Goal: Task Accomplishment & Management: Manage account settings

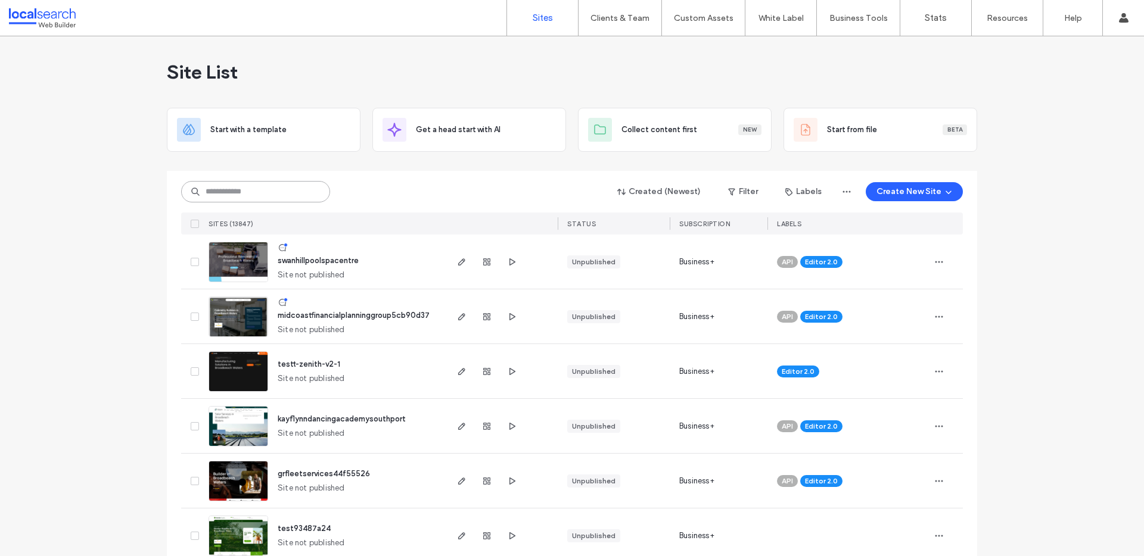
click at [260, 190] on input at bounding box center [255, 191] width 149 height 21
paste input "********"
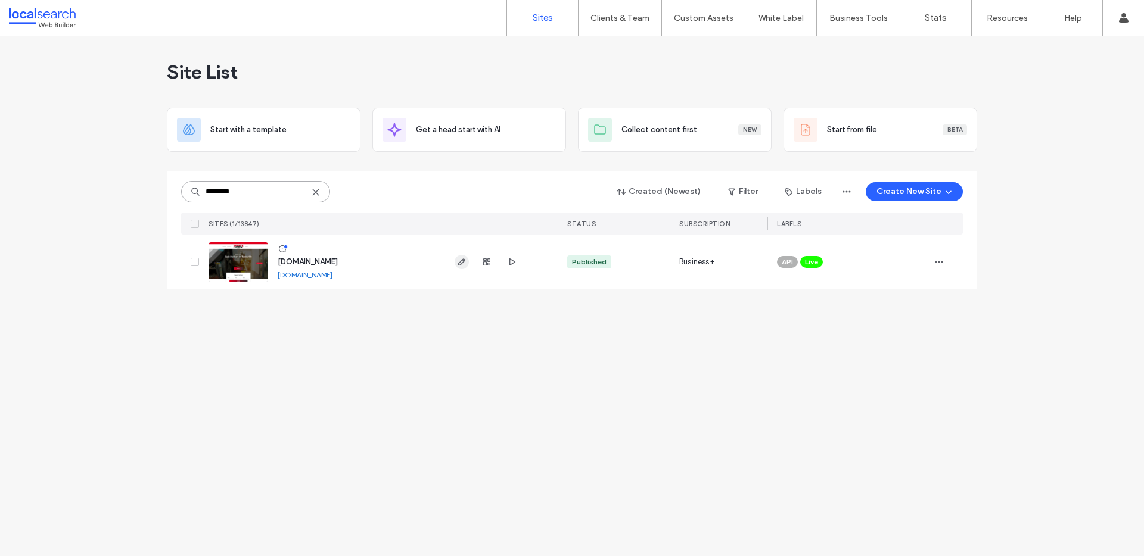
type input "********"
click at [460, 257] on icon "button" at bounding box center [462, 262] width 10 height 10
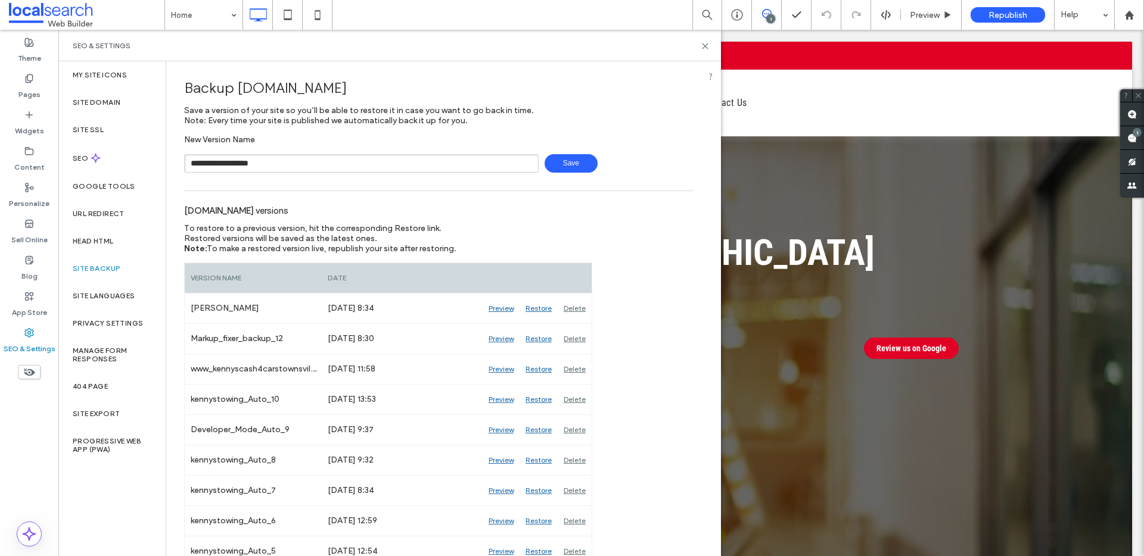
drag, startPoint x: 222, startPoint y: 163, endPoint x: 341, endPoint y: 164, distance: 119.7
click at [341, 164] on input "**********" at bounding box center [361, 163] width 354 height 18
type input "**********"
click at [704, 45] on icon at bounding box center [705, 46] width 9 height 9
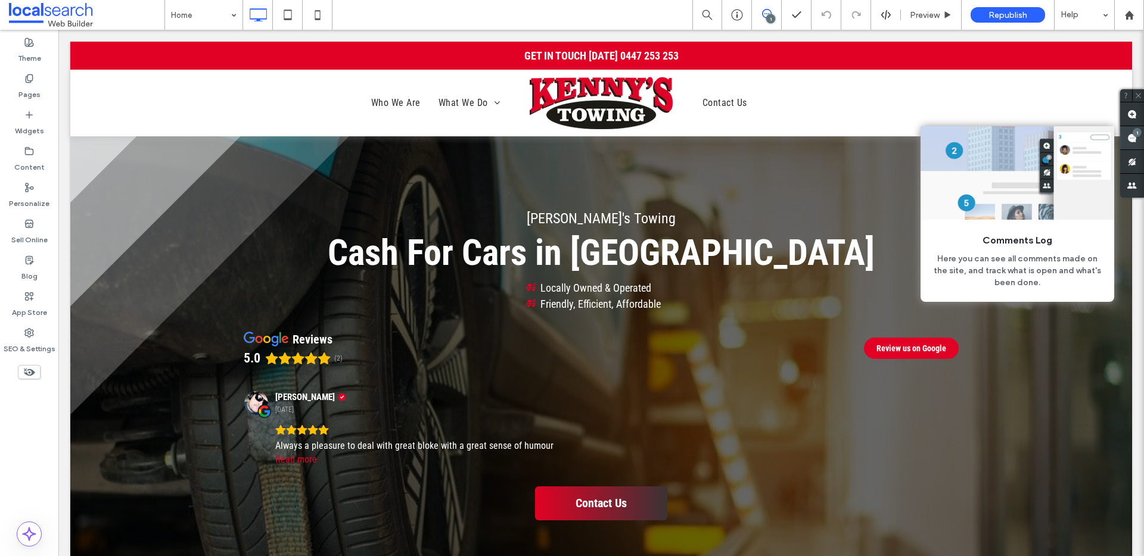
click at [1137, 144] on span at bounding box center [1132, 137] width 24 height 23
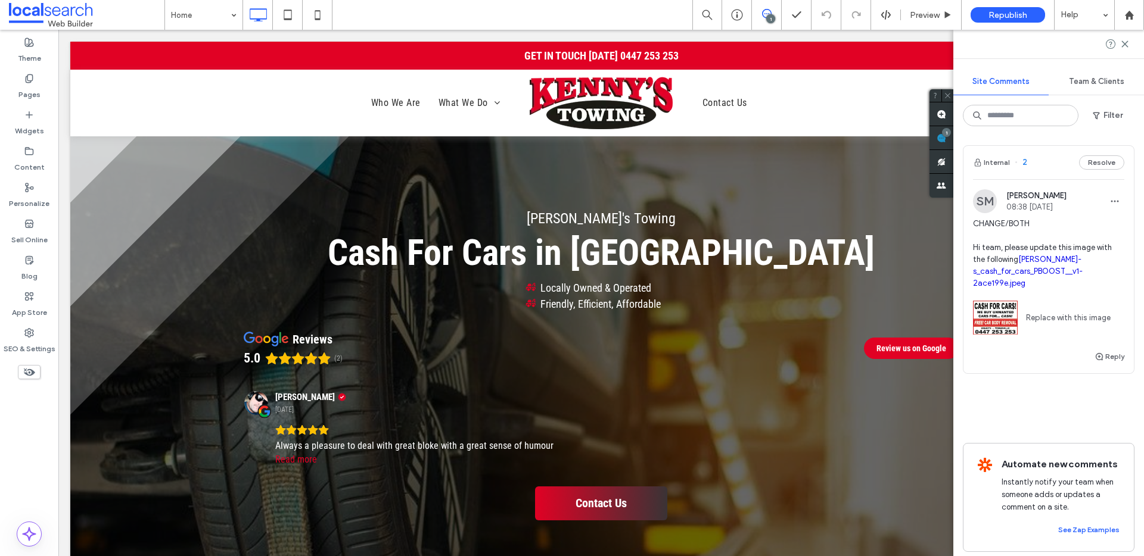
click at [1109, 236] on span "CHANGE/BOTH Hi team, please update this image with the following kenny-s_cash_f…" at bounding box center [1048, 253] width 151 height 71
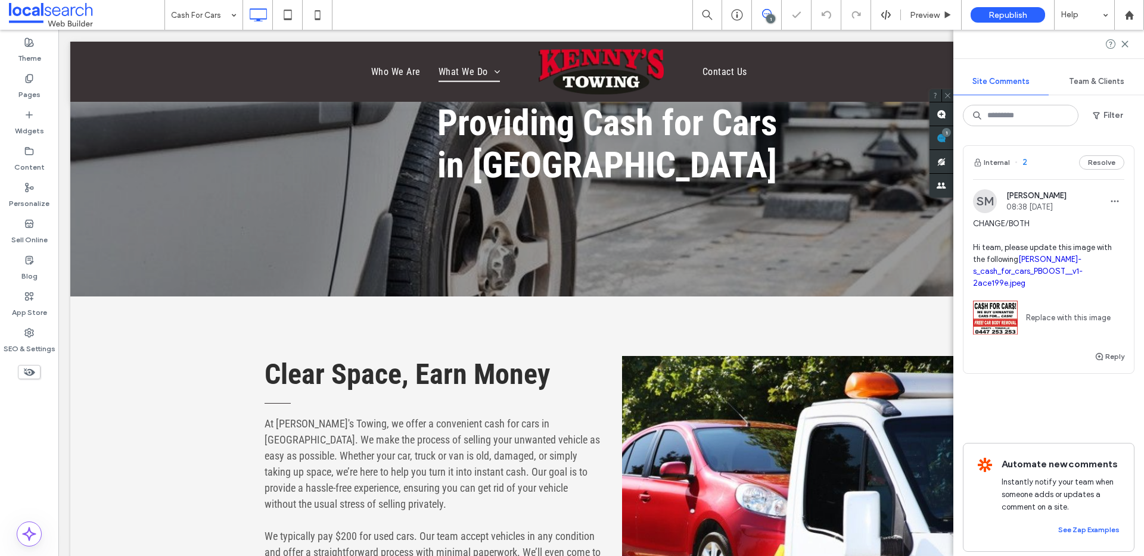
scroll to position [893, 0]
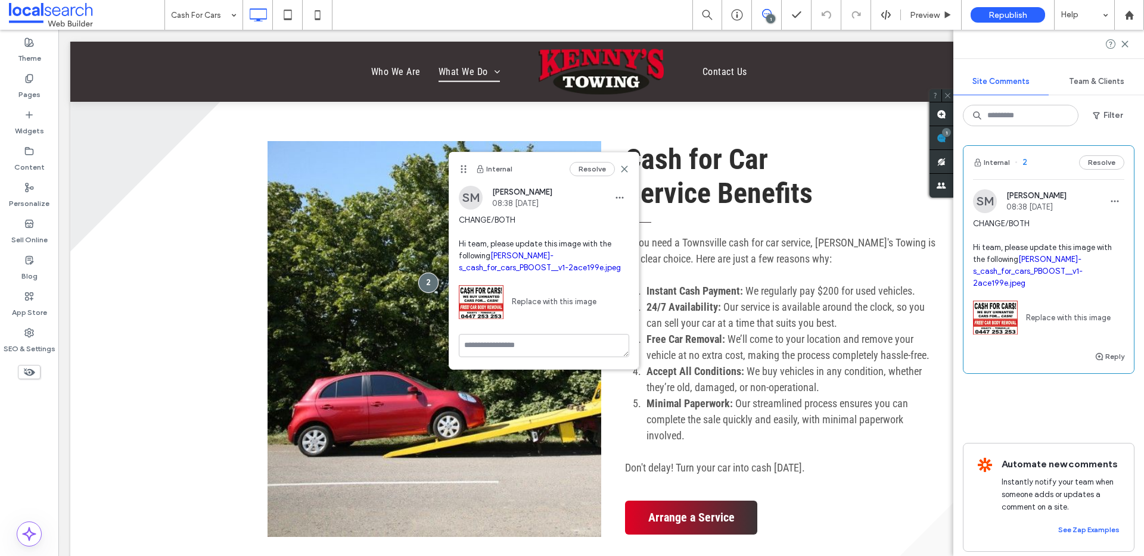
click at [525, 268] on link "kenny-s_cash_for_cars_PBOOST__v1-2ace199e.jpeg" at bounding box center [540, 261] width 162 height 21
click at [622, 169] on icon at bounding box center [624, 169] width 10 height 10
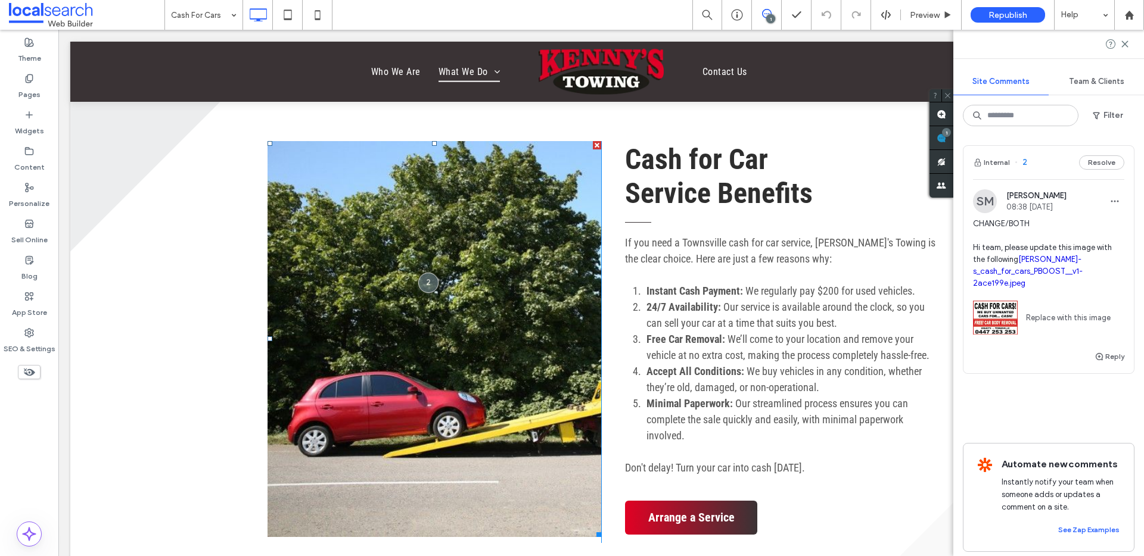
click at [533, 371] on link at bounding box center [434, 339] width 334 height 396
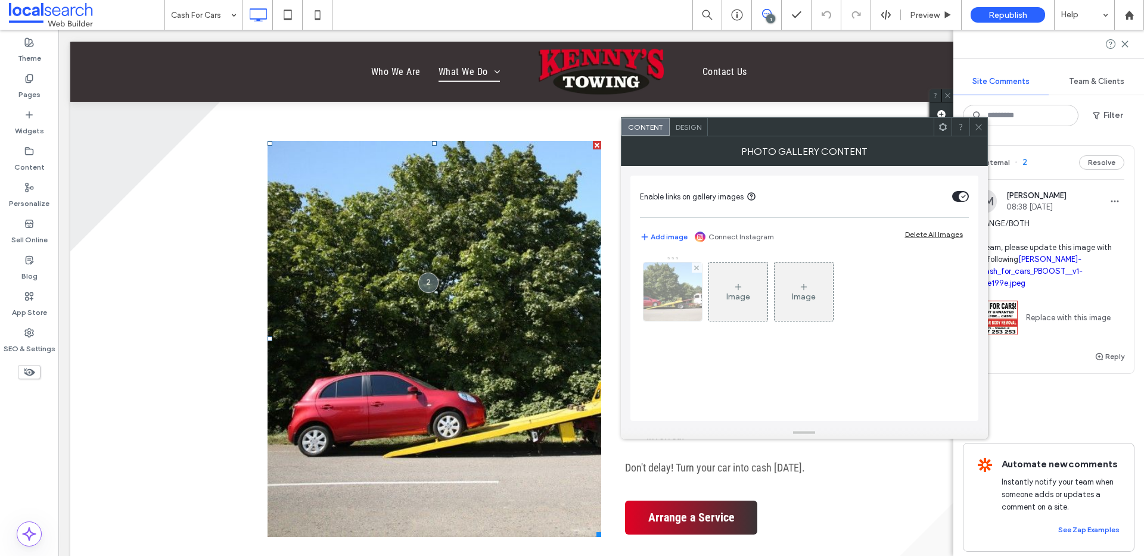
click at [665, 309] on img at bounding box center [672, 292] width 88 height 58
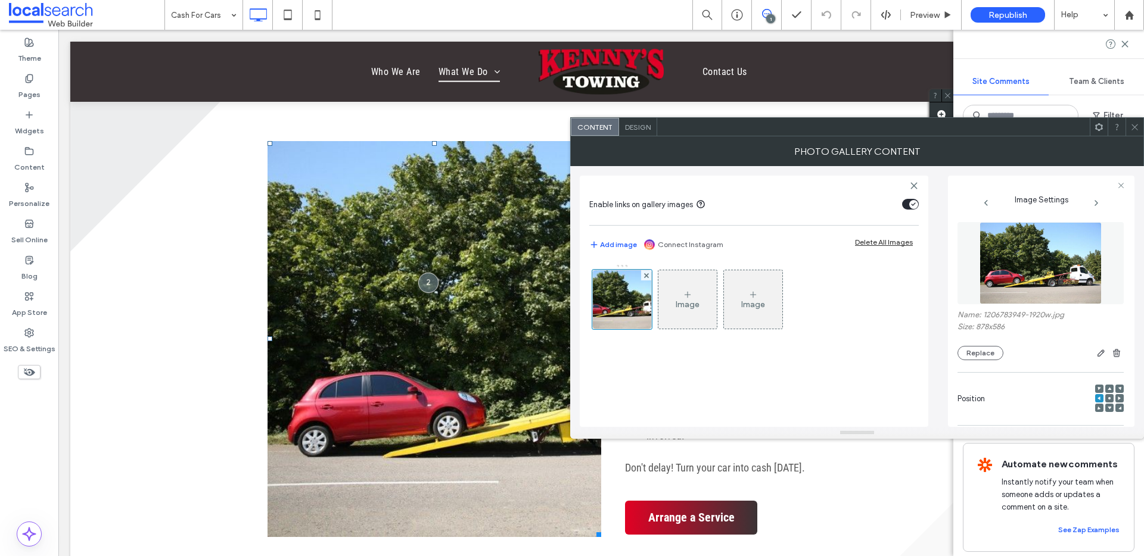
click at [973, 344] on div "Name: 1206783949-1920w.jpg Size: 878x586 Replace" at bounding box center [1040, 335] width 166 height 50
click at [976, 351] on button "Replace" at bounding box center [980, 353] width 46 height 14
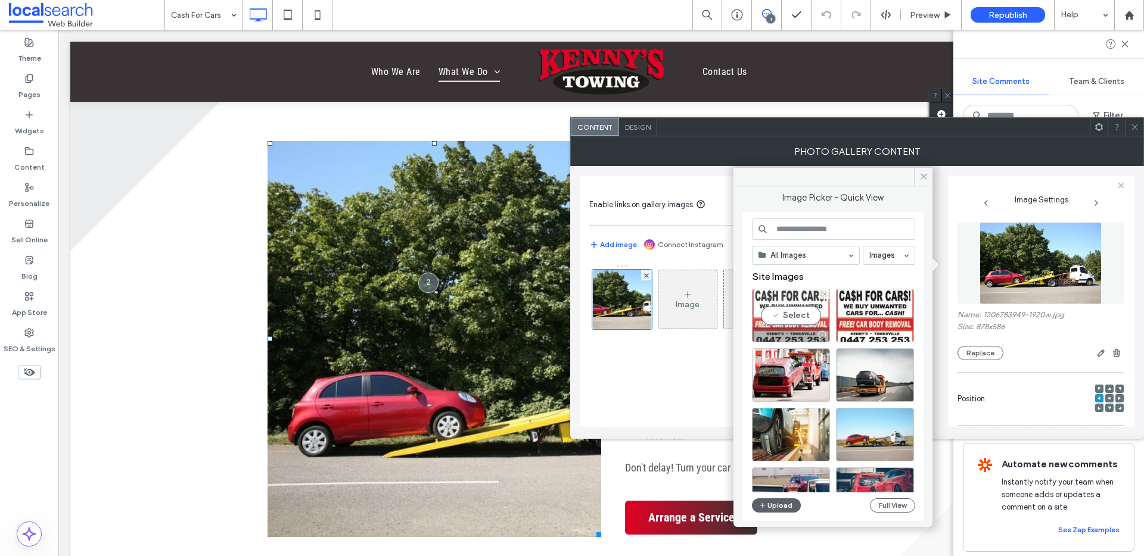
click at [798, 311] on div "Select" at bounding box center [791, 316] width 78 height 54
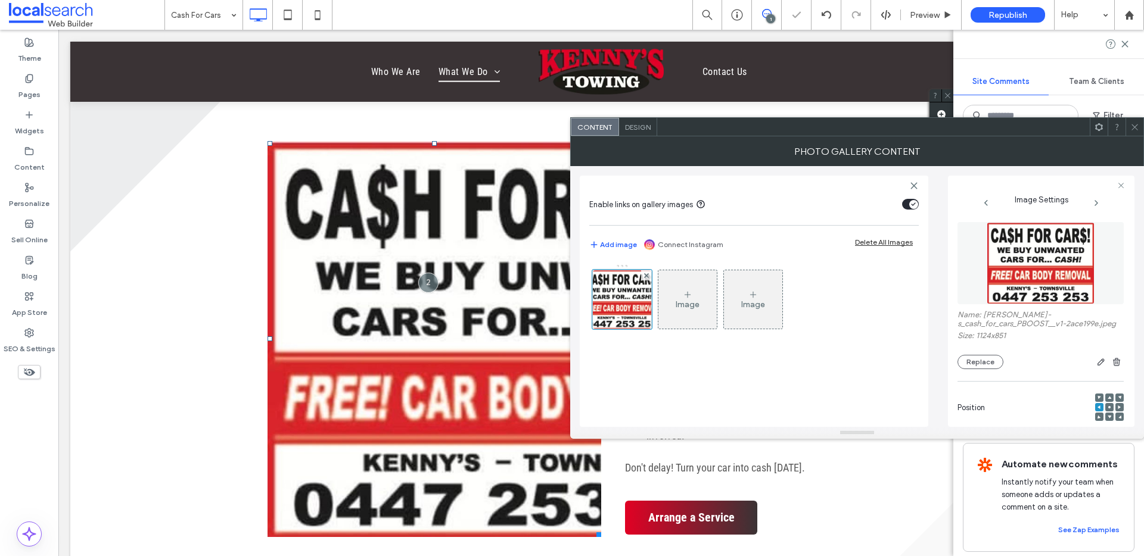
click at [1126, 130] on div at bounding box center [1134, 127] width 18 height 18
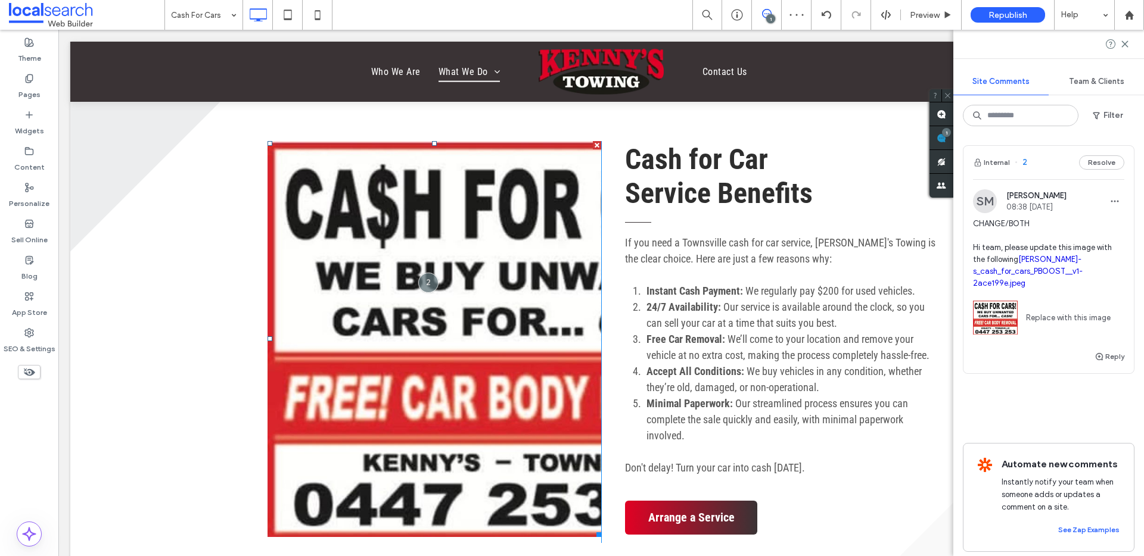
click at [432, 310] on link at bounding box center [434, 339] width 334 height 396
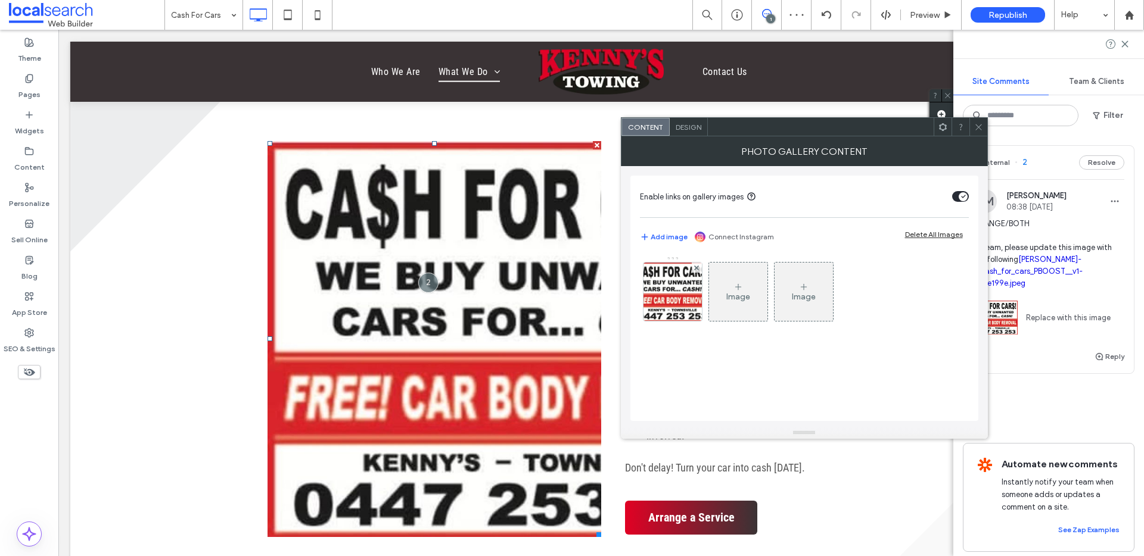
click at [680, 131] on span "Design" at bounding box center [688, 127] width 26 height 9
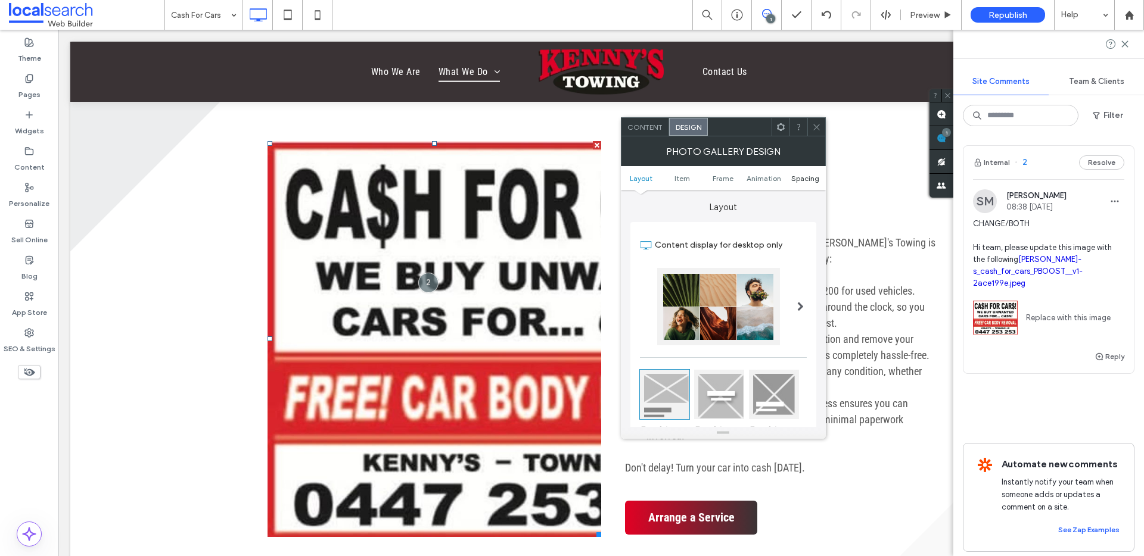
click at [804, 175] on span "Spacing" at bounding box center [805, 178] width 28 height 9
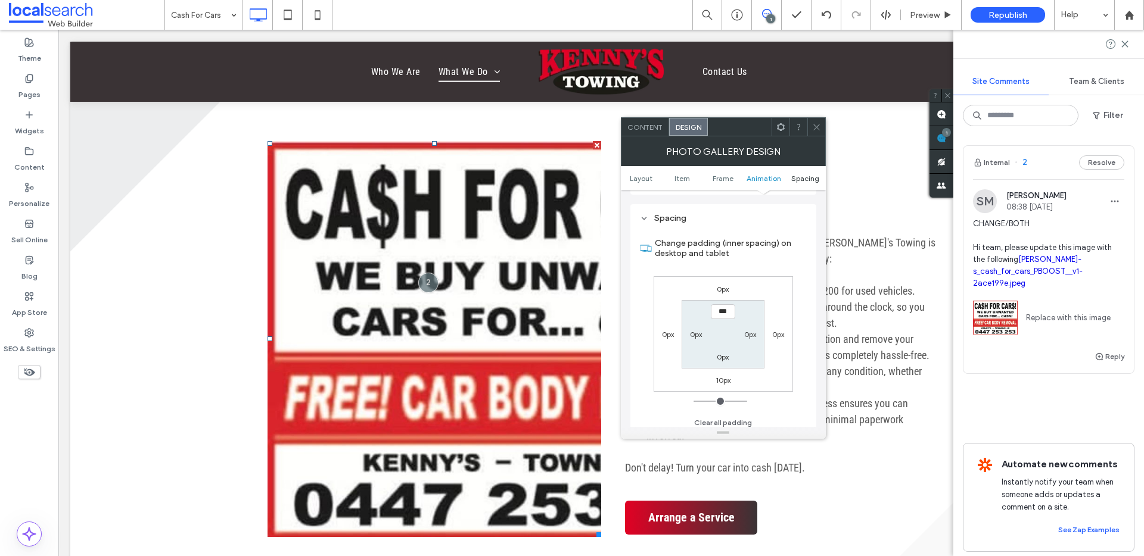
scroll to position [599, 0]
click at [642, 176] on span "Layout" at bounding box center [641, 178] width 23 height 9
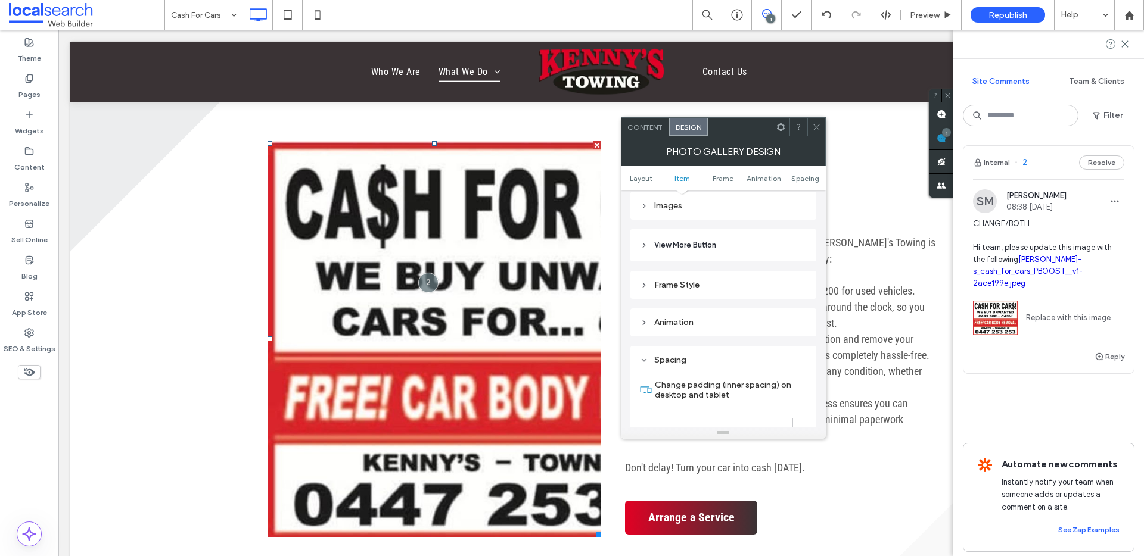
scroll to position [453, 0]
click at [702, 283] on div "Frame Style" at bounding box center [723, 284] width 167 height 10
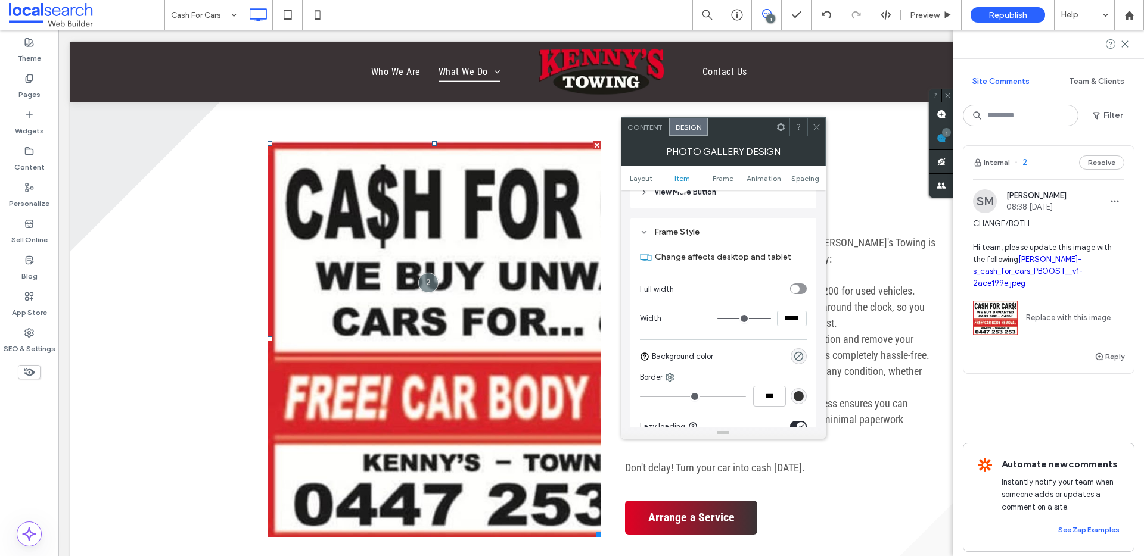
scroll to position [556, 0]
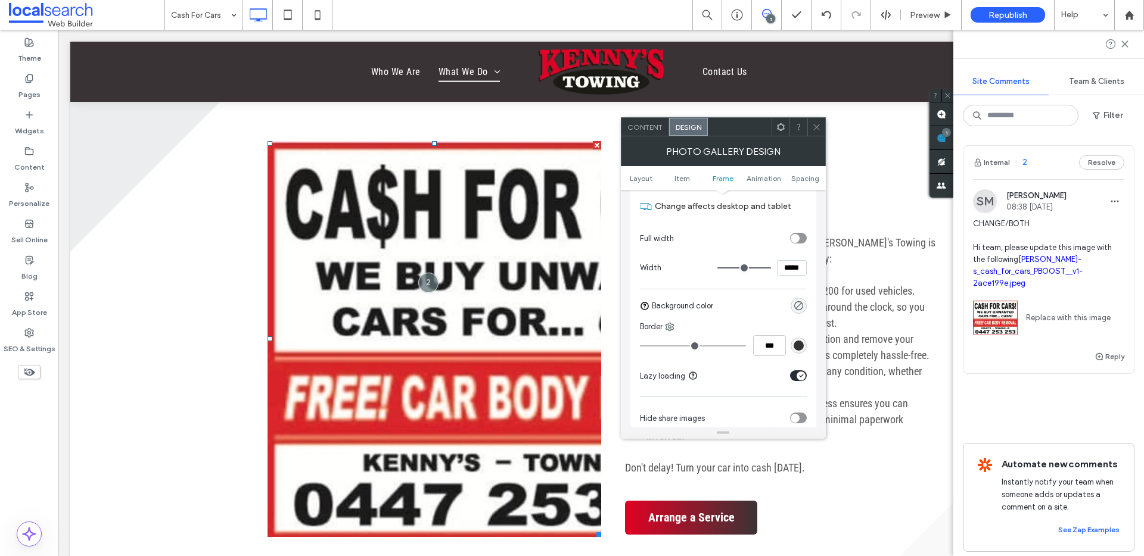
click at [790, 236] on div "toggle" at bounding box center [794, 238] width 9 height 9
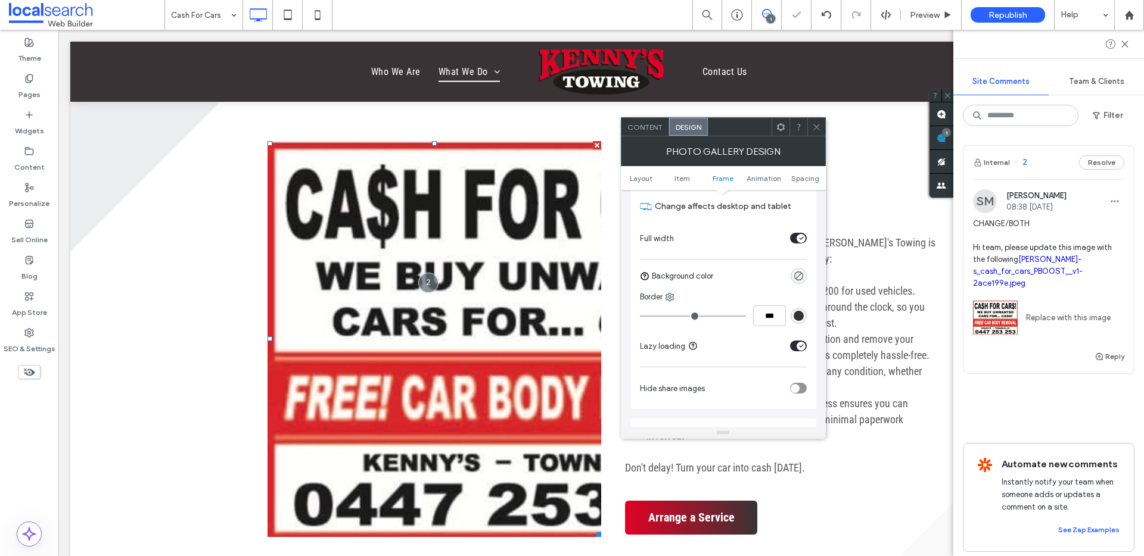
click at [790, 236] on div "toggle" at bounding box center [798, 238] width 17 height 11
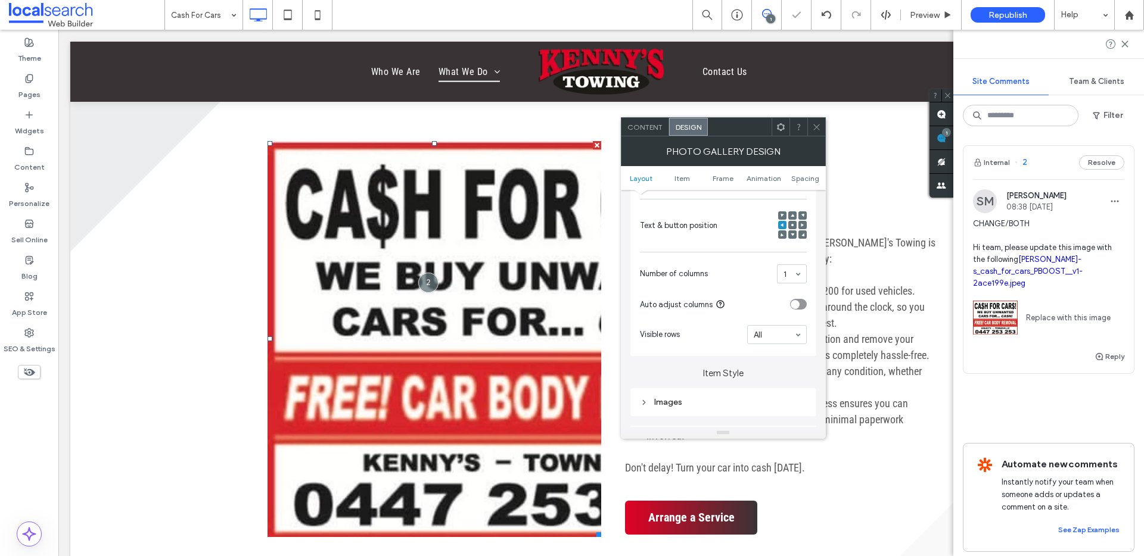
scroll to position [328, 0]
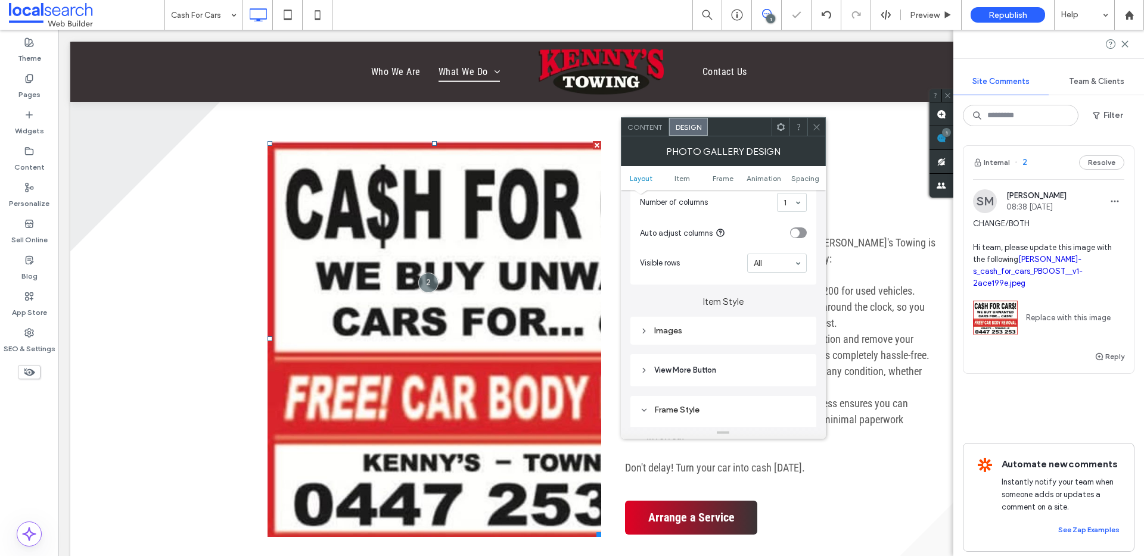
click at [696, 320] on div "Images" at bounding box center [723, 331] width 186 height 28
click at [707, 330] on div "Images" at bounding box center [723, 331] width 167 height 10
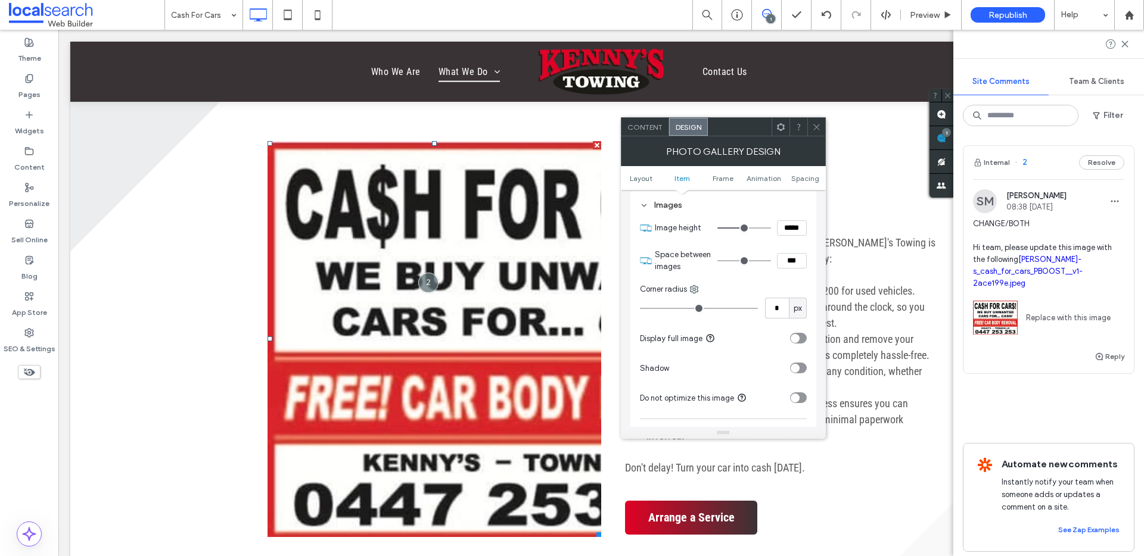
scroll to position [454, 0]
click at [795, 334] on div "toggle" at bounding box center [794, 338] width 9 height 9
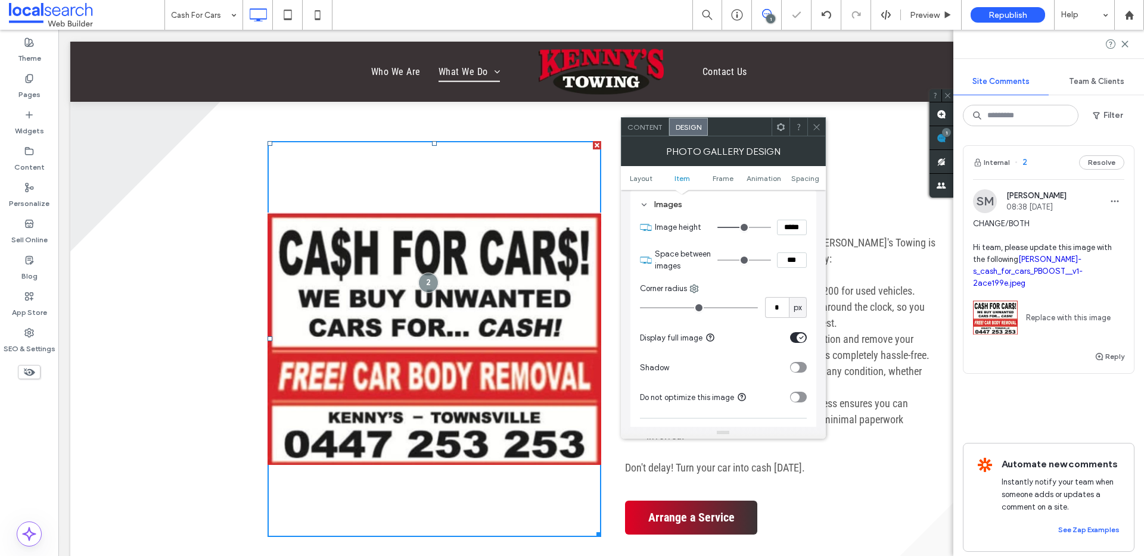
click at [812, 129] on icon at bounding box center [816, 127] width 9 height 9
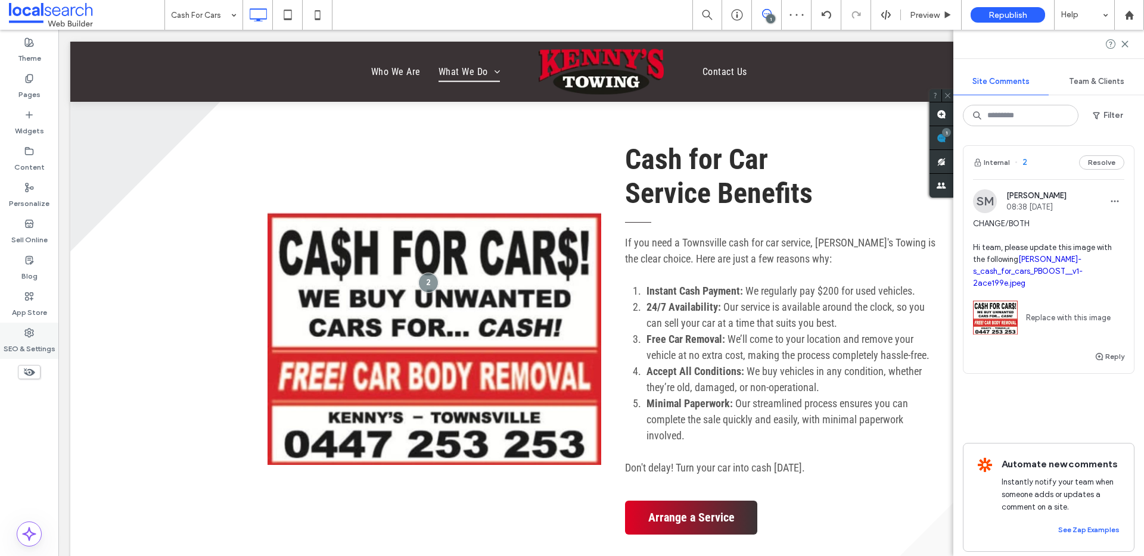
click at [33, 338] on label "SEO & Settings" at bounding box center [30, 346] width 52 height 17
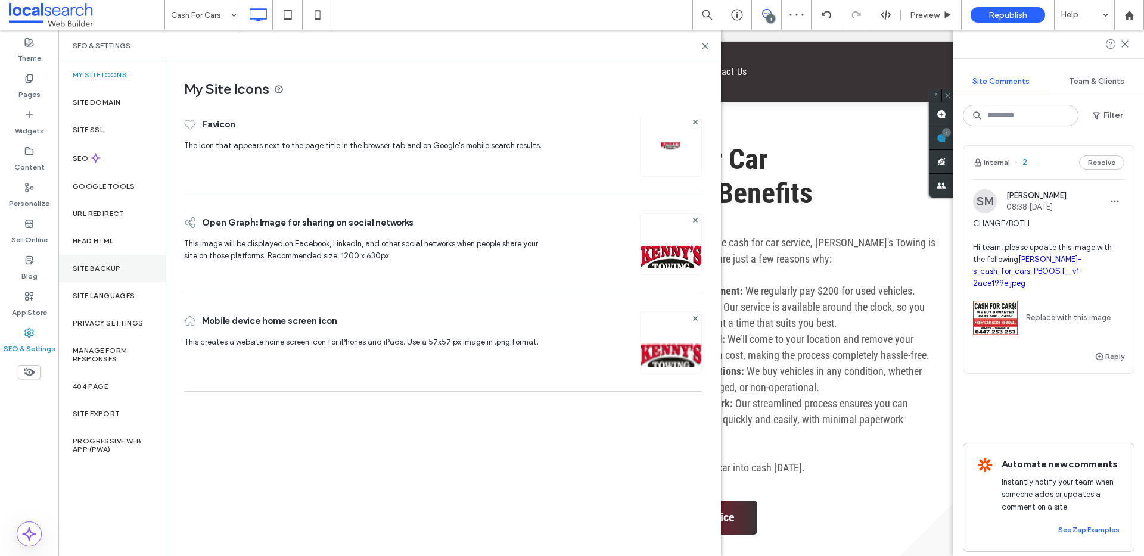
click at [72, 255] on div "Site Backup" at bounding box center [111, 268] width 107 height 27
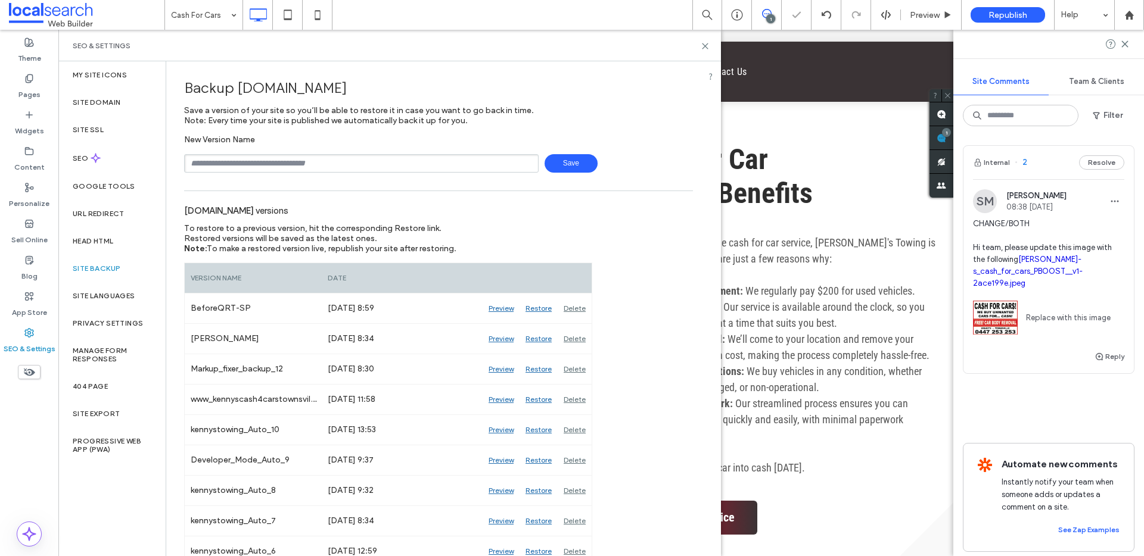
click at [699, 44] on div "SEO & Settings" at bounding box center [390, 46] width 634 height 10
click at [705, 45] on use at bounding box center [704, 45] width 5 height 5
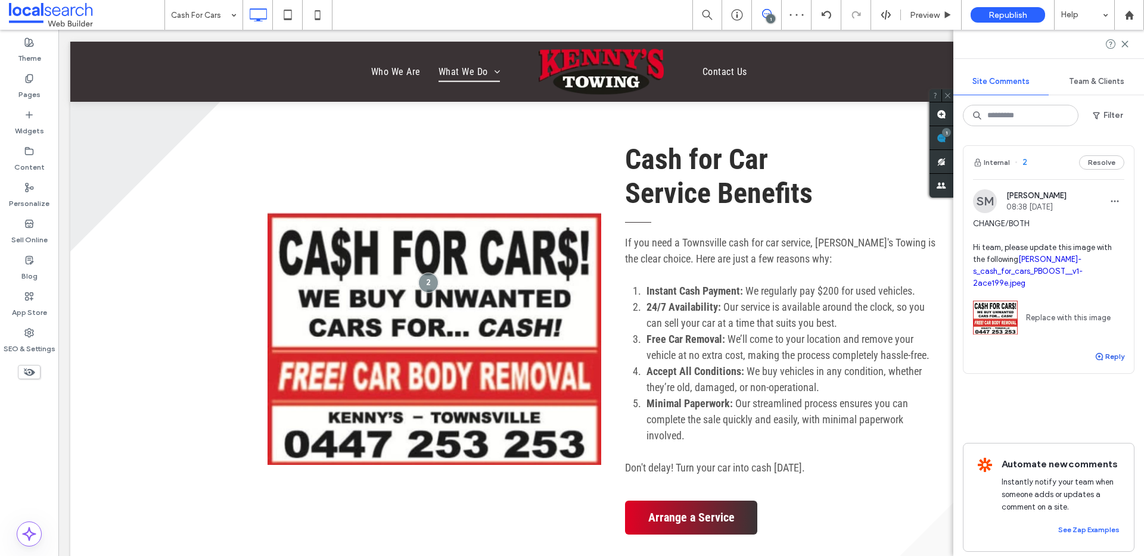
click at [1103, 353] on button "Reply" at bounding box center [1109, 357] width 30 height 14
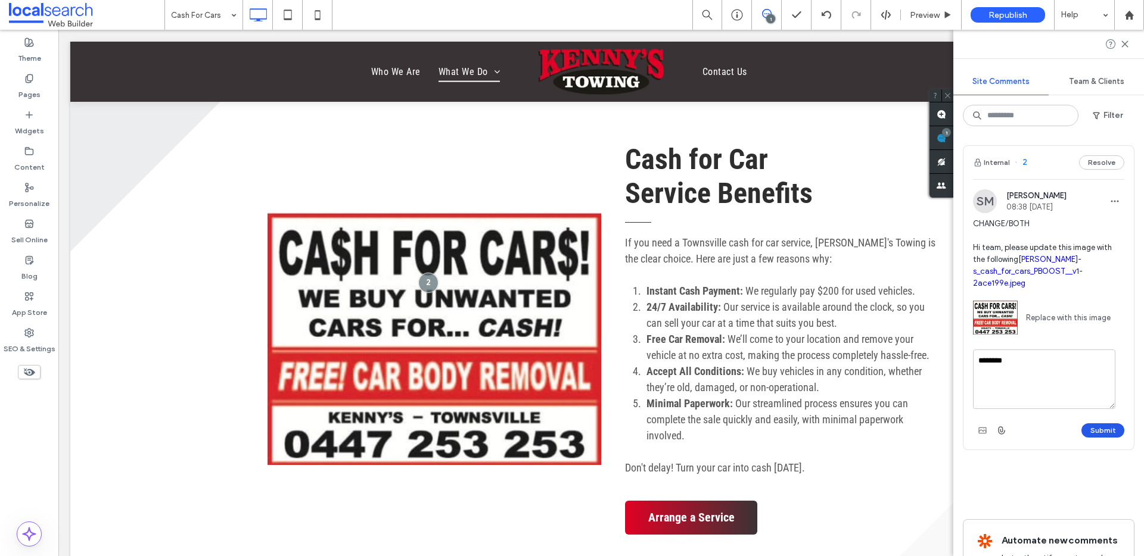
type textarea "********"
click at [1109, 426] on button "Submit" at bounding box center [1102, 431] width 43 height 14
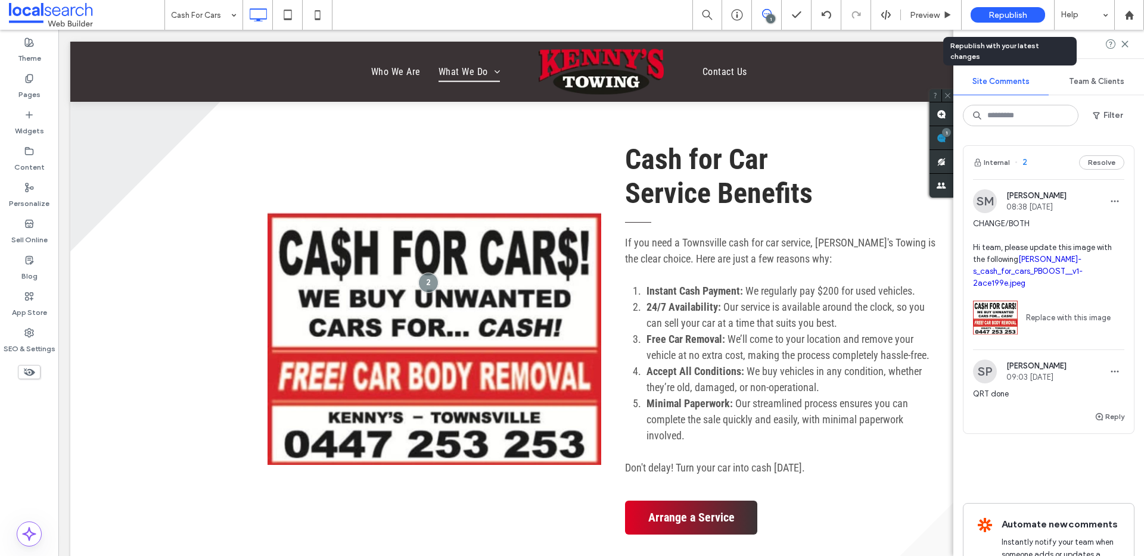
click at [1030, 13] on div "Republish" at bounding box center [1007, 14] width 74 height 15
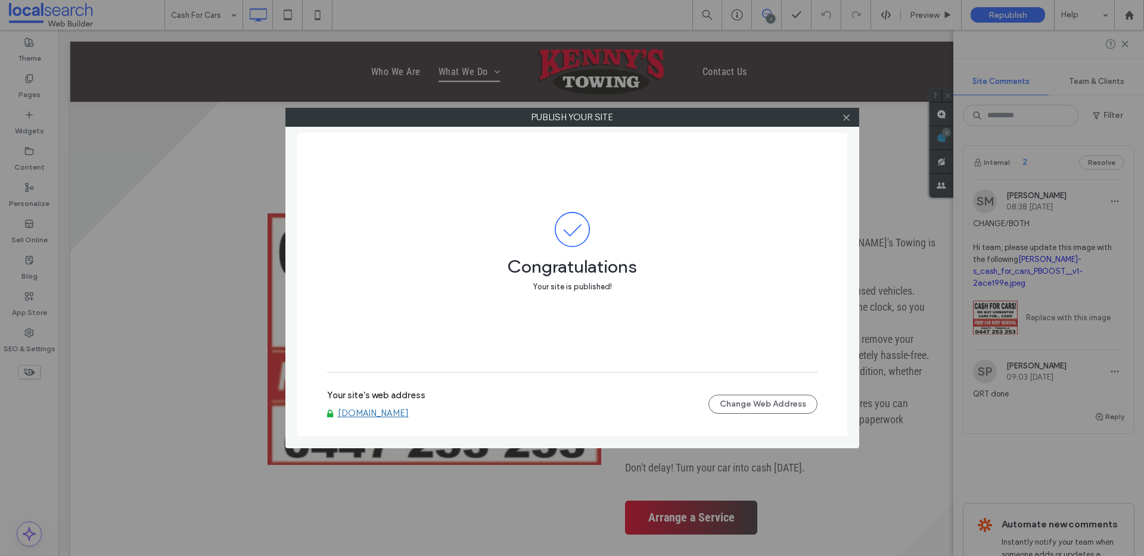
click at [851, 120] on div at bounding box center [847, 117] width 18 height 18
click at [848, 119] on icon at bounding box center [846, 117] width 9 height 9
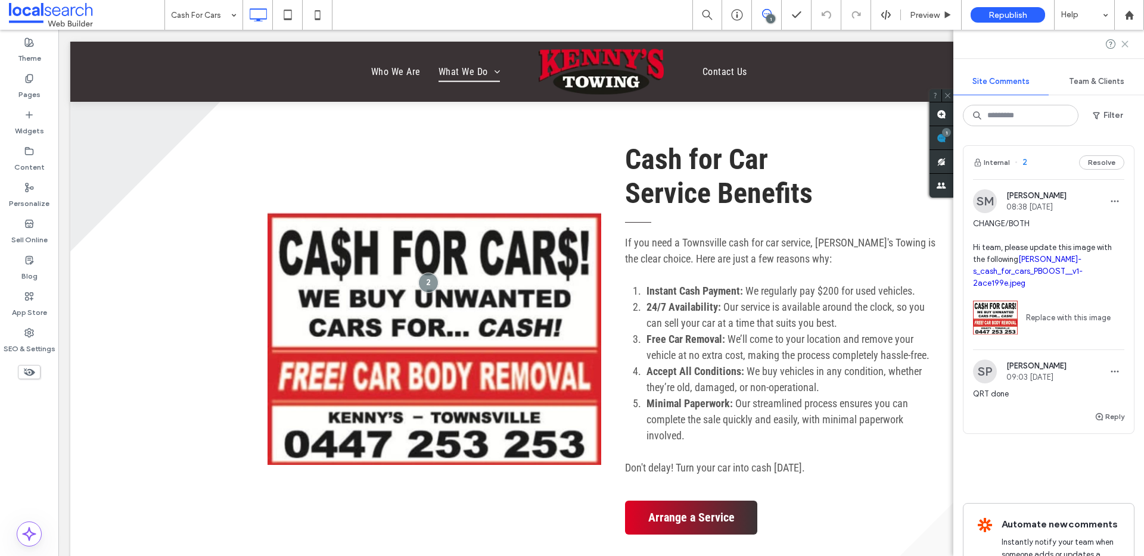
click at [1123, 41] on icon at bounding box center [1125, 44] width 10 height 10
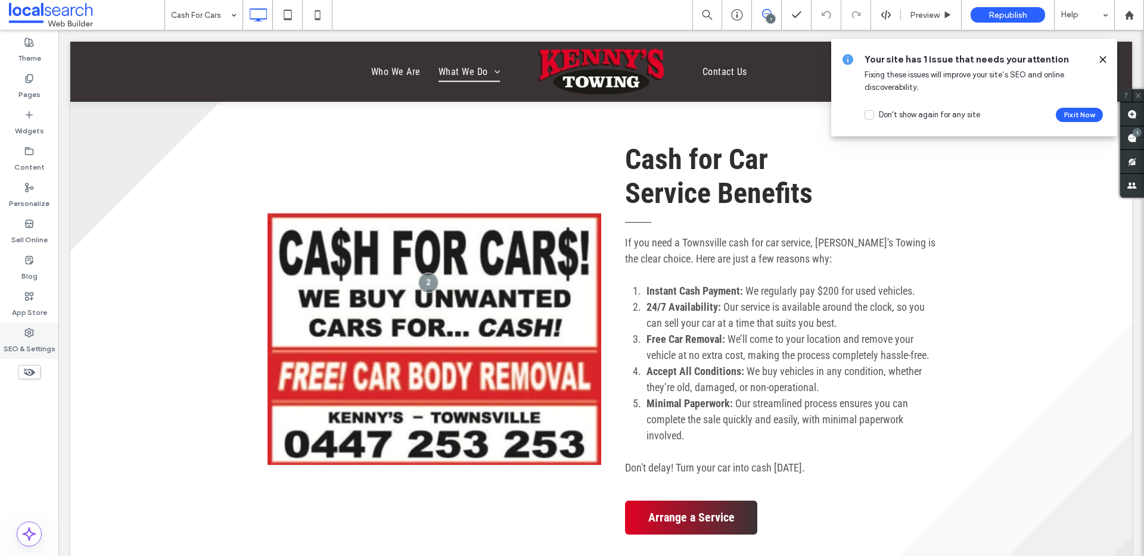
click at [29, 350] on label "SEO & Settings" at bounding box center [30, 346] width 52 height 17
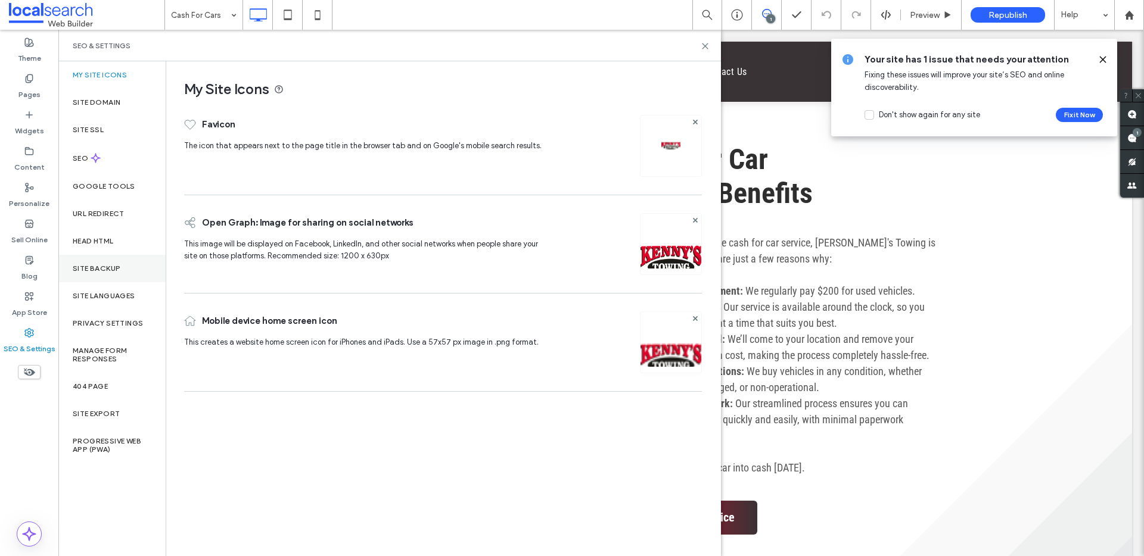
click at [98, 269] on label "Site Backup" at bounding box center [97, 268] width 48 height 8
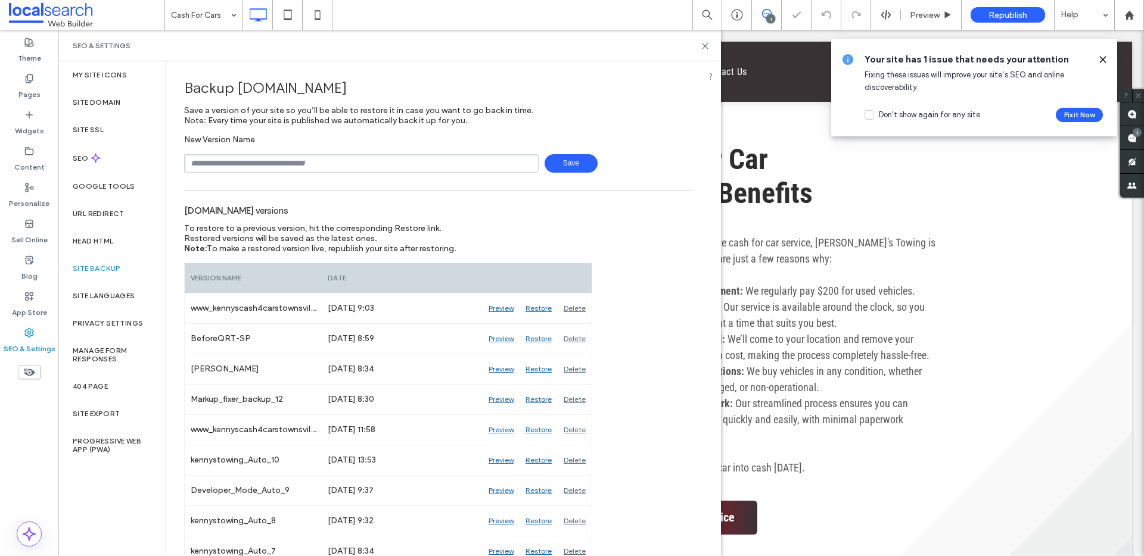
click at [351, 169] on input "text" at bounding box center [361, 163] width 354 height 18
drag, startPoint x: 210, startPoint y: 165, endPoint x: 255, endPoint y: 164, distance: 45.3
click at [255, 164] on input "**********" at bounding box center [361, 163] width 354 height 18
type input "**********"
click at [561, 164] on span "Save" at bounding box center [570, 163] width 53 height 18
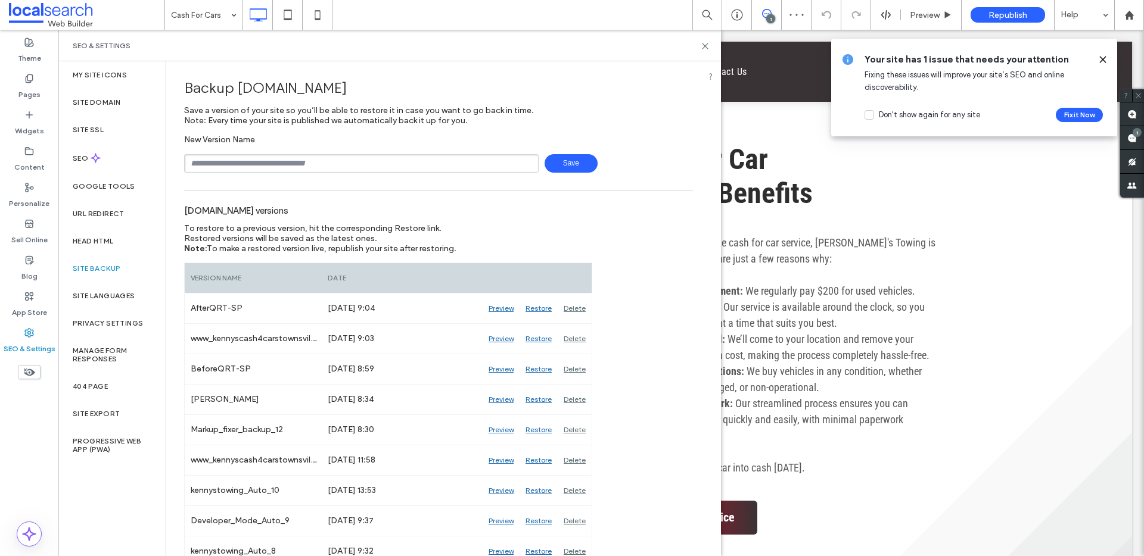
click at [1098, 107] on div "Your site has 1 issue that needs your attention Fixing these issues will improv…" at bounding box center [974, 88] width 286 height 98
click at [1096, 111] on button "Fix it Now" at bounding box center [1079, 115] width 47 height 14
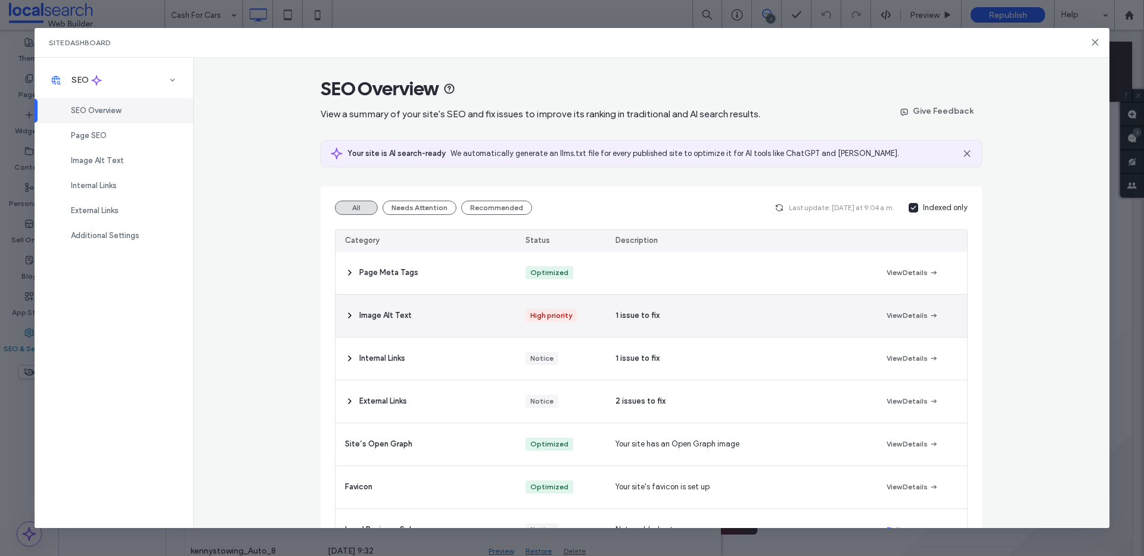
click at [421, 320] on div "Image Alt Text" at bounding box center [425, 316] width 180 height 42
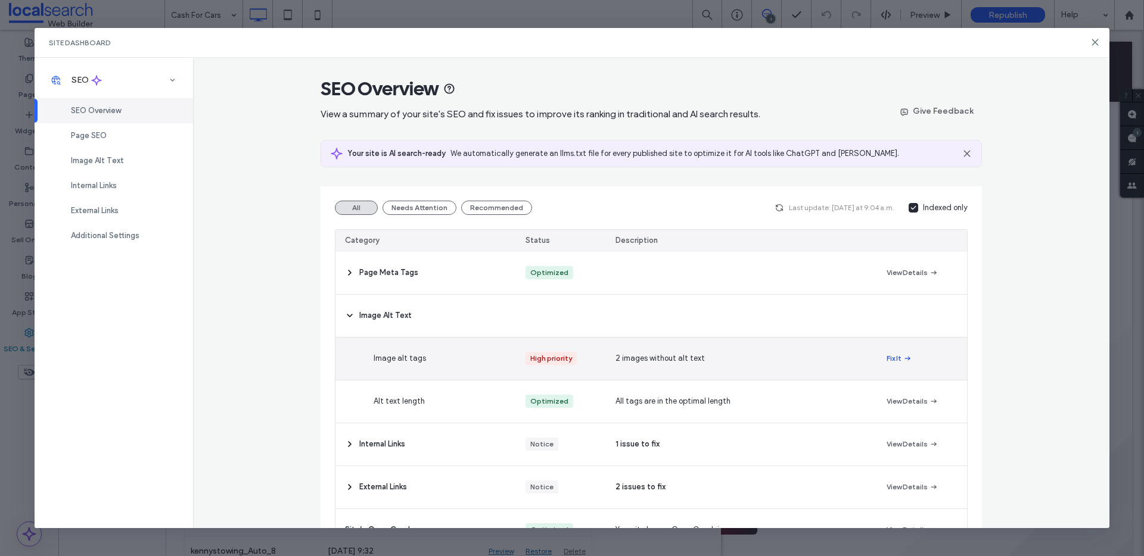
click at [891, 359] on button "Fix It" at bounding box center [899, 358] width 26 height 14
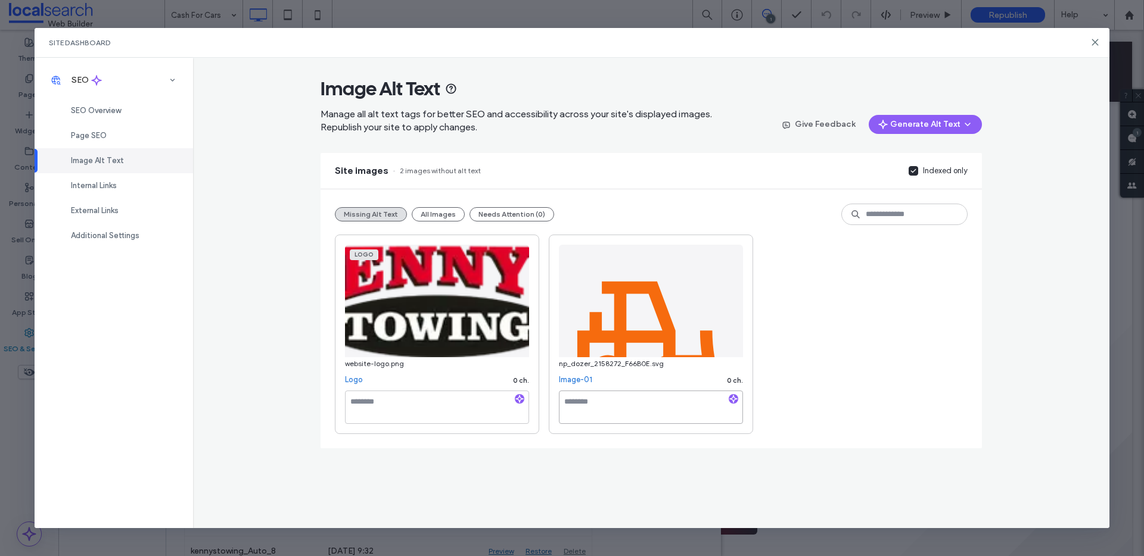
click at [643, 409] on textarea at bounding box center [651, 407] width 184 height 33
click at [400, 401] on textarea at bounding box center [437, 407] width 184 height 33
type textarea "**********"
click at [797, 365] on div "**********" at bounding box center [651, 335] width 633 height 200
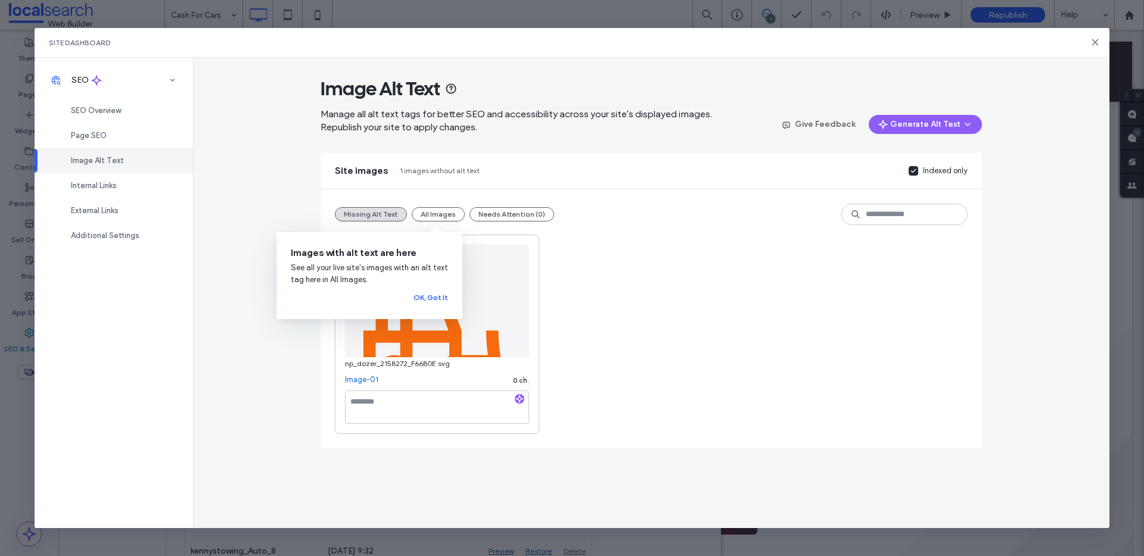
click at [431, 292] on button "OK, Got It" at bounding box center [430, 298] width 35 height 14
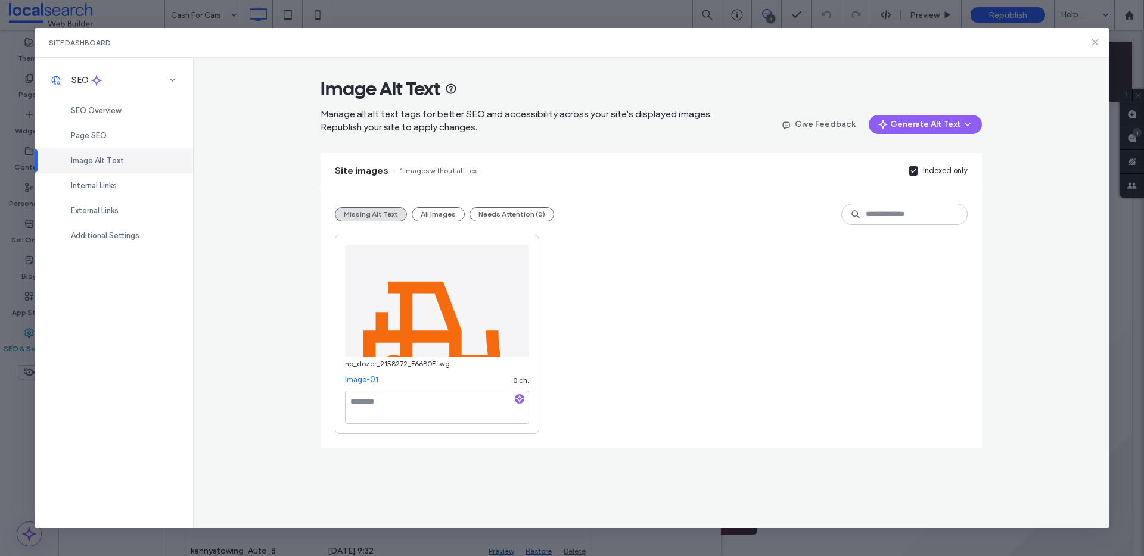
click at [1098, 38] on icon at bounding box center [1095, 43] width 10 height 10
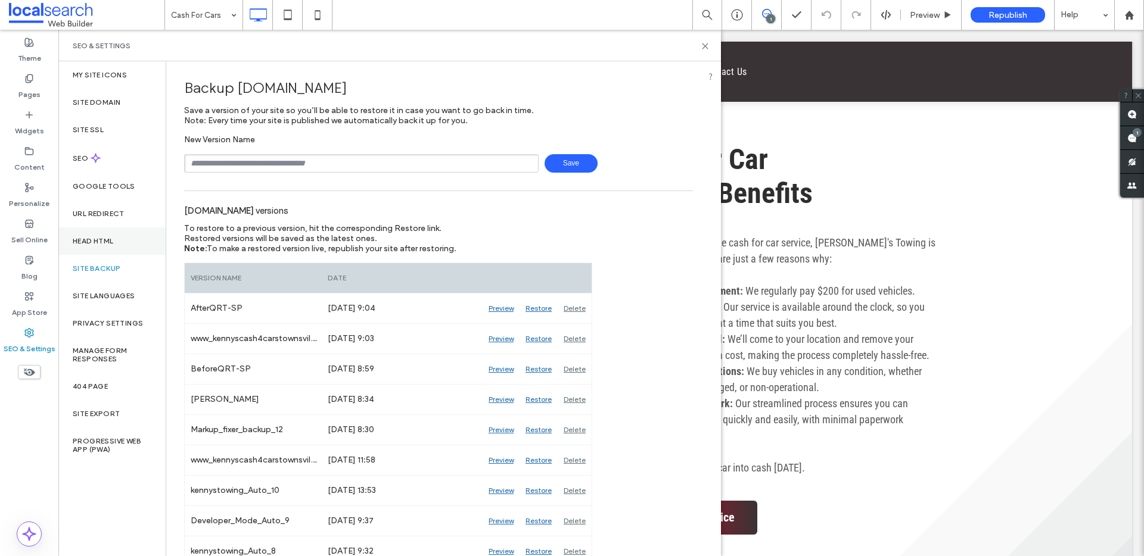
click at [107, 247] on div "Head HTML" at bounding box center [111, 241] width 107 height 27
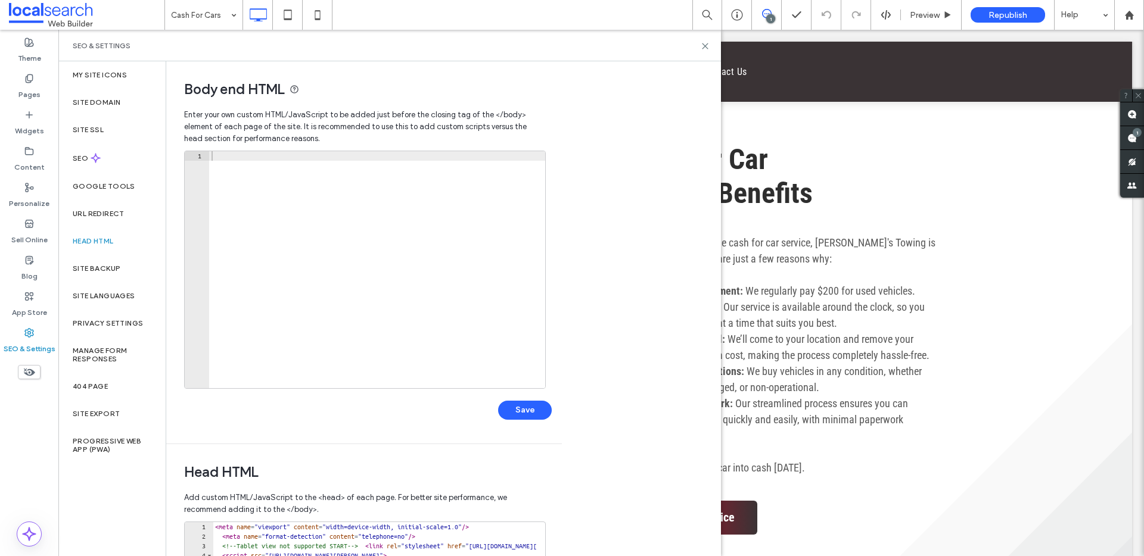
click at [111, 228] on div "Head HTML" at bounding box center [111, 241] width 107 height 27
click at [105, 275] on div "Site Backup" at bounding box center [111, 268] width 107 height 27
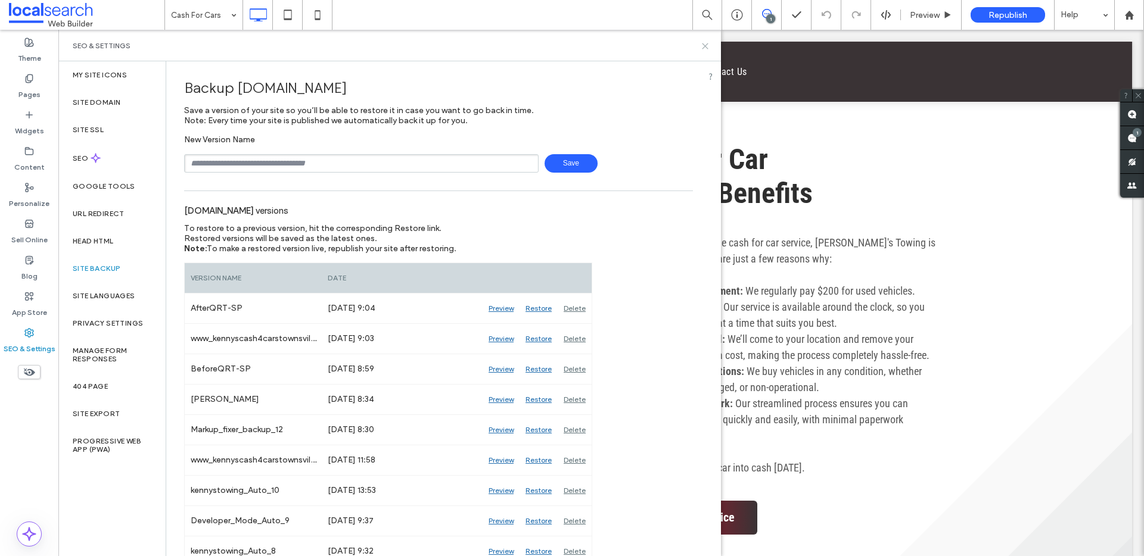
drag, startPoint x: 705, startPoint y: 49, endPoint x: 647, endPoint y: 19, distance: 65.8
click at [705, 49] on icon at bounding box center [705, 46] width 9 height 9
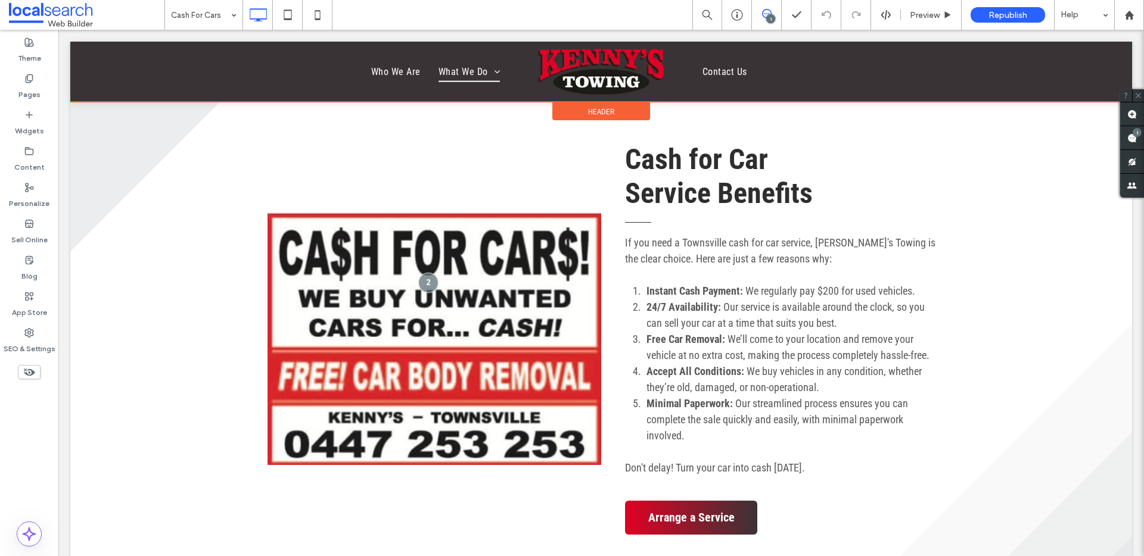
click at [705, 46] on div at bounding box center [600, 72] width 1061 height 60
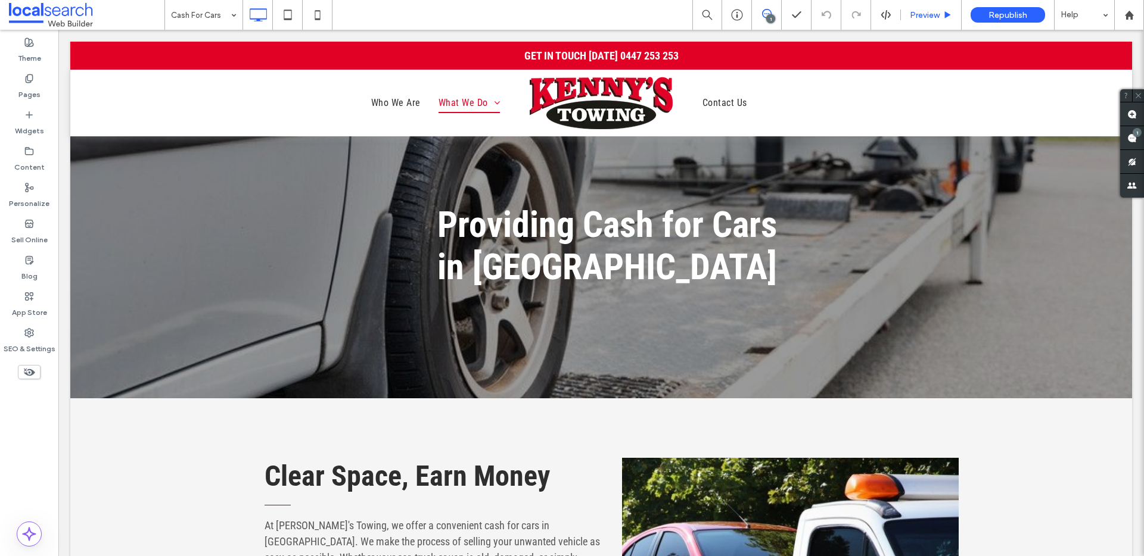
scroll to position [0, 0]
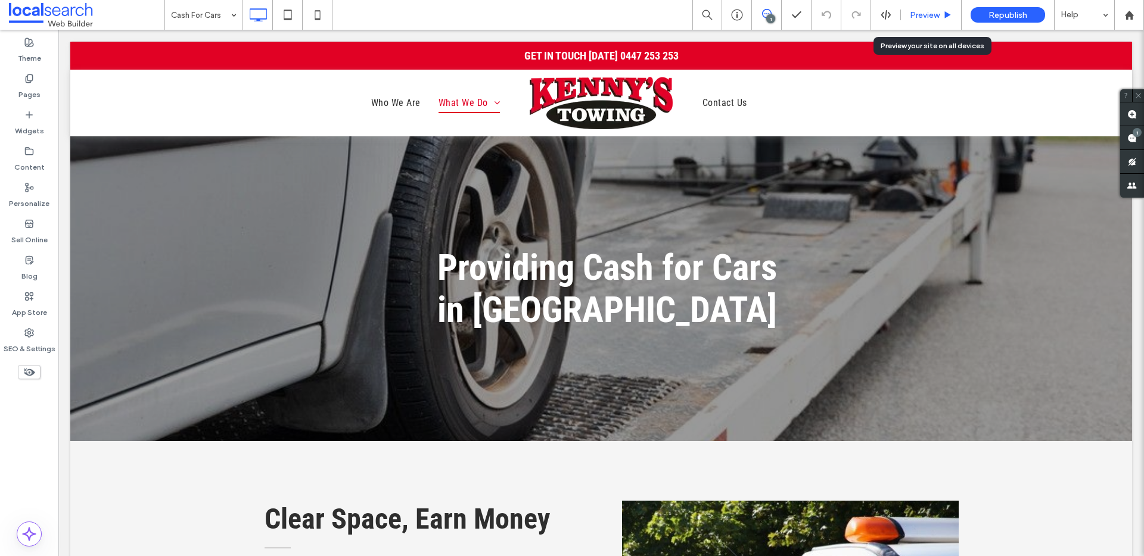
click at [929, 14] on span "Preview" at bounding box center [925, 15] width 30 height 10
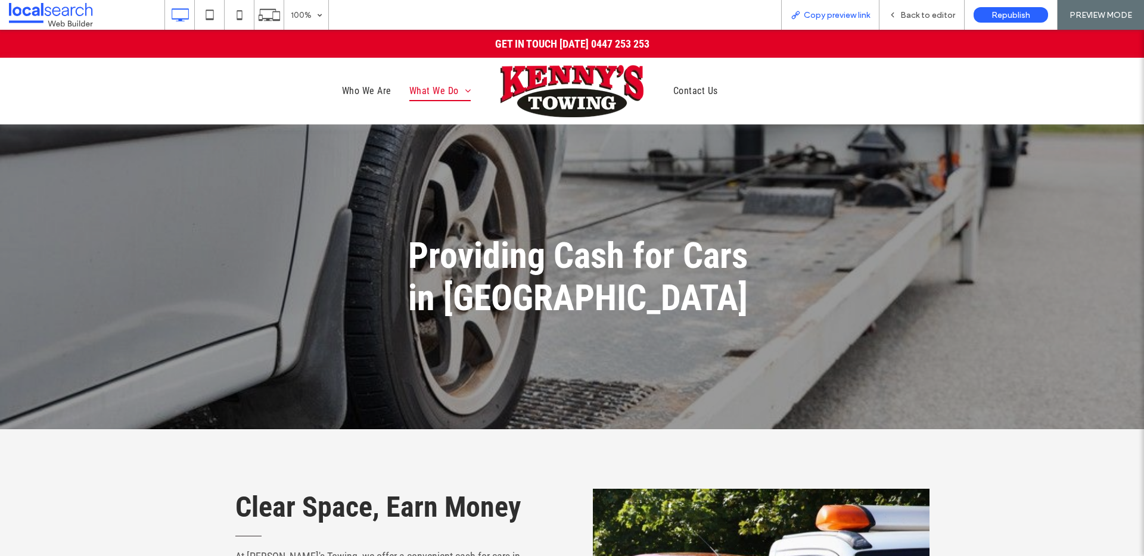
click at [842, 16] on span "Copy preview link" at bounding box center [837, 15] width 66 height 10
click at [916, 12] on span "Back to editor" at bounding box center [927, 15] width 55 height 10
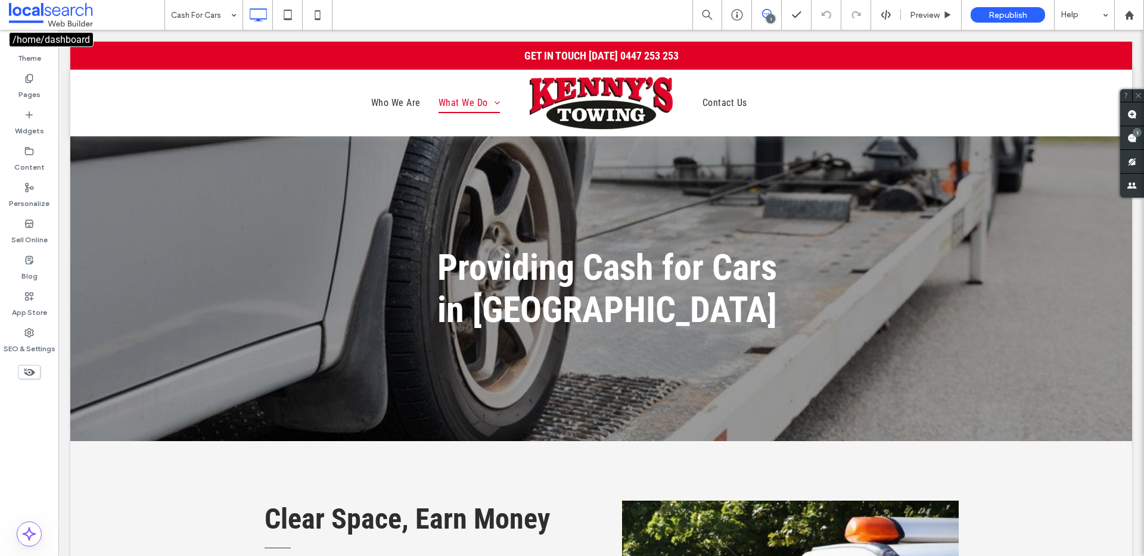
click at [61, 18] on span at bounding box center [86, 15] width 155 height 24
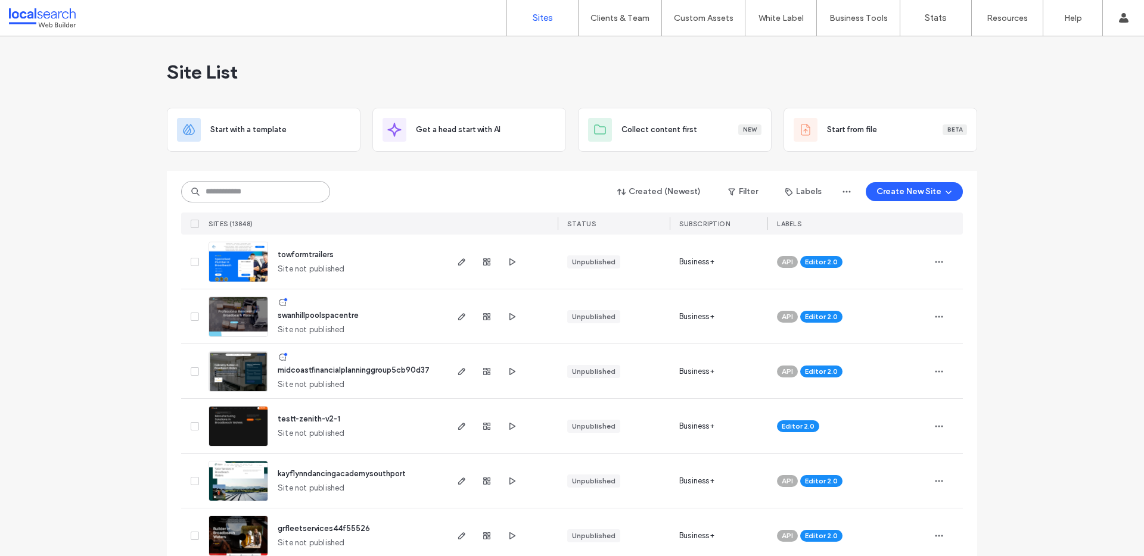
click at [290, 192] on input at bounding box center [255, 191] width 149 height 21
paste input "********"
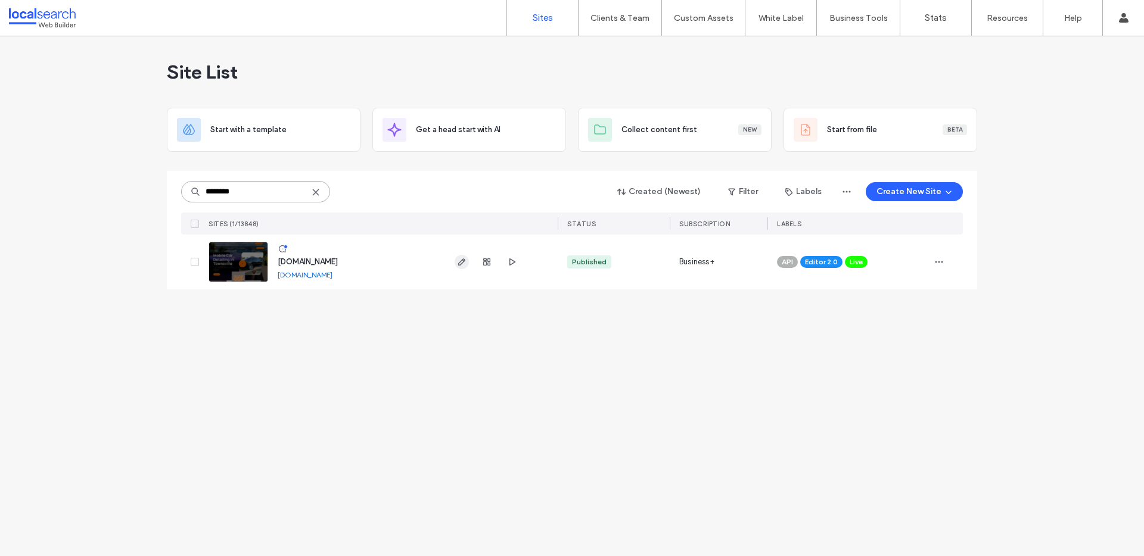
type input "********"
click at [457, 263] on icon "button" at bounding box center [462, 262] width 10 height 10
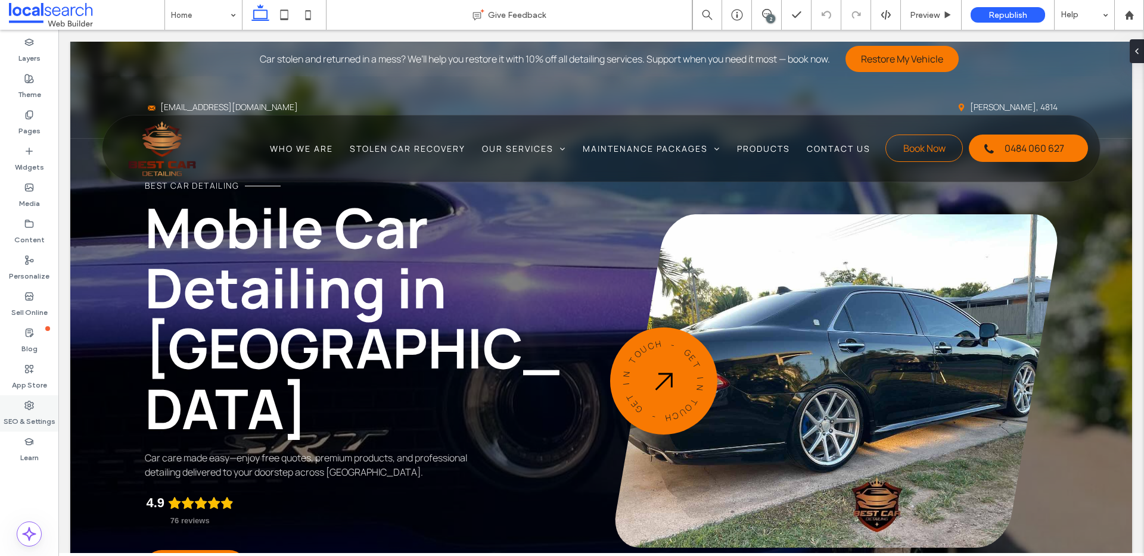
click at [30, 416] on label "SEO & Settings" at bounding box center [30, 418] width 52 height 17
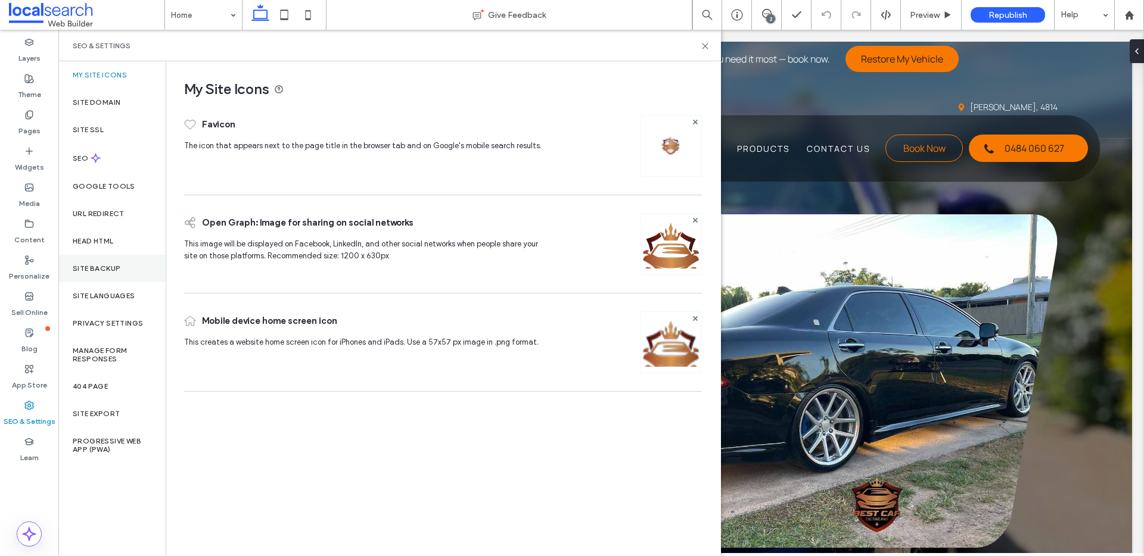
click at [119, 259] on div "Site Backup" at bounding box center [111, 268] width 107 height 27
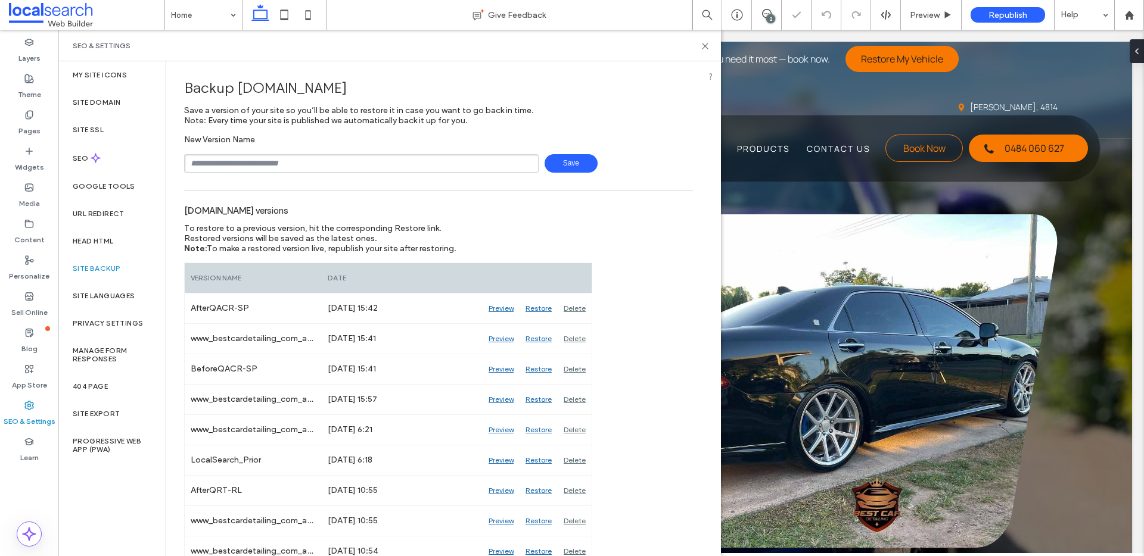
click at [303, 164] on input "text" at bounding box center [361, 163] width 354 height 18
click at [578, 160] on span "Save" at bounding box center [570, 163] width 53 height 18
click at [353, 161] on input "**********" at bounding box center [361, 163] width 354 height 18
type input "**********"
click at [702, 43] on use at bounding box center [704, 45] width 5 height 5
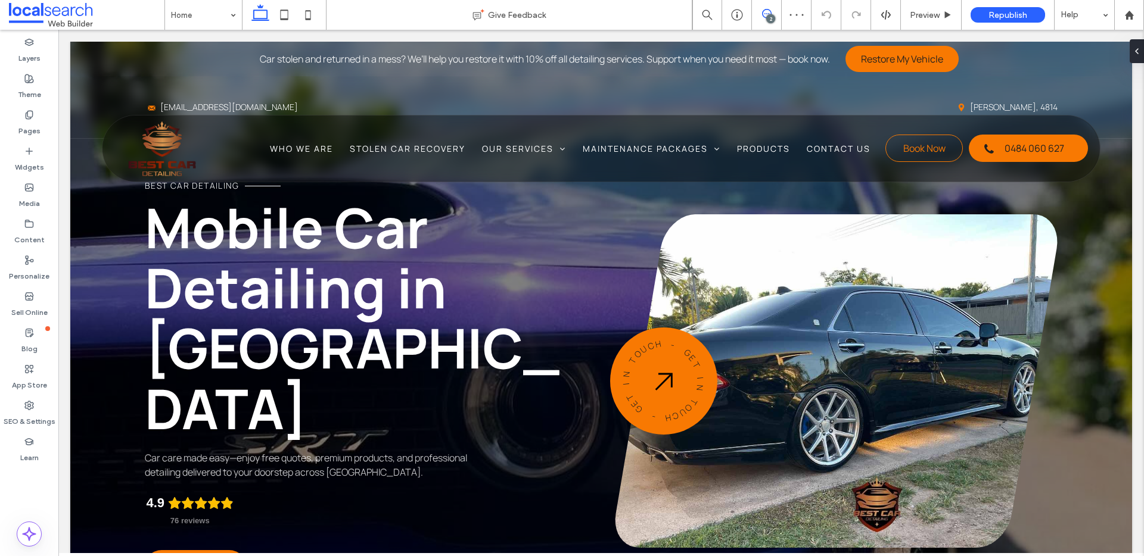
click at [777, 17] on span at bounding box center [766, 14] width 29 height 10
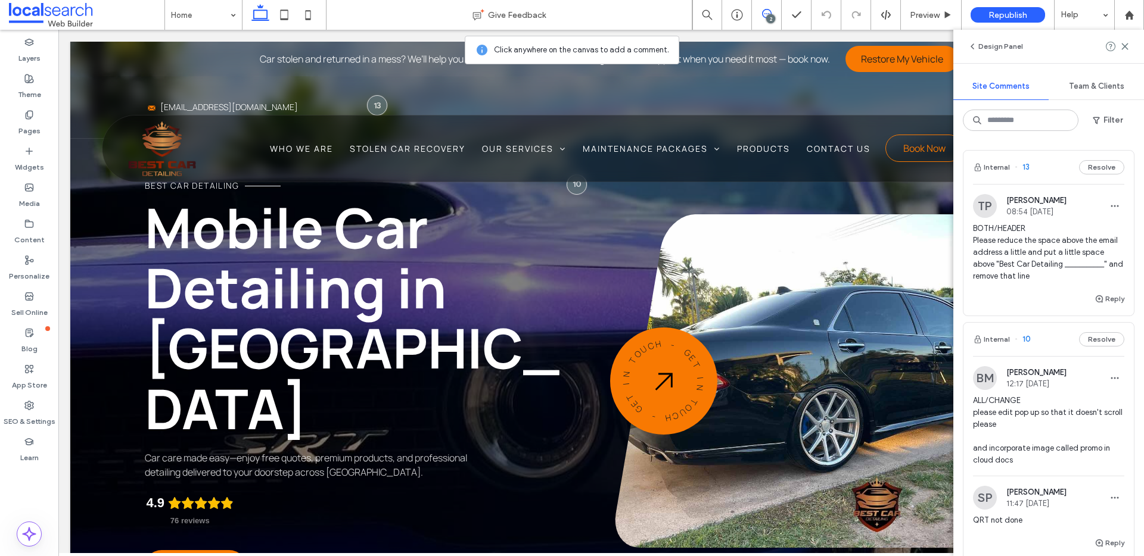
click at [1084, 244] on span "BOTH/HEADER Please reduce the space above the email address a little and put a …" at bounding box center [1048, 253] width 151 height 60
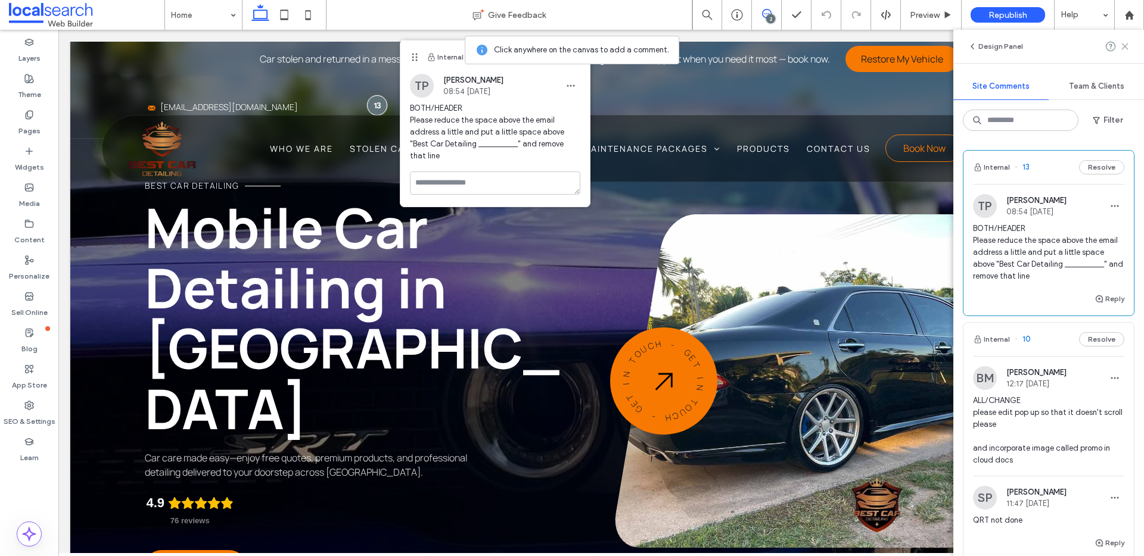
click at [1126, 45] on use at bounding box center [1124, 45] width 5 height 5
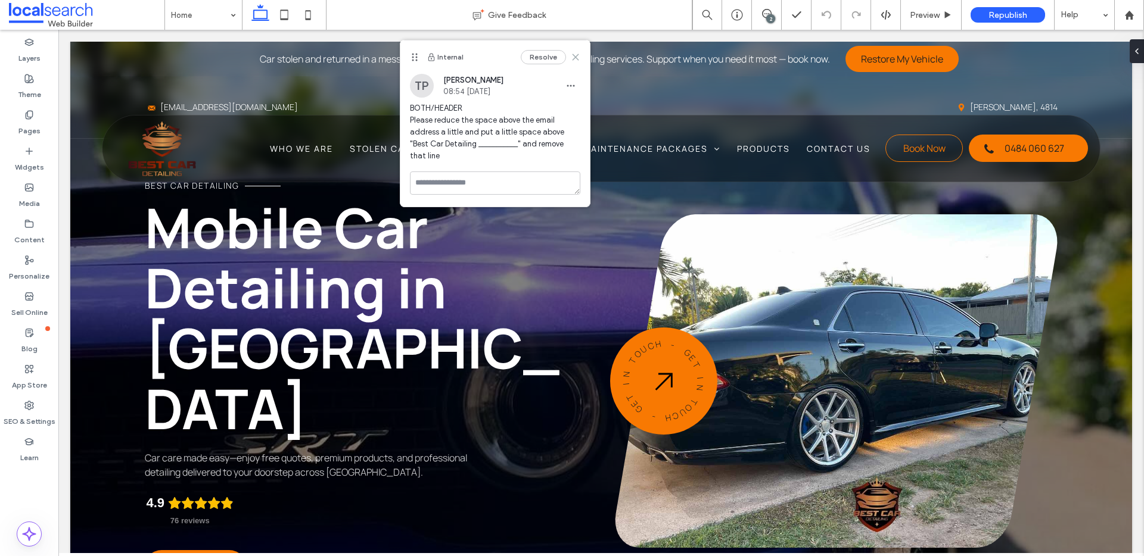
click at [576, 53] on icon at bounding box center [576, 57] width 10 height 10
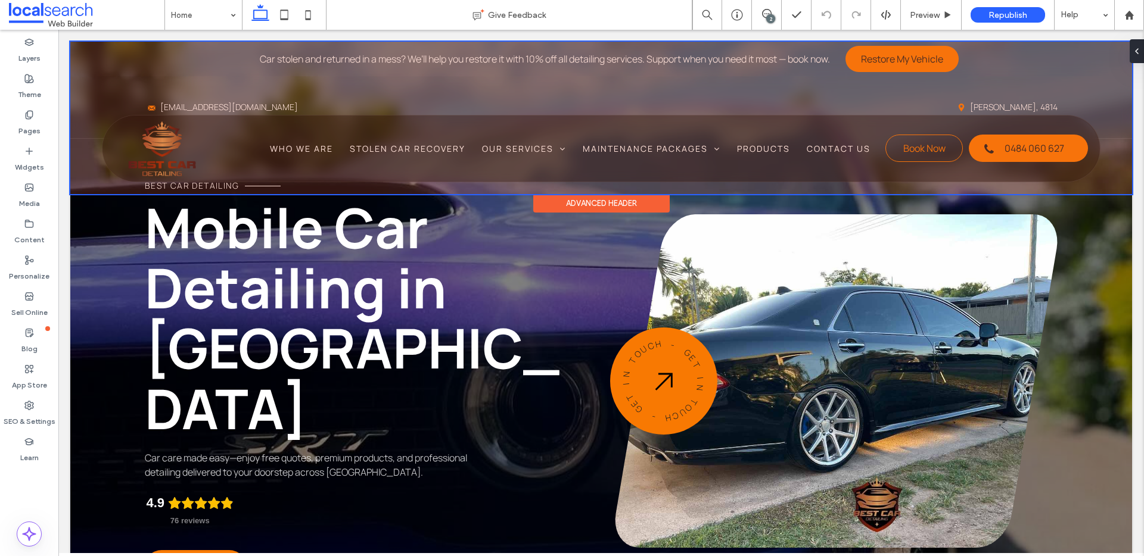
click at [340, 98] on div at bounding box center [600, 118] width 1061 height 152
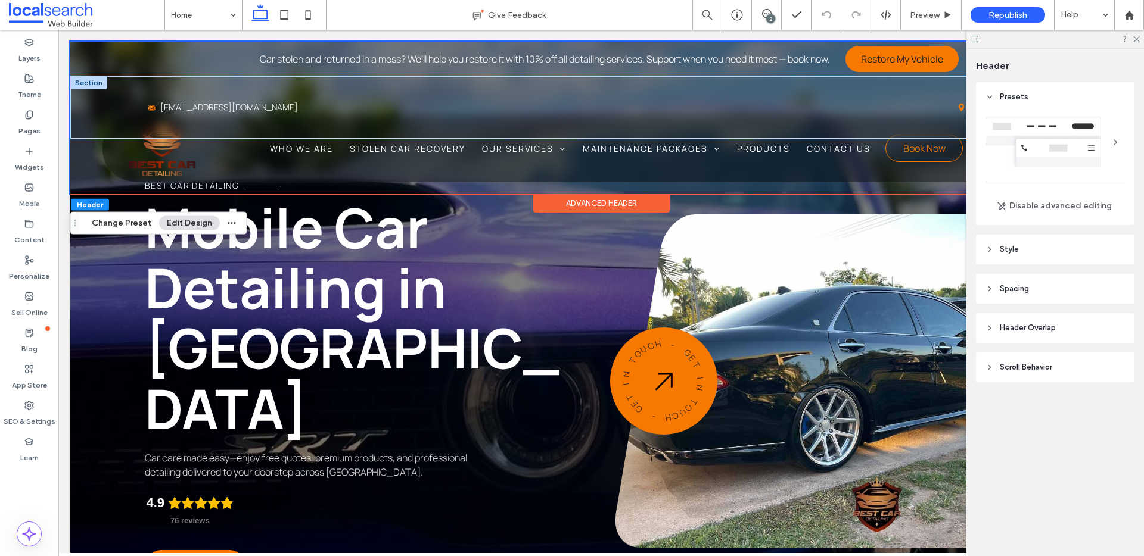
click at [432, 93] on div "Email Icon kaidyn@bestcardetailing.com.au Map Pin Icon Vincent QLD, 4814" at bounding box center [600, 107] width 1061 height 62
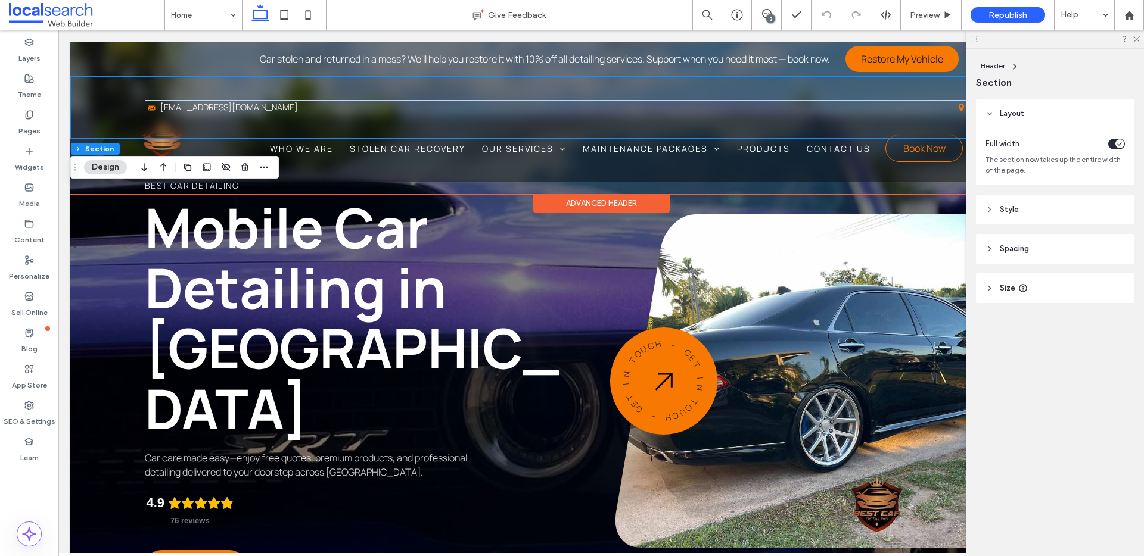
click at [466, 93] on div "Email Icon kaidyn@bestcardetailing.com.au Map Pin Icon Vincent QLD, 4814" at bounding box center [600, 107] width 1061 height 62
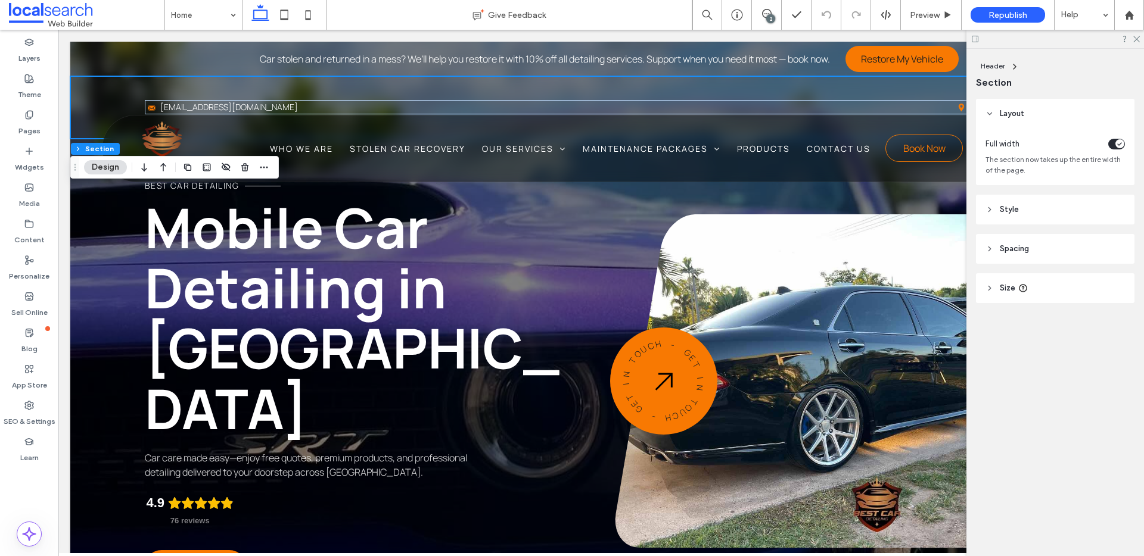
click at [1086, 231] on div "Layout Full width The section now takes up the entire width of the page. Style …" at bounding box center [1059, 225] width 166 height 252
click at [1086, 251] on header "Spacing" at bounding box center [1055, 249] width 158 height 30
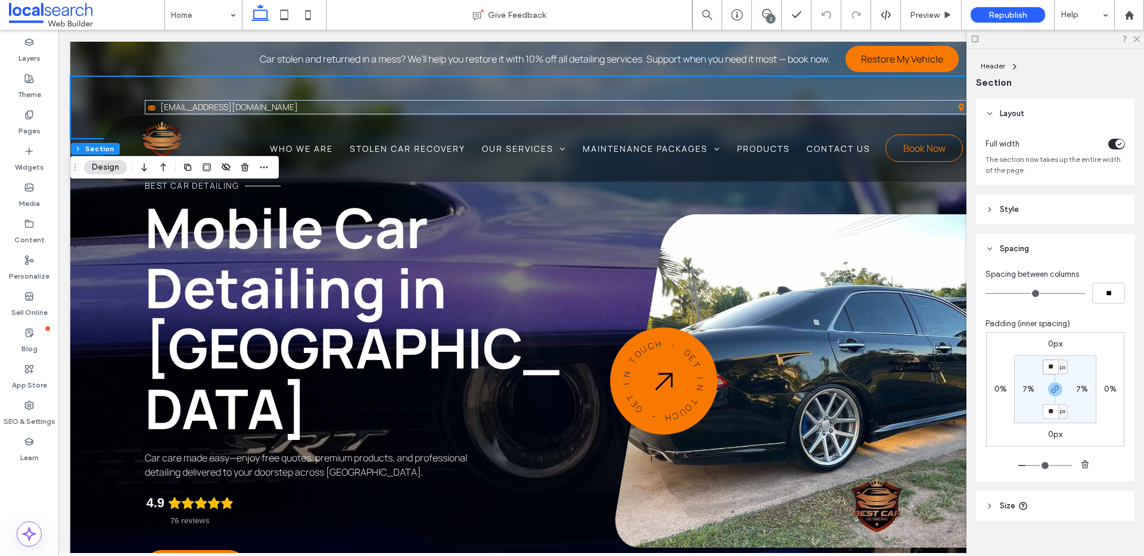
click at [1050, 369] on input "**" at bounding box center [1049, 367] width 15 height 15
type input "**"
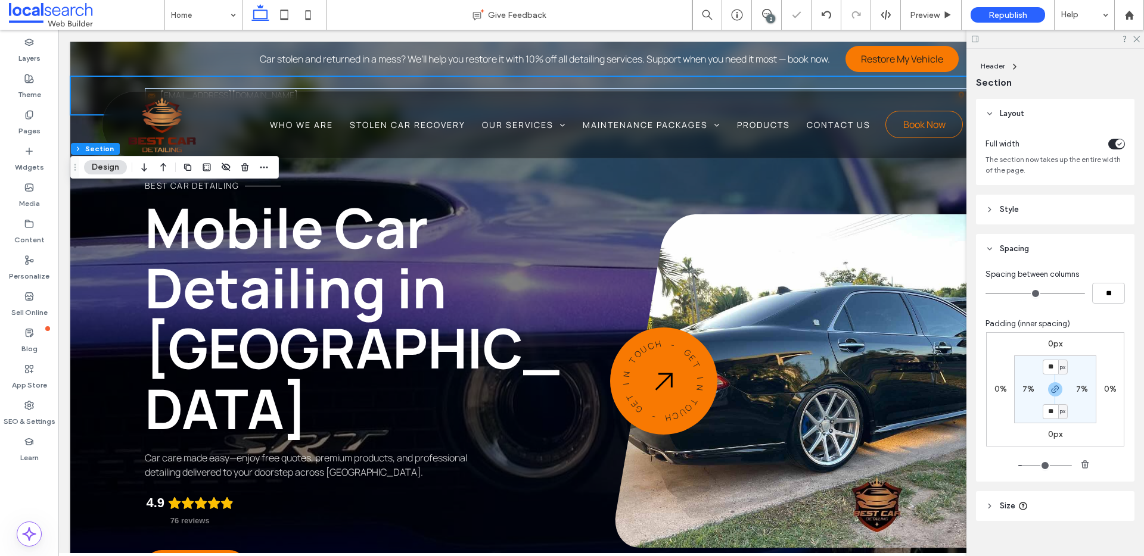
click at [991, 358] on div "0px 0% 0px 0% ** px 7% ** px 7%" at bounding box center [1055, 389] width 138 height 114
click at [1050, 368] on input "**" at bounding box center [1049, 367] width 15 height 15
type input "**"
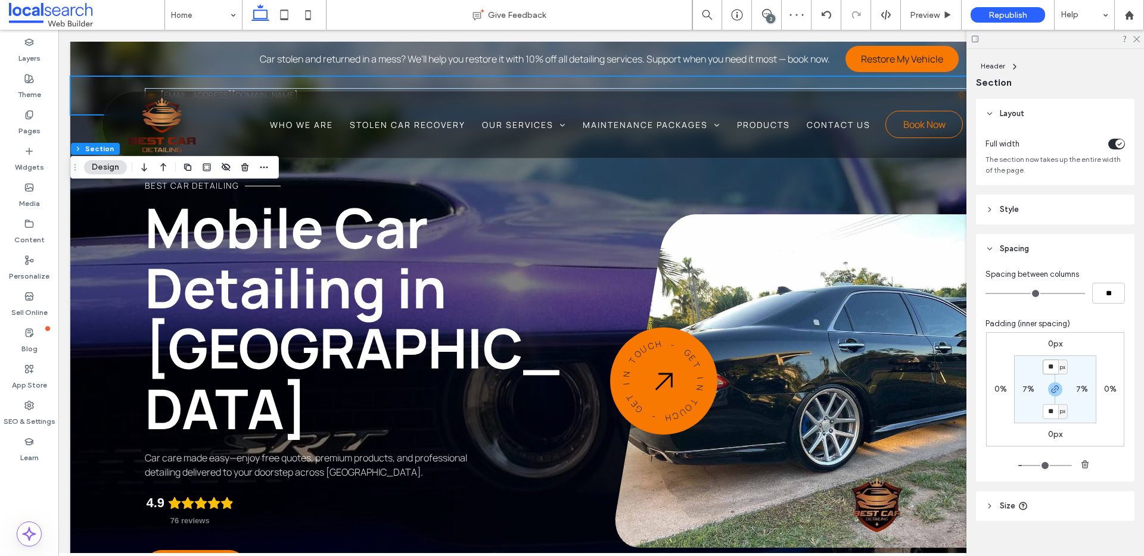
type input "**"
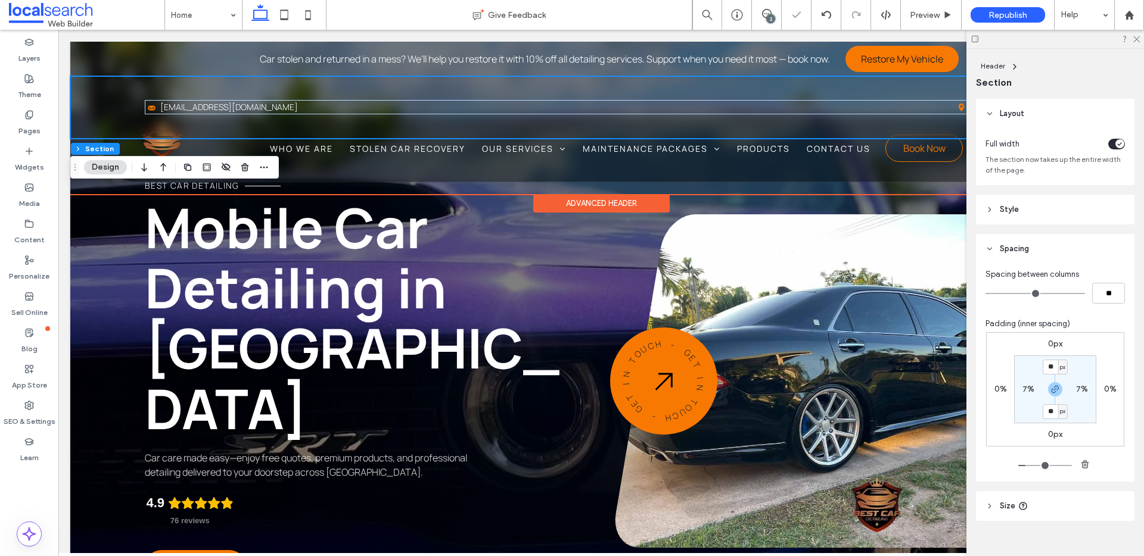
click at [294, 89] on div "Email Icon kaidyn@bestcardetailing.com.au Map Pin Icon Vincent QLD, 4814" at bounding box center [600, 107] width 1061 height 62
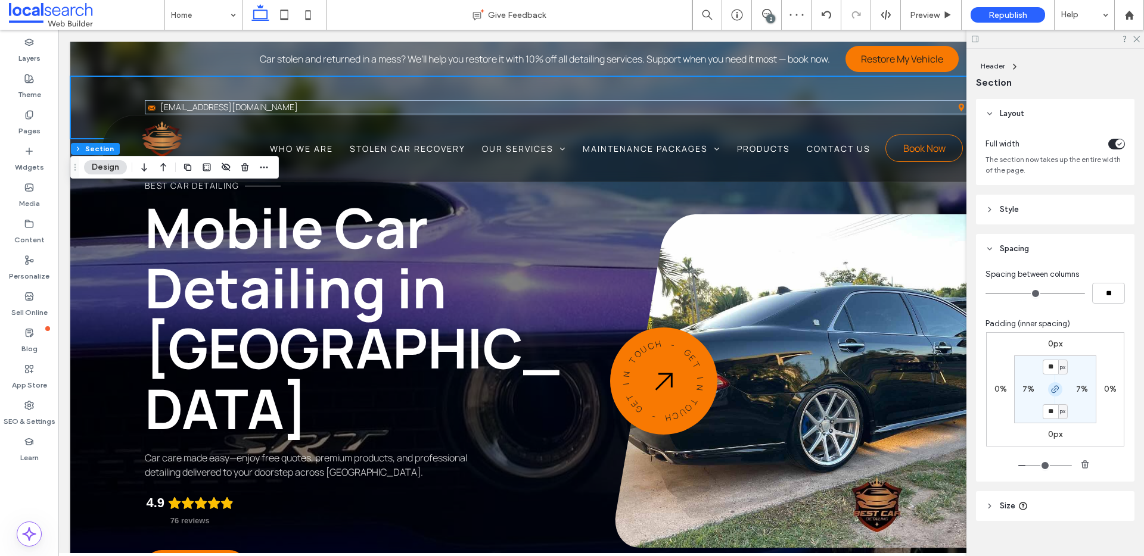
click at [1051, 385] on icon "button" at bounding box center [1055, 390] width 10 height 10
click at [1048, 369] on input "**" at bounding box center [1049, 367] width 15 height 15
type input "**"
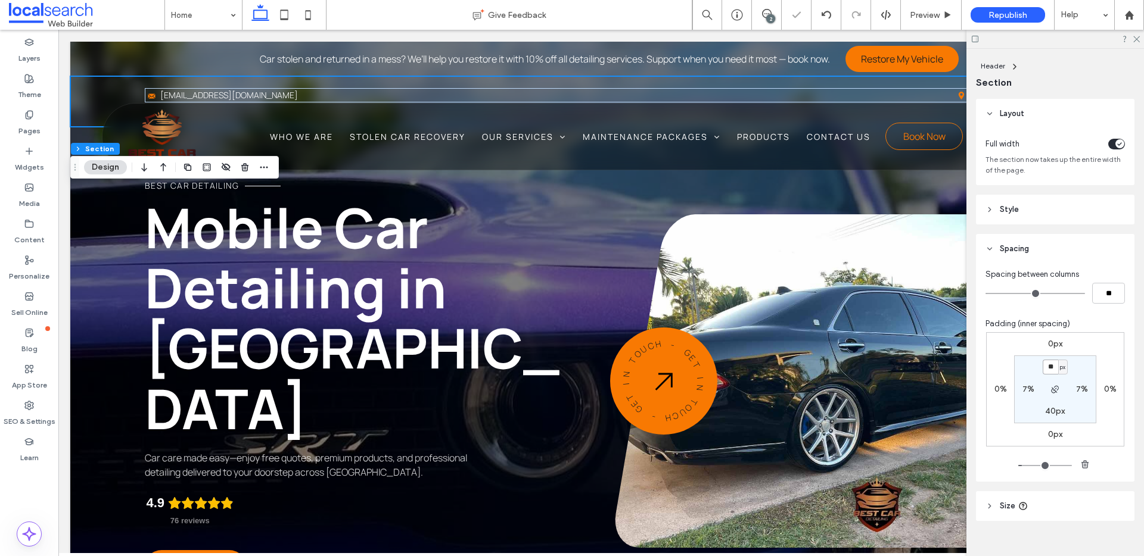
click at [1048, 368] on input "**" at bounding box center [1049, 367] width 15 height 15
type input "**"
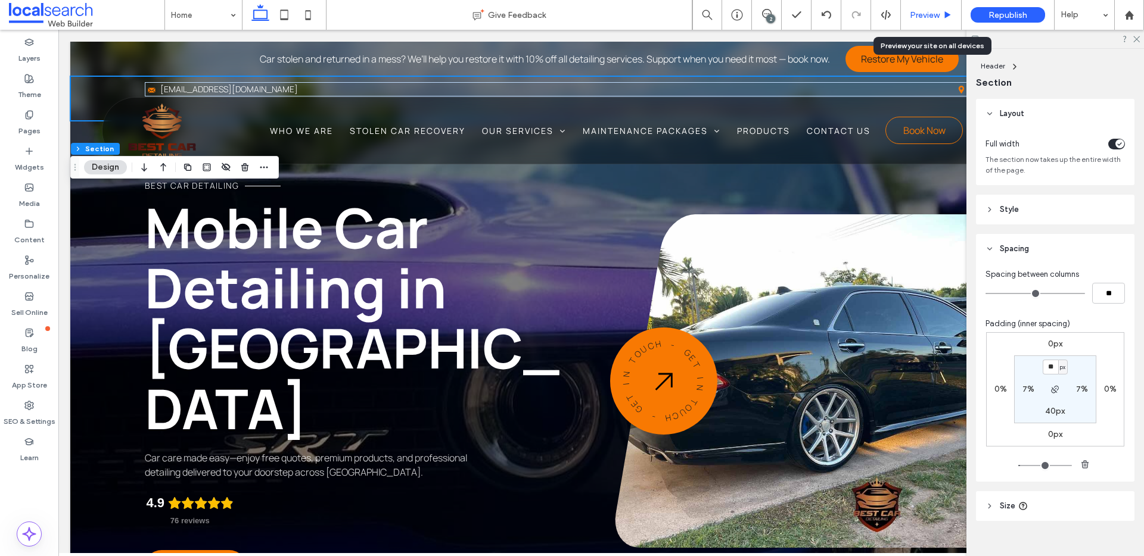
click at [926, 15] on span "Preview" at bounding box center [925, 15] width 30 height 10
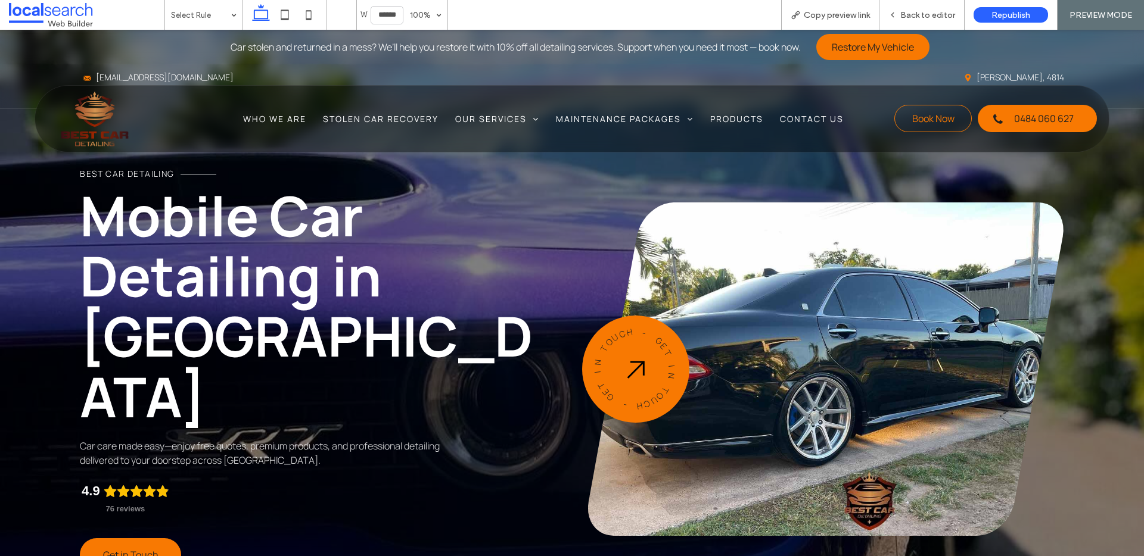
click at [926, 15] on span "Back to editor" at bounding box center [927, 15] width 55 height 10
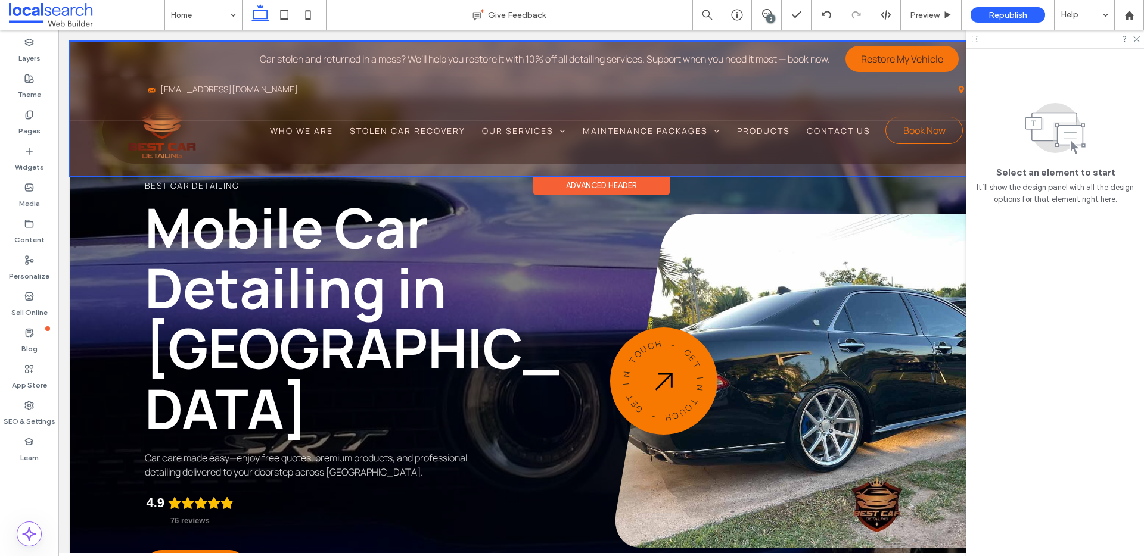
drag, startPoint x: 291, startPoint y: 79, endPoint x: 304, endPoint y: 83, distance: 13.8
click at [292, 79] on div at bounding box center [600, 109] width 1061 height 135
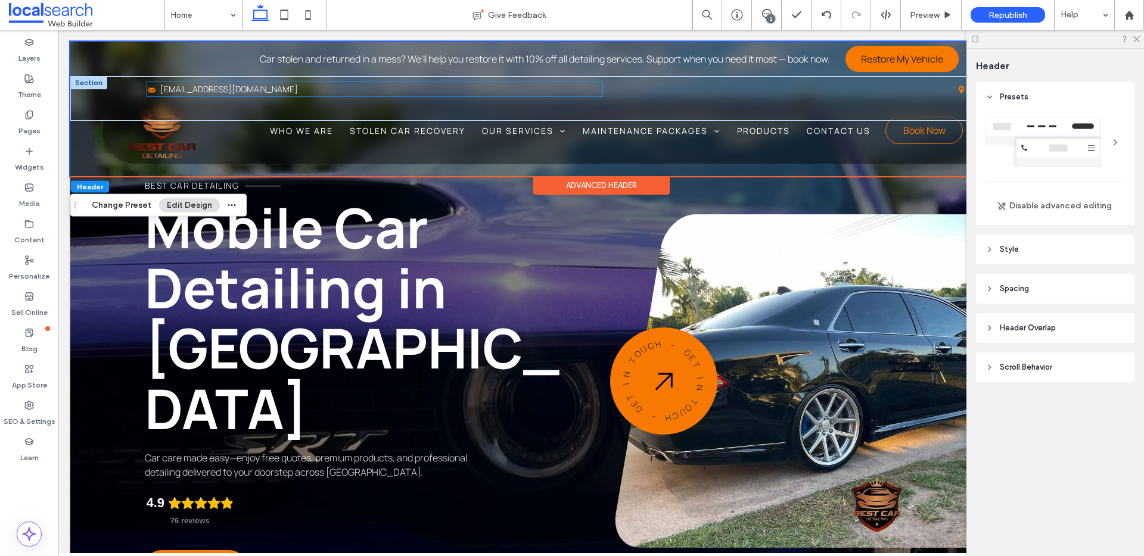
click at [336, 90] on div "Email Icon kaidyn@bestcardetailing.com.au" at bounding box center [374, 89] width 455 height 14
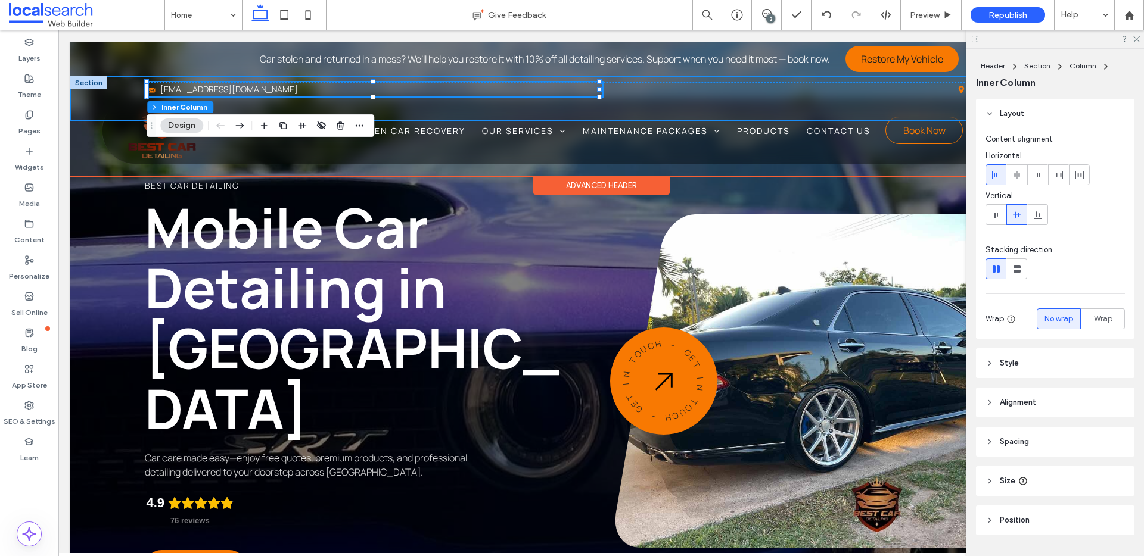
click at [122, 85] on div "Email Icon kaidyn@bestcardetailing.com.au Map Pin Icon Vincent QLD, 4814" at bounding box center [600, 98] width 1061 height 44
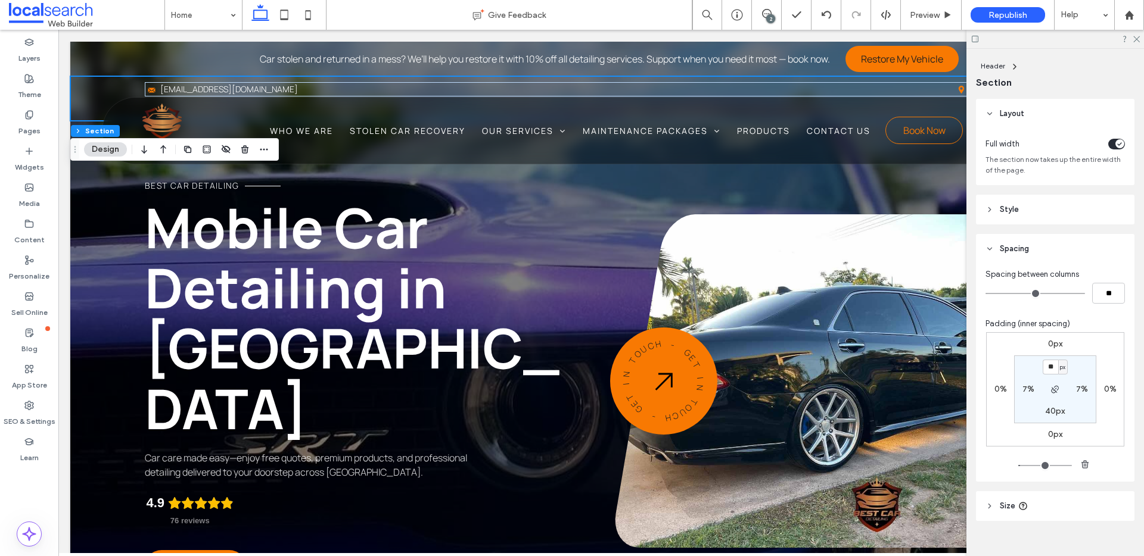
click at [1051, 412] on label "40px" at bounding box center [1055, 411] width 20 height 10
type input "**"
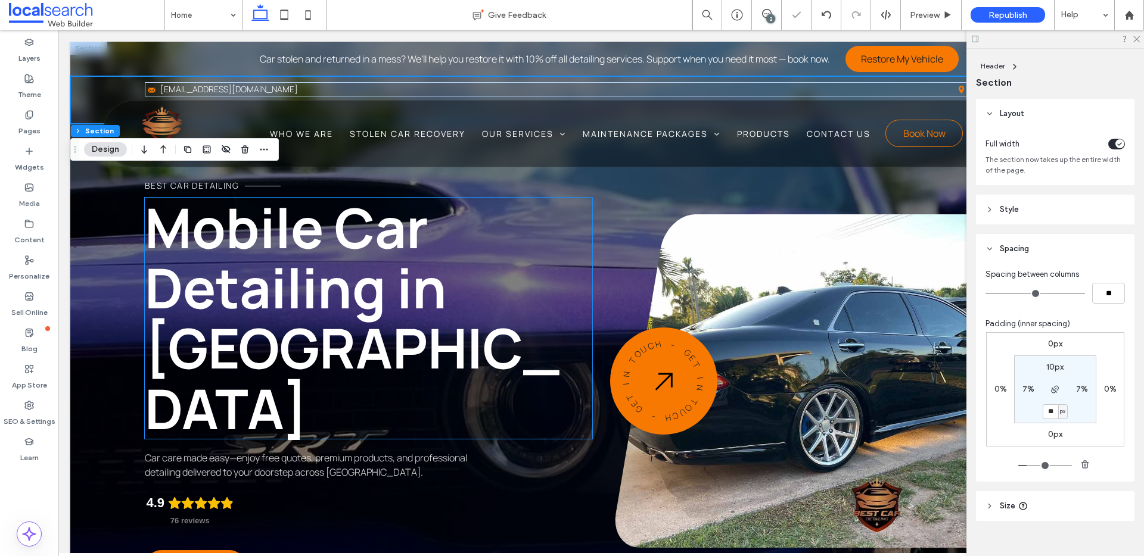
click at [340, 206] on span "Mobile Car Detailing in Townsville" at bounding box center [352, 318] width 415 height 256
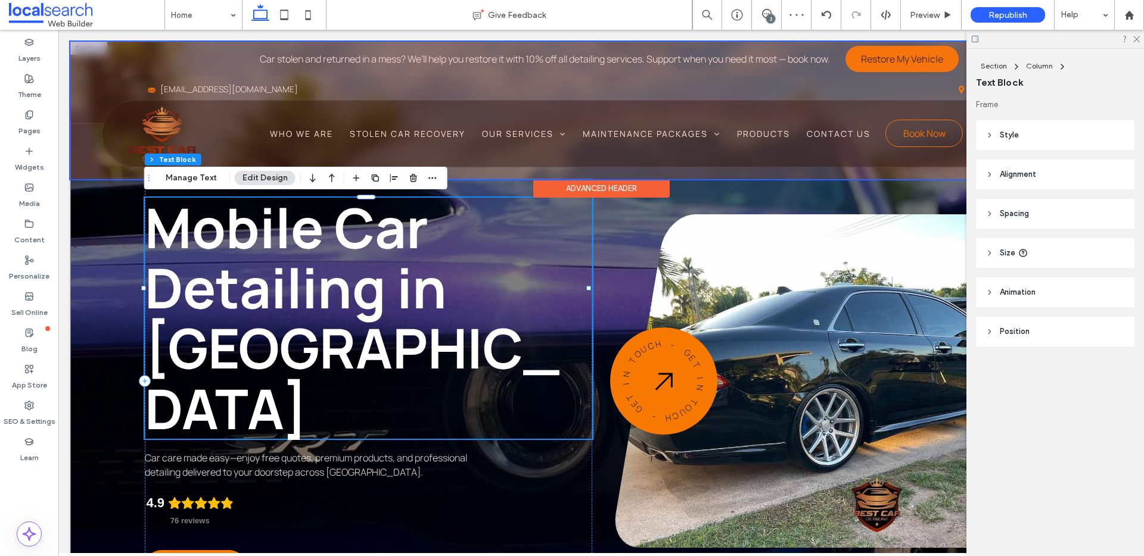
click at [84, 176] on div at bounding box center [600, 111] width 1061 height 138
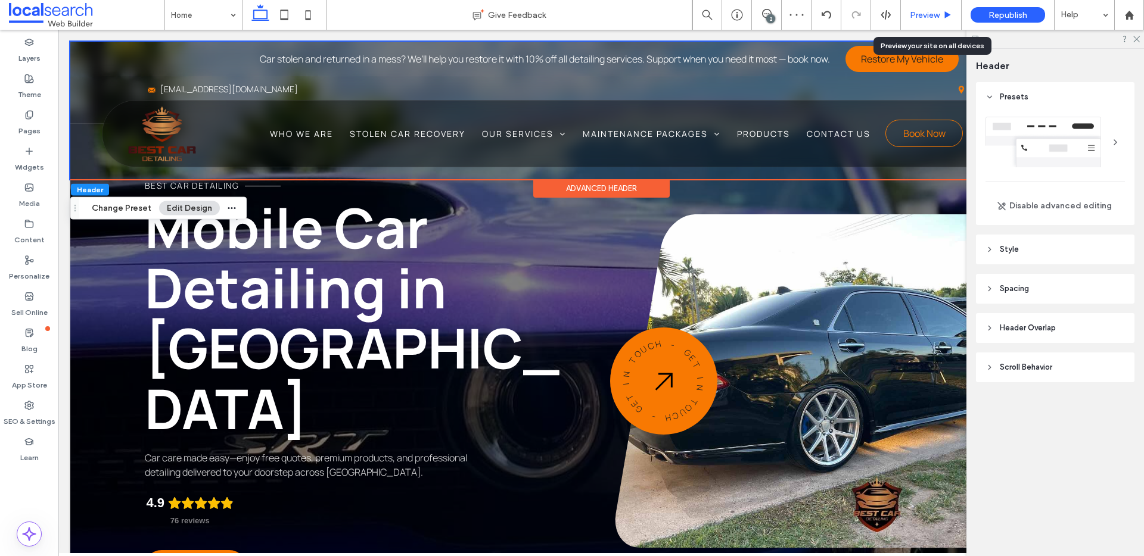
click at [939, 20] on div "Preview" at bounding box center [931, 15] width 61 height 30
click at [936, 19] on span "Preview" at bounding box center [925, 15] width 30 height 10
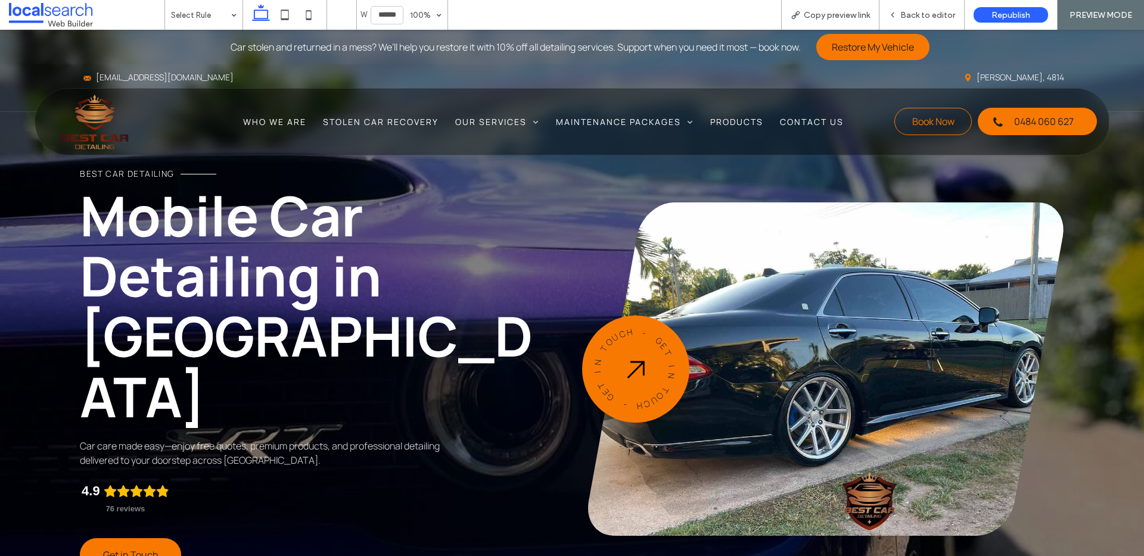
click at [936, 19] on span "Back to editor" at bounding box center [927, 15] width 55 height 10
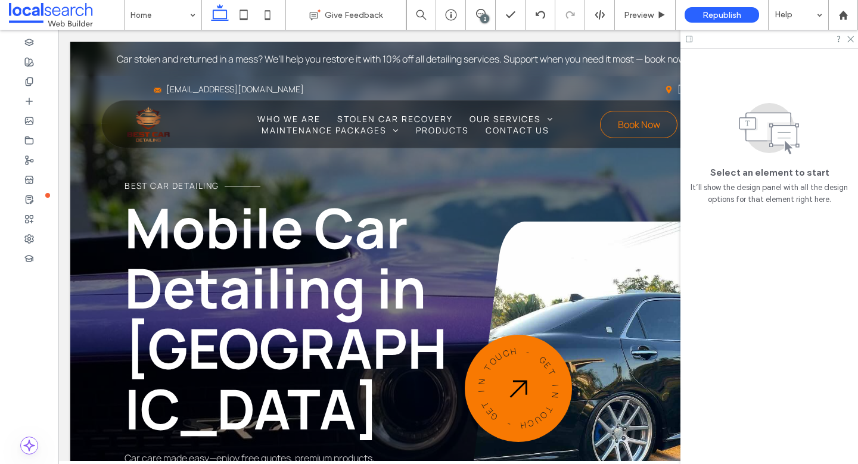
click at [854, 36] on div at bounding box center [769, 39] width 178 height 18
click at [847, 38] on icon at bounding box center [850, 39] width 8 height 8
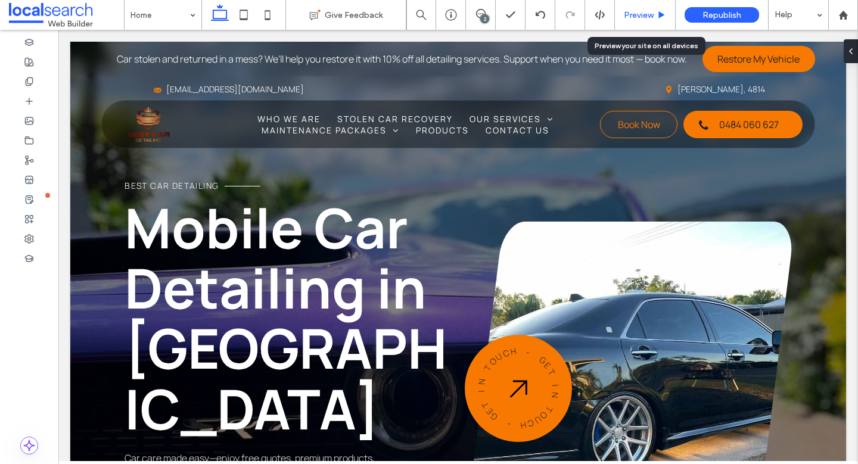
click at [657, 14] on icon at bounding box center [661, 15] width 9 height 9
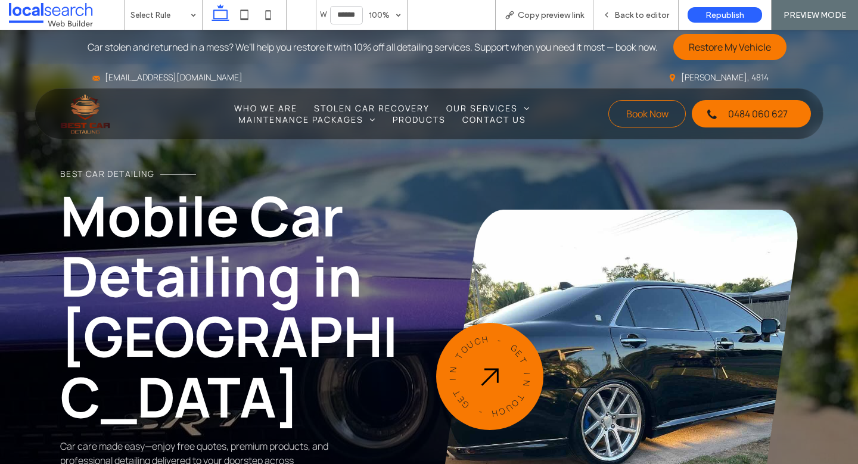
click at [656, 14] on span "Back to editor" at bounding box center [641, 15] width 55 height 10
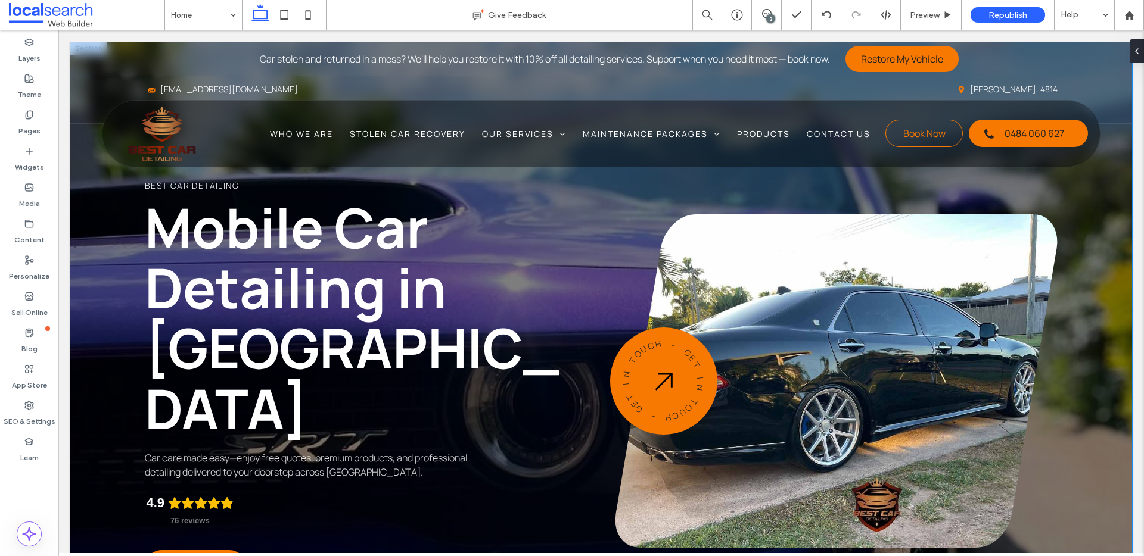
click at [112, 187] on div "Best Car Detailing Mobile Car Detailing in Townsville Car care made easy—enjoy …" at bounding box center [600, 349] width 1061 height 614
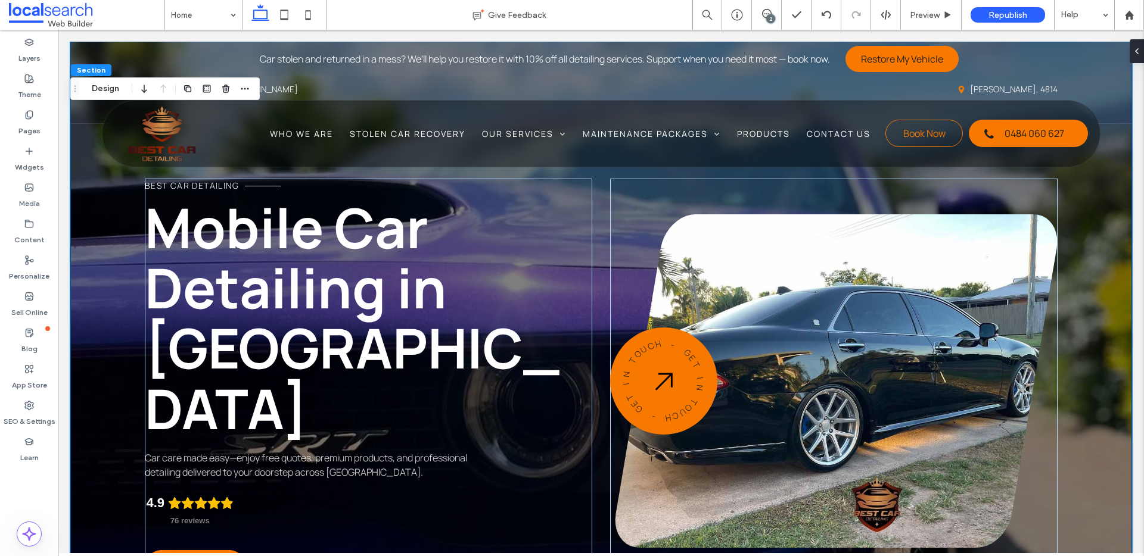
click at [115, 190] on div "Best Car Detailing Mobile Car Detailing in Townsville Car care made easy—enjoy …" at bounding box center [600, 349] width 1061 height 614
click at [105, 83] on button "Design" at bounding box center [105, 89] width 43 height 14
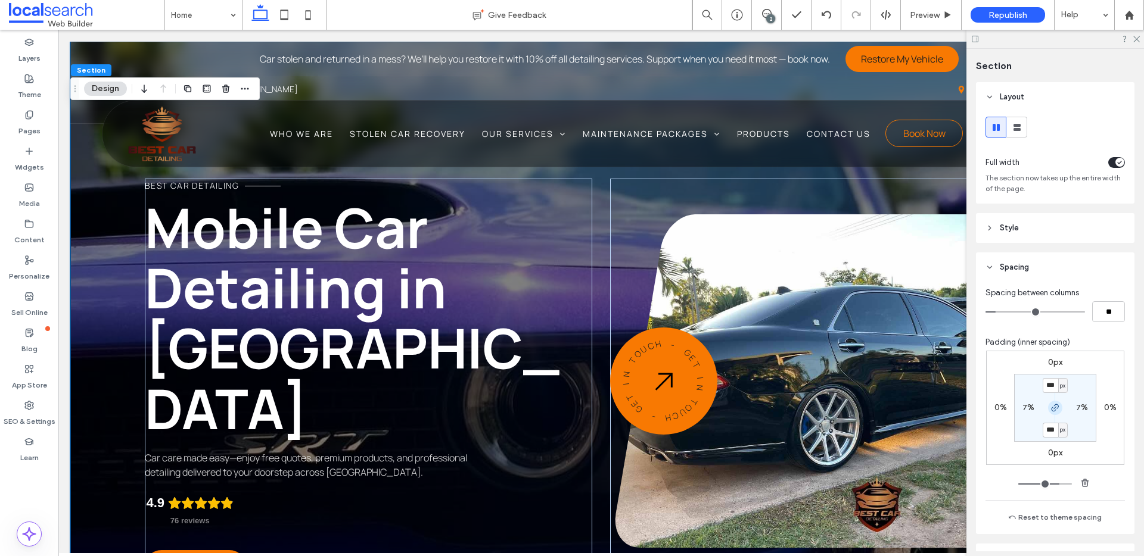
click at [1054, 407] on use "button" at bounding box center [1054, 407] width 7 height 7
click at [1046, 387] on input "***" at bounding box center [1049, 385] width 15 height 15
type input "***"
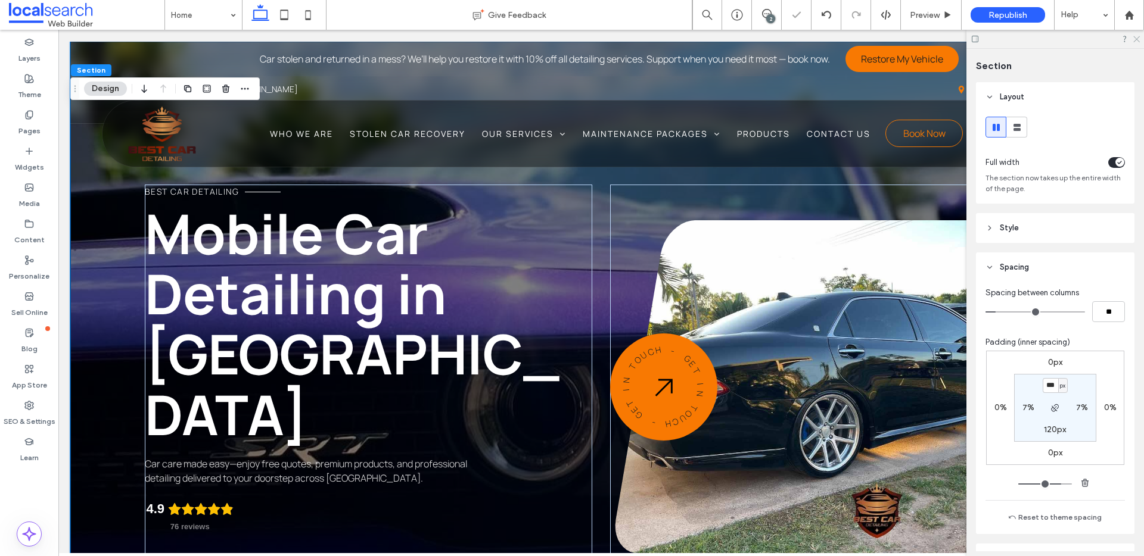
click at [1137, 35] on icon at bounding box center [1136, 39] width 8 height 8
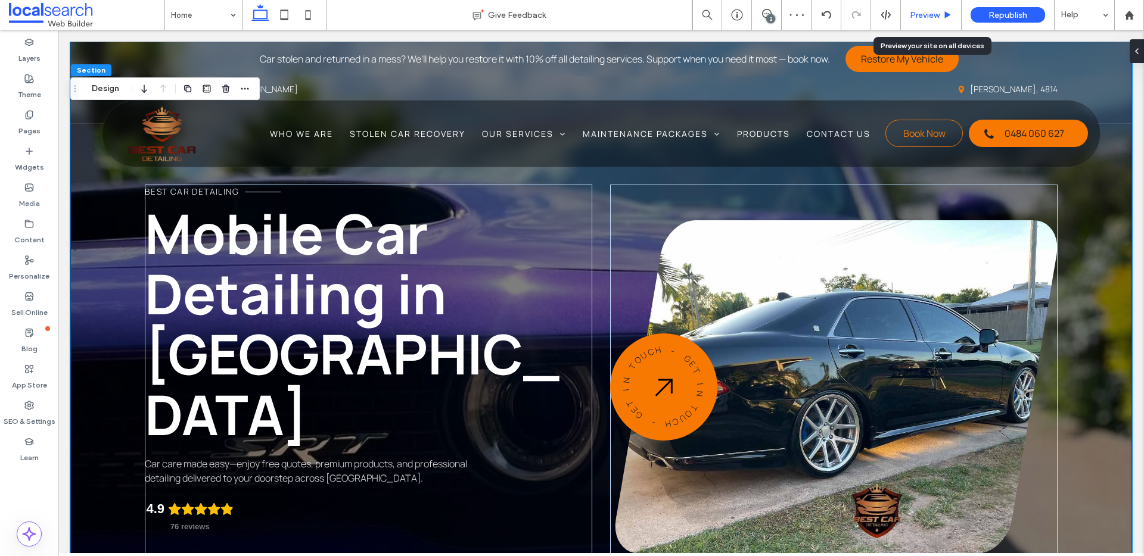
click at [946, 16] on use at bounding box center [948, 14] width 6 height 7
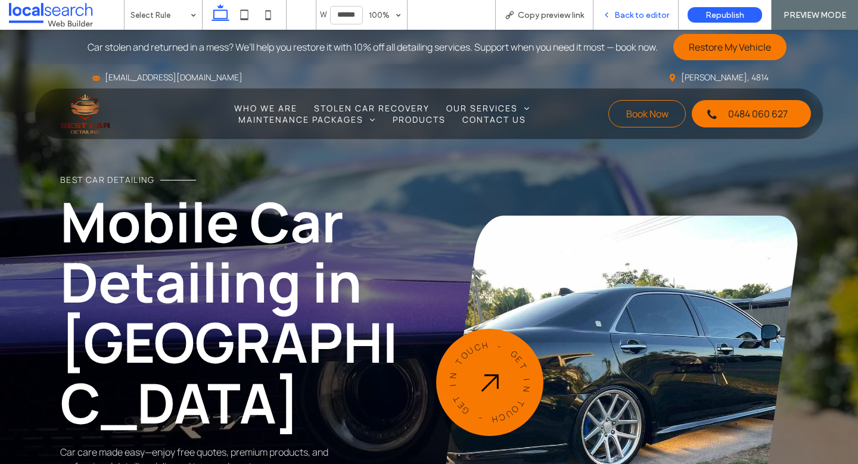
click at [625, 13] on span "Back to editor" at bounding box center [641, 15] width 55 height 10
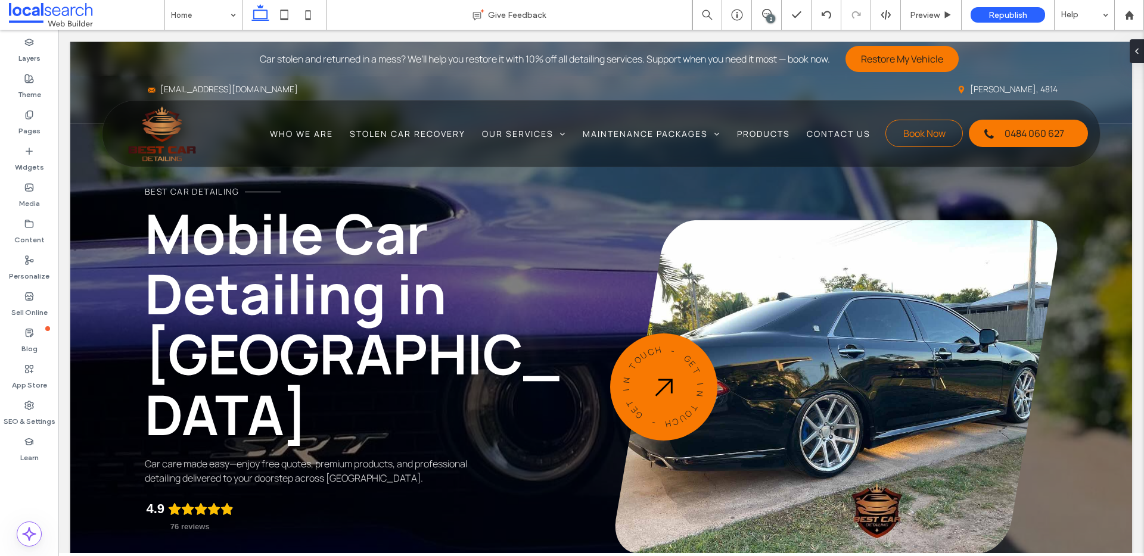
click at [770, 17] on div "2" at bounding box center [770, 18] width 9 height 9
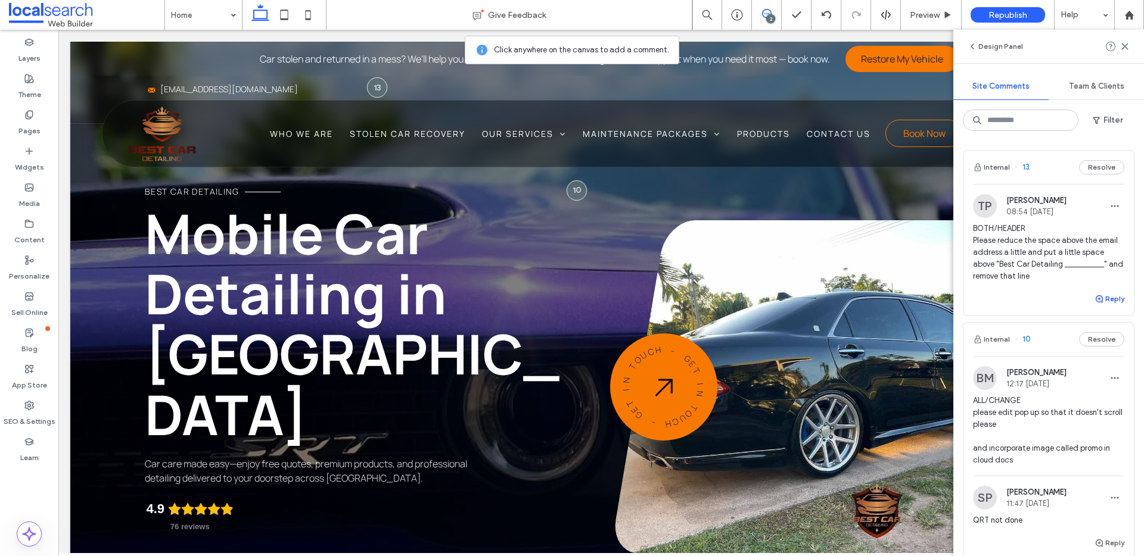
click at [1094, 303] on icon "button" at bounding box center [1099, 299] width 10 height 10
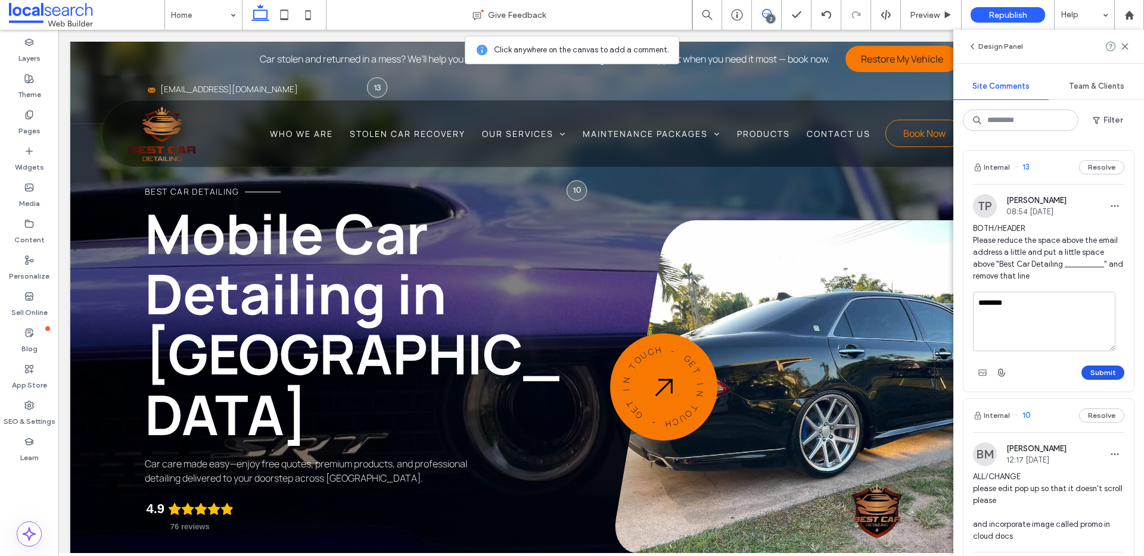
type textarea "********"
click at [1084, 370] on button "Submit" at bounding box center [1102, 373] width 43 height 14
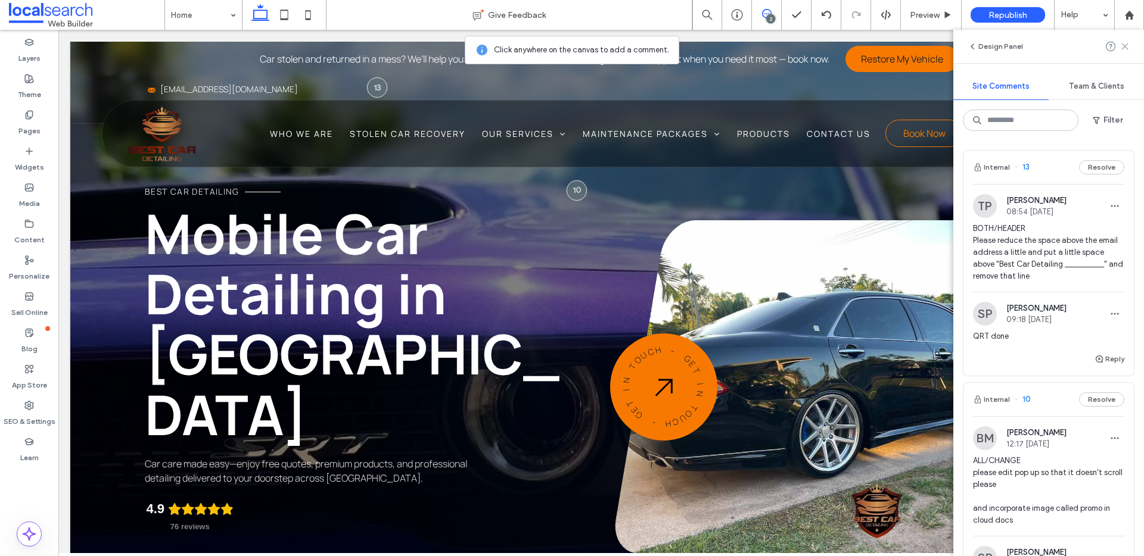
click at [1125, 45] on use at bounding box center [1124, 45] width 5 height 5
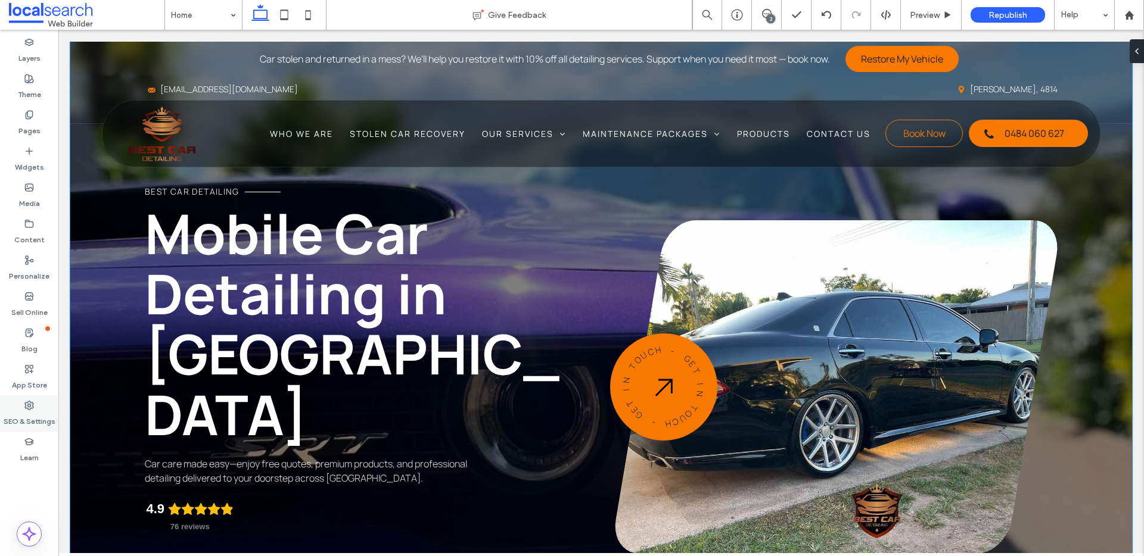
click at [35, 413] on label "SEO & Settings" at bounding box center [30, 418] width 52 height 17
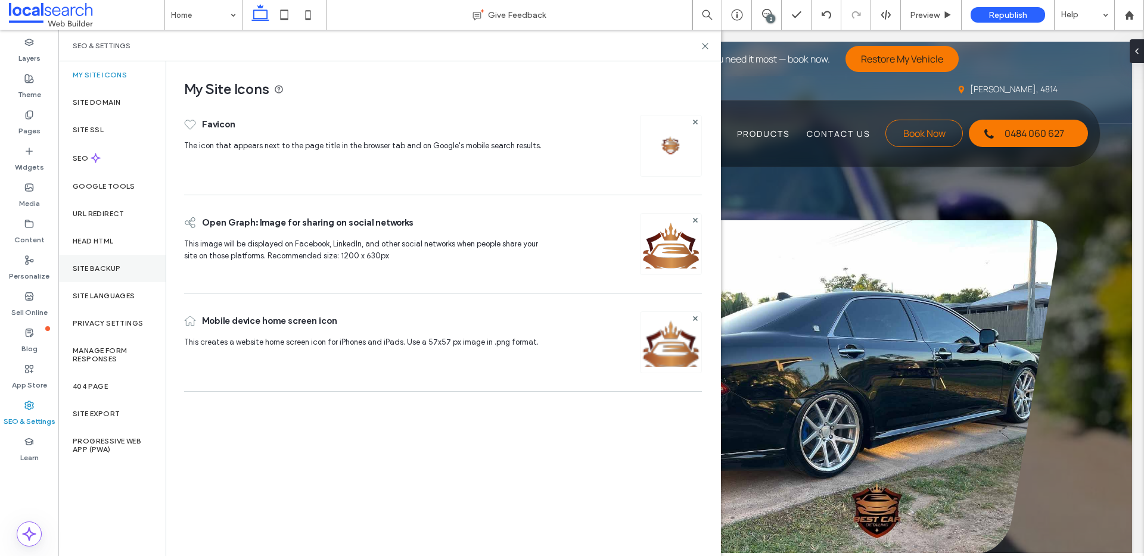
click at [104, 260] on div "Site Backup" at bounding box center [111, 268] width 107 height 27
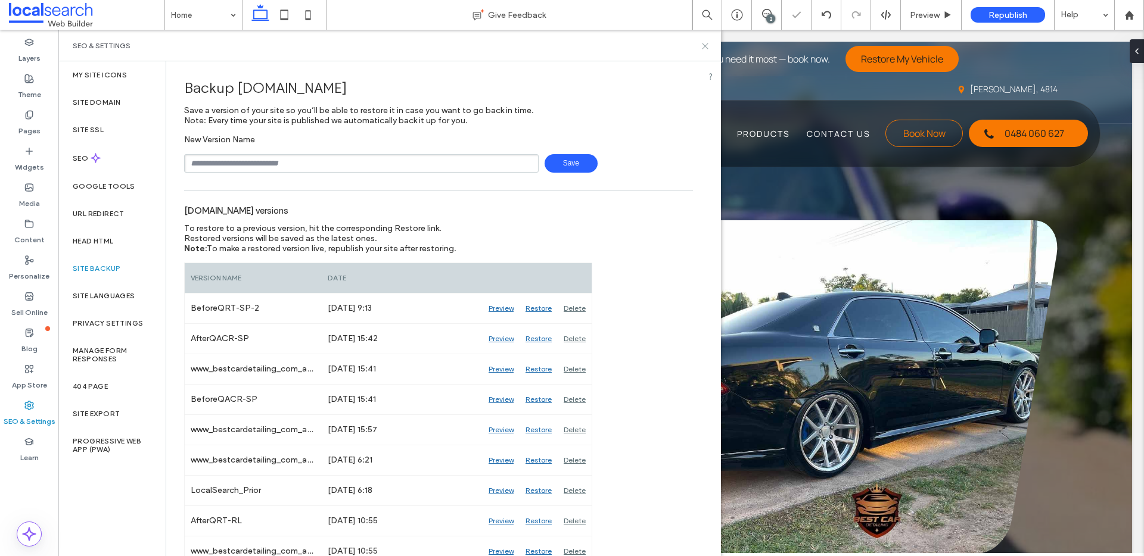
click at [707, 44] on icon at bounding box center [705, 46] width 9 height 9
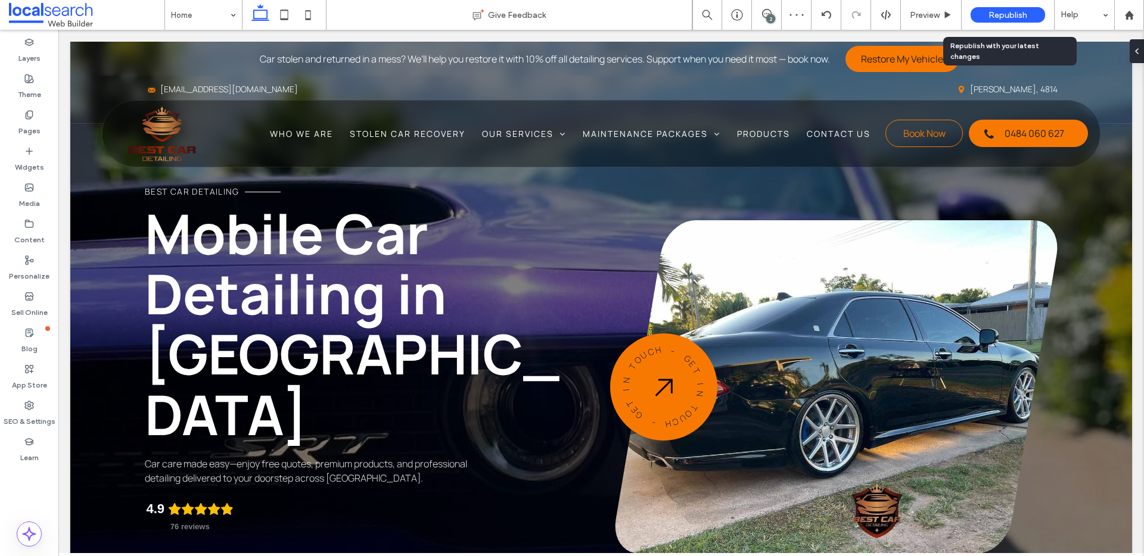
click at [1018, 14] on span "Republish" at bounding box center [1007, 15] width 39 height 10
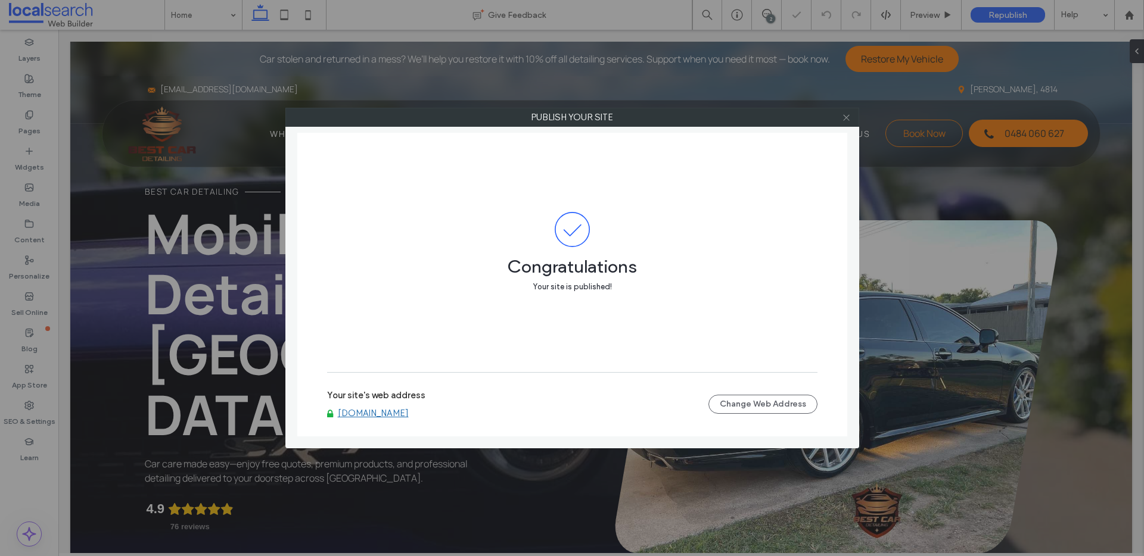
click at [845, 119] on icon at bounding box center [846, 117] width 9 height 9
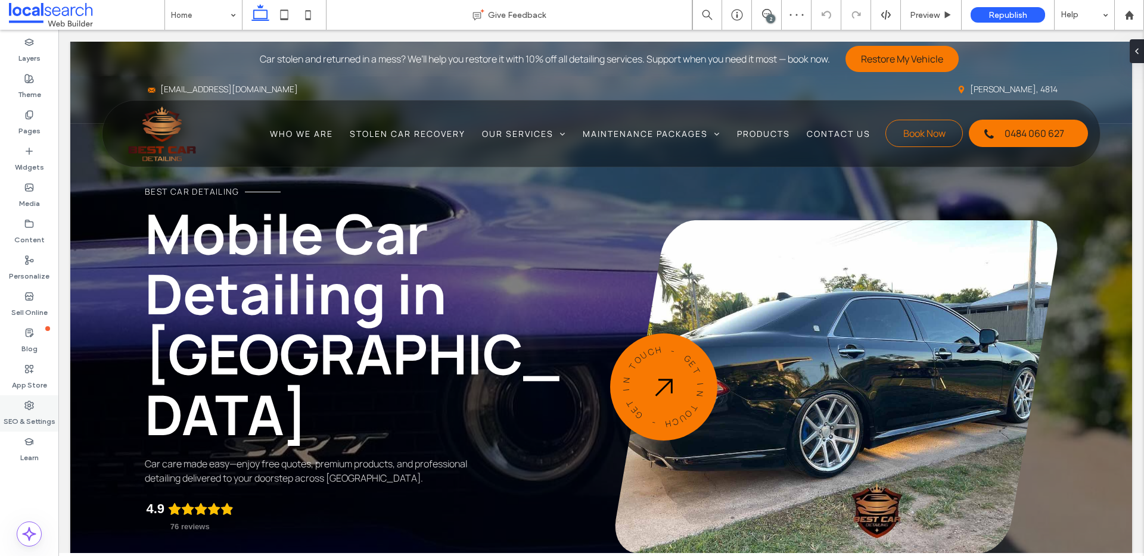
click at [38, 405] on div "SEO & Settings" at bounding box center [29, 414] width 58 height 36
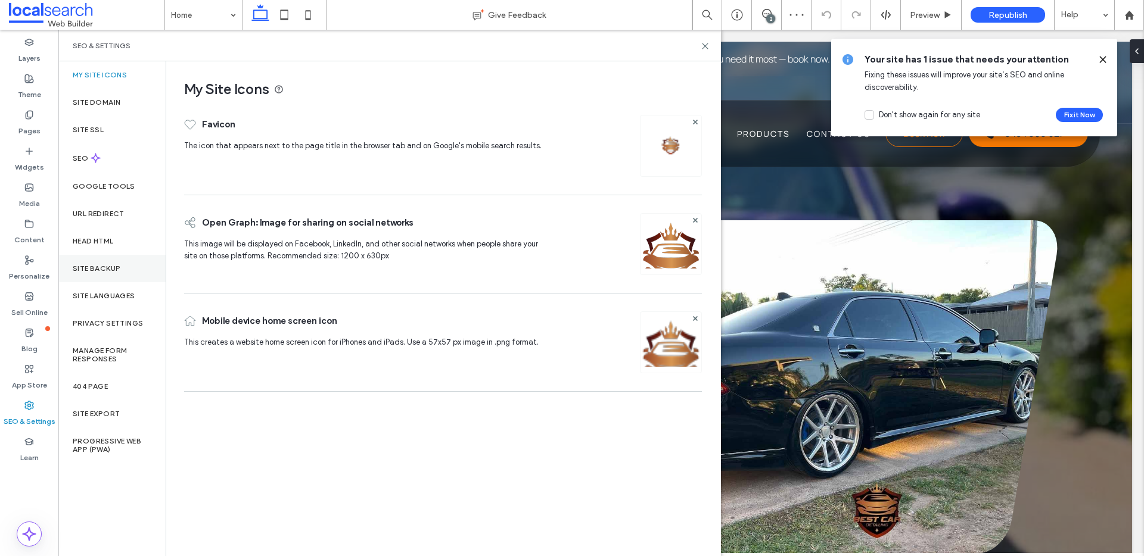
click at [113, 269] on label "Site Backup" at bounding box center [97, 268] width 48 height 8
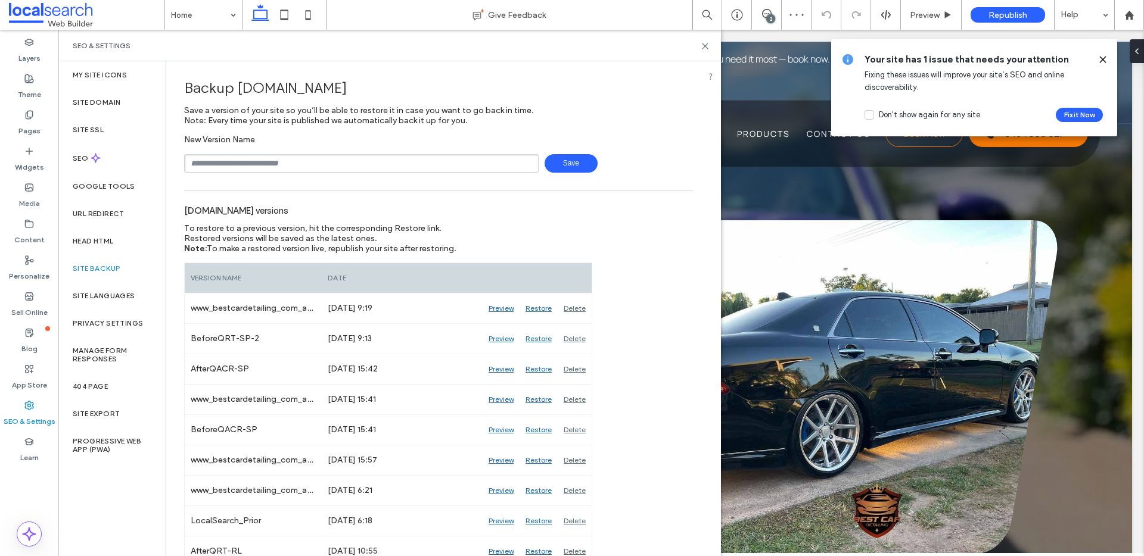
click at [334, 166] on input "text" at bounding box center [361, 163] width 354 height 18
drag, startPoint x: 217, startPoint y: 161, endPoint x: 251, endPoint y: 163, distance: 34.6
click at [251, 163] on input "**********" at bounding box center [361, 163] width 354 height 18
click at [278, 166] on input "**********" at bounding box center [361, 163] width 354 height 18
type input "**********"
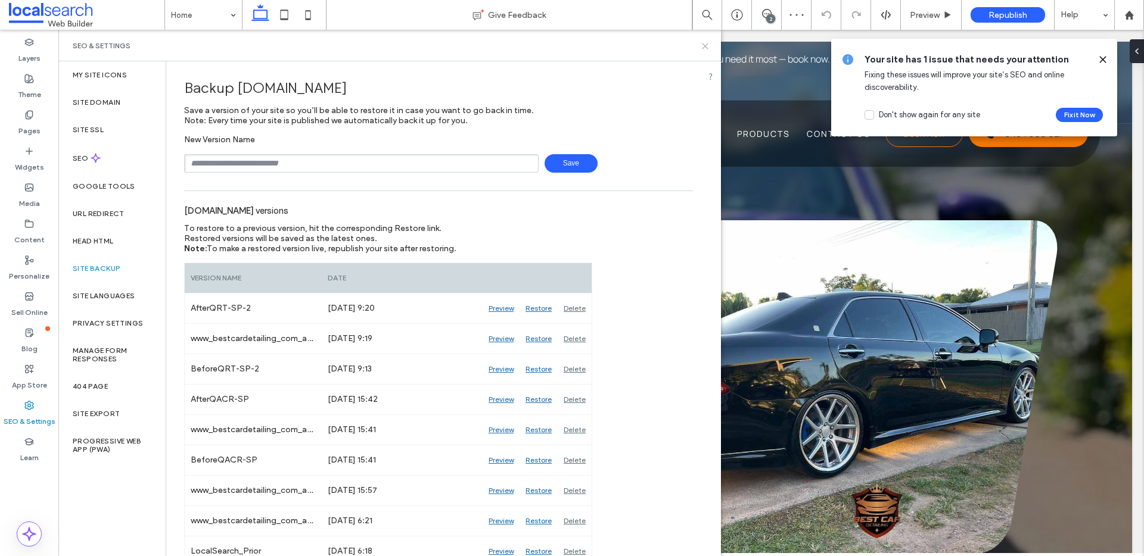
click at [709, 43] on icon at bounding box center [705, 46] width 9 height 9
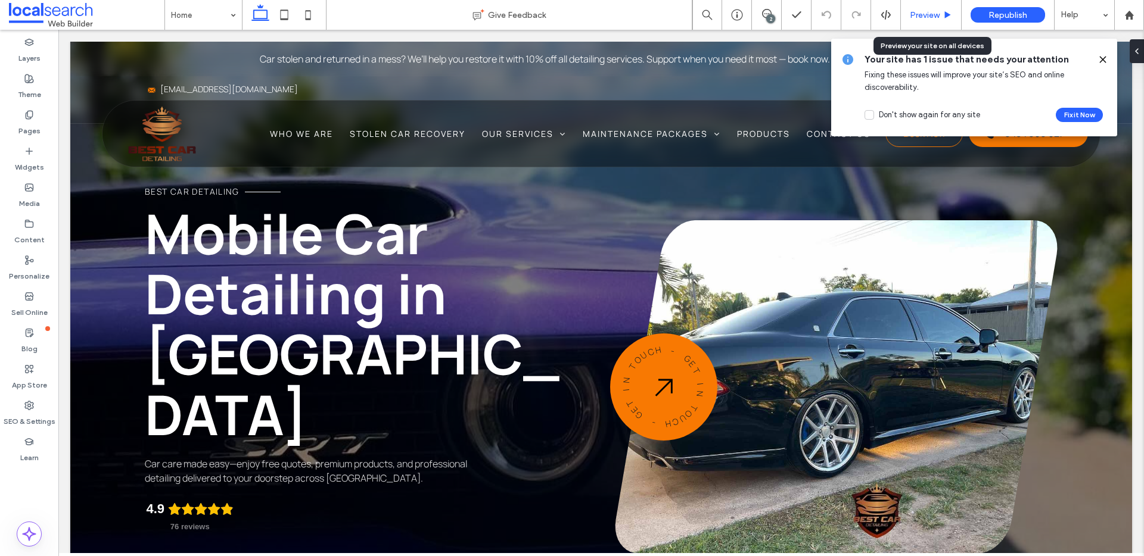
click at [945, 15] on use at bounding box center [948, 14] width 6 height 7
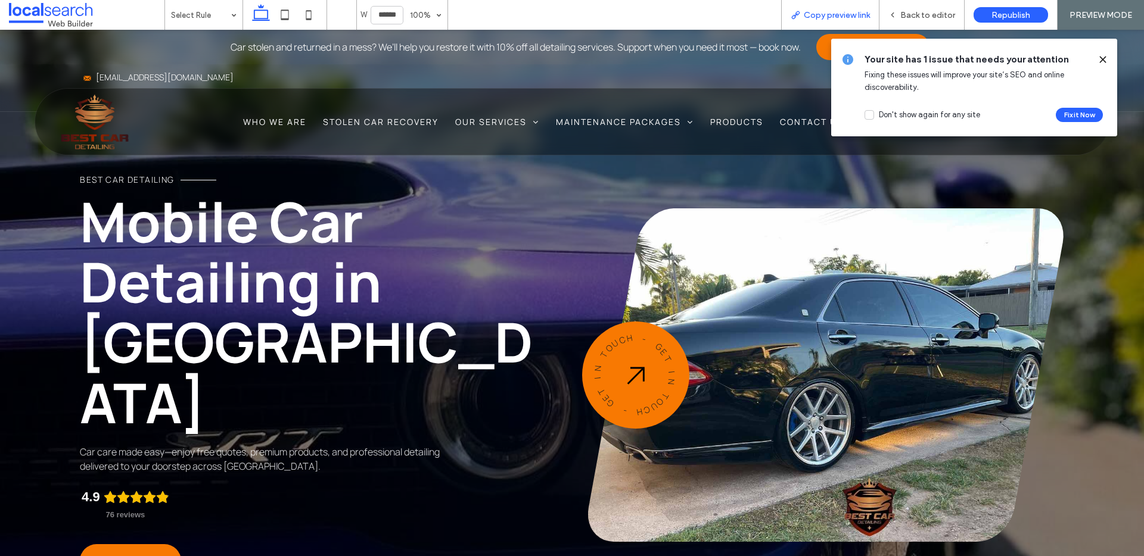
click at [848, 14] on span "Copy preview link" at bounding box center [837, 15] width 66 height 10
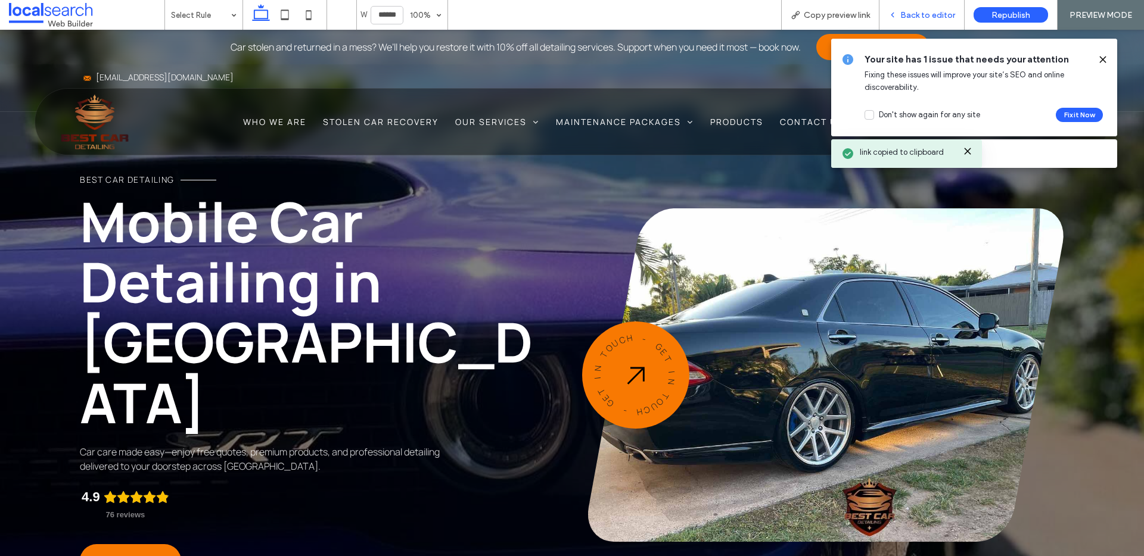
click at [913, 13] on span "Back to editor" at bounding box center [927, 15] width 55 height 10
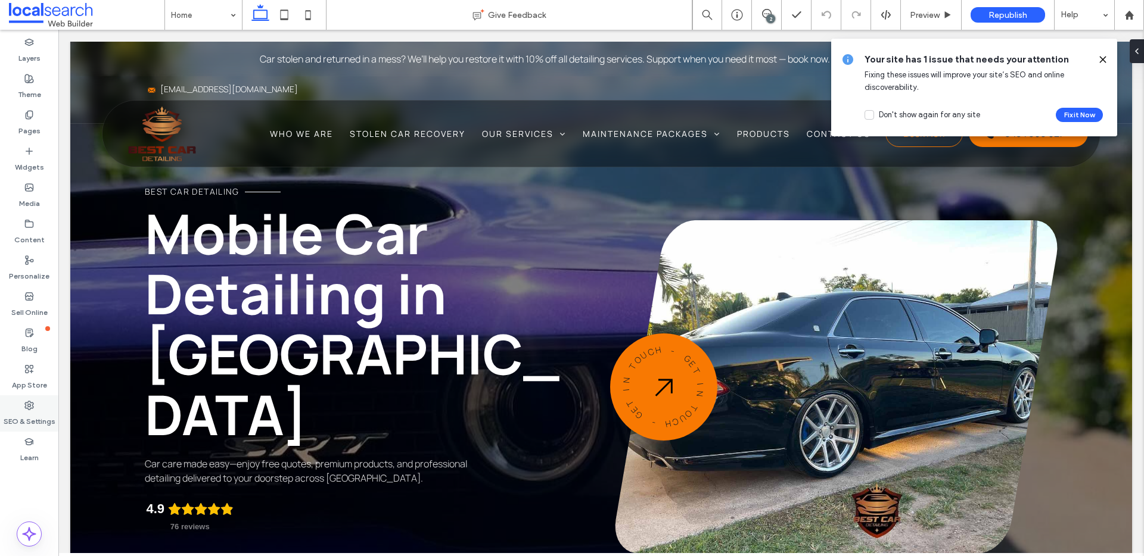
click at [27, 410] on label "SEO & Settings" at bounding box center [30, 418] width 52 height 17
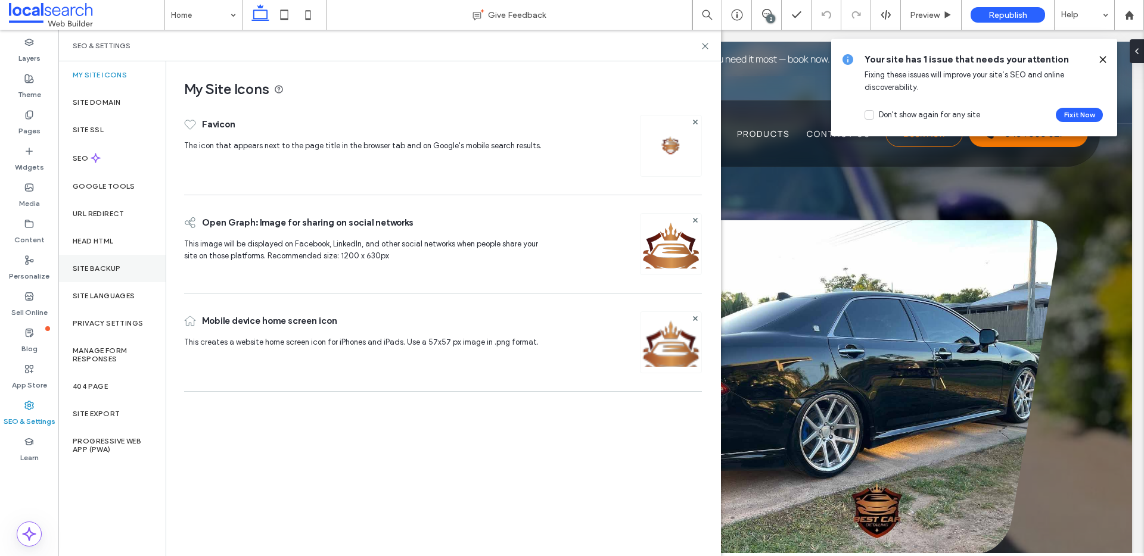
click at [103, 264] on label "Site Backup" at bounding box center [97, 268] width 48 height 8
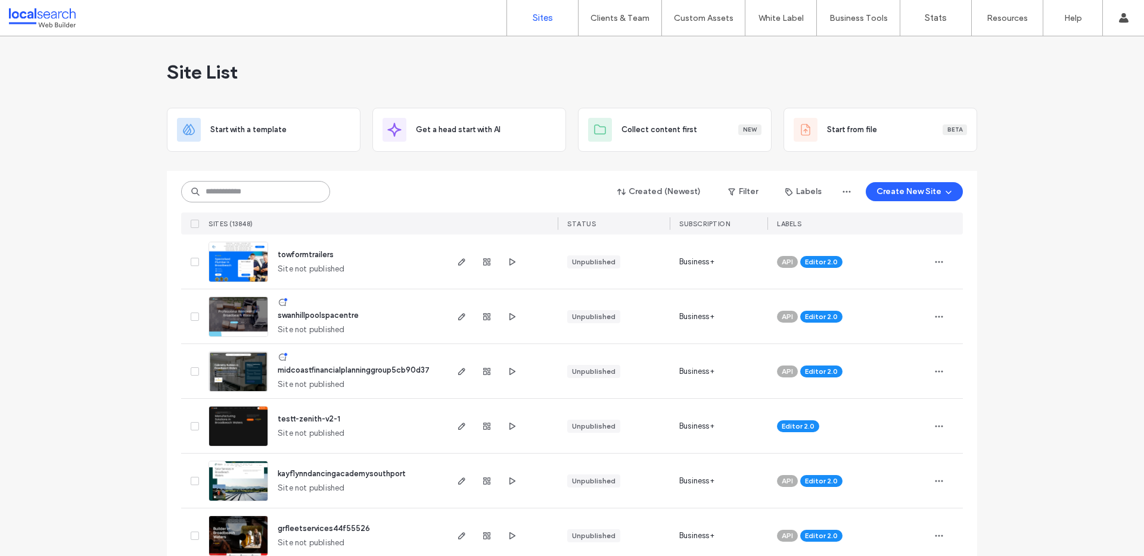
click at [232, 189] on input at bounding box center [255, 191] width 149 height 21
paste input "********"
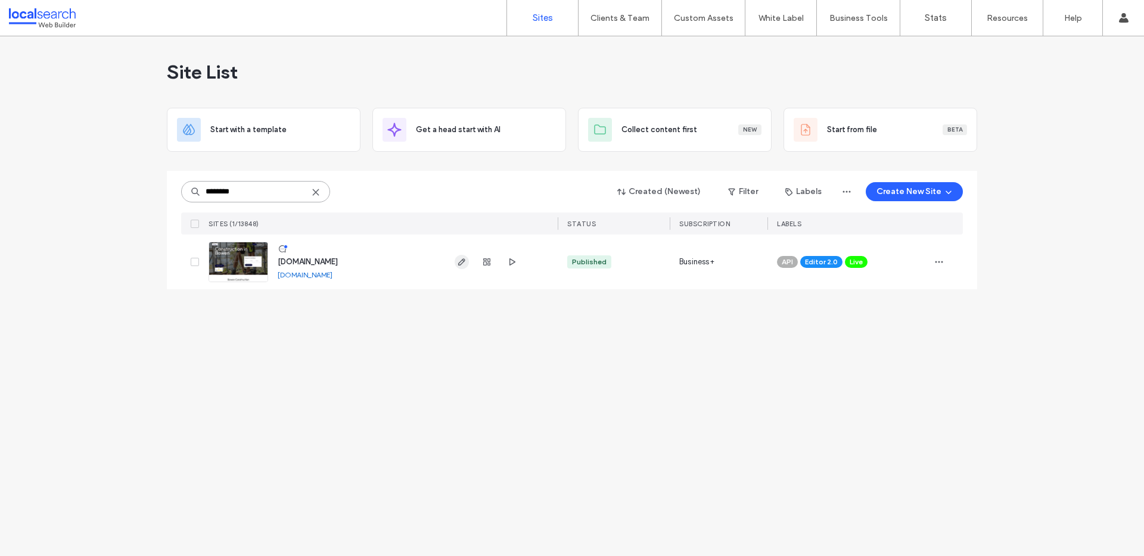
type input "********"
click at [461, 264] on icon "button" at bounding box center [462, 262] width 10 height 10
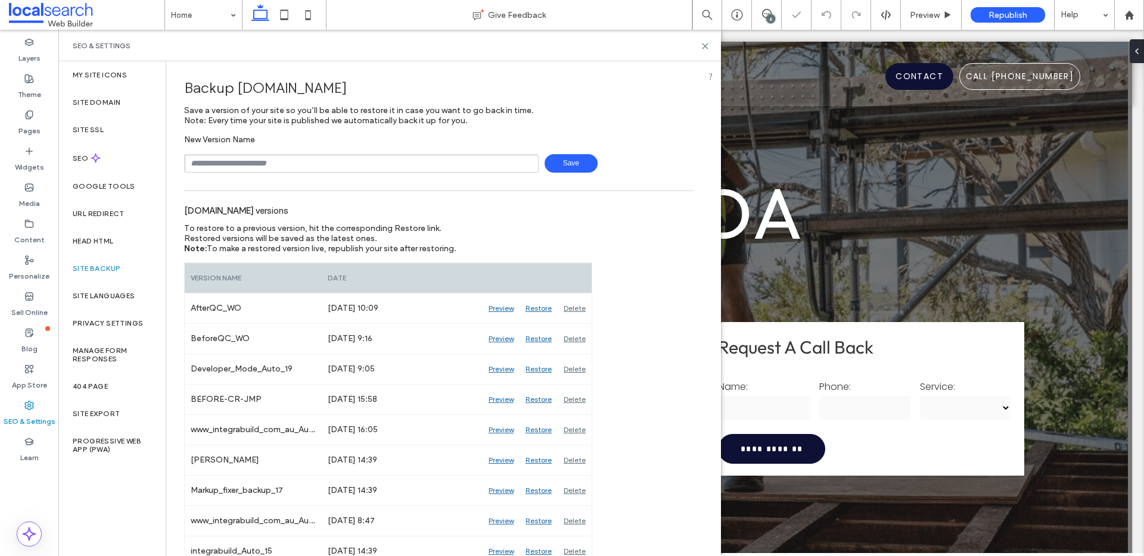
click at [296, 161] on input "text" at bounding box center [361, 163] width 354 height 18
type input "**********"
click at [554, 164] on span "Save" at bounding box center [570, 163] width 53 height 18
drag, startPoint x: 703, startPoint y: 41, endPoint x: 675, endPoint y: 4, distance: 46.7
click at [703, 42] on icon at bounding box center [705, 46] width 9 height 9
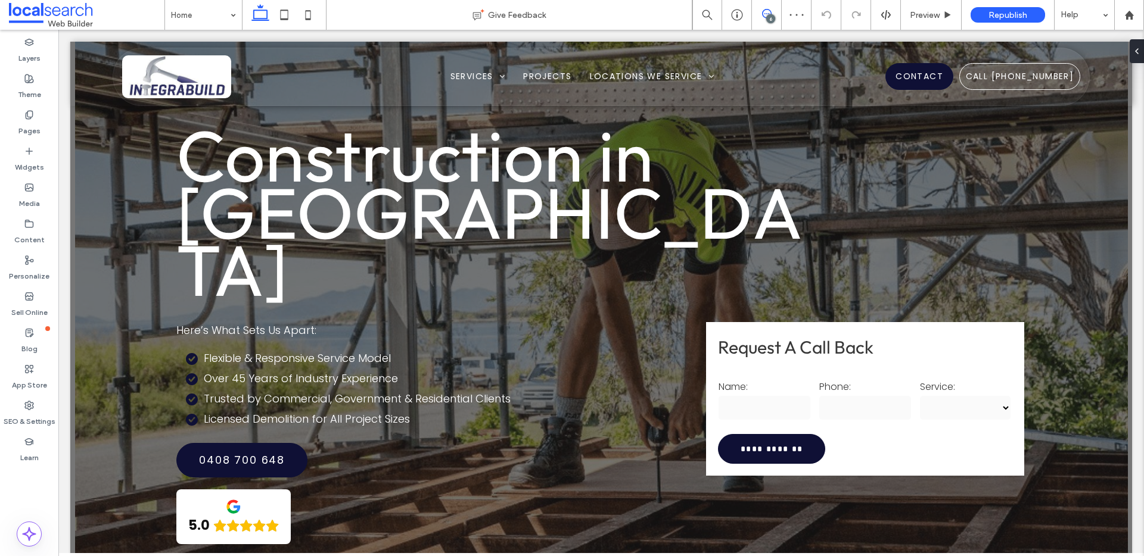
click at [776, 14] on span at bounding box center [766, 14] width 29 height 10
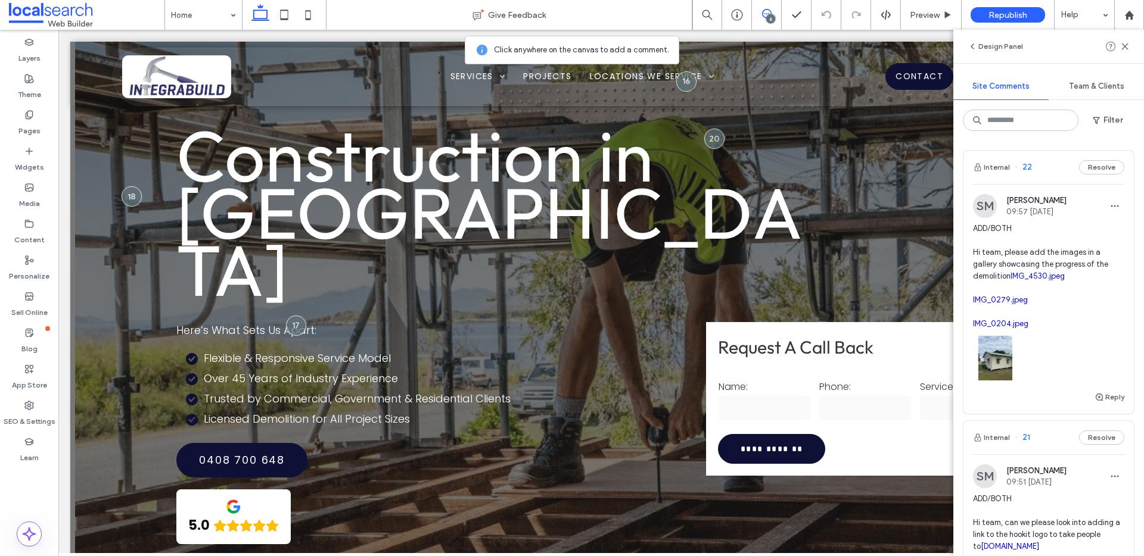
click at [1087, 328] on span "ADD/BOTH Hi team, please add the images in a gallery showcasing the progress of…" at bounding box center [1048, 276] width 151 height 107
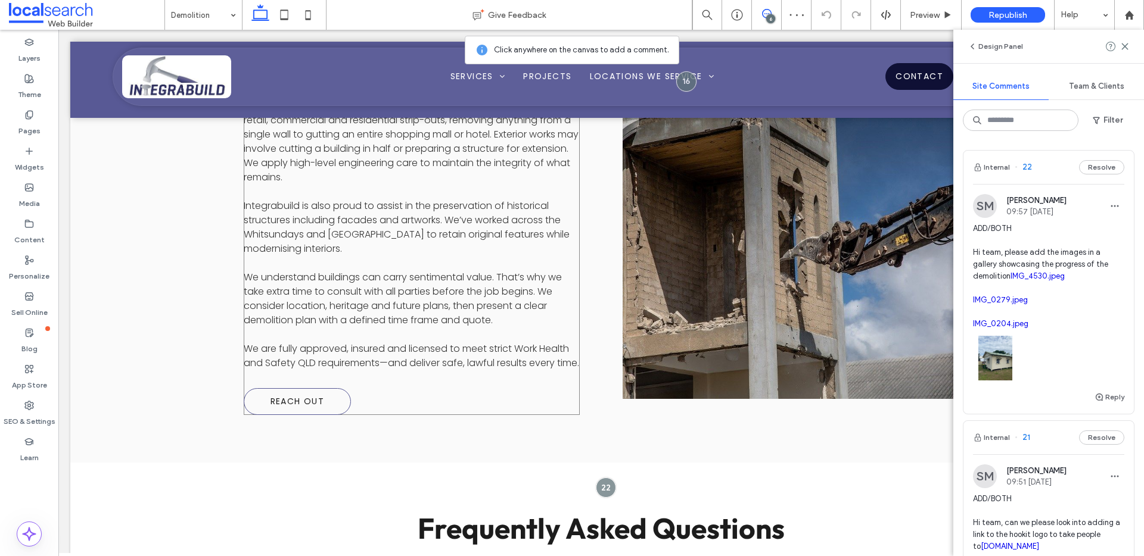
scroll to position [1365, 0]
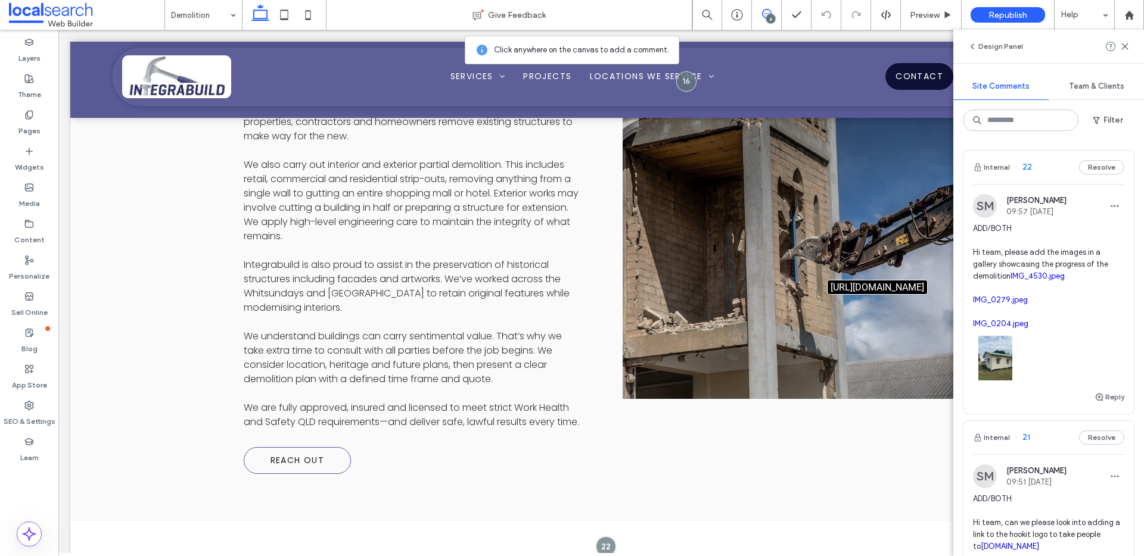
click at [1010, 281] on link "IMG_4530.jpeg" at bounding box center [1037, 276] width 54 height 9
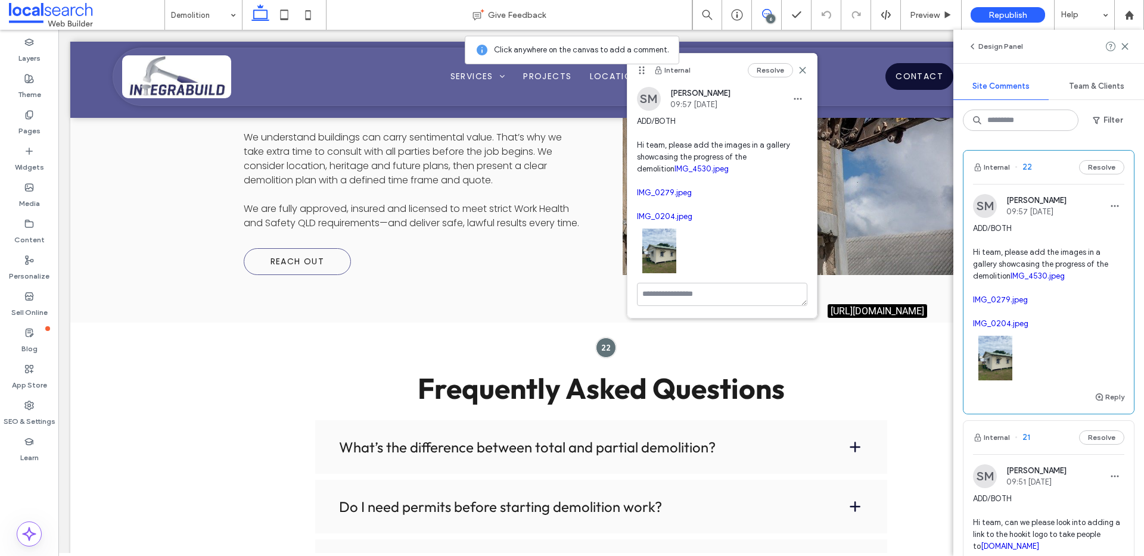
click at [998, 304] on link "IMG_0279.jpeg" at bounding box center [1000, 299] width 55 height 9
click at [1007, 328] on link "IMG_0204.jpeg" at bounding box center [1000, 323] width 55 height 9
click at [798, 66] on icon at bounding box center [803, 71] width 10 height 10
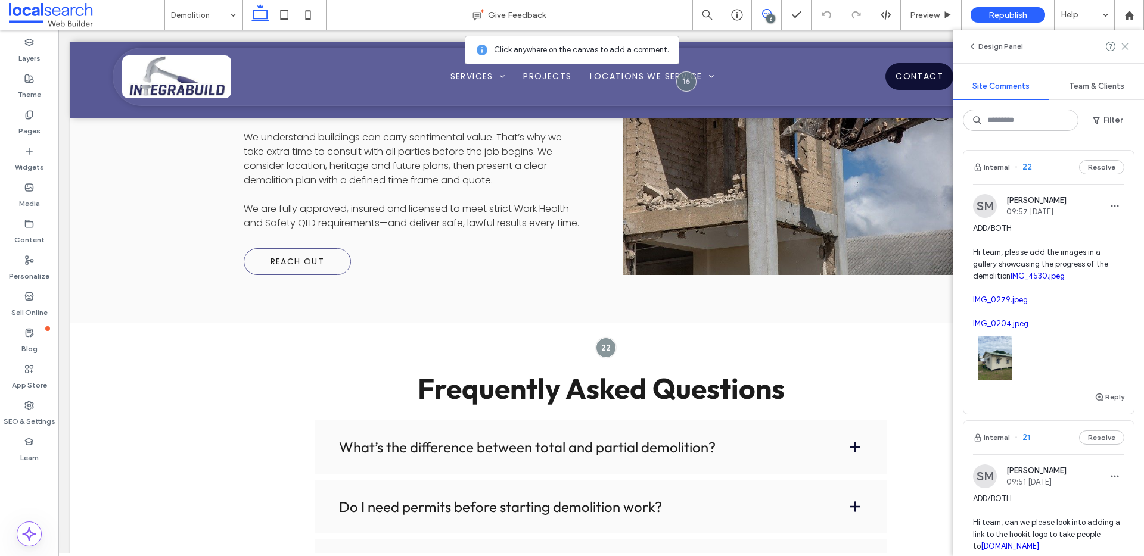
click at [1123, 48] on icon at bounding box center [1125, 47] width 10 height 10
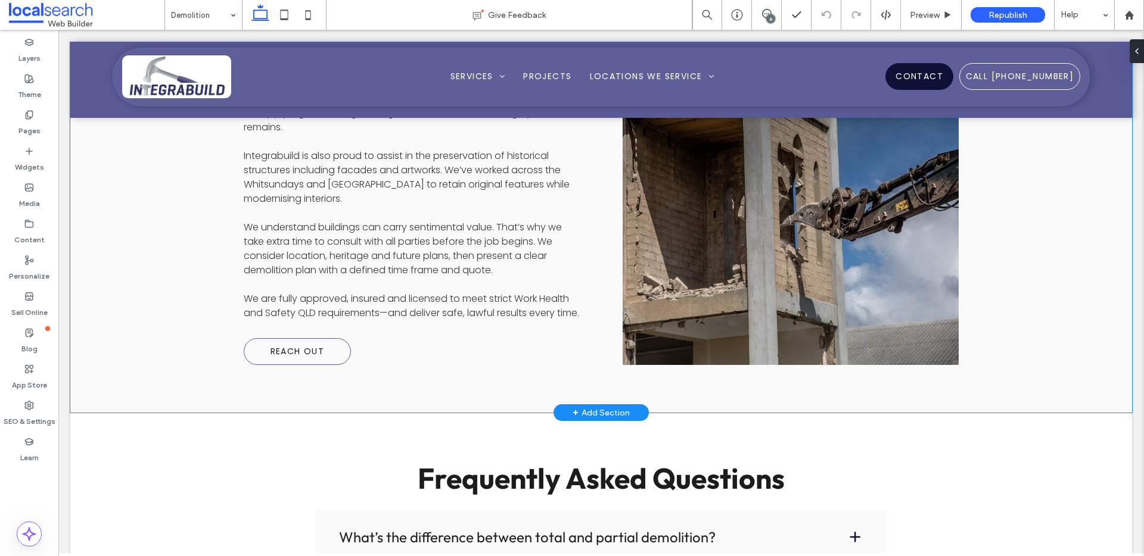
scroll to position [1467, 0]
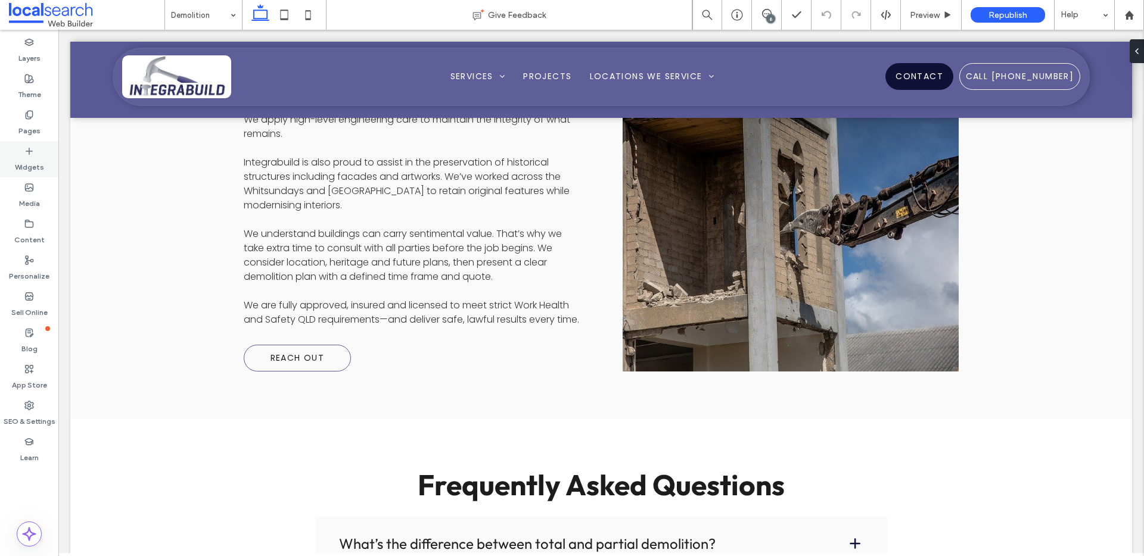
click at [17, 147] on div "Widgets" at bounding box center [29, 159] width 58 height 36
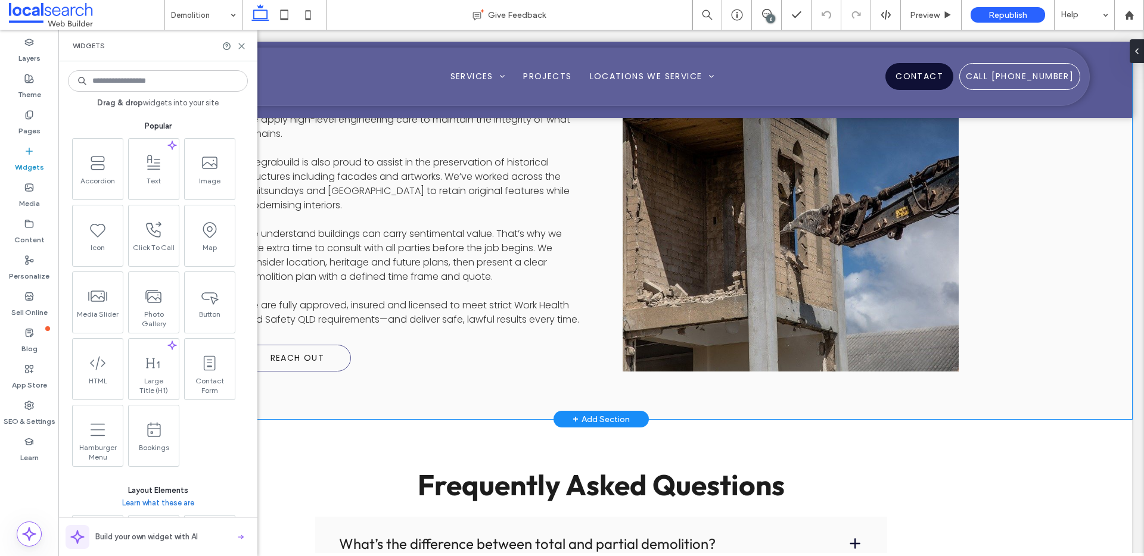
click at [350, 236] on div "Offering Total & Partial Demolition Integrabuild offers total and partial demol…" at bounding box center [601, 126] width 715 height 587
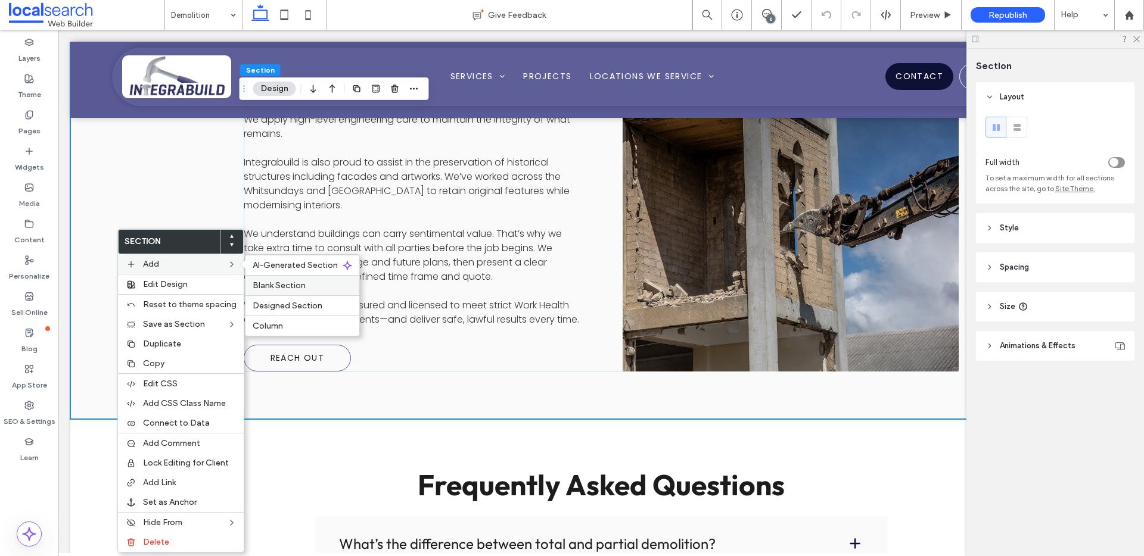
click at [265, 284] on span "Blank Section" at bounding box center [279, 286] width 53 height 10
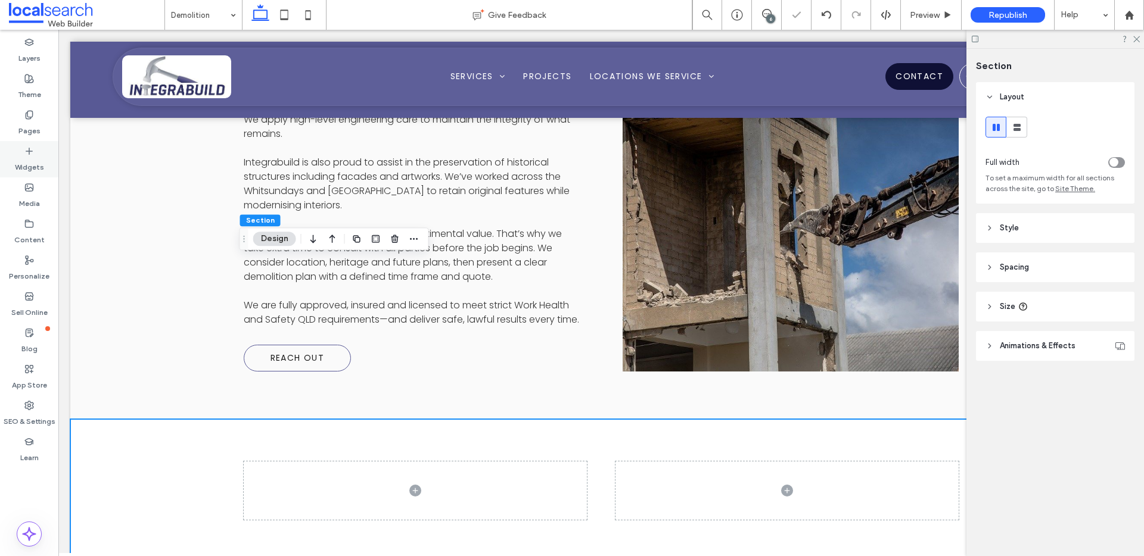
click at [28, 154] on icon at bounding box center [29, 152] width 10 height 10
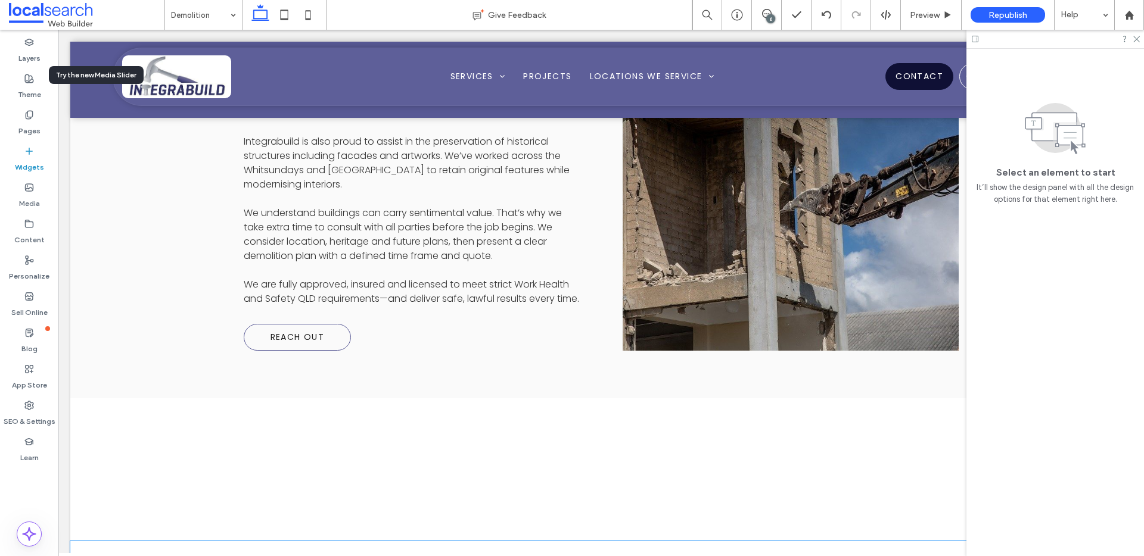
scroll to position [1494, 0]
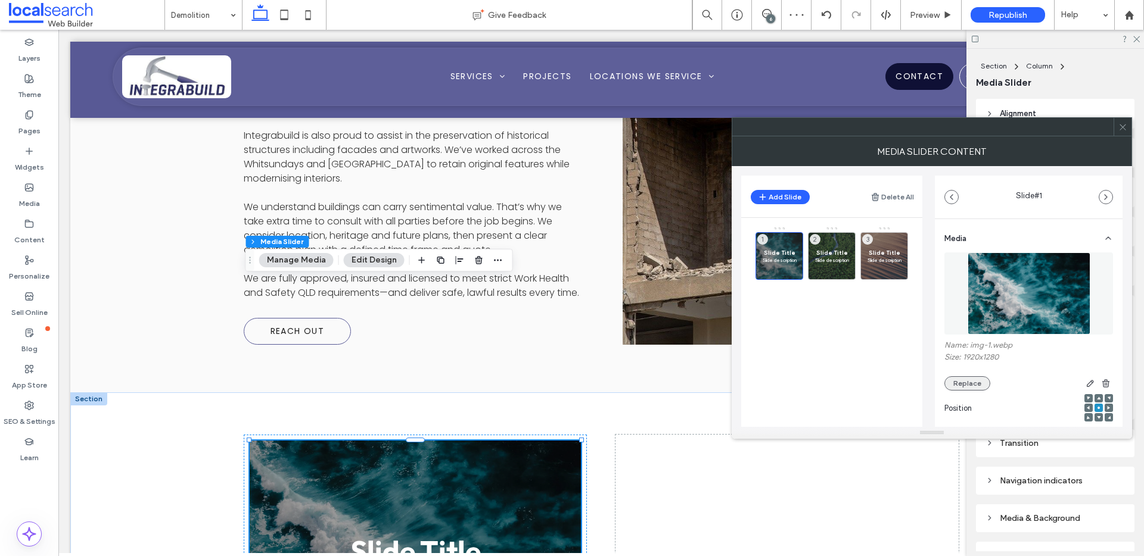
click at [979, 388] on button "Replace" at bounding box center [967, 383] width 46 height 14
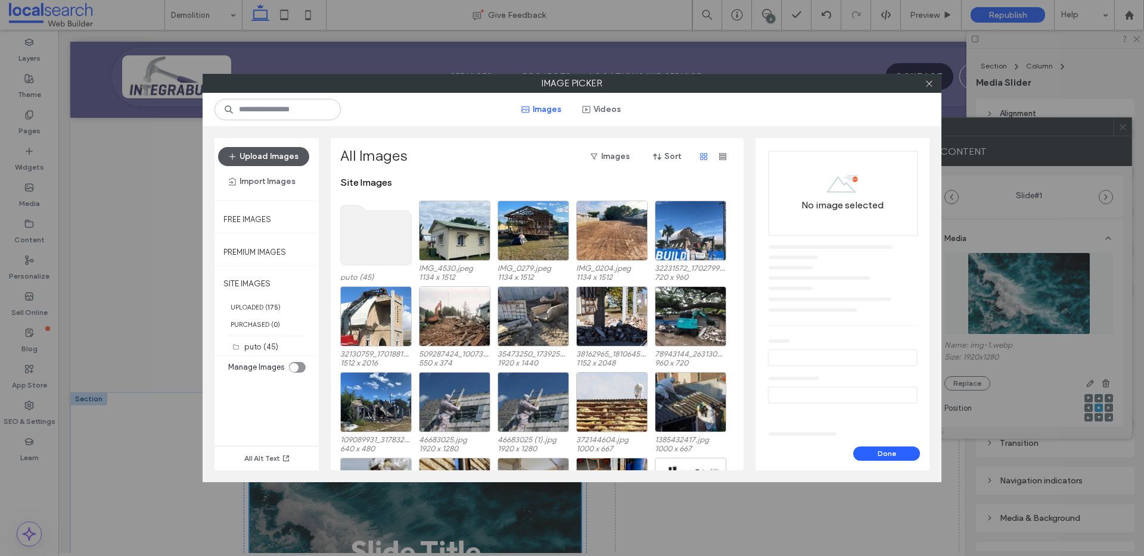
click at [257, 157] on button "Upload Images" at bounding box center [263, 156] width 91 height 19
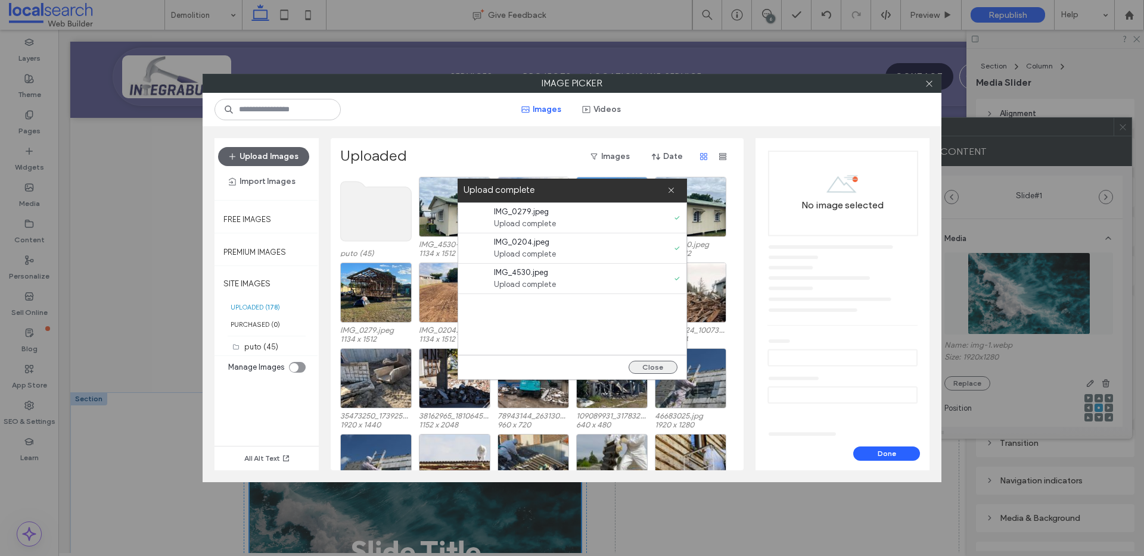
click at [659, 368] on button "Close" at bounding box center [652, 367] width 49 height 13
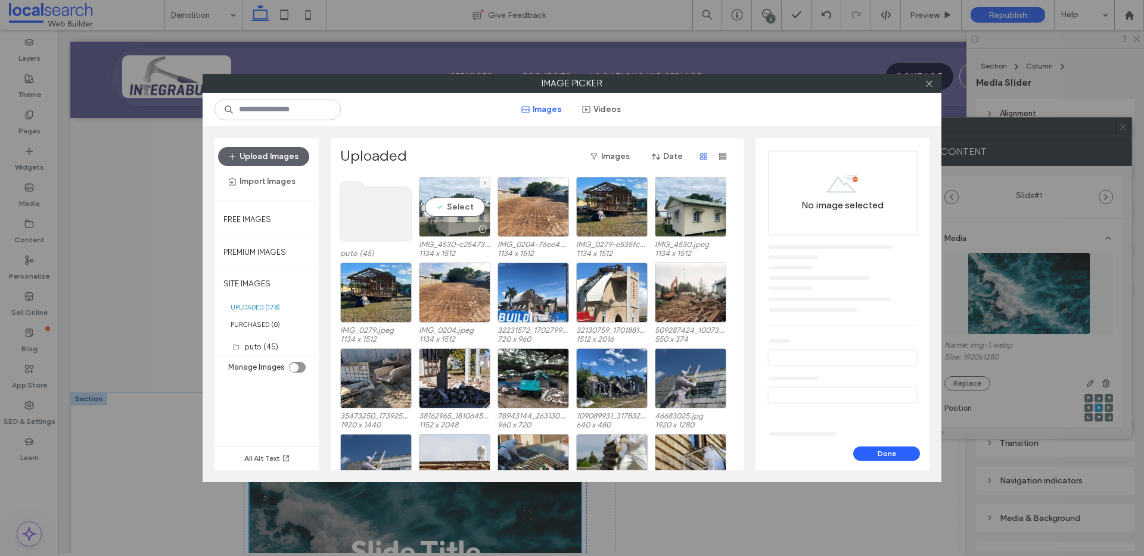
click at [459, 209] on div "Select" at bounding box center [454, 207] width 71 height 60
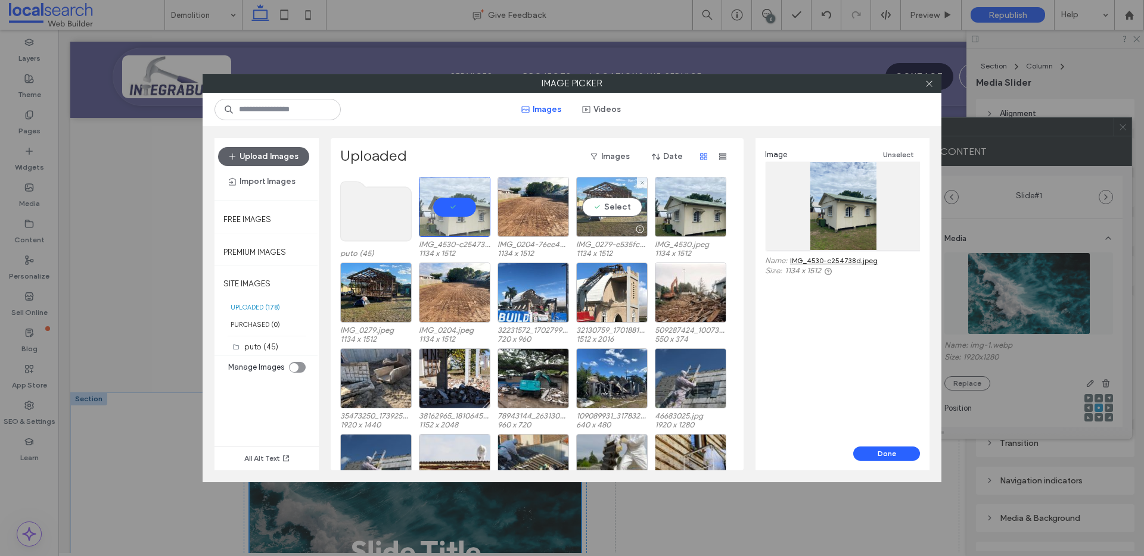
click at [633, 207] on div "Select" at bounding box center [611, 207] width 71 height 60
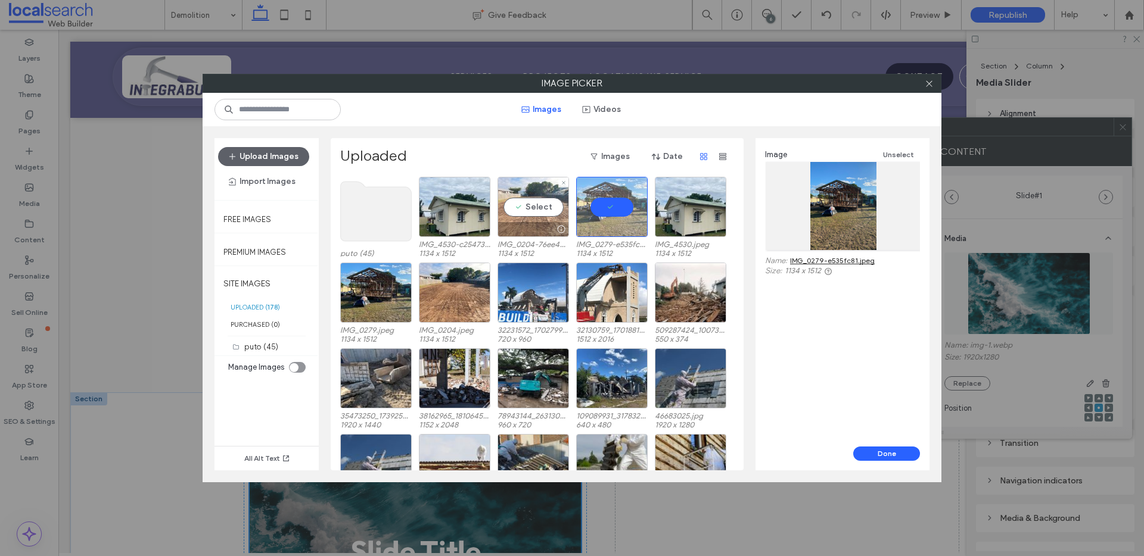
click at [539, 206] on div "Select" at bounding box center [532, 207] width 71 height 60
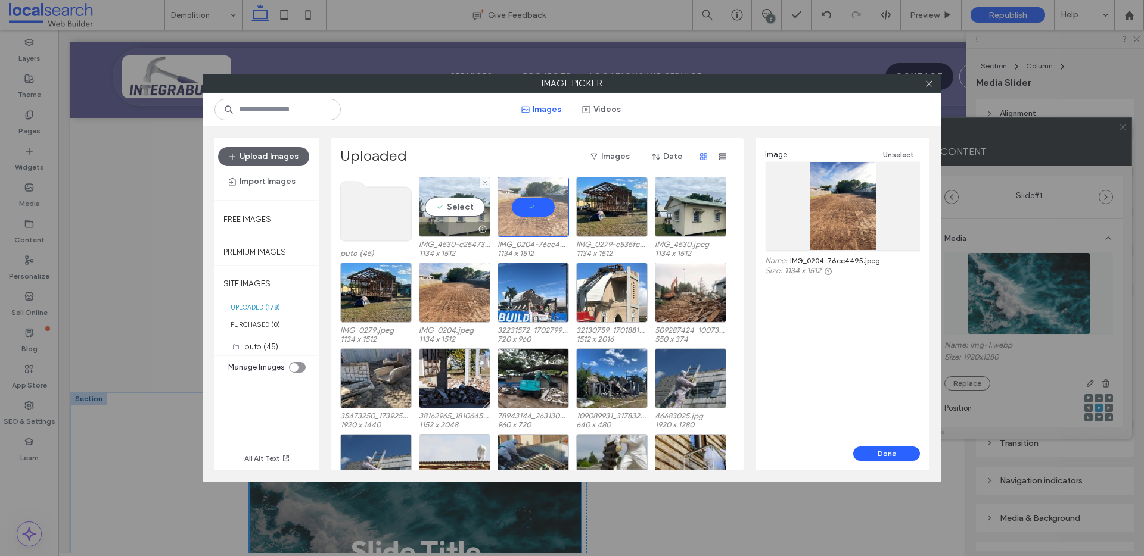
click at [447, 198] on div "Select" at bounding box center [454, 207] width 71 height 60
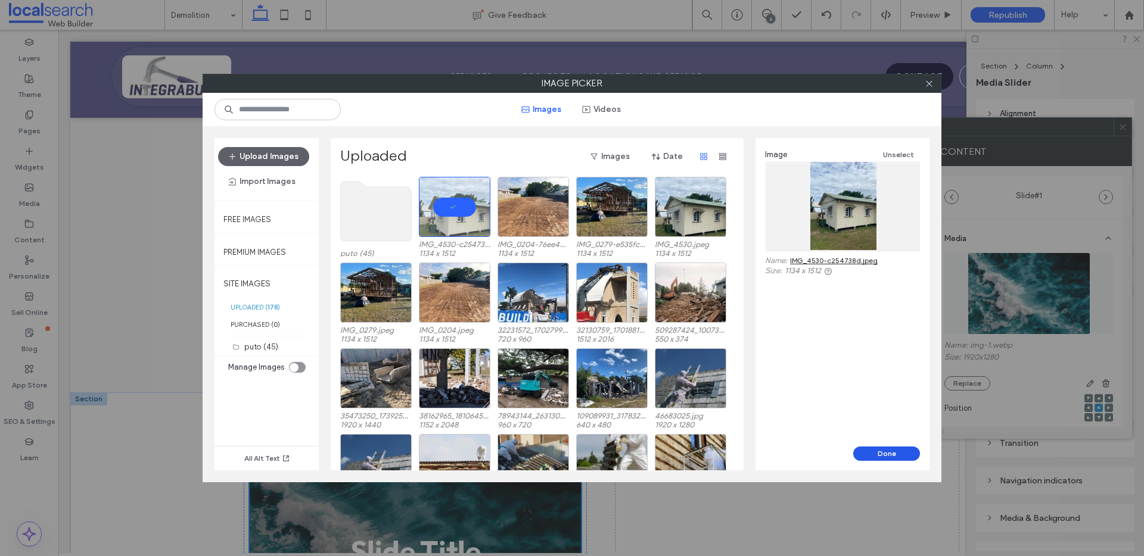
click at [873, 447] on button "Done" at bounding box center [886, 454] width 67 height 14
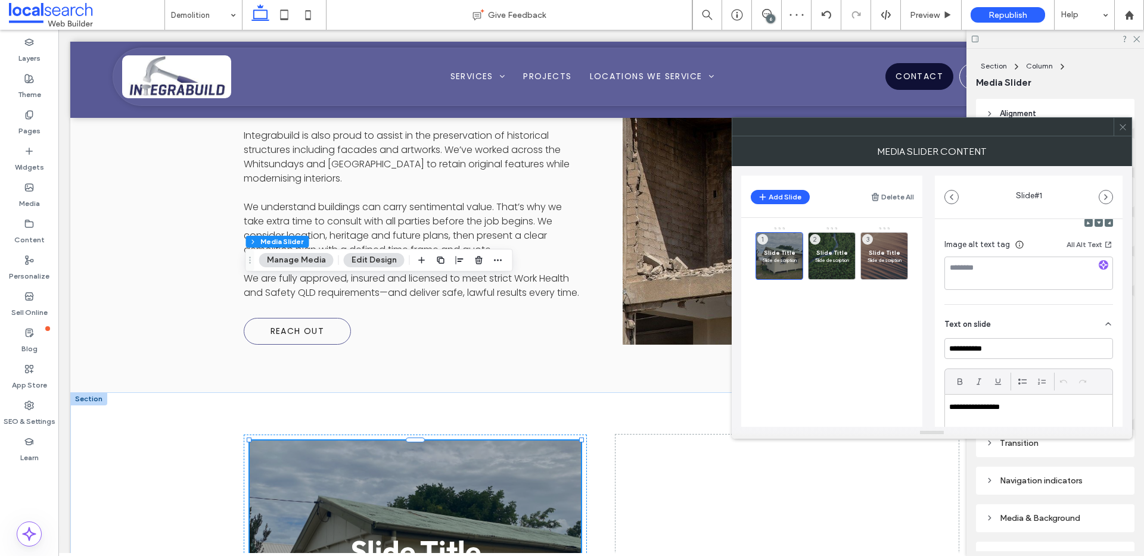
scroll to position [254, 0]
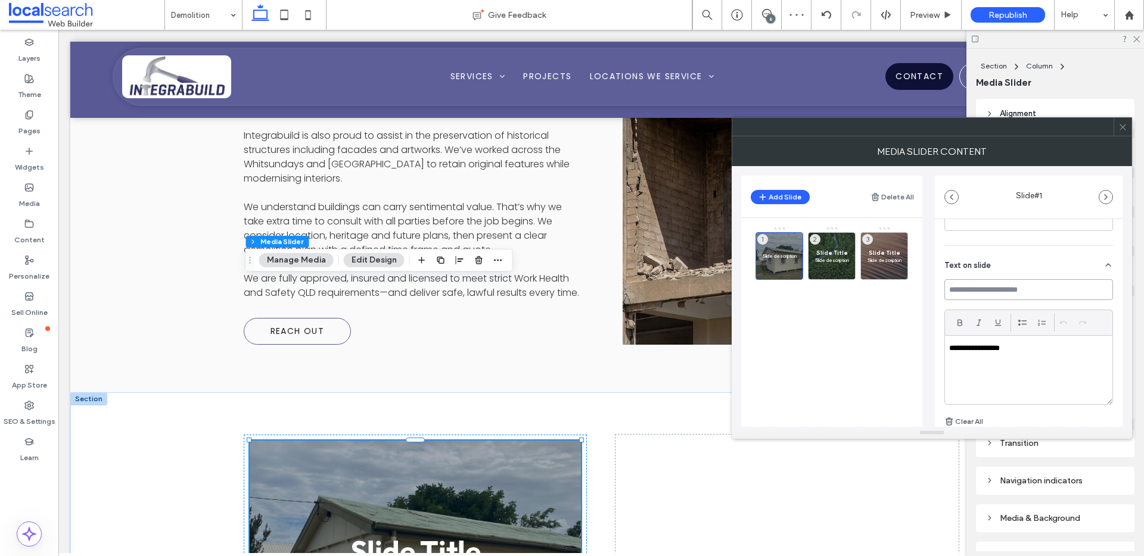
drag, startPoint x: 1073, startPoint y: 287, endPoint x: 937, endPoint y: 291, distance: 136.5
click at [937, 291] on div "**********" at bounding box center [1029, 254] width 188 height 579
drag, startPoint x: 1022, startPoint y: 353, endPoint x: 924, endPoint y: 345, distance: 98.0
click at [924, 345] on div "**********" at bounding box center [931, 296] width 381 height 261
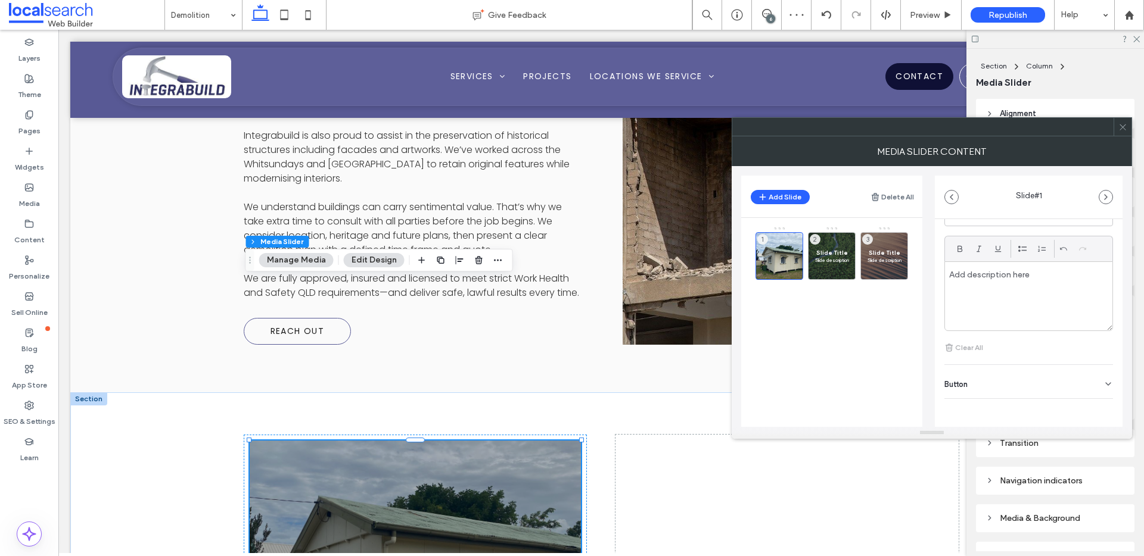
click at [1000, 379] on div "Button" at bounding box center [1028, 381] width 169 height 33
click at [1090, 402] on label "Add a link" at bounding box center [1024, 412] width 160 height 22
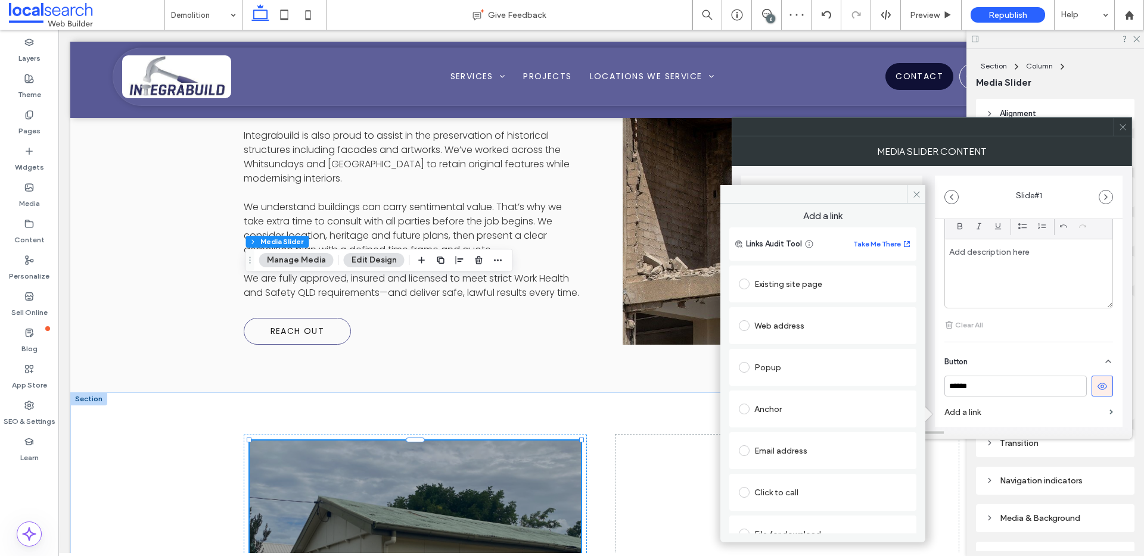
click at [1097, 388] on icon at bounding box center [1102, 386] width 11 height 11
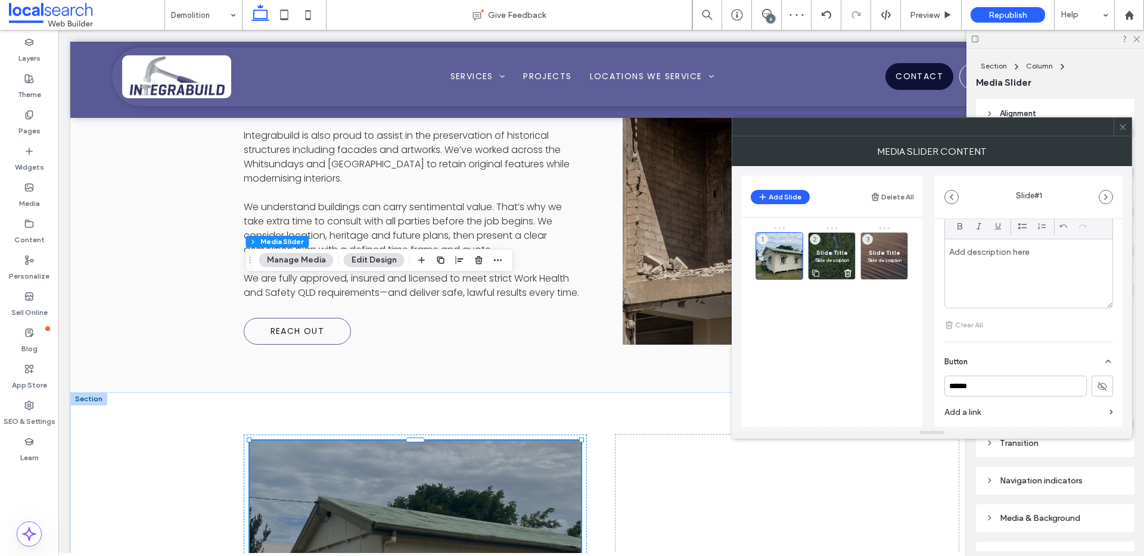
click at [838, 247] on div "Slide Title Slide description 2" at bounding box center [832, 256] width 48 height 48
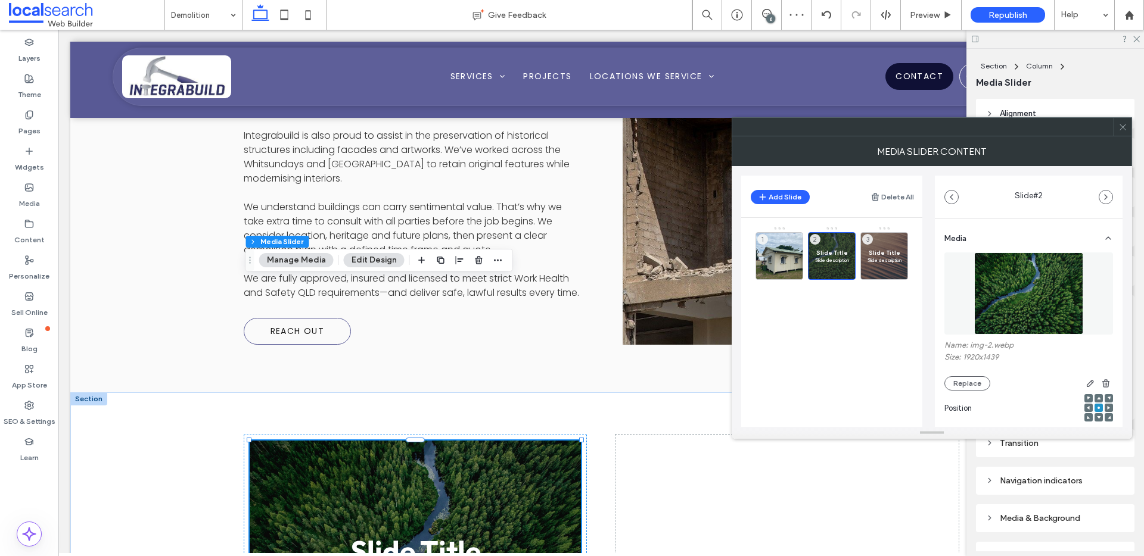
click at [373, 265] on button "Edit Design" at bounding box center [374, 260] width 61 height 14
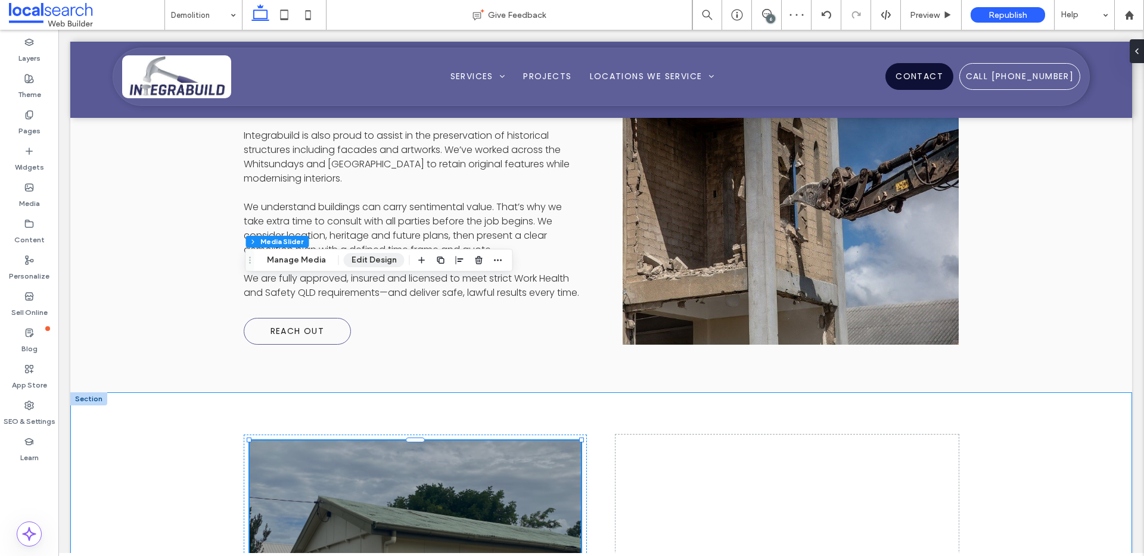
click at [365, 260] on button "Edit Design" at bounding box center [374, 260] width 61 height 14
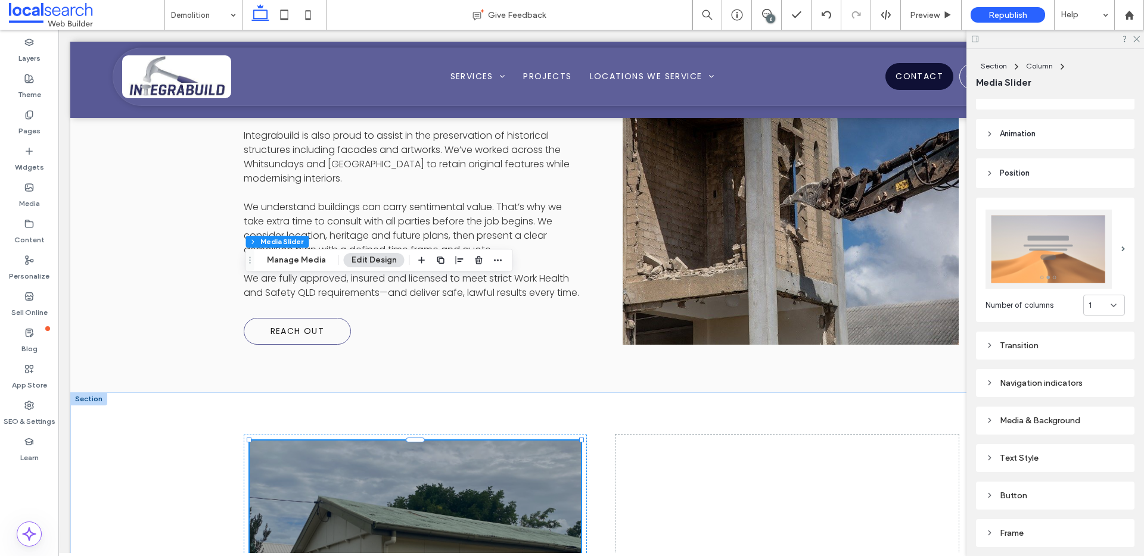
scroll to position [122, 0]
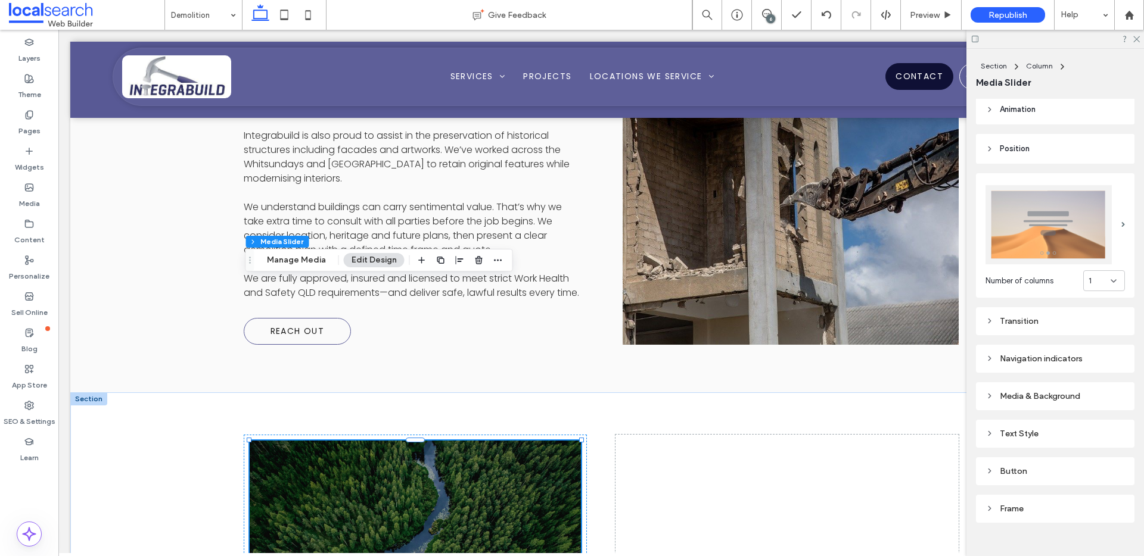
click at [1049, 395] on div "Media & Background" at bounding box center [1054, 396] width 139 height 10
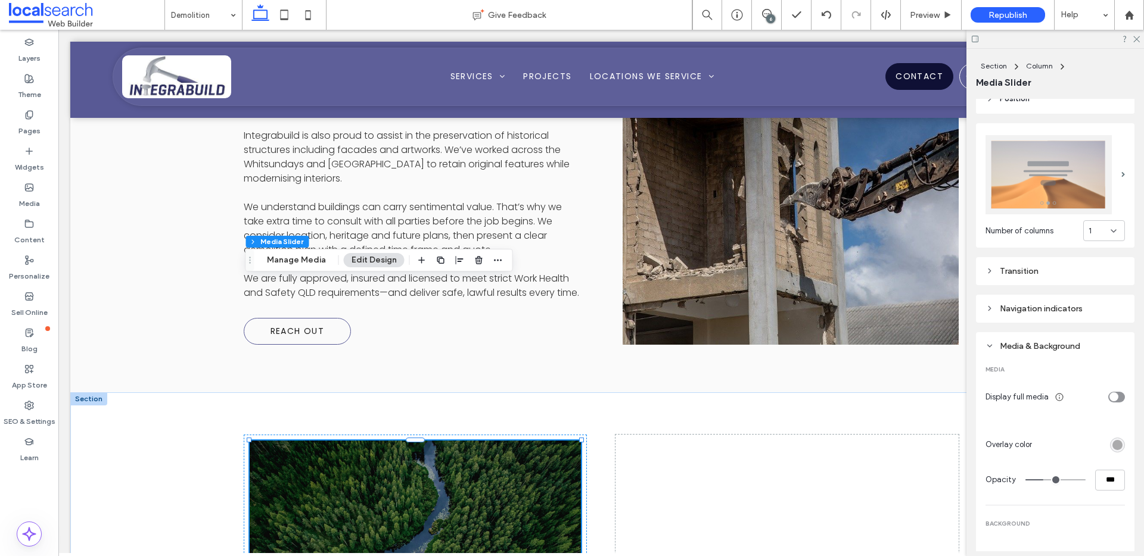
scroll to position [227, 0]
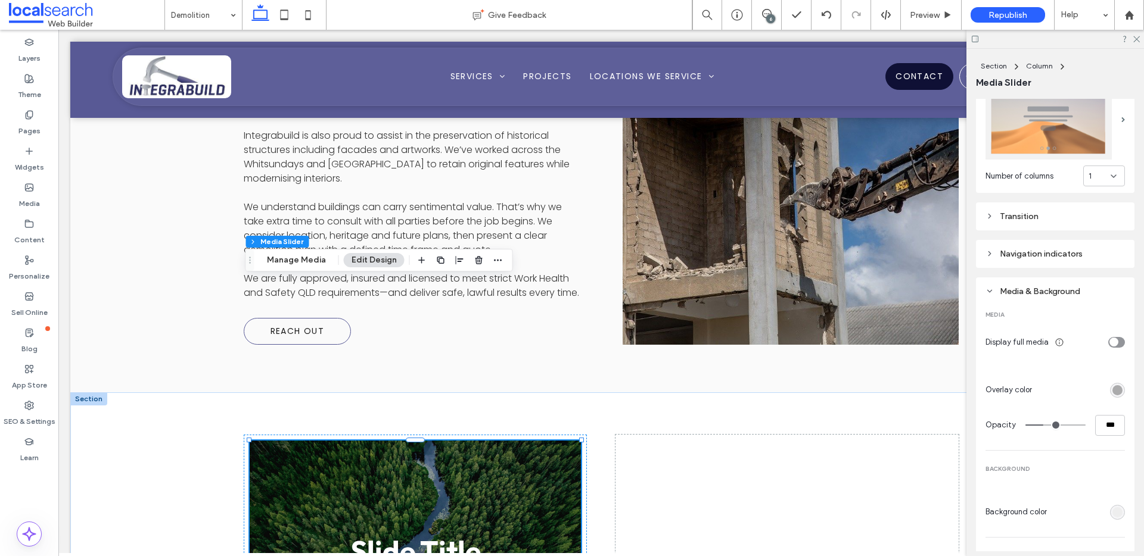
click at [1112, 385] on div "rgba(0, 0, 0, 0.3)" at bounding box center [1117, 390] width 10 height 10
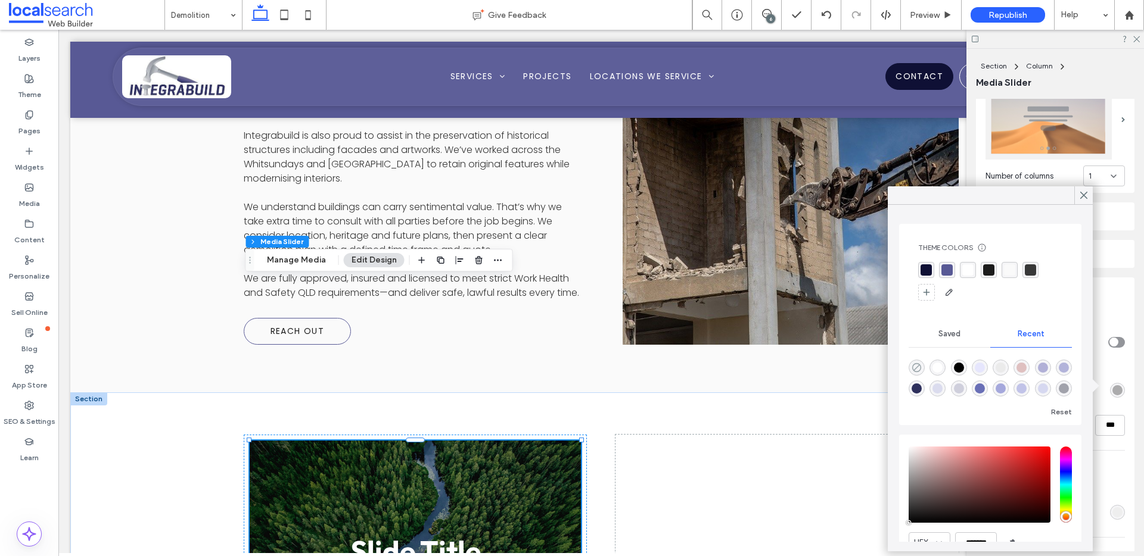
click at [920, 366] on use "rgba(0, 0, 0, 0)" at bounding box center [916, 367] width 9 height 9
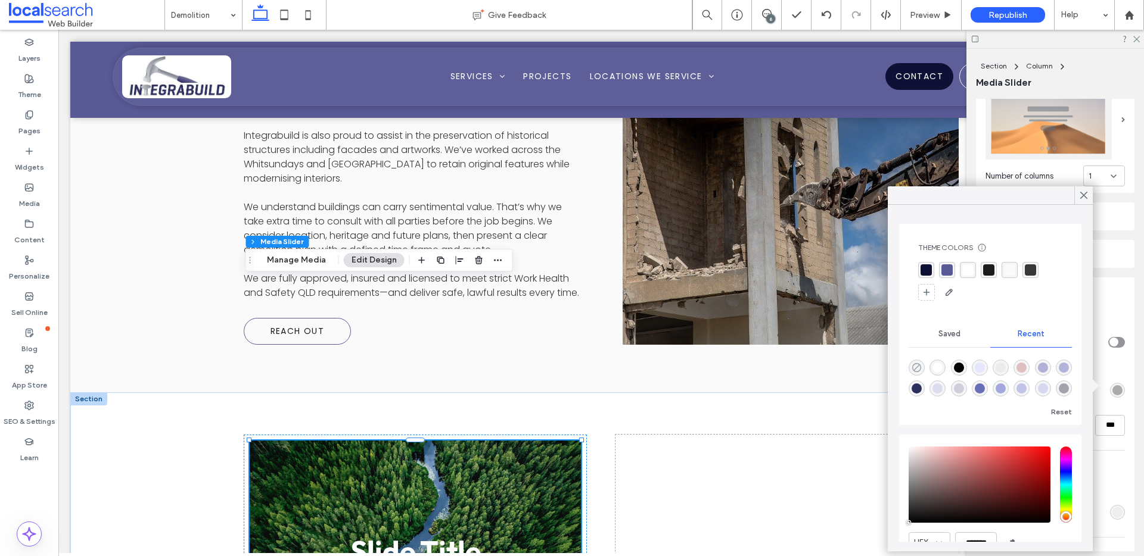
type input "*"
type input "**"
type input "*"
type input "**"
click at [1079, 200] on icon at bounding box center [1083, 195] width 11 height 11
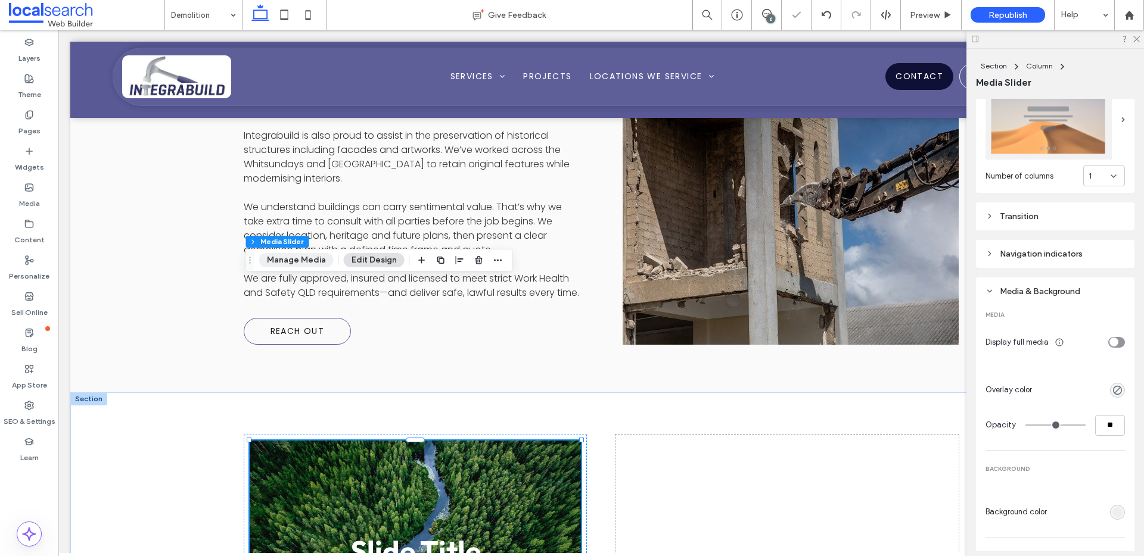
click at [294, 259] on button "Manage Media" at bounding box center [296, 260] width 74 height 14
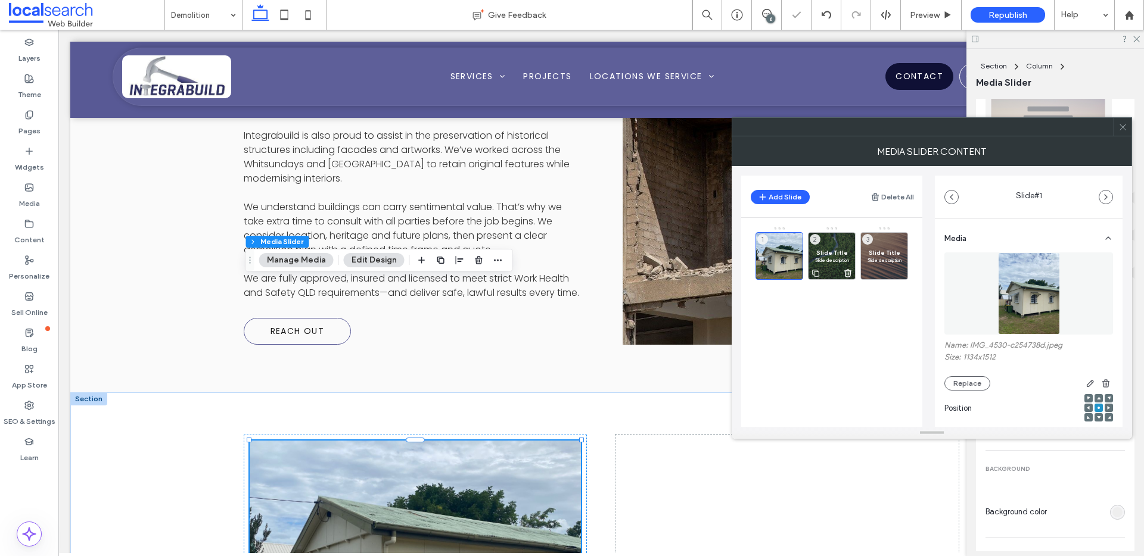
click at [831, 242] on div "Slide Title Slide description 2" at bounding box center [832, 256] width 48 height 48
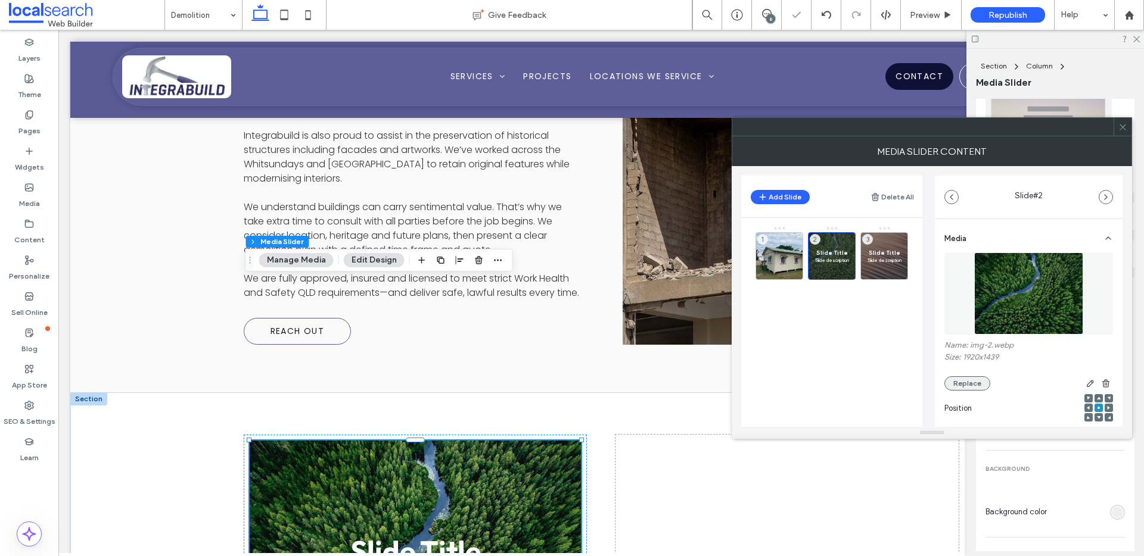
click at [976, 383] on button "Replace" at bounding box center [967, 383] width 46 height 14
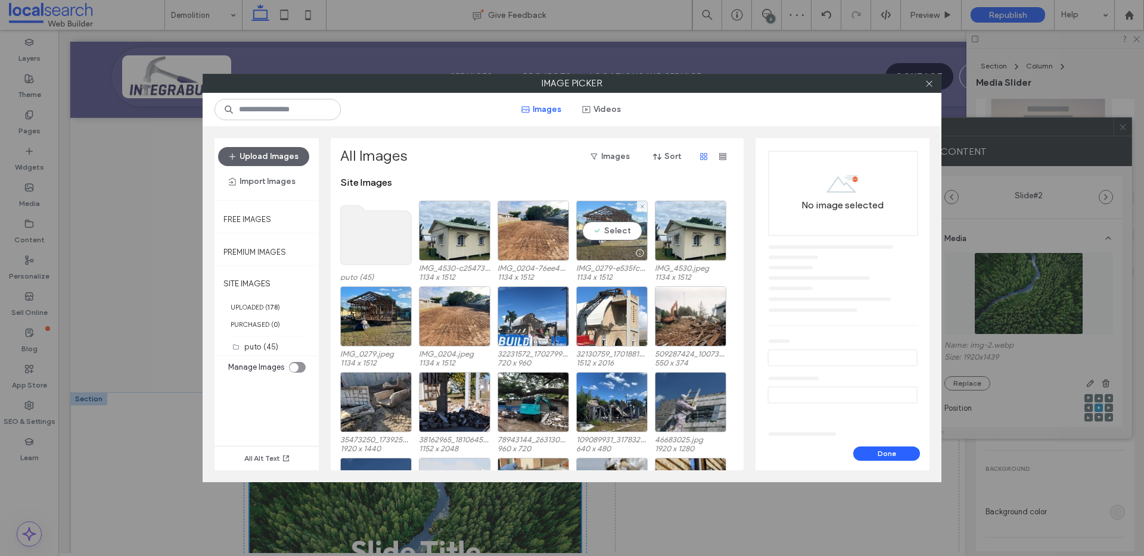
click at [599, 227] on div "Select" at bounding box center [611, 231] width 71 height 60
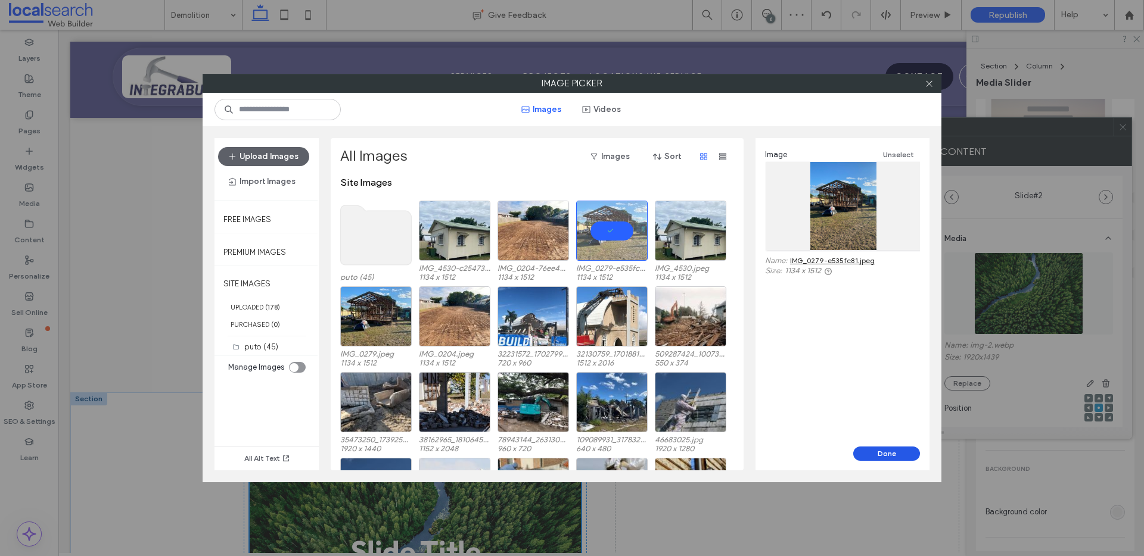
click at [879, 450] on button "Done" at bounding box center [886, 454] width 67 height 14
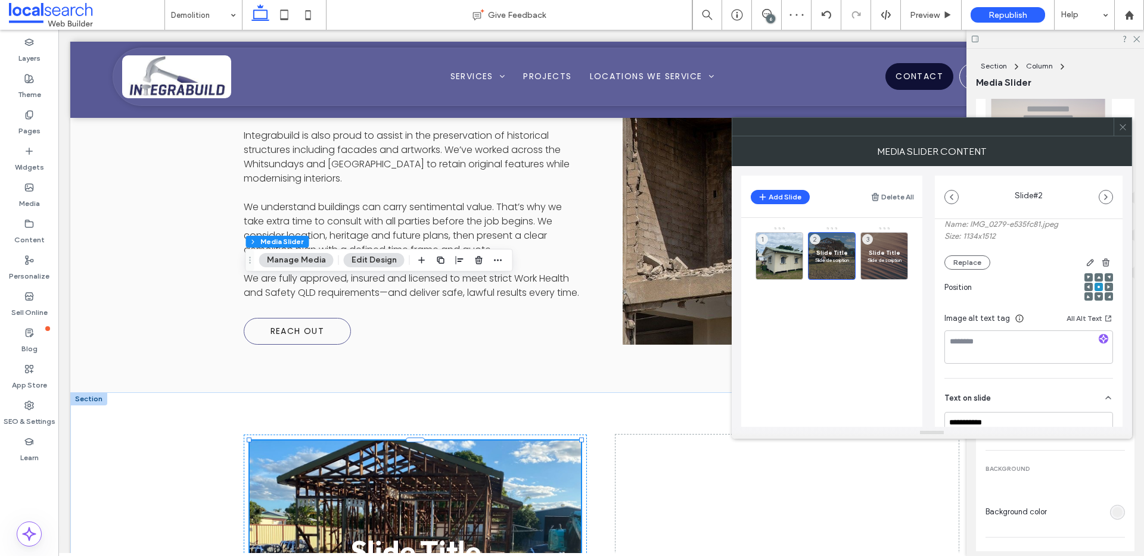
scroll to position [195, 0]
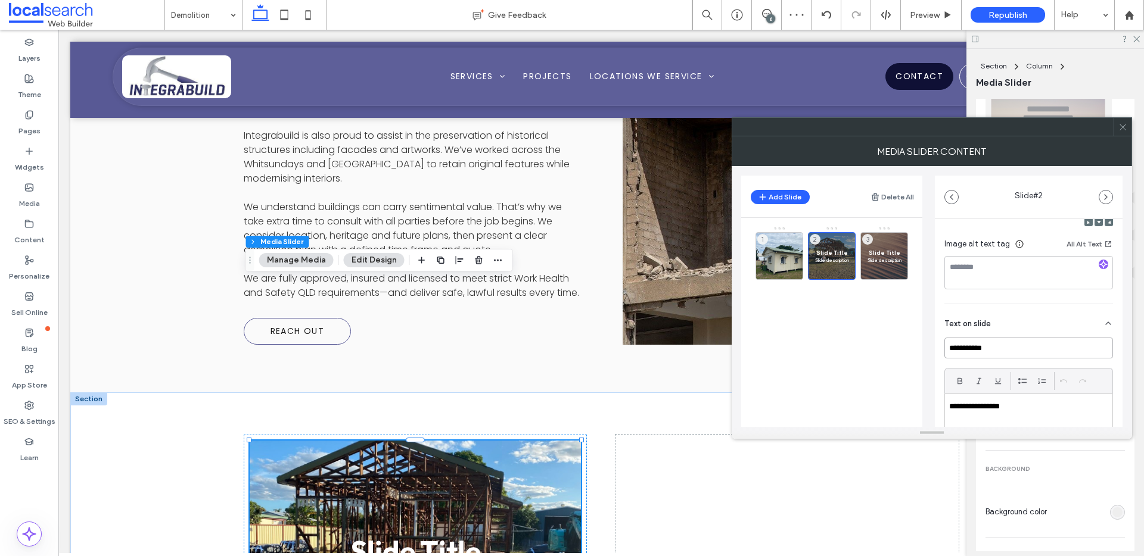
drag, startPoint x: 1013, startPoint y: 351, endPoint x: 938, endPoint y: 343, distance: 75.5
click at [938, 343] on div "**********" at bounding box center [1029, 313] width 188 height 579
drag, startPoint x: 1018, startPoint y: 408, endPoint x: 951, endPoint y: 409, distance: 67.3
click at [951, 409] on p "**********" at bounding box center [1025, 406] width 152 height 11
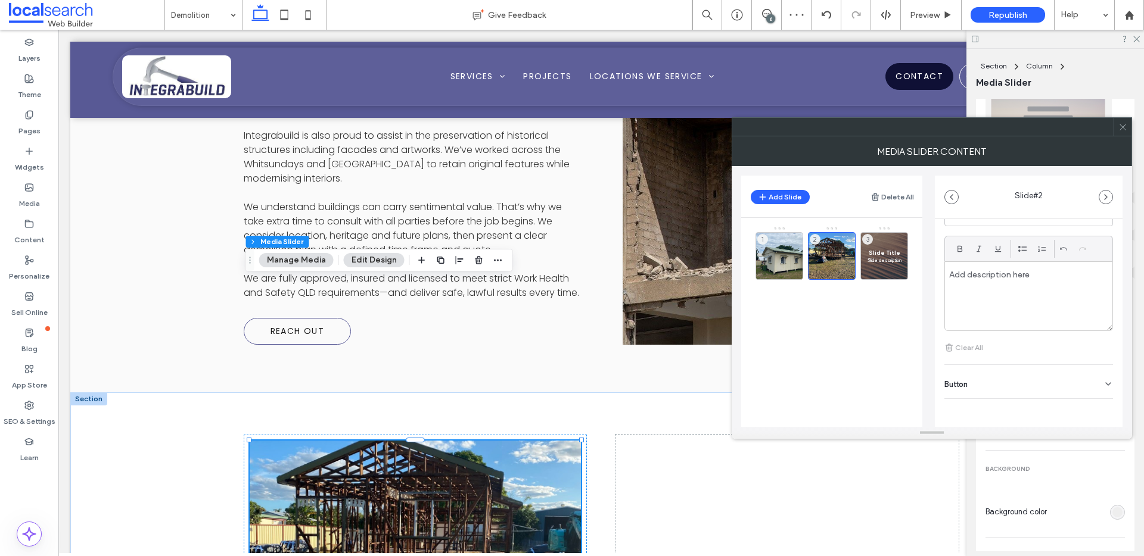
click at [1019, 382] on div "Button" at bounding box center [1028, 381] width 169 height 33
click at [1097, 355] on icon at bounding box center [1102, 358] width 11 height 11
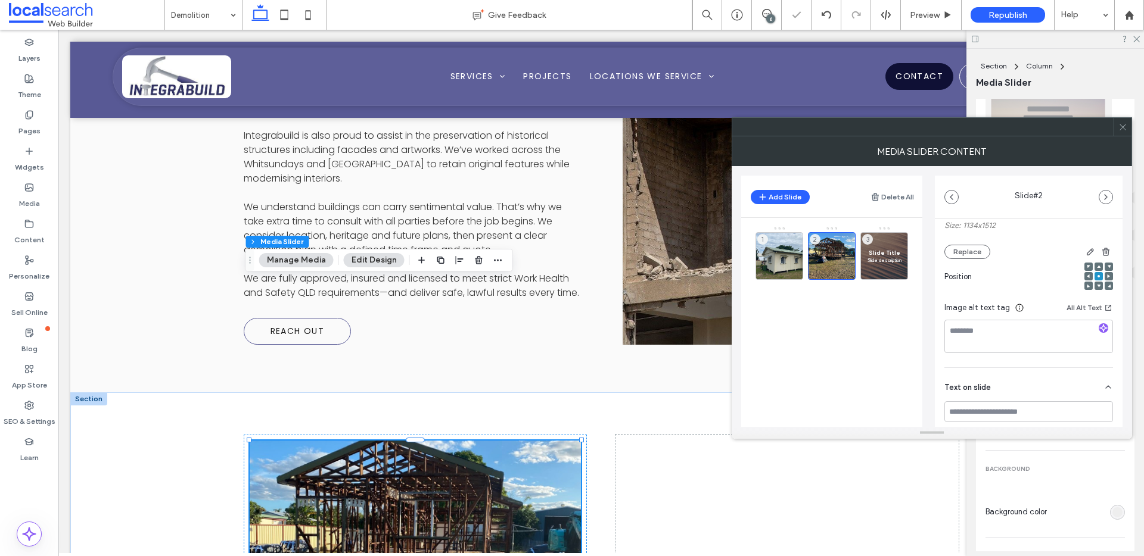
click at [885, 231] on div "Slide Title Slide description 3" at bounding box center [884, 253] width 48 height 54
click at [884, 245] on div "Slide Title Slide description 3" at bounding box center [884, 256] width 48 height 48
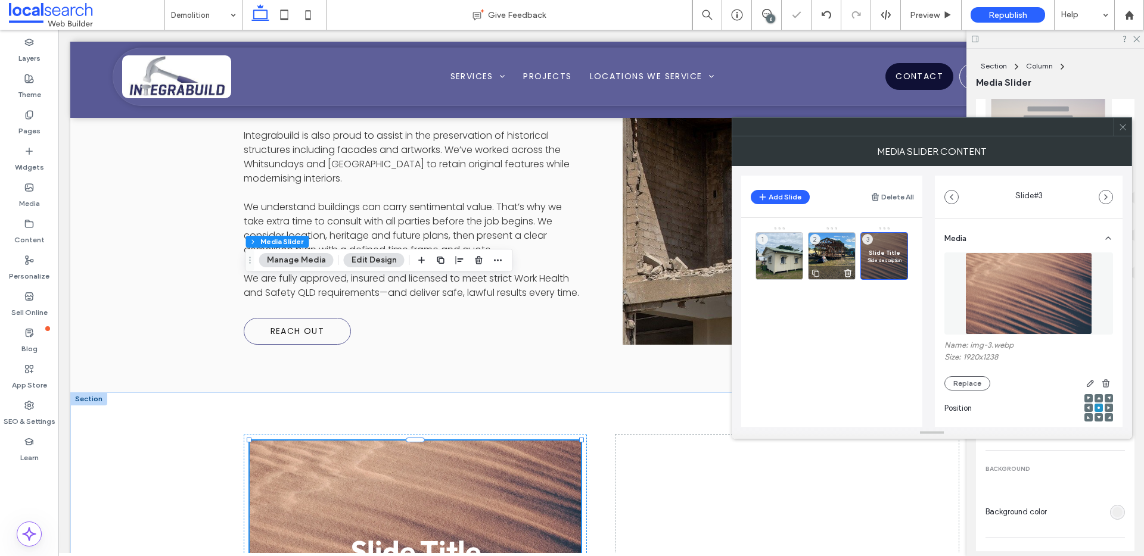
click at [823, 246] on div "2" at bounding box center [832, 256] width 48 height 48
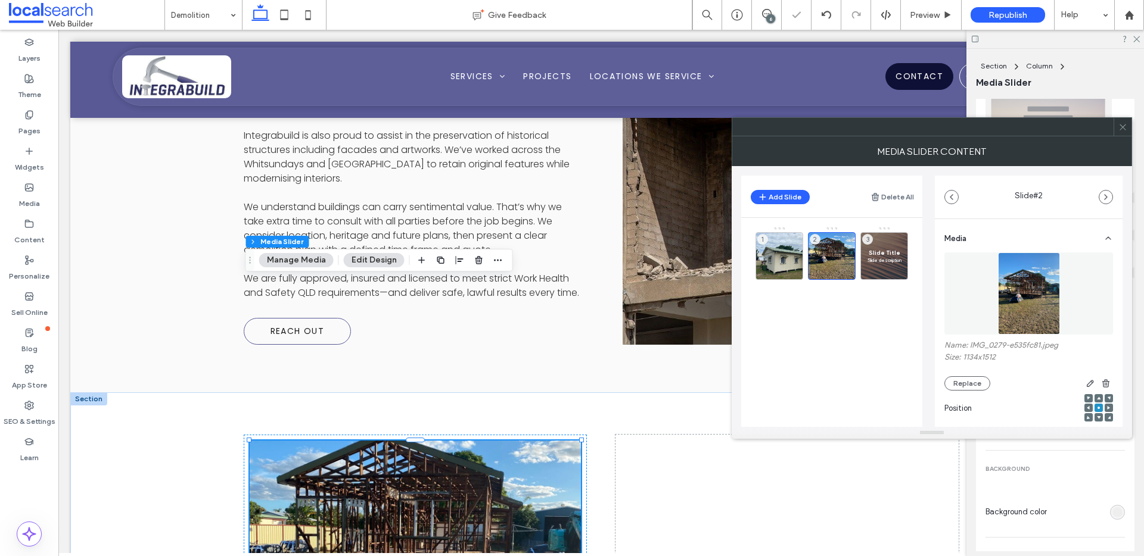
click at [1086, 397] on icon at bounding box center [1088, 399] width 4 height 4
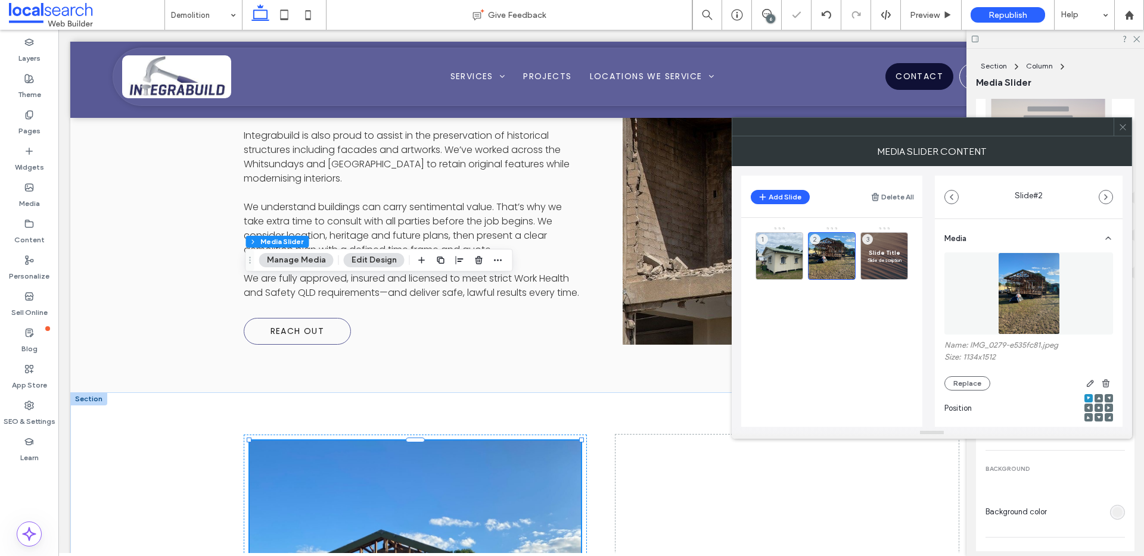
click at [1097, 405] on span at bounding box center [1099, 408] width 4 height 8
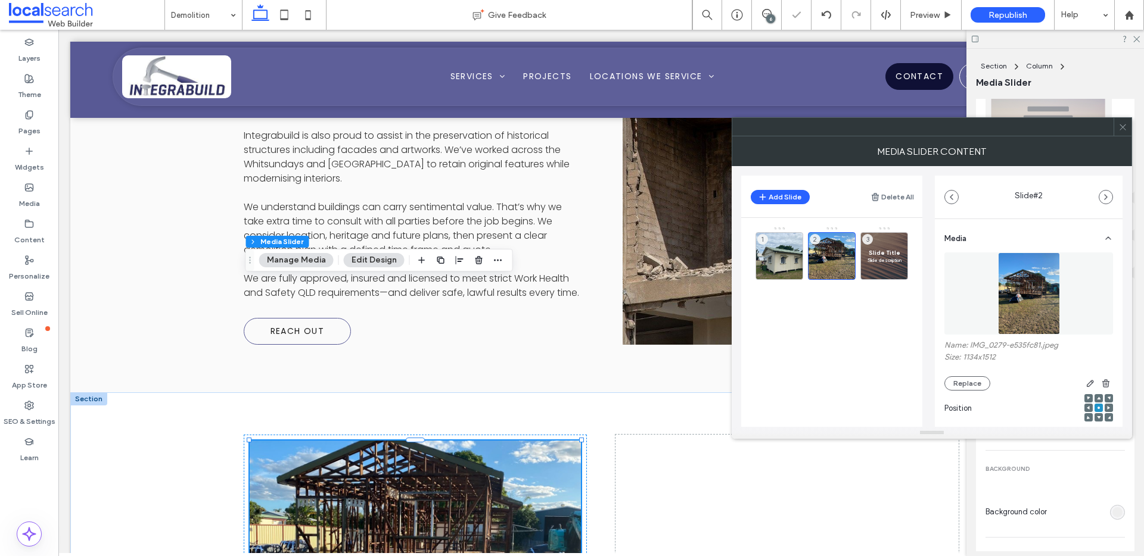
click at [1086, 408] on use at bounding box center [1087, 408] width 3 height 4
click at [1086, 395] on span at bounding box center [1088, 398] width 4 height 8
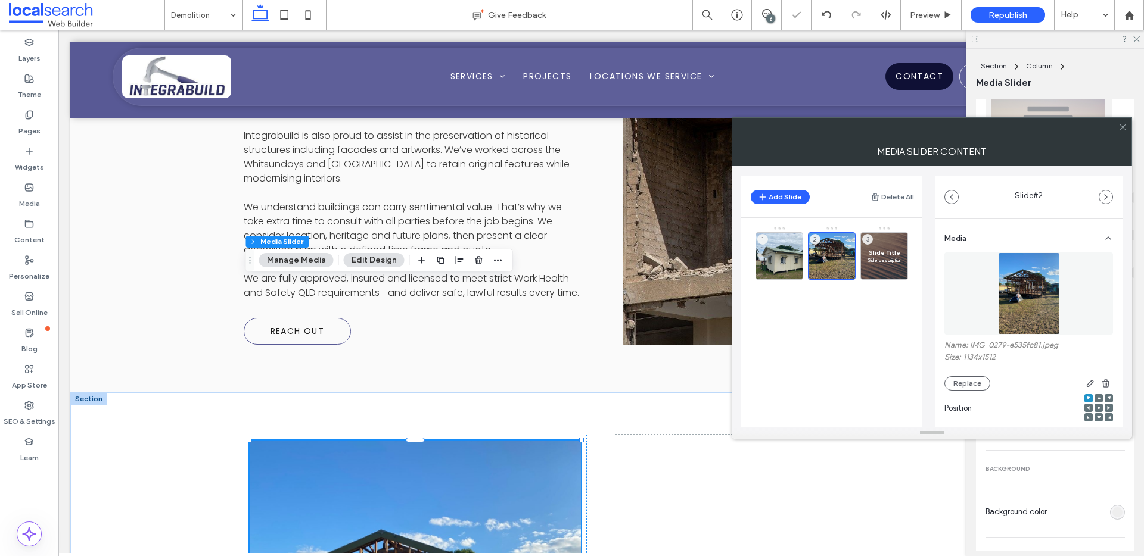
click at [1107, 397] on use at bounding box center [1108, 398] width 3 height 3
click at [1094, 400] on div at bounding box center [1098, 398] width 8 height 8
click at [1097, 396] on span at bounding box center [1099, 398] width 4 height 8
click at [1097, 406] on icon at bounding box center [1099, 408] width 4 height 4
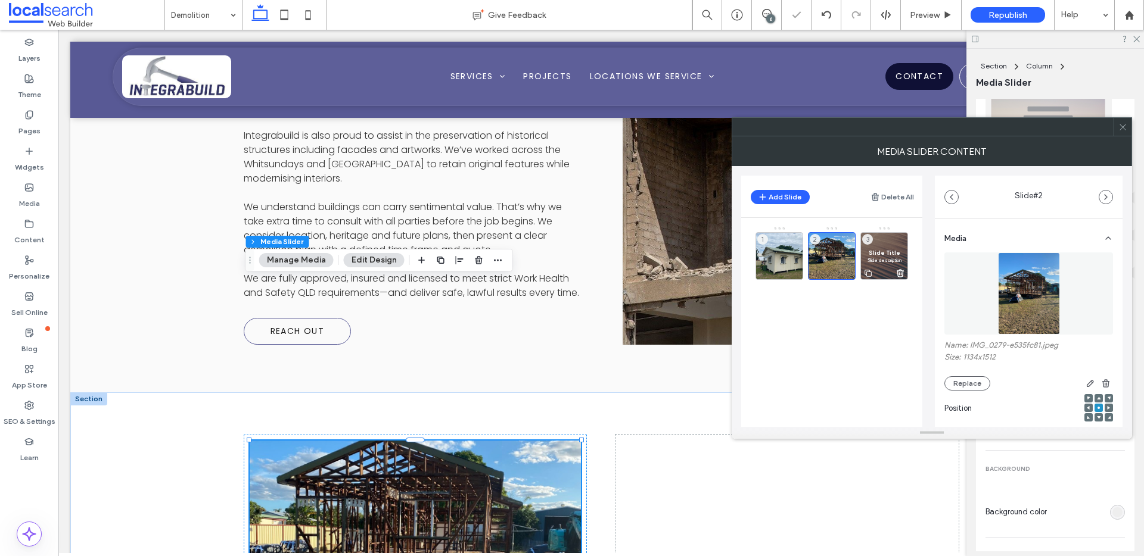
click at [880, 247] on div "Slide Title Slide description 3" at bounding box center [884, 256] width 48 height 48
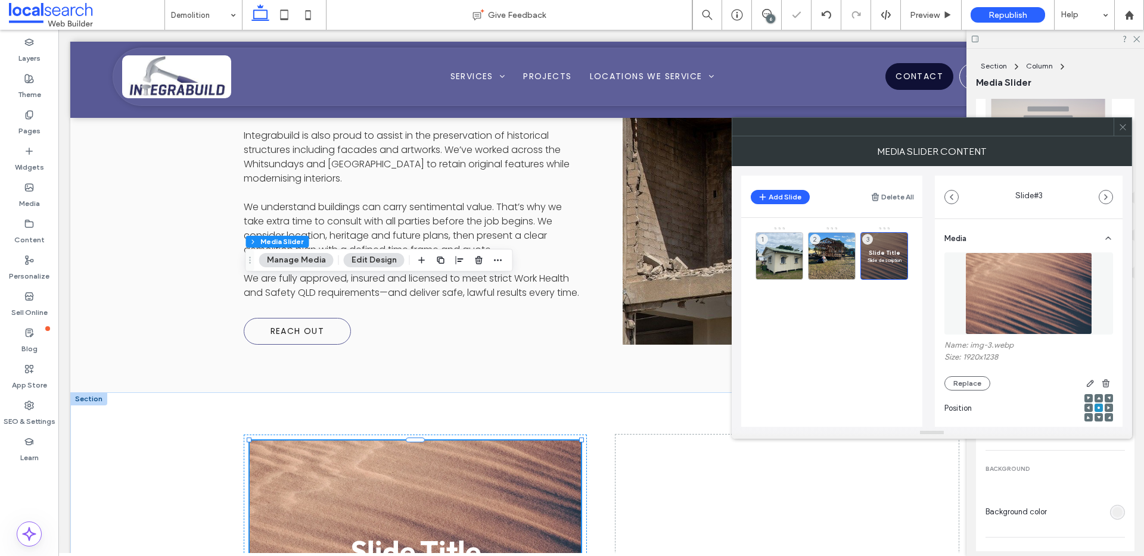
click at [948, 372] on div "Name: img-3.webp Size: 1920x1238 Replace" at bounding box center [1028, 366] width 169 height 50
click at [985, 390] on div "Replace" at bounding box center [1028, 383] width 169 height 14
click at [980, 384] on button "Replace" at bounding box center [967, 383] width 46 height 14
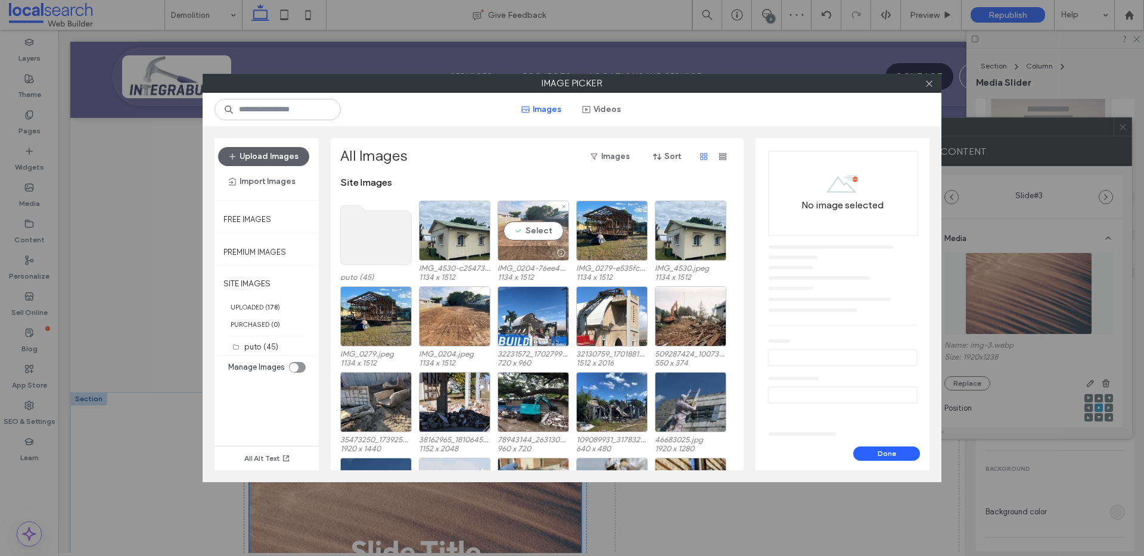
click at [533, 236] on div "Select" at bounding box center [532, 231] width 71 height 60
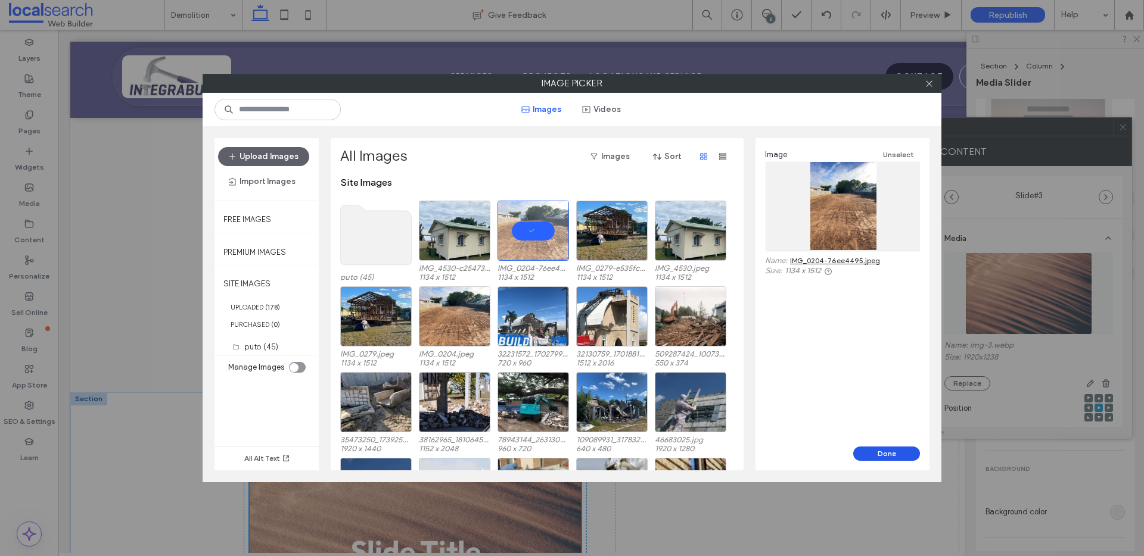
click at [891, 457] on button "Done" at bounding box center [886, 454] width 67 height 14
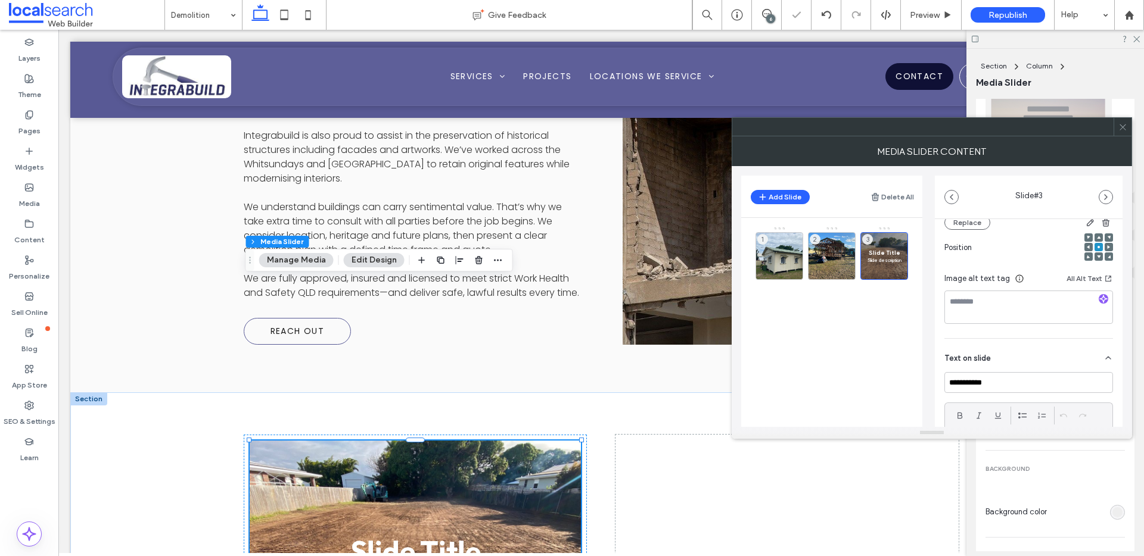
scroll to position [246, 0]
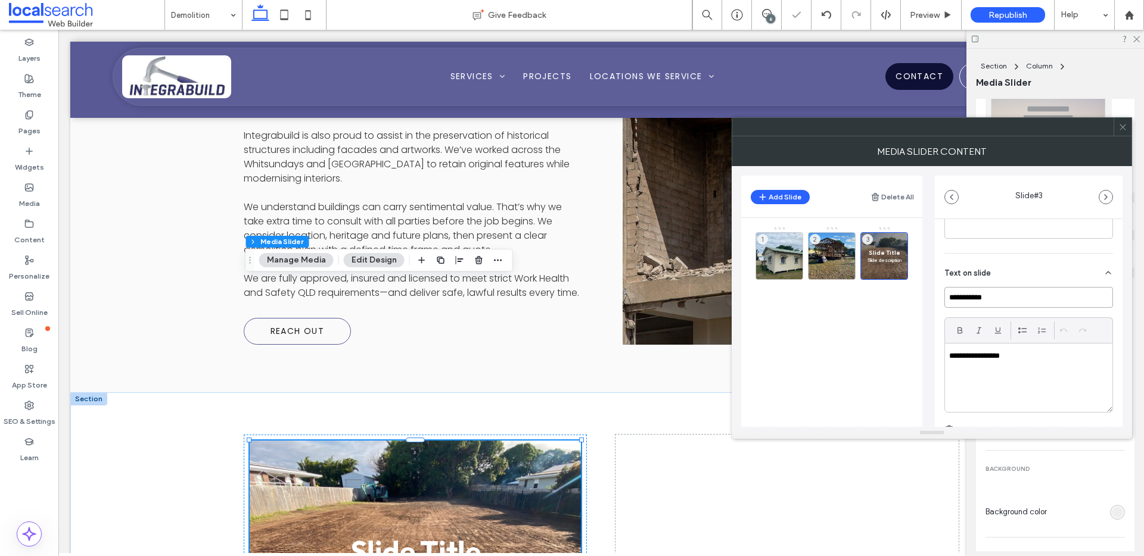
drag, startPoint x: 993, startPoint y: 297, endPoint x: 935, endPoint y: 300, distance: 57.9
click at [935, 300] on div "**********" at bounding box center [1029, 262] width 188 height 579
drag, startPoint x: 1021, startPoint y: 357, endPoint x: 975, endPoint y: 350, distance: 46.9
click at [975, 351] on p "**********" at bounding box center [1025, 356] width 152 height 11
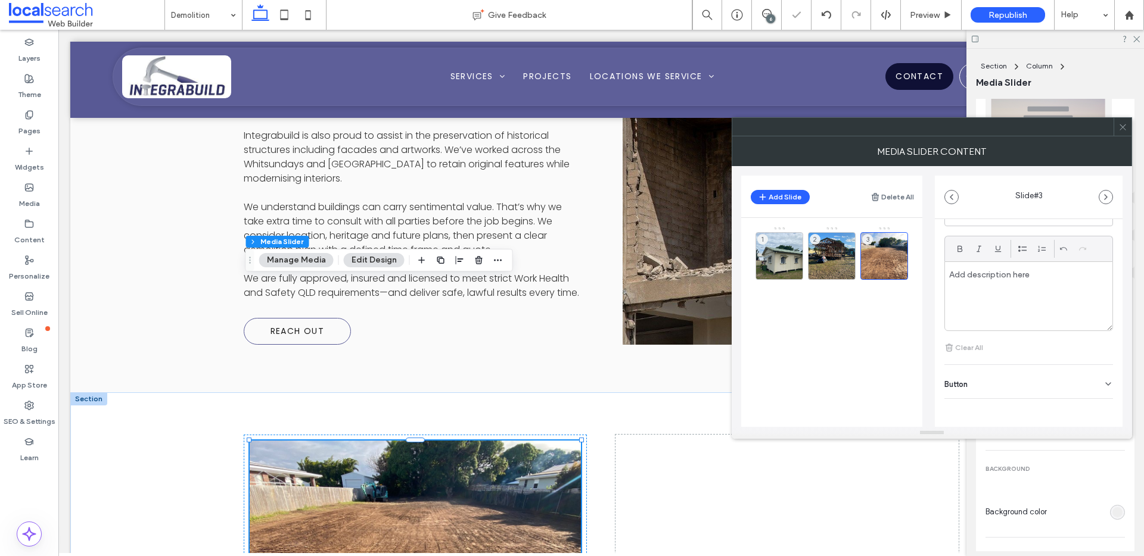
click at [983, 387] on div "Button" at bounding box center [1028, 381] width 169 height 33
click at [1097, 404] on icon at bounding box center [1102, 409] width 11 height 11
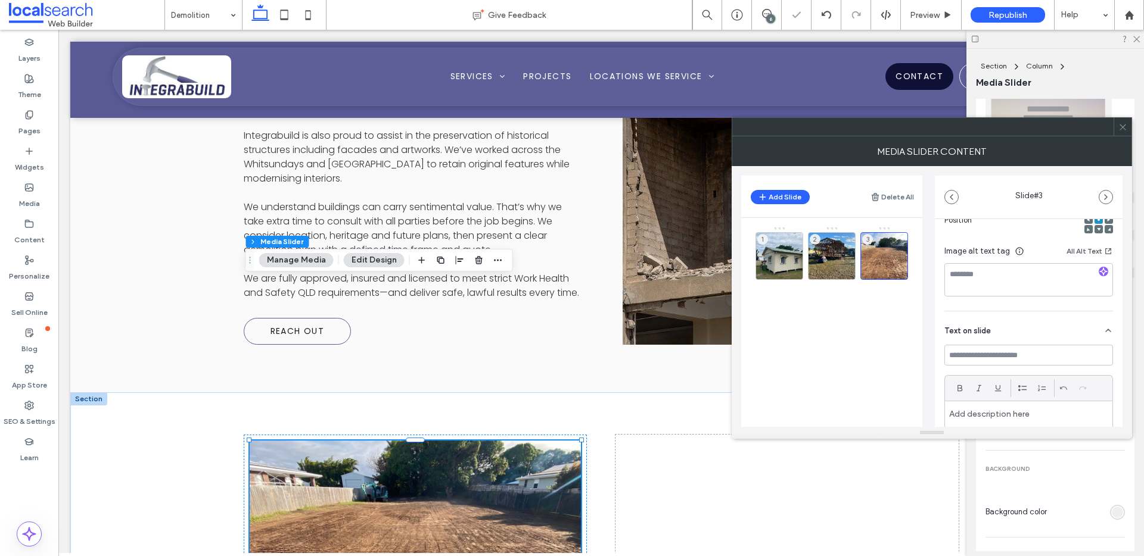
scroll to position [0, 0]
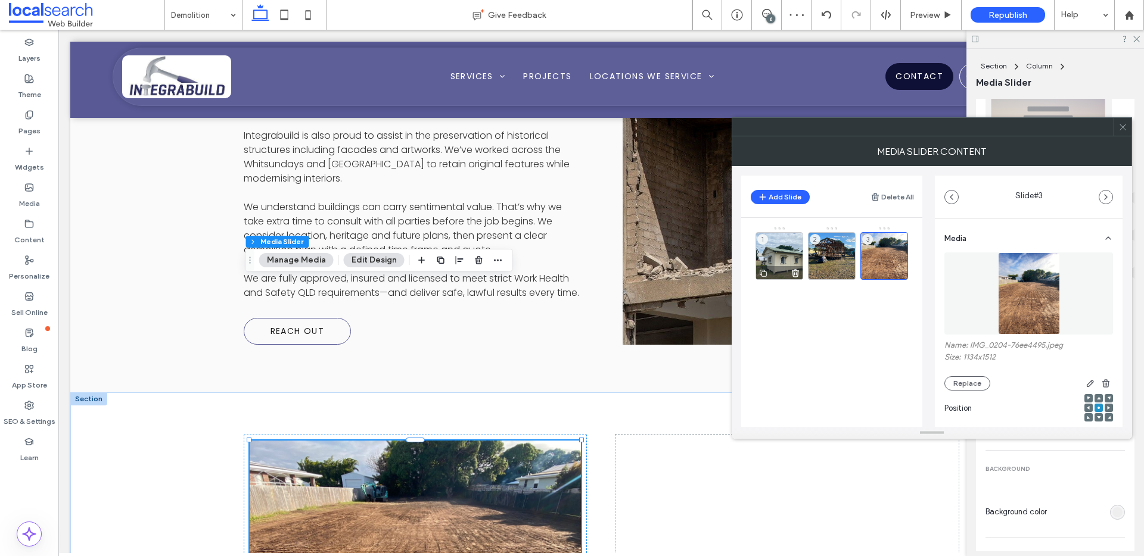
click at [768, 245] on div "1" at bounding box center [779, 256] width 48 height 48
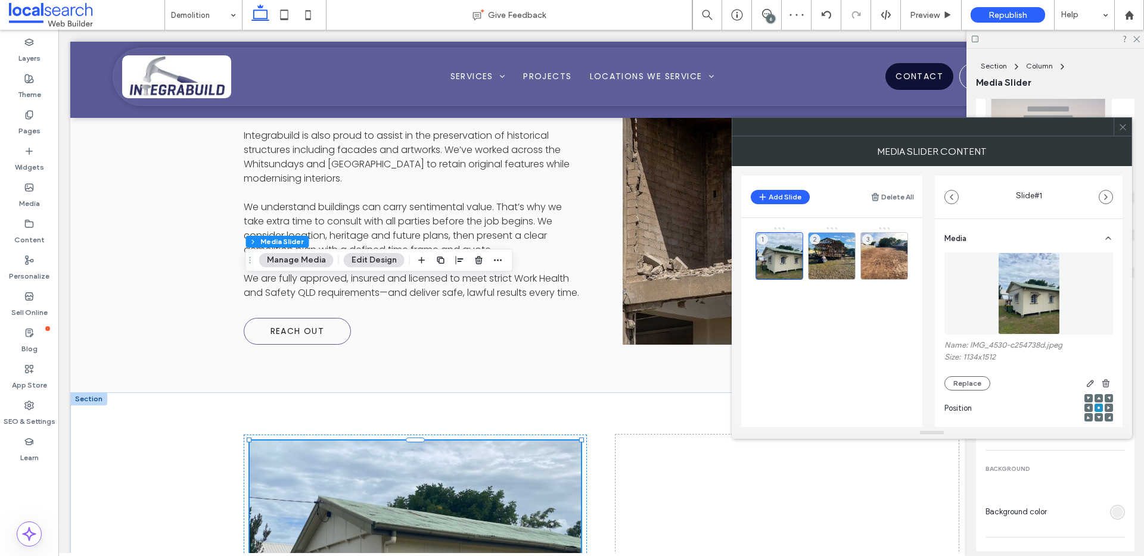
click at [1126, 120] on span at bounding box center [1122, 127] width 9 height 18
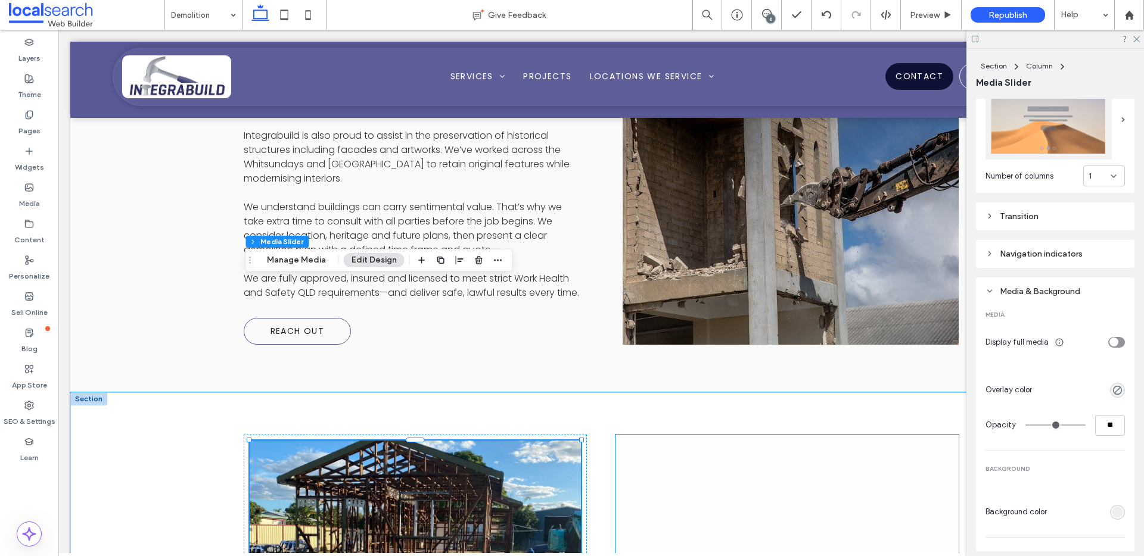
click at [832, 435] on span at bounding box center [786, 563] width 343 height 256
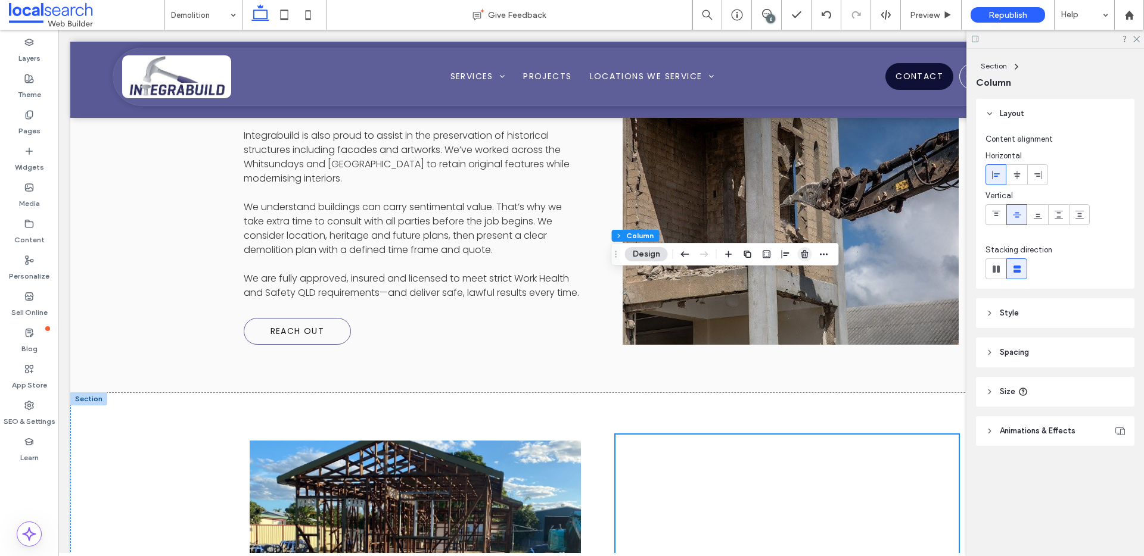
click at [809, 254] on icon "button" at bounding box center [805, 255] width 10 height 10
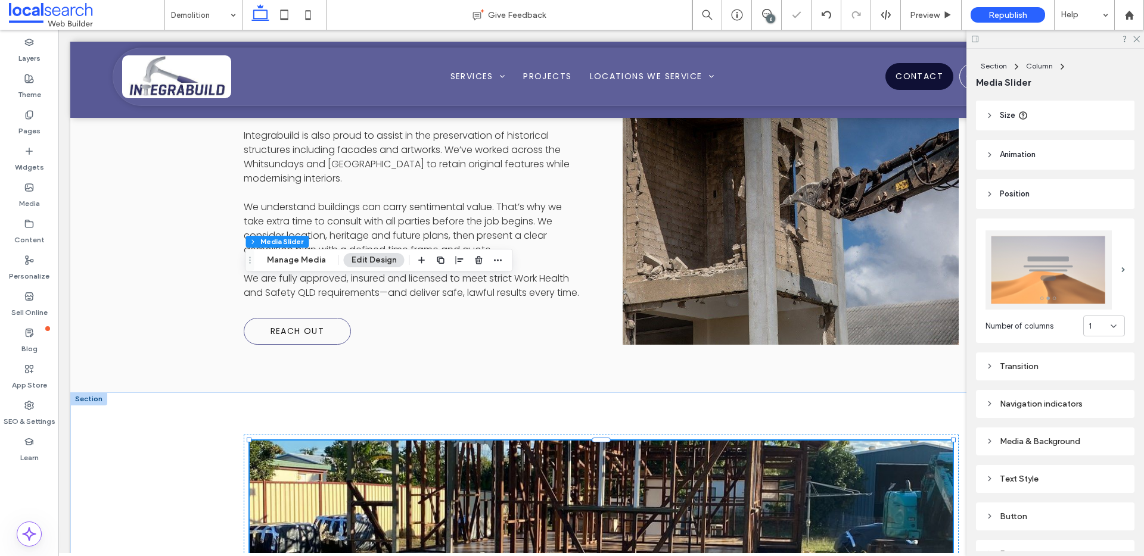
scroll to position [80, 0]
click at [1088, 328] on div "1" at bounding box center [1104, 323] width 42 height 21
click at [1094, 376] on div "3" at bounding box center [1097, 381] width 41 height 21
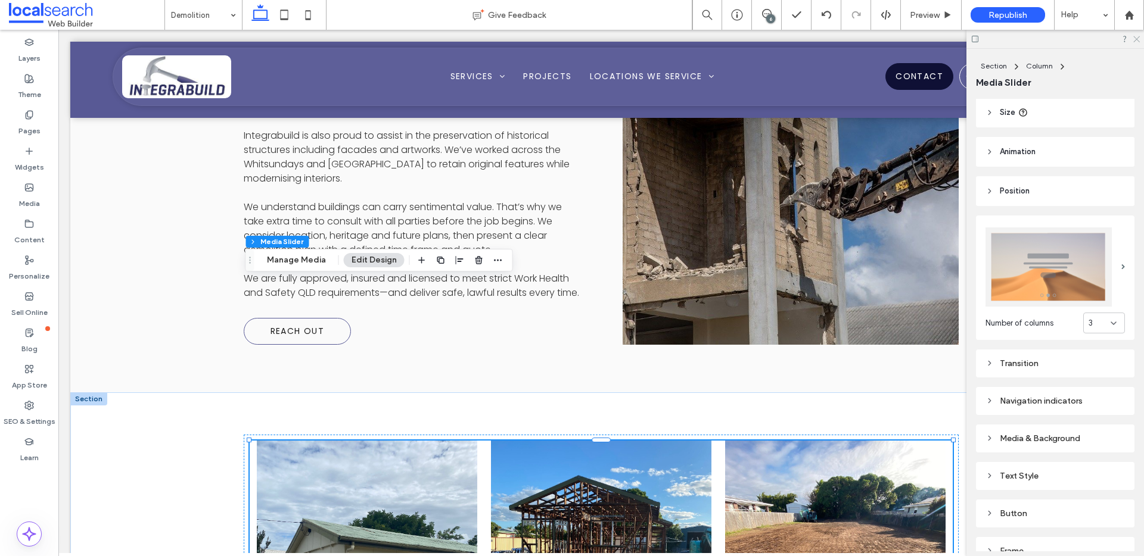
click at [1134, 38] on icon at bounding box center [1136, 39] width 8 height 8
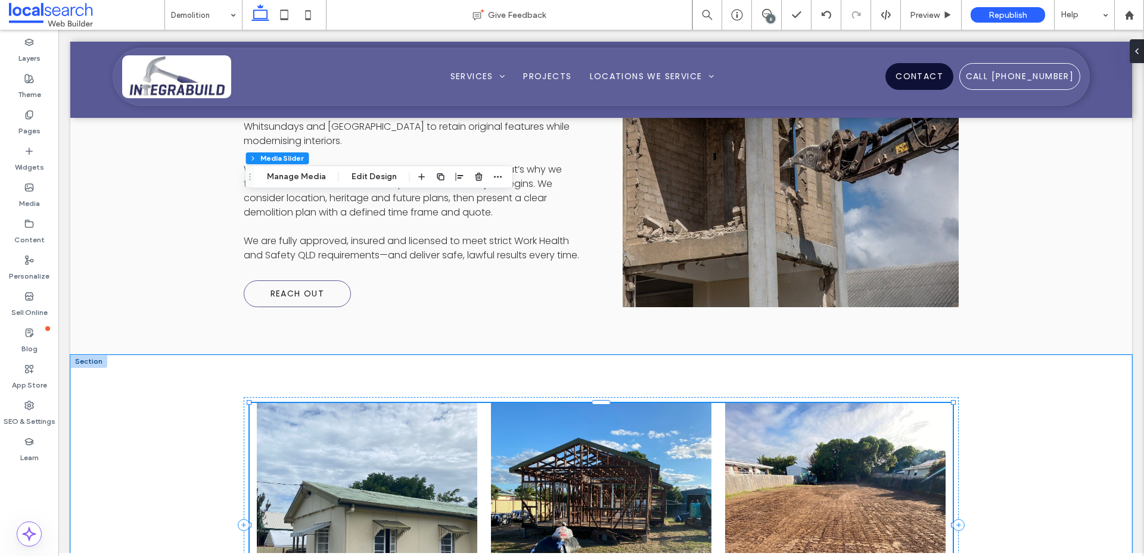
scroll to position [1587, 0]
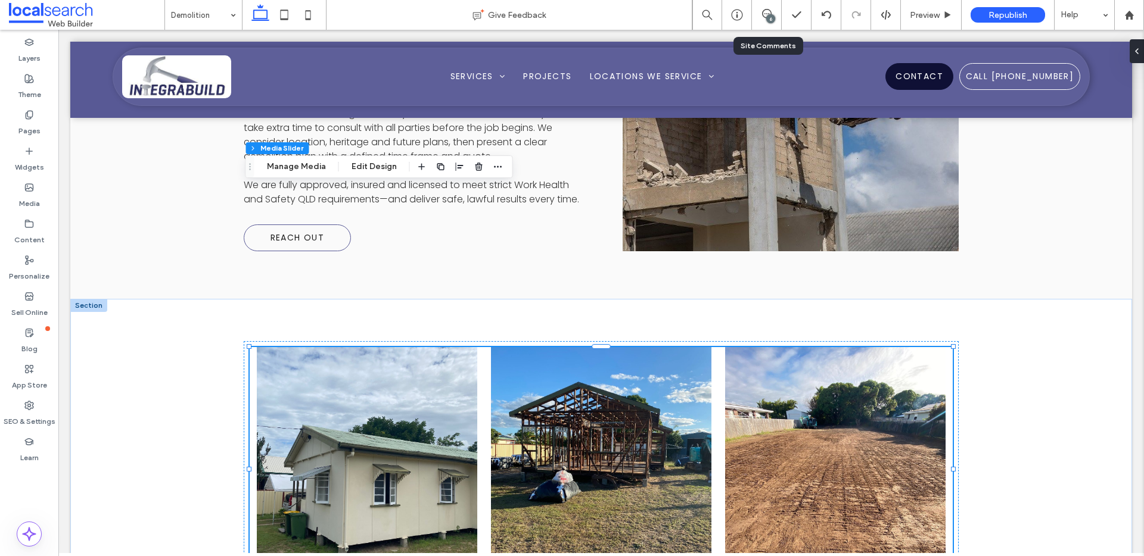
click at [772, 22] on div "6" at bounding box center [770, 18] width 9 height 9
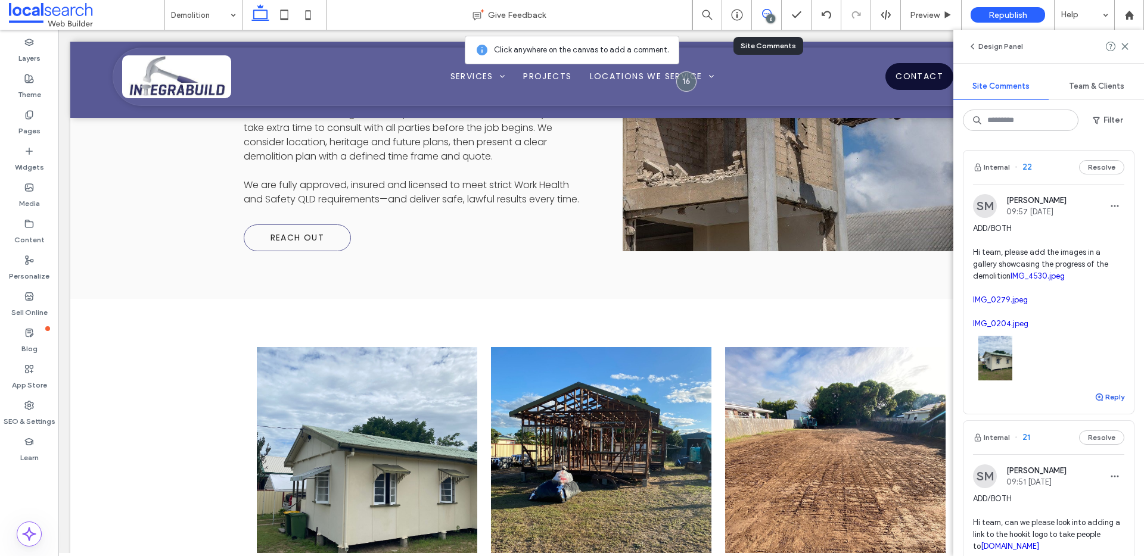
click at [1096, 404] on button "Reply" at bounding box center [1109, 397] width 30 height 14
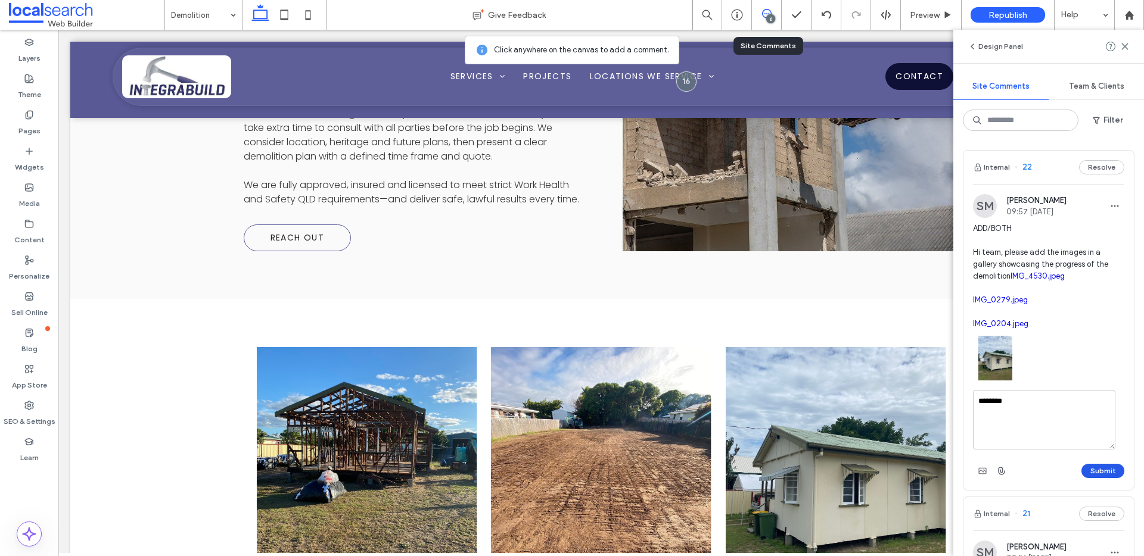
type textarea "********"
click at [1098, 478] on button "Submit" at bounding box center [1102, 471] width 43 height 14
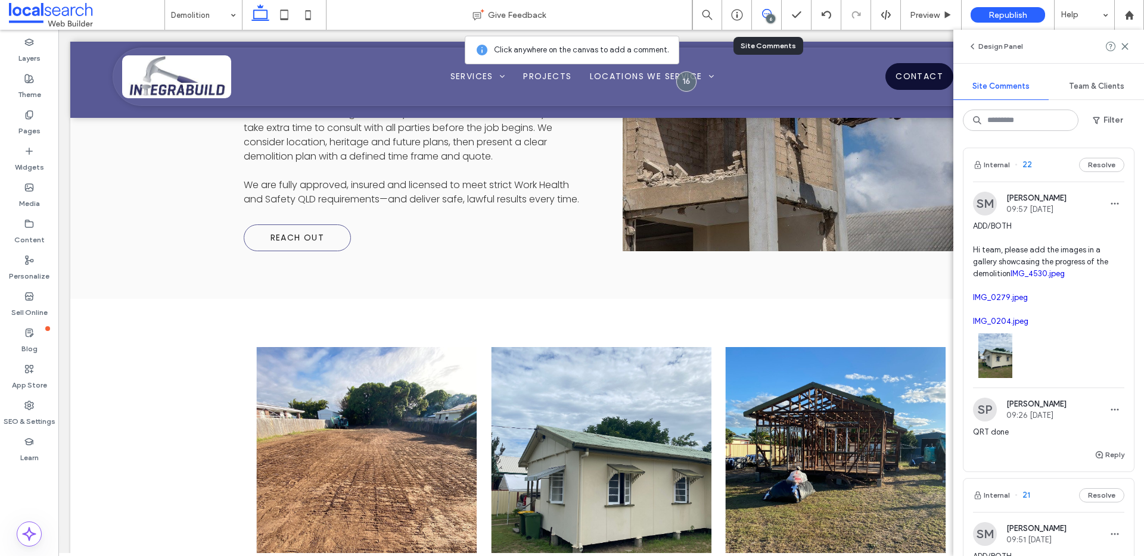
scroll to position [5, 0]
click at [1125, 44] on icon at bounding box center [1125, 47] width 10 height 10
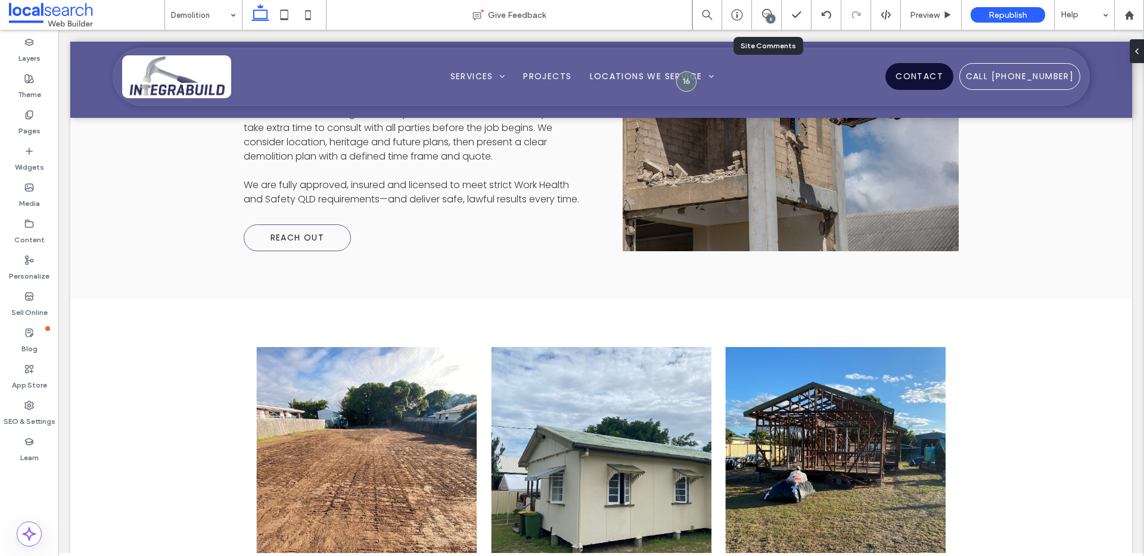
scroll to position [0, 0]
click at [208, 33] on body "Phone Icon Services Demolition Asbestos Removal Builders Construction Civil Wor…" at bounding box center [600, 32] width 1085 height 3180
click at [192, 7] on input at bounding box center [200, 15] width 59 height 30
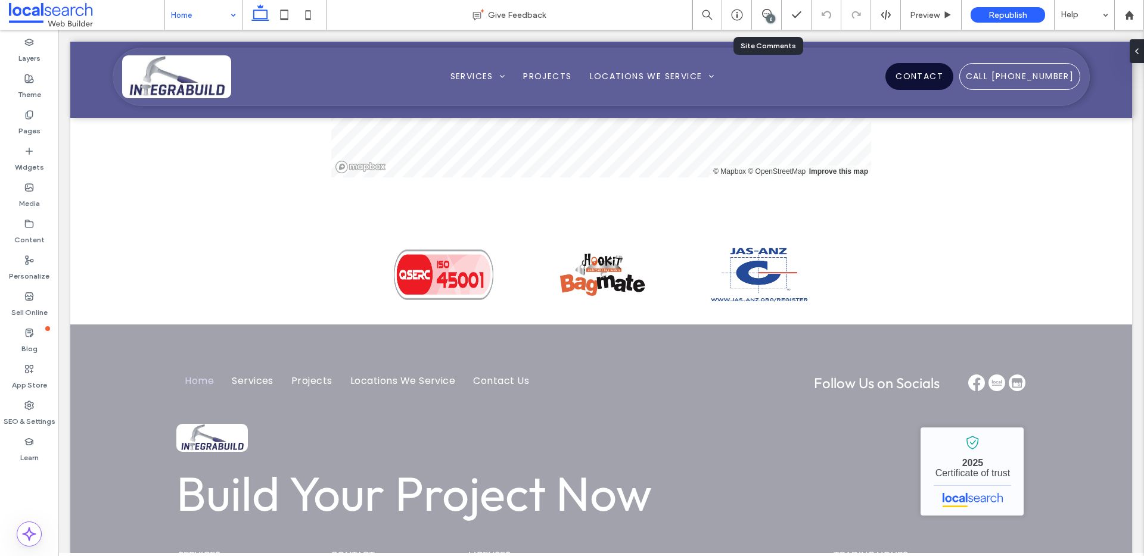
scroll to position [3352, 0]
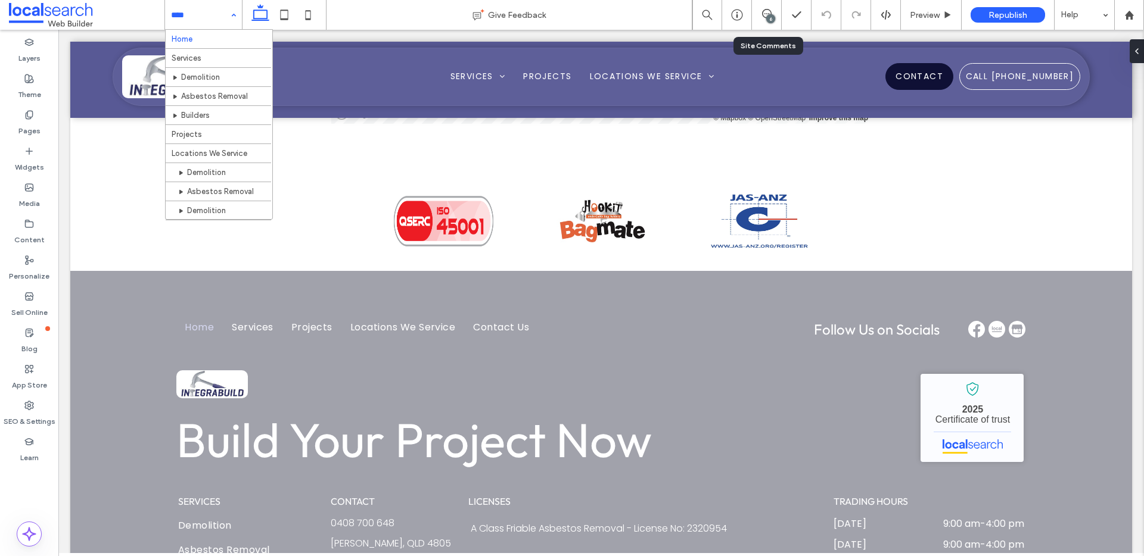
click at [207, 27] on input at bounding box center [200, 15] width 59 height 30
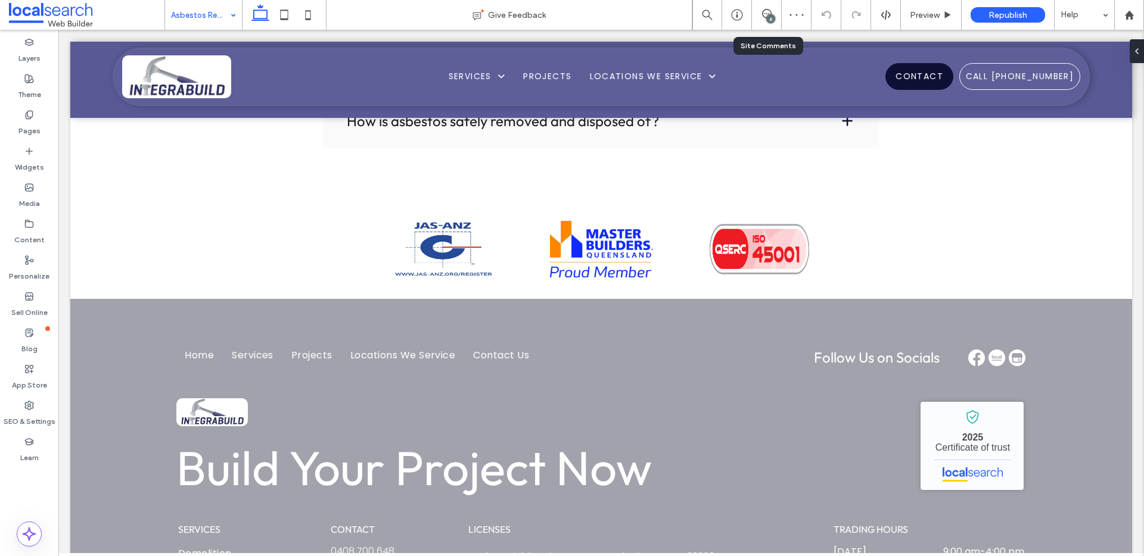
click at [214, 17] on input at bounding box center [200, 15] width 59 height 30
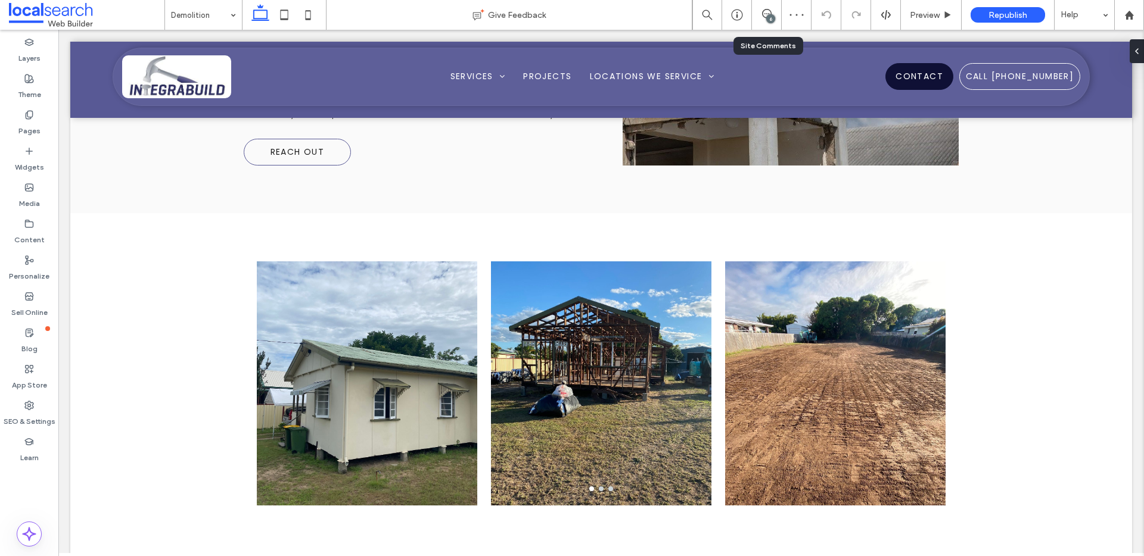
scroll to position [1556, 0]
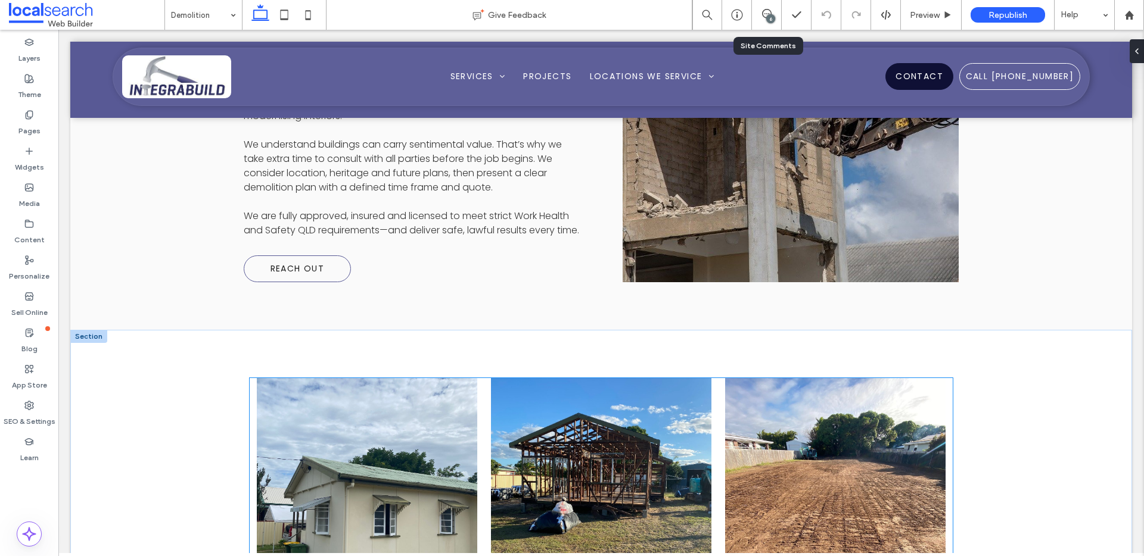
click at [733, 414] on div at bounding box center [835, 508] width 220 height 188
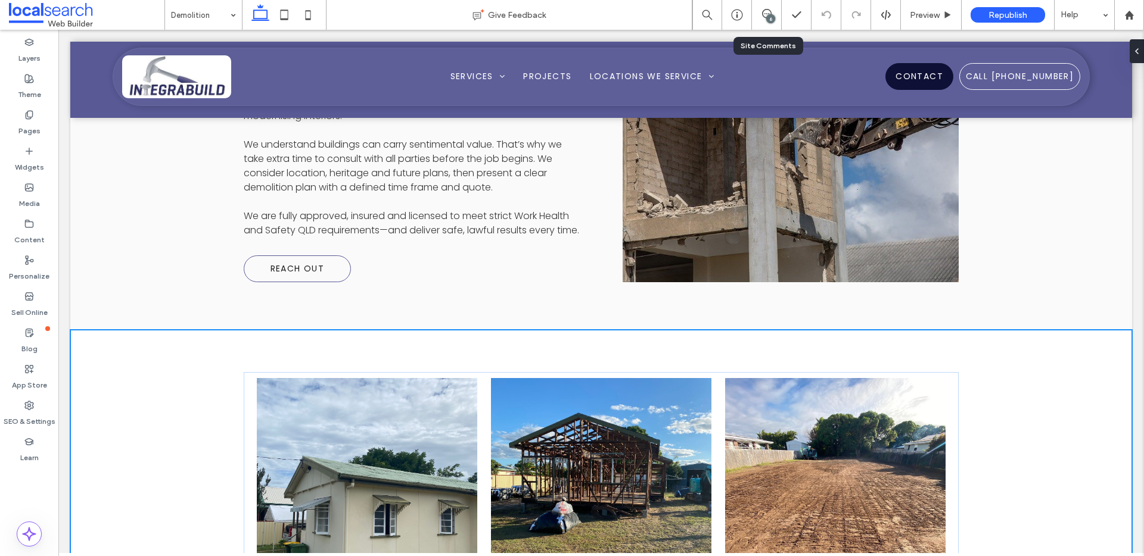
drag, startPoint x: 810, startPoint y: 508, endPoint x: 806, endPoint y: 477, distance: 31.8
click at [806, 477] on div "a a a a 524px Section + Add Section" at bounding box center [600, 500] width 1061 height 341
type input "***"
click at [718, 398] on div at bounding box center [835, 500] width 234 height 244
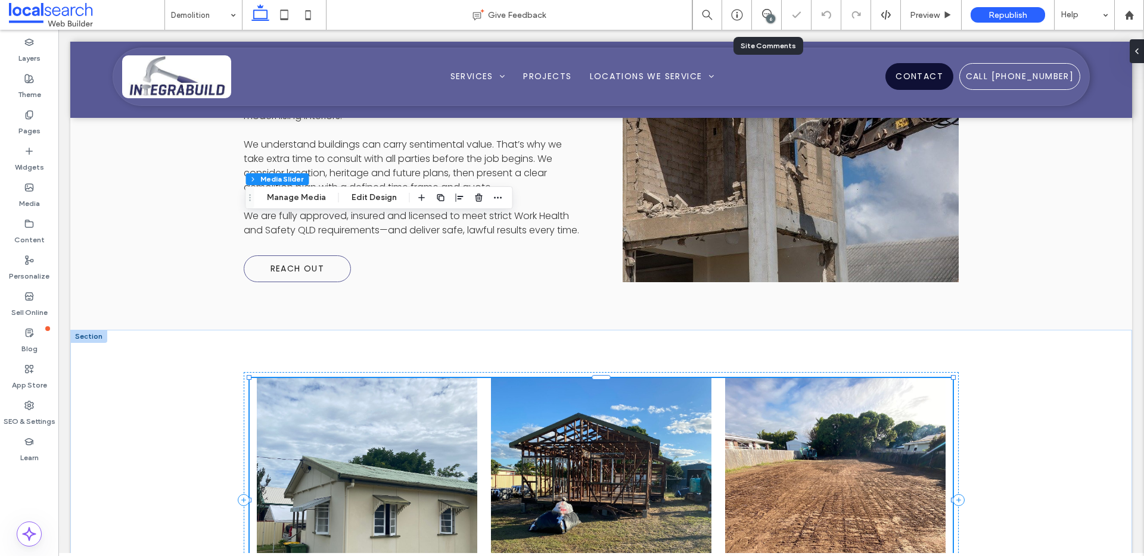
click at [795, 414] on div at bounding box center [835, 508] width 220 height 188
click at [358, 192] on button "Edit Design" at bounding box center [374, 198] width 61 height 14
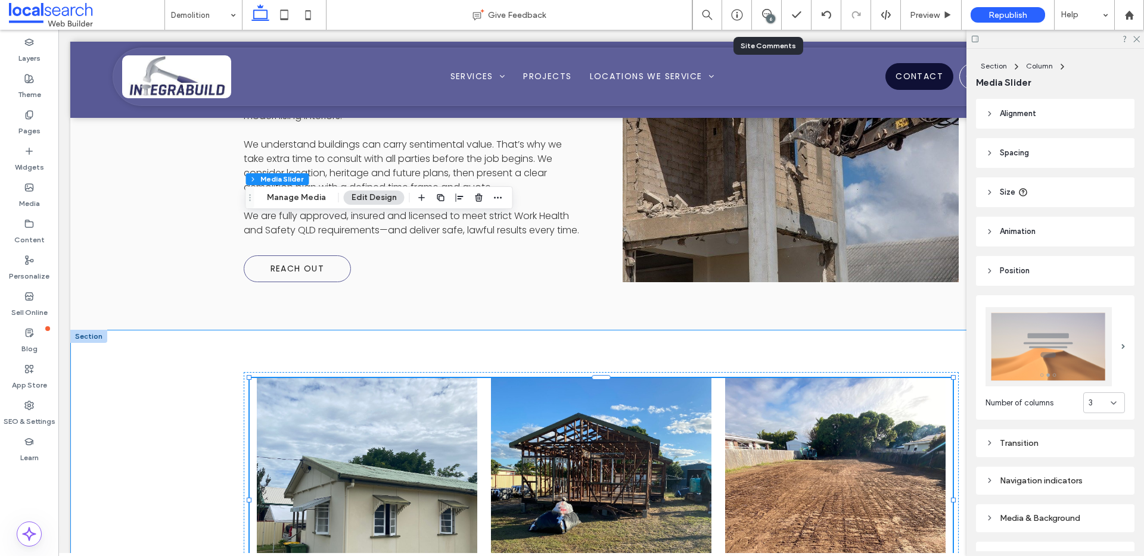
click at [185, 330] on div "a a a a" at bounding box center [600, 500] width 1061 height 341
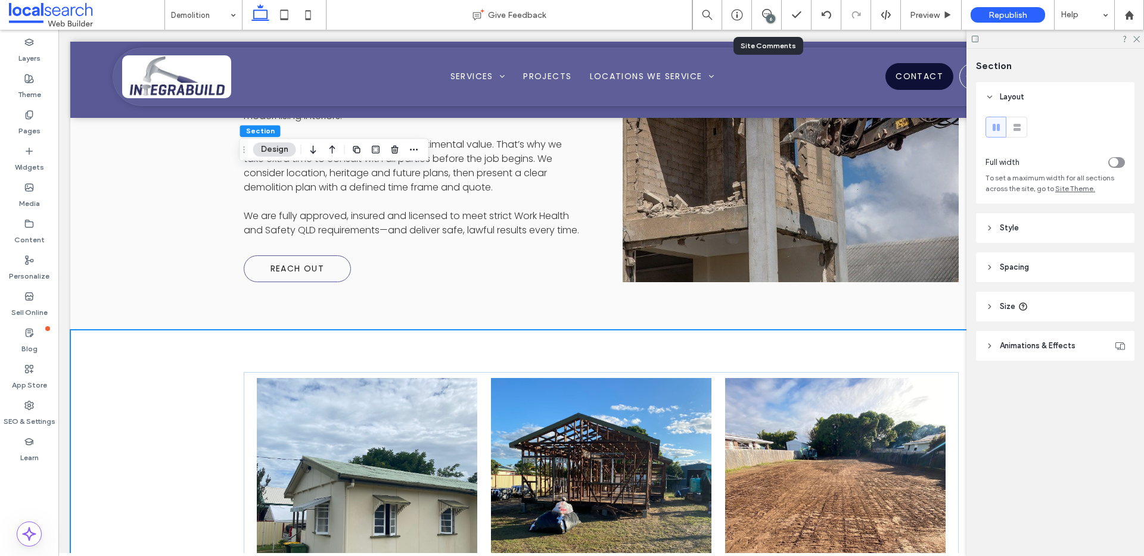
click at [1112, 164] on div "toggle" at bounding box center [1113, 162] width 9 height 9
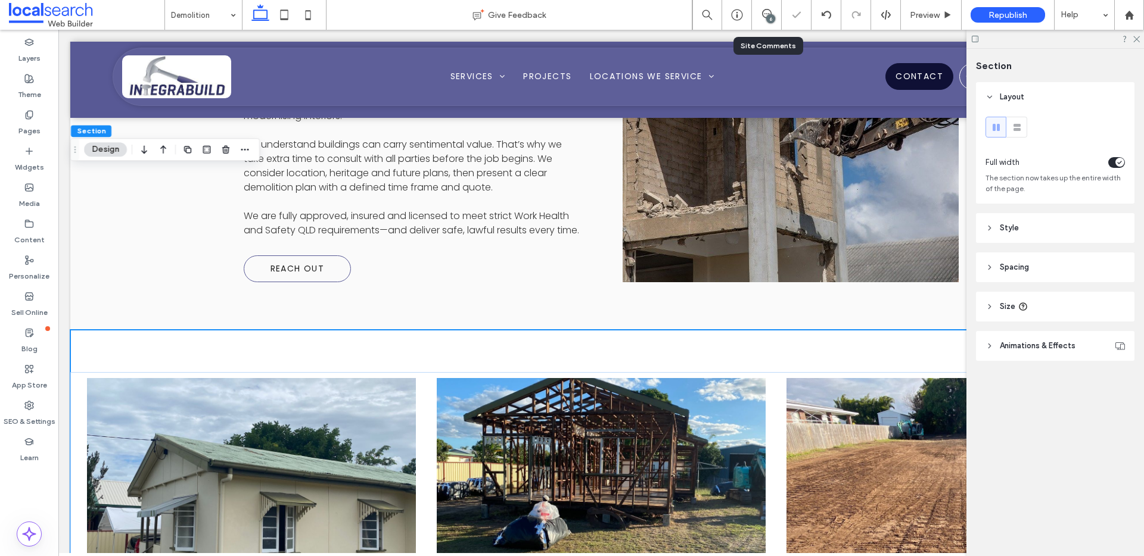
click at [915, 330] on div "a a a a" at bounding box center [600, 500] width 1061 height 341
click at [281, 11] on use at bounding box center [285, 15] width 8 height 10
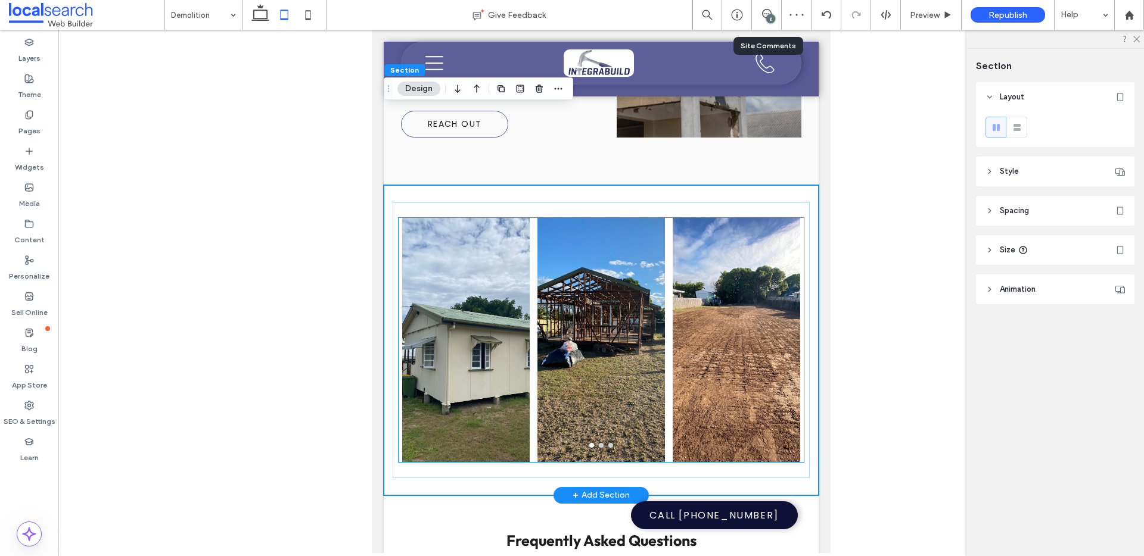
click at [606, 254] on div at bounding box center [600, 348] width 127 height 188
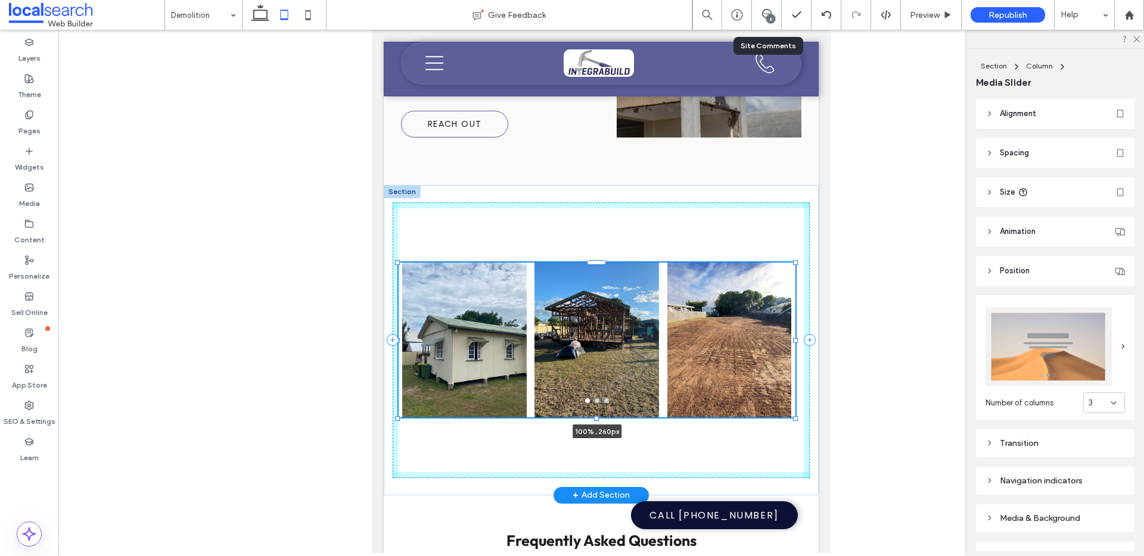
drag, startPoint x: 596, startPoint y: 375, endPoint x: 604, endPoint y: 330, distance: 45.3
click at [604, 330] on div "a a a a 100% , 260px" at bounding box center [601, 340] width 435 height 310
type input "***"
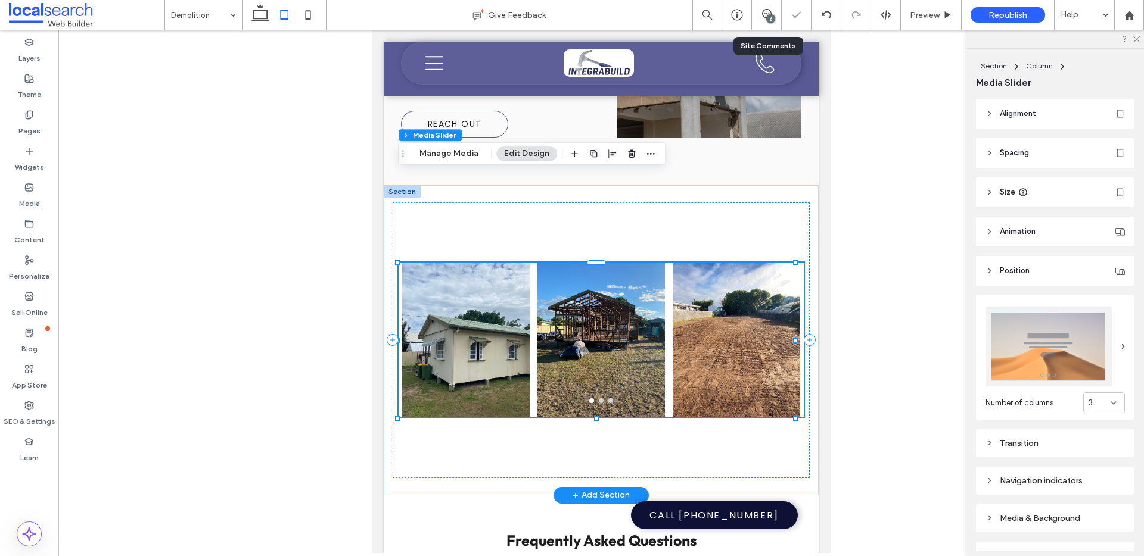
click at [618, 382] on div "a a a a 100% , 260px" at bounding box center [602, 341] width 418 height 276
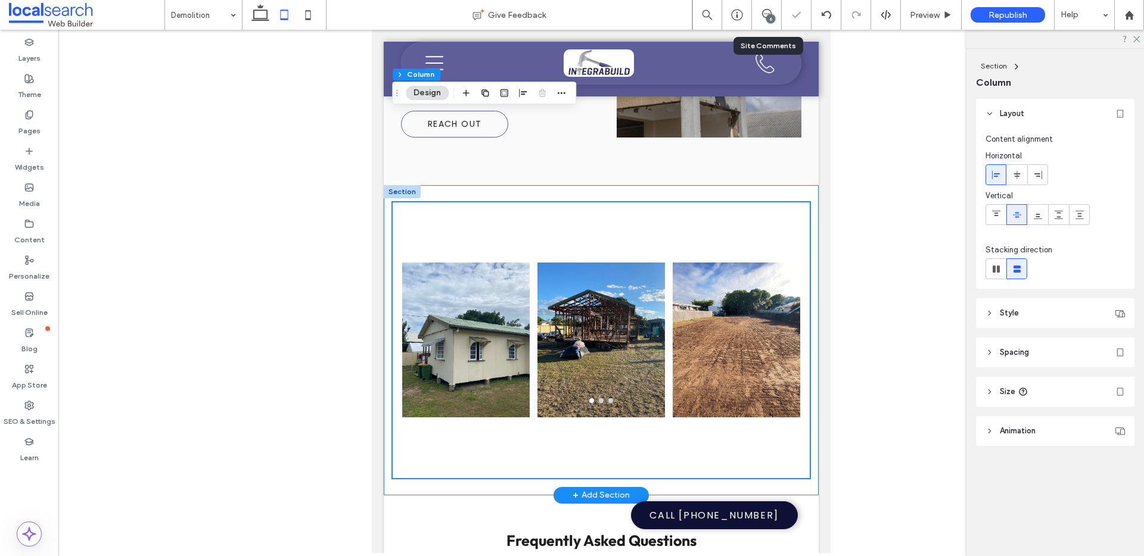
click at [696, 400] on div "a a a a" at bounding box center [601, 340] width 435 height 310
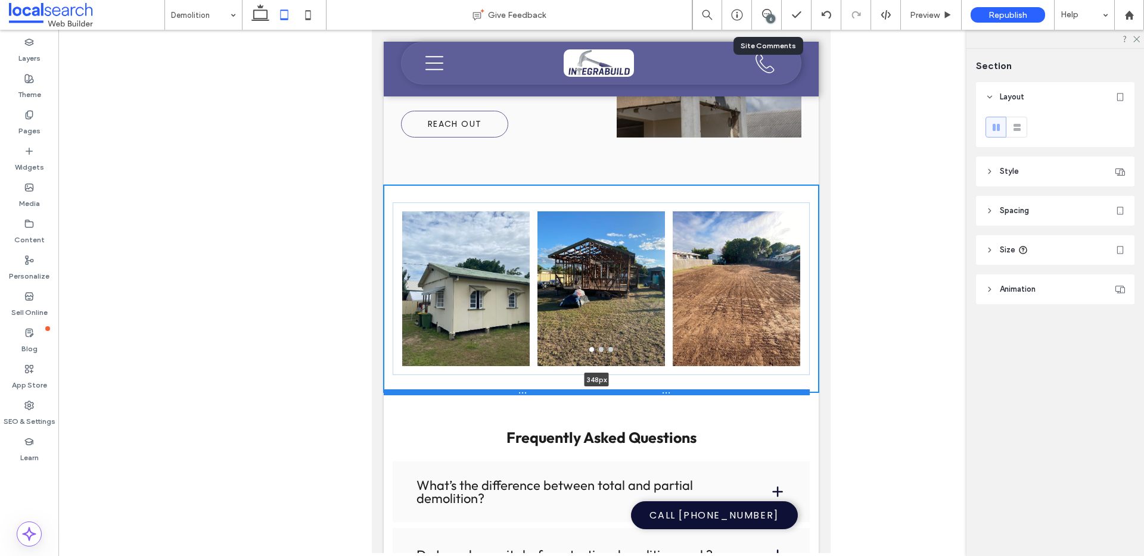
drag, startPoint x: 517, startPoint y: 404, endPoint x: 538, endPoint y: 303, distance: 104.1
click at [538, 390] on div at bounding box center [597, 393] width 426 height 6
type input "***"
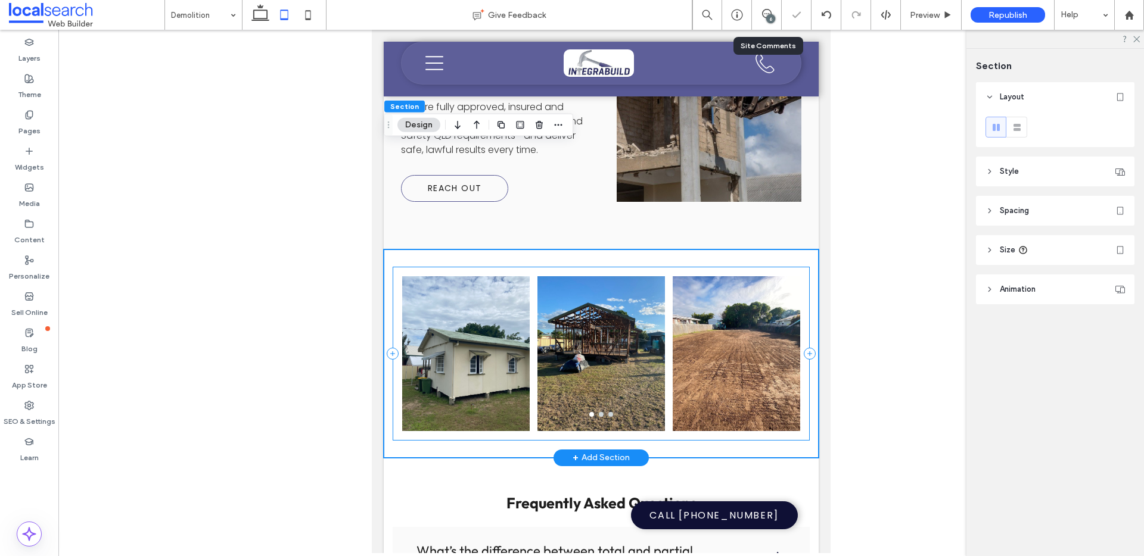
scroll to position [1937, 0]
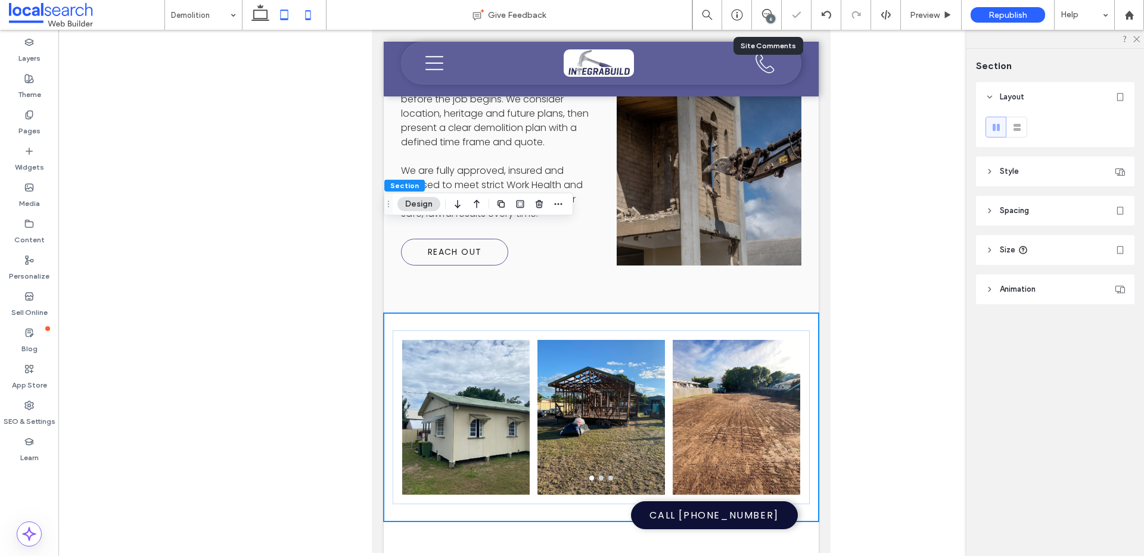
click at [306, 20] on use at bounding box center [308, 15] width 5 height 10
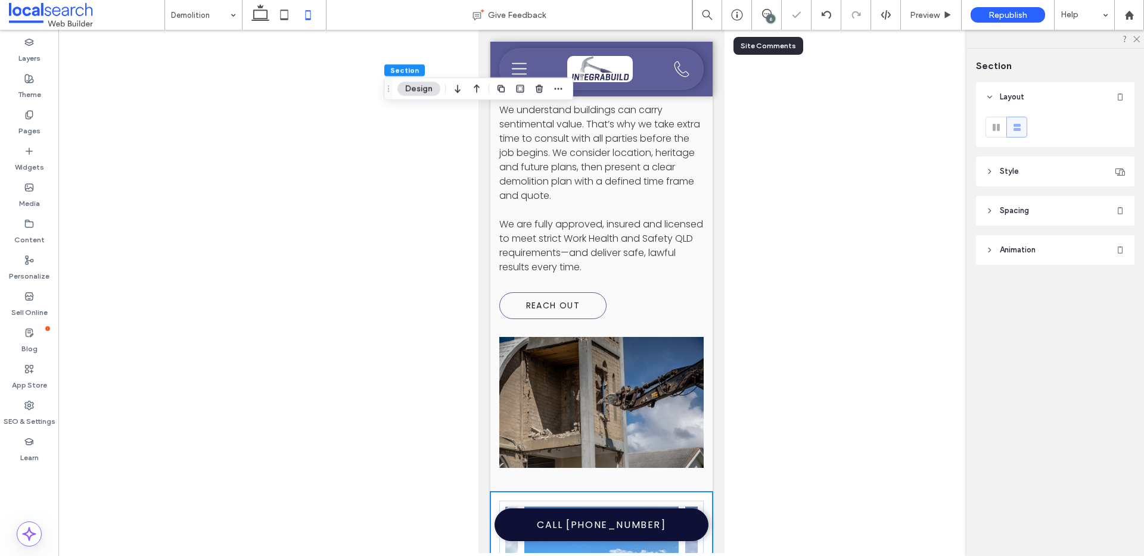
scroll to position [2305, 0]
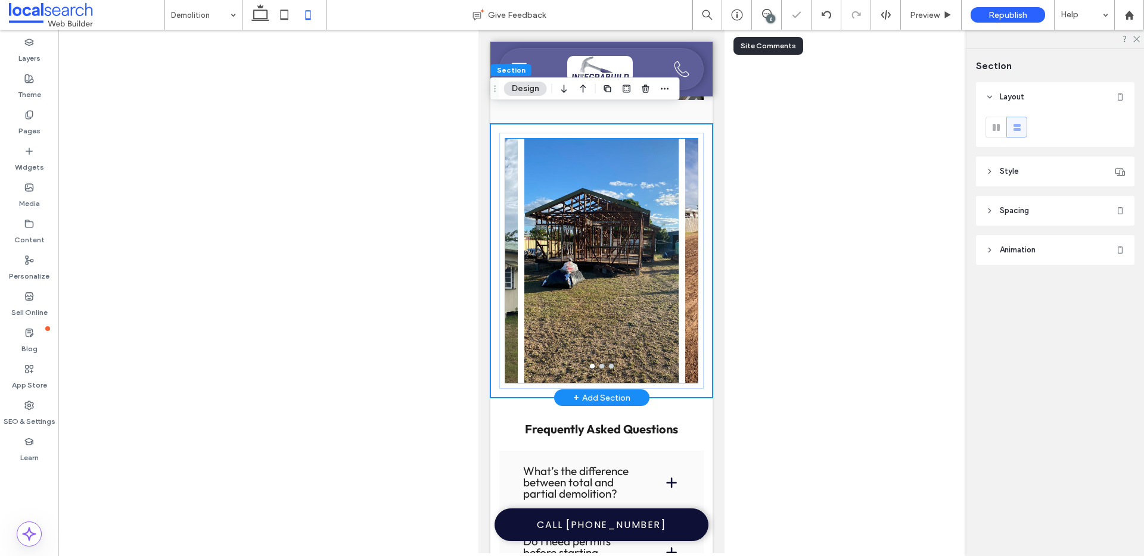
click at [599, 340] on div at bounding box center [601, 261] width 154 height 244
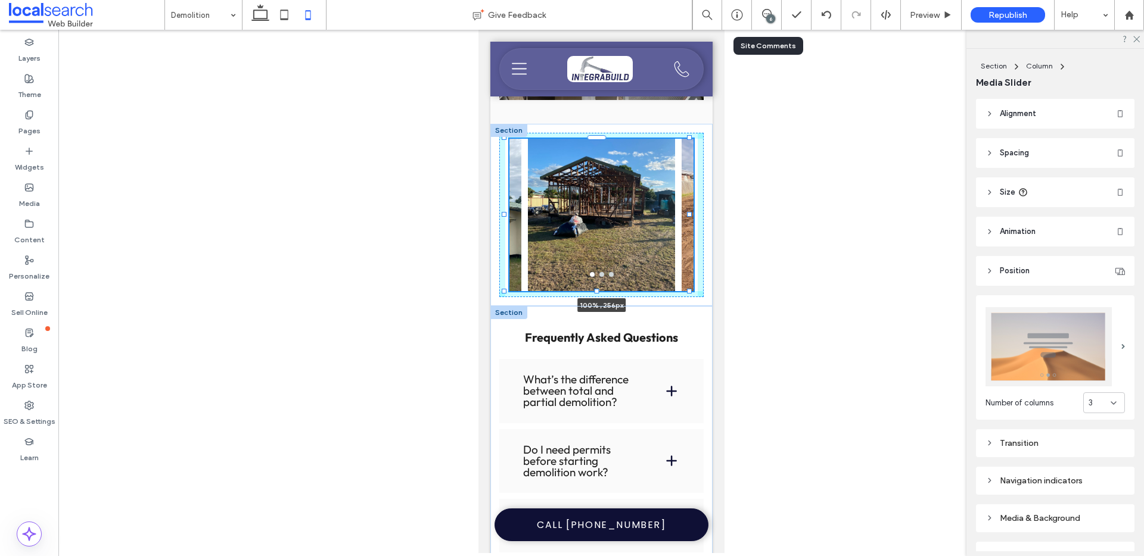
drag, startPoint x: 597, startPoint y: 355, endPoint x: 609, endPoint y: 309, distance: 47.5
type input "***"
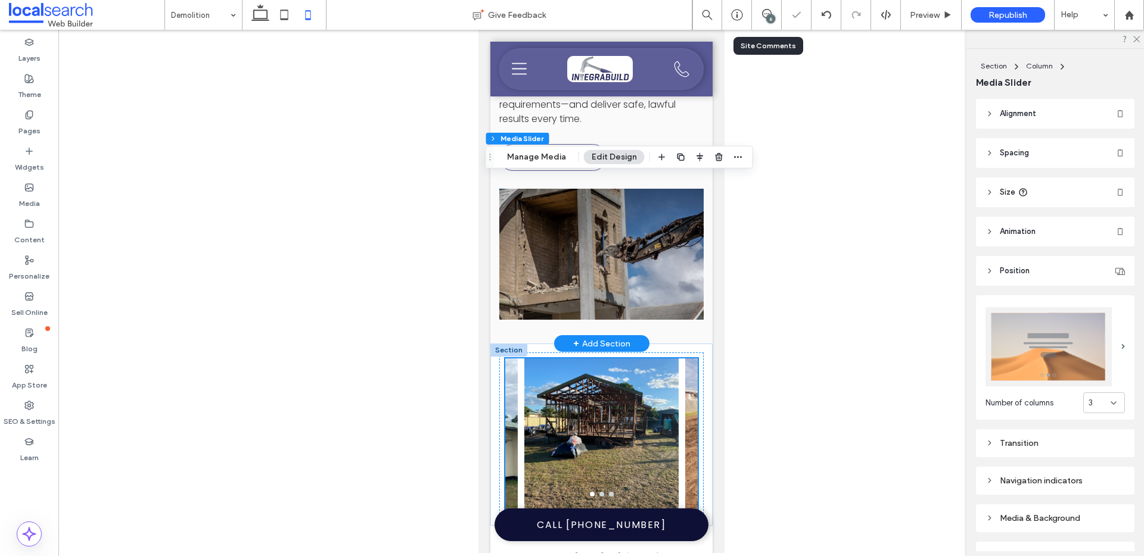
scroll to position [2075, 0]
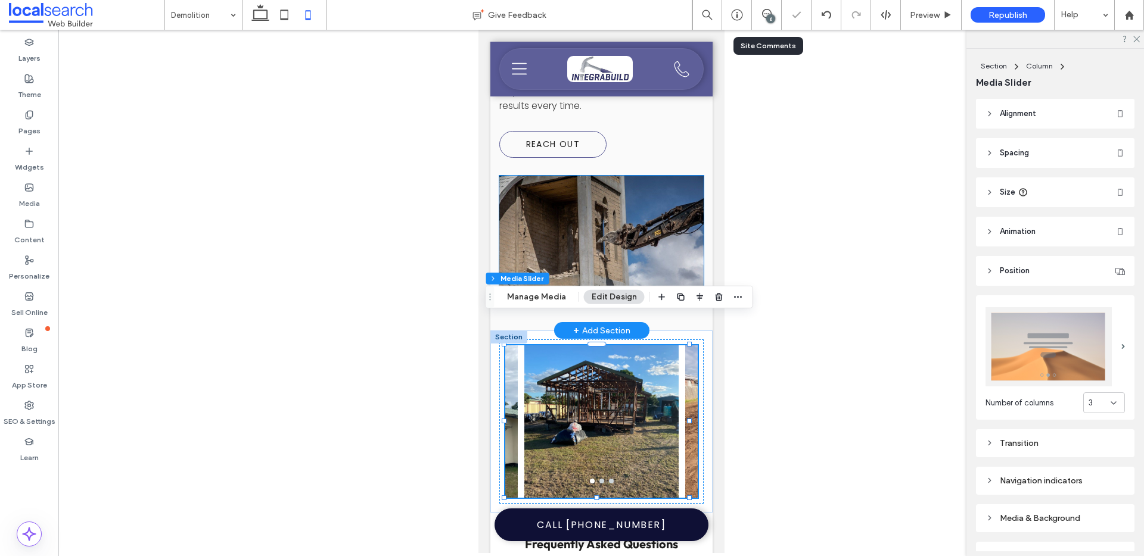
click at [586, 254] on link at bounding box center [601, 241] width 217 height 139
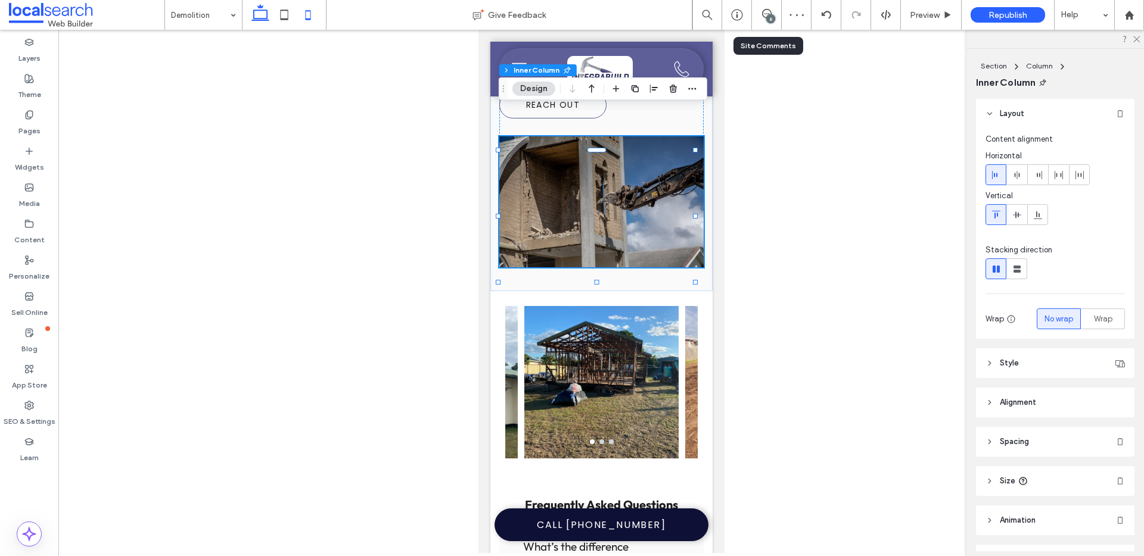
click at [267, 19] on icon at bounding box center [260, 15] width 24 height 24
type input "**"
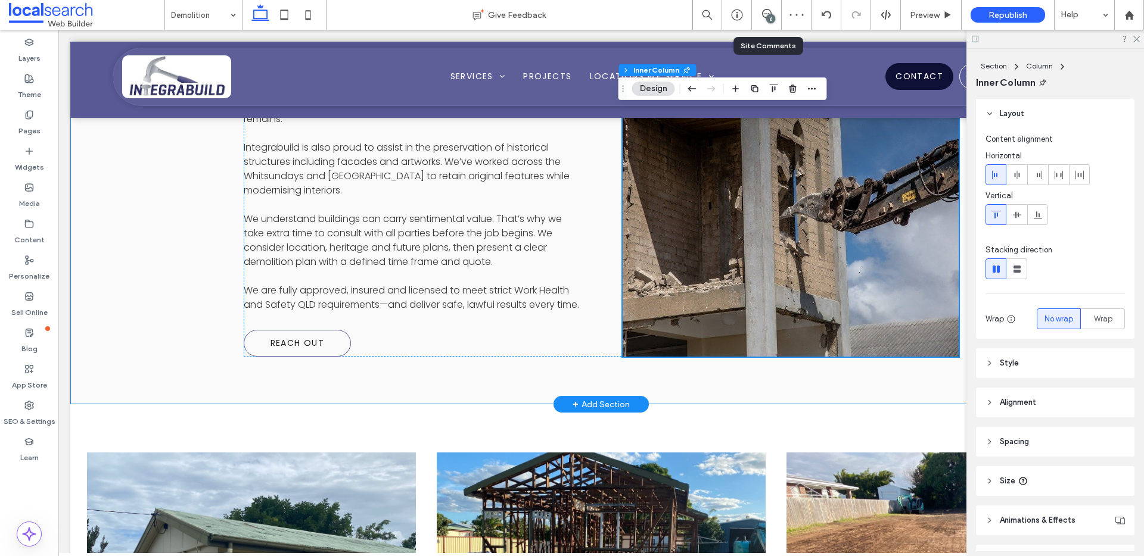
scroll to position [1512, 0]
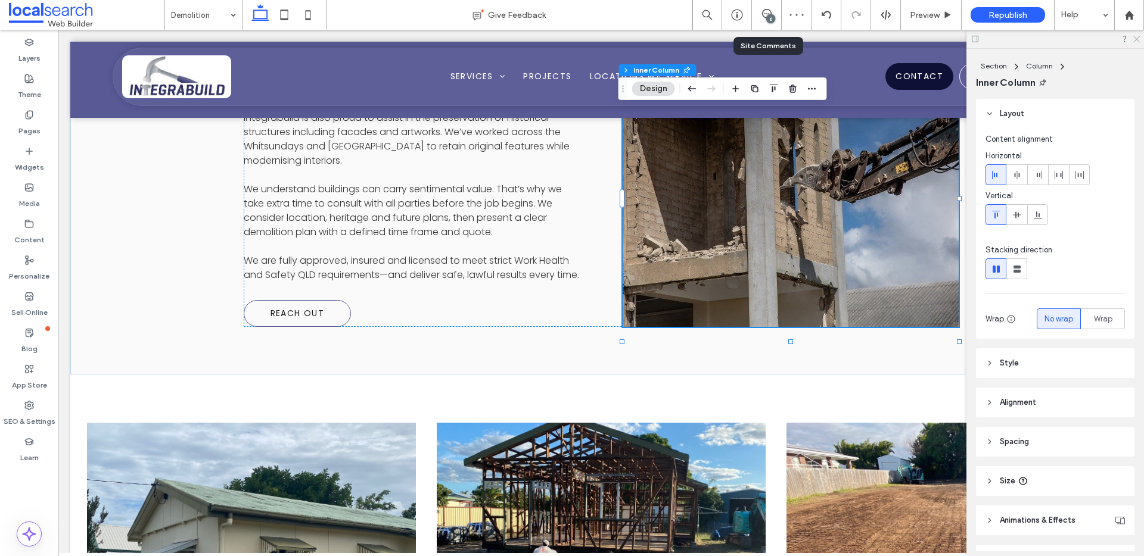
click at [1135, 36] on icon at bounding box center [1136, 39] width 8 height 8
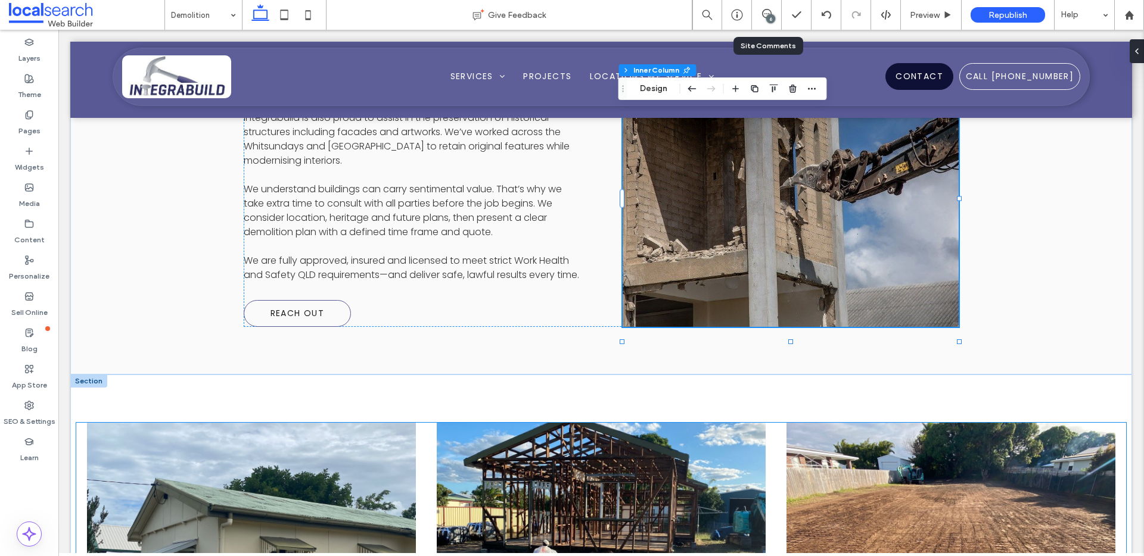
click at [617, 459] on div at bounding box center [601, 553] width 329 height 188
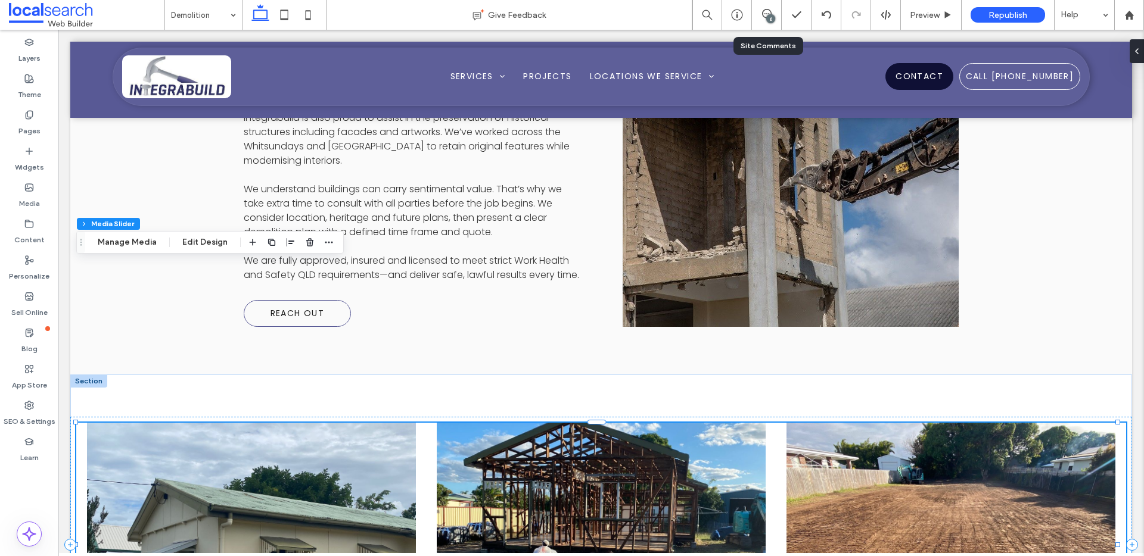
click at [617, 459] on div at bounding box center [601, 553] width 329 height 188
click at [768, 13] on icon at bounding box center [767, 14] width 10 height 10
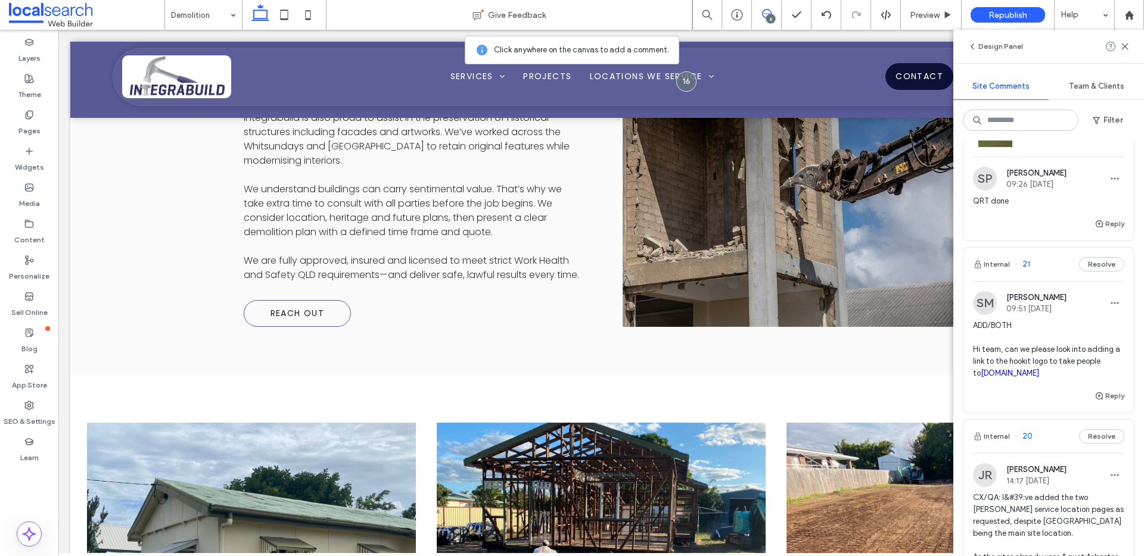
scroll to position [242, 0]
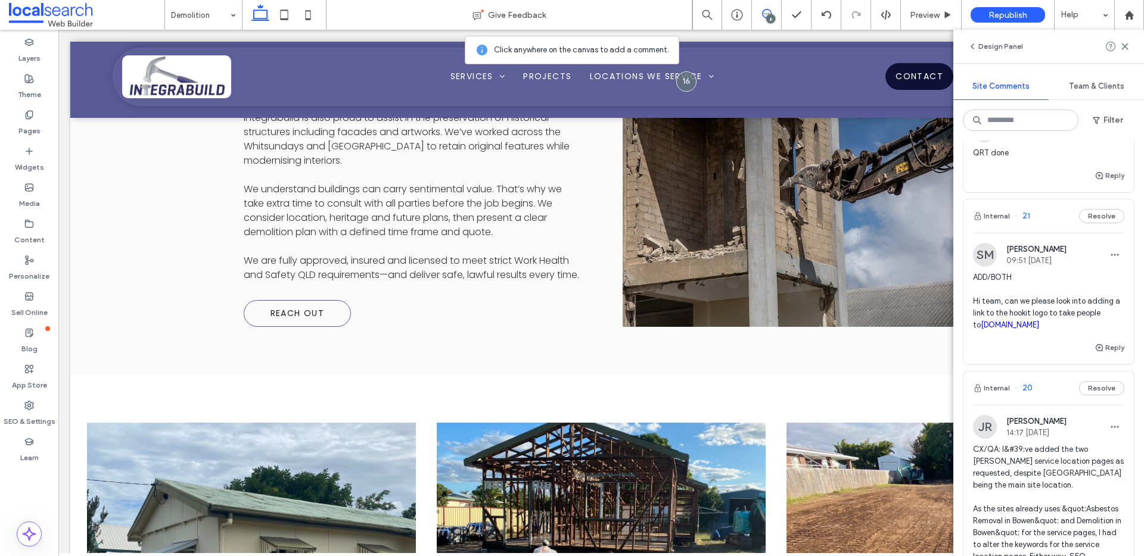
click at [1084, 325] on span "ADD/BOTH Hi team, can we please look into adding a link to the hookit logo to t…" at bounding box center [1048, 302] width 151 height 60
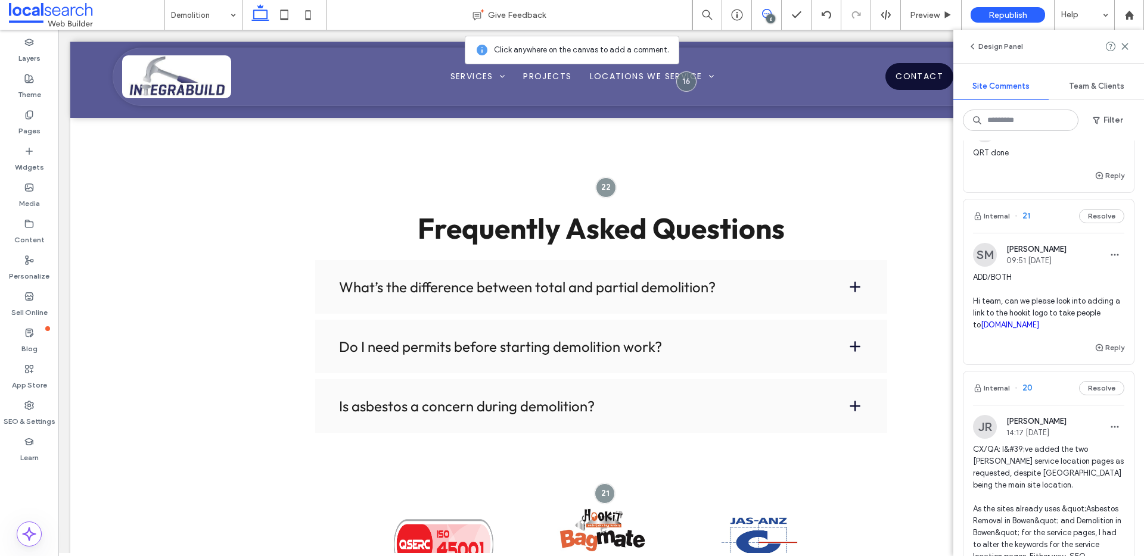
scroll to position [2127, 0]
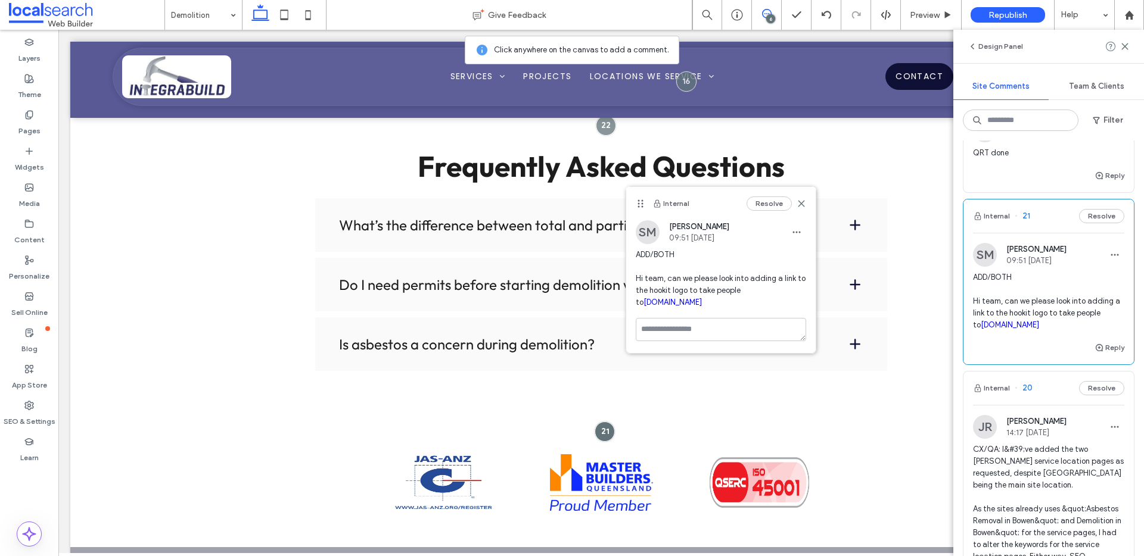
click at [1000, 329] on link "[DOMAIN_NAME]" at bounding box center [1009, 324] width 58 height 9
drag, startPoint x: 800, startPoint y: 200, endPoint x: 699, endPoint y: 225, distance: 104.3
click at [800, 200] on icon at bounding box center [801, 204] width 10 height 10
click at [1127, 45] on icon at bounding box center [1125, 47] width 10 height 10
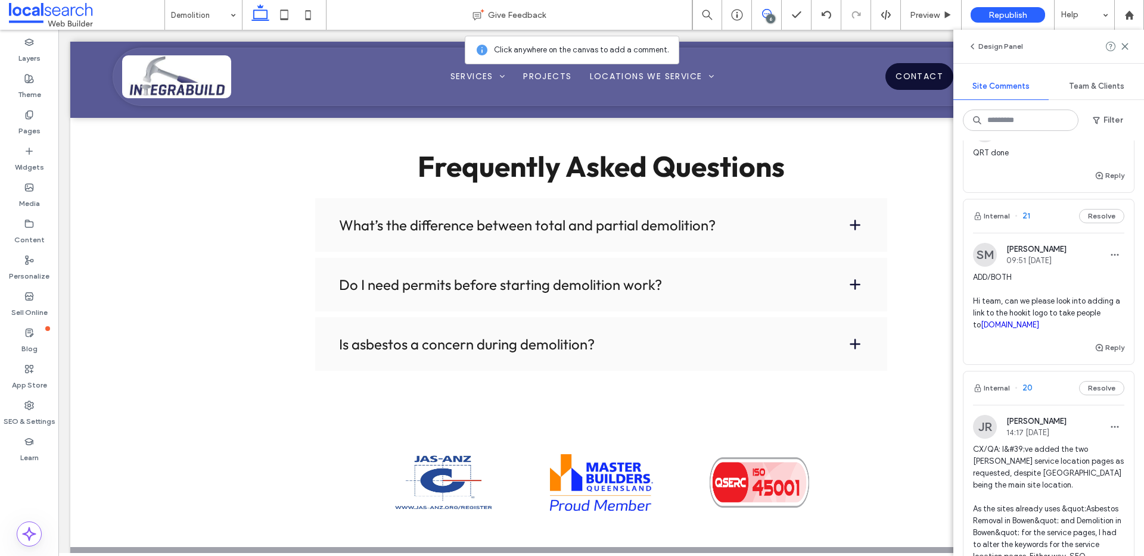
scroll to position [0, 0]
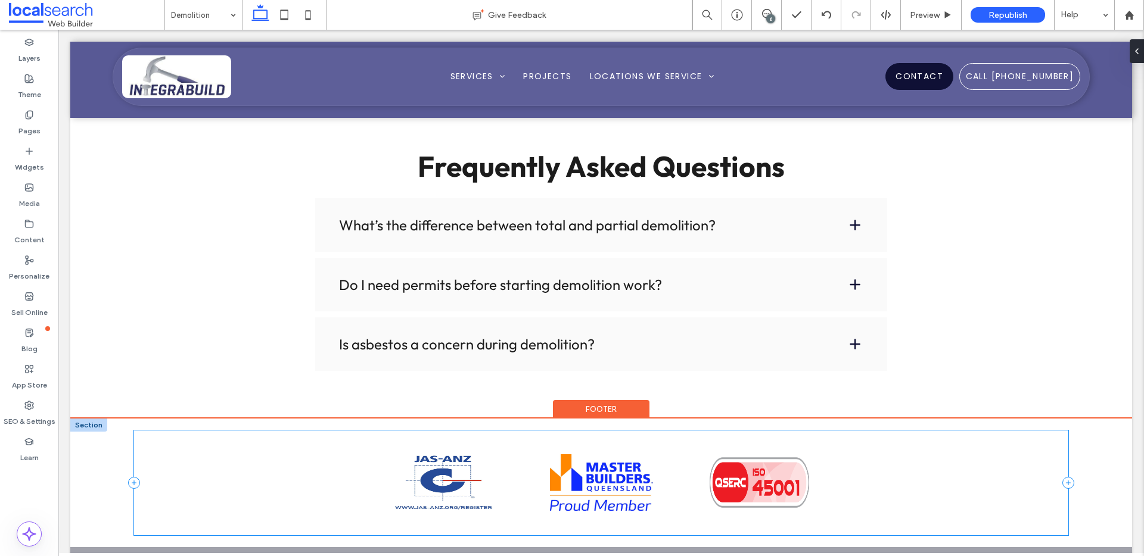
click at [618, 454] on img at bounding box center [601, 482] width 103 height 57
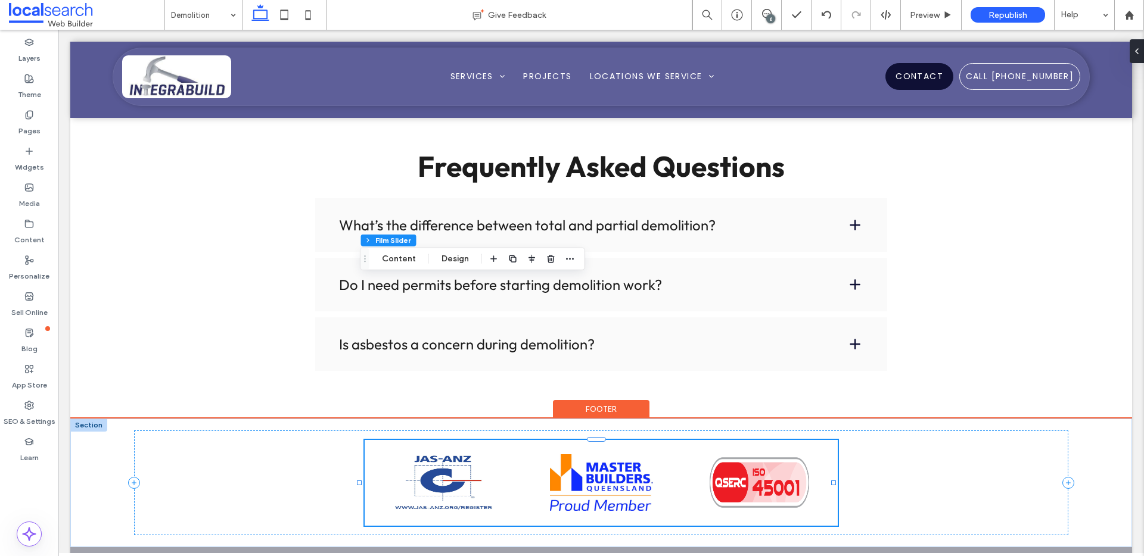
click at [602, 454] on img at bounding box center [601, 482] width 103 height 57
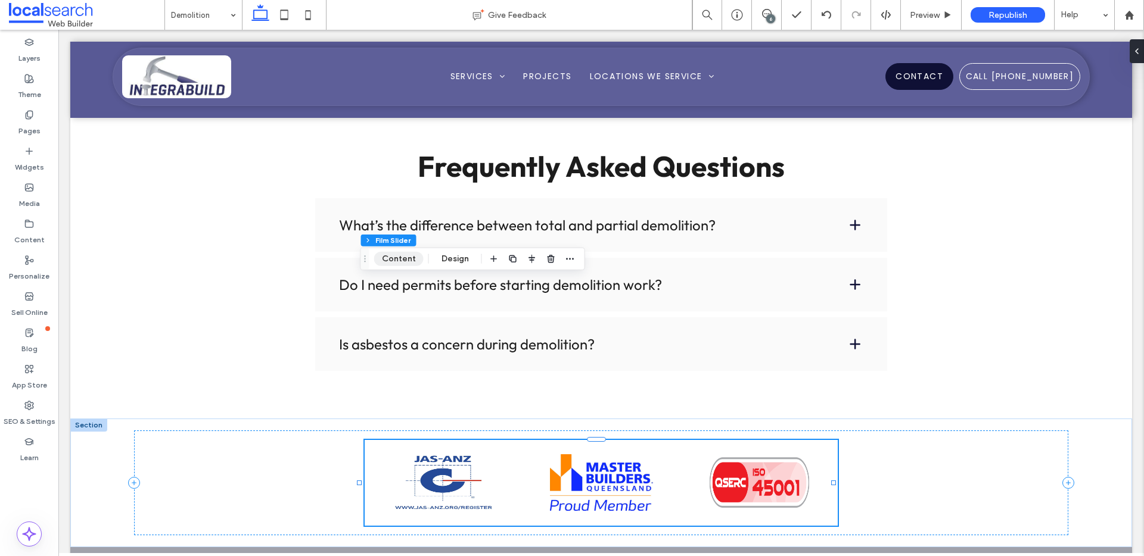
click at [411, 260] on button "Content" at bounding box center [398, 259] width 49 height 14
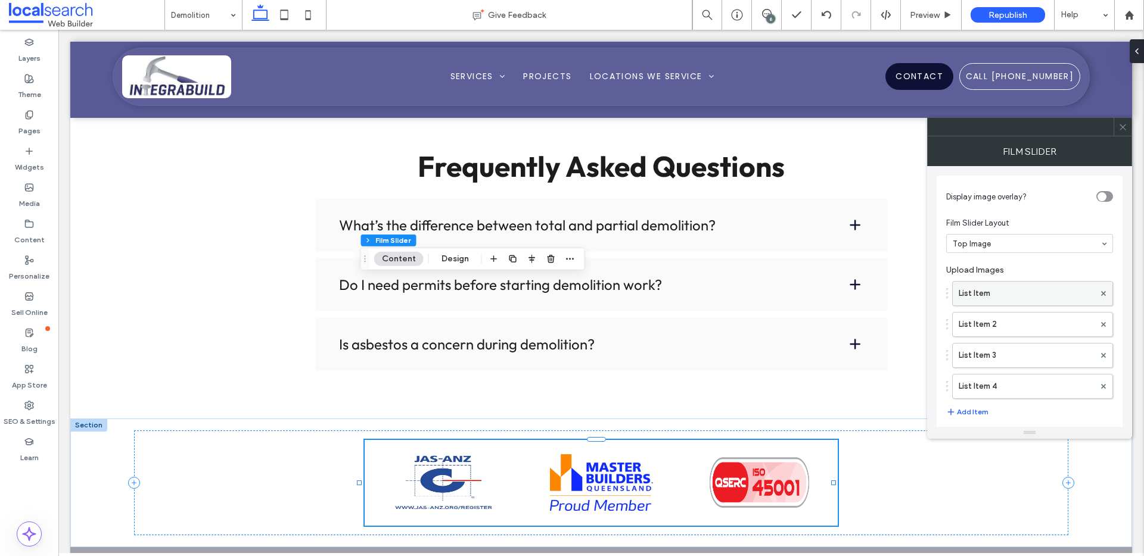
click at [986, 297] on label "List Item" at bounding box center [1026, 294] width 136 height 24
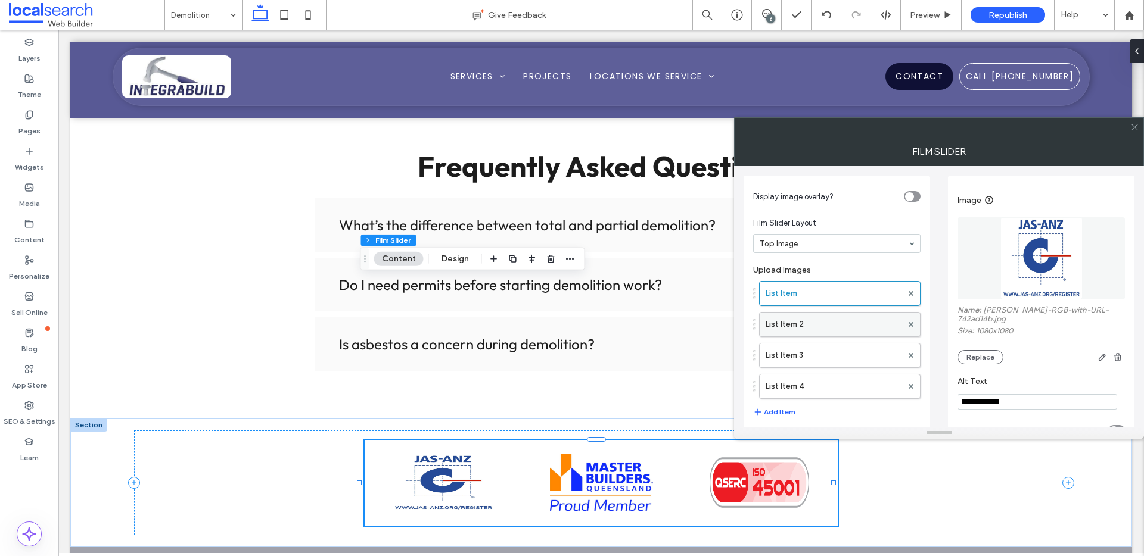
click at [776, 317] on label "List Item 2" at bounding box center [833, 325] width 136 height 24
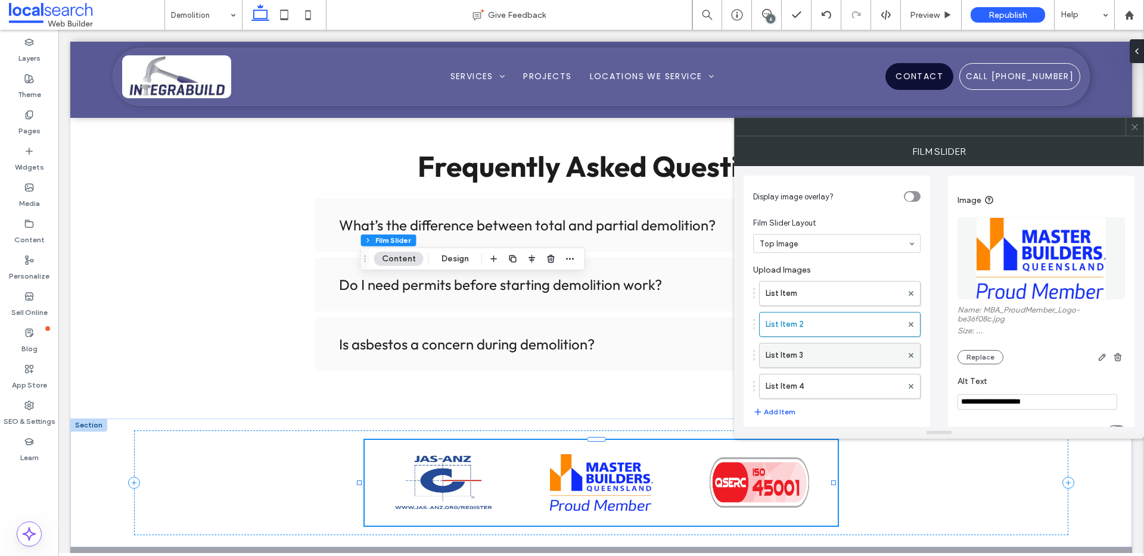
click at [783, 360] on label "List Item 3" at bounding box center [833, 356] width 136 height 24
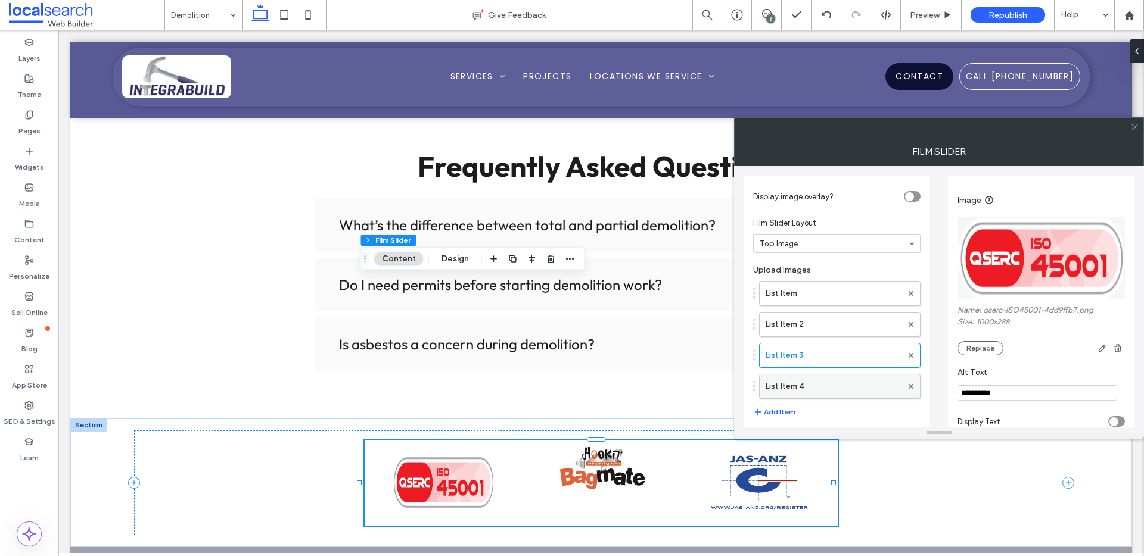
click at [795, 385] on label "List Item 4" at bounding box center [833, 387] width 136 height 24
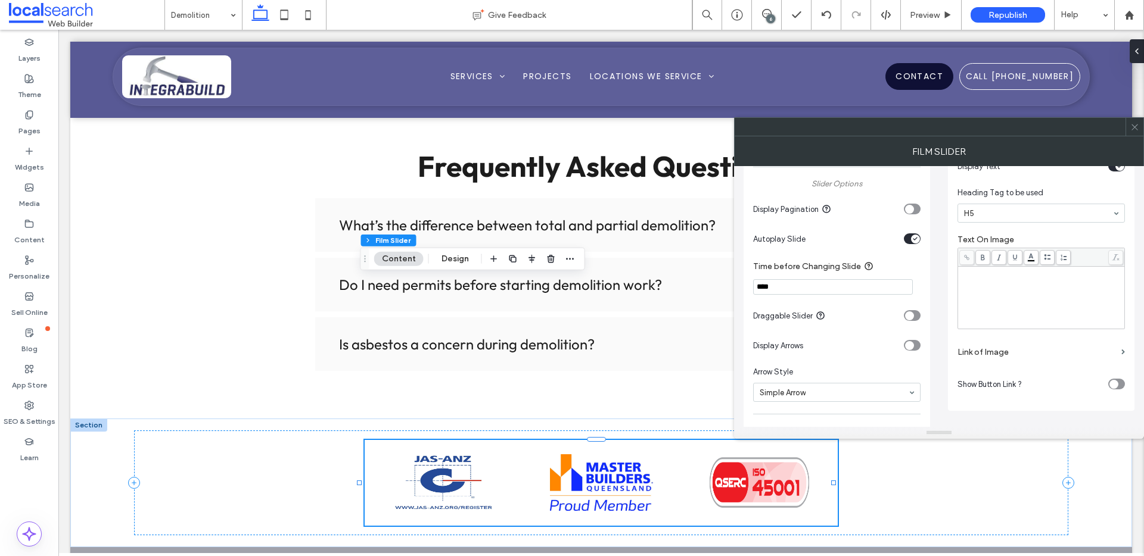
scroll to position [265, 0]
click at [1056, 350] on label "Link of Image" at bounding box center [1036, 352] width 159 height 22
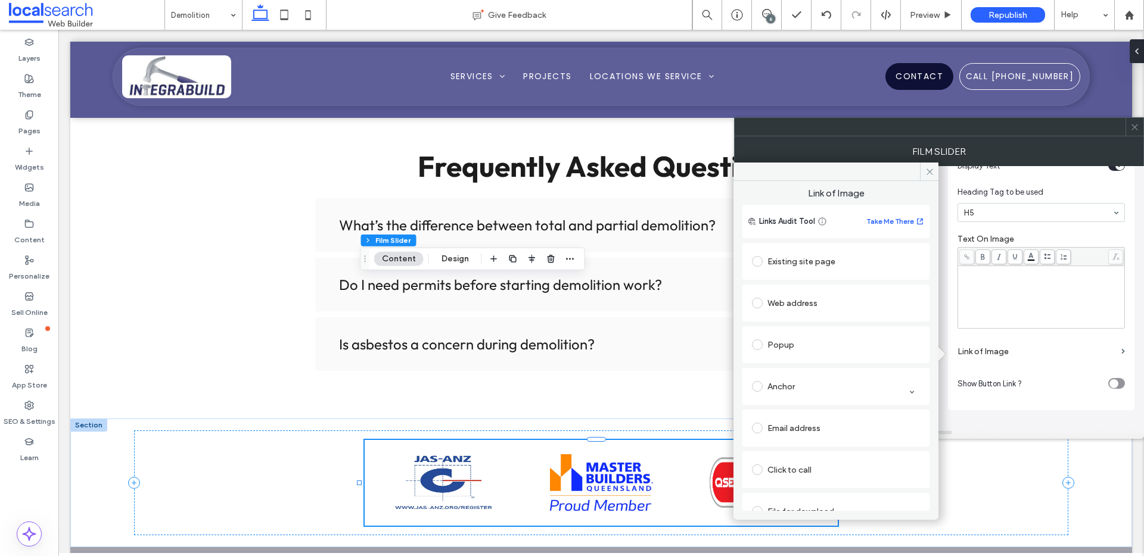
click at [806, 309] on div "Web address" at bounding box center [836, 303] width 168 height 19
click at [832, 323] on input "url" at bounding box center [832, 326] width 160 height 15
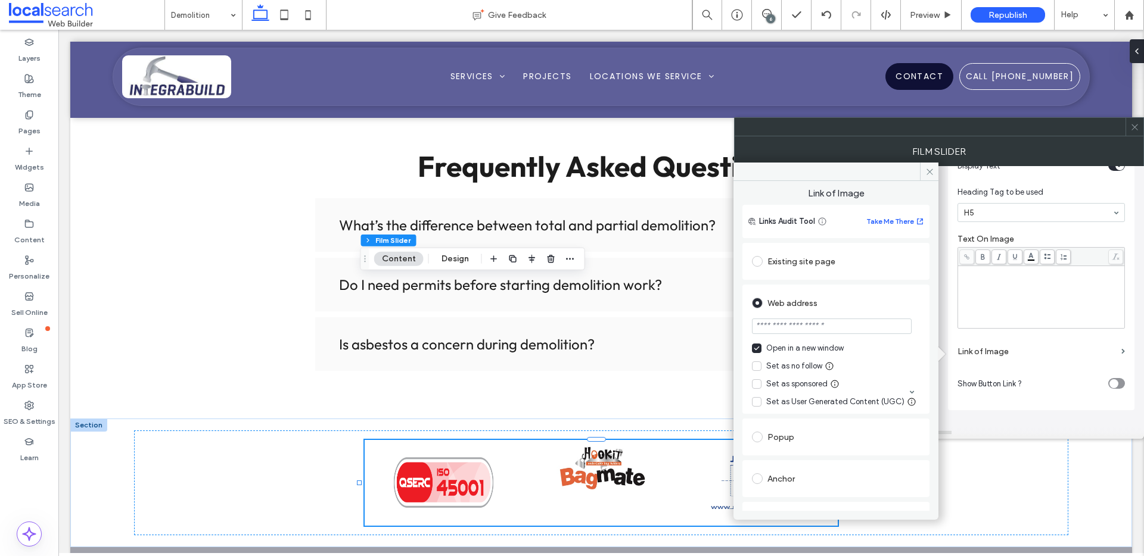
paste input "**********"
type input "**********"
click at [789, 366] on div "Set as no follow" at bounding box center [794, 366] width 56 height 12
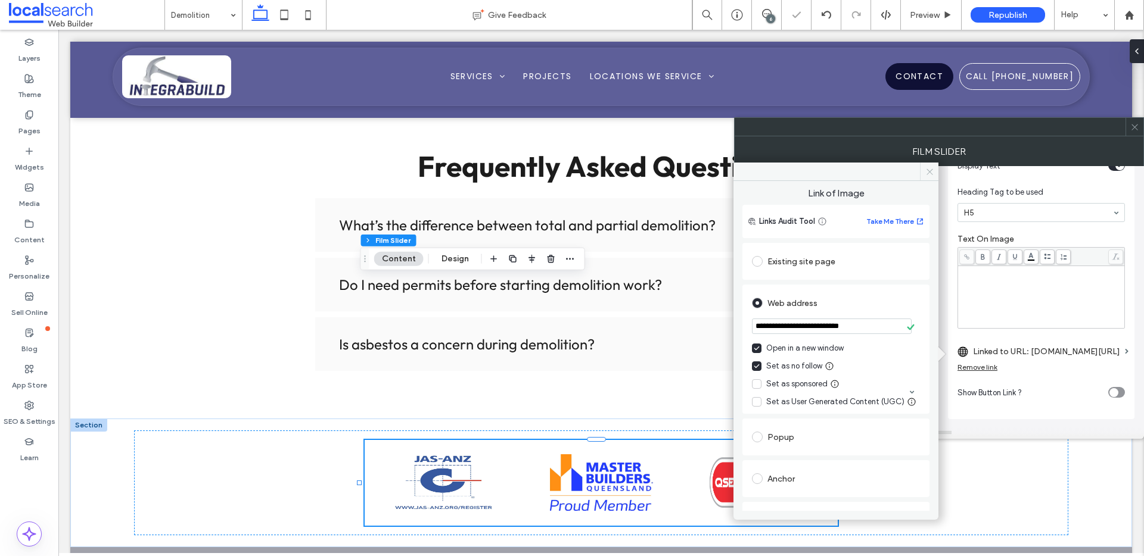
click at [929, 167] on icon at bounding box center [929, 171] width 9 height 9
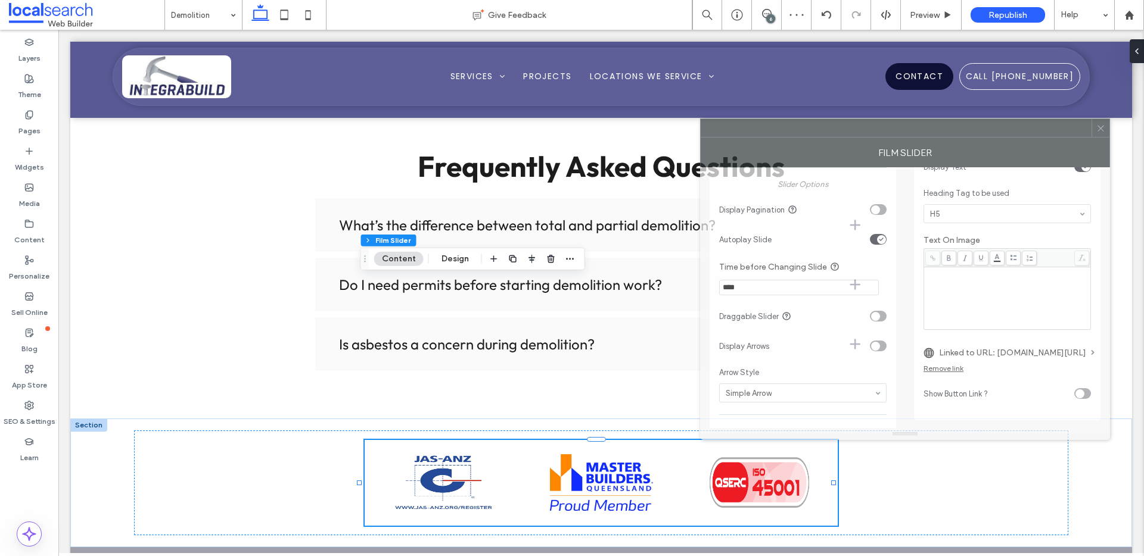
drag, startPoint x: 1101, startPoint y: 135, endPoint x: 1003, endPoint y: 128, distance: 98.5
click at [1003, 128] on div at bounding box center [896, 128] width 391 height 18
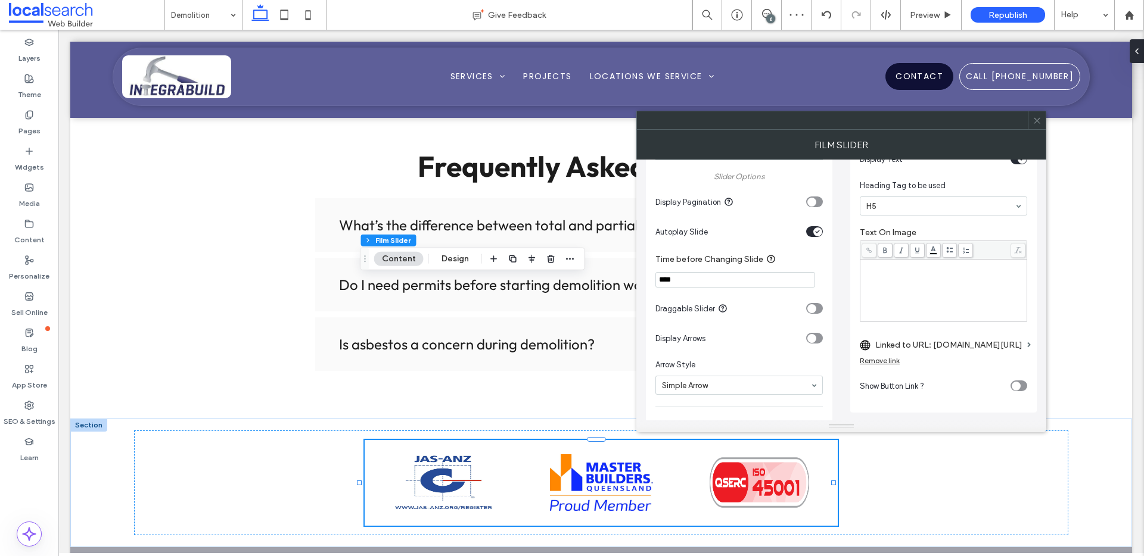
click at [1036, 119] on icon at bounding box center [1036, 120] width 9 height 9
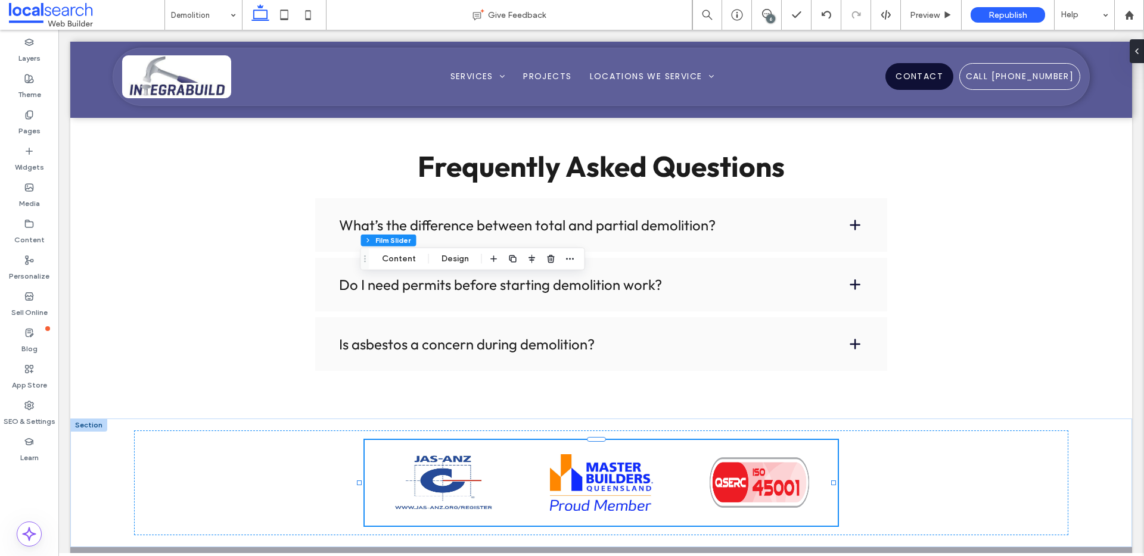
click at [767, 14] on div "6" at bounding box center [770, 18] width 9 height 9
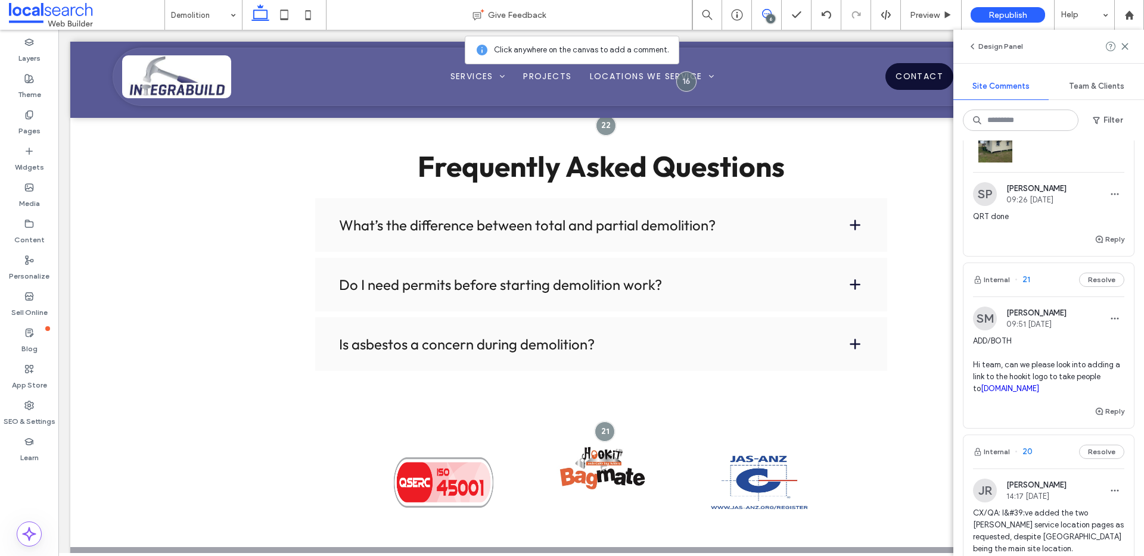
scroll to position [290, 0]
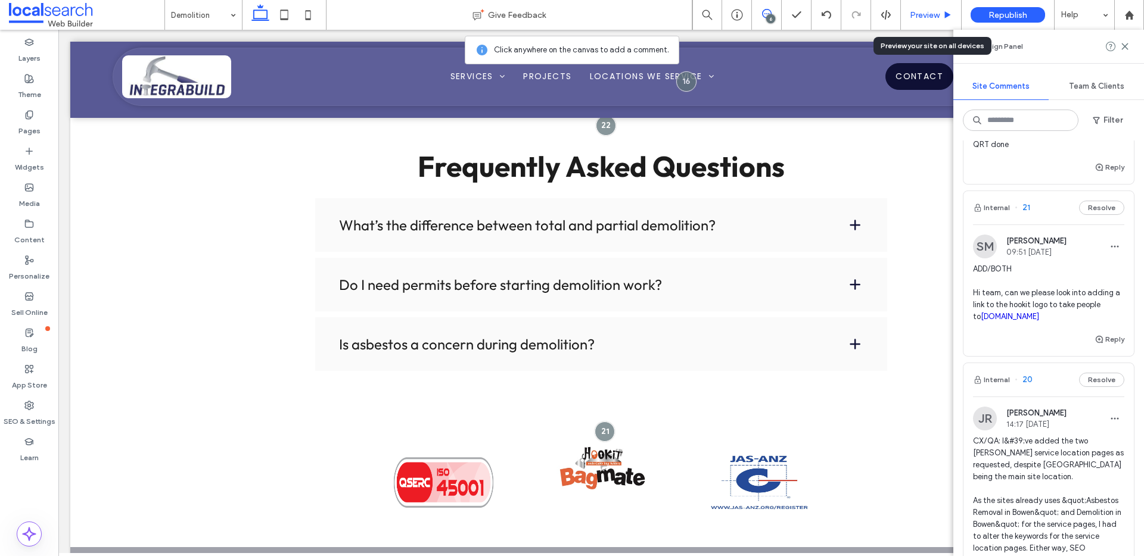
click at [939, 13] on div "Preview" at bounding box center [931, 15] width 60 height 10
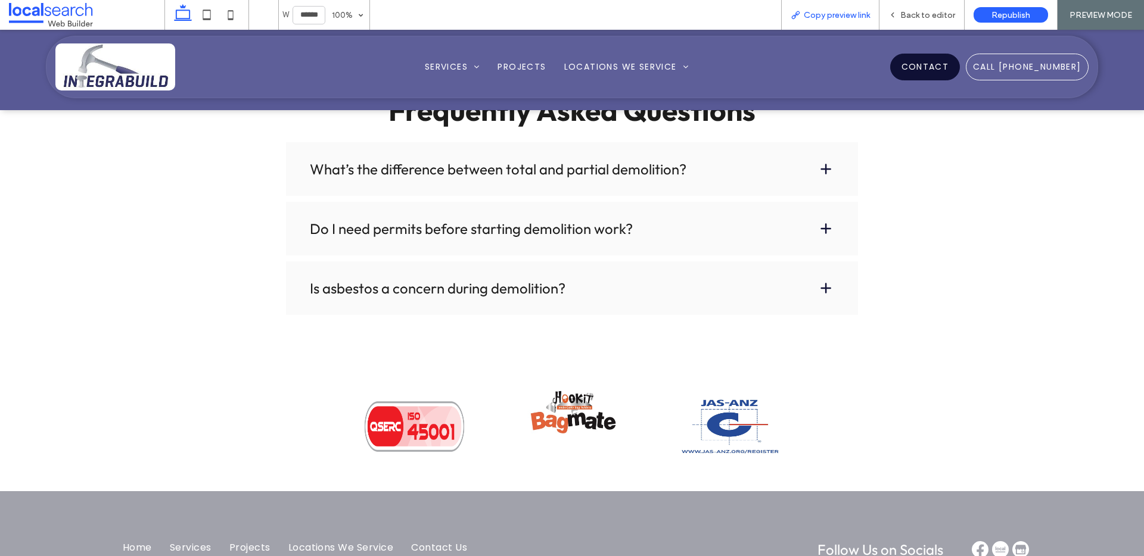
scroll to position [2131, 0]
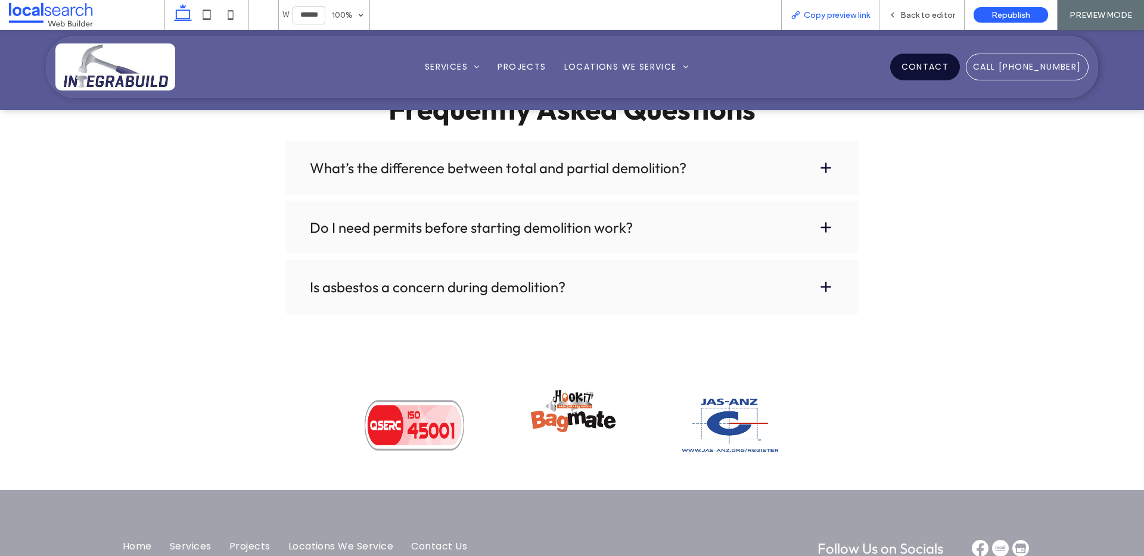
click at [831, 13] on span "Copy preview link" at bounding box center [837, 15] width 66 height 10
click at [925, 20] on div "Back to editor" at bounding box center [921, 15] width 85 height 30
click at [923, 15] on span "Back to editor" at bounding box center [927, 15] width 55 height 10
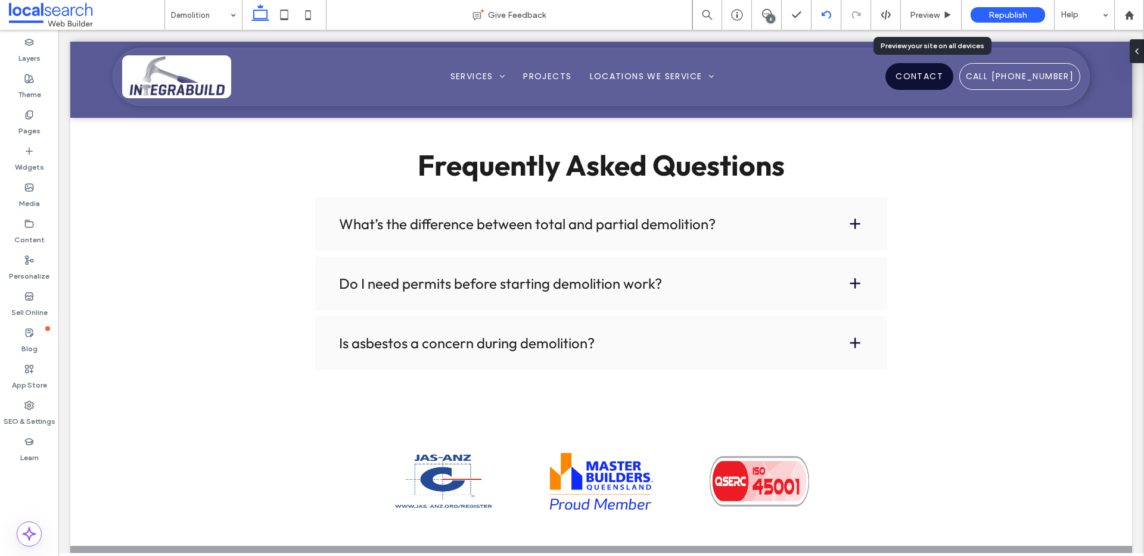
scroll to position [2127, 0]
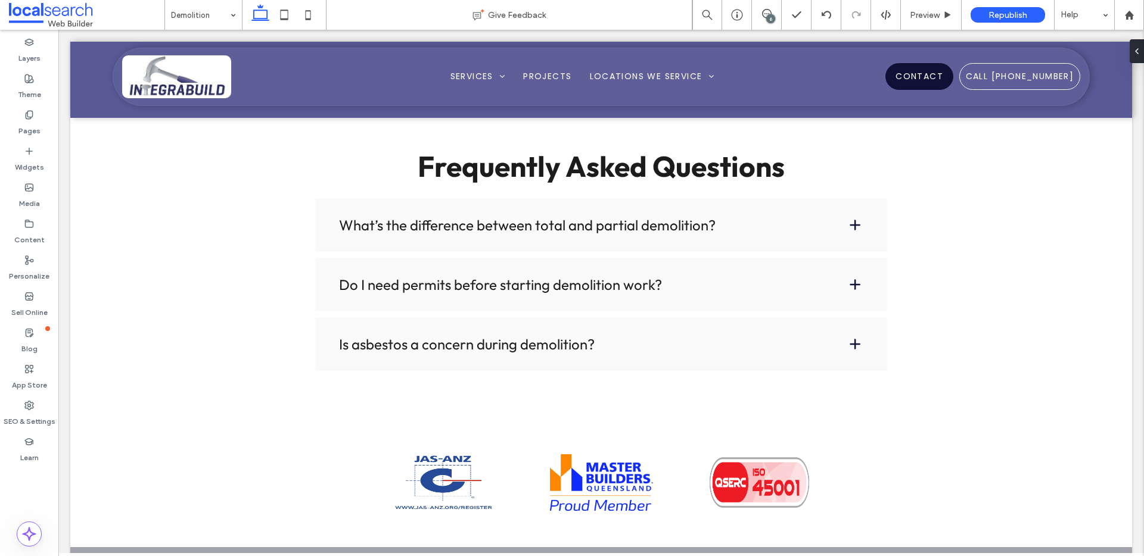
click at [768, 18] on div "6" at bounding box center [770, 18] width 9 height 9
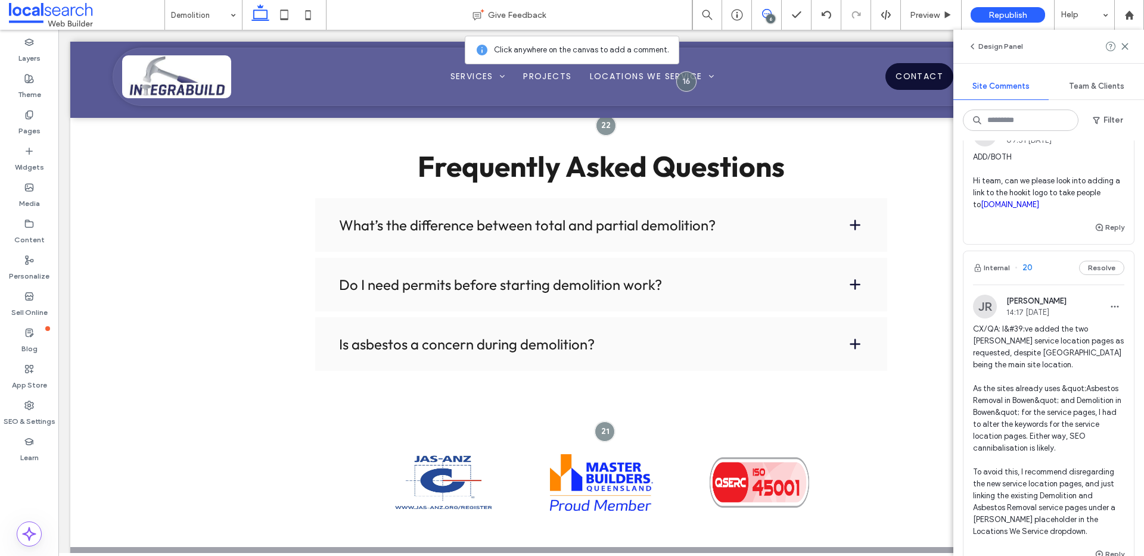
scroll to position [408, 0]
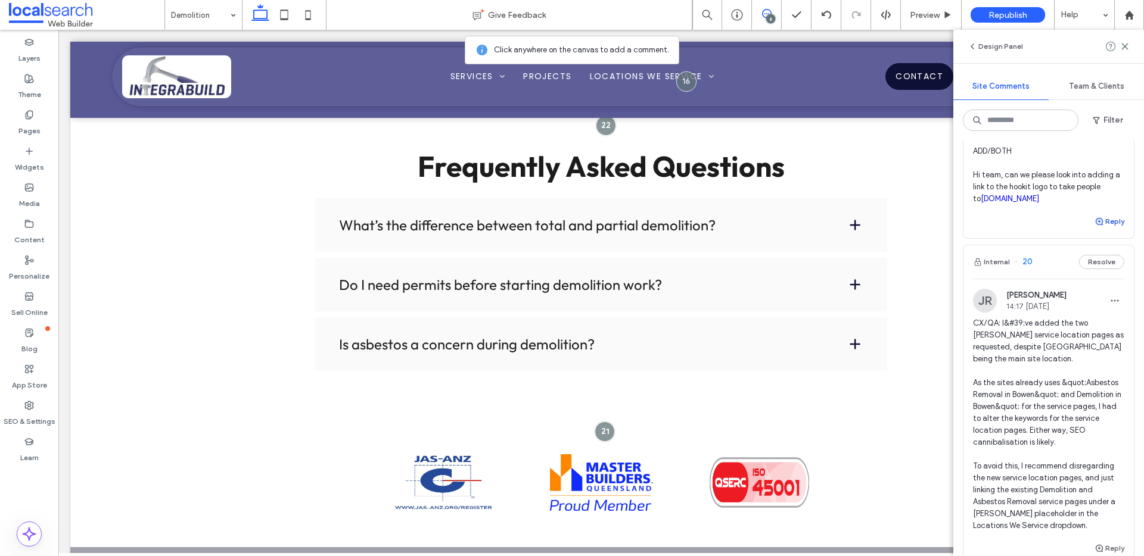
click at [1094, 226] on icon "button" at bounding box center [1099, 222] width 10 height 10
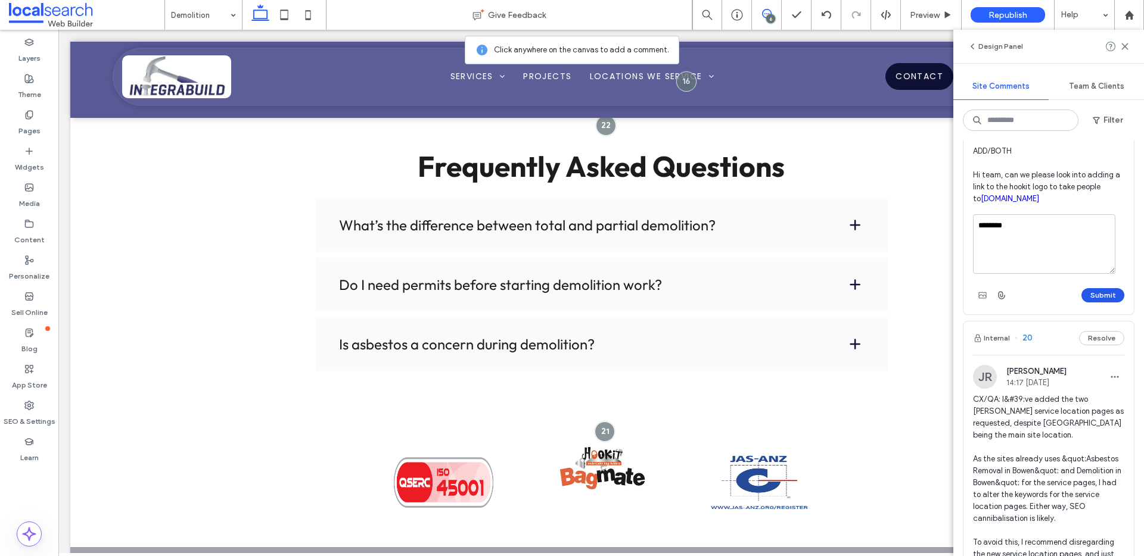
type textarea "********"
click at [1081, 303] on button "Submit" at bounding box center [1102, 295] width 43 height 14
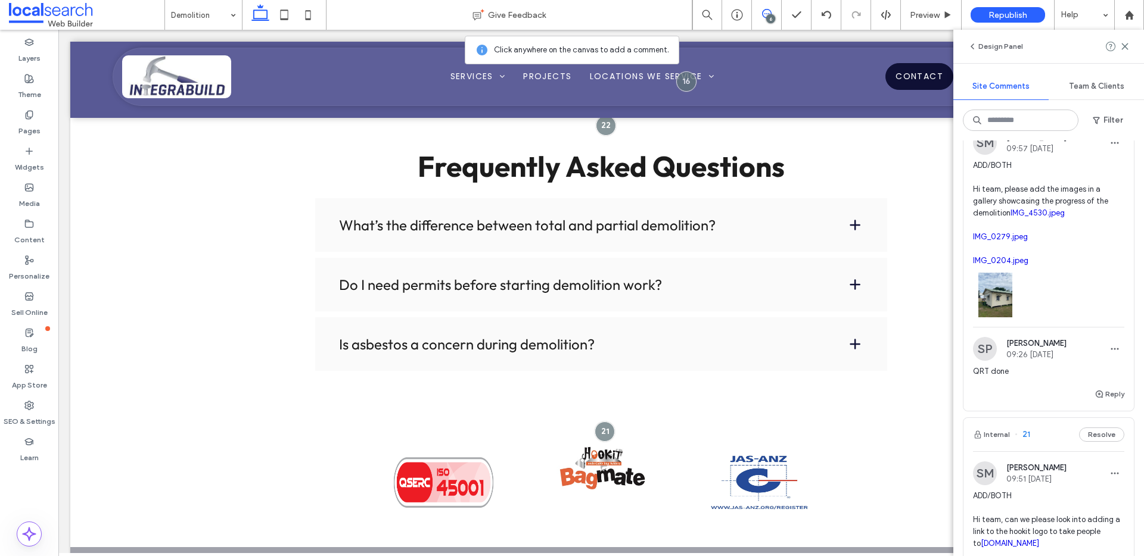
scroll to position [0, 0]
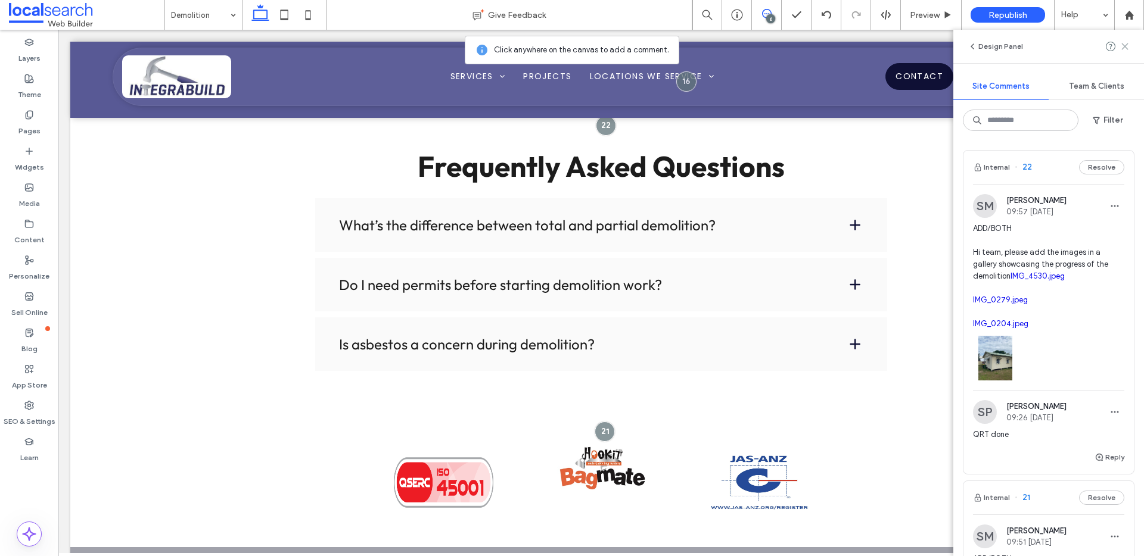
click at [1122, 45] on icon at bounding box center [1125, 47] width 10 height 10
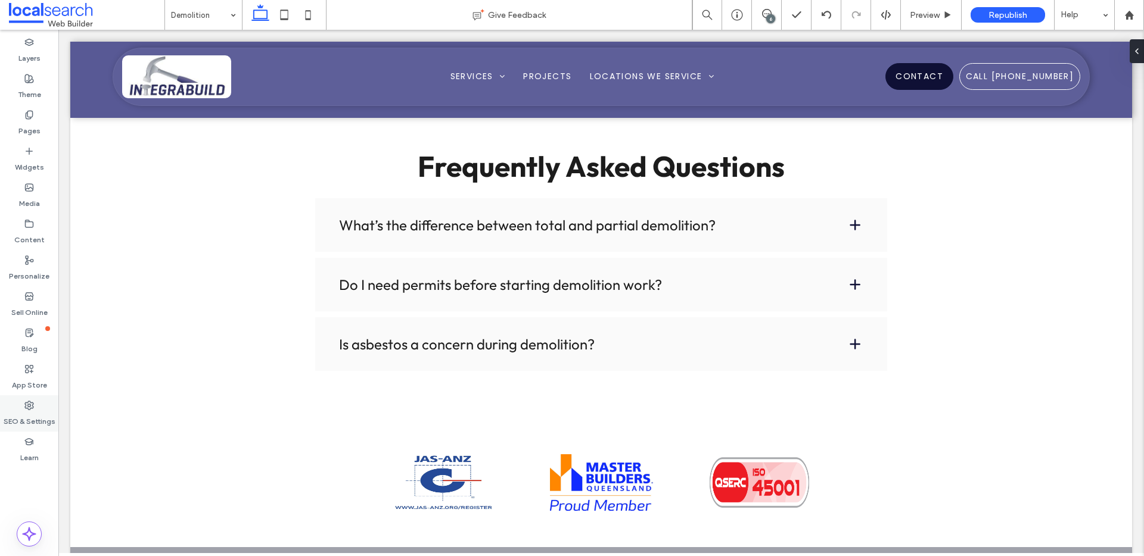
click at [42, 406] on div "SEO & Settings" at bounding box center [29, 414] width 58 height 36
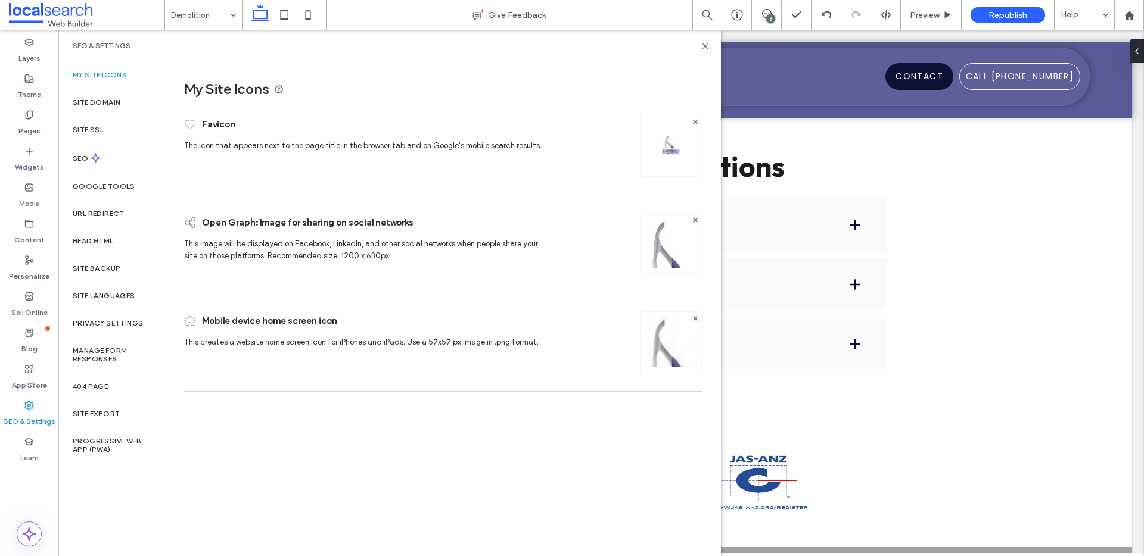
click at [773, 15] on div "6" at bounding box center [770, 18] width 9 height 9
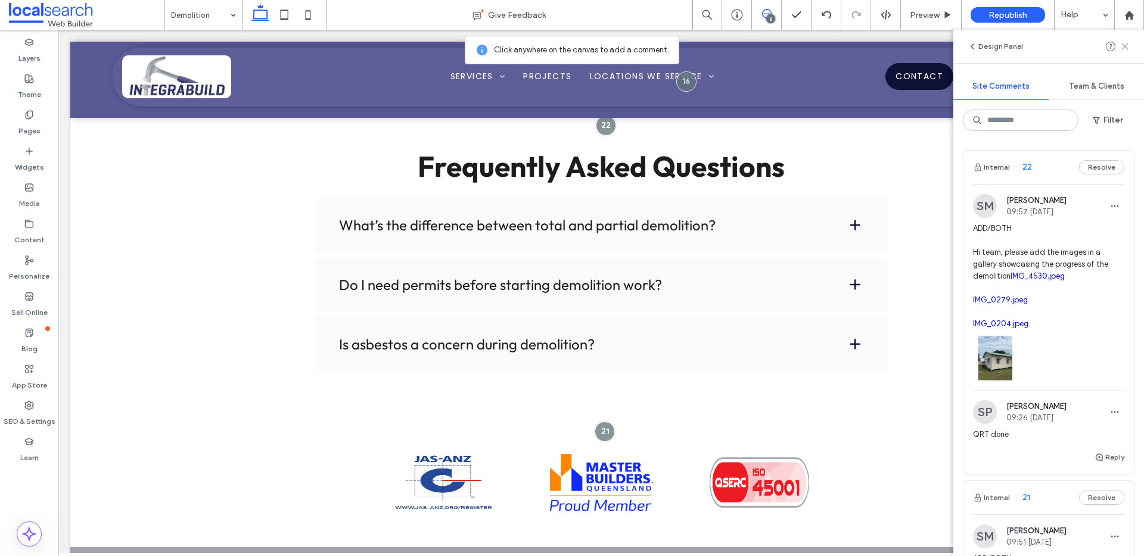
click at [1122, 48] on use at bounding box center [1124, 45] width 5 height 5
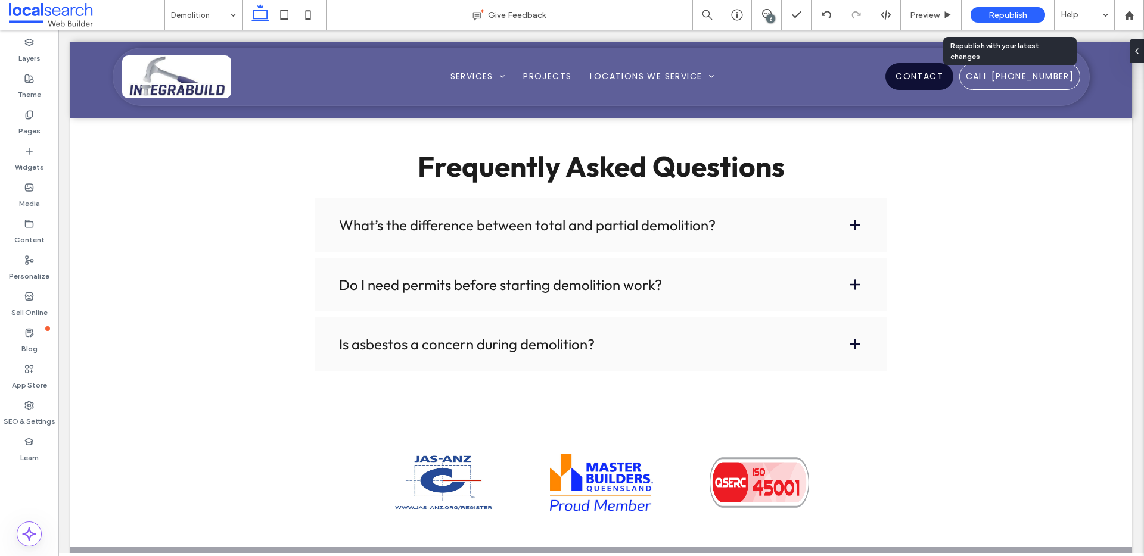
click at [1003, 23] on div "Republish" at bounding box center [1007, 15] width 74 height 30
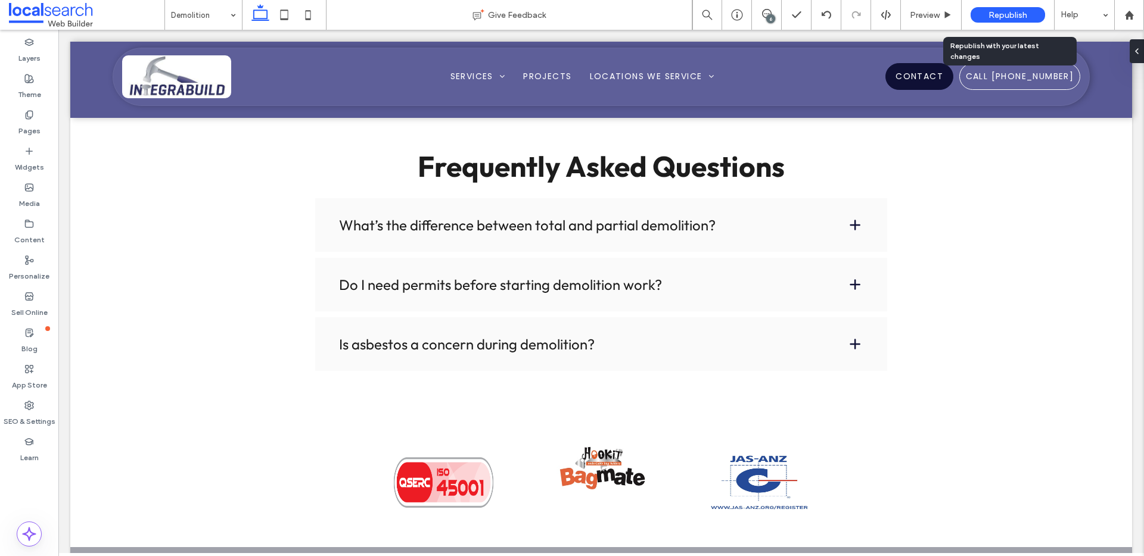
click at [1001, 13] on span "Republish" at bounding box center [1007, 15] width 39 height 10
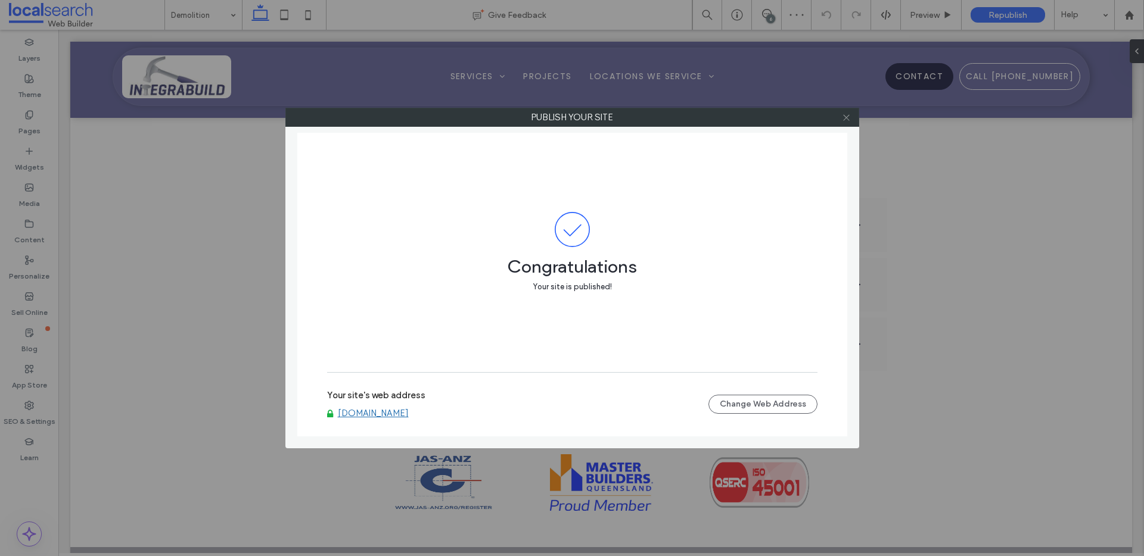
click at [842, 116] on icon at bounding box center [846, 117] width 9 height 9
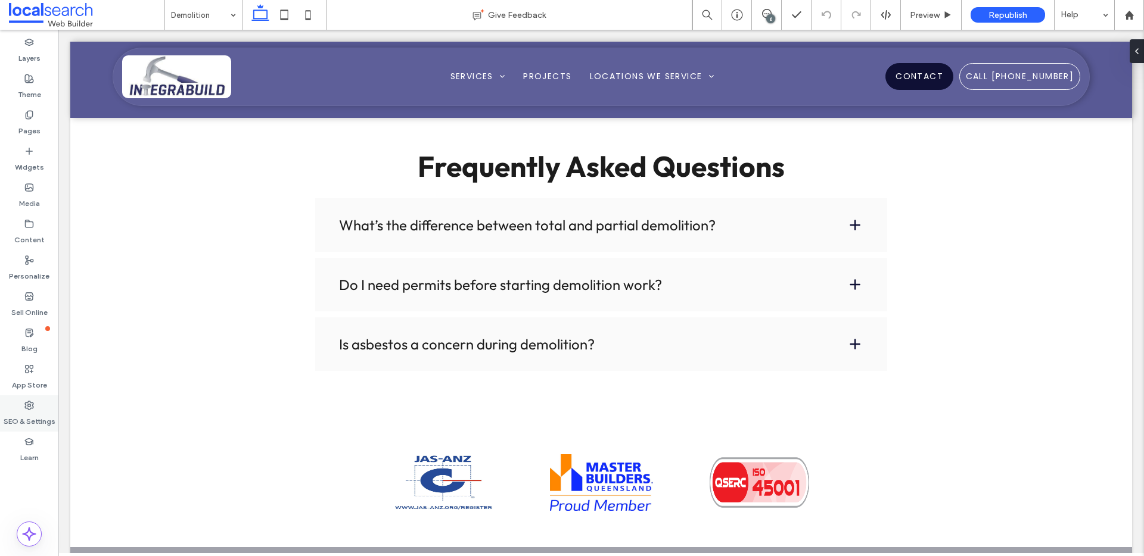
click at [41, 409] on div "SEO & Settings" at bounding box center [29, 414] width 58 height 36
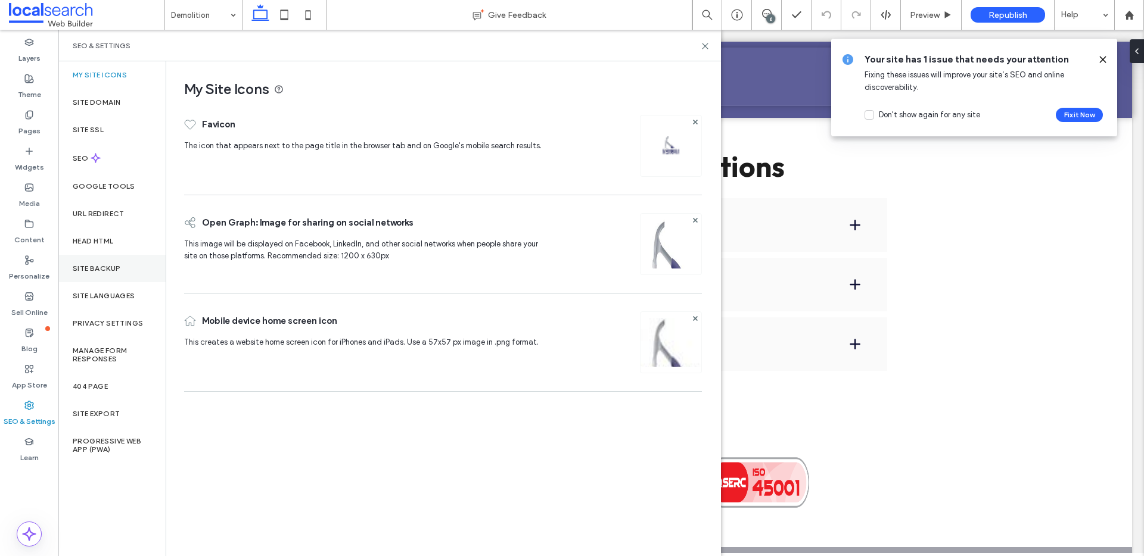
click at [119, 277] on div "Site Backup" at bounding box center [111, 268] width 107 height 27
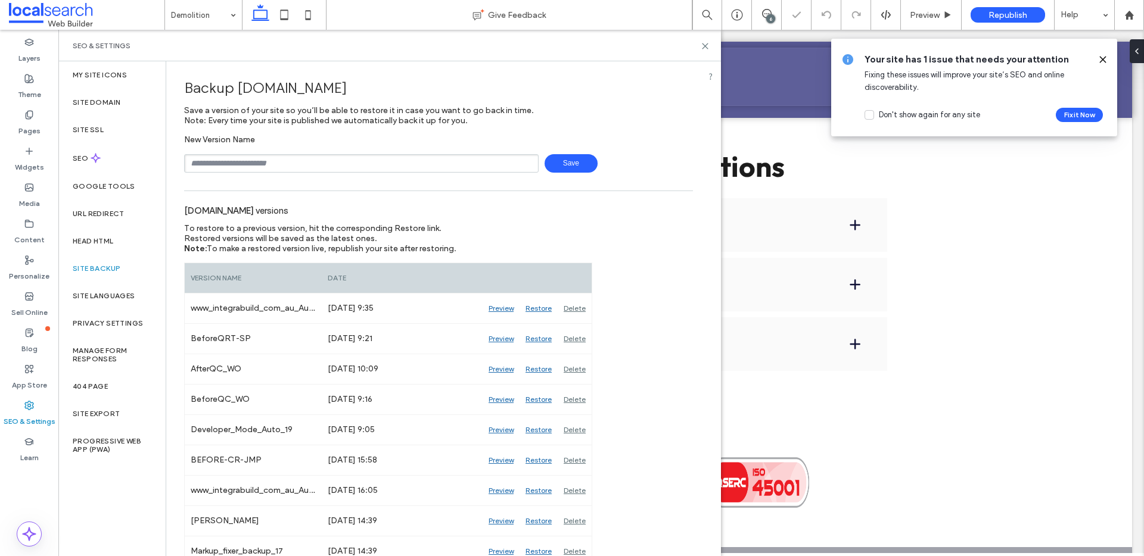
click at [285, 157] on input "text" at bounding box center [361, 163] width 354 height 18
drag, startPoint x: 214, startPoint y: 167, endPoint x: 181, endPoint y: 164, distance: 33.4
type input "**********"
click at [578, 163] on span "Save" at bounding box center [570, 163] width 53 height 18
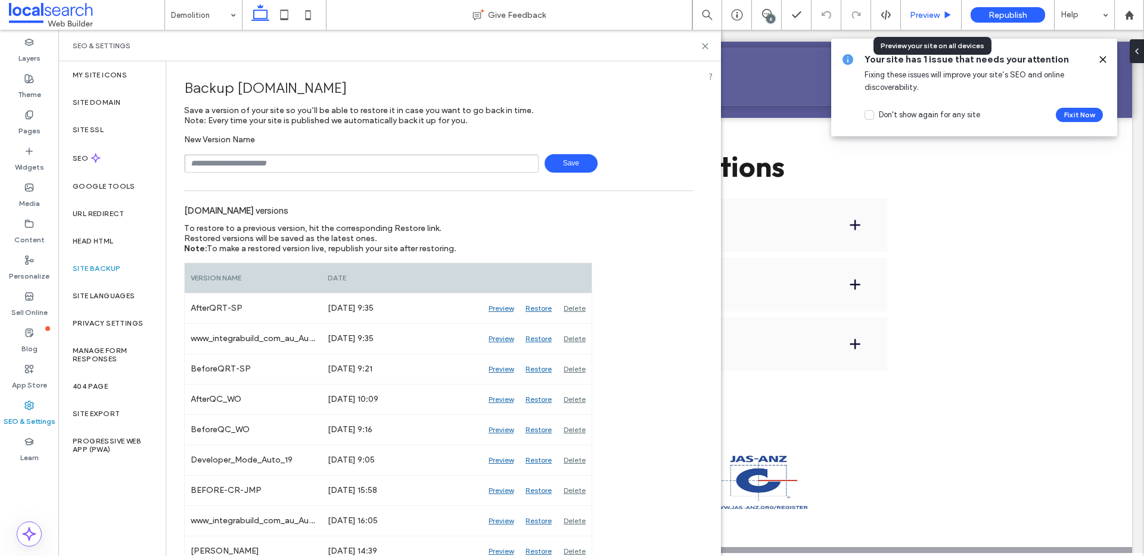
click at [935, 15] on span "Preview" at bounding box center [925, 15] width 30 height 10
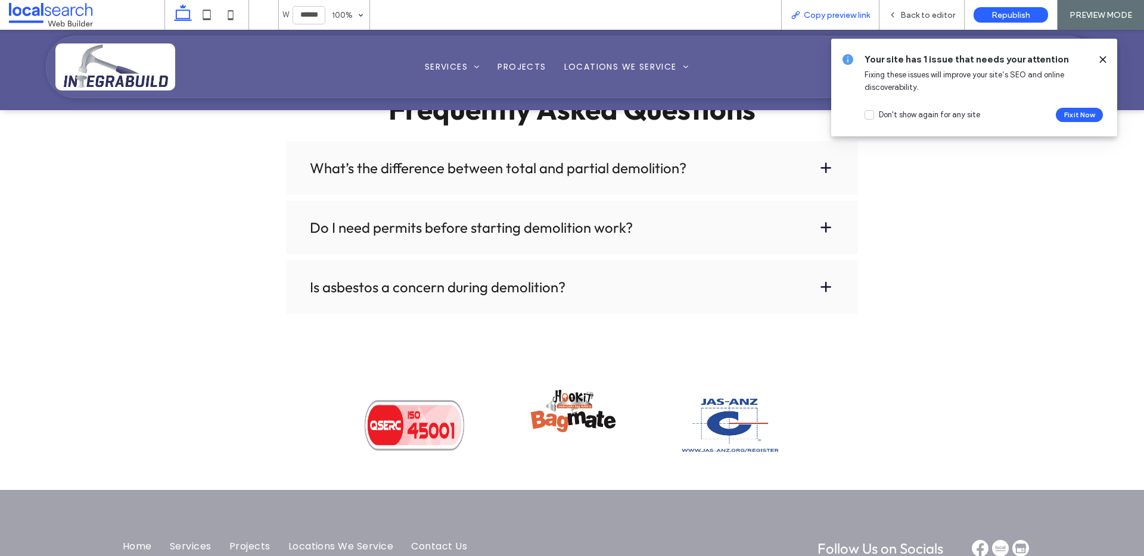
click at [842, 12] on span "Copy preview link" at bounding box center [837, 15] width 66 height 10
click at [920, 14] on span "Back to editor" at bounding box center [927, 15] width 55 height 10
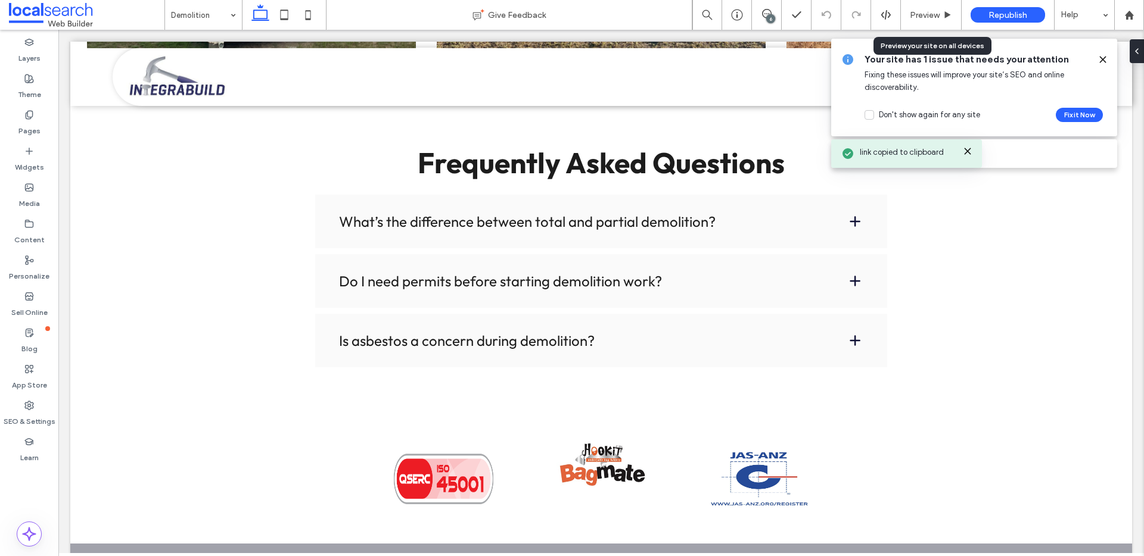
scroll to position [2127, 0]
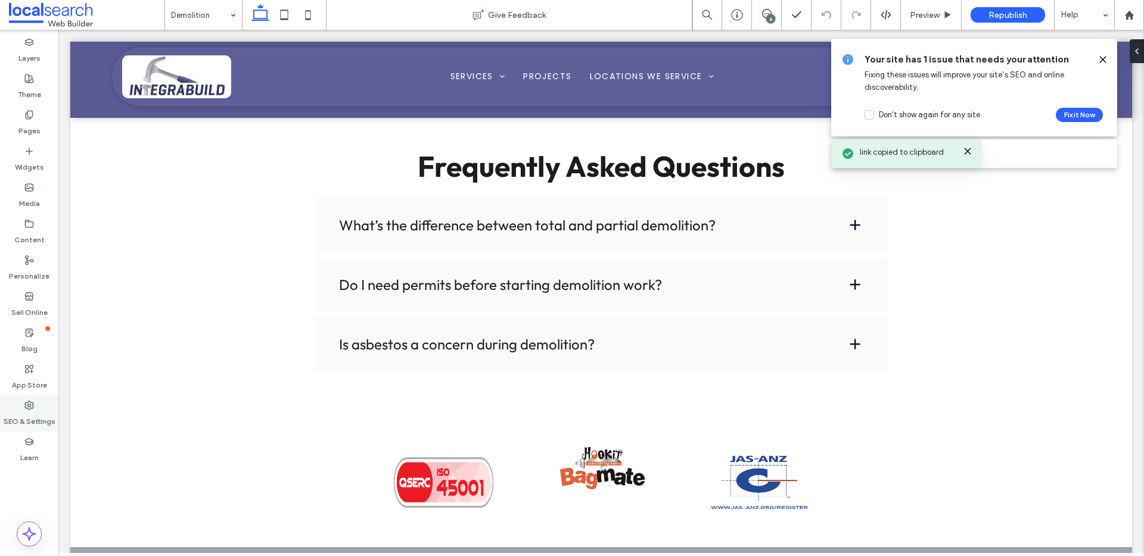
click at [15, 422] on label "SEO & Settings" at bounding box center [30, 418] width 52 height 17
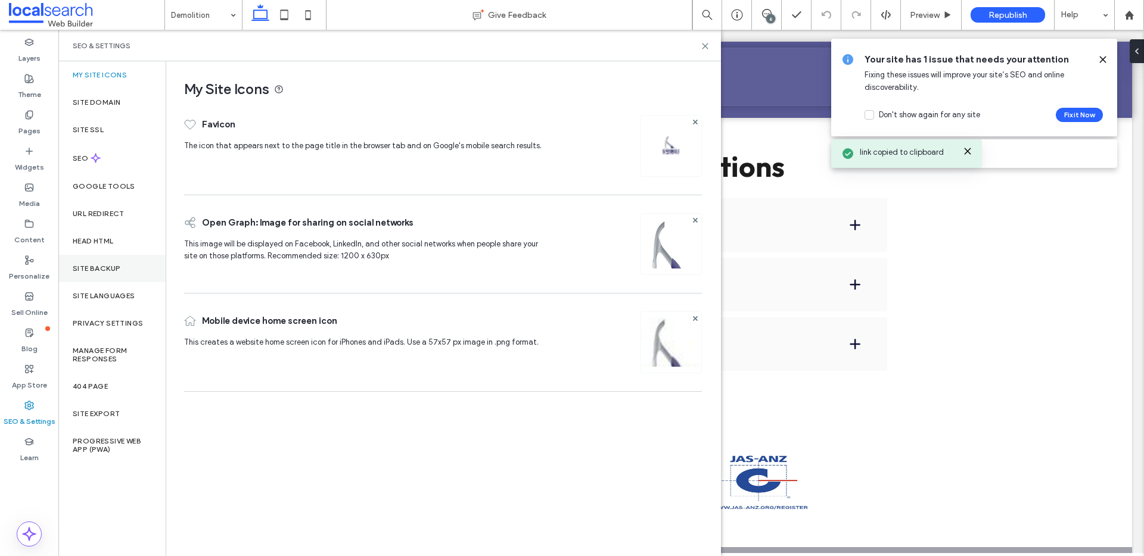
click at [114, 275] on div "Site Backup" at bounding box center [111, 268] width 107 height 27
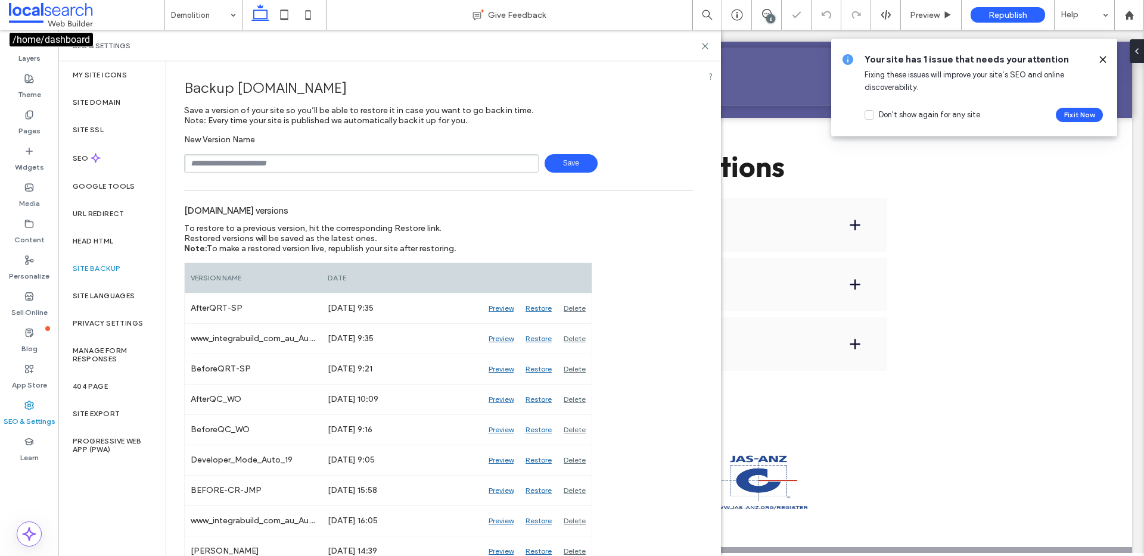
click at [38, 16] on span at bounding box center [86, 15] width 155 height 24
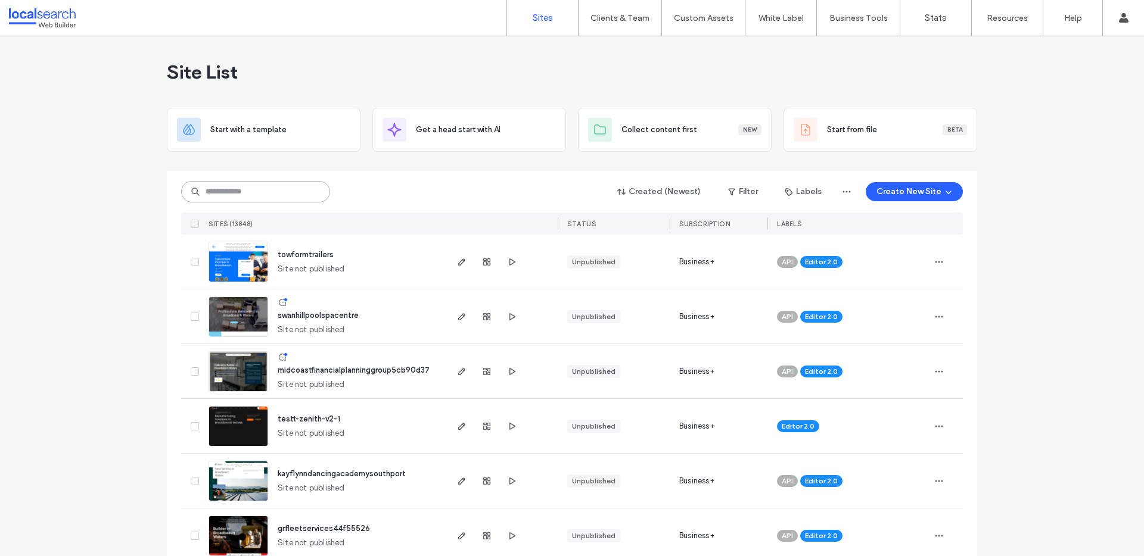
click at [293, 194] on input at bounding box center [255, 191] width 149 height 21
click at [292, 194] on input at bounding box center [255, 191] width 149 height 21
paste input "********"
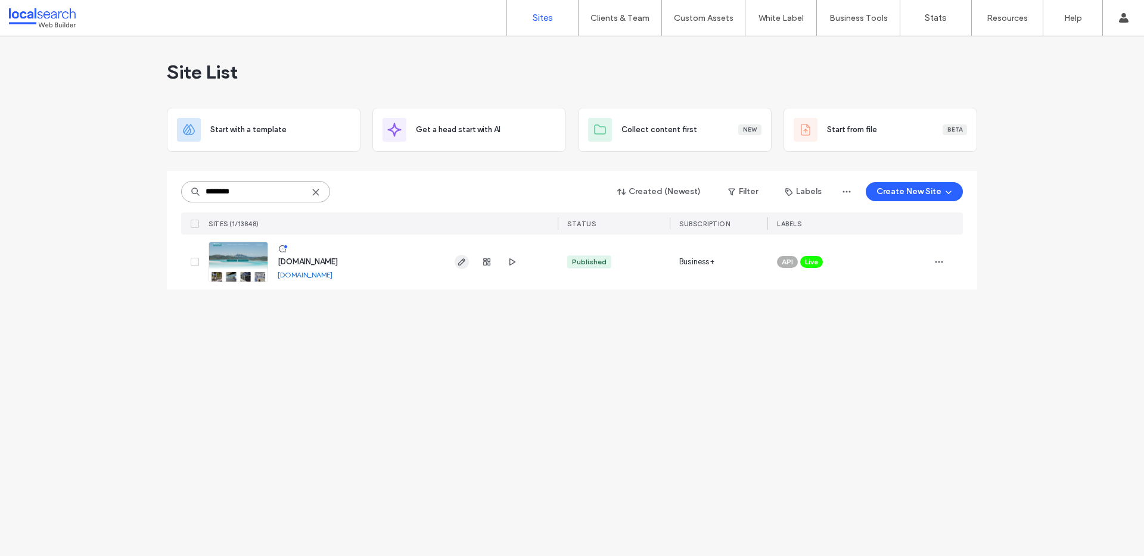
type input "********"
click at [466, 260] on icon "button" at bounding box center [462, 262] width 10 height 10
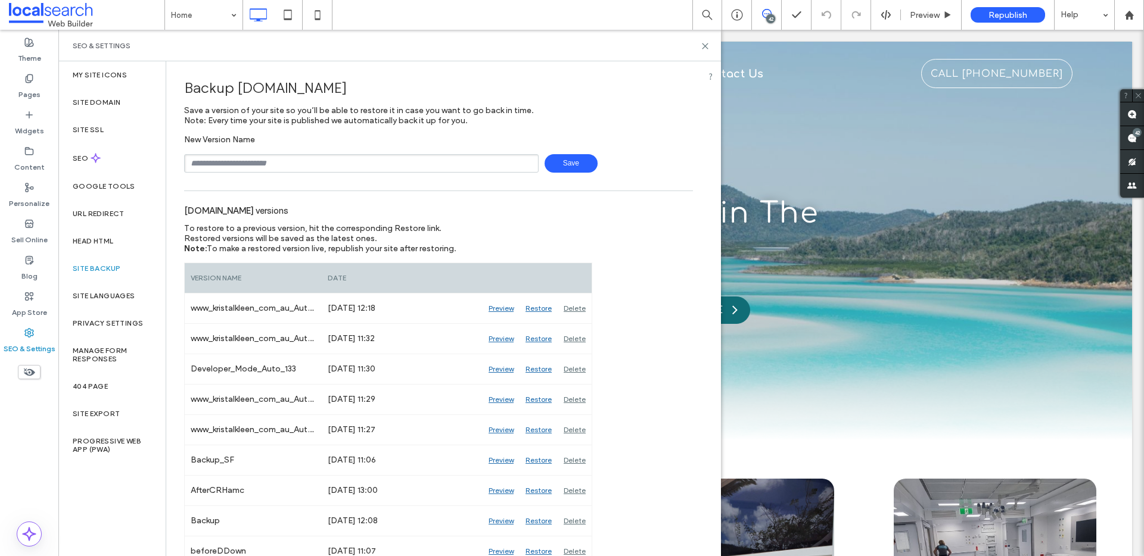
type input "**********"
click at [576, 155] on span "Save" at bounding box center [570, 163] width 53 height 18
click at [705, 49] on icon at bounding box center [705, 46] width 9 height 9
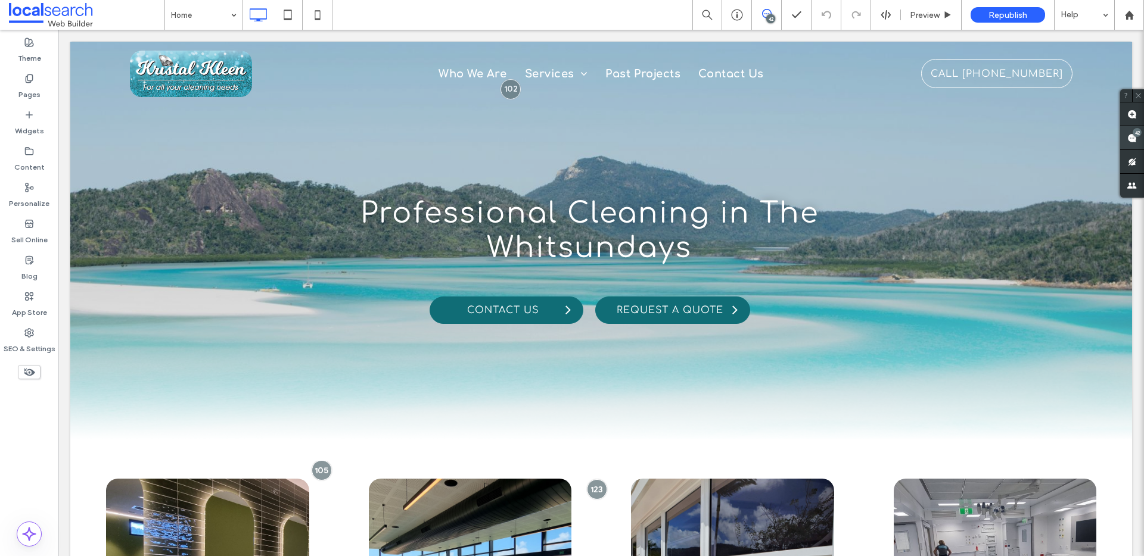
click at [1137, 136] on div "42" at bounding box center [1136, 132] width 9 height 9
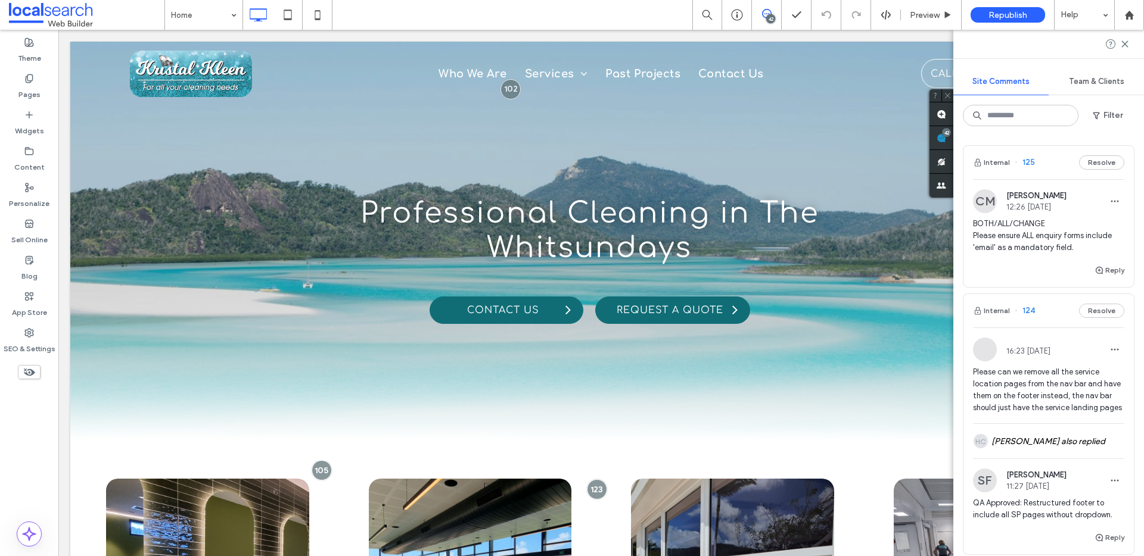
click at [1085, 217] on div "CM [PERSON_NAME] 12:26 [DATE] BOTH/ALL/CHANGE Please ensure ALL enquiry forms i…" at bounding box center [1048, 226] width 151 height 74
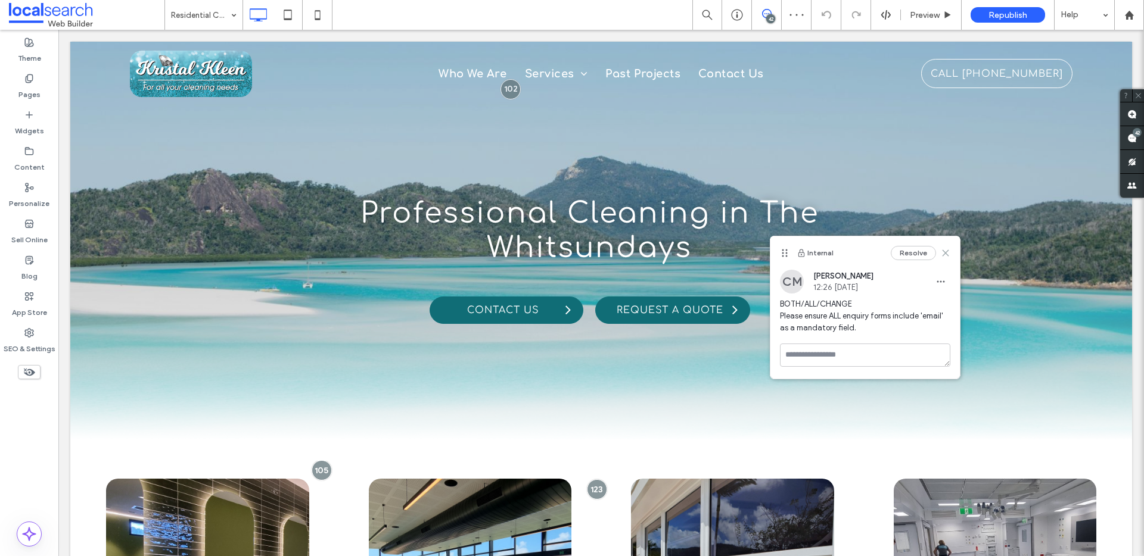
click at [948, 248] on icon at bounding box center [946, 253] width 10 height 10
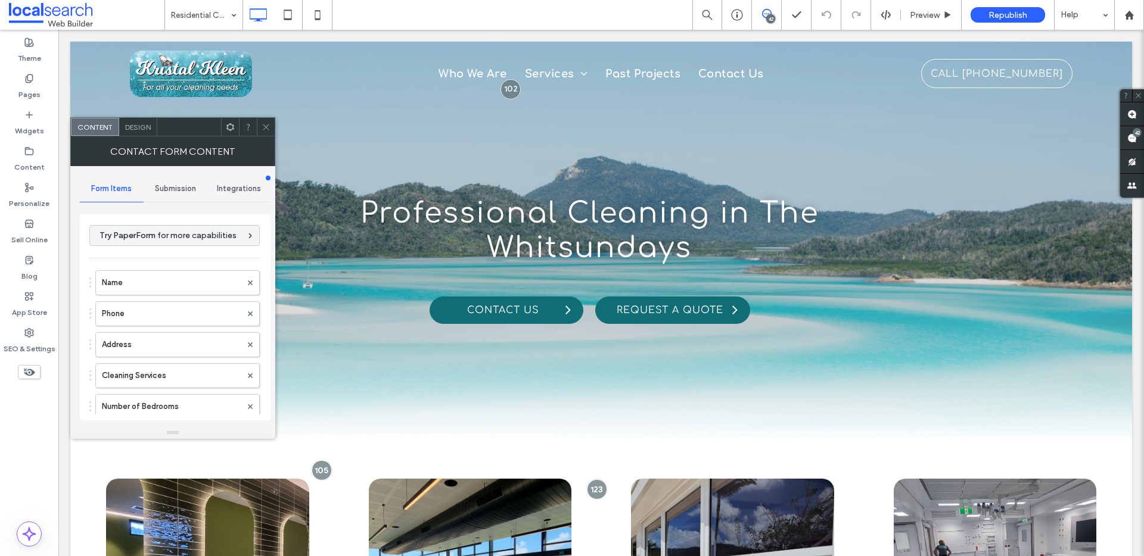
type input "**********"
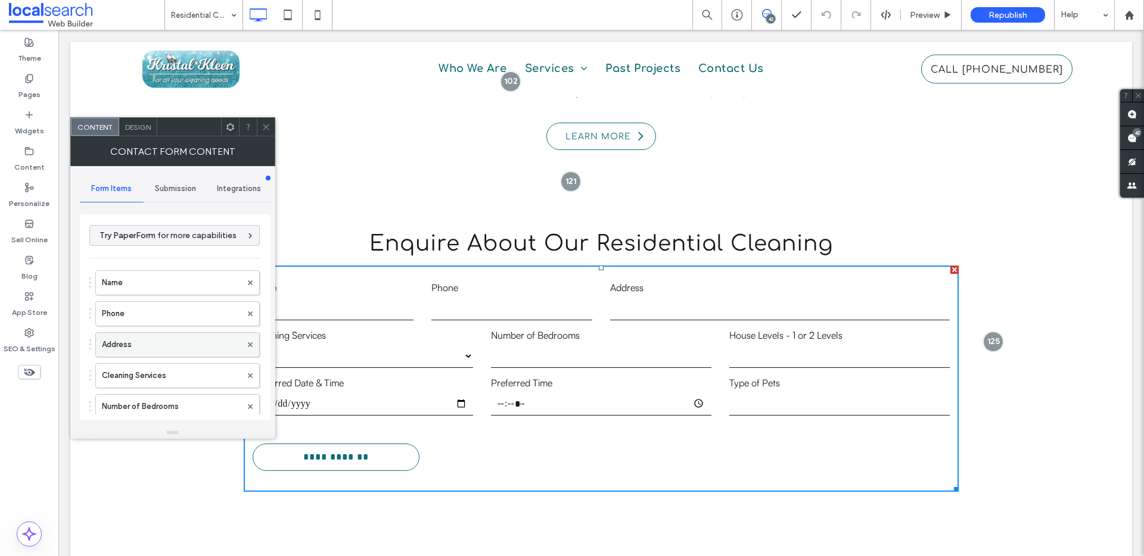
click at [127, 348] on label "Address" at bounding box center [171, 345] width 139 height 24
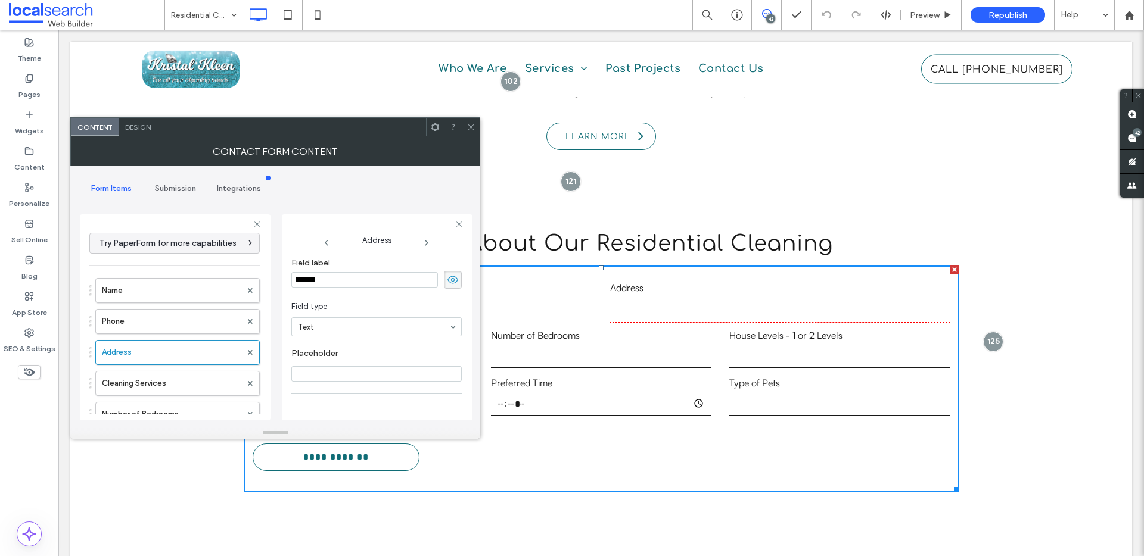
click at [465, 132] on div at bounding box center [471, 127] width 18 height 18
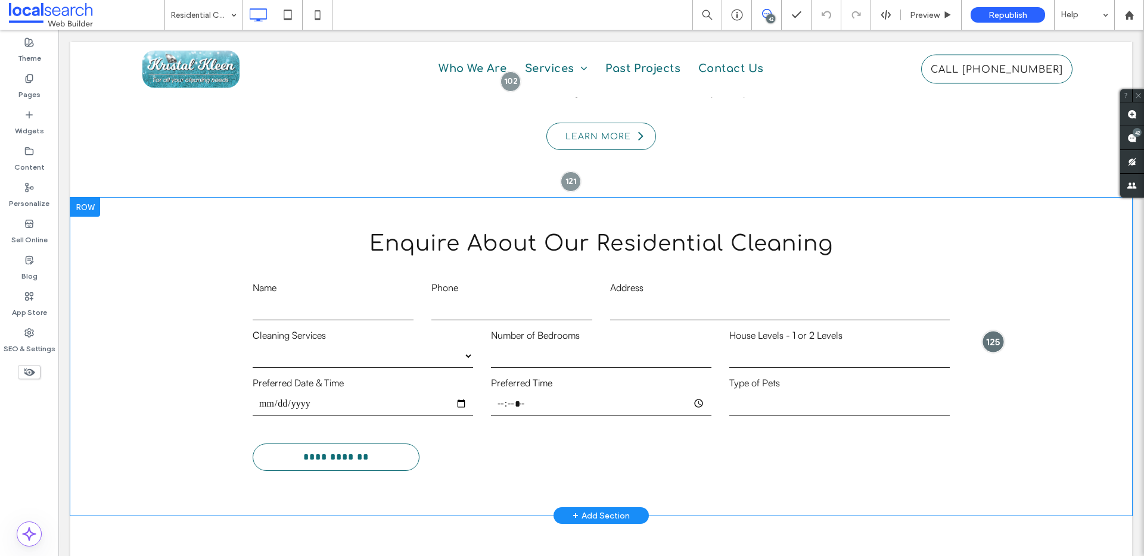
click at [982, 331] on div at bounding box center [993, 342] width 22 height 22
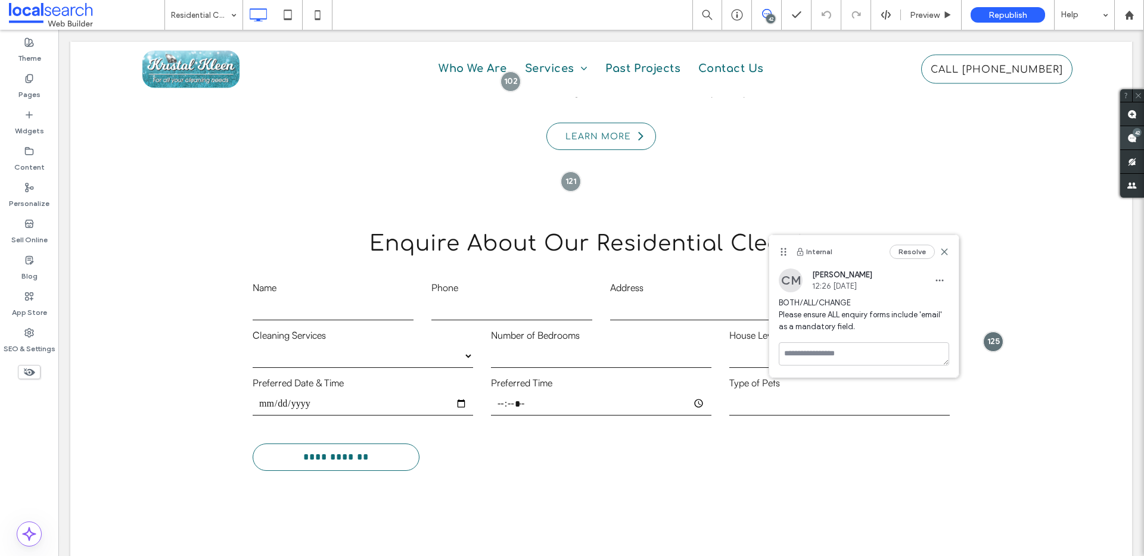
click at [1127, 141] on icon at bounding box center [1132, 138] width 10 height 10
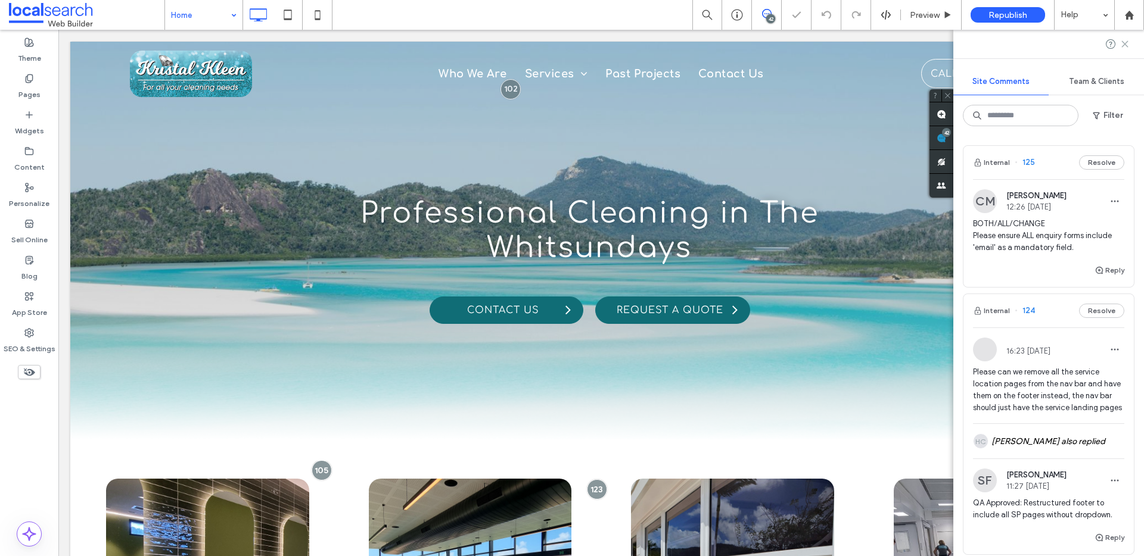
click at [1123, 39] on icon at bounding box center [1125, 44] width 10 height 10
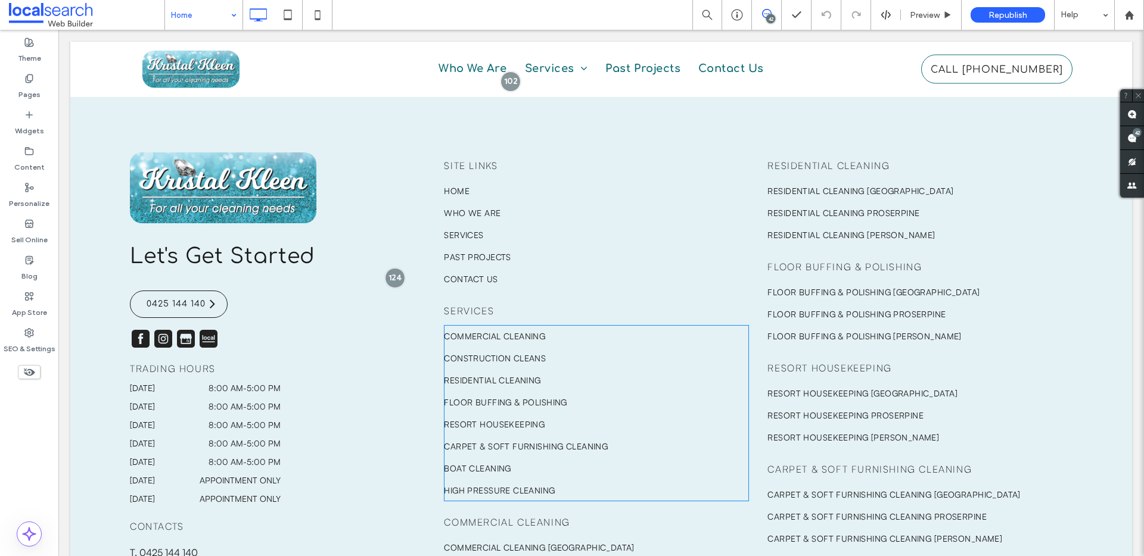
scroll to position [2894, 0]
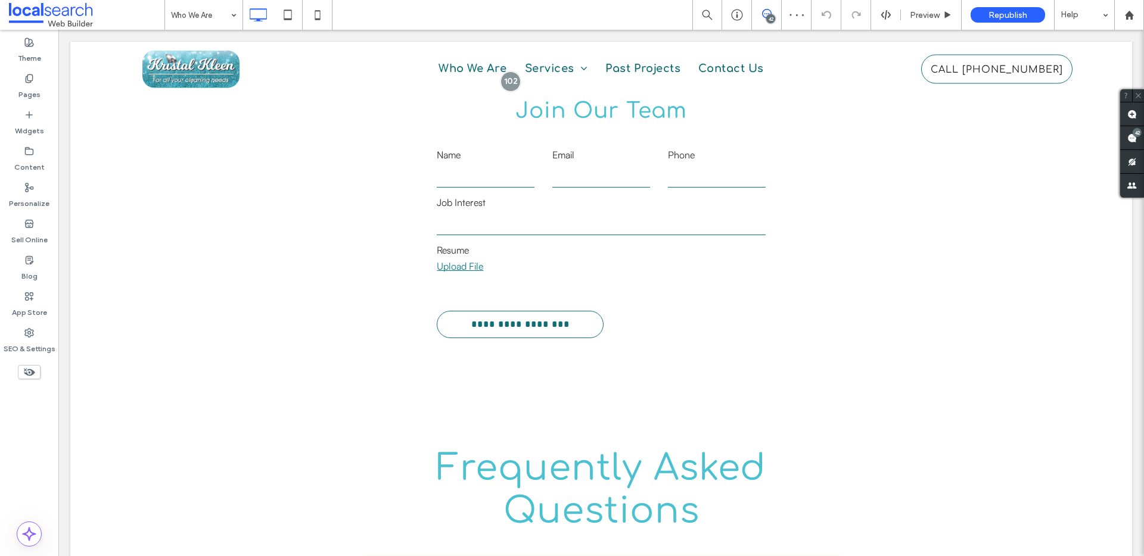
scroll to position [1349, 0]
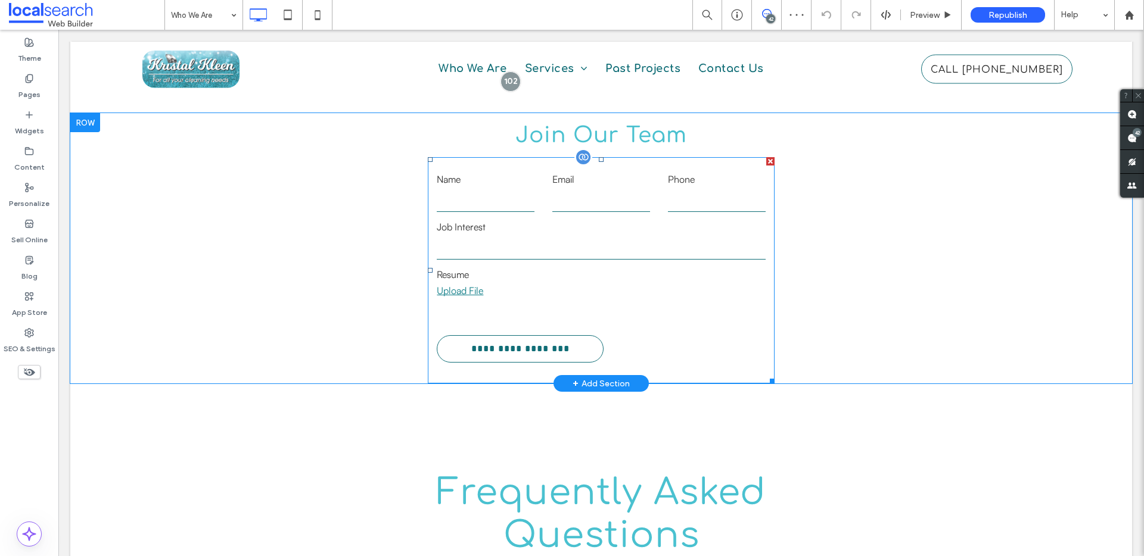
click at [630, 246] on input "text" at bounding box center [601, 248] width 328 height 24
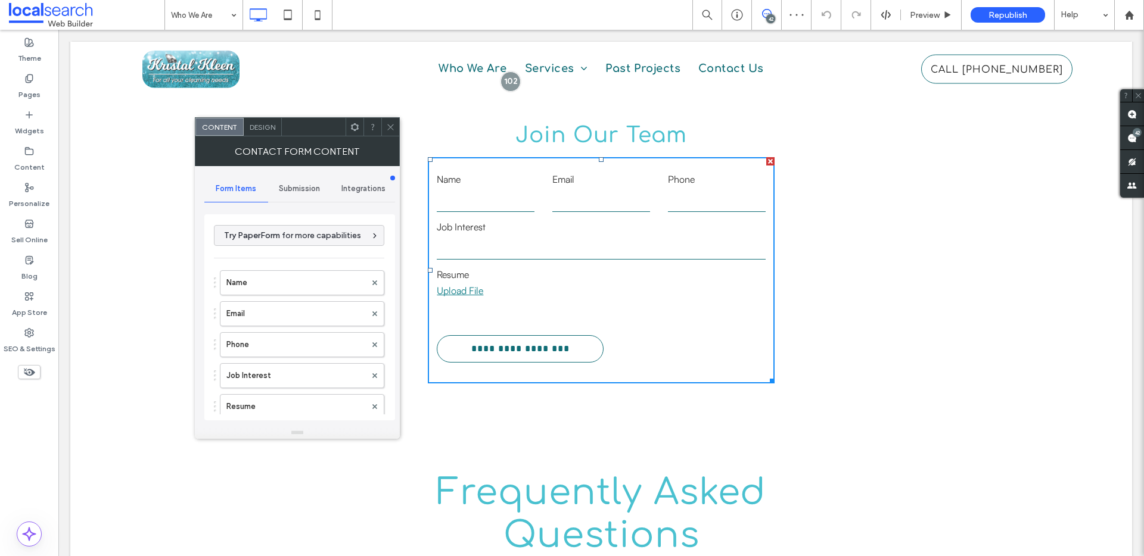
click at [302, 179] on div "Submission" at bounding box center [300, 189] width 64 height 26
click at [219, 184] on span "Form Items" at bounding box center [236, 189] width 41 height 10
click at [295, 324] on label "Email" at bounding box center [295, 314] width 139 height 24
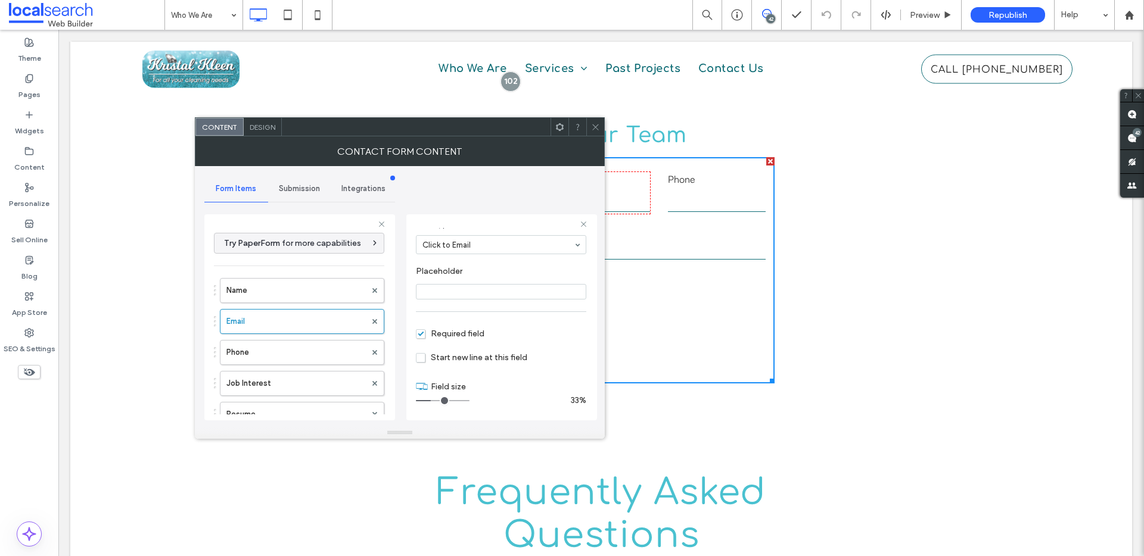
scroll to position [83, 0]
click at [594, 128] on icon at bounding box center [595, 127] width 9 height 9
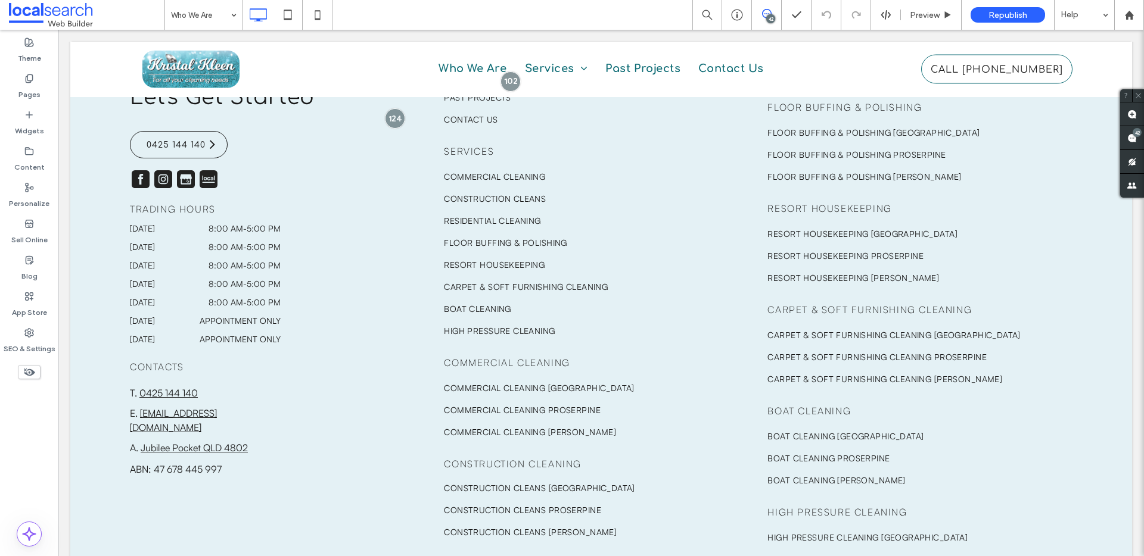
scroll to position [2495, 0]
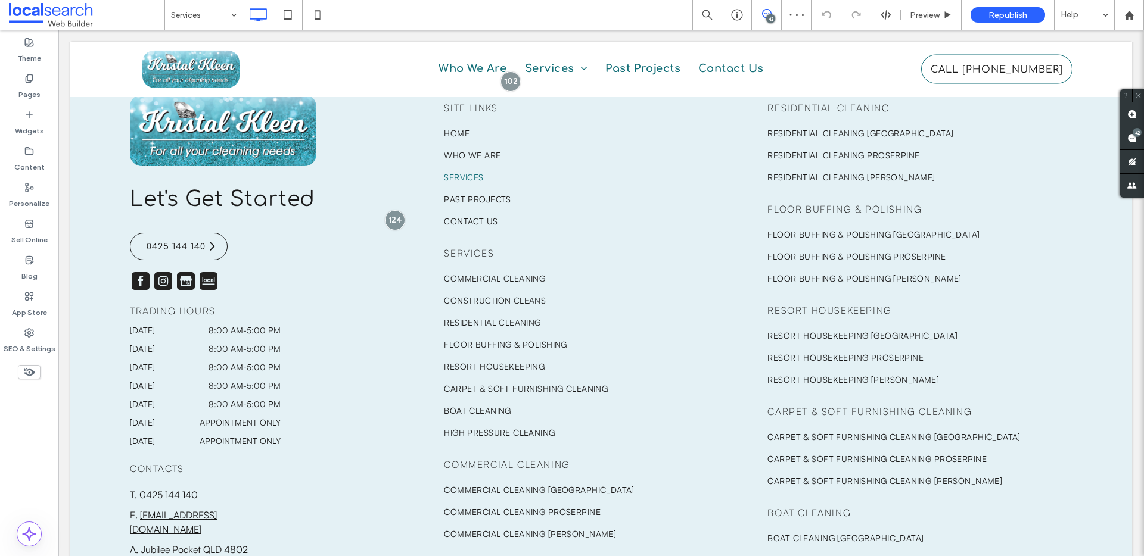
scroll to position [1978, 0]
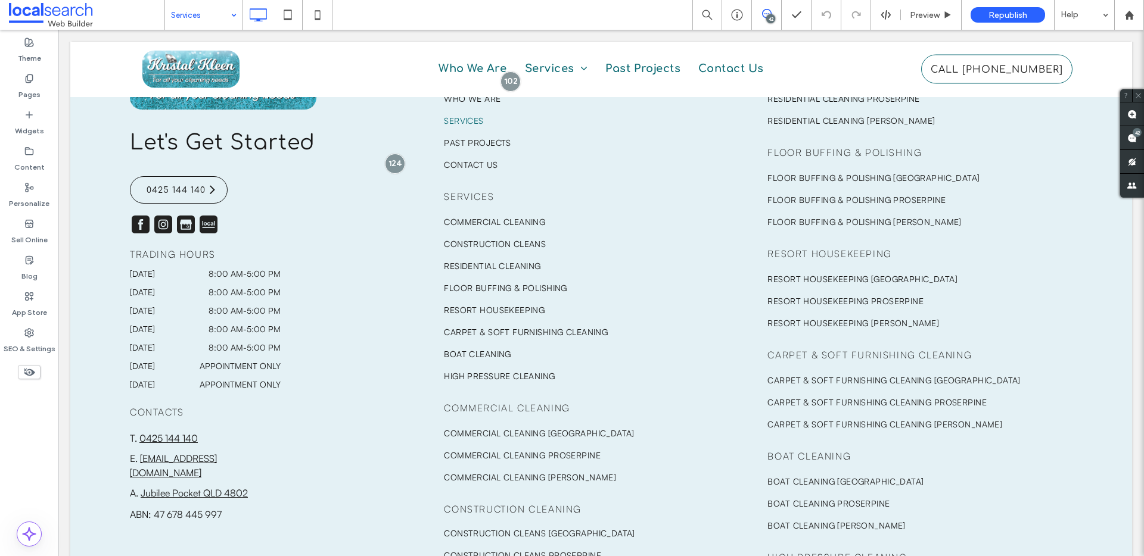
click at [195, 19] on input at bounding box center [201, 15] width 60 height 30
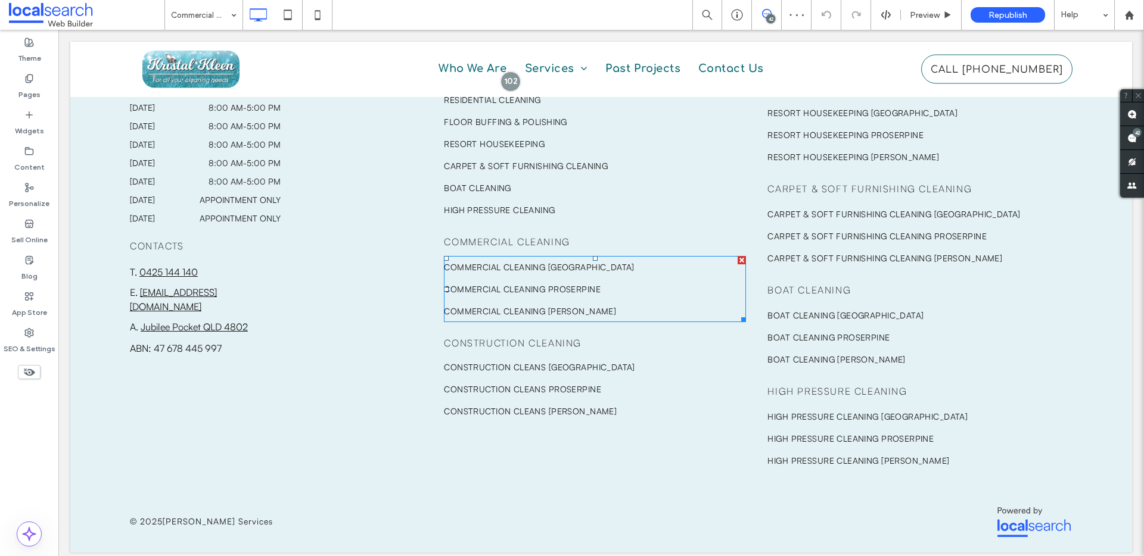
scroll to position [2996, 0]
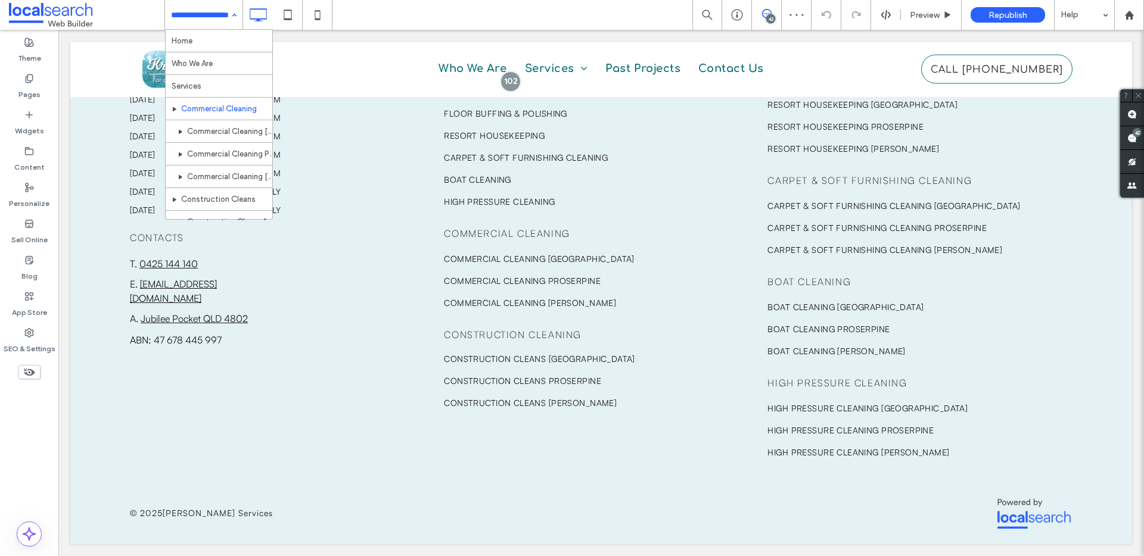
click at [200, 14] on input at bounding box center [201, 15] width 60 height 30
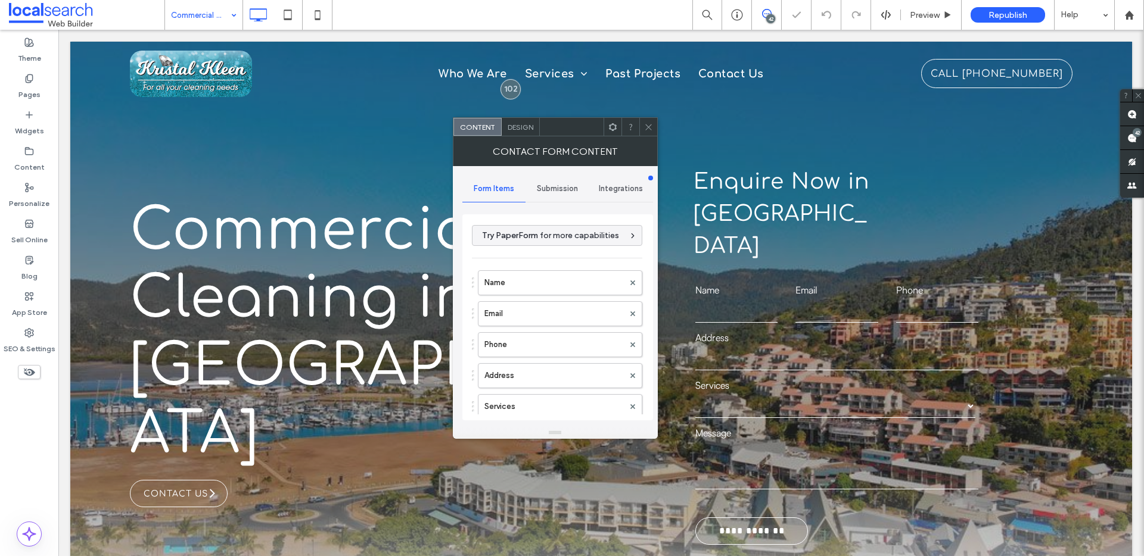
click at [188, 10] on input at bounding box center [201, 15] width 60 height 30
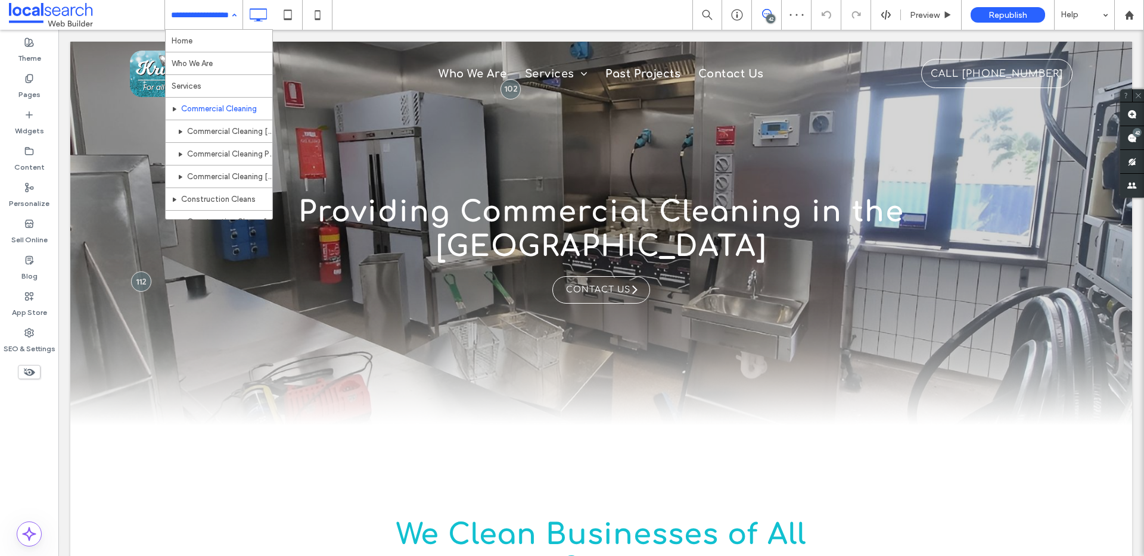
click at [216, 4] on input at bounding box center [201, 15] width 60 height 30
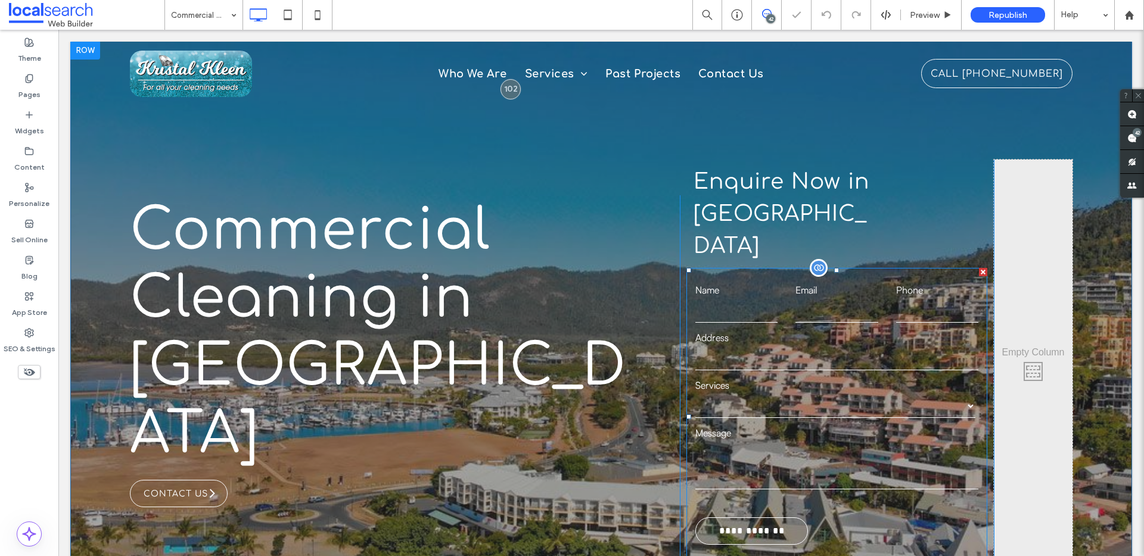
click at [792, 347] on input "text" at bounding box center [836, 359] width 282 height 24
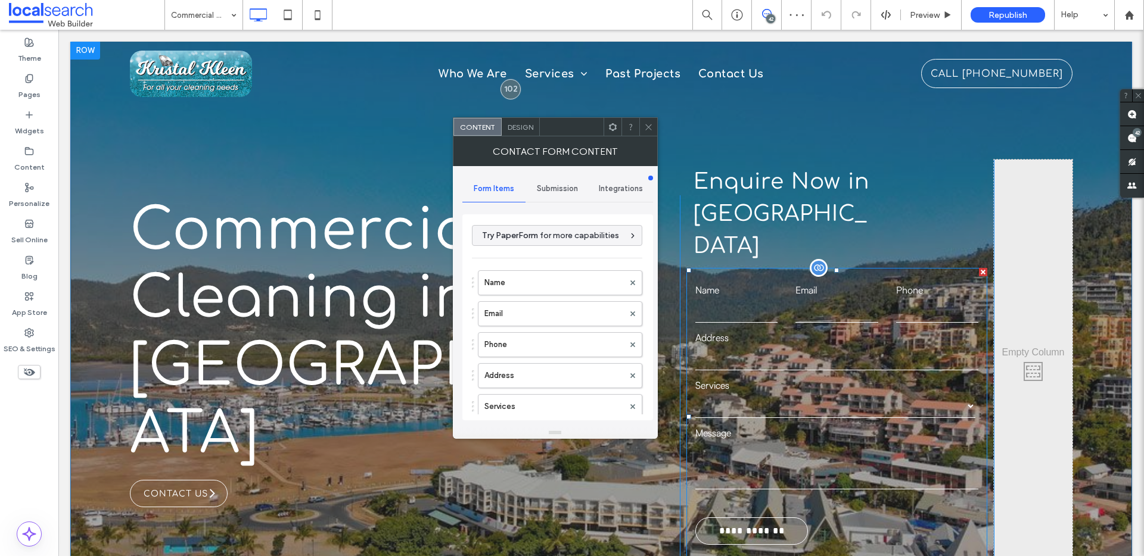
type input "**********"
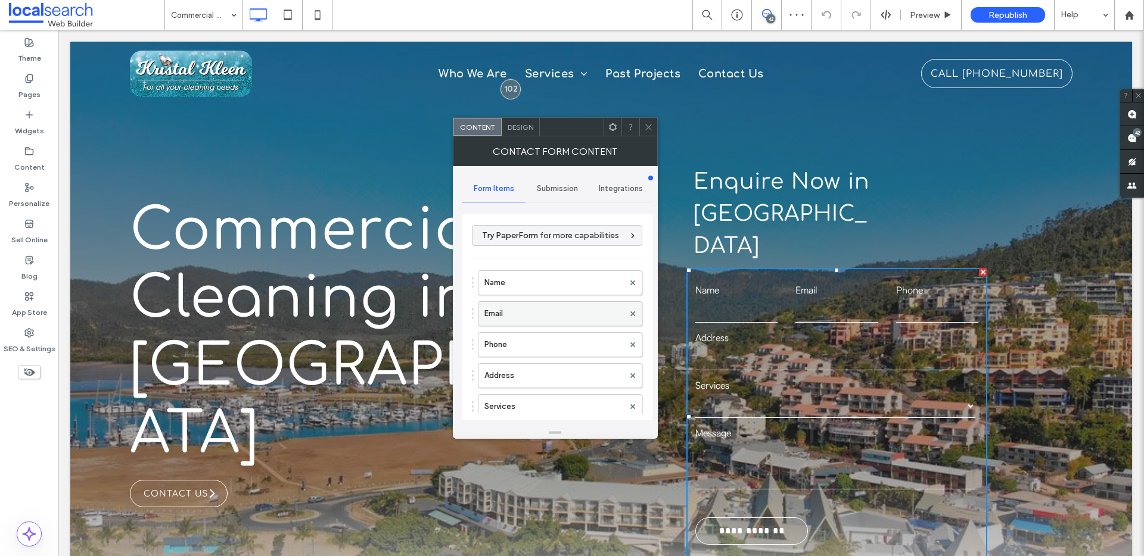
click at [509, 312] on label "Email" at bounding box center [553, 314] width 139 height 24
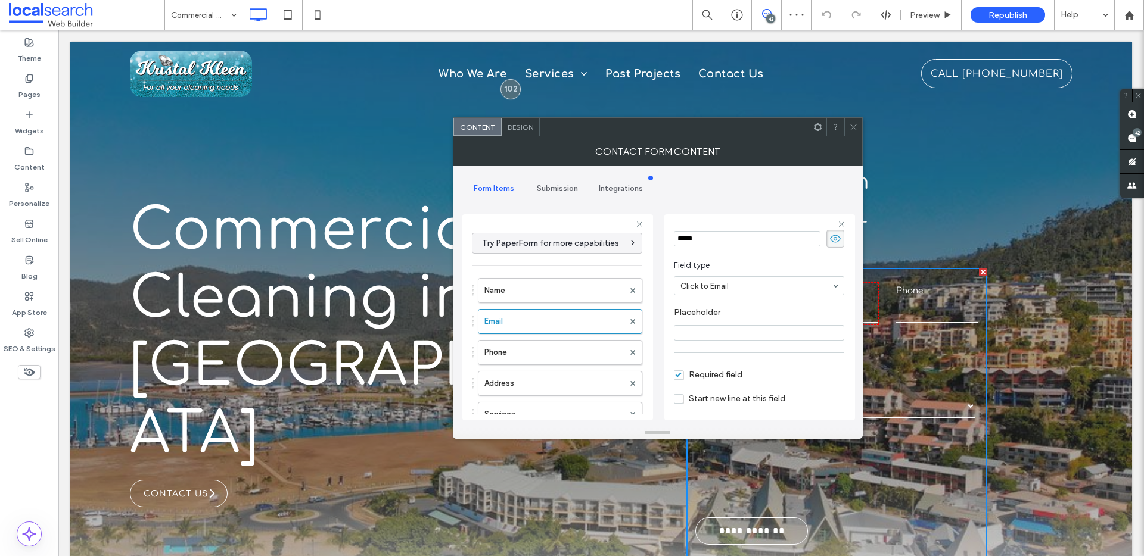
scroll to position [83, 0]
click at [854, 133] on span at bounding box center [853, 127] width 9 height 18
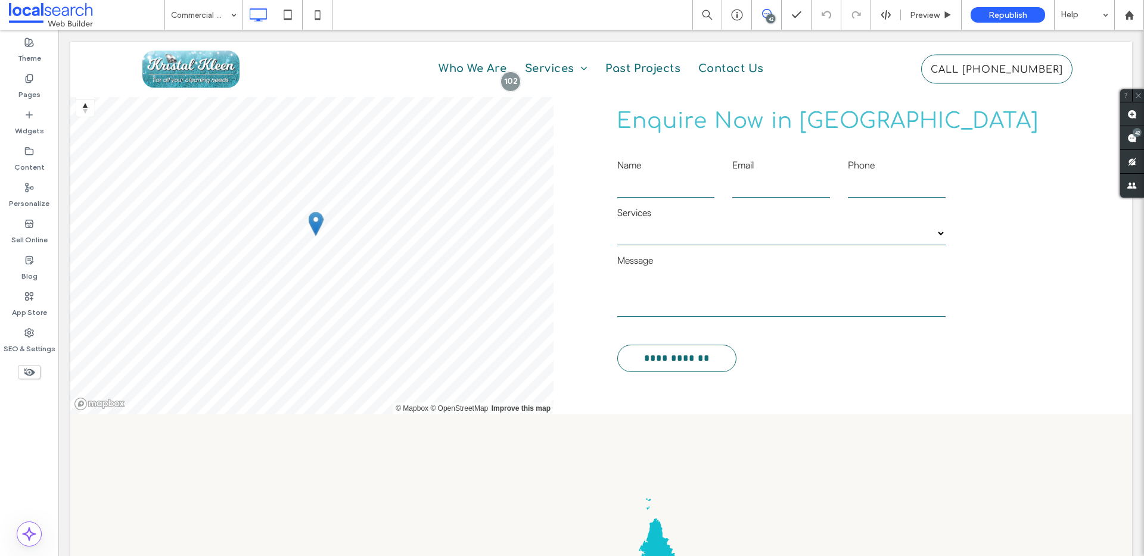
scroll to position [2465, 0]
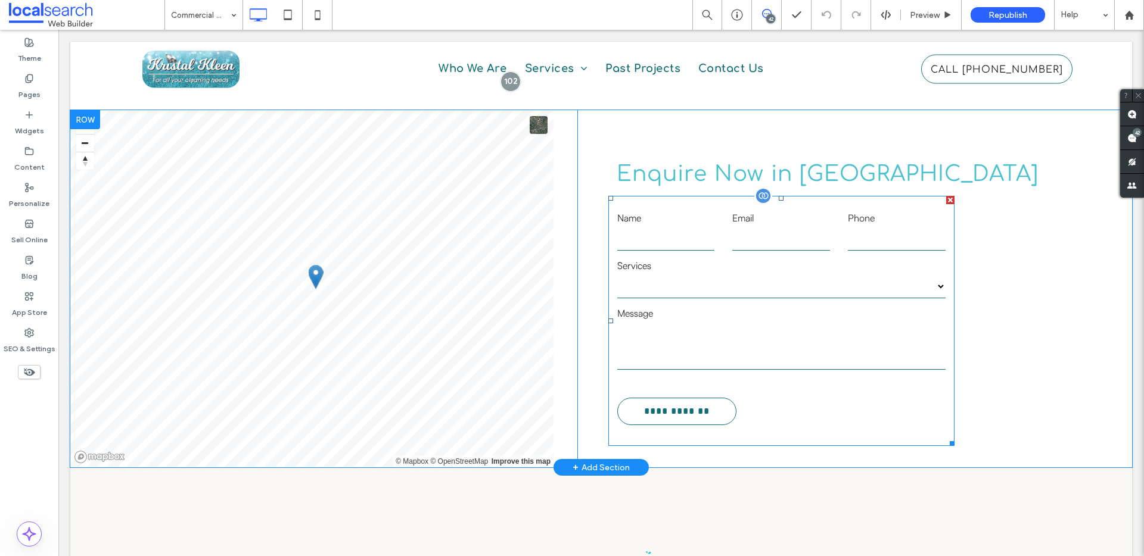
click at [701, 259] on label "Services" at bounding box center [781, 266] width 328 height 14
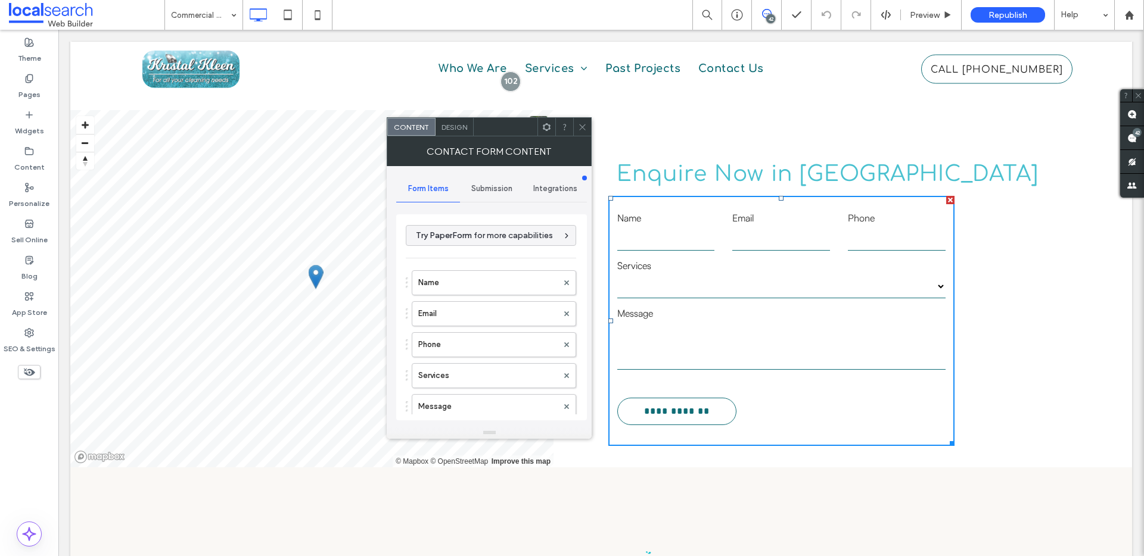
click at [446, 328] on div "Name Email Phone Services Message" at bounding box center [491, 341] width 170 height 155
click at [451, 319] on label "Email" at bounding box center [487, 314] width 139 height 24
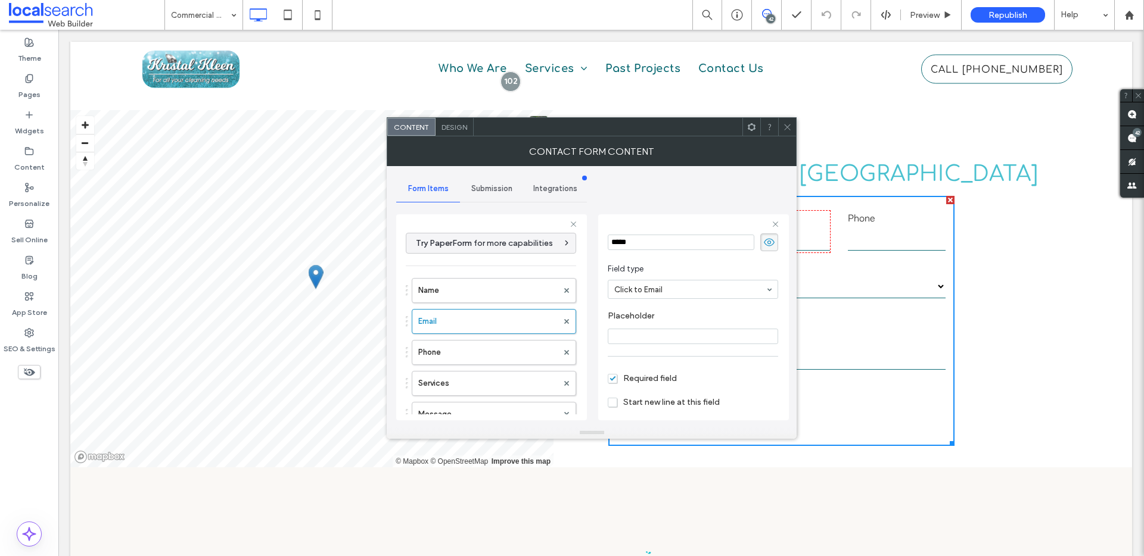
scroll to position [83, 0]
click at [778, 126] on div at bounding box center [787, 127] width 18 height 18
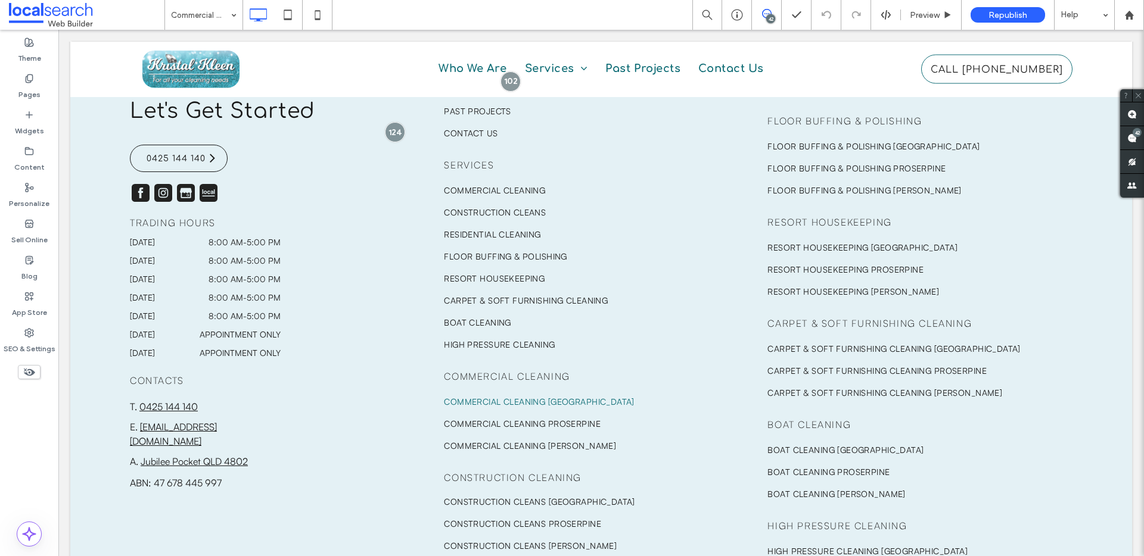
scroll to position [3579, 0]
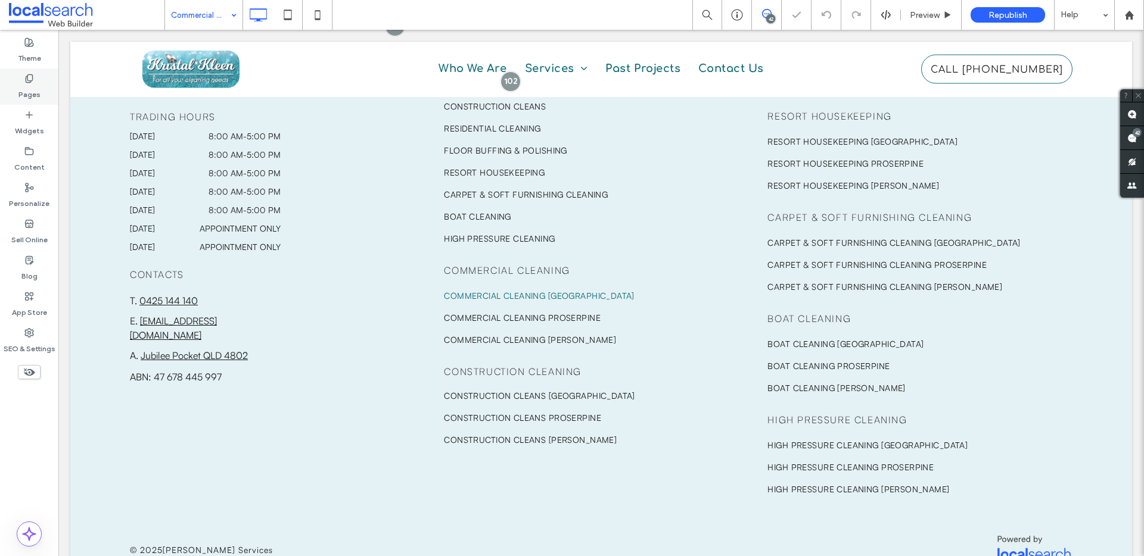
click at [27, 89] on label "Pages" at bounding box center [29, 91] width 22 height 17
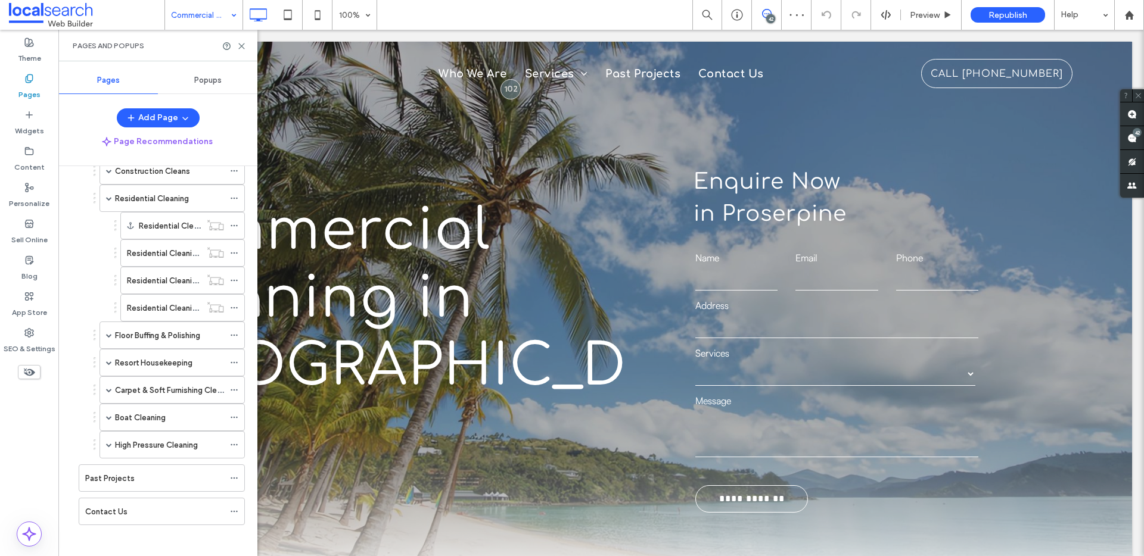
scroll to position [265, 0]
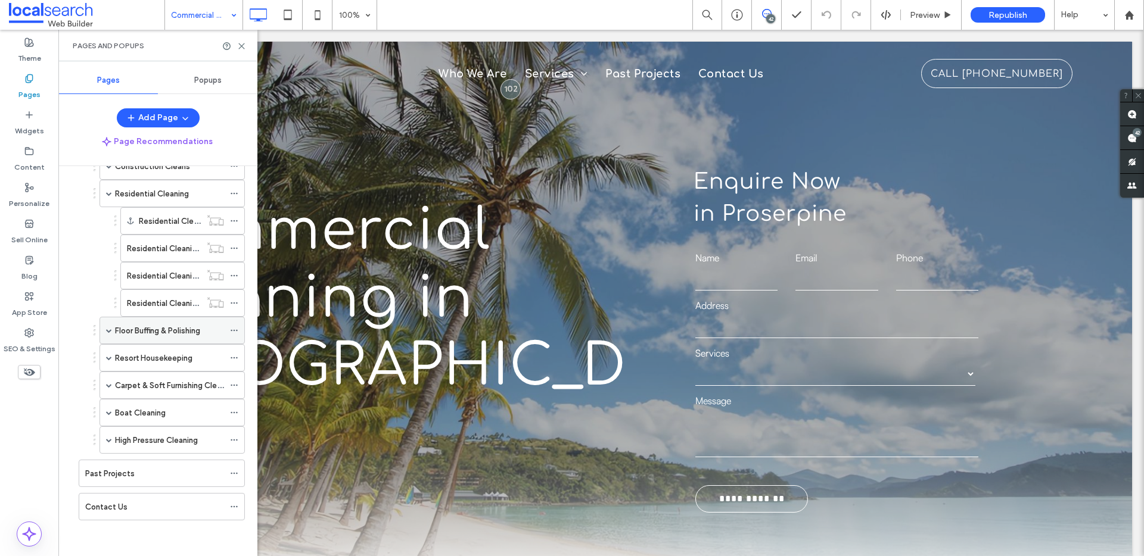
click at [109, 328] on span at bounding box center [109, 331] width 6 height 6
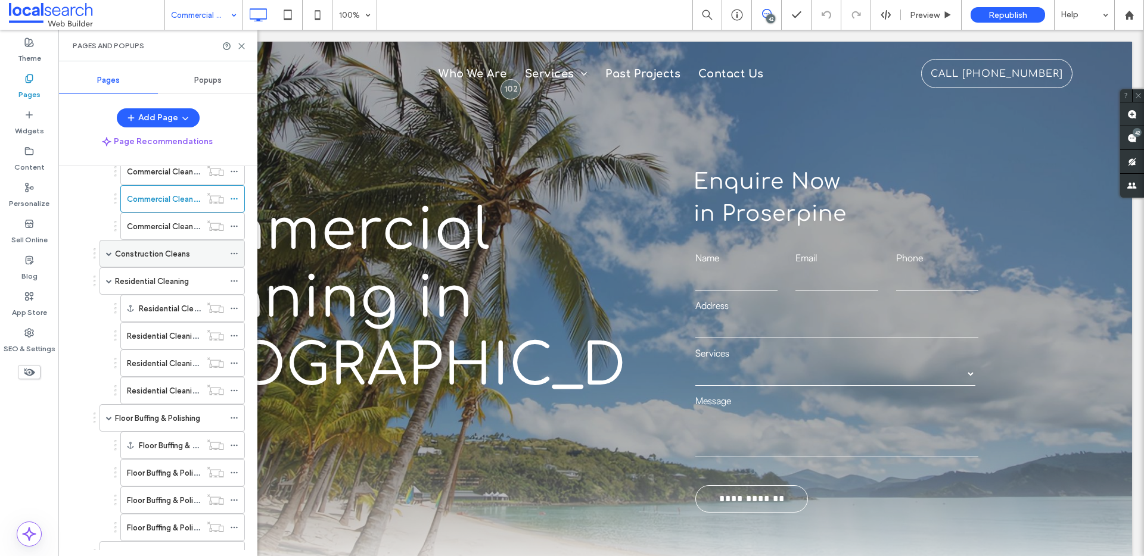
scroll to position [167, 0]
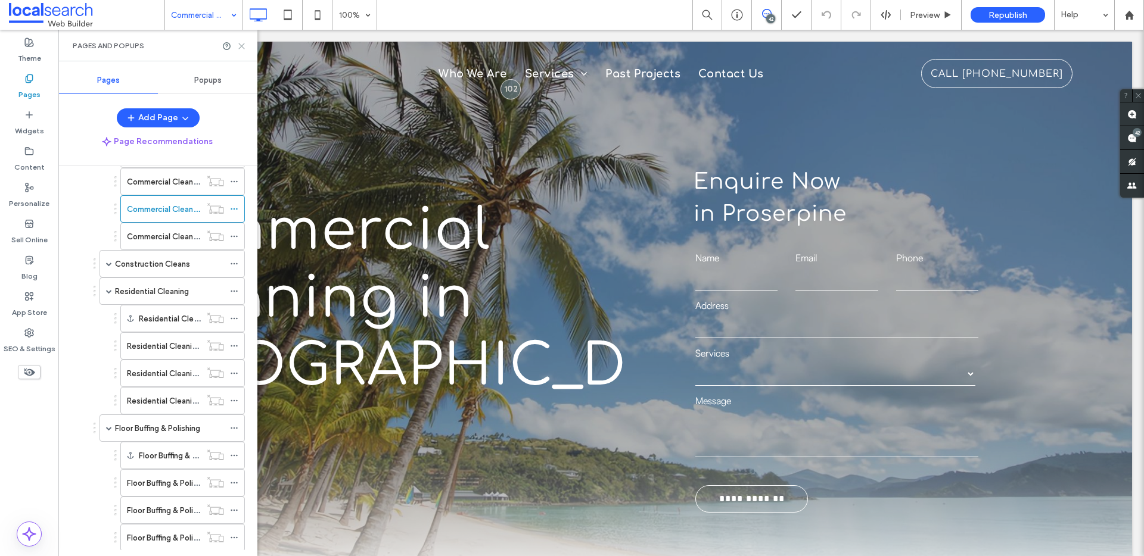
click at [241, 46] on use at bounding box center [241, 45] width 5 height 5
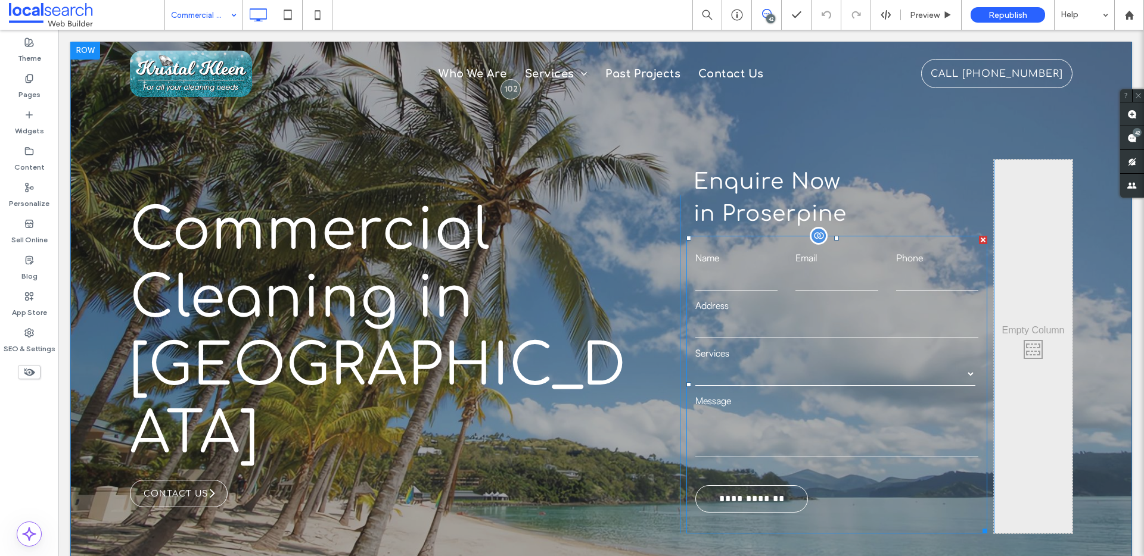
click at [827, 317] on input "text" at bounding box center [836, 327] width 282 height 24
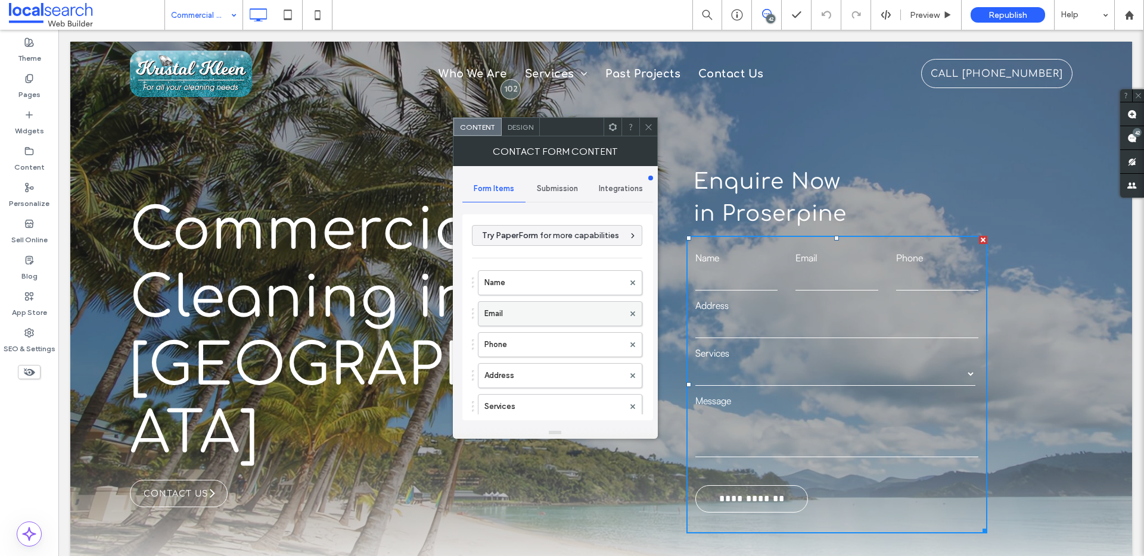
click at [502, 314] on label "Email" at bounding box center [553, 314] width 139 height 24
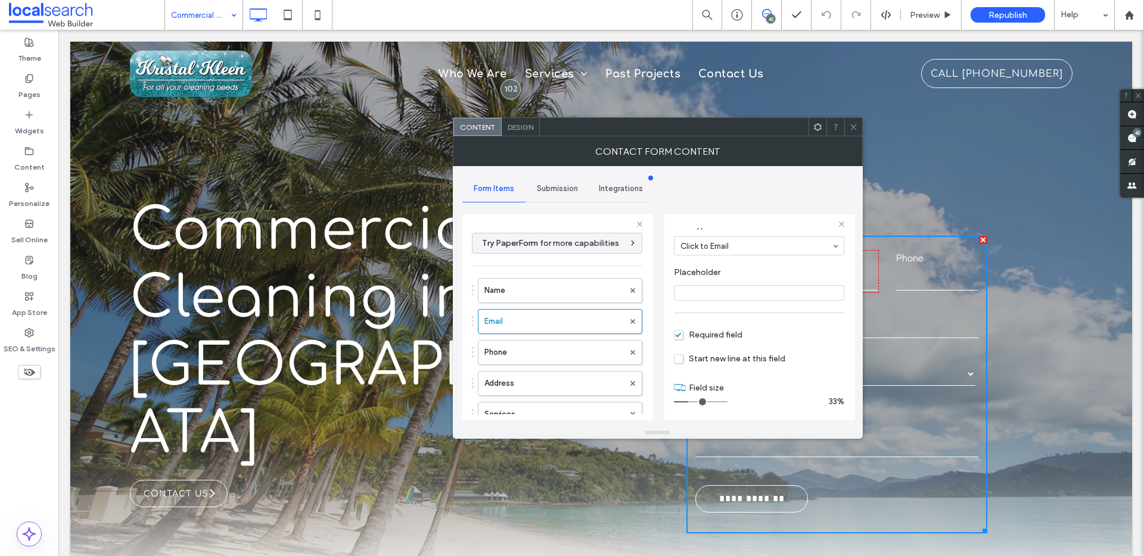
scroll to position [83, 0]
click at [851, 123] on icon at bounding box center [853, 127] width 9 height 9
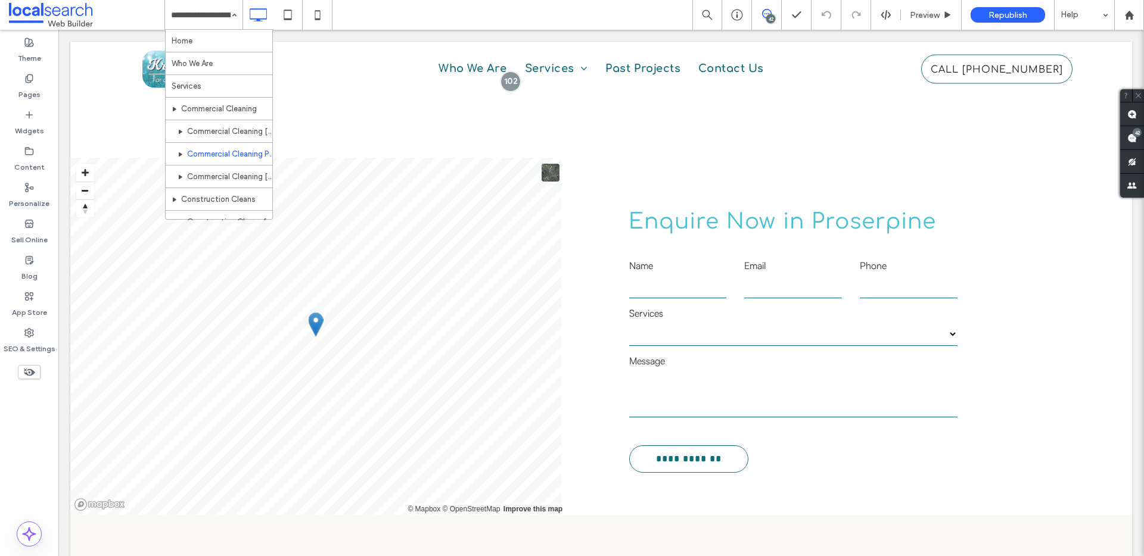
scroll to position [2485, 0]
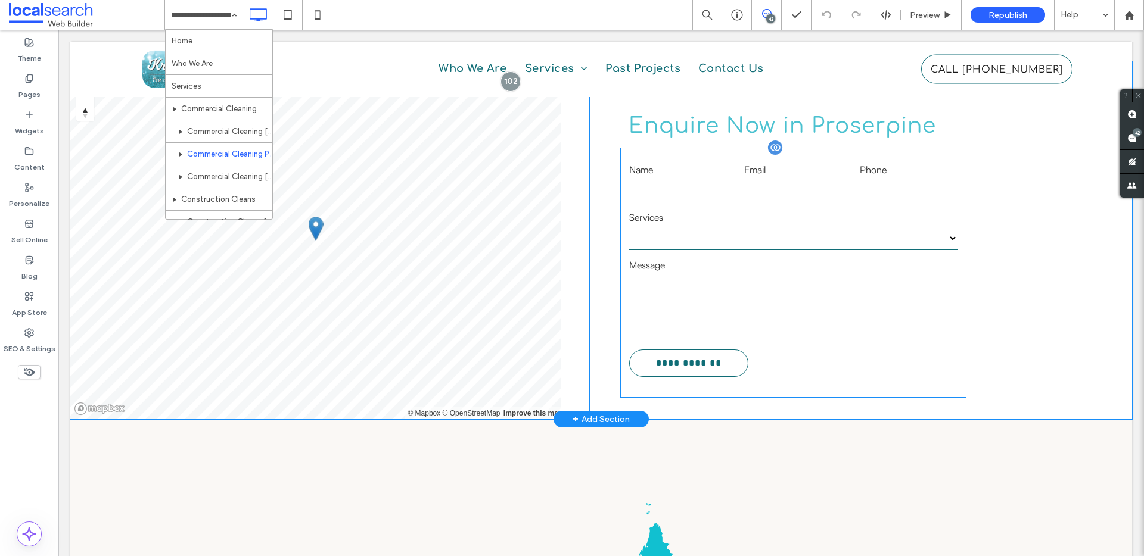
click at [785, 274] on textarea at bounding box center [793, 298] width 328 height 48
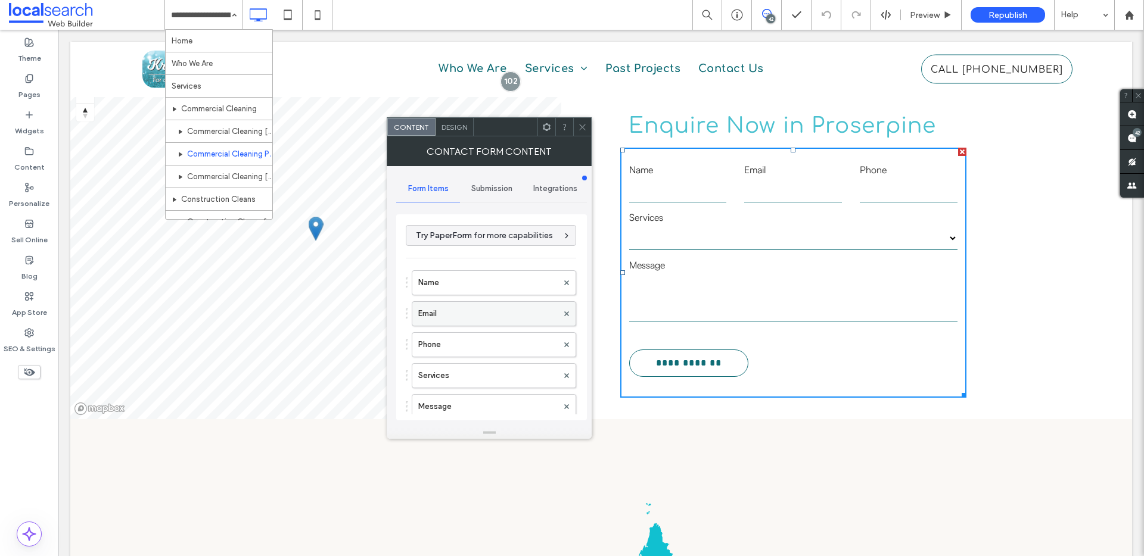
click at [437, 312] on label "Email" at bounding box center [487, 314] width 139 height 24
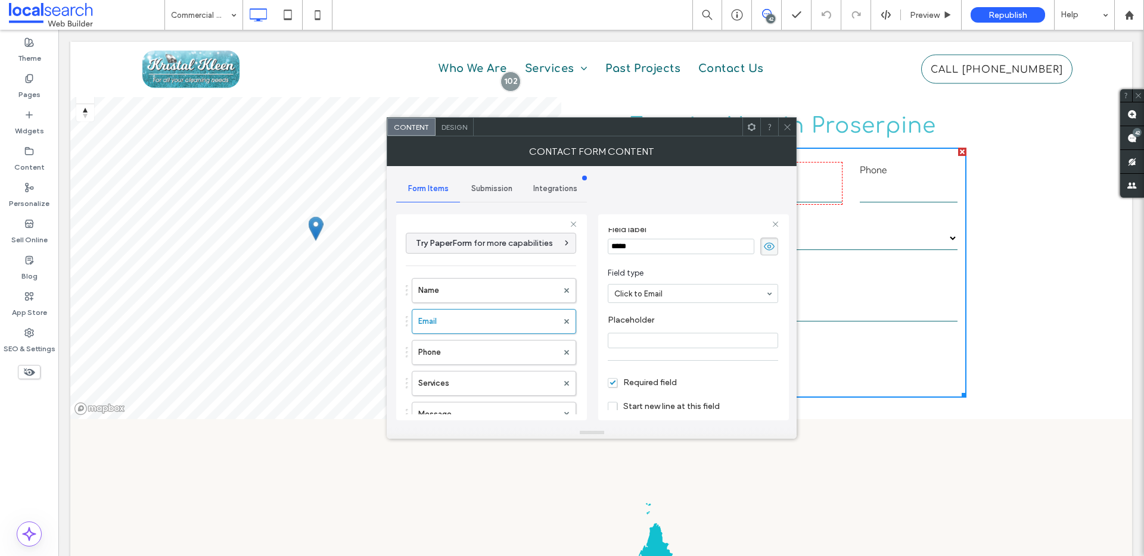
scroll to position [83, 0]
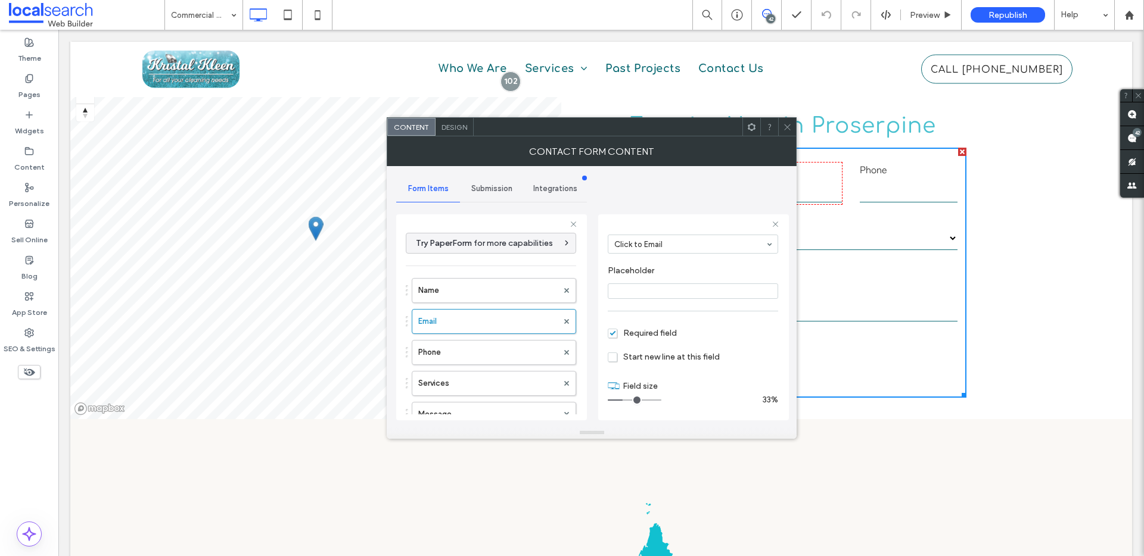
click at [789, 125] on use at bounding box center [787, 127] width 6 height 6
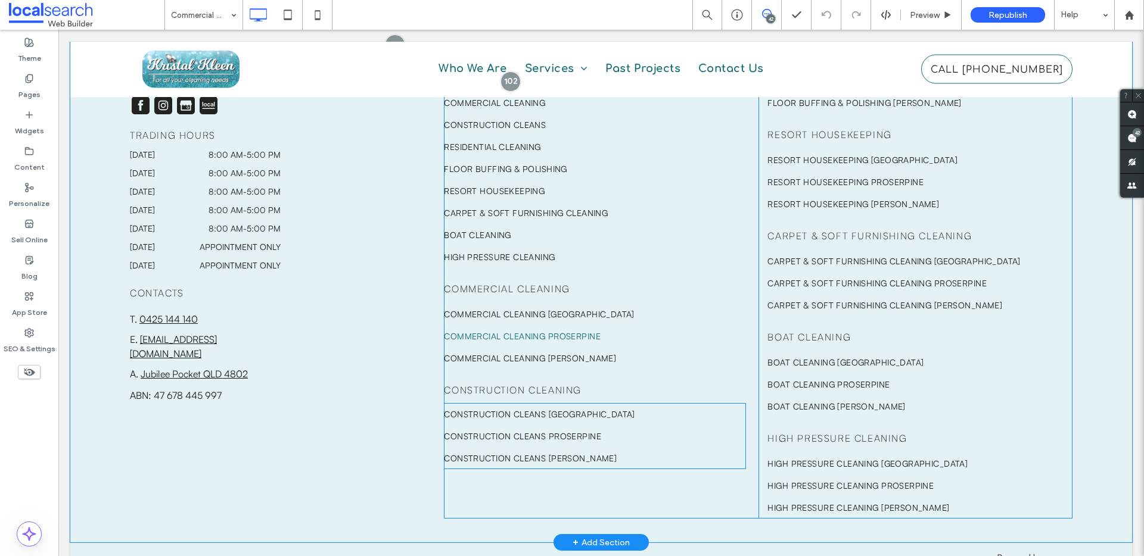
scroll to position [3565, 0]
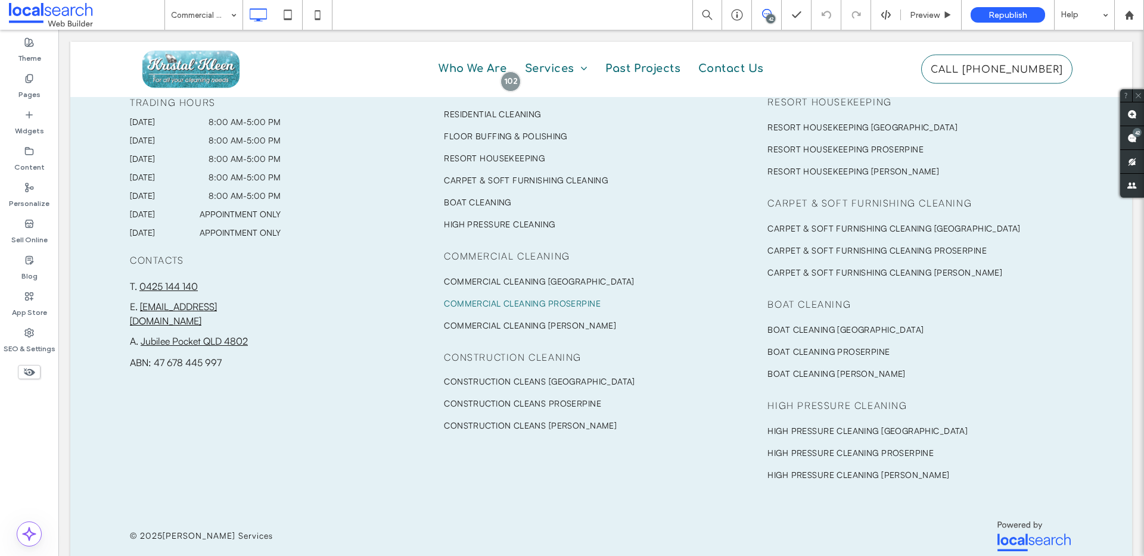
click at [26, 357] on div "SEO & Settings" at bounding box center [29, 341] width 58 height 36
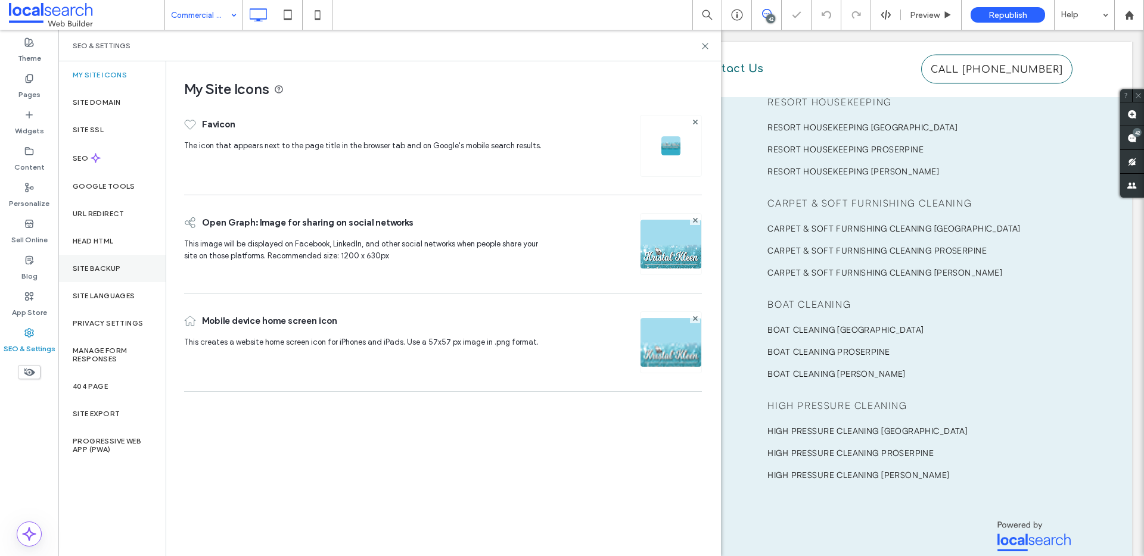
click at [92, 267] on label "Site Backup" at bounding box center [97, 268] width 48 height 8
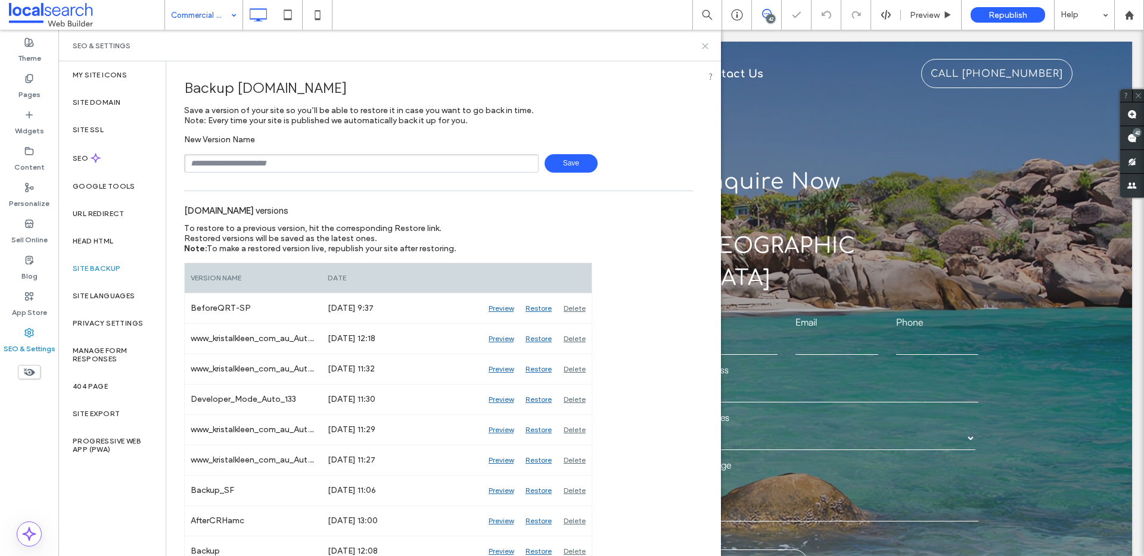
click at [705, 46] on use at bounding box center [704, 45] width 5 height 5
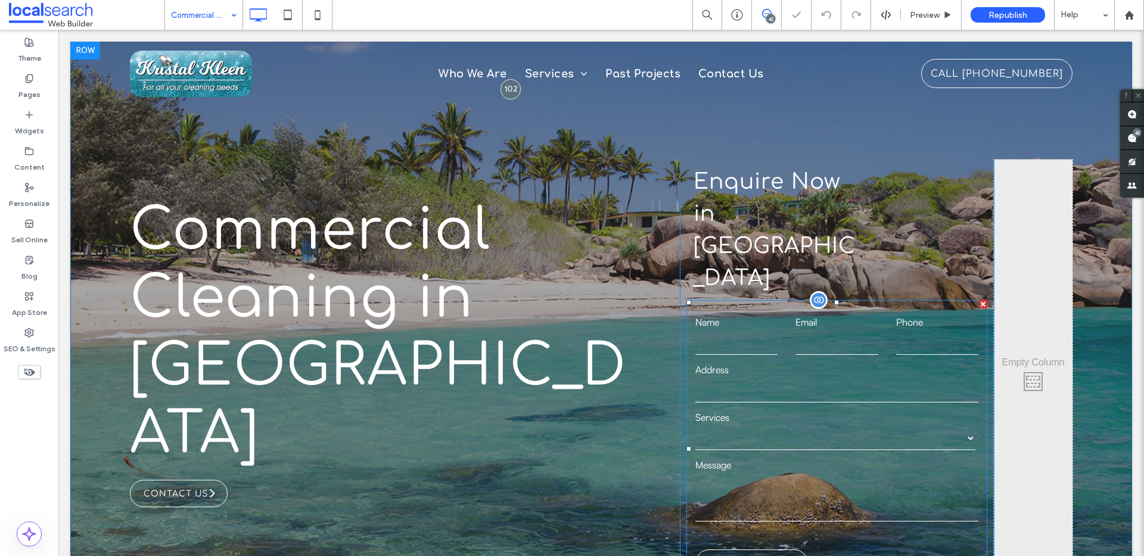
click at [781, 410] on label "Services" at bounding box center [836, 417] width 282 height 14
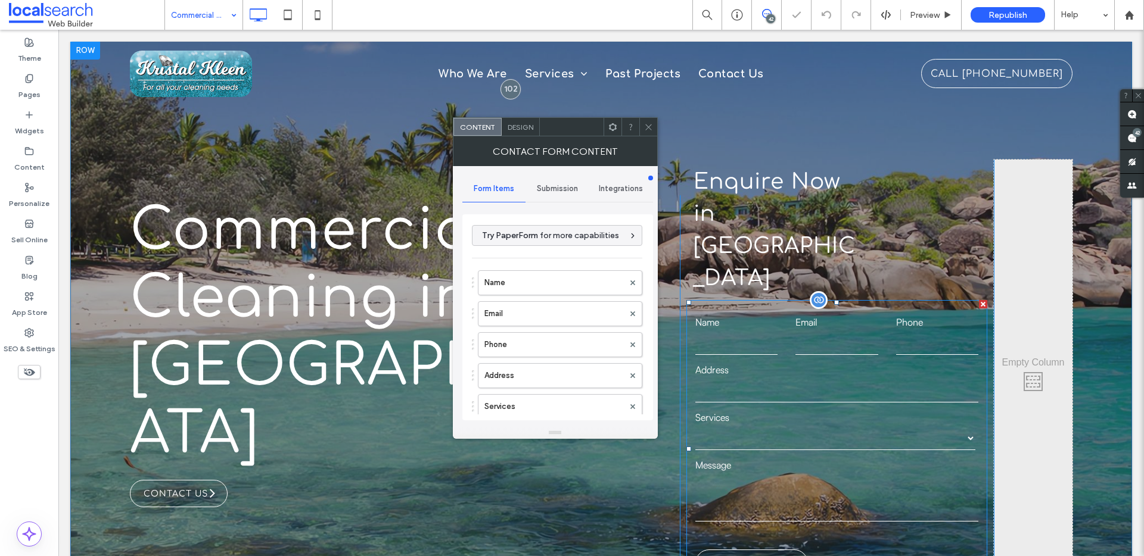
type input "**********"
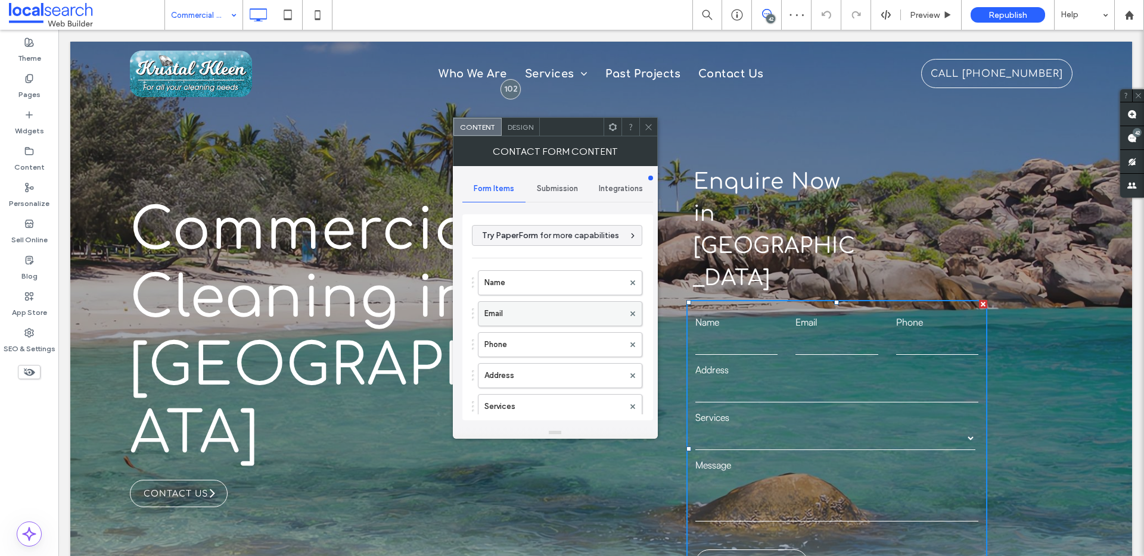
click at [515, 309] on label "Email" at bounding box center [553, 314] width 139 height 24
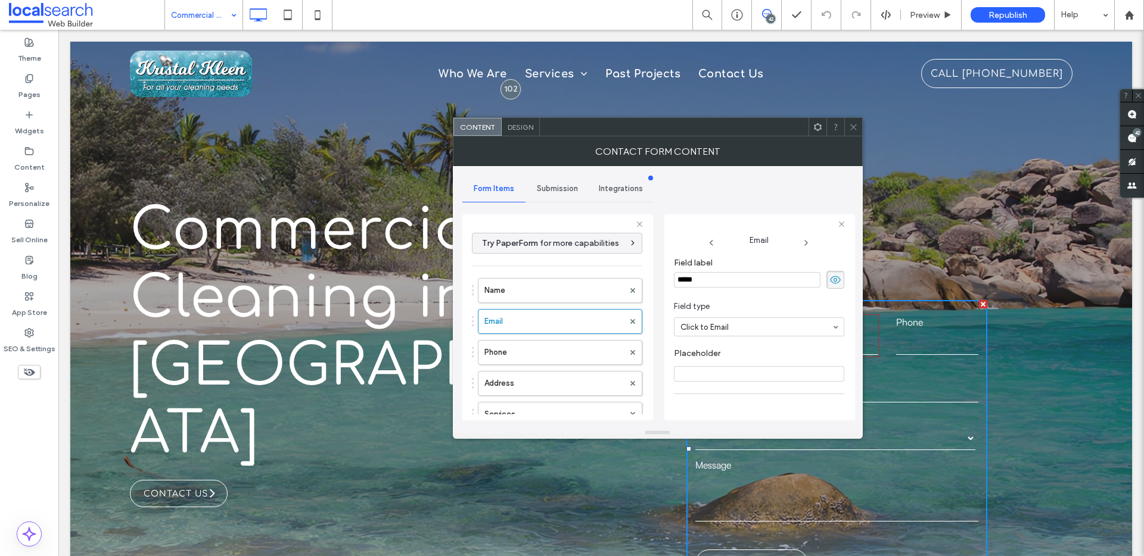
scroll to position [83, 0]
click at [851, 132] on span at bounding box center [853, 127] width 9 height 18
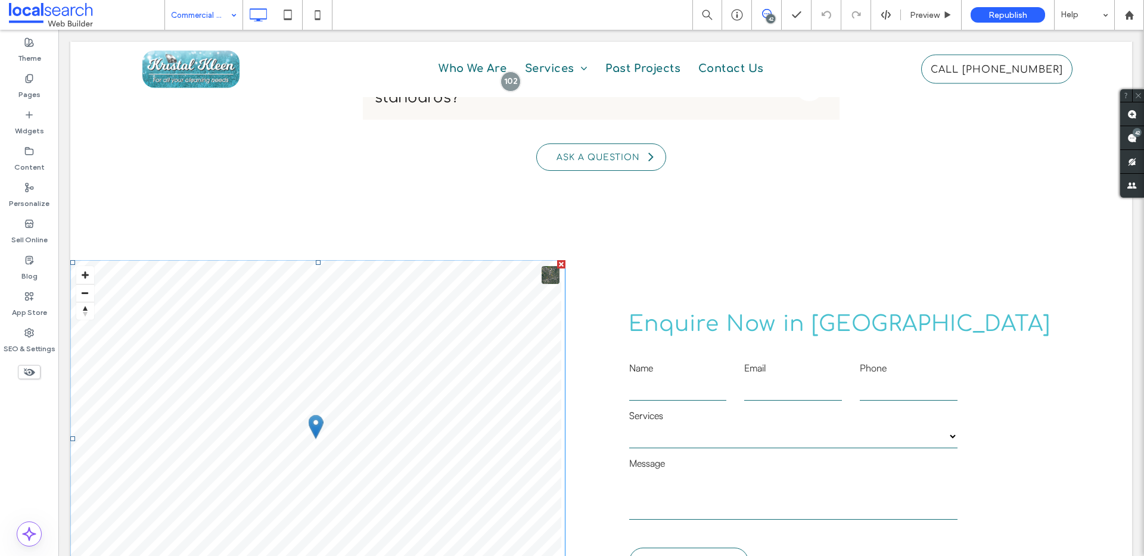
scroll to position [2475, 0]
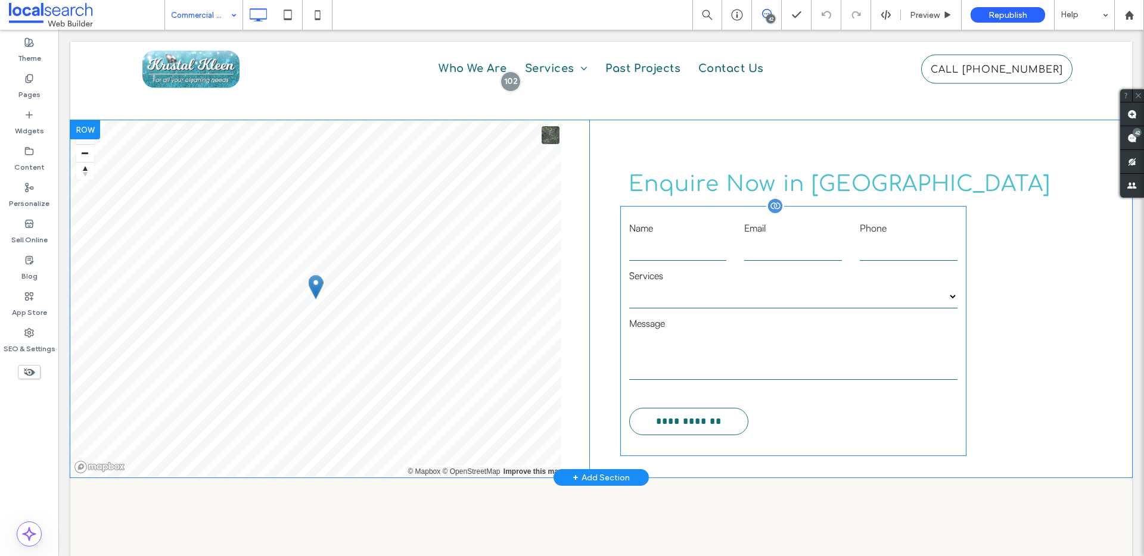
click at [724, 269] on label "Services" at bounding box center [793, 276] width 328 height 14
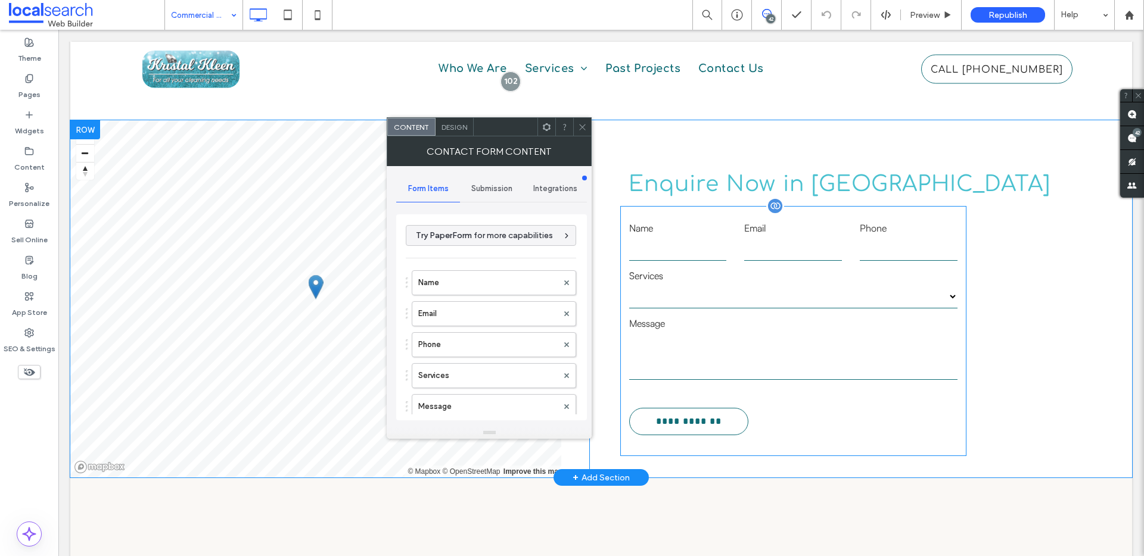
type input "**********"
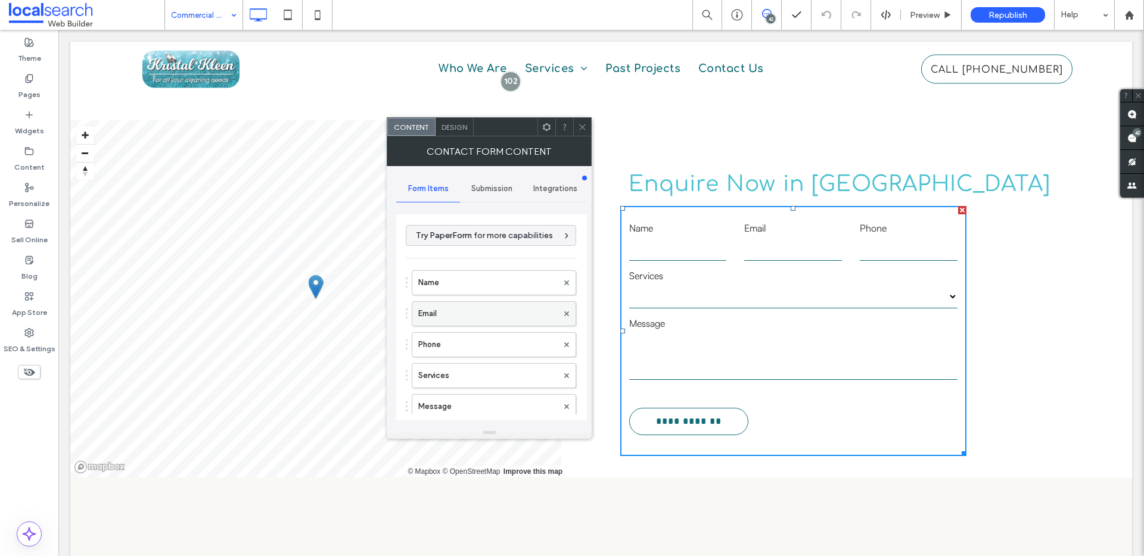
click at [432, 304] on label "Email" at bounding box center [487, 314] width 139 height 24
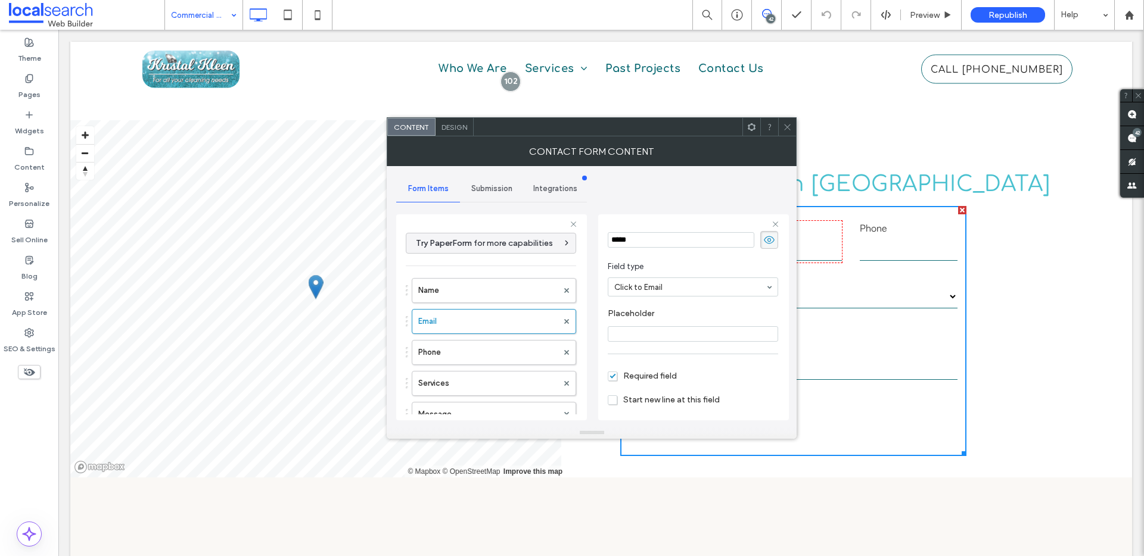
scroll to position [83, 0]
click at [791, 126] on icon at bounding box center [787, 127] width 9 height 9
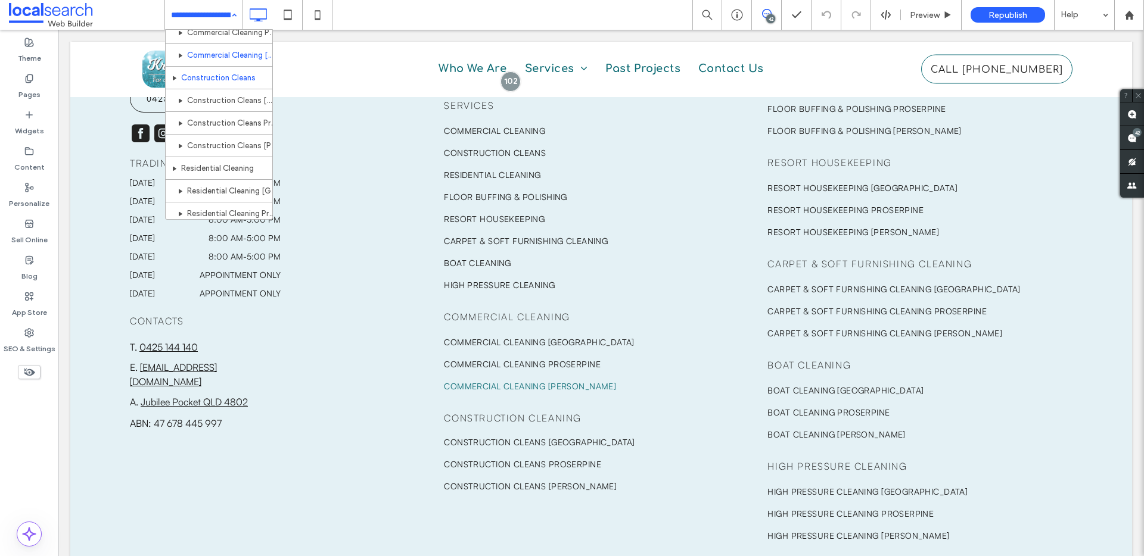
scroll to position [114, 0]
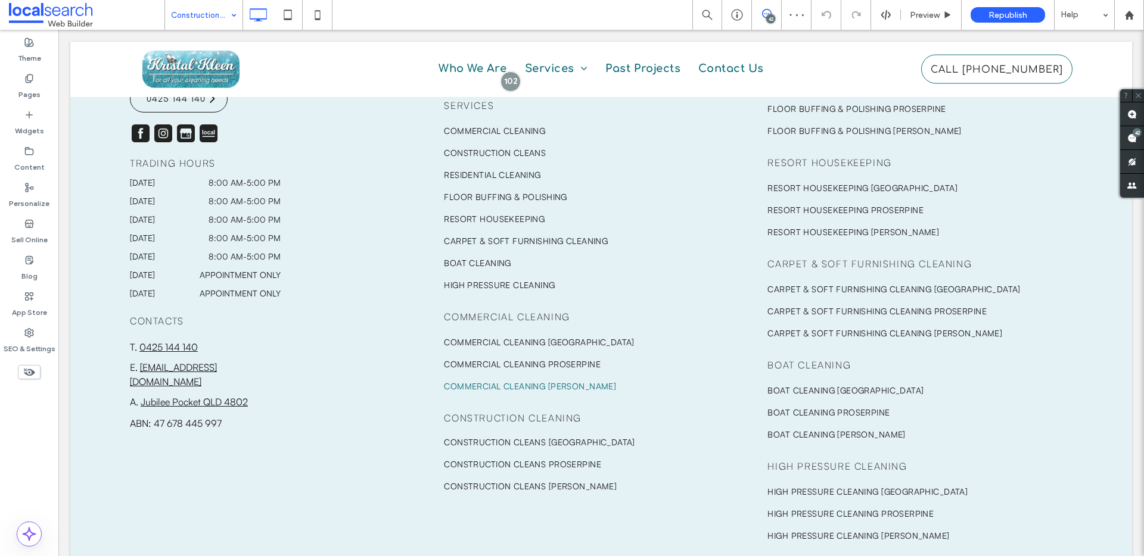
click at [200, 14] on input at bounding box center [201, 15] width 60 height 30
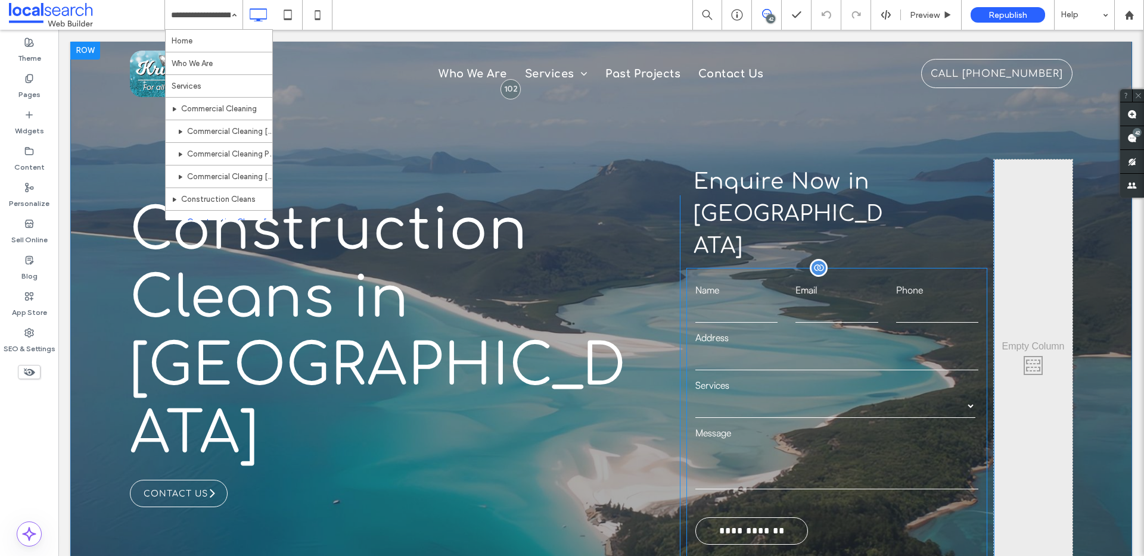
click at [839, 331] on label "Address" at bounding box center [836, 338] width 282 height 14
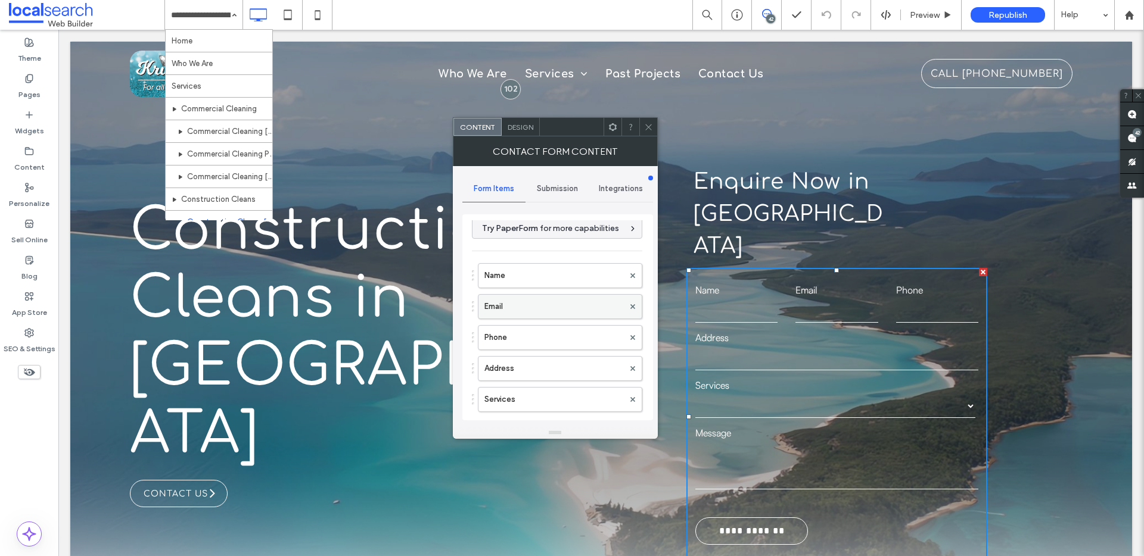
scroll to position [17, 0]
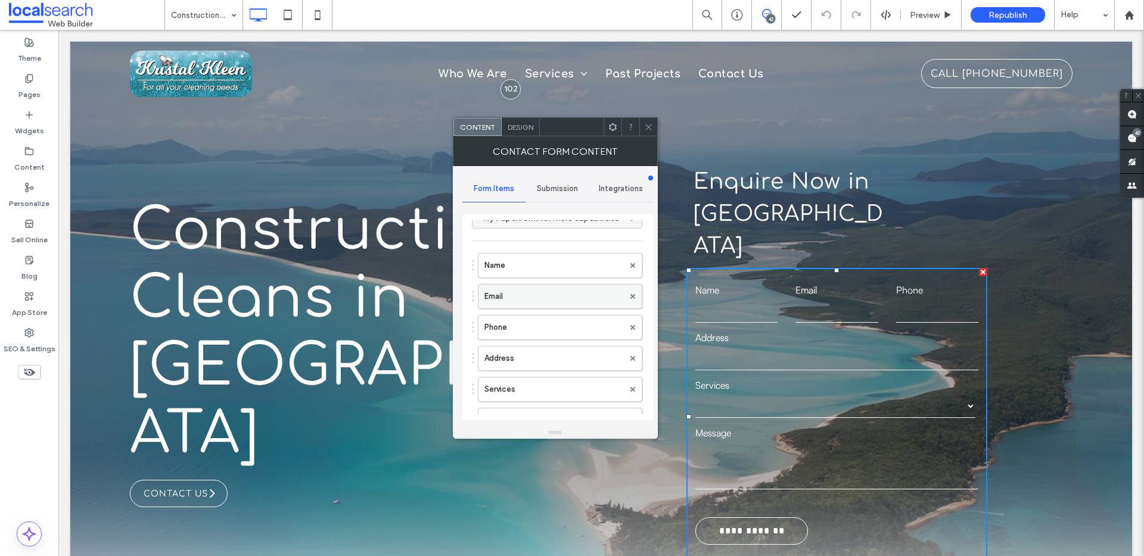
click at [531, 295] on label "Email" at bounding box center [553, 297] width 139 height 24
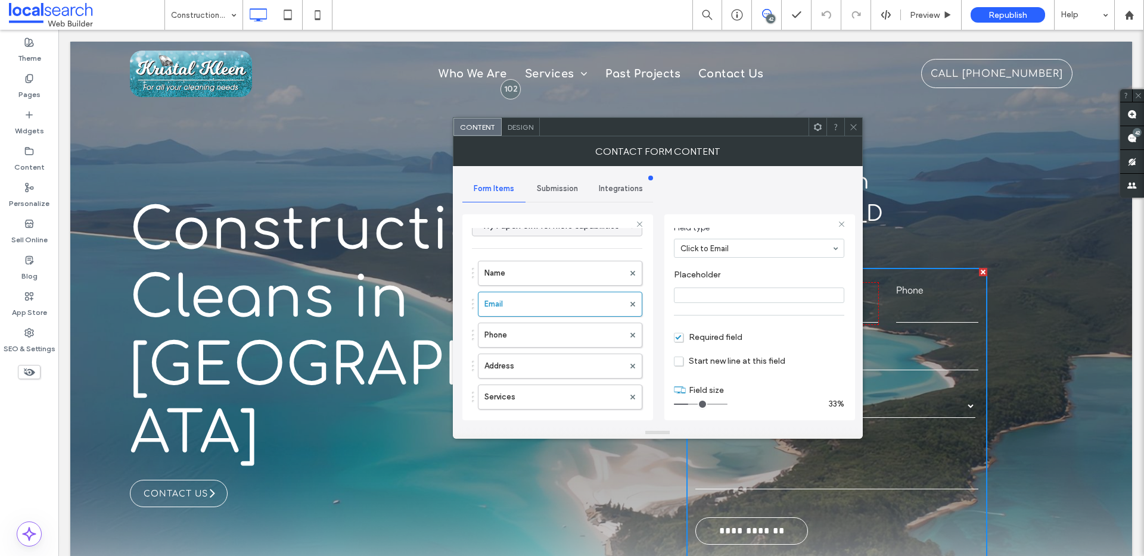
scroll to position [83, 0]
click at [851, 127] on icon at bounding box center [853, 127] width 9 height 9
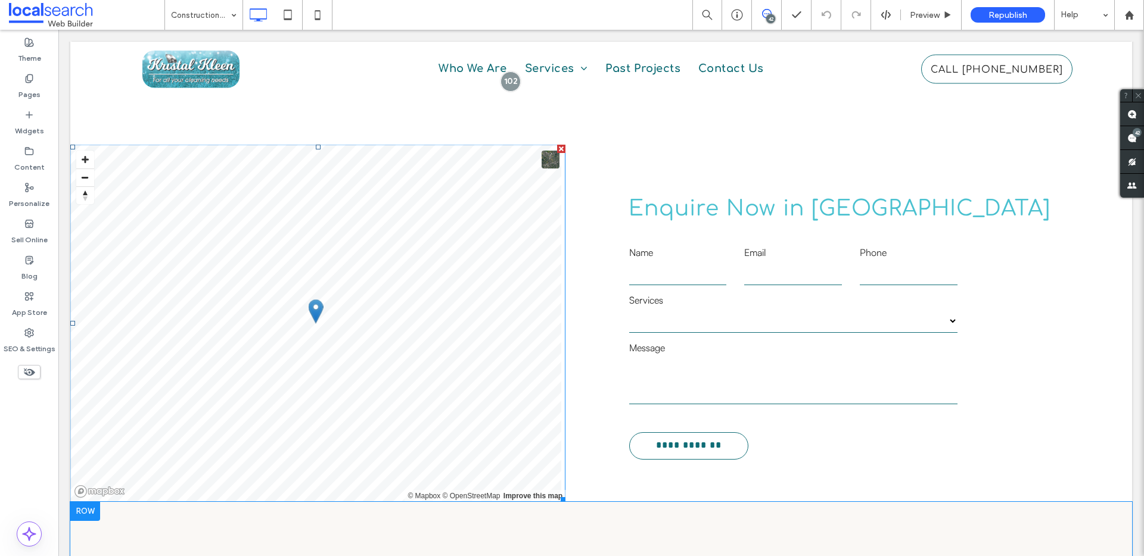
scroll to position [2488, 0]
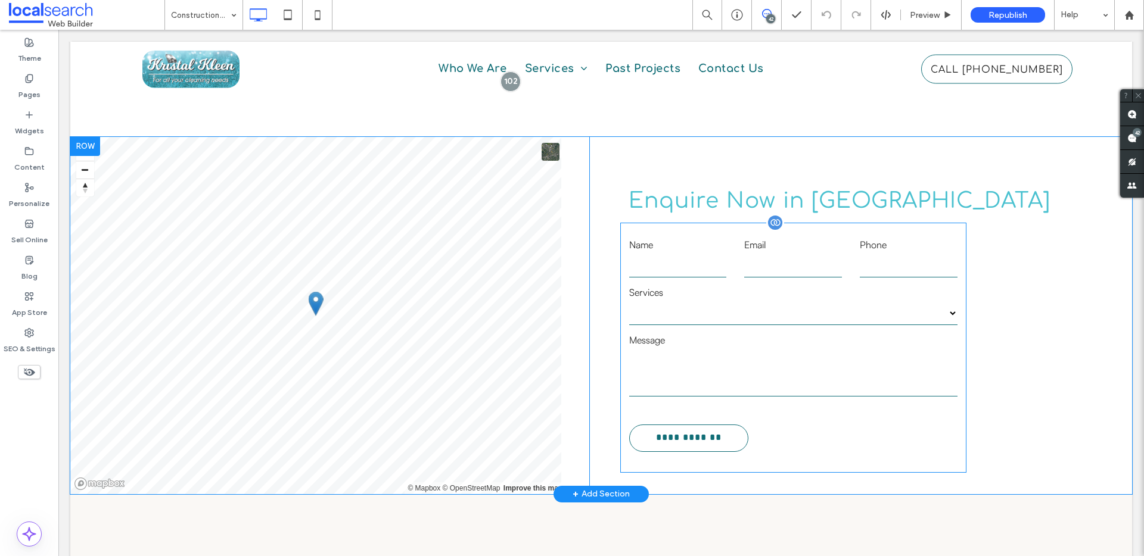
click at [739, 285] on label "Services" at bounding box center [793, 292] width 328 height 14
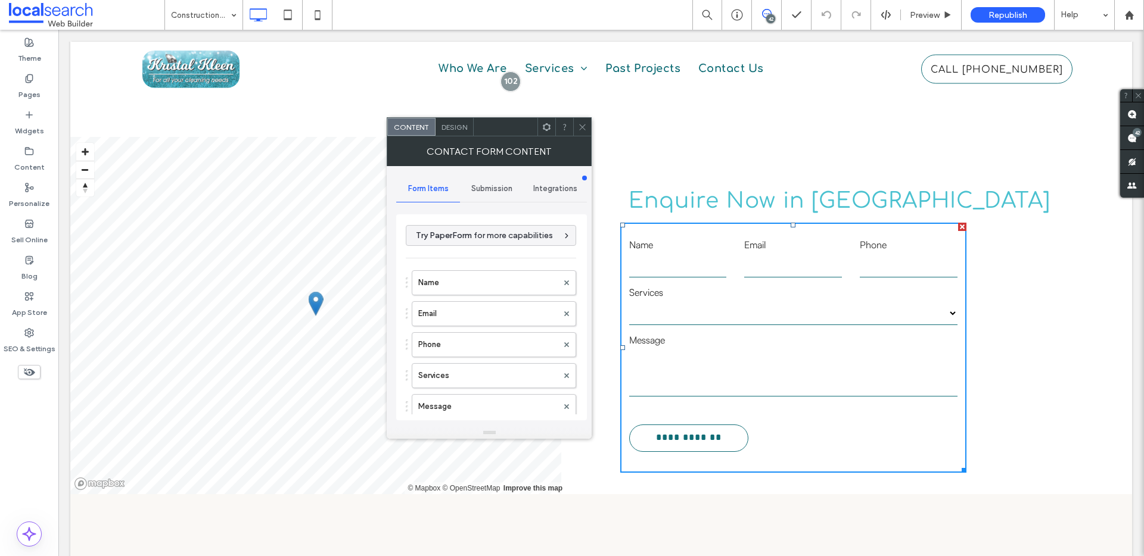
click at [496, 194] on div "Submission" at bounding box center [492, 189] width 64 height 26
click at [428, 176] on div "Form Items" at bounding box center [428, 189] width 64 height 26
click at [450, 256] on label "Email" at bounding box center [487, 250] width 139 height 24
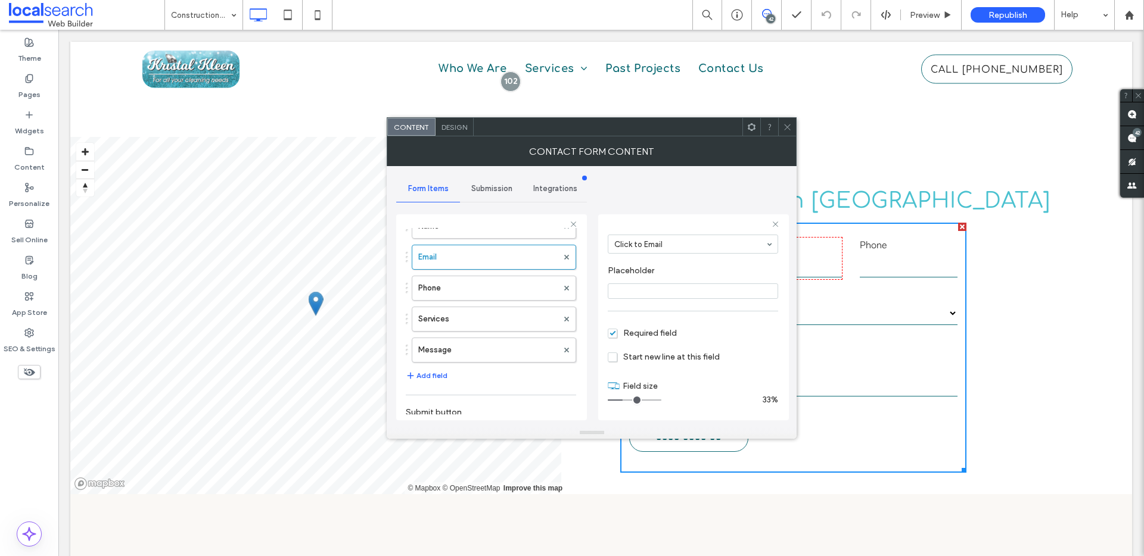
scroll to position [83, 0]
click at [783, 126] on icon at bounding box center [787, 127] width 9 height 9
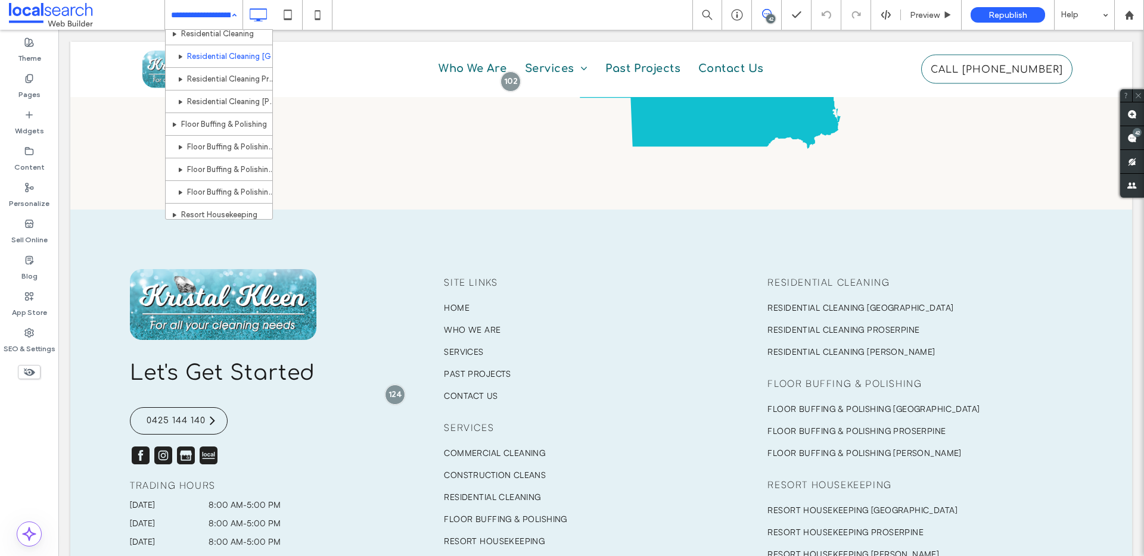
scroll to position [146, 0]
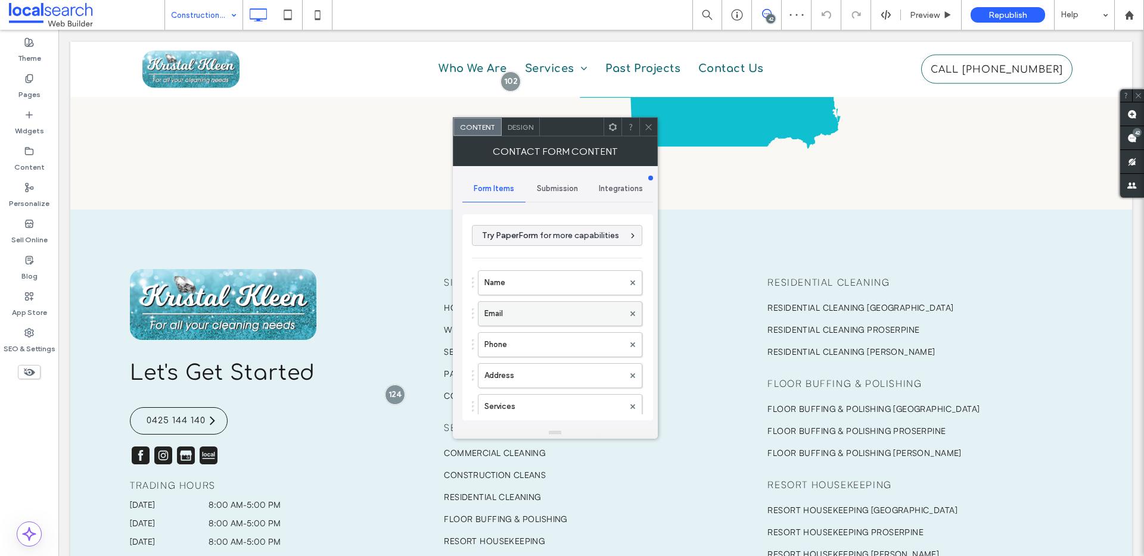
click at [516, 322] on label "Email" at bounding box center [553, 314] width 139 height 24
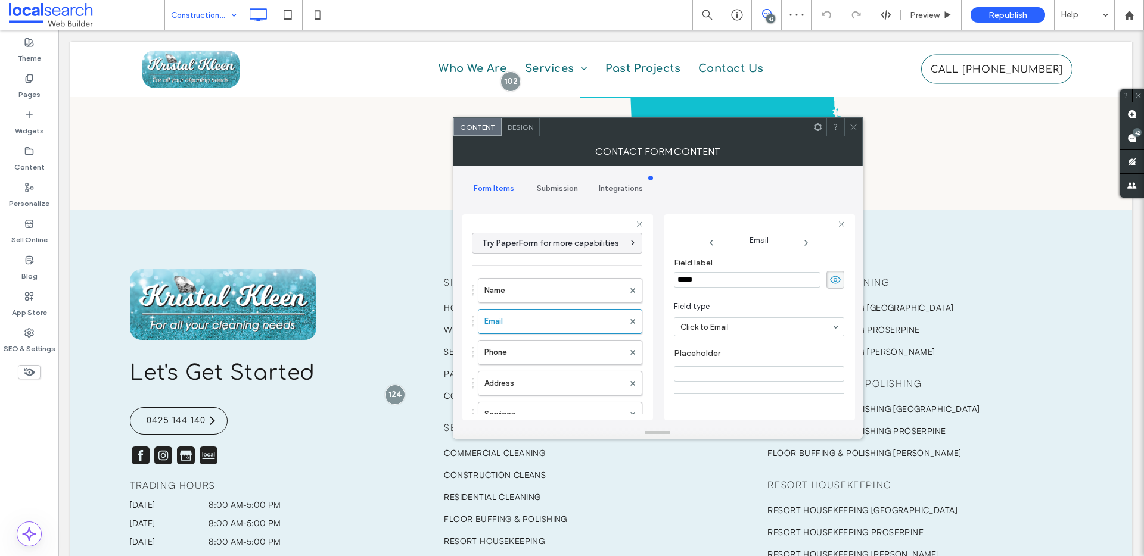
scroll to position [83, 0]
click at [857, 128] on icon at bounding box center [853, 127] width 9 height 9
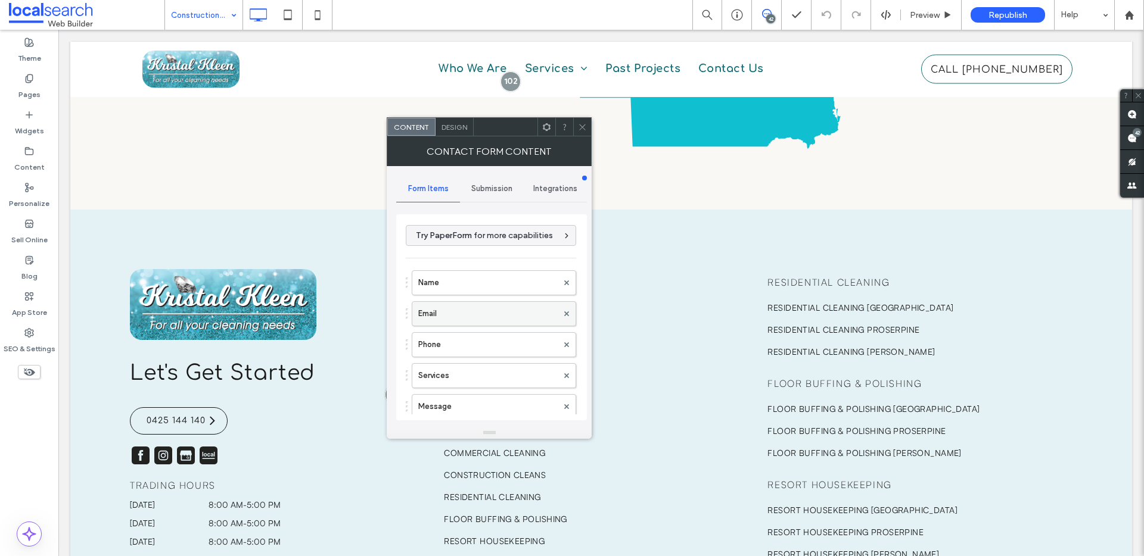
click at [445, 325] on label "Email" at bounding box center [487, 314] width 139 height 24
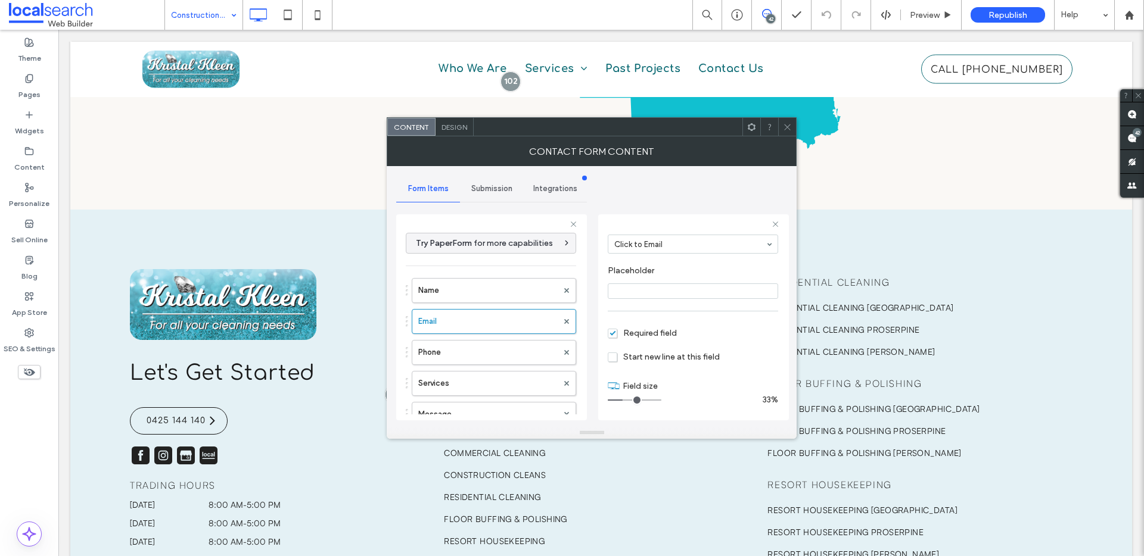
click at [783, 132] on span at bounding box center [787, 127] width 9 height 18
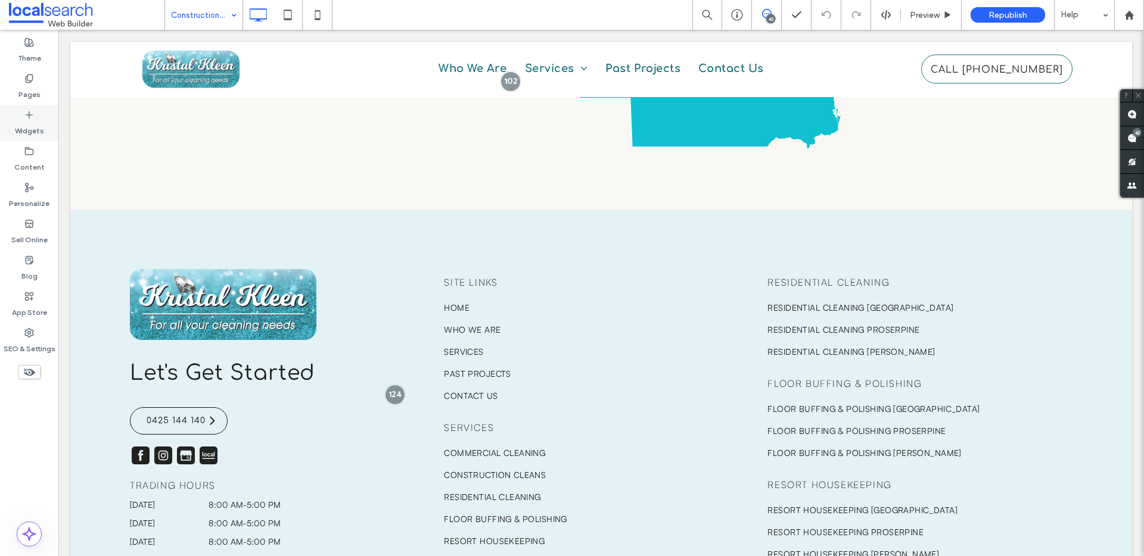
click at [21, 75] on div "Pages" at bounding box center [29, 87] width 58 height 36
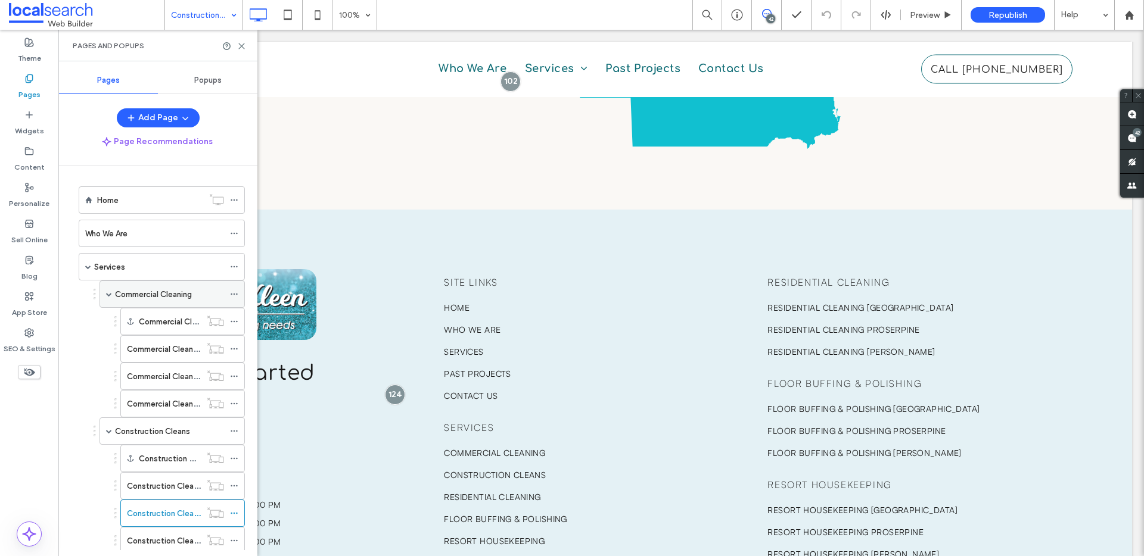
scroll to position [233, 0]
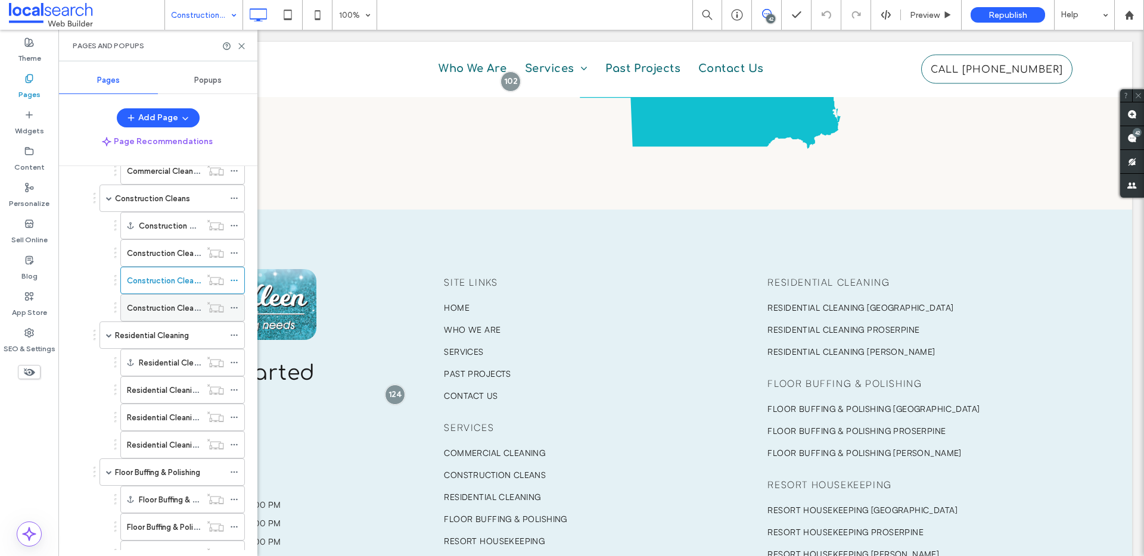
click at [182, 319] on div "Construction Cleans [PERSON_NAME]" at bounding box center [164, 308] width 74 height 26
click at [241, 46] on use at bounding box center [241, 45] width 5 height 5
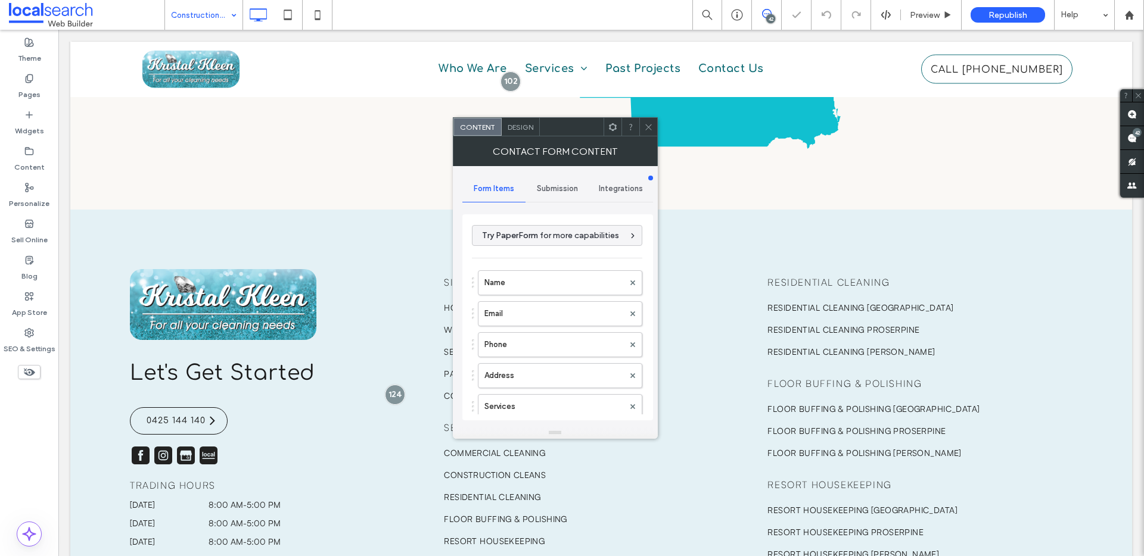
type input "**********"
click at [517, 321] on label "Email" at bounding box center [553, 314] width 139 height 24
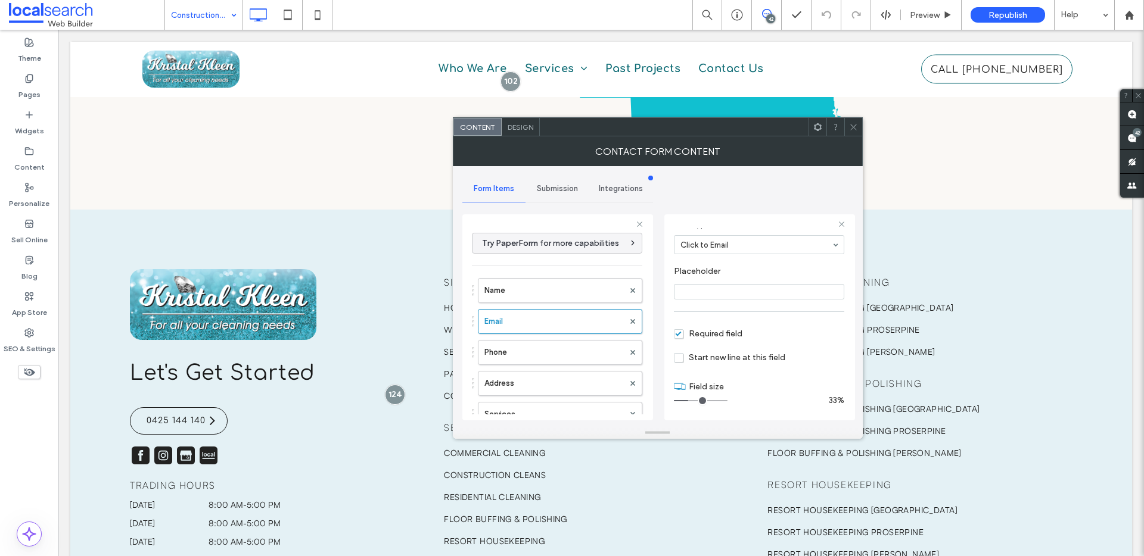
scroll to position [83, 0]
click at [858, 126] on div at bounding box center [853, 127] width 18 height 18
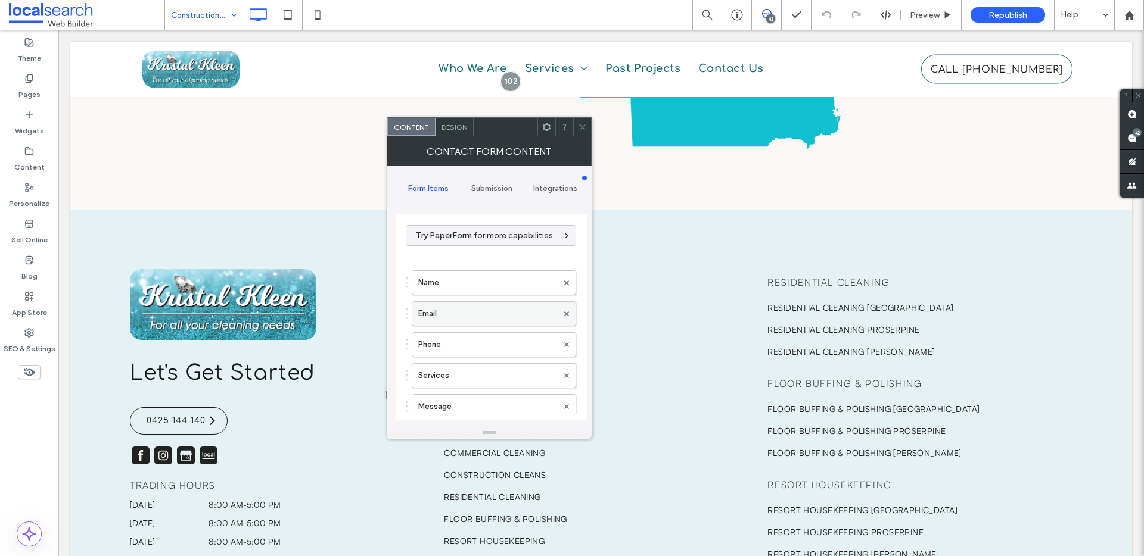
click at [447, 323] on label "Email" at bounding box center [487, 314] width 139 height 24
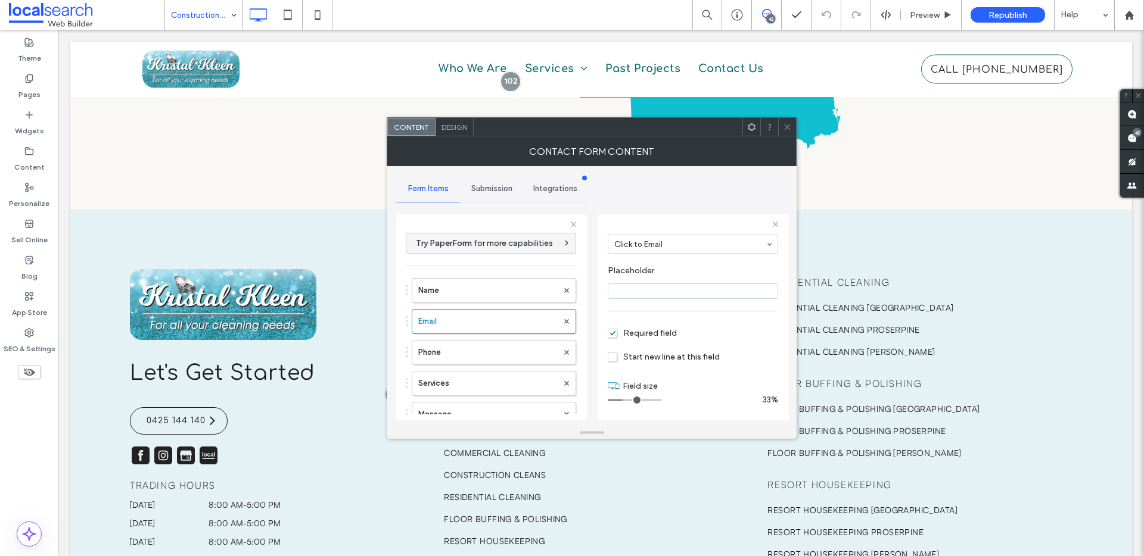
click at [787, 133] on span at bounding box center [787, 127] width 9 height 18
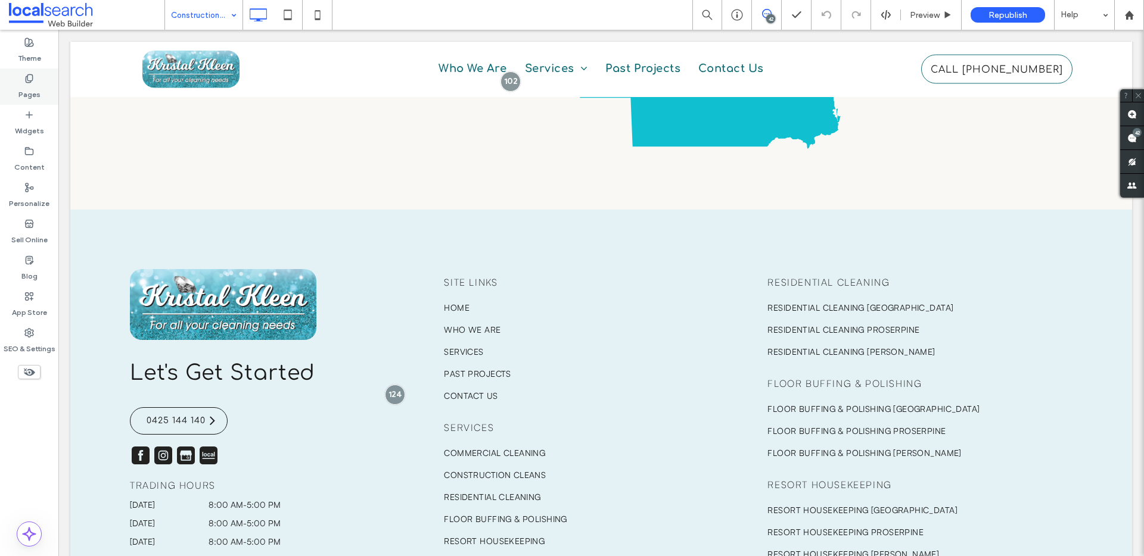
click at [42, 91] on div "Pages" at bounding box center [29, 87] width 58 height 36
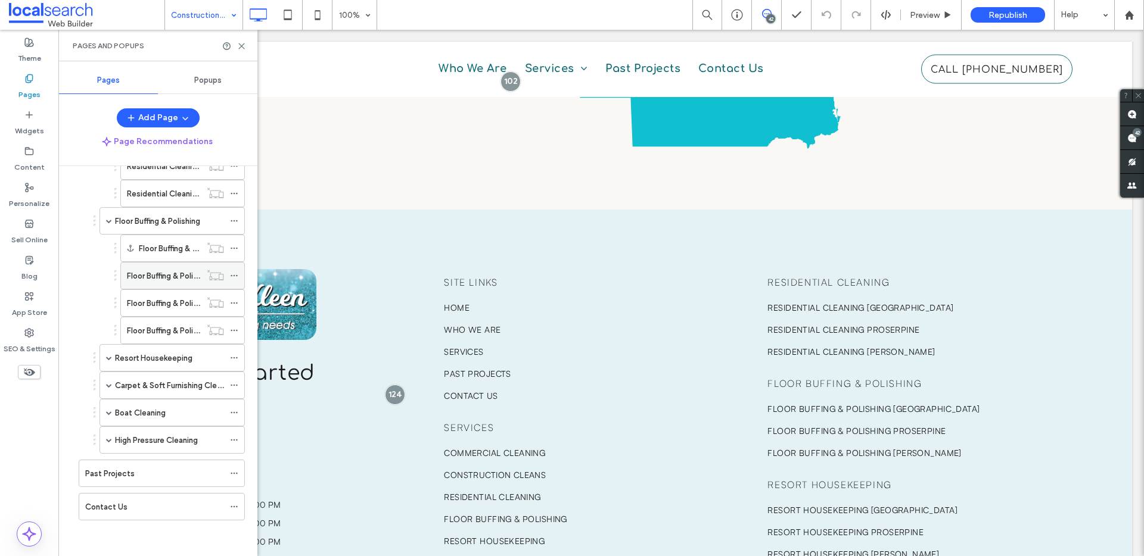
scroll to position [275, 0]
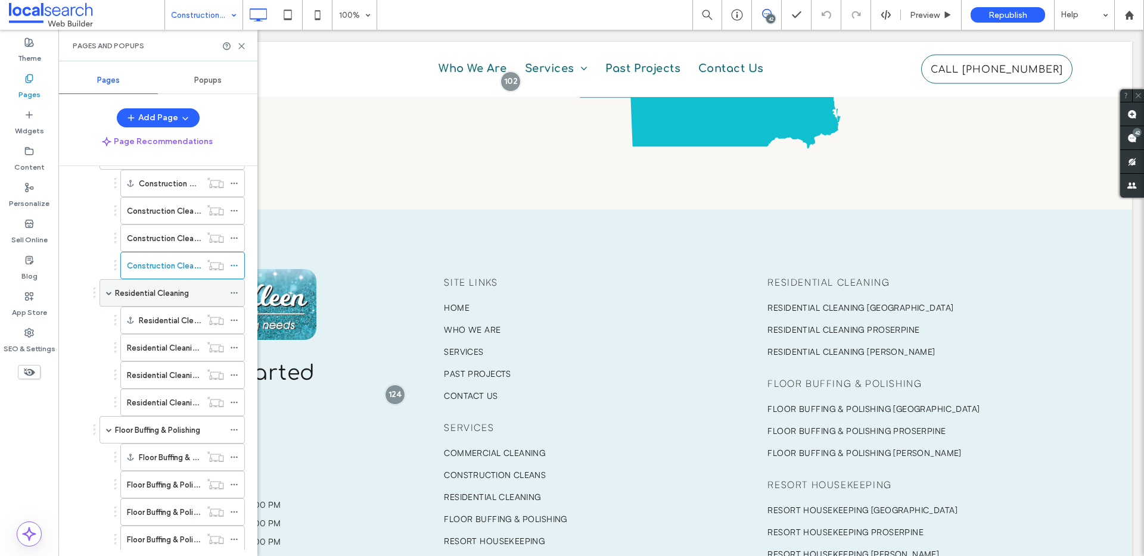
click at [137, 287] on label "Residential Cleaning" at bounding box center [152, 293] width 74 height 21
click at [242, 45] on icon at bounding box center [241, 46] width 9 height 9
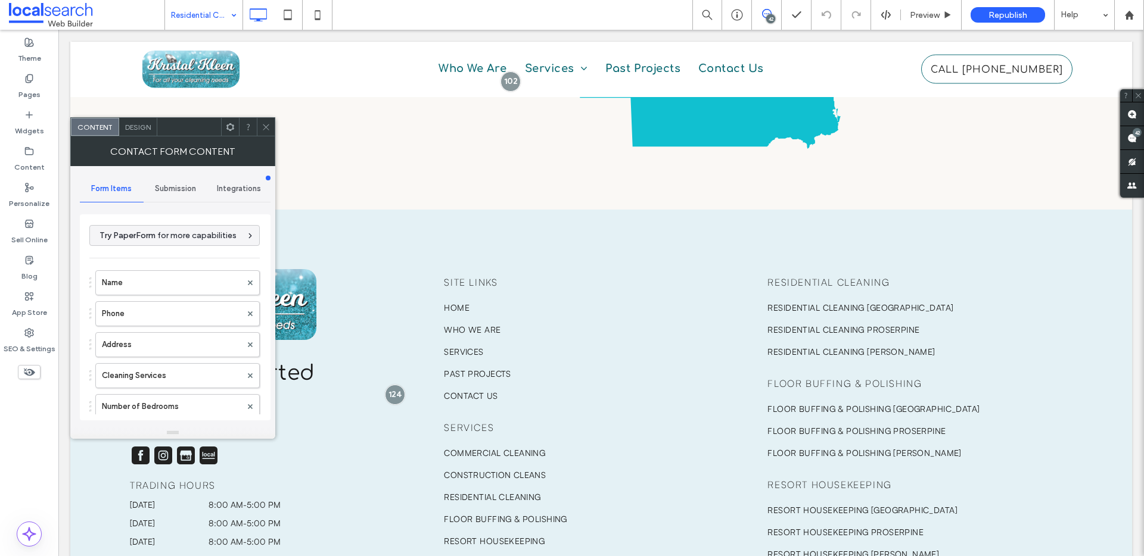
type input "**********"
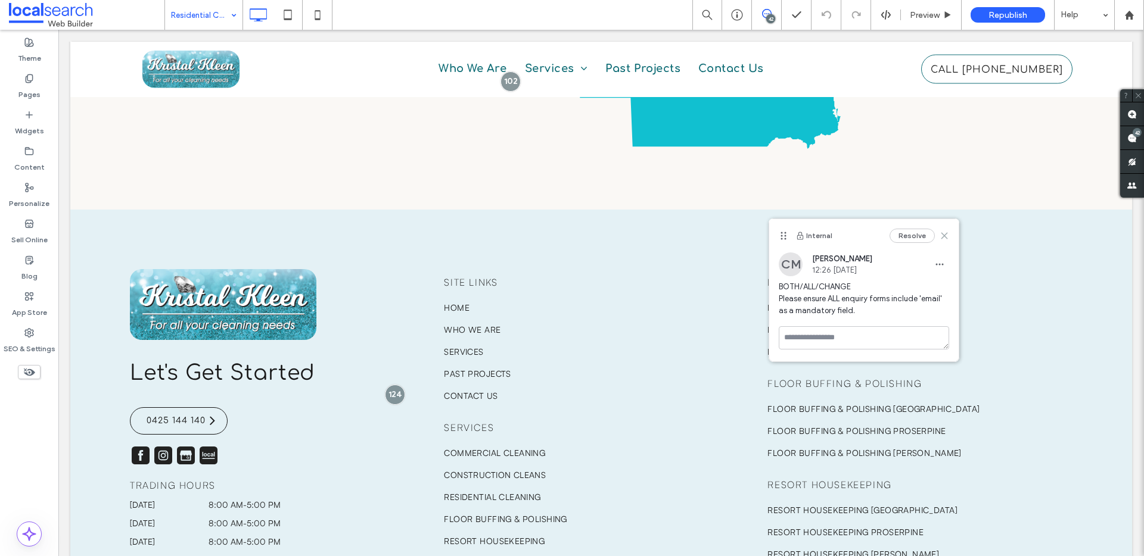
click at [944, 234] on icon at bounding box center [944, 236] width 10 height 10
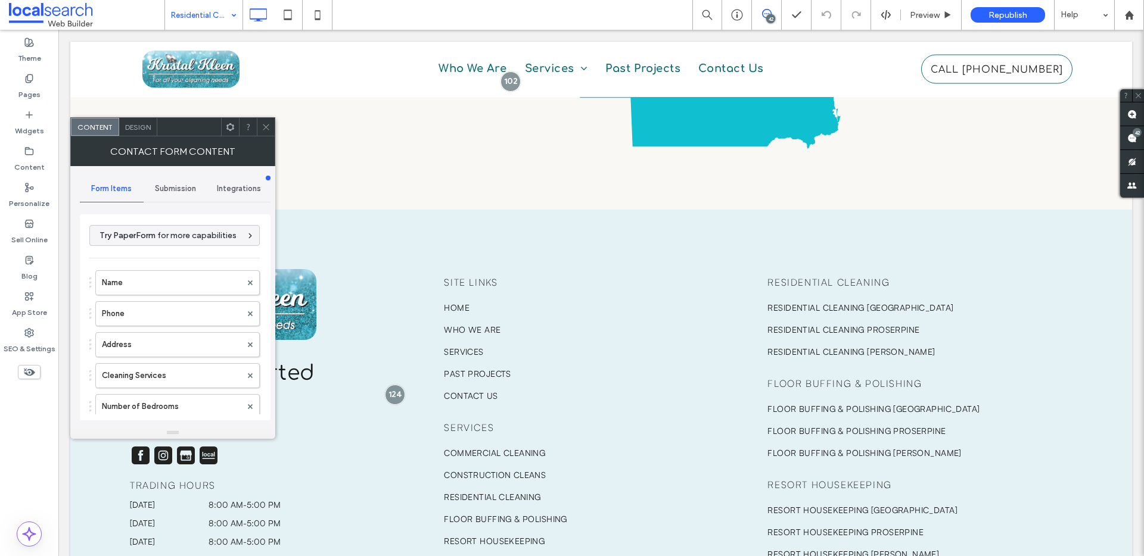
type input "**********"
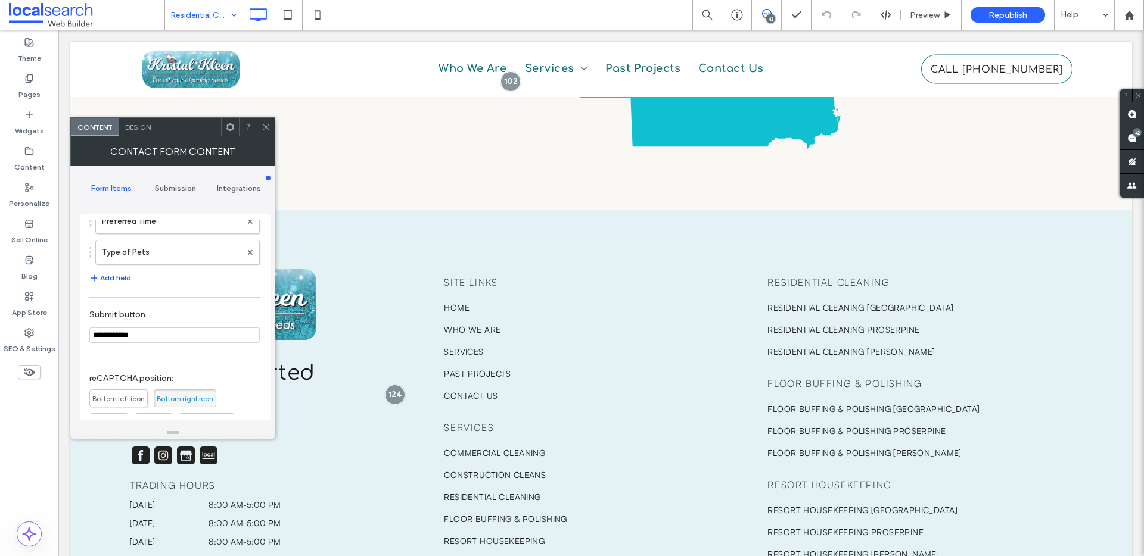
click at [117, 279] on button "Add field" at bounding box center [110, 278] width 42 height 14
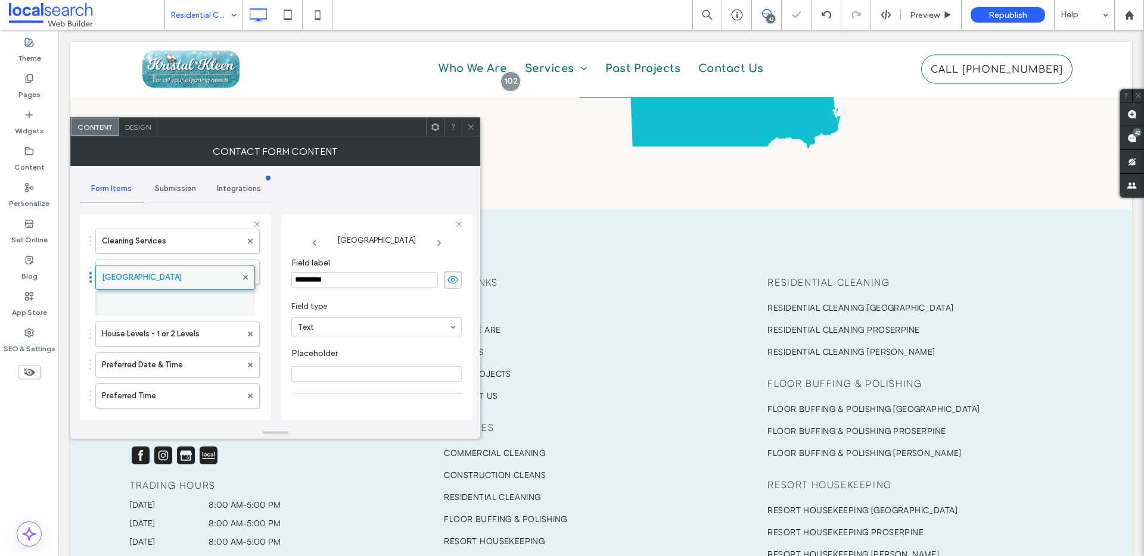
drag, startPoint x: 148, startPoint y: 367, endPoint x: 160, endPoint y: 240, distance: 127.4
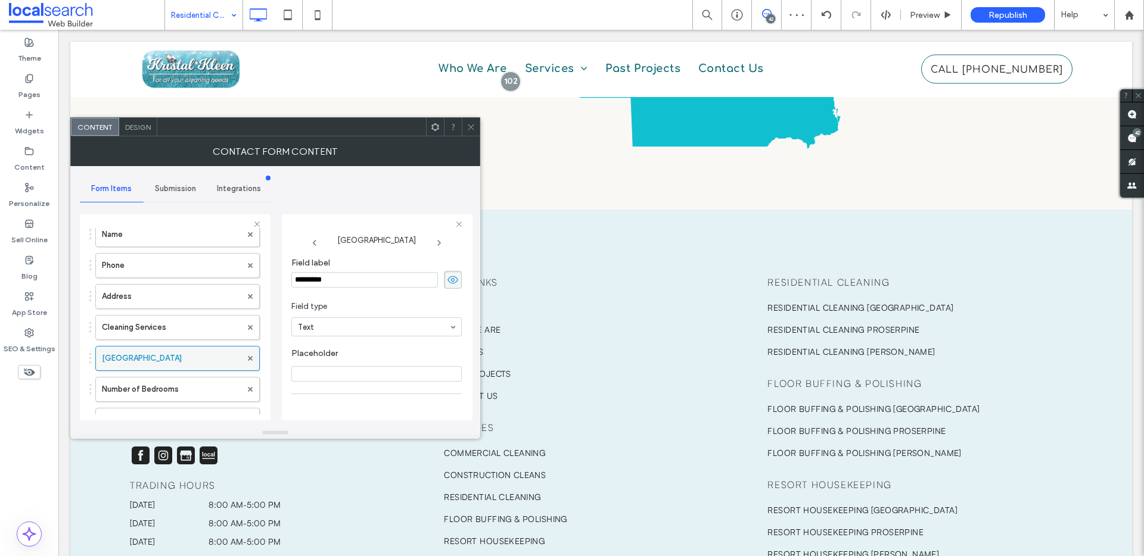
scroll to position [55, 0]
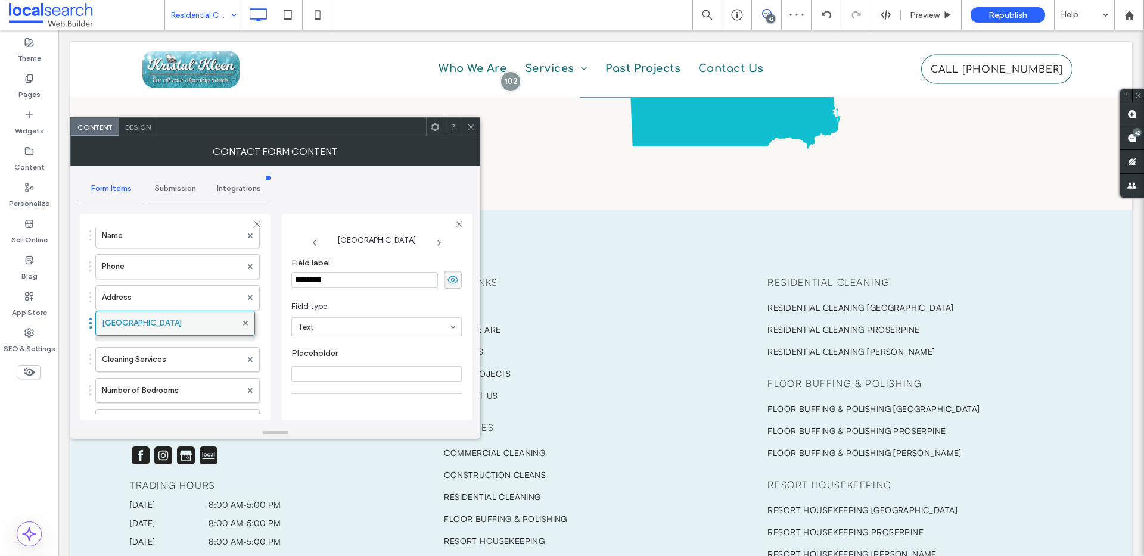
drag, startPoint x: 133, startPoint y: 362, endPoint x: 136, endPoint y: 318, distance: 43.6
click at [128, 301] on label "Address" at bounding box center [171, 298] width 139 height 24
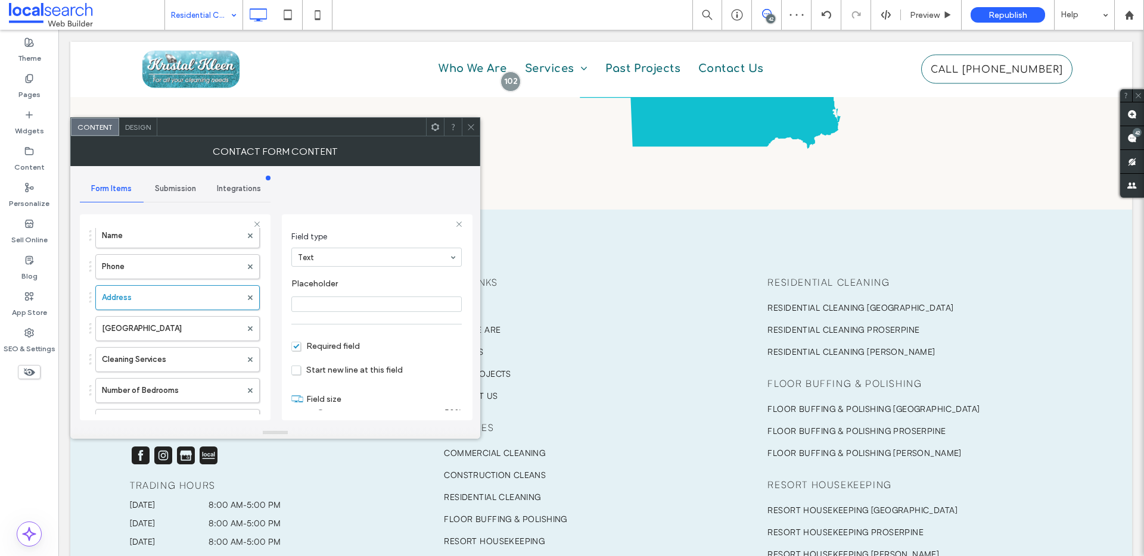
scroll to position [83, 0]
drag, startPoint x: 316, startPoint y: 400, endPoint x: 306, endPoint y: 401, distance: 10.8
click at [306, 401] on input "range" at bounding box center [318, 400] width 54 height 1
click at [118, 331] on label "New Field" at bounding box center [171, 329] width 139 height 24
type input "*"
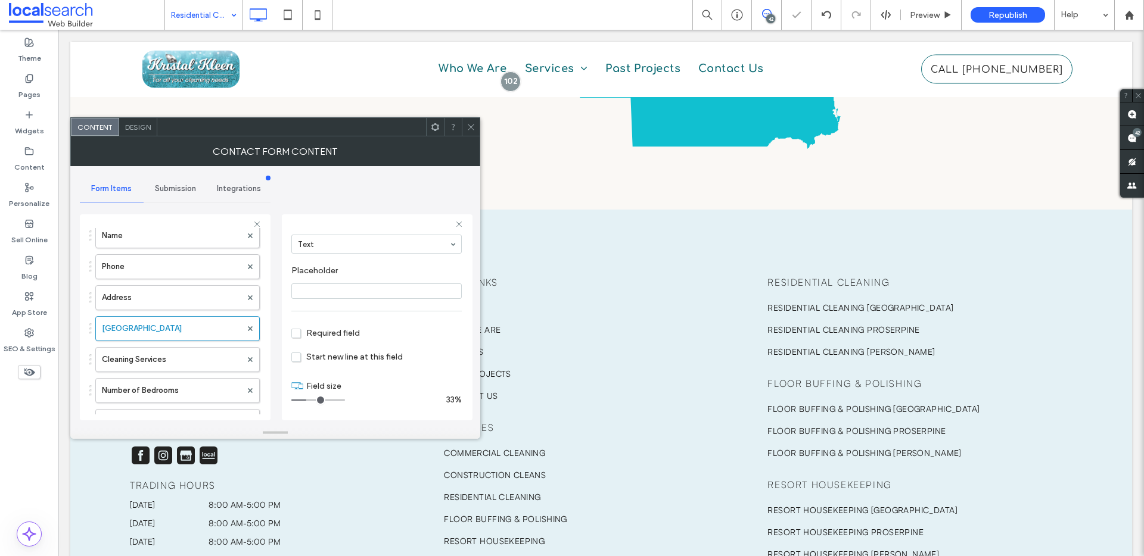
click at [325, 295] on input "Placeholder" at bounding box center [376, 291] width 170 height 15
type input "*****"
click at [367, 269] on label "Placeholder" at bounding box center [374, 272] width 166 height 13
click at [302, 331] on span "Required field" at bounding box center [325, 333] width 69 height 10
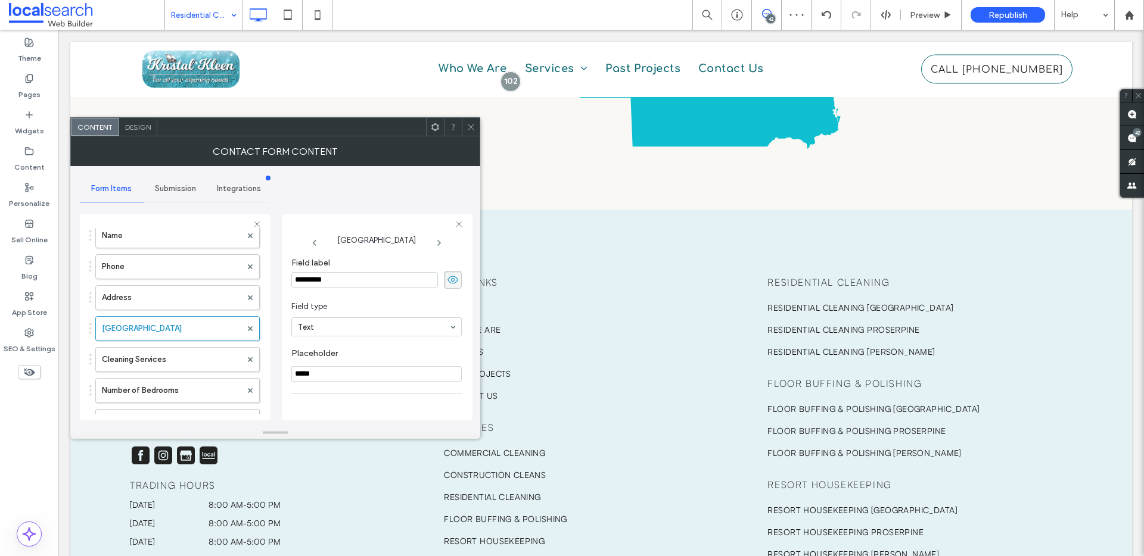
drag, startPoint x: 343, startPoint y: 279, endPoint x: 301, endPoint y: 275, distance: 42.6
click at [301, 275] on input "*********" at bounding box center [364, 279] width 147 height 15
type input "*****"
click at [295, 372] on input "*****" at bounding box center [376, 371] width 170 height 15
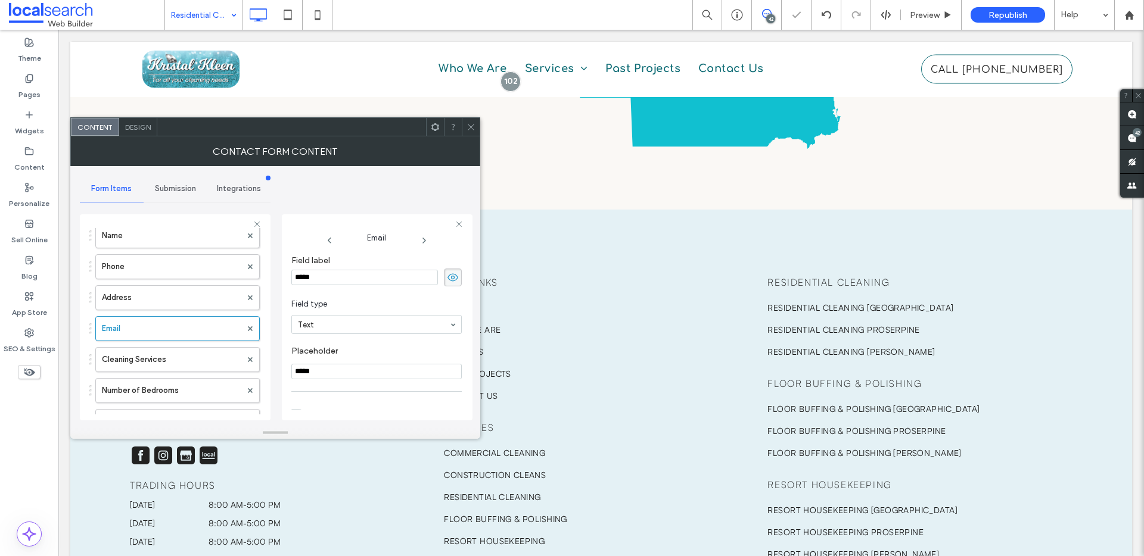
click at [295, 372] on input "*****" at bounding box center [376, 371] width 170 height 15
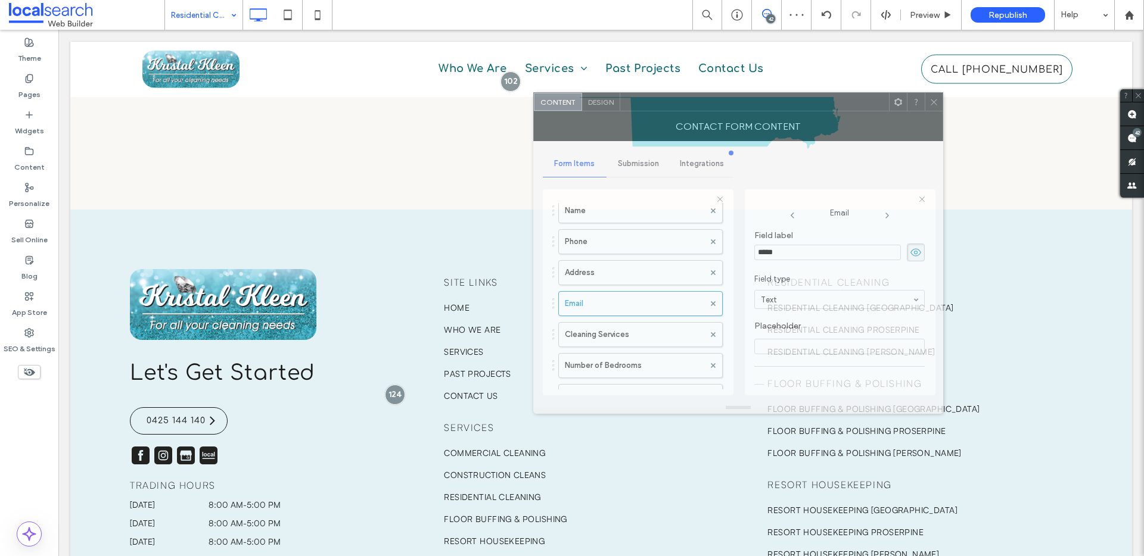
drag, startPoint x: 365, startPoint y: 138, endPoint x: 801, endPoint y: 113, distance: 436.8
click at [801, 113] on div "Contact Form Content" at bounding box center [738, 126] width 410 height 30
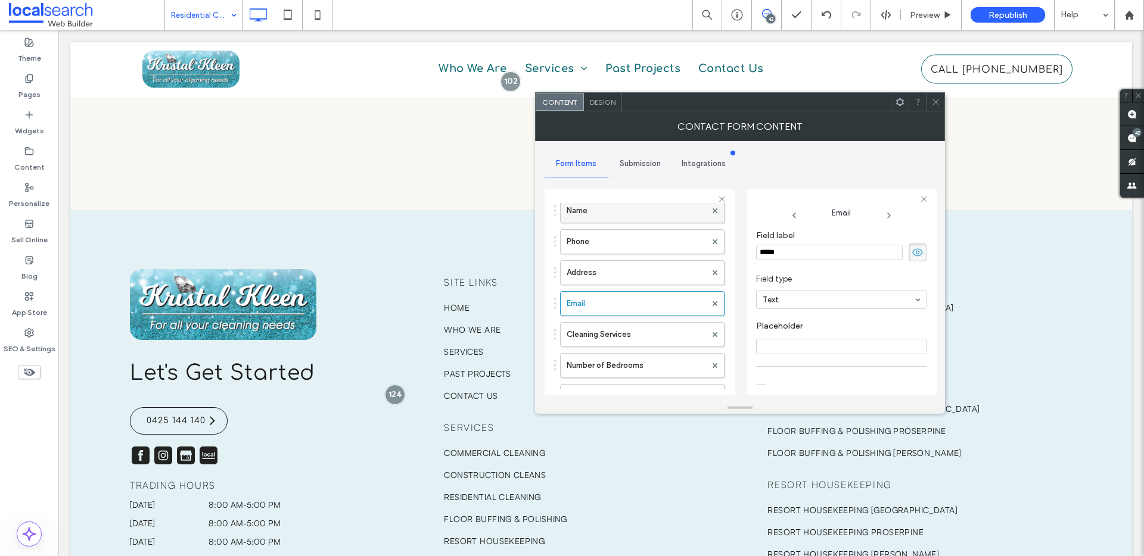
click at [602, 205] on label "Name" at bounding box center [635, 211] width 139 height 24
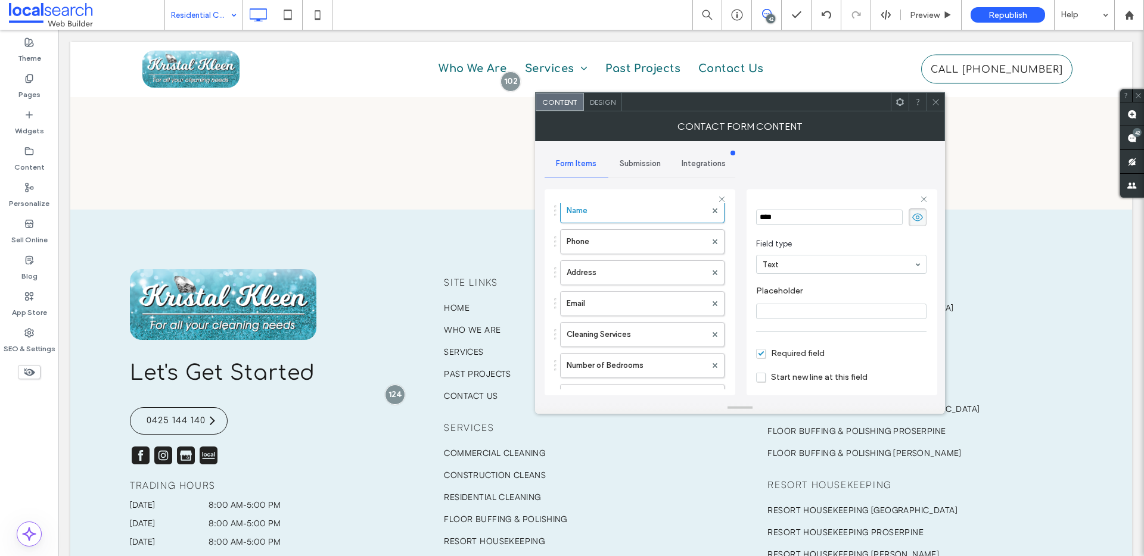
scroll to position [83, 0]
click at [768, 375] on input "range" at bounding box center [783, 375] width 54 height 1
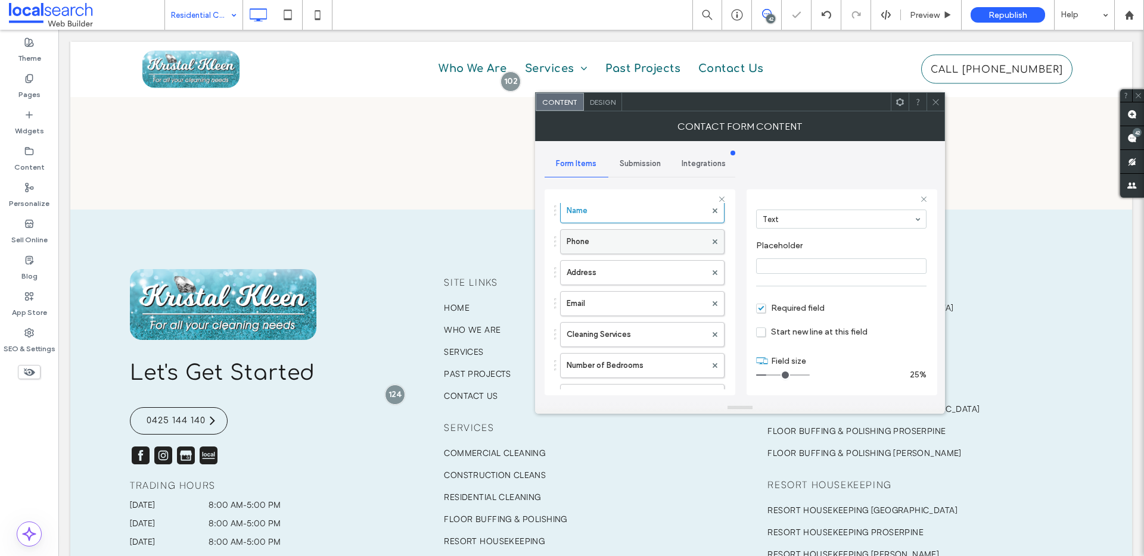
click at [597, 239] on label "Phone" at bounding box center [635, 242] width 139 height 24
drag, startPoint x: 771, startPoint y: 375, endPoint x: 765, endPoint y: 376, distance: 6.0
click at [765, 376] on input "range" at bounding box center [783, 375] width 54 height 1
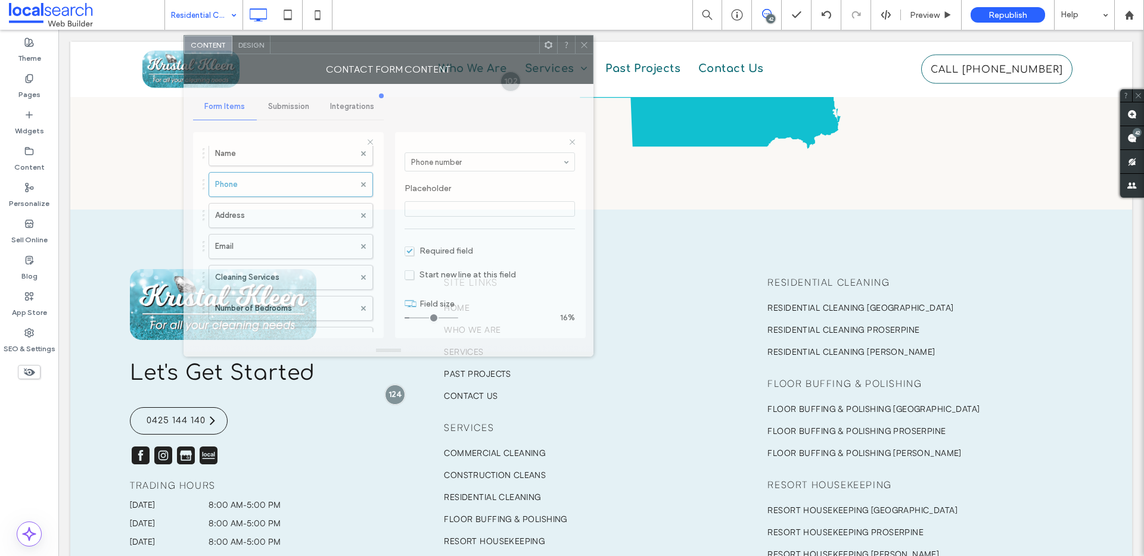
drag, startPoint x: 803, startPoint y: 119, endPoint x: 449, endPoint y: 63, distance: 358.8
click at [451, 62] on div "Contact Form Content" at bounding box center [388, 69] width 410 height 30
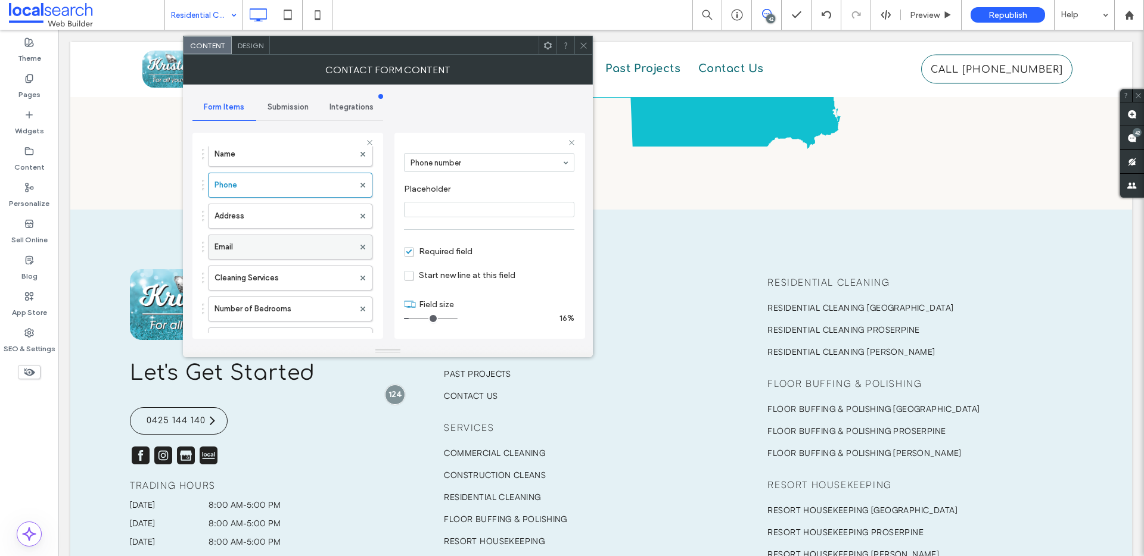
click at [232, 253] on label "Email" at bounding box center [283, 247] width 139 height 24
click at [416, 318] on input "range" at bounding box center [431, 318] width 54 height 1
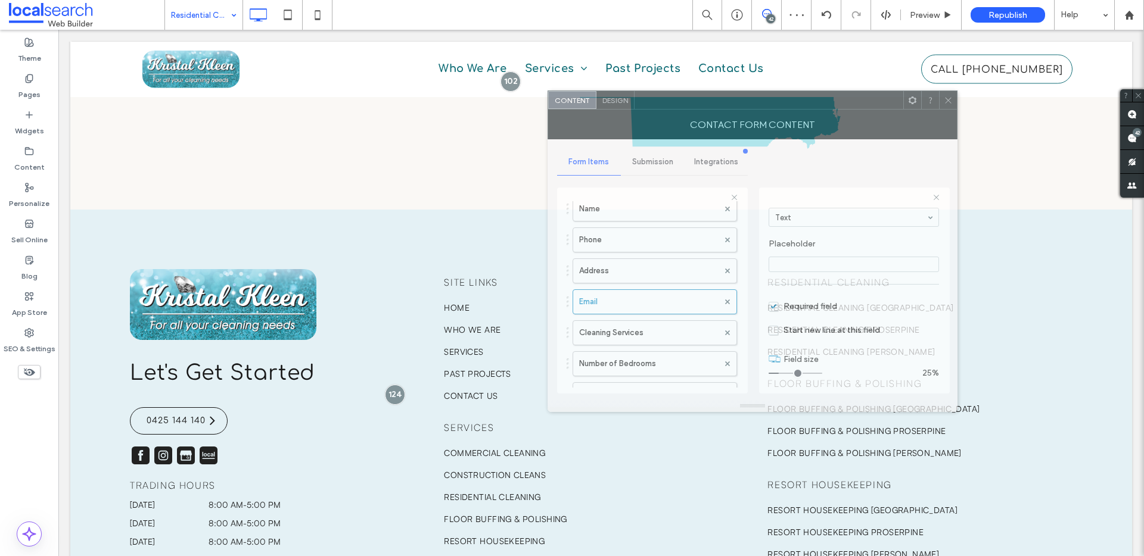
drag, startPoint x: 507, startPoint y: 82, endPoint x: 786, endPoint y: 113, distance: 281.1
click at [786, 112] on div "Contact Form Content" at bounding box center [752, 125] width 410 height 30
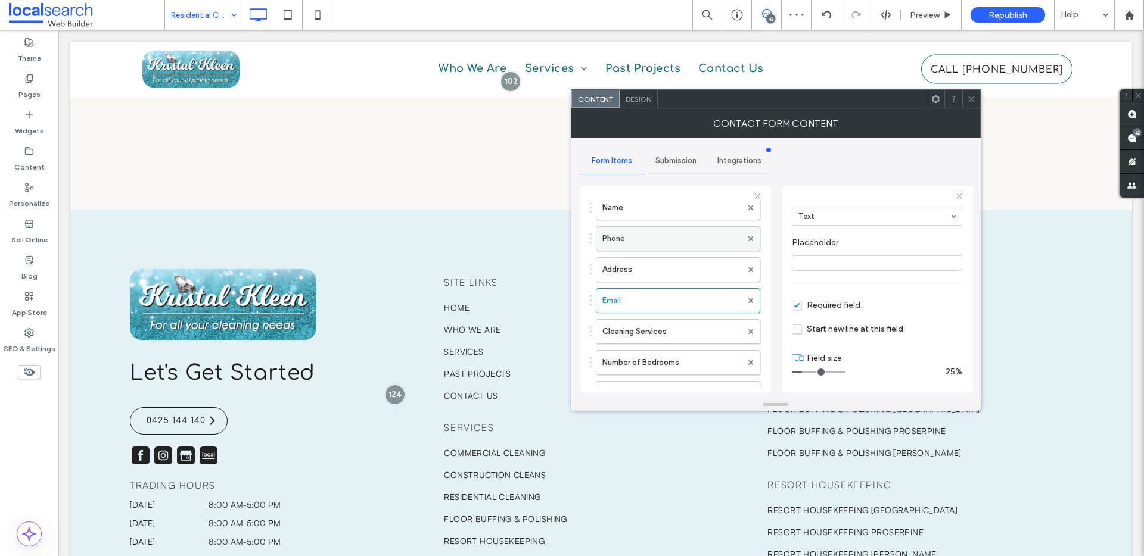
click at [601, 239] on div "Phone" at bounding box center [678, 238] width 164 height 25
click at [808, 373] on input "range" at bounding box center [819, 372] width 54 height 1
click at [624, 208] on label "Name" at bounding box center [671, 208] width 139 height 24
click at [801, 373] on input "range" at bounding box center [819, 372] width 54 height 1
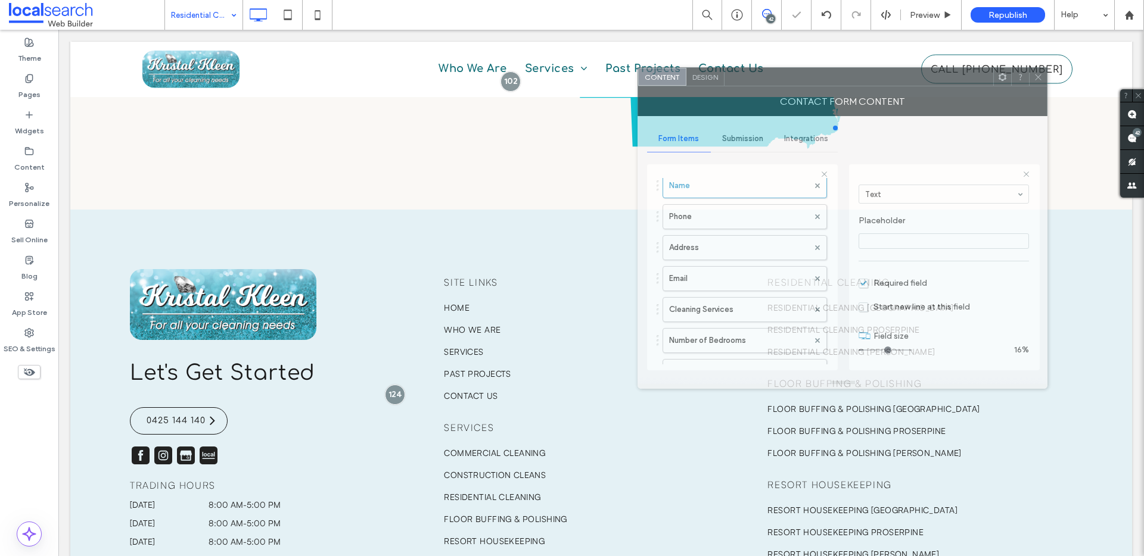
drag, startPoint x: 879, startPoint y: 114, endPoint x: 962, endPoint y: 95, distance: 85.7
click at [962, 95] on div "Contact Form Content" at bounding box center [842, 101] width 410 height 30
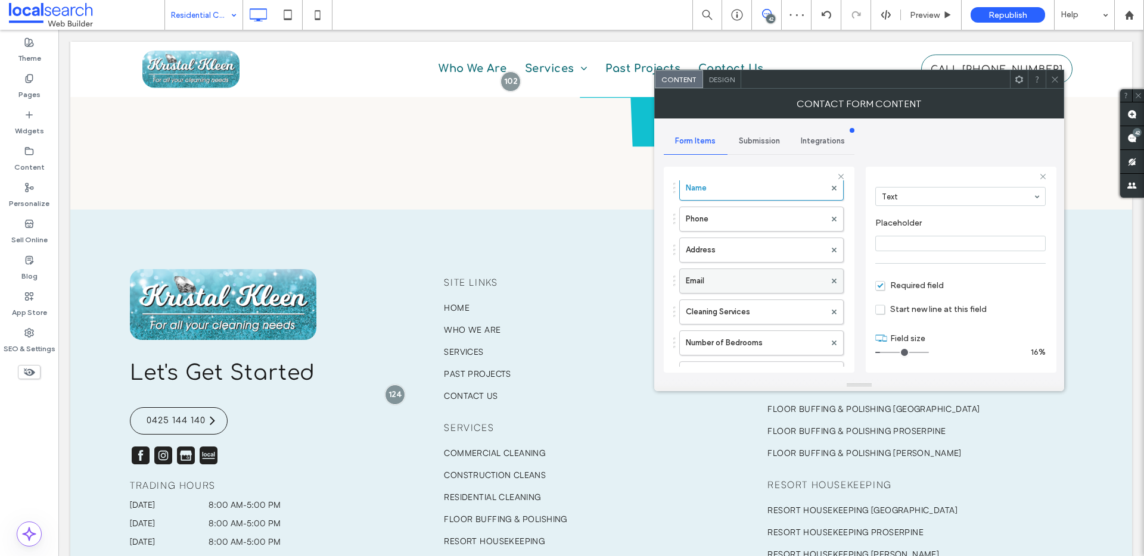
click at [749, 282] on label "Email" at bounding box center [755, 281] width 139 height 24
click at [888, 353] on input "range" at bounding box center [902, 352] width 54 height 1
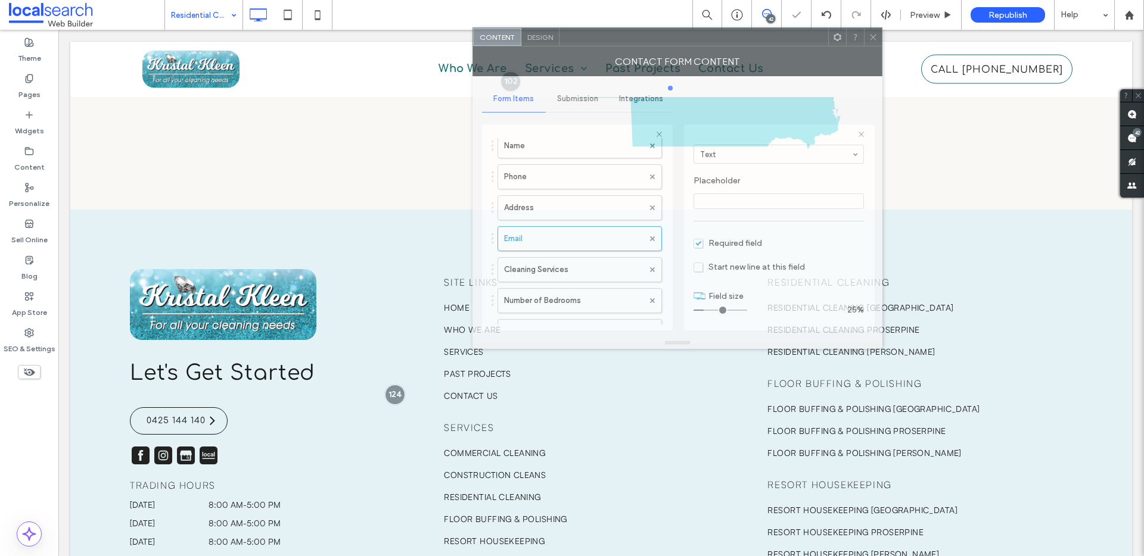
drag, startPoint x: 964, startPoint y: 100, endPoint x: 782, endPoint y: 58, distance: 186.5
click at [782, 58] on div "Contact Form Content" at bounding box center [677, 61] width 410 height 30
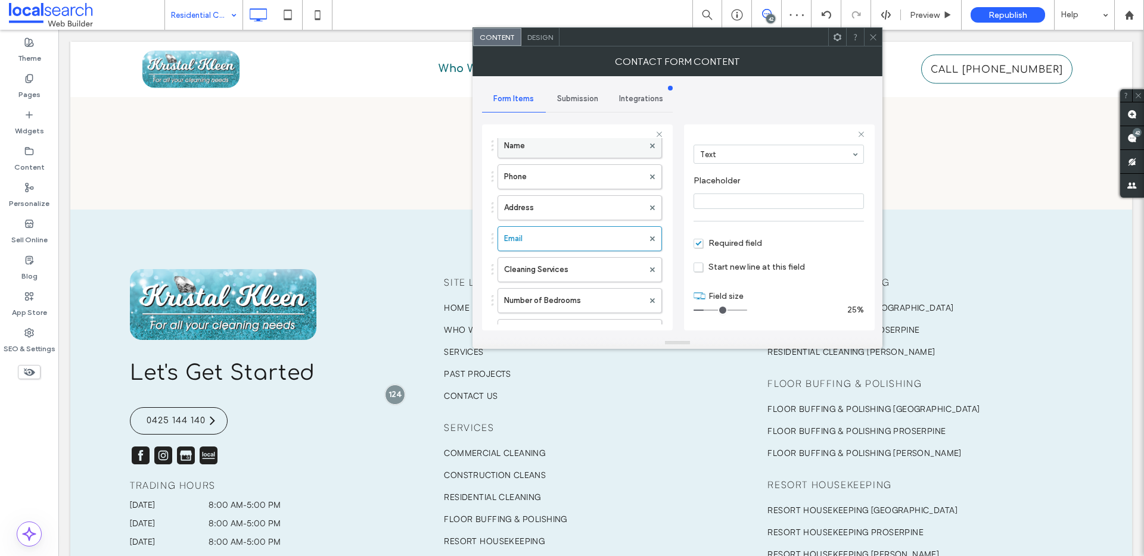
click at [535, 142] on label "Name" at bounding box center [573, 146] width 139 height 24
click at [706, 311] on input "range" at bounding box center [720, 310] width 54 height 1
click at [516, 176] on label "Phone" at bounding box center [573, 177] width 139 height 24
type input "*"
click at [706, 310] on input "range" at bounding box center [720, 310] width 54 height 1
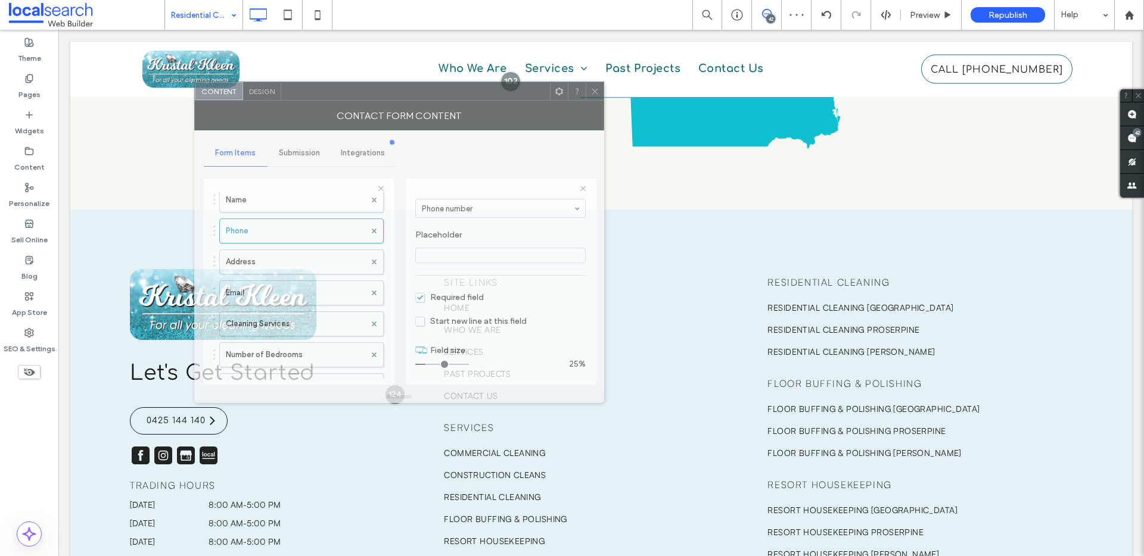
drag, startPoint x: 790, startPoint y: 69, endPoint x: 519, endPoint y: 64, distance: 271.1
click at [511, 82] on div at bounding box center [415, 91] width 269 height 18
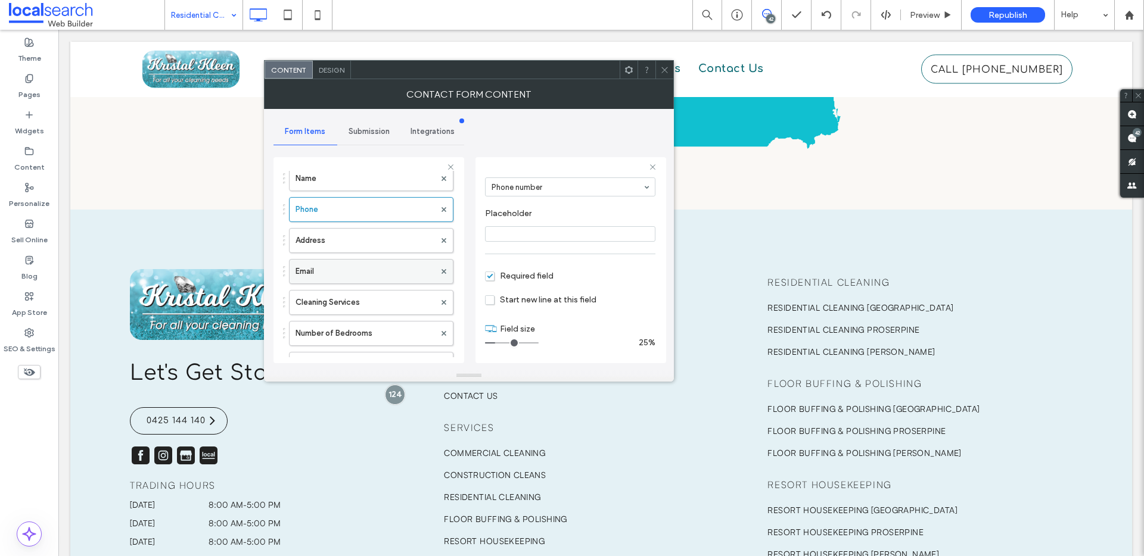
click at [324, 277] on label "Email" at bounding box center [364, 272] width 139 height 24
click at [665, 71] on icon at bounding box center [664, 70] width 9 height 9
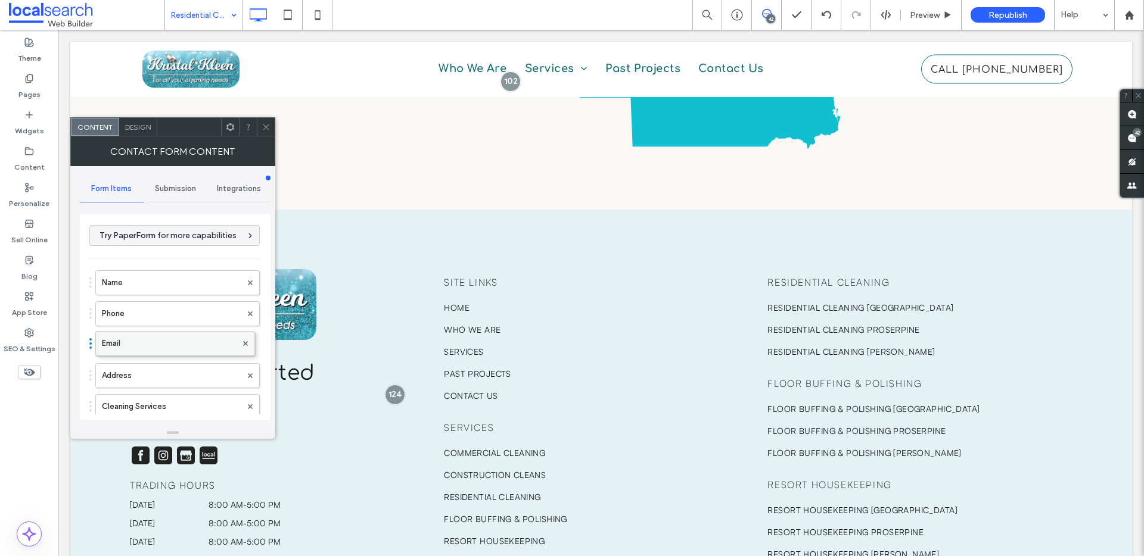
drag, startPoint x: 154, startPoint y: 369, endPoint x: 153, endPoint y: 331, distance: 37.5
click at [269, 127] on icon at bounding box center [265, 127] width 9 height 9
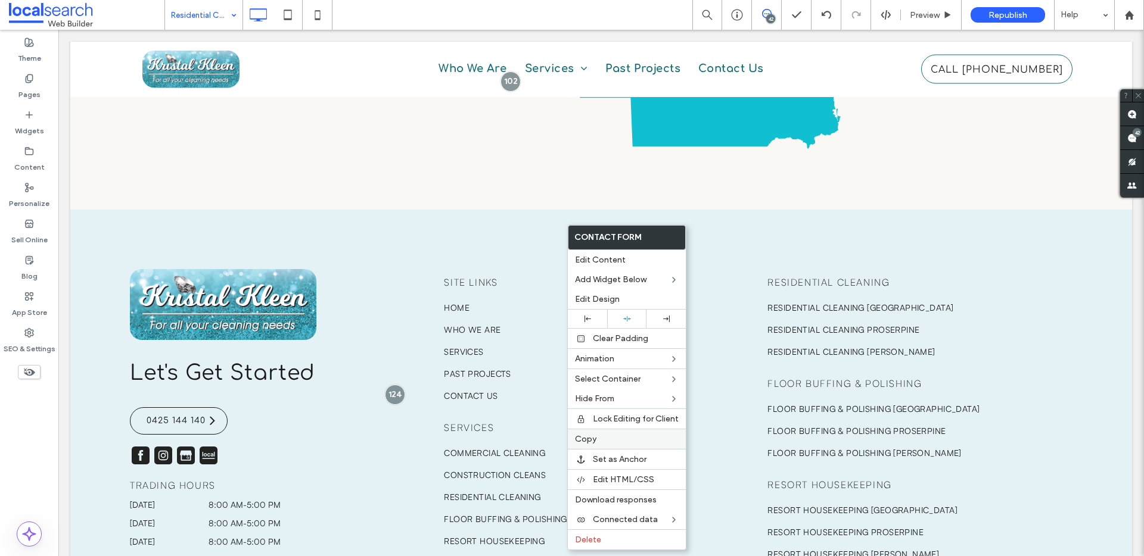
click at [602, 432] on div "Copy" at bounding box center [627, 439] width 118 height 20
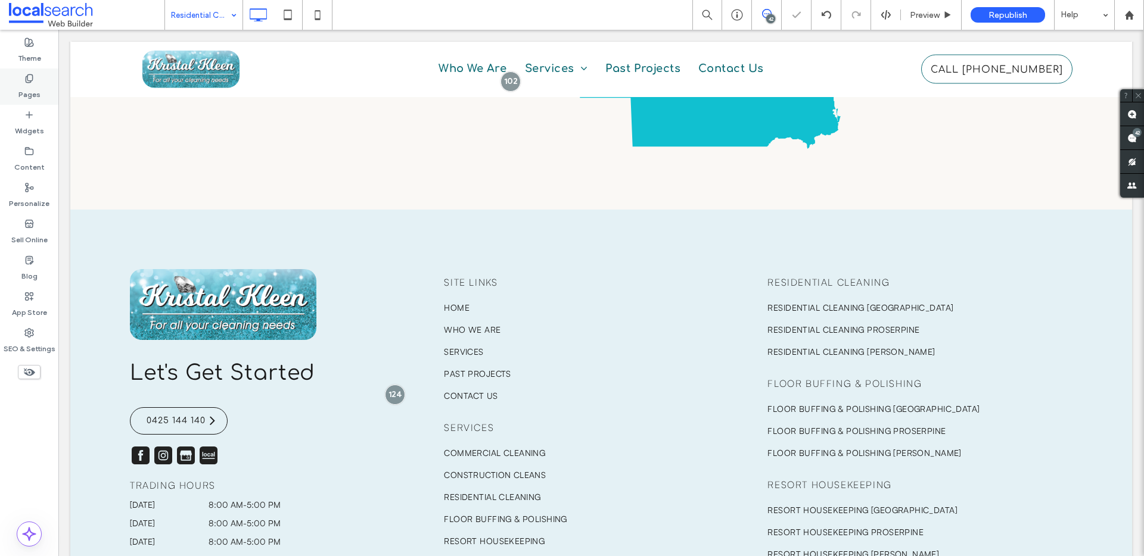
click at [28, 95] on label "Pages" at bounding box center [29, 91] width 22 height 17
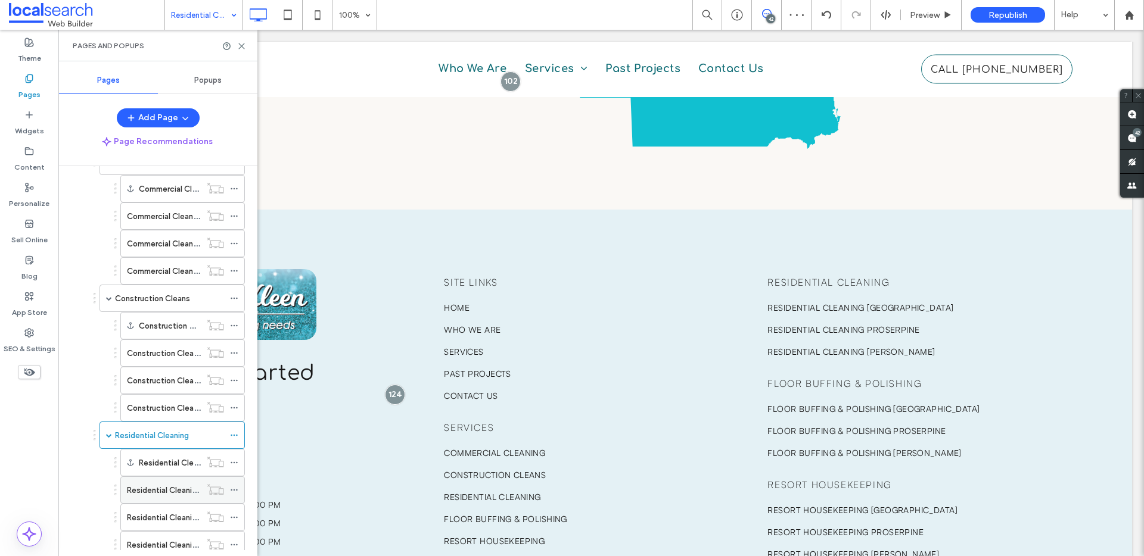
scroll to position [325, 0]
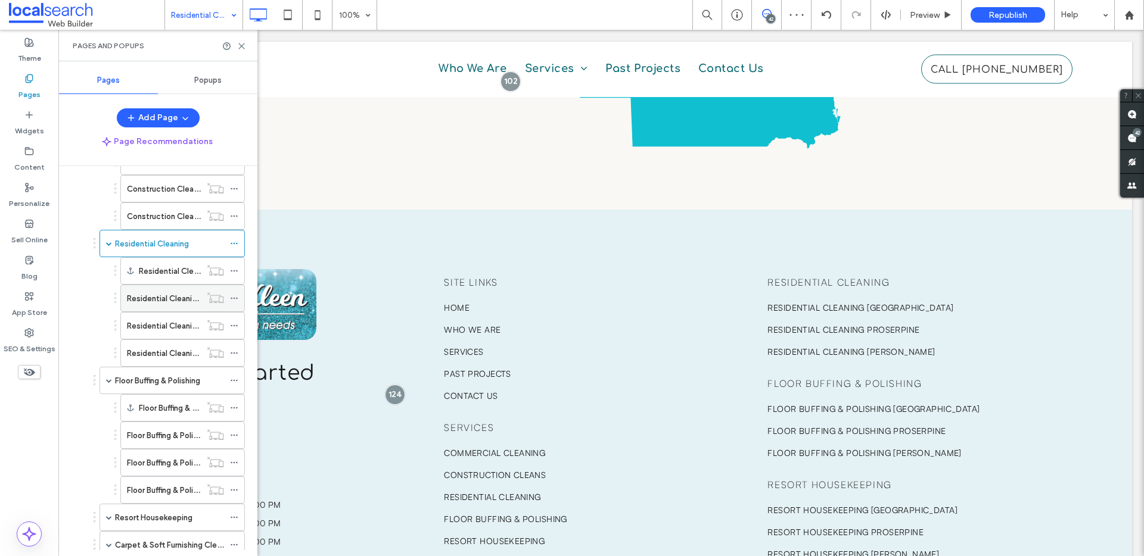
click at [151, 301] on label "Residential Cleaning [GEOGRAPHIC_DATA]" at bounding box center [204, 298] width 155 height 21
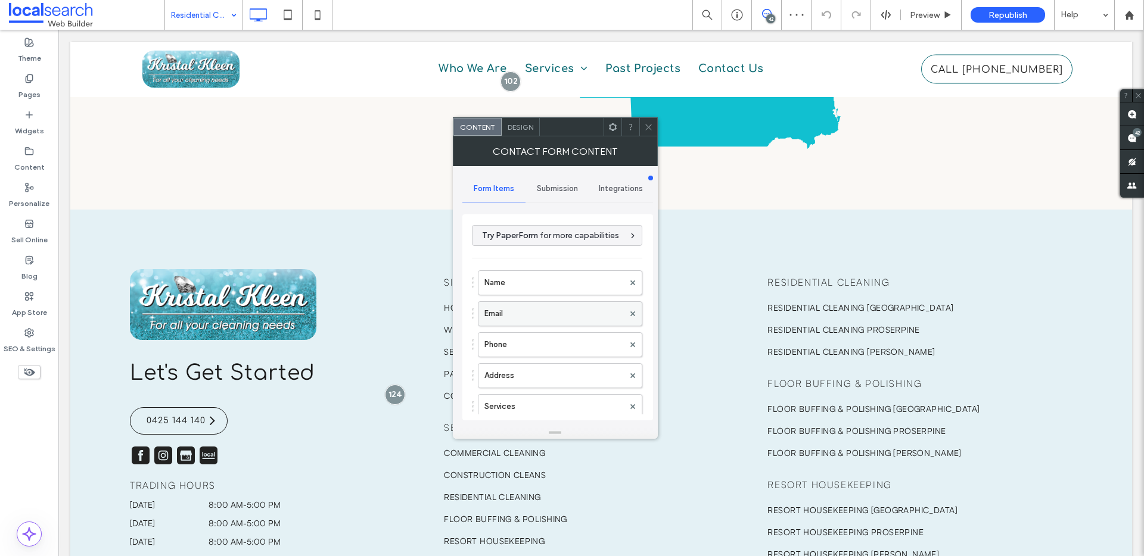
click at [513, 316] on label "Email" at bounding box center [553, 314] width 139 height 24
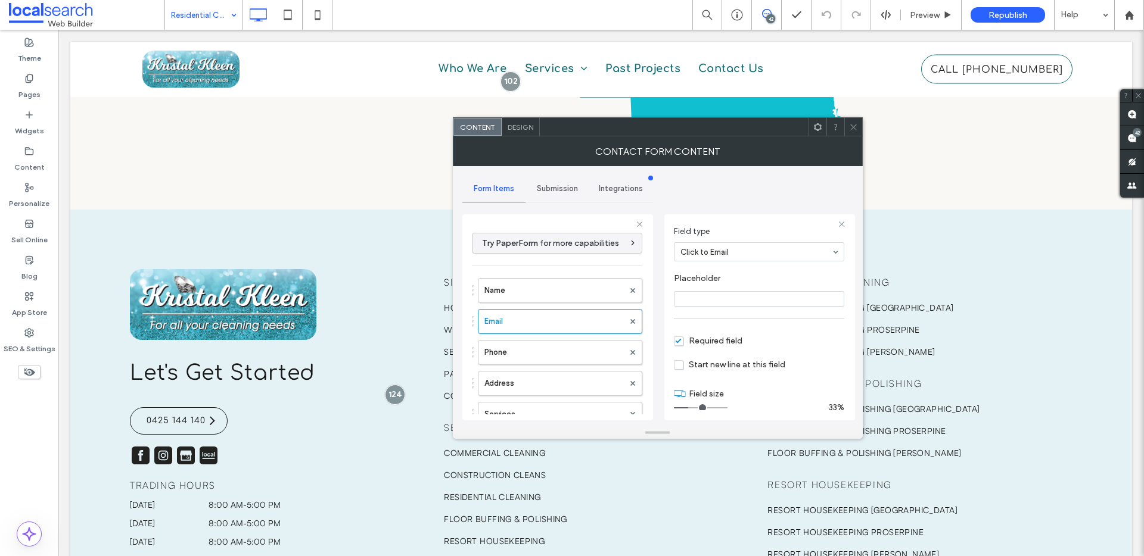
scroll to position [83, 0]
click at [858, 131] on div at bounding box center [853, 127] width 18 height 18
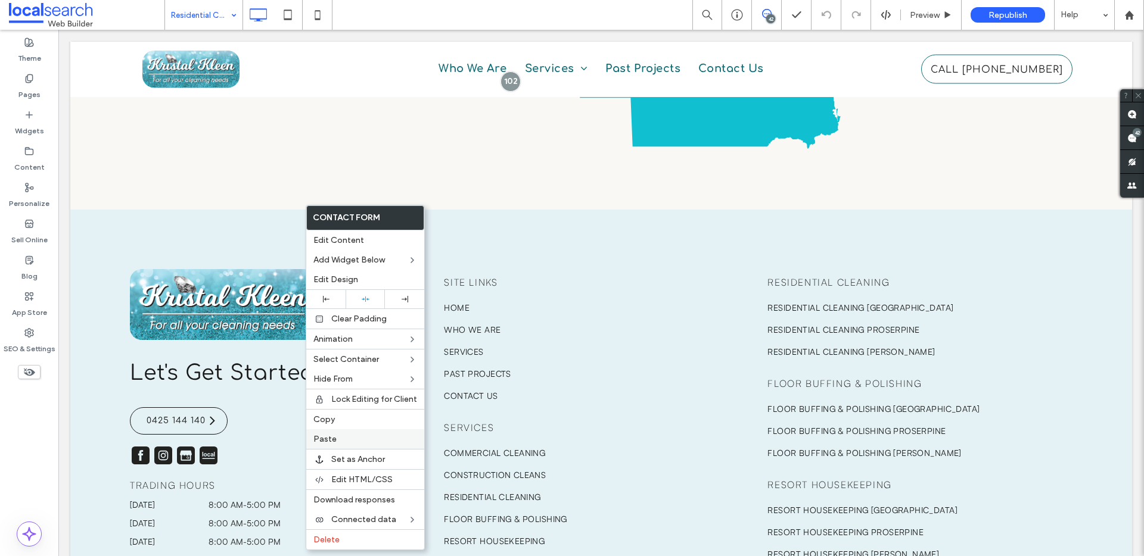
click at [331, 437] on span "Paste" at bounding box center [324, 439] width 23 height 10
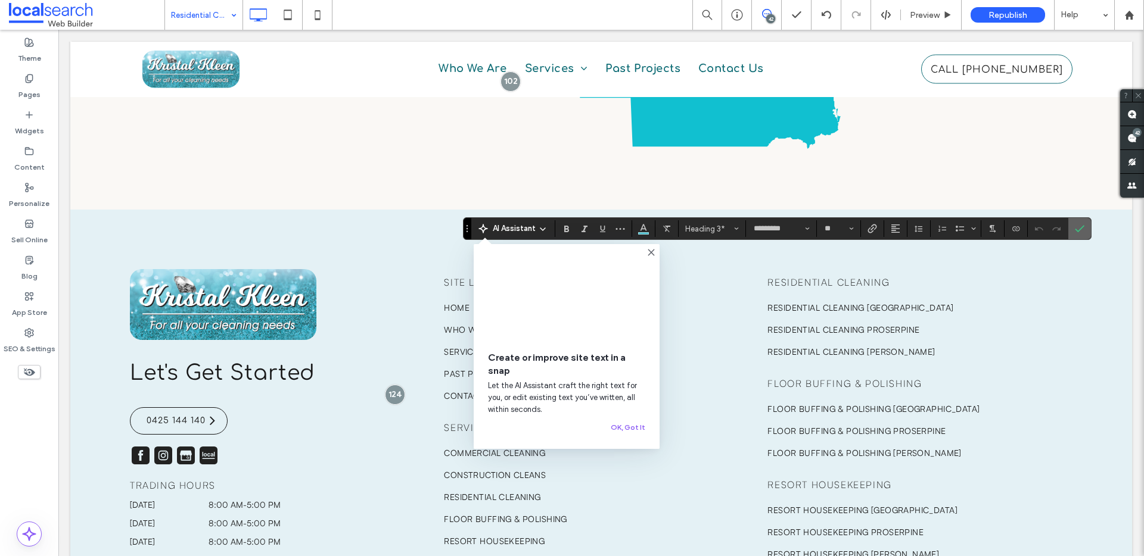
click at [1082, 228] on icon "Confirm" at bounding box center [1080, 229] width 10 height 10
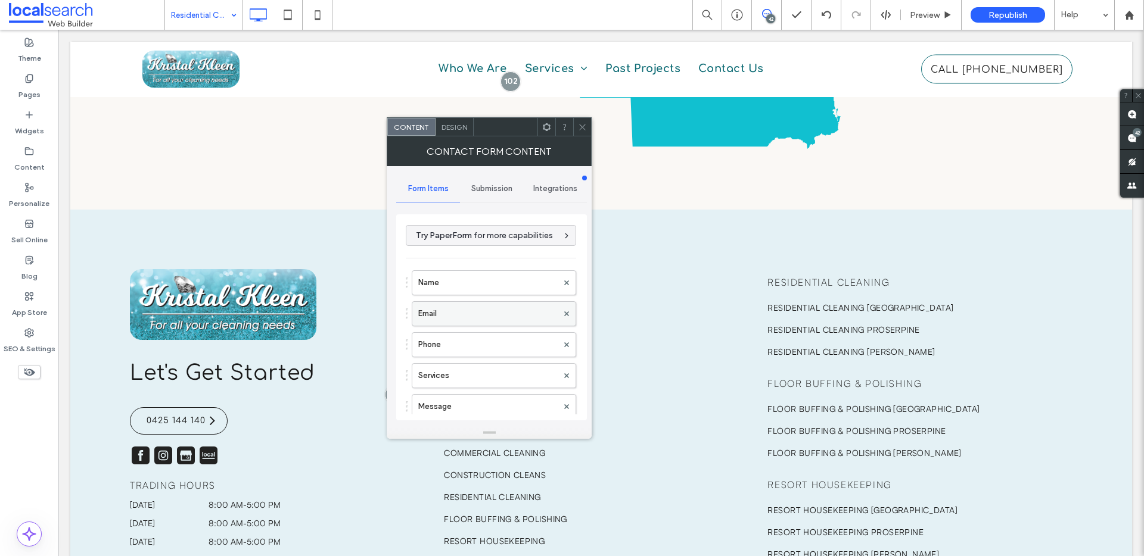
click at [448, 319] on label "Email" at bounding box center [487, 314] width 139 height 24
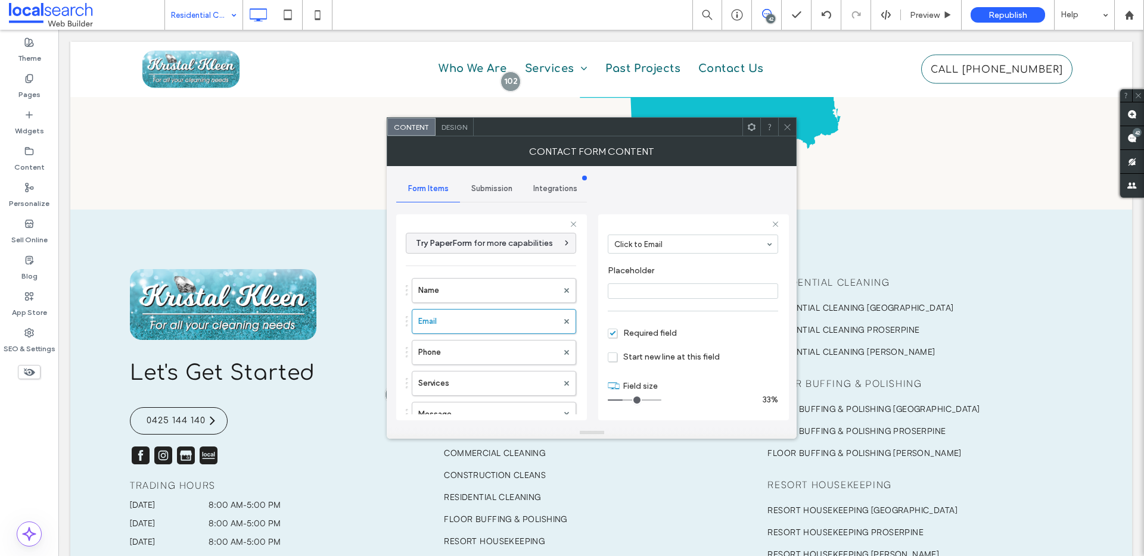
click at [782, 119] on div at bounding box center [787, 127] width 18 height 18
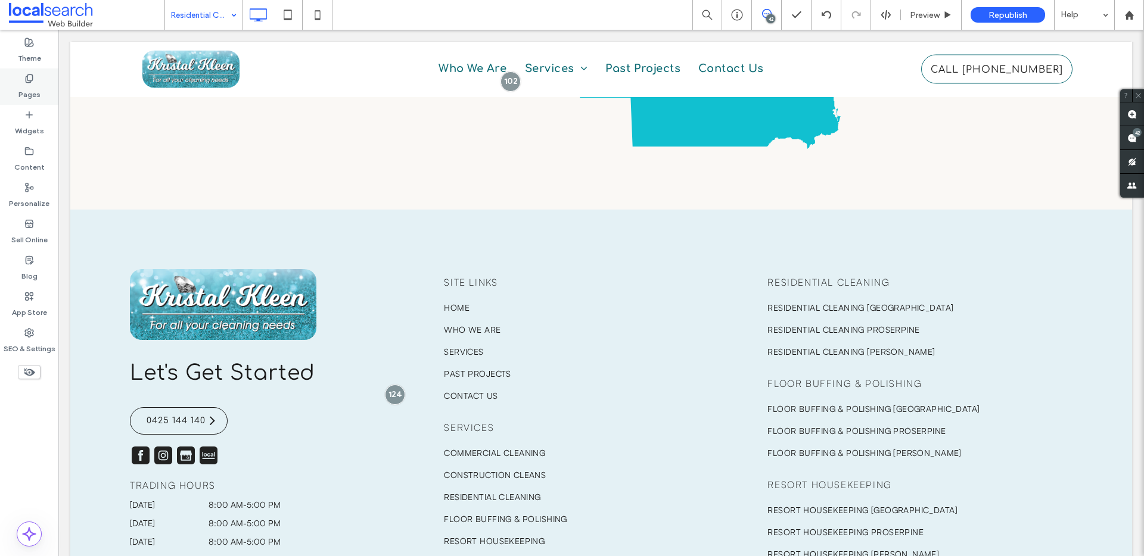
click at [29, 91] on label "Pages" at bounding box center [29, 91] width 22 height 17
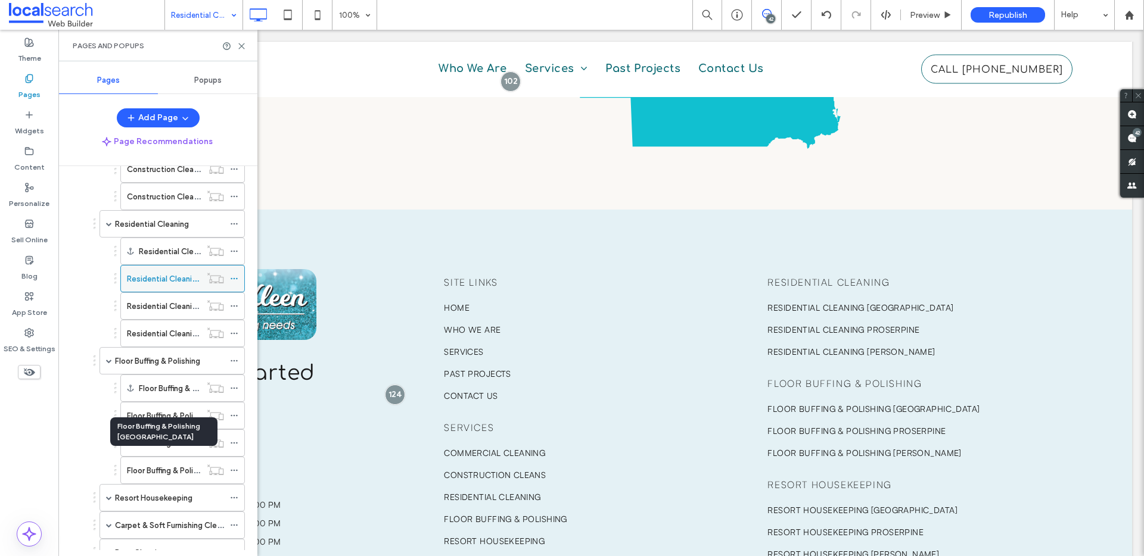
scroll to position [253, 0]
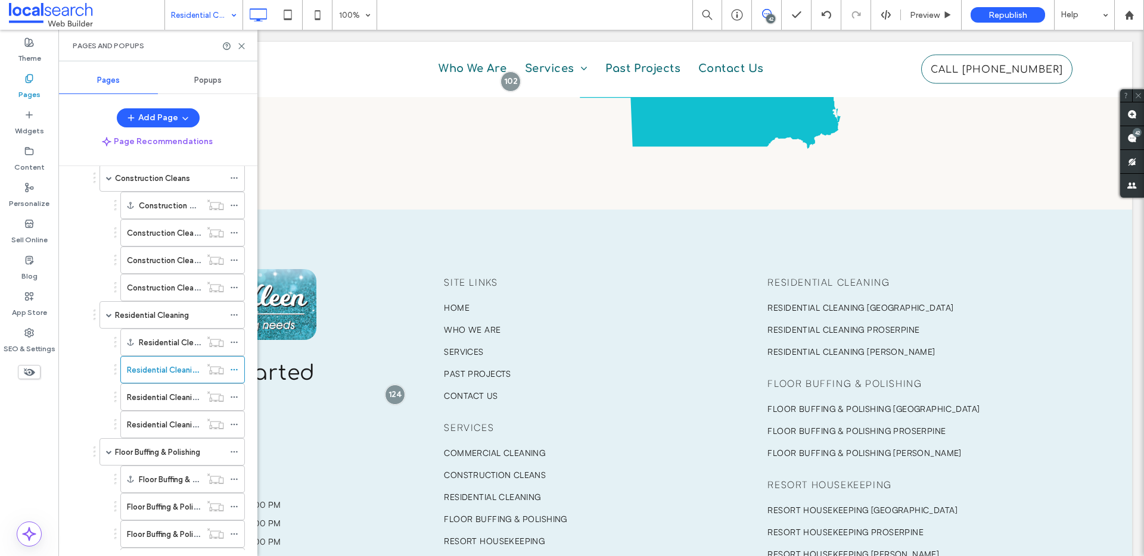
click at [150, 395] on label "Residential Cleaning Proserpine" at bounding box center [184, 397] width 114 height 21
click at [240, 46] on icon at bounding box center [241, 46] width 9 height 9
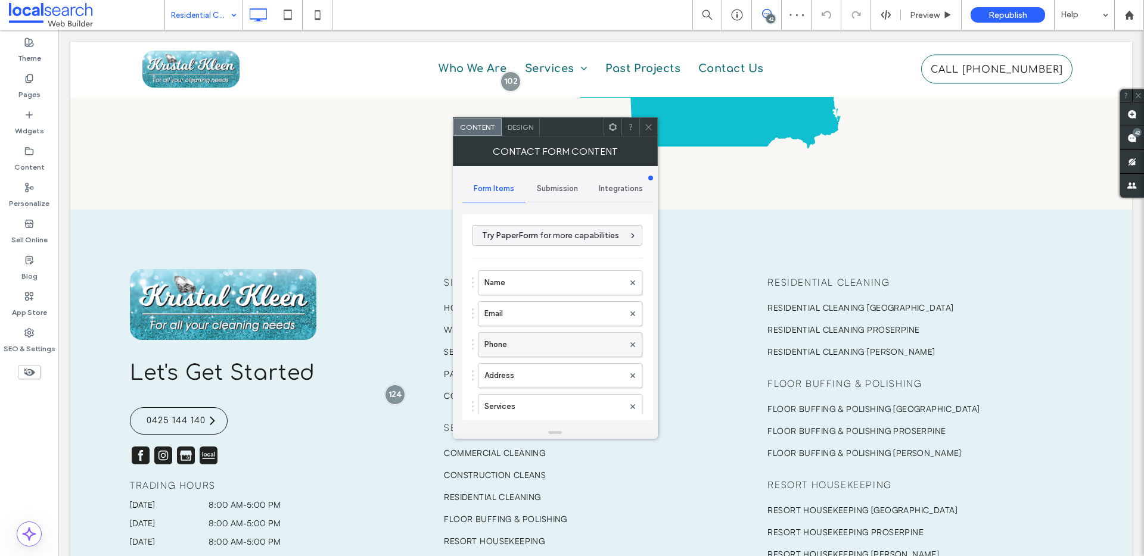
click at [519, 333] on label "Phone" at bounding box center [553, 345] width 139 height 24
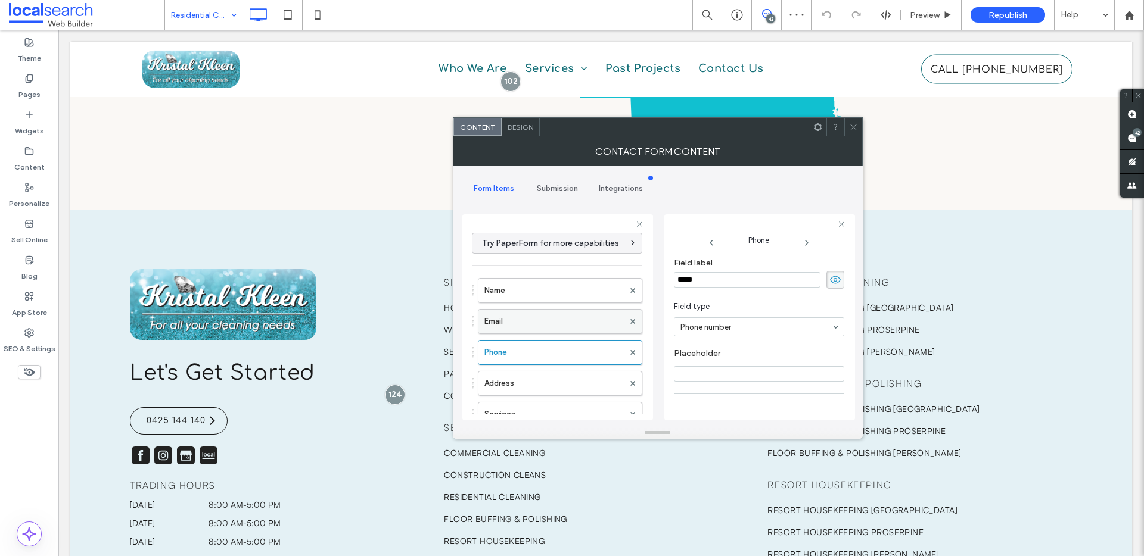
click at [521, 319] on label "Email" at bounding box center [553, 322] width 139 height 24
click at [849, 129] on icon at bounding box center [853, 127] width 9 height 9
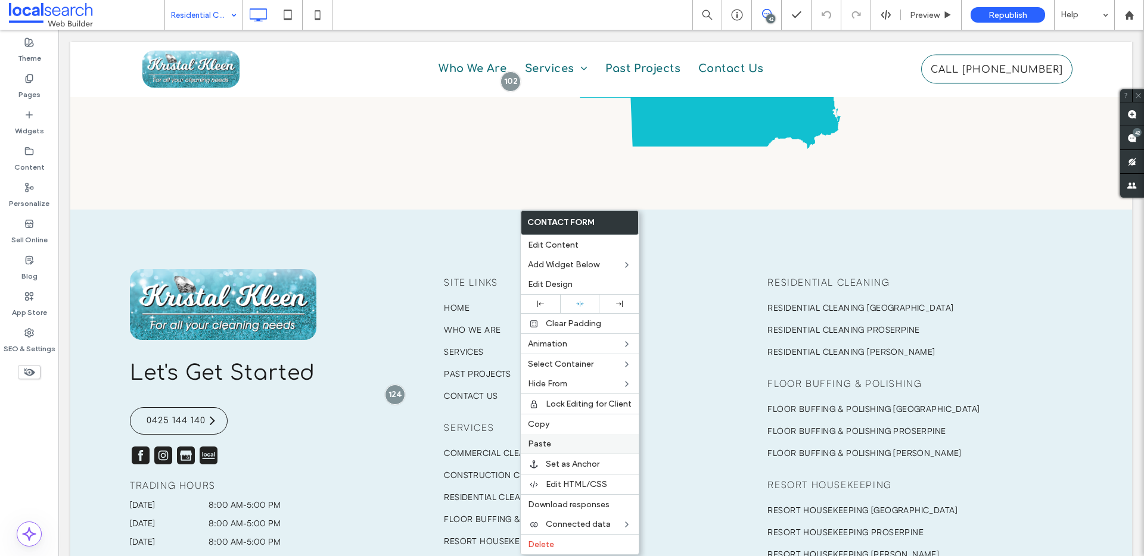
click at [540, 443] on span "Paste" at bounding box center [539, 444] width 23 height 10
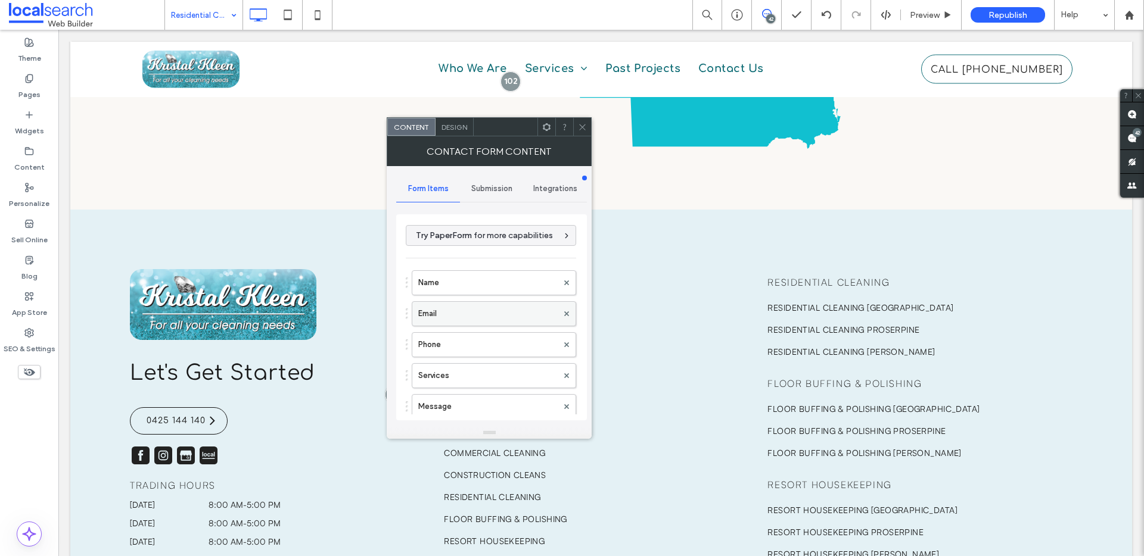
click at [460, 313] on label "Email" at bounding box center [487, 314] width 139 height 24
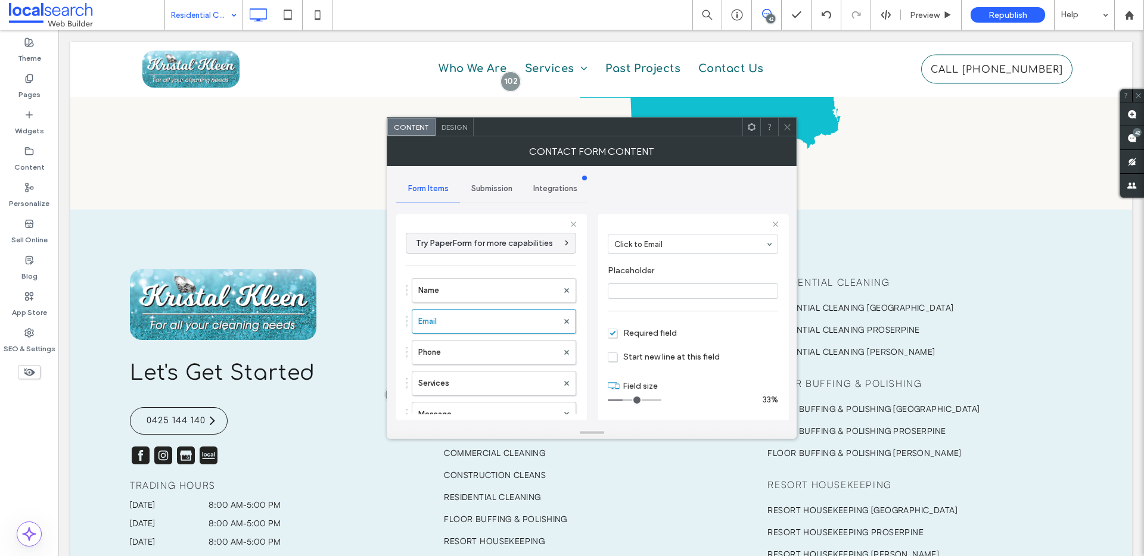
click at [780, 132] on div at bounding box center [787, 127] width 18 height 18
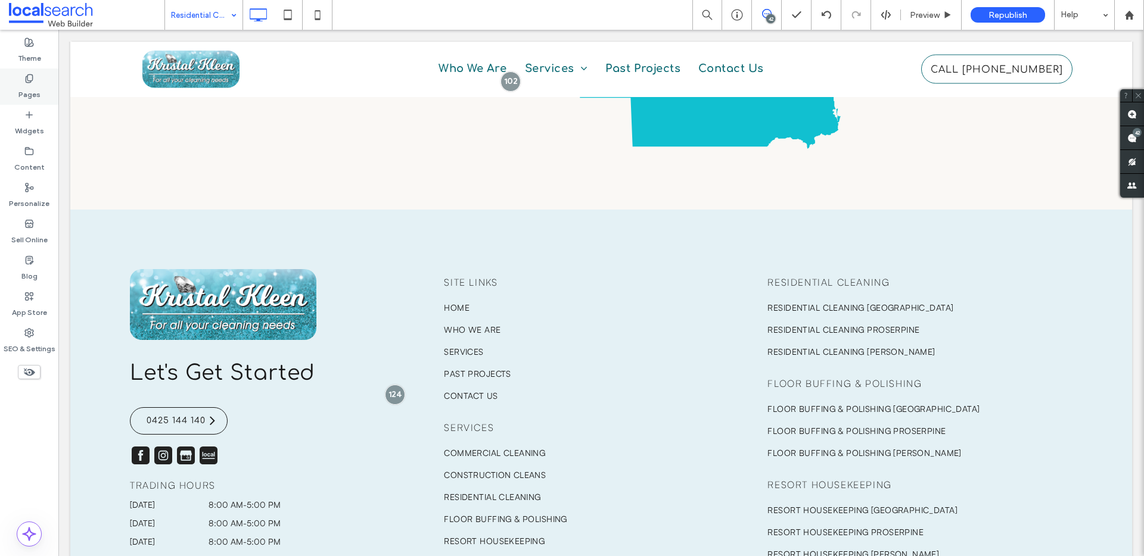
click at [27, 91] on label "Pages" at bounding box center [29, 91] width 22 height 17
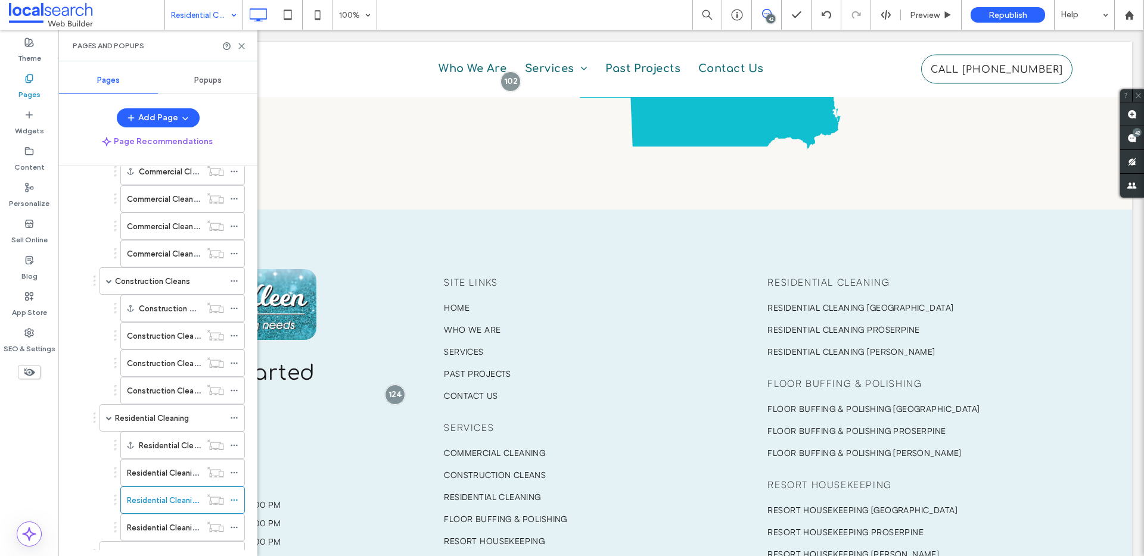
scroll to position [378, 0]
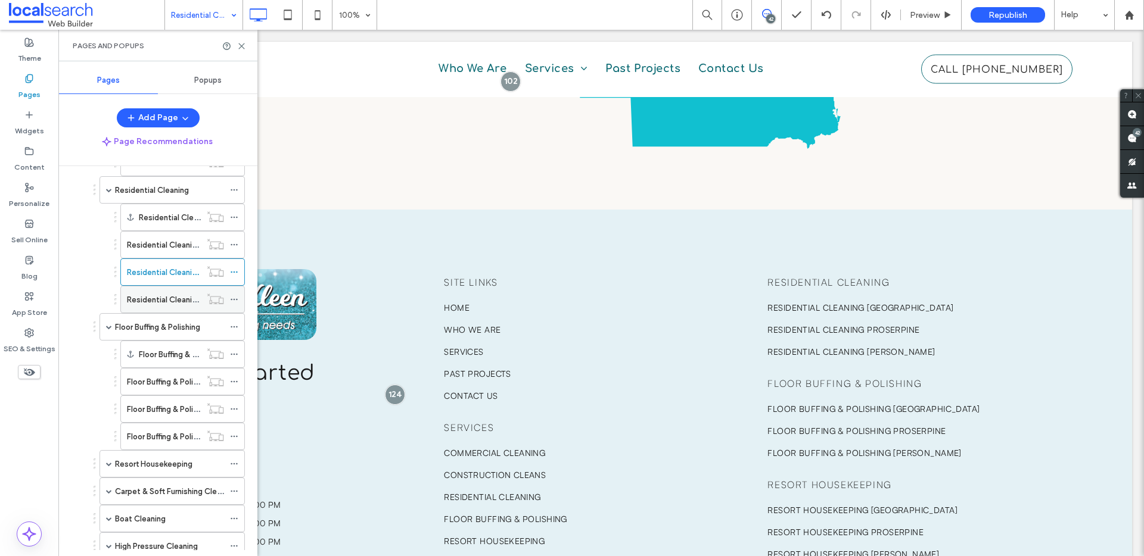
click at [158, 305] on label "Residential Cleaning [PERSON_NAME]" at bounding box center [195, 299] width 136 height 21
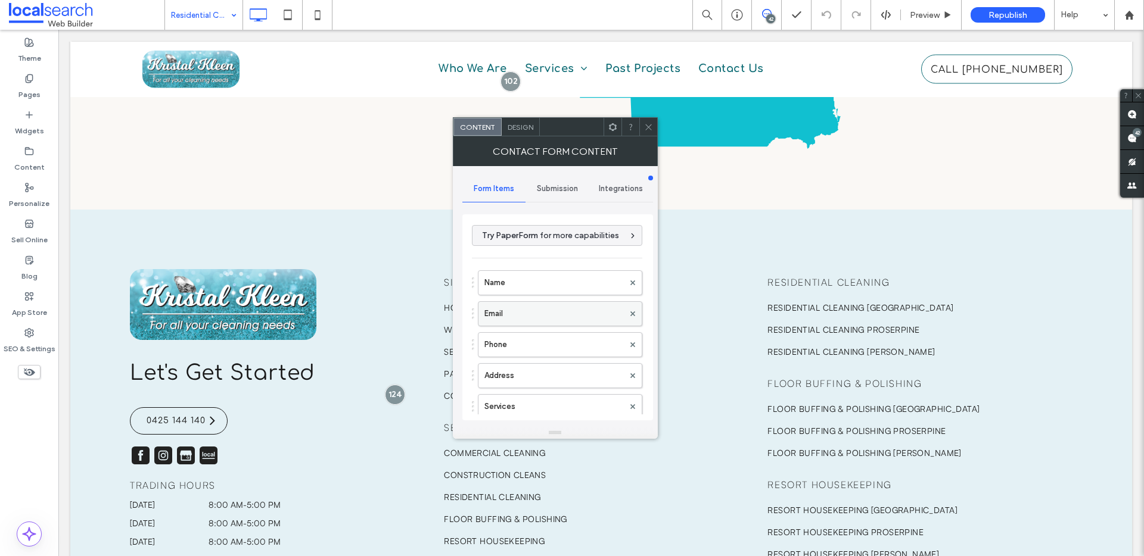
click at [527, 317] on label "Email" at bounding box center [553, 314] width 139 height 24
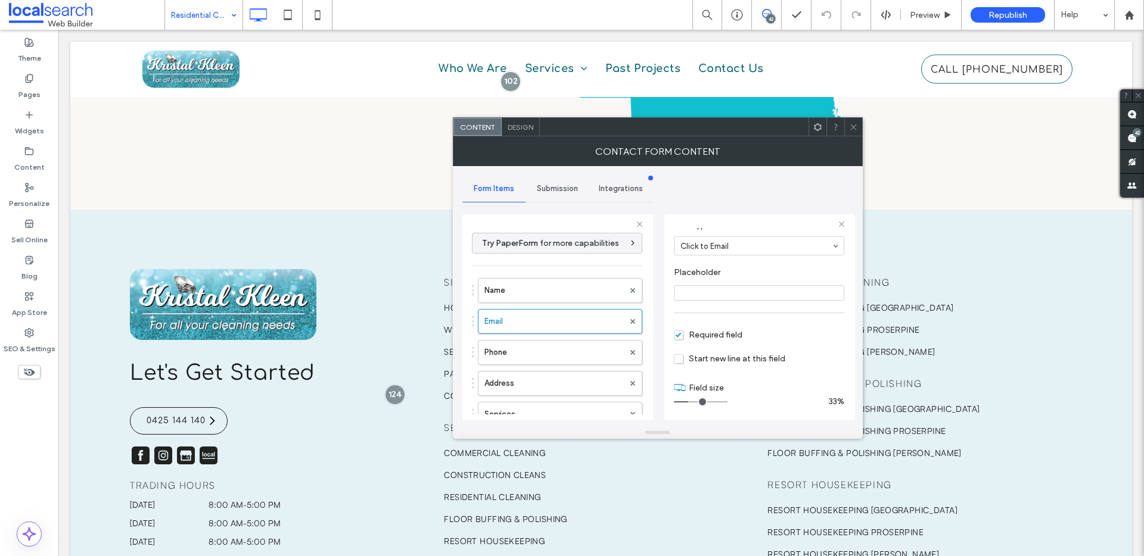
scroll to position [83, 0]
click at [854, 120] on span at bounding box center [853, 127] width 9 height 18
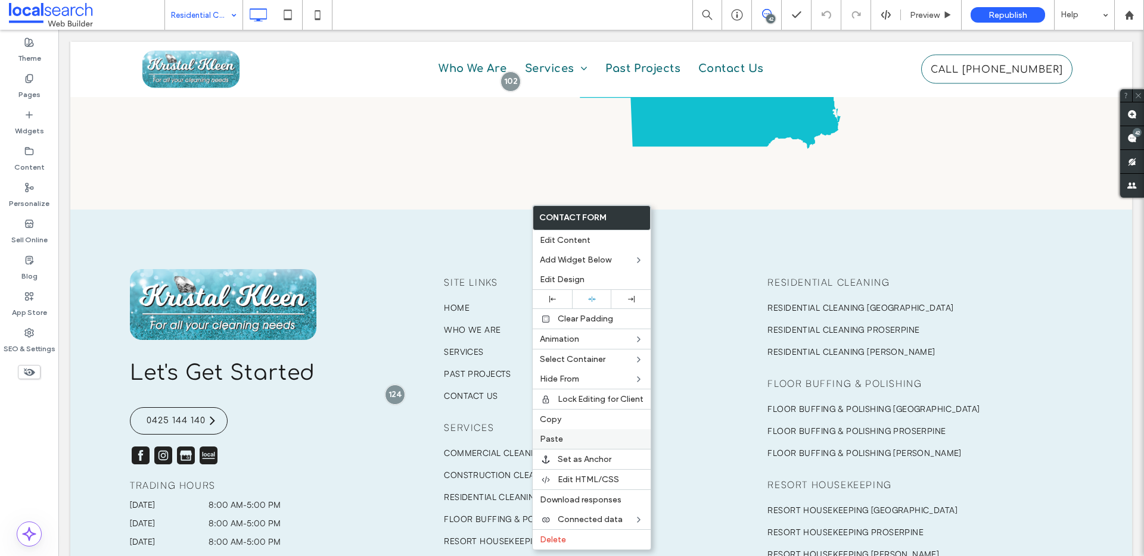
click at [566, 439] on label "Paste" at bounding box center [592, 439] width 104 height 10
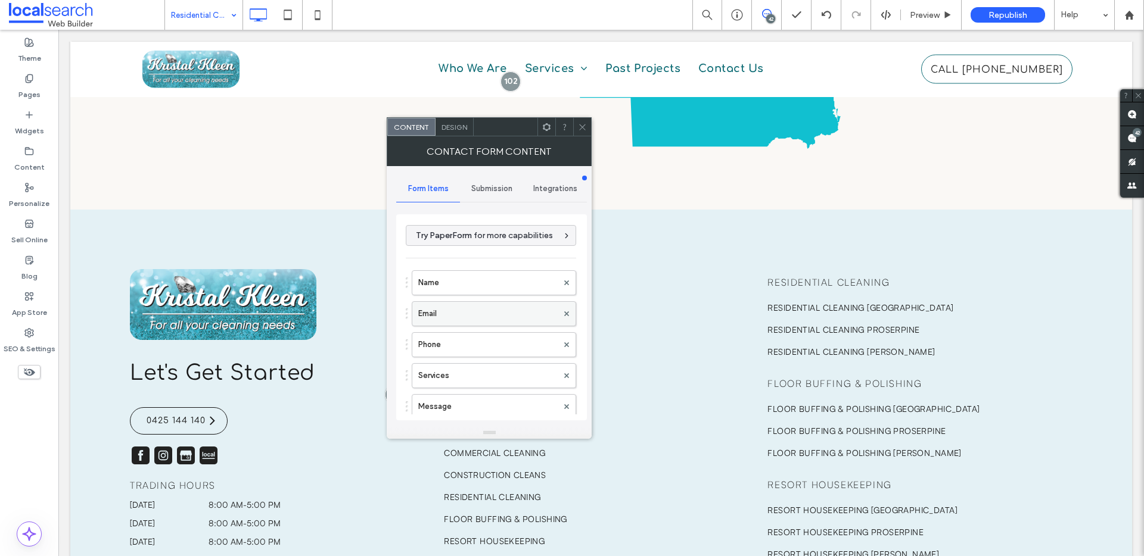
click at [443, 323] on label "Email" at bounding box center [487, 314] width 139 height 24
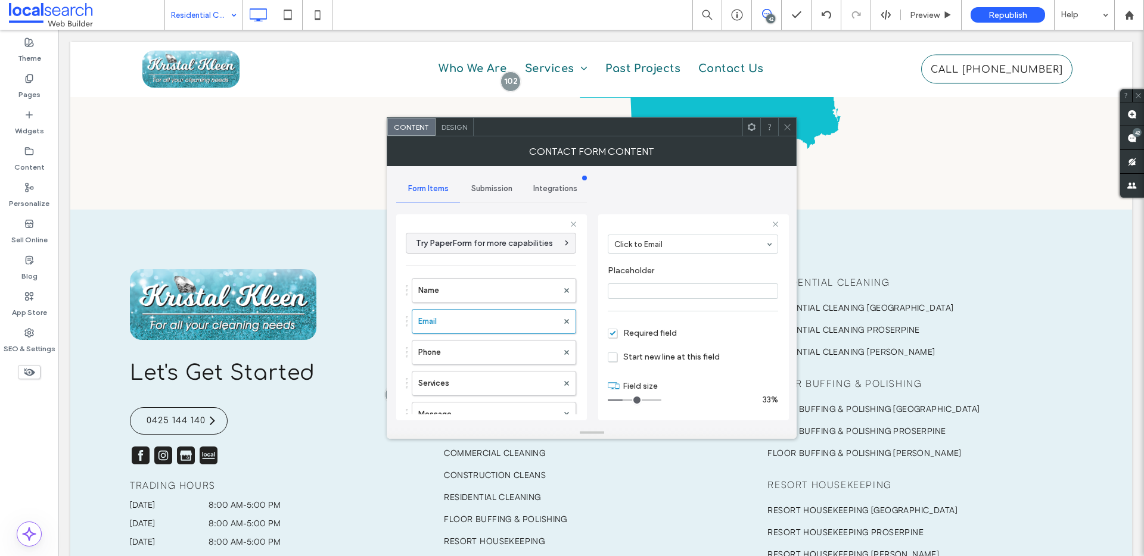
click at [784, 128] on icon at bounding box center [787, 127] width 9 height 9
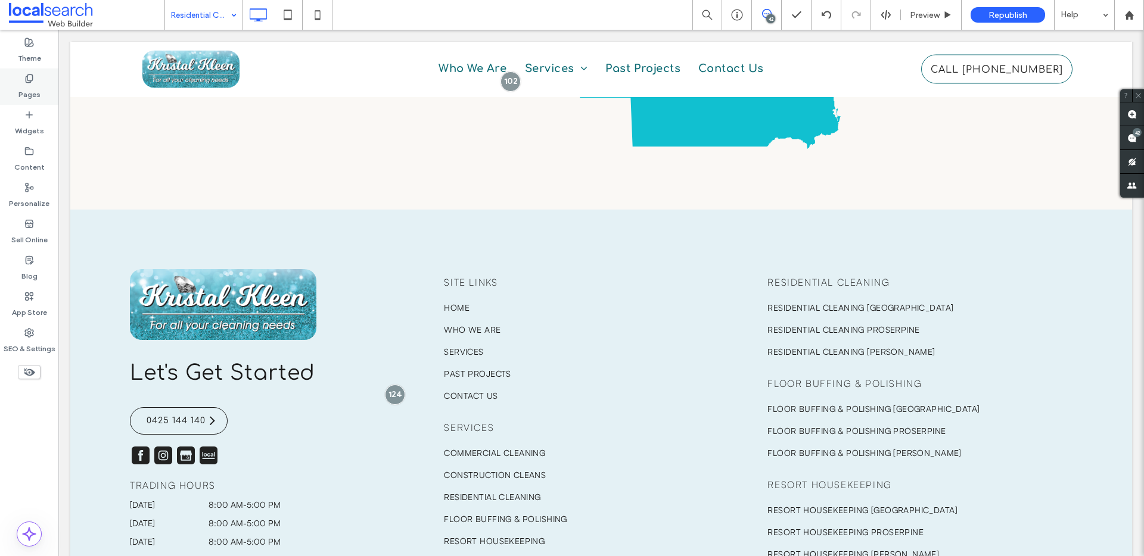
click at [26, 85] on label "Pages" at bounding box center [29, 91] width 22 height 17
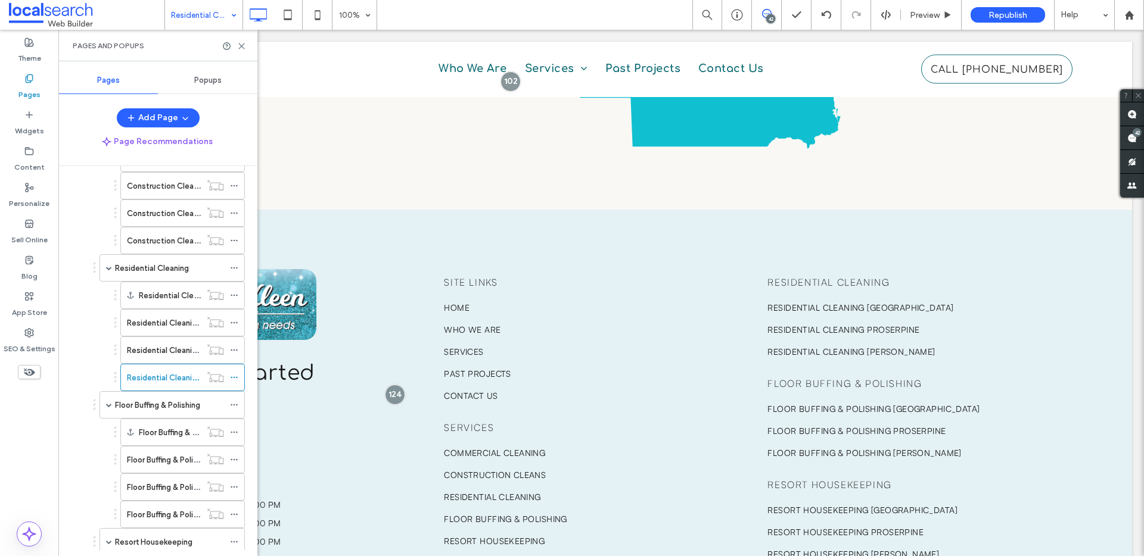
scroll to position [484, 0]
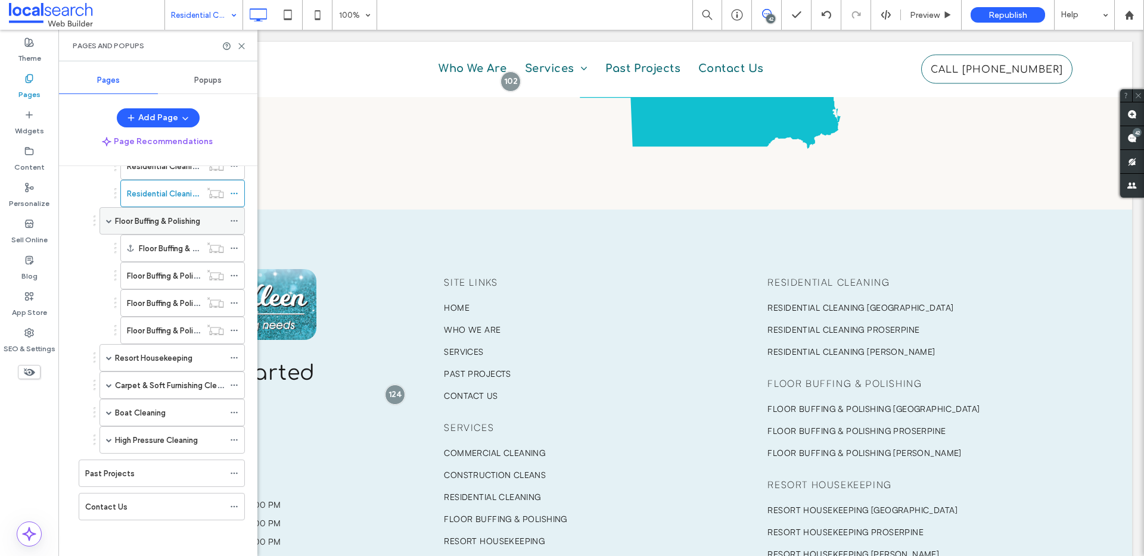
click at [167, 219] on label "Floor Buffing & Polishing" at bounding box center [157, 221] width 85 height 21
click at [168, 252] on label "Floor Buffing & Polishing Whitsundays" at bounding box center [205, 248] width 133 height 21
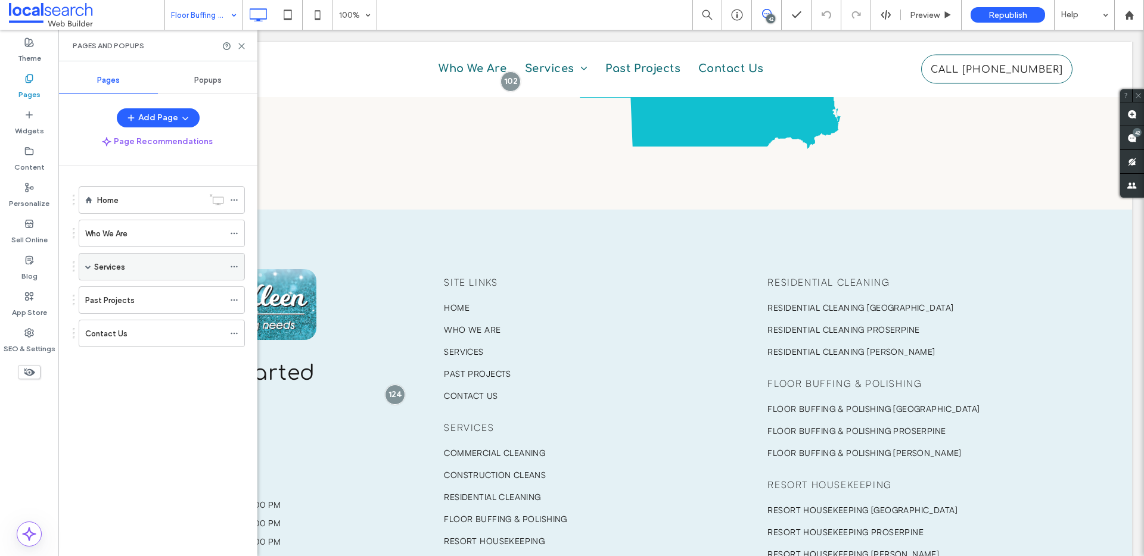
click at [88, 266] on span at bounding box center [88, 267] width 6 height 6
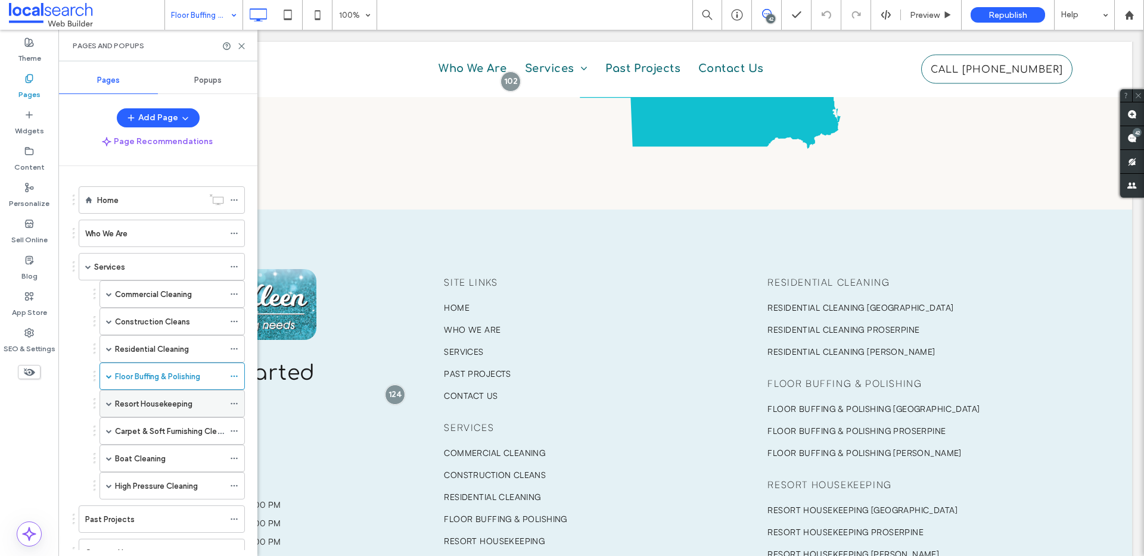
click at [108, 401] on span at bounding box center [109, 404] width 6 height 6
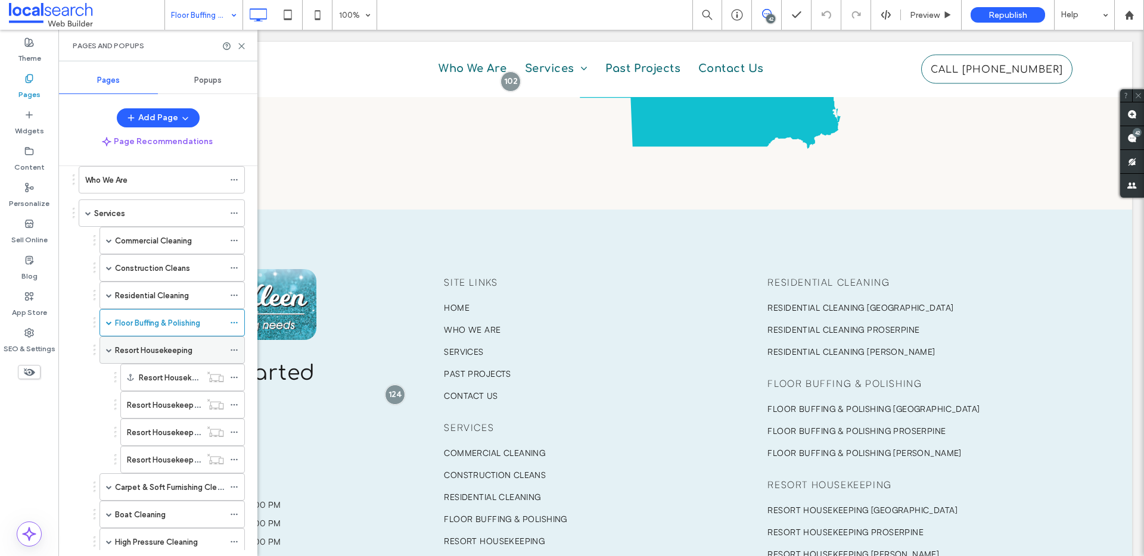
scroll to position [73, 0]
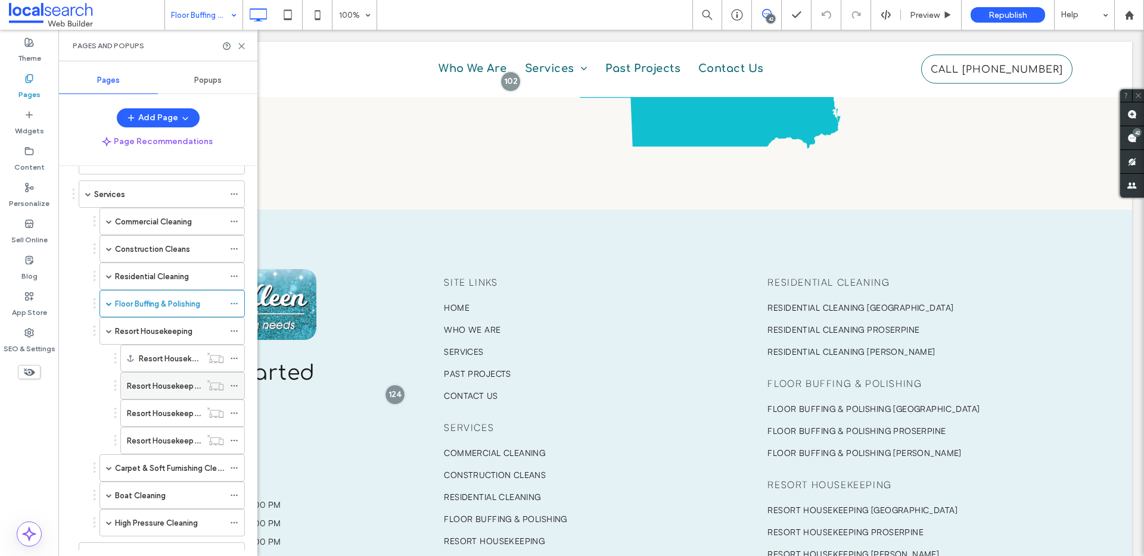
click at [147, 378] on div "Resort Housekeeping [GEOGRAPHIC_DATA]" at bounding box center [164, 386] width 74 height 26
click at [107, 303] on span at bounding box center [109, 304] width 6 height 6
click at [157, 357] on label "Floor Buffing & Polishing Airlie Beach" at bounding box center [210, 358] width 167 height 21
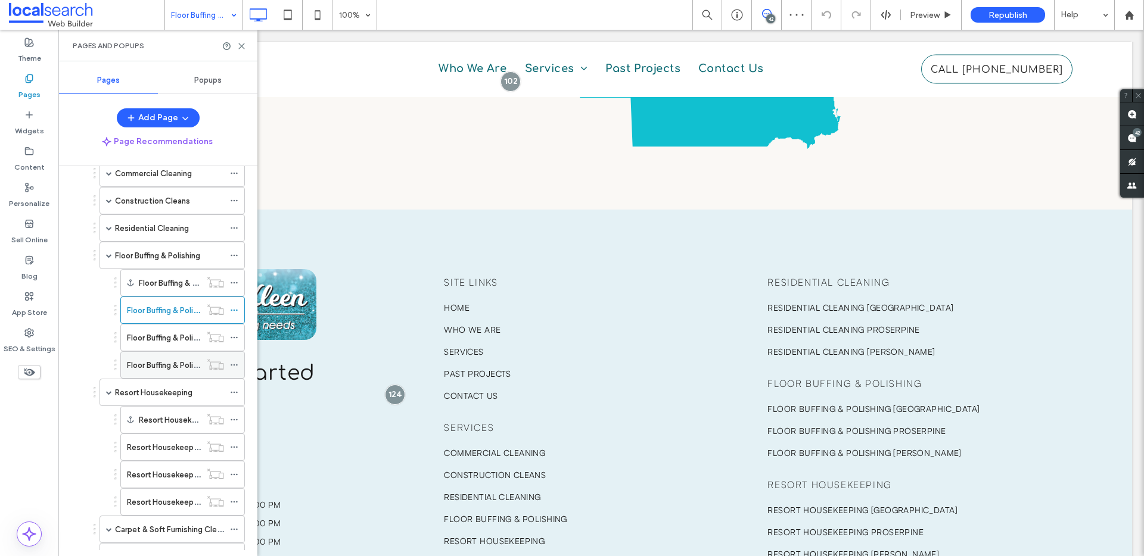
scroll to position [264, 0]
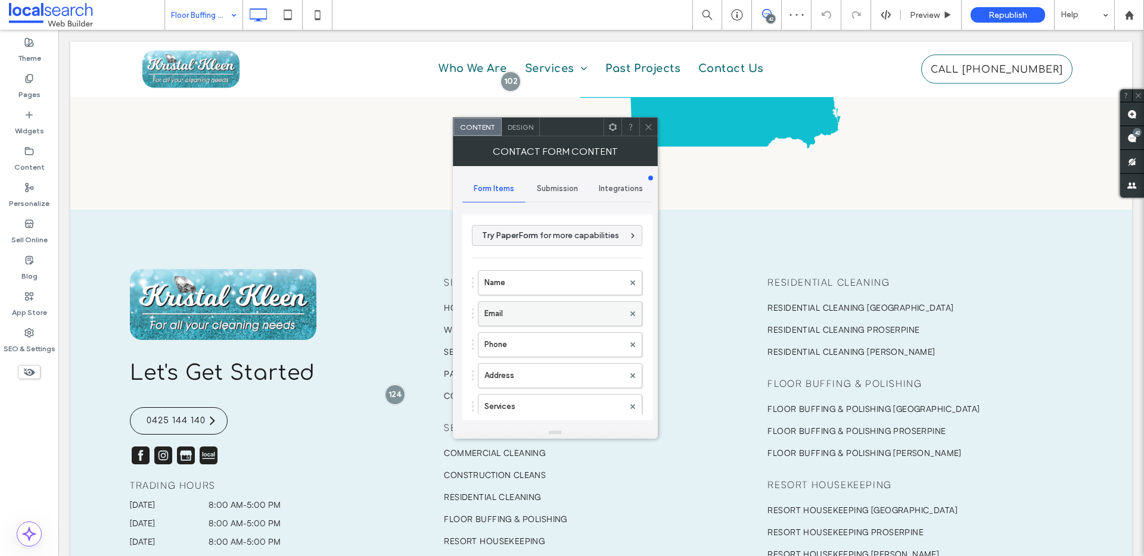
click at [514, 317] on label "Email" at bounding box center [553, 314] width 139 height 24
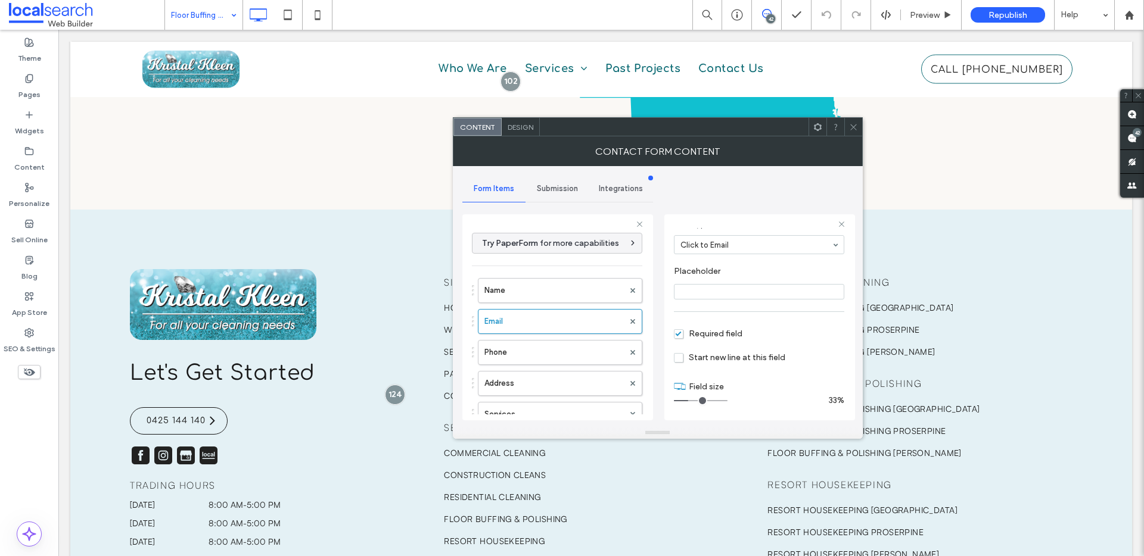
scroll to position [83, 0]
click at [855, 132] on span at bounding box center [853, 127] width 9 height 18
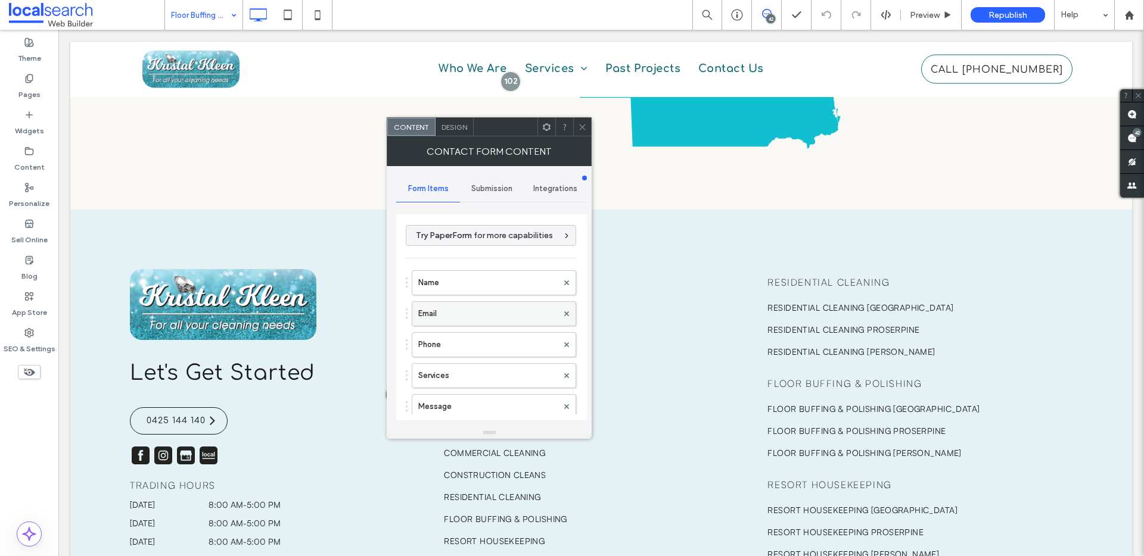
click at [447, 322] on label "Email" at bounding box center [487, 314] width 139 height 24
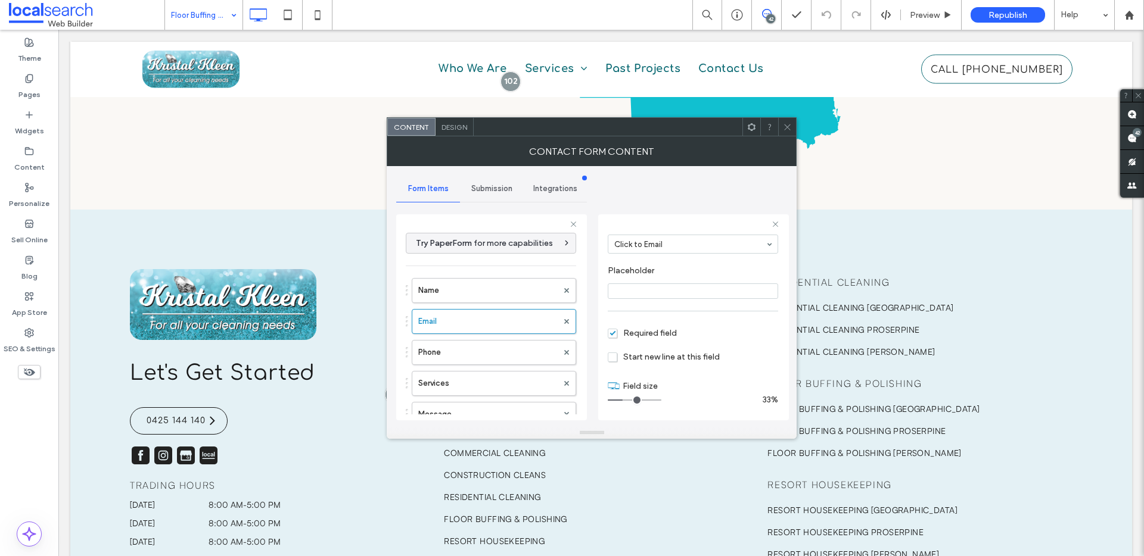
click at [789, 129] on use at bounding box center [787, 127] width 6 height 6
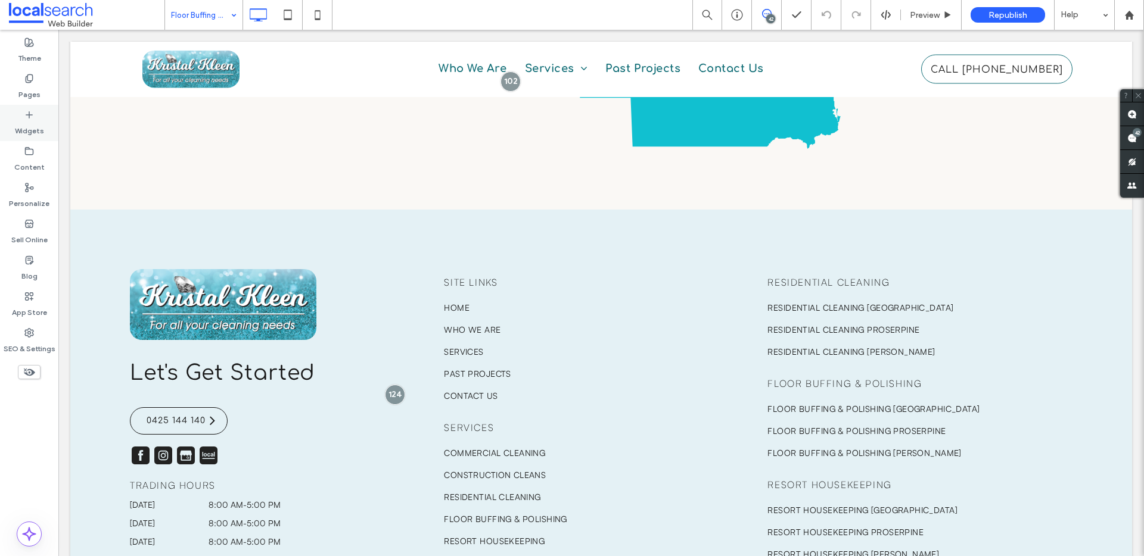
drag, startPoint x: 26, startPoint y: 86, endPoint x: 53, endPoint y: 116, distance: 39.6
click at [26, 86] on label "Pages" at bounding box center [29, 91] width 22 height 17
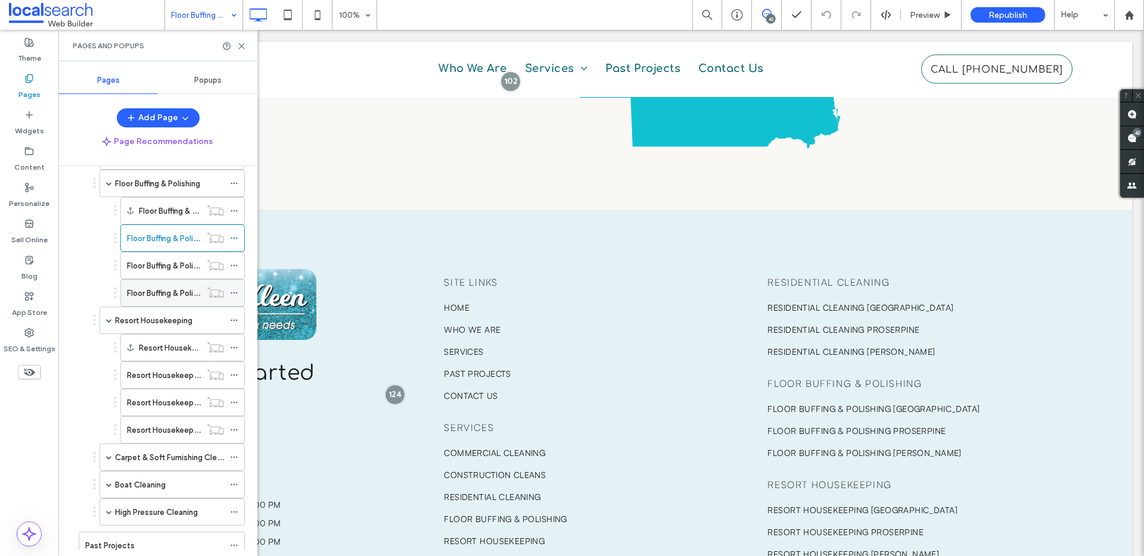
scroll to position [180, 0]
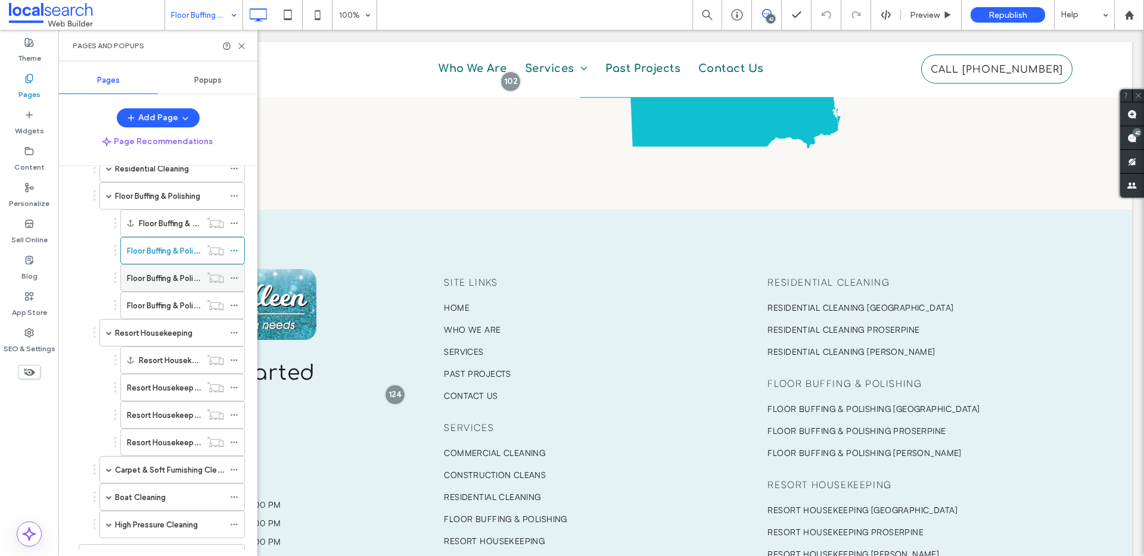
click at [152, 281] on label "Floor Buffing & Polishing Proserpine" at bounding box center [190, 278] width 126 height 21
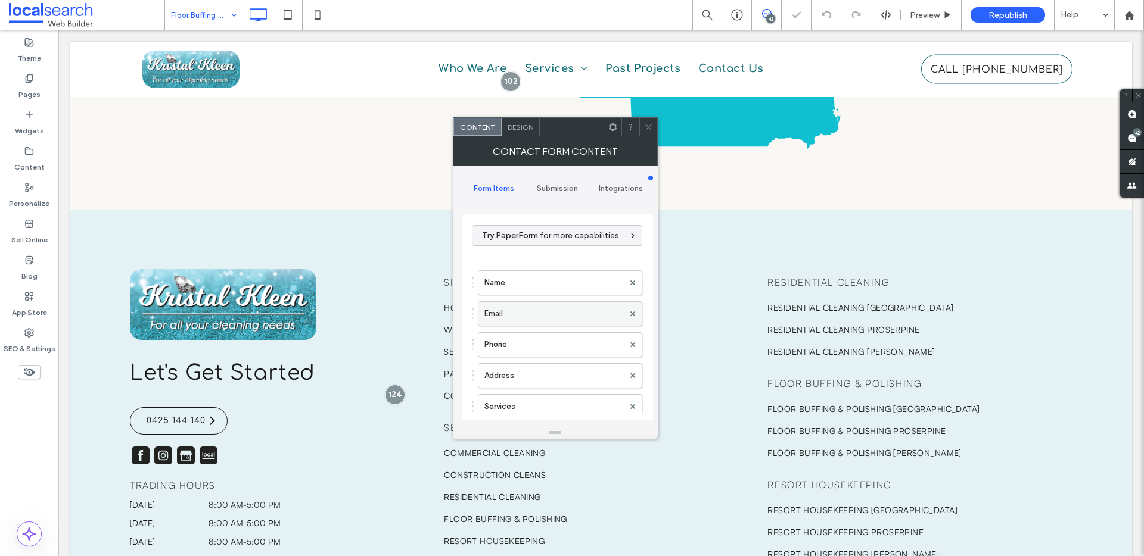
click at [523, 316] on label "Email" at bounding box center [553, 314] width 139 height 24
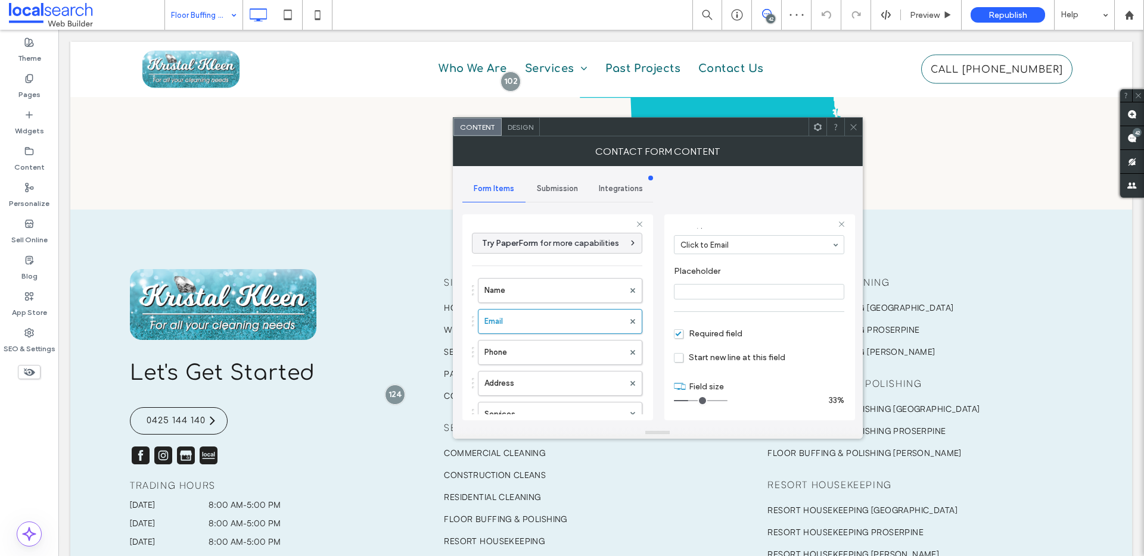
scroll to position [83, 0]
click at [852, 126] on use at bounding box center [853, 127] width 6 height 6
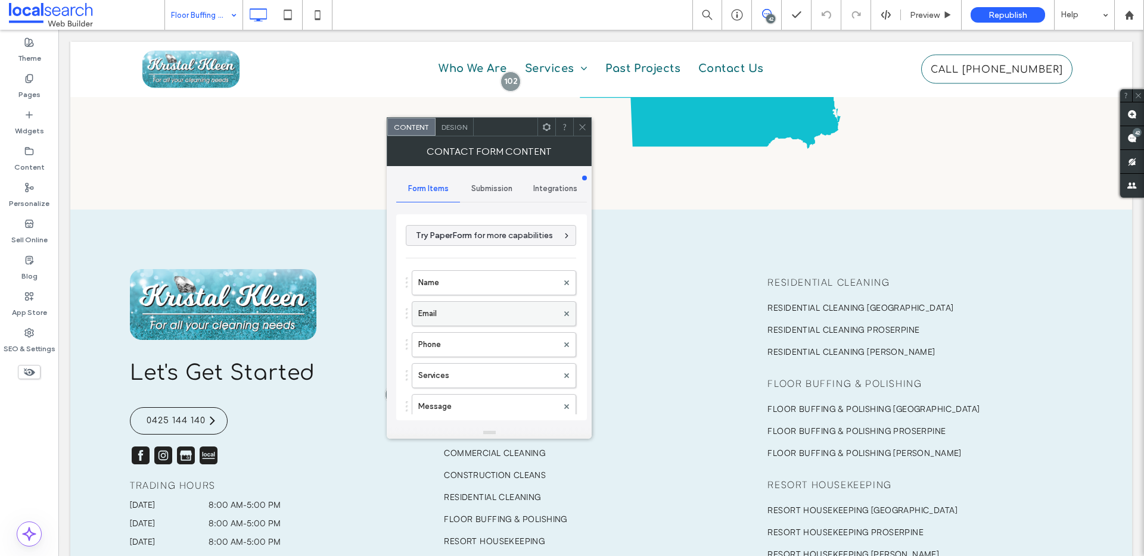
click at [452, 316] on label "Email" at bounding box center [487, 314] width 139 height 24
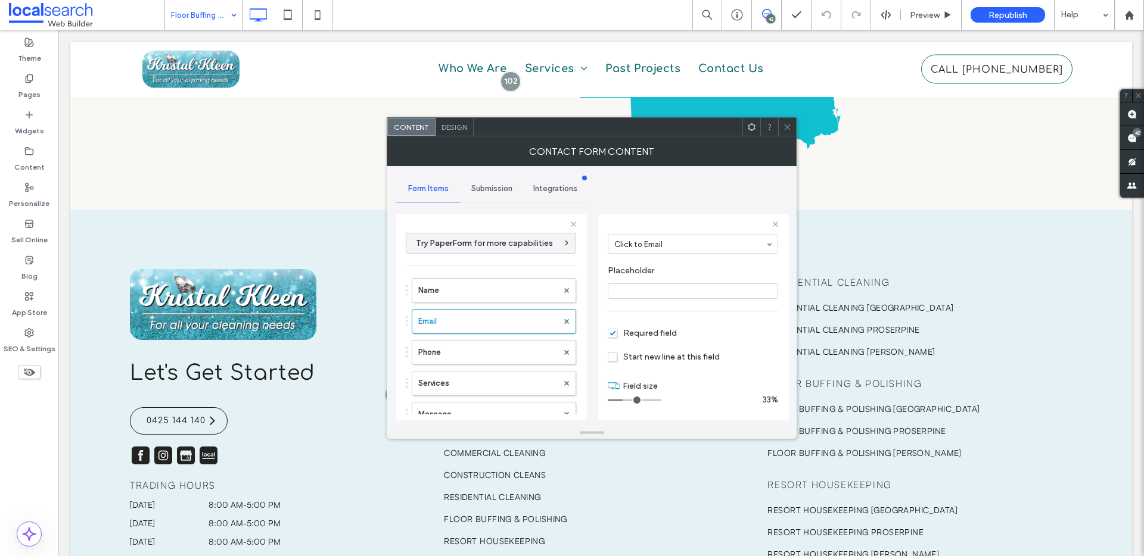
click at [791, 124] on icon at bounding box center [787, 127] width 9 height 9
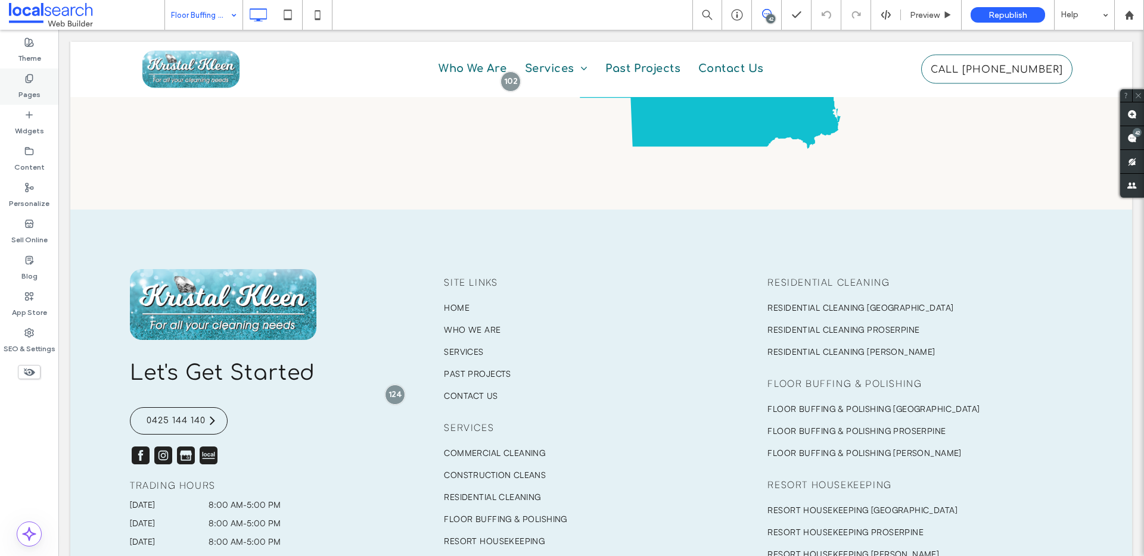
click at [22, 86] on label "Pages" at bounding box center [29, 91] width 22 height 17
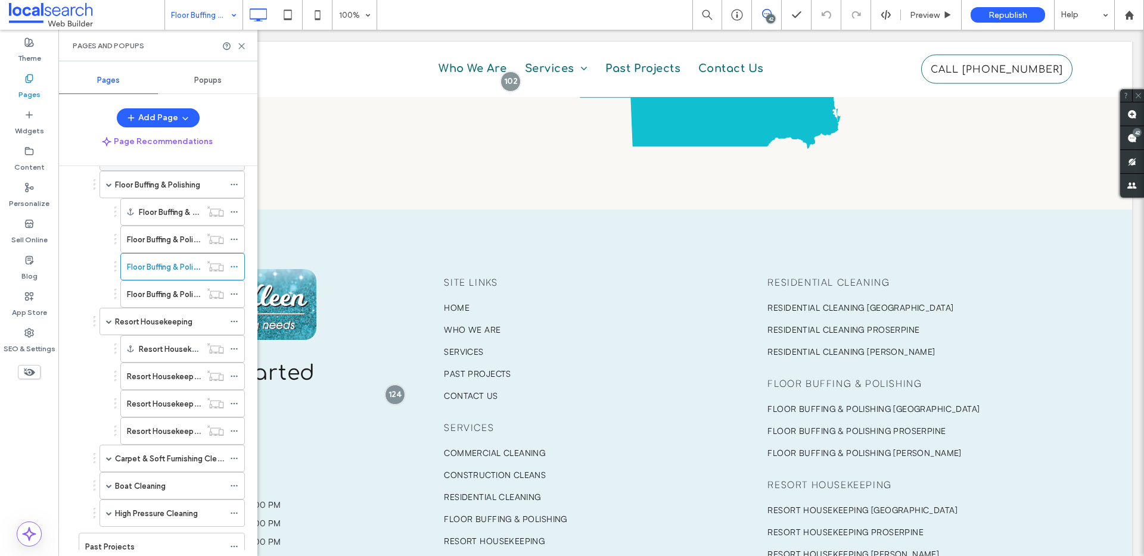
scroll to position [265, 0]
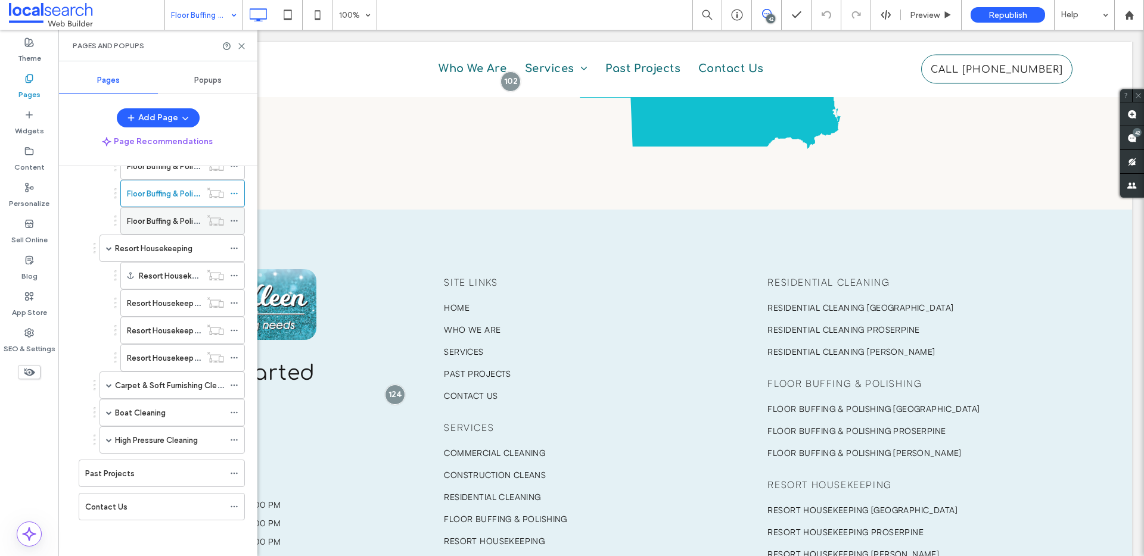
click at [154, 221] on label "Floor Buffing & Polishing Bowen" at bounding box center [200, 221] width 147 height 21
click at [244, 50] on div "Pages and Popups" at bounding box center [157, 46] width 199 height 32
click at [243, 48] on icon at bounding box center [241, 46] width 9 height 9
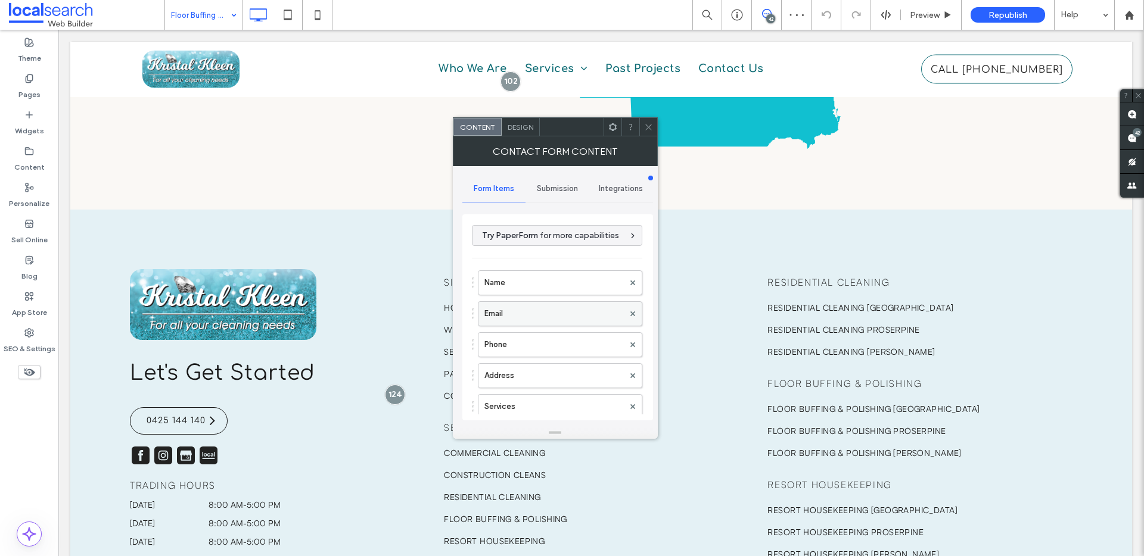
click at [522, 320] on label "Email" at bounding box center [553, 314] width 139 height 24
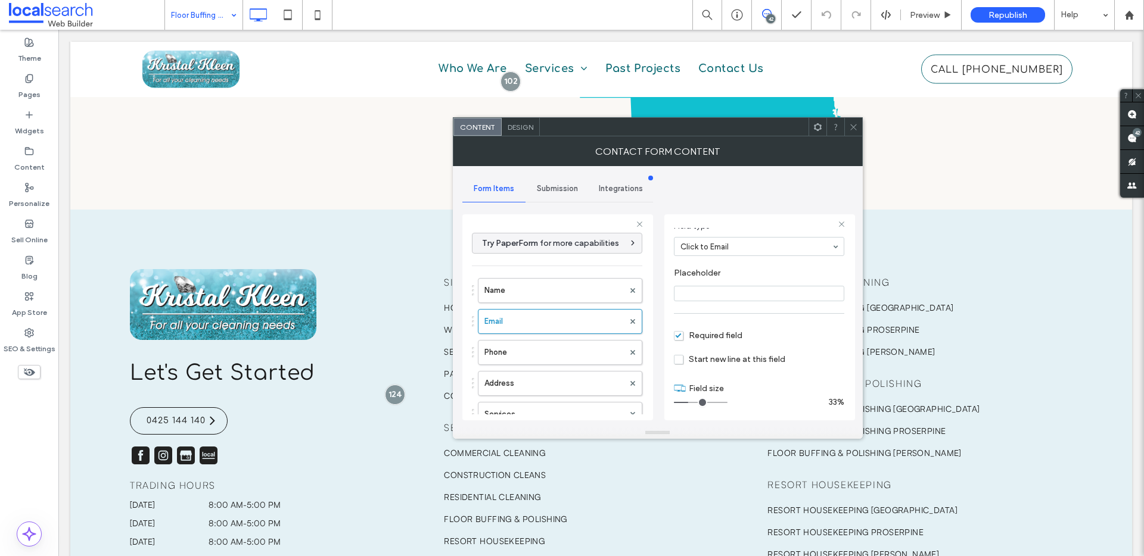
scroll to position [83, 0]
click at [852, 126] on use at bounding box center [853, 127] width 6 height 6
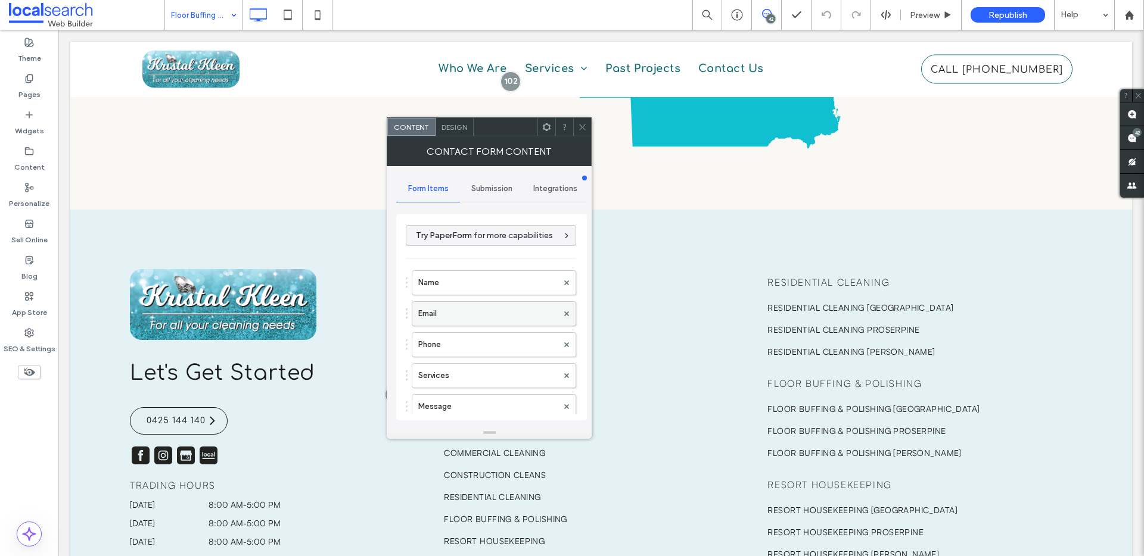
click at [449, 324] on label "Email" at bounding box center [487, 314] width 139 height 24
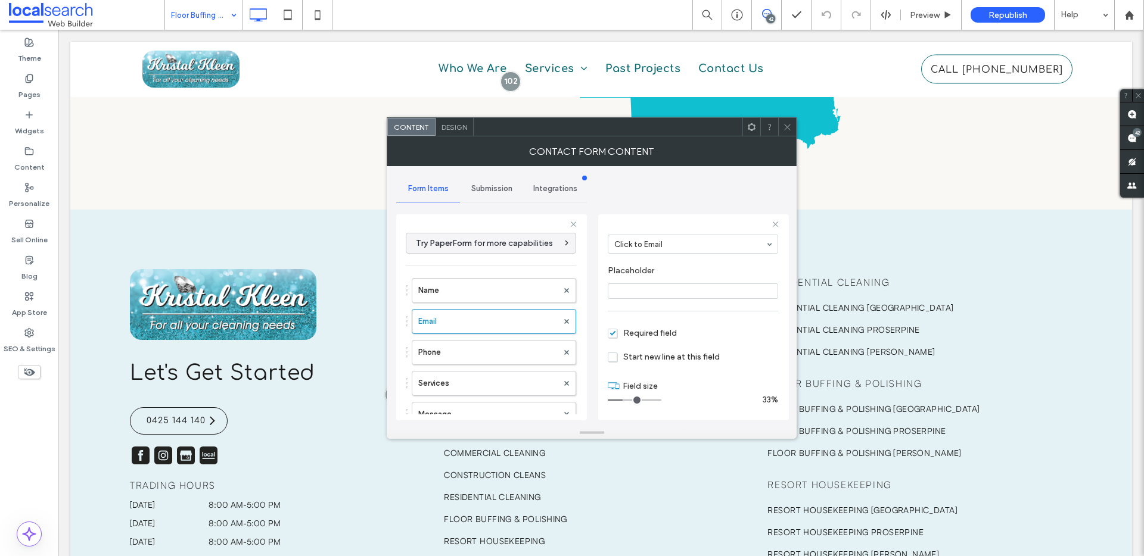
click at [782, 129] on div at bounding box center [787, 127] width 18 height 18
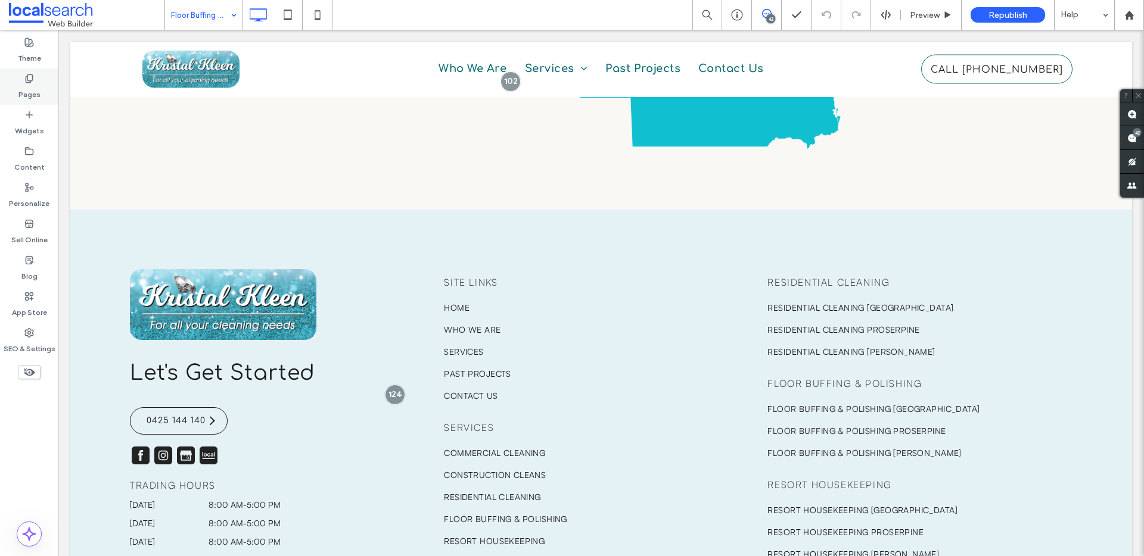
click at [36, 89] on label "Pages" at bounding box center [29, 91] width 22 height 17
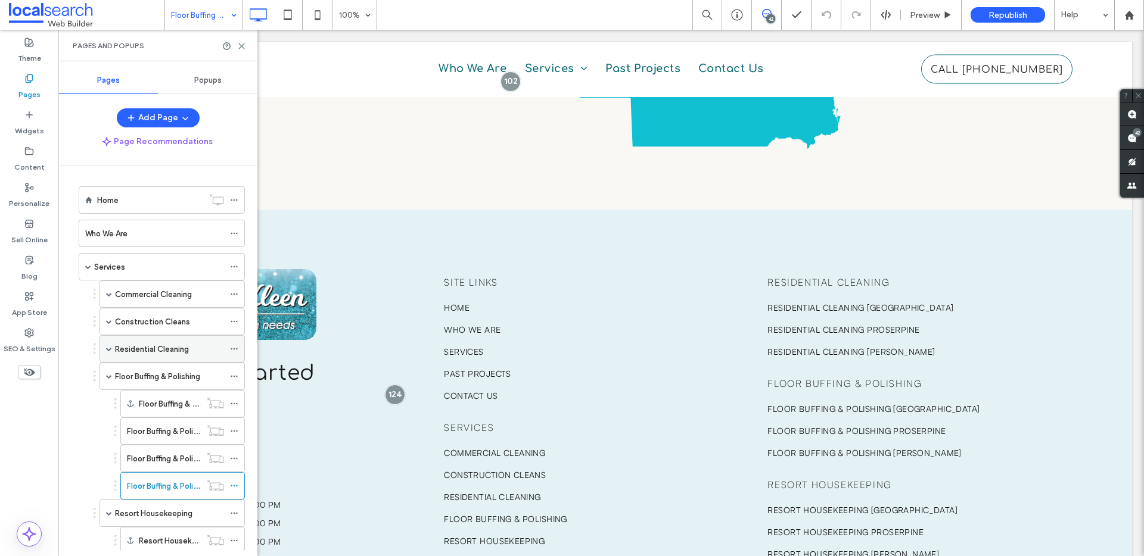
scroll to position [265, 0]
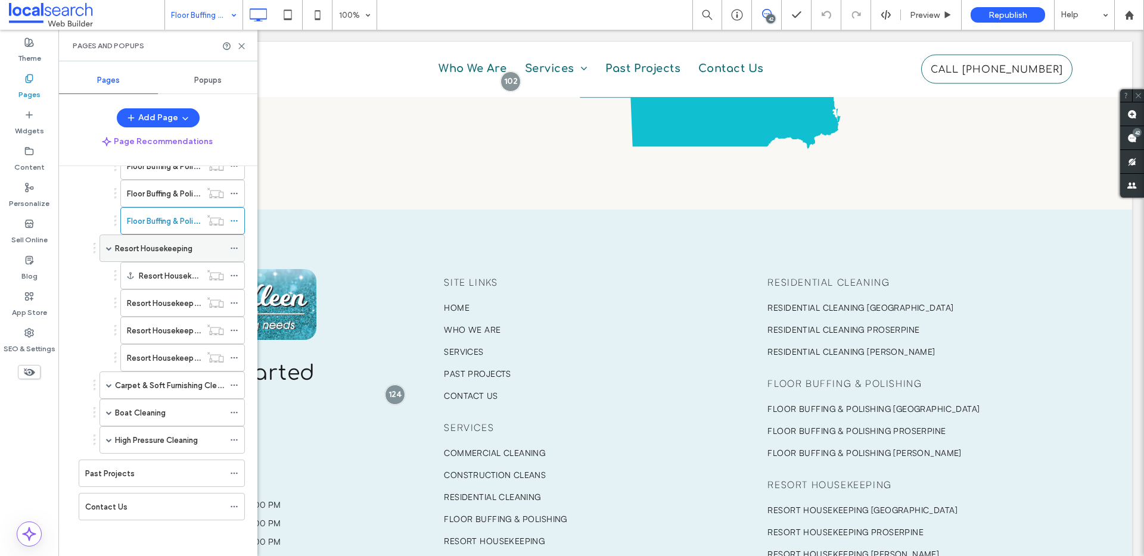
click at [142, 254] on label "Resort Housekeeping" at bounding box center [153, 248] width 77 height 21
click at [158, 314] on div "Resort Housekeeping Airlie Beach" at bounding box center [164, 303] width 74 height 26
click at [110, 441] on span at bounding box center [109, 440] width 6 height 6
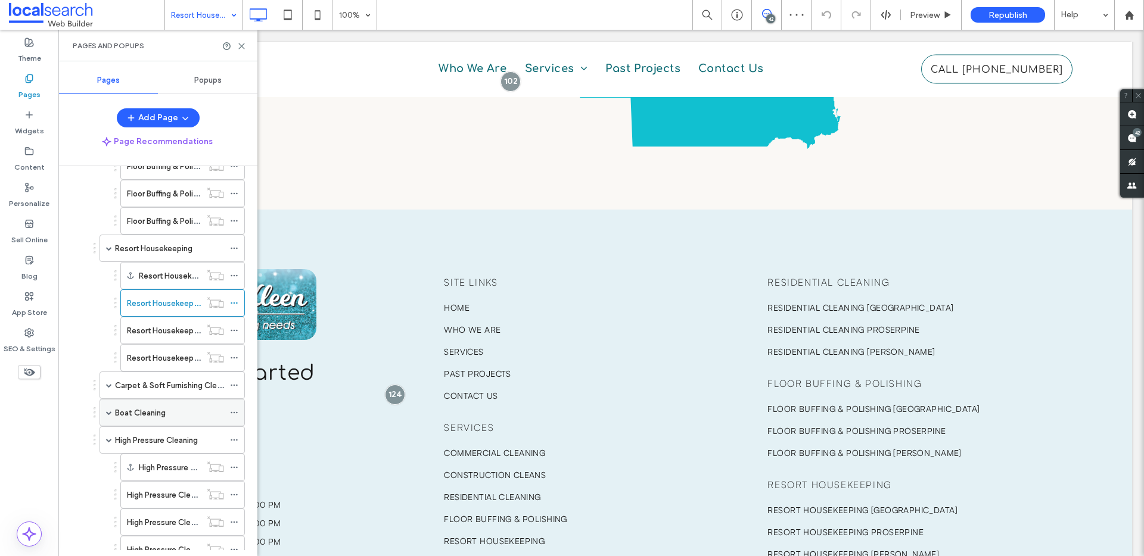
click at [109, 410] on span at bounding box center [109, 413] width 6 height 6
click at [110, 385] on span at bounding box center [109, 385] width 6 height 6
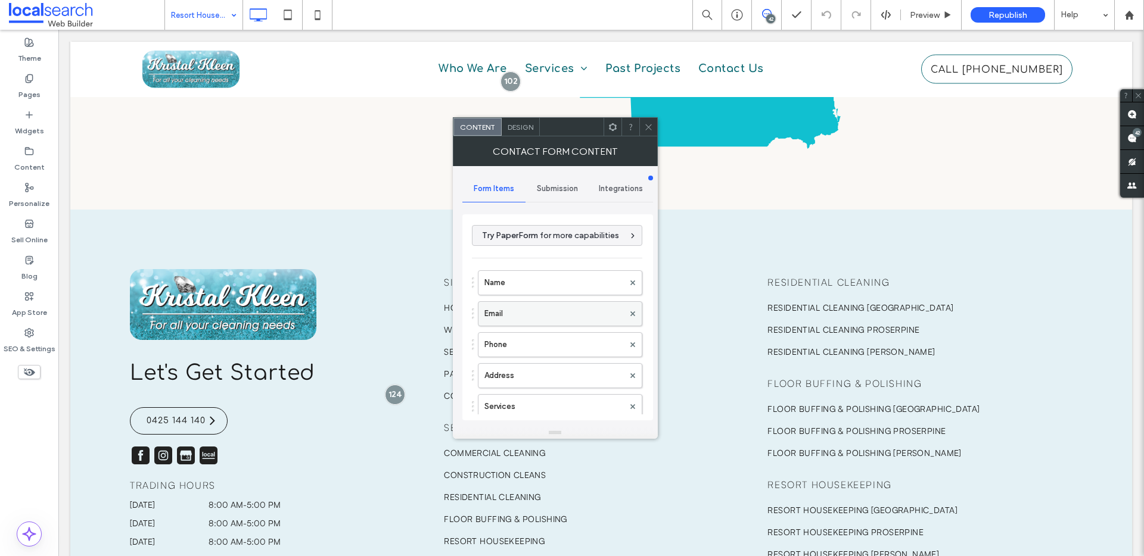
click at [529, 318] on label "Email" at bounding box center [553, 314] width 139 height 24
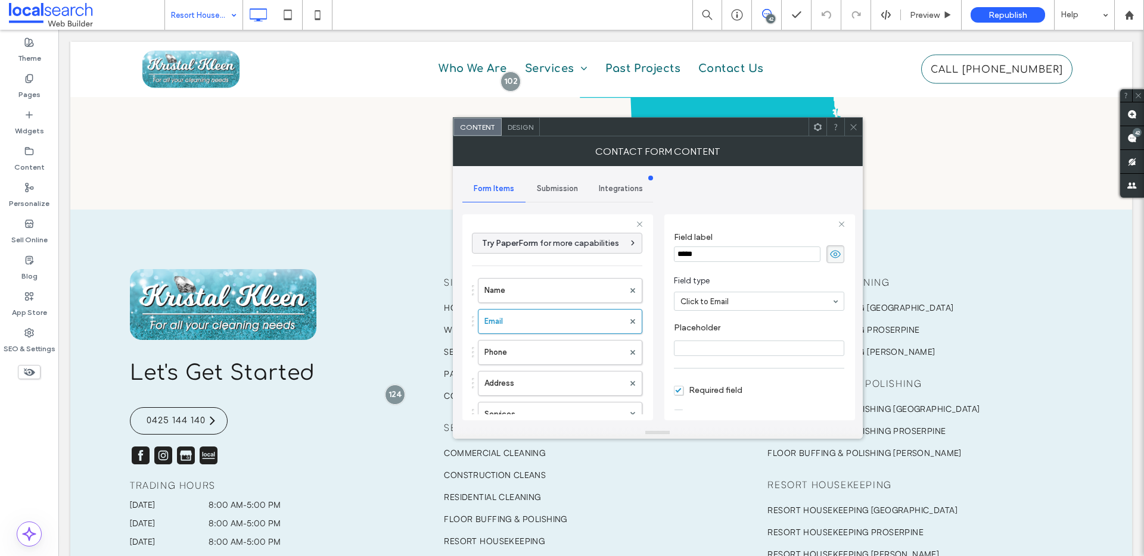
scroll to position [83, 0]
click at [851, 127] on icon at bounding box center [853, 127] width 9 height 9
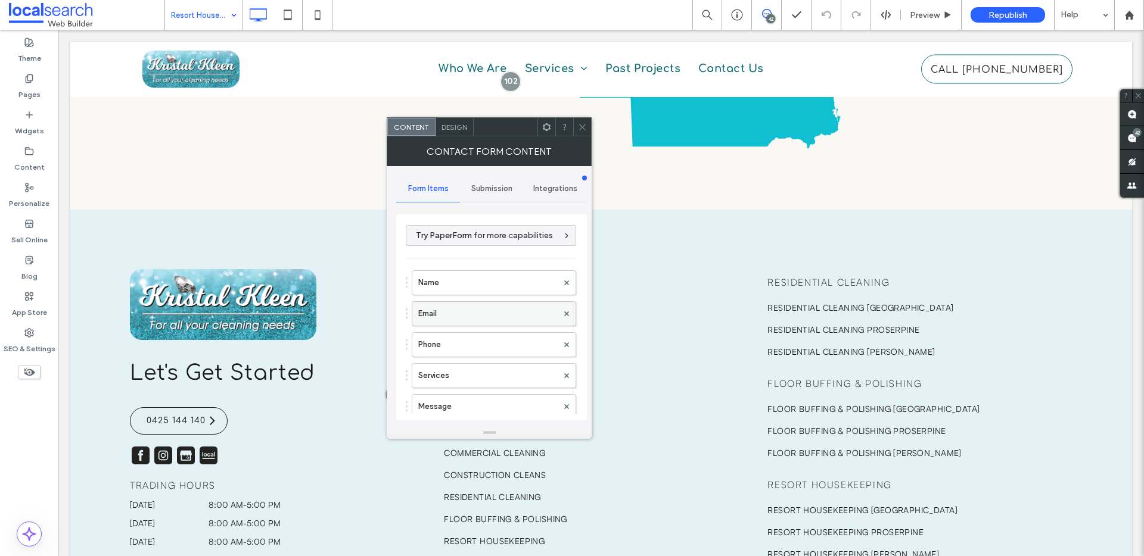
click at [435, 321] on label "Email" at bounding box center [487, 314] width 139 height 24
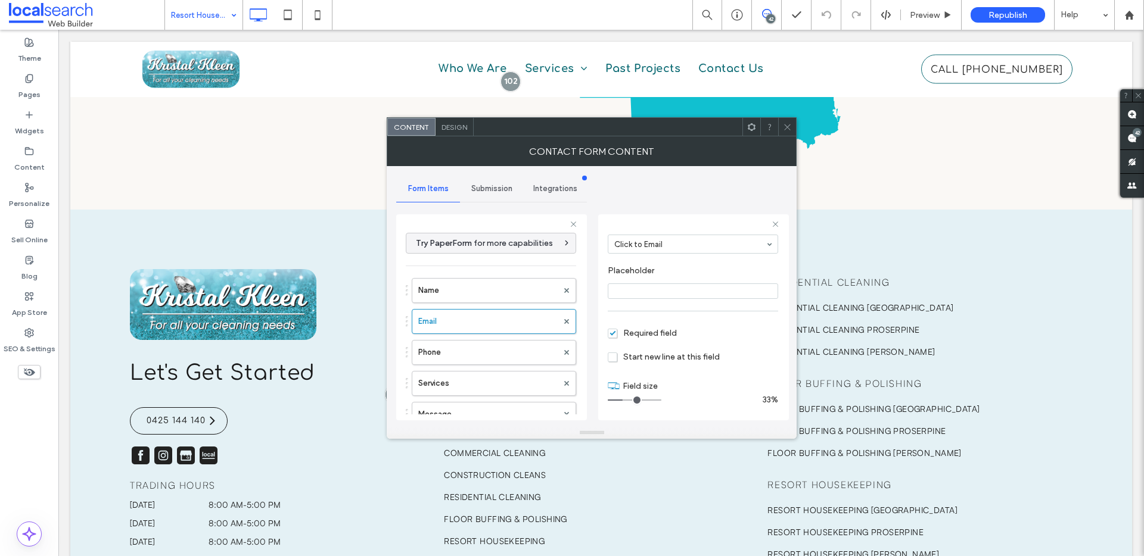
click at [783, 127] on icon at bounding box center [787, 127] width 9 height 9
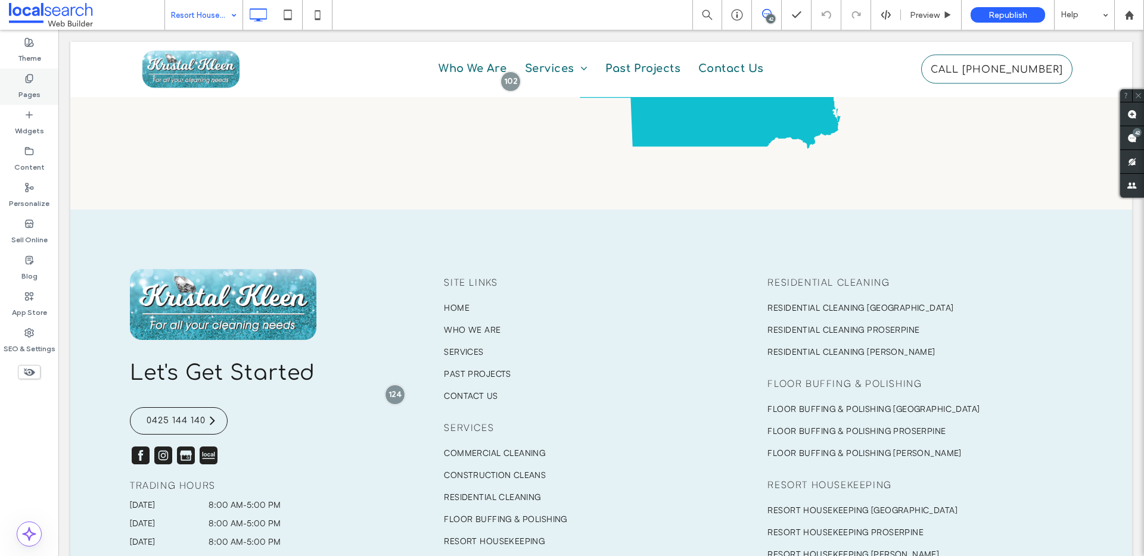
click at [30, 95] on label "Pages" at bounding box center [29, 91] width 22 height 17
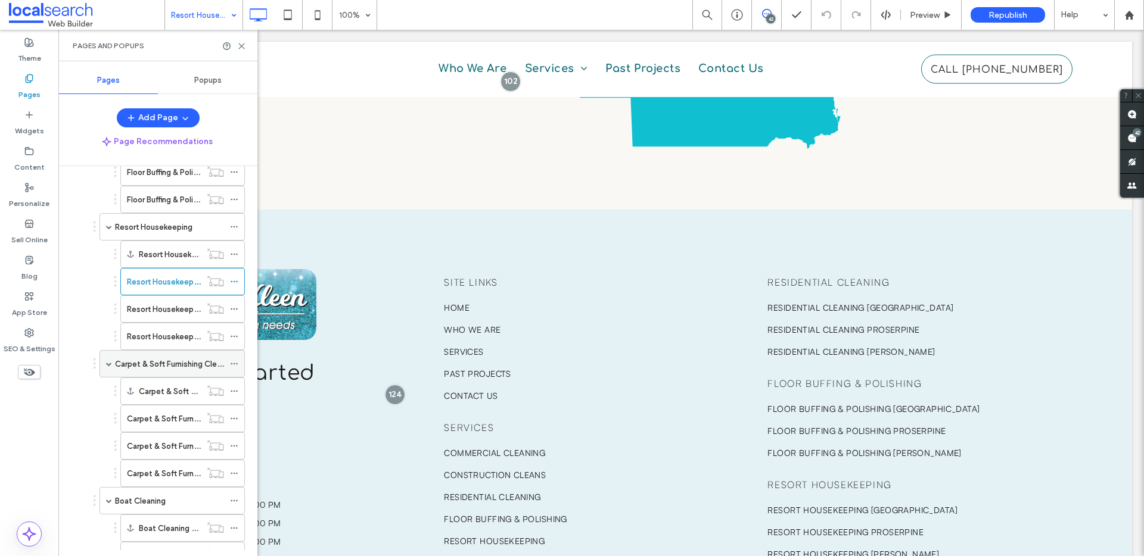
scroll to position [284, 0]
click at [157, 313] on label "Resort Housekeeping Proserpine" at bounding box center [186, 311] width 118 height 21
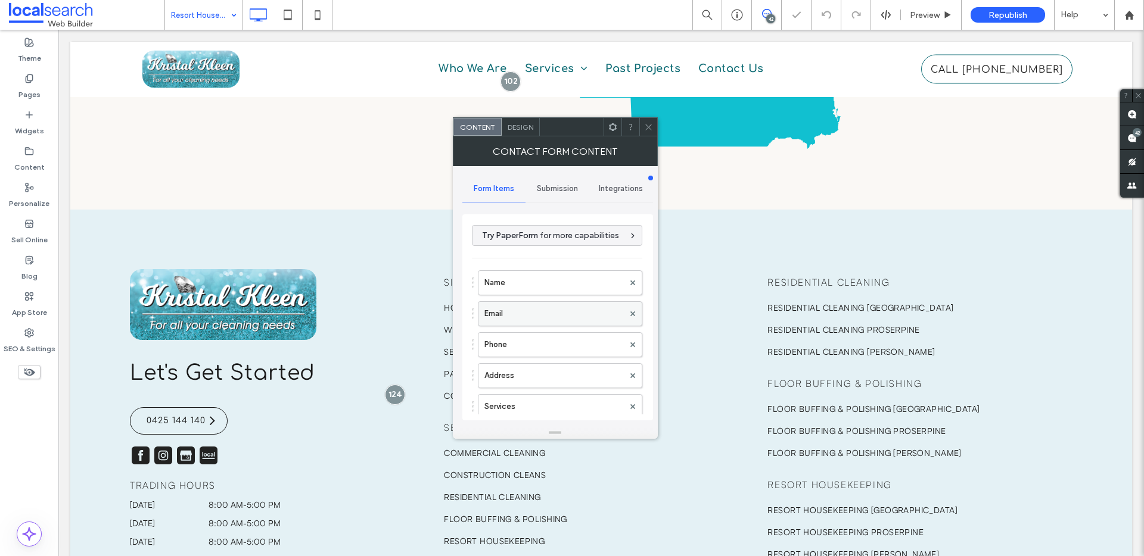
click at [516, 310] on label "Email" at bounding box center [553, 314] width 139 height 24
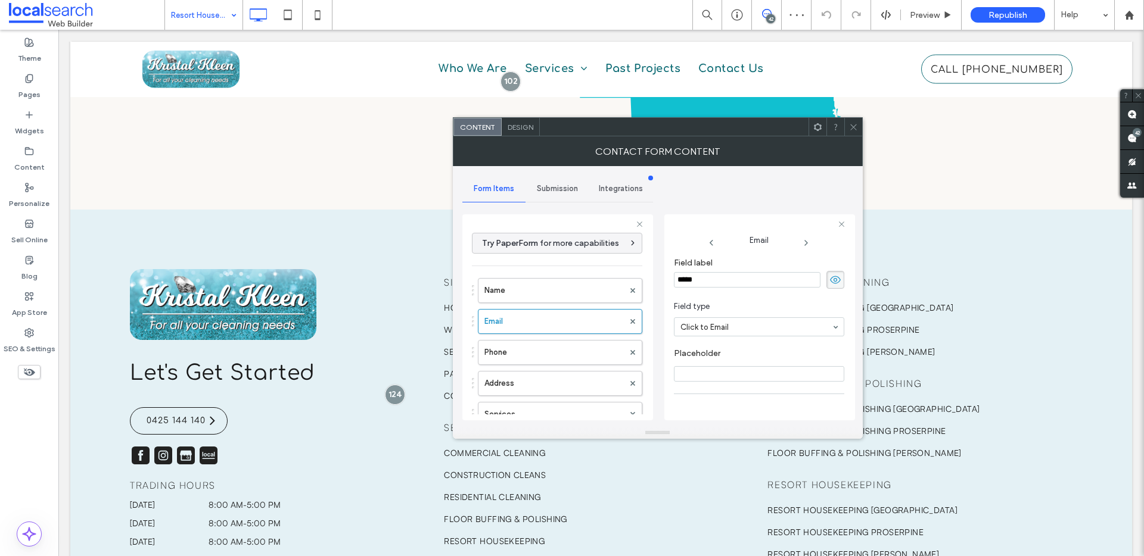
scroll to position [83, 0]
click at [849, 127] on icon at bounding box center [853, 127] width 9 height 9
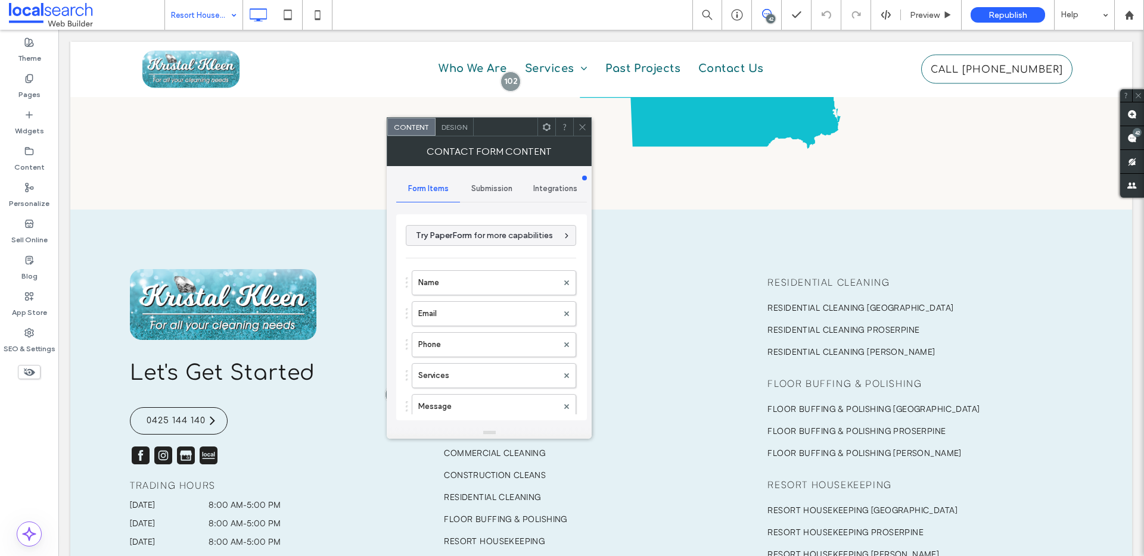
click at [400, 319] on div "**********" at bounding box center [491, 317] width 191 height 206
click at [444, 316] on label "Email" at bounding box center [487, 314] width 139 height 24
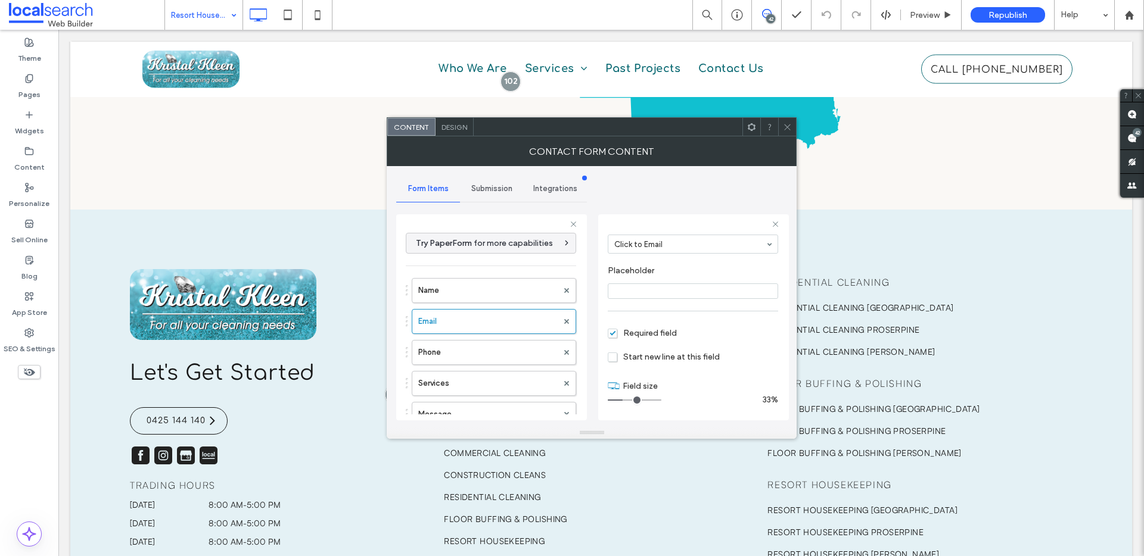
click at [784, 126] on icon at bounding box center [787, 127] width 9 height 9
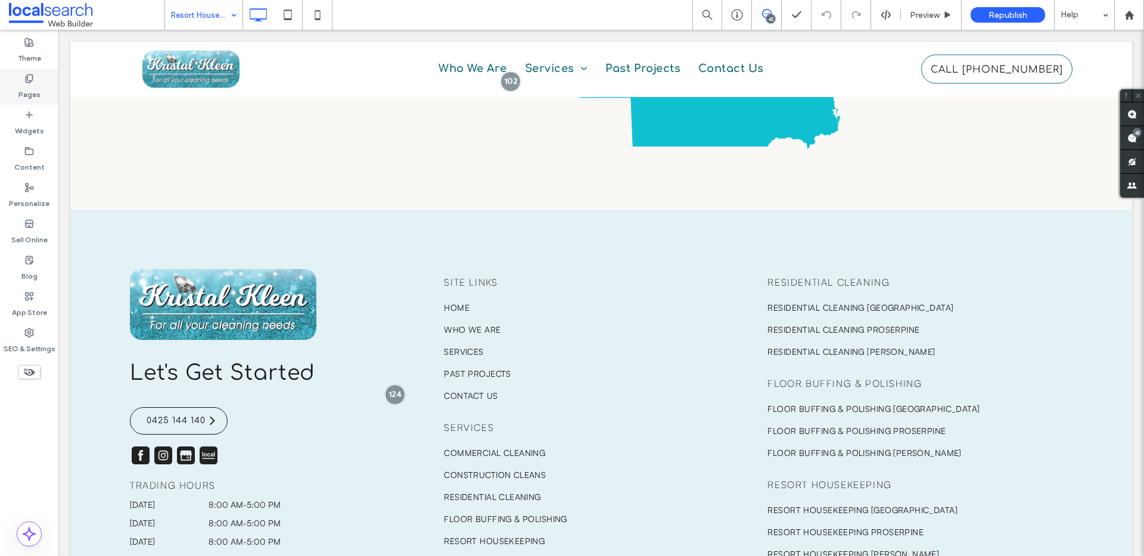
click at [30, 81] on use at bounding box center [29, 78] width 7 height 8
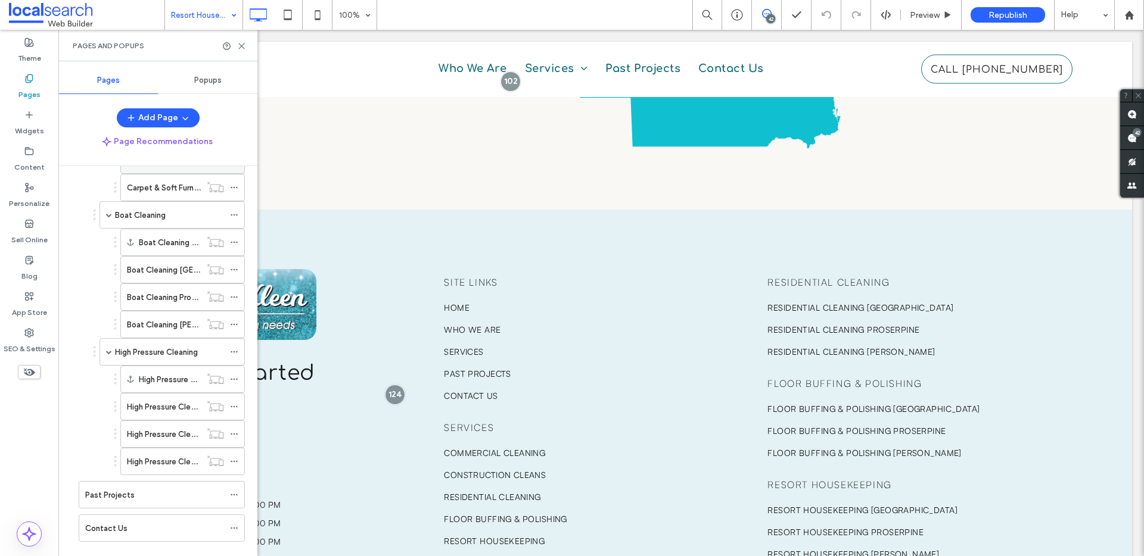
scroll to position [394, 0]
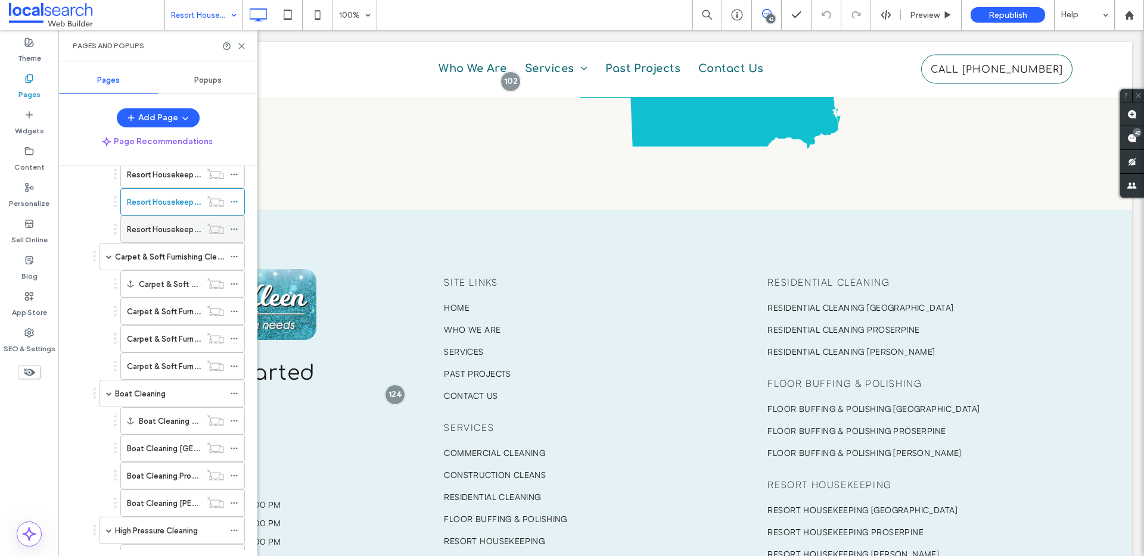
click at [172, 223] on label "Resort Housekeeping Bowen" at bounding box center [196, 229] width 139 height 21
click at [237, 42] on icon at bounding box center [241, 46] width 9 height 9
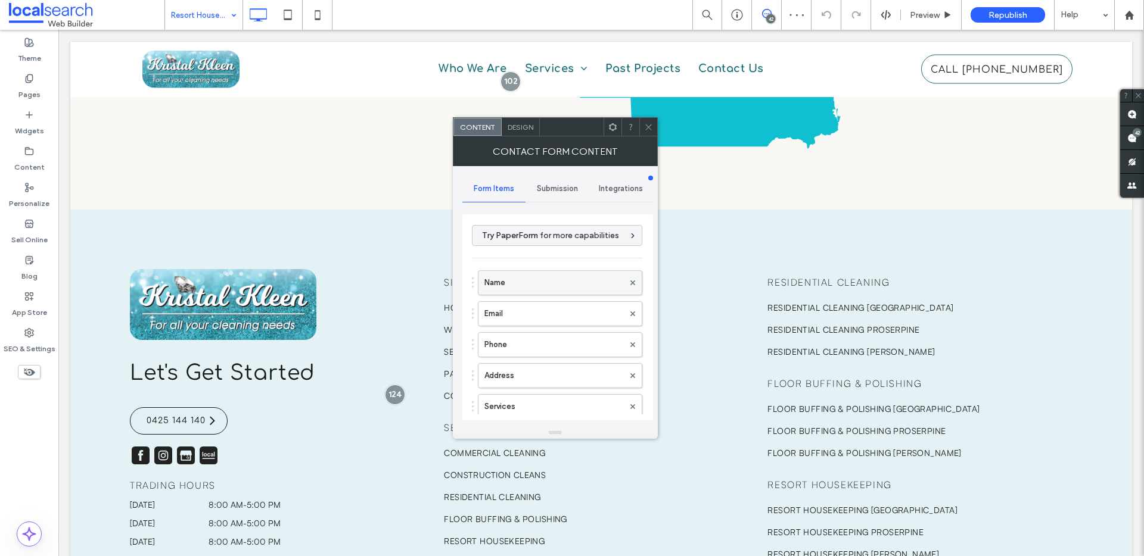
click at [533, 290] on label "Name" at bounding box center [553, 283] width 139 height 24
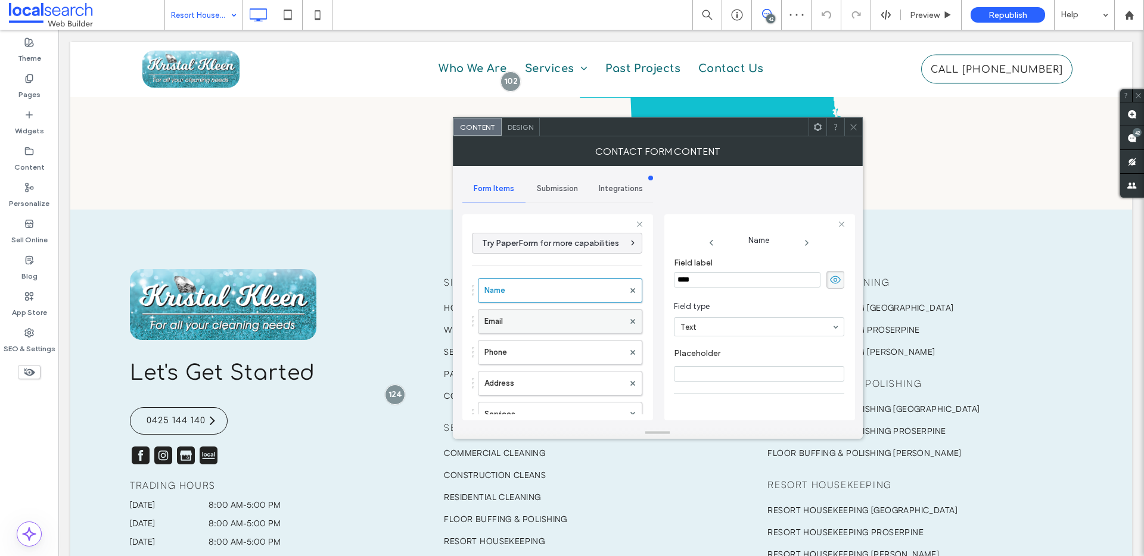
click at [525, 320] on label "Email" at bounding box center [553, 322] width 139 height 24
click at [850, 131] on span at bounding box center [853, 127] width 9 height 18
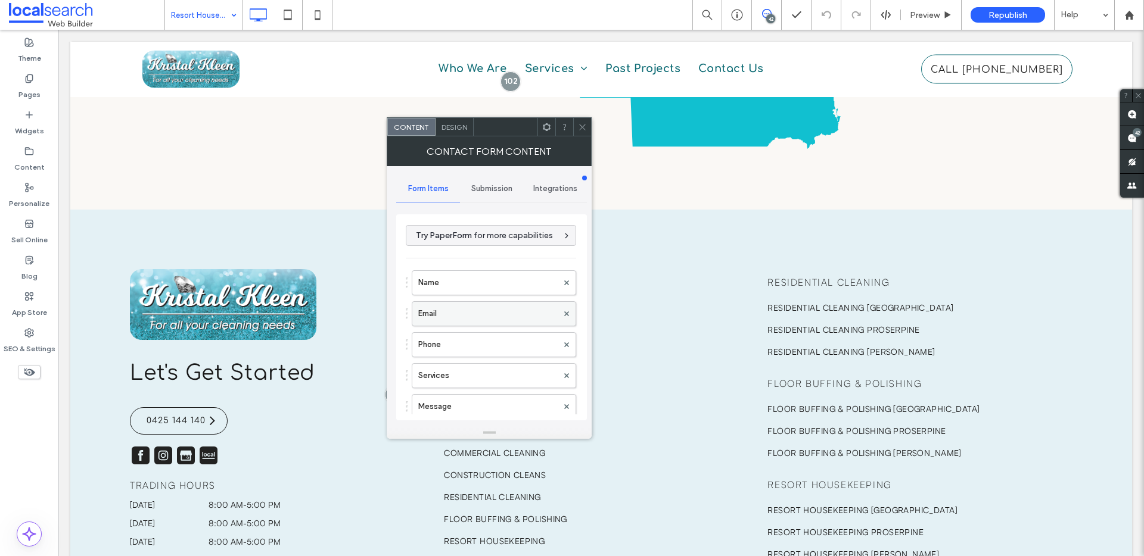
click at [499, 307] on label "Email" at bounding box center [487, 314] width 139 height 24
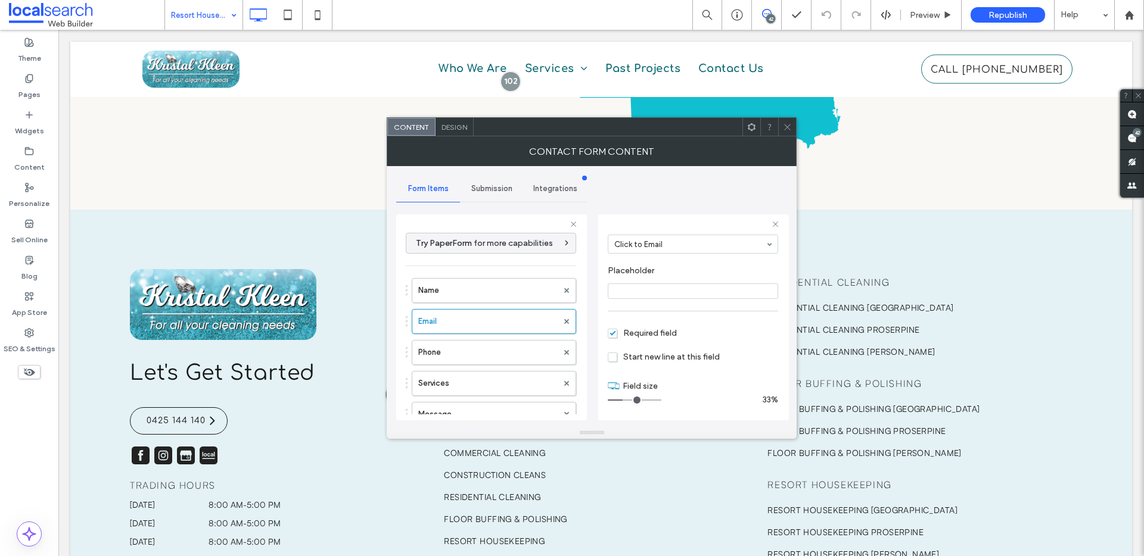
click at [793, 130] on div at bounding box center [787, 127] width 18 height 18
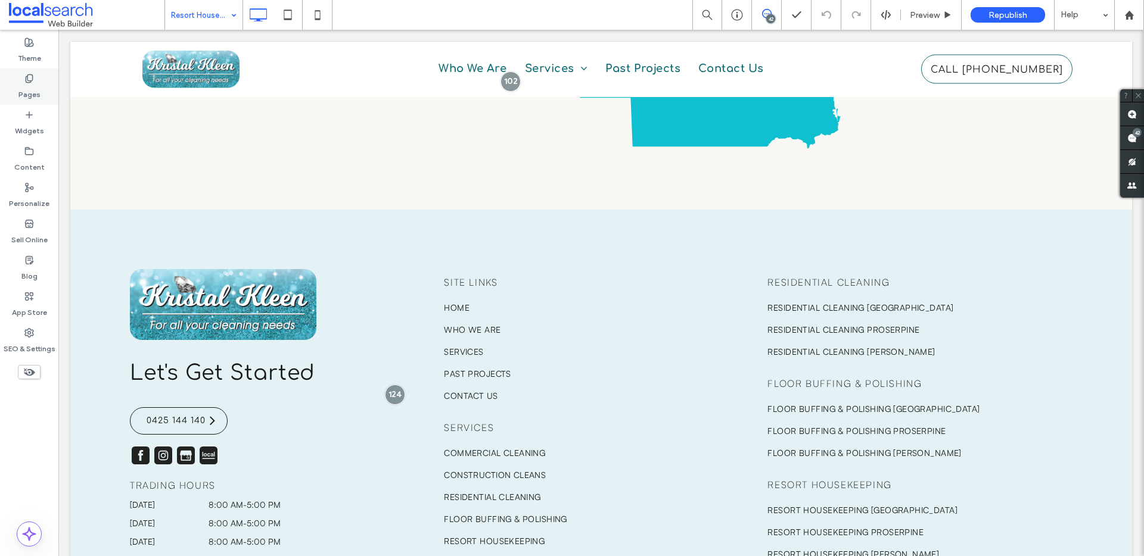
click at [27, 91] on label "Pages" at bounding box center [29, 91] width 22 height 17
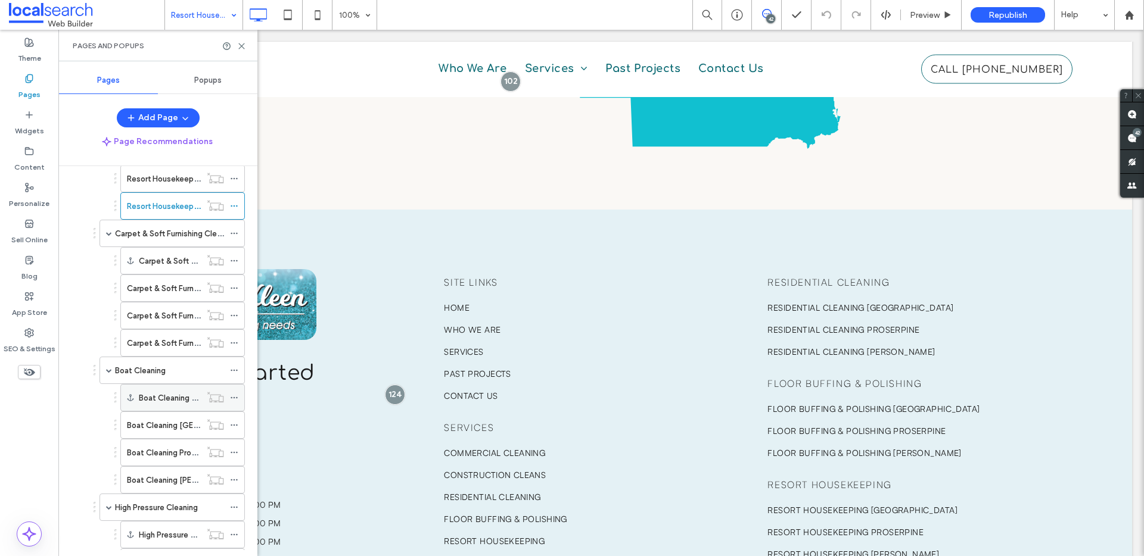
scroll to position [415, 0]
click at [143, 234] on label "Carpet & Soft Furnishing Cleaning" at bounding box center [175, 235] width 121 height 21
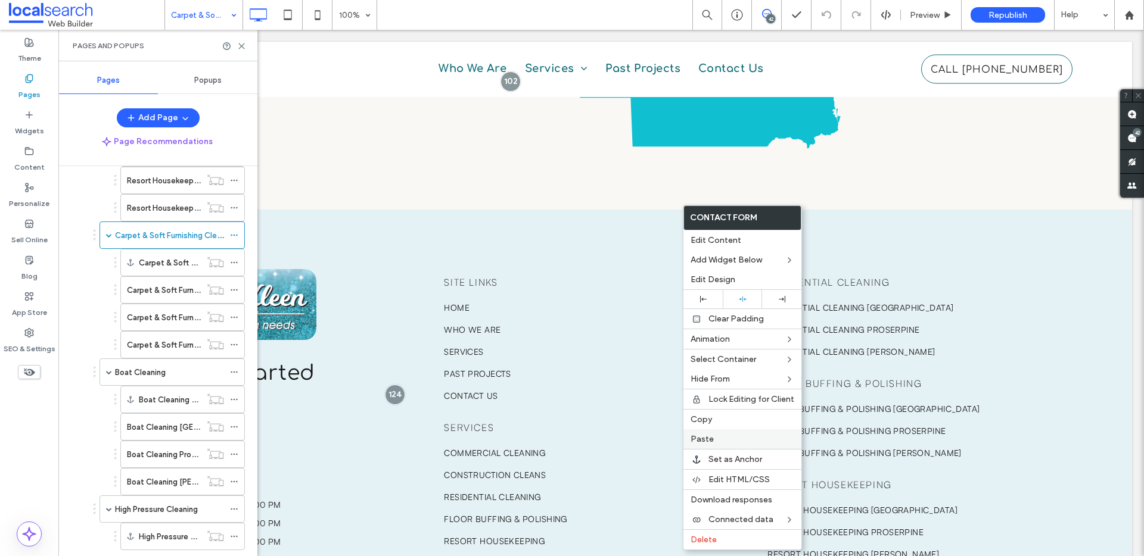
click at [705, 438] on span "Paste" at bounding box center [701, 439] width 23 height 10
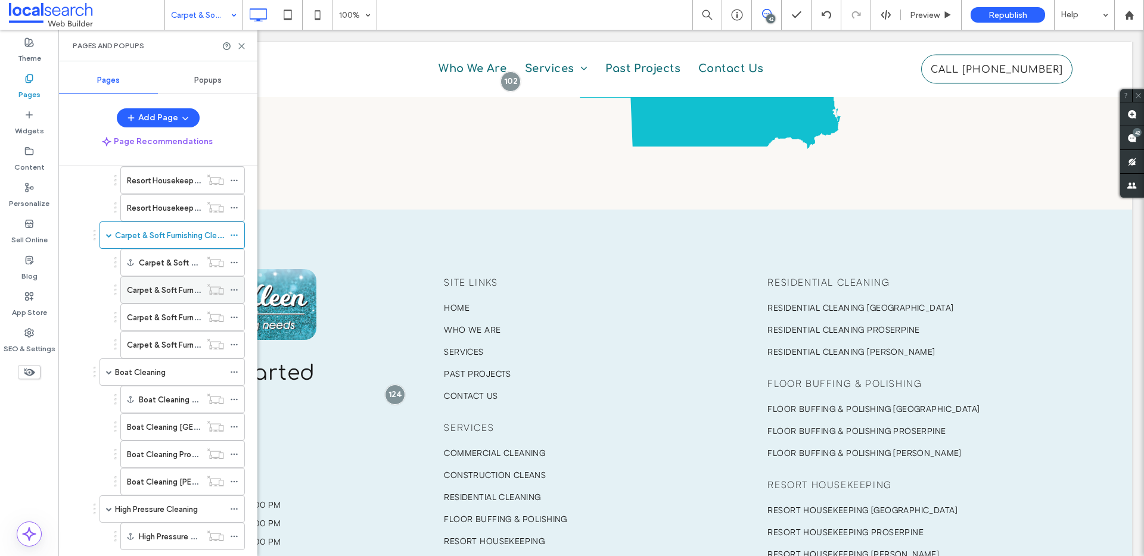
click at [161, 284] on label "Carpet & Soft Furnishing Cleaning Airlie Beach" at bounding box center [228, 290] width 203 height 21
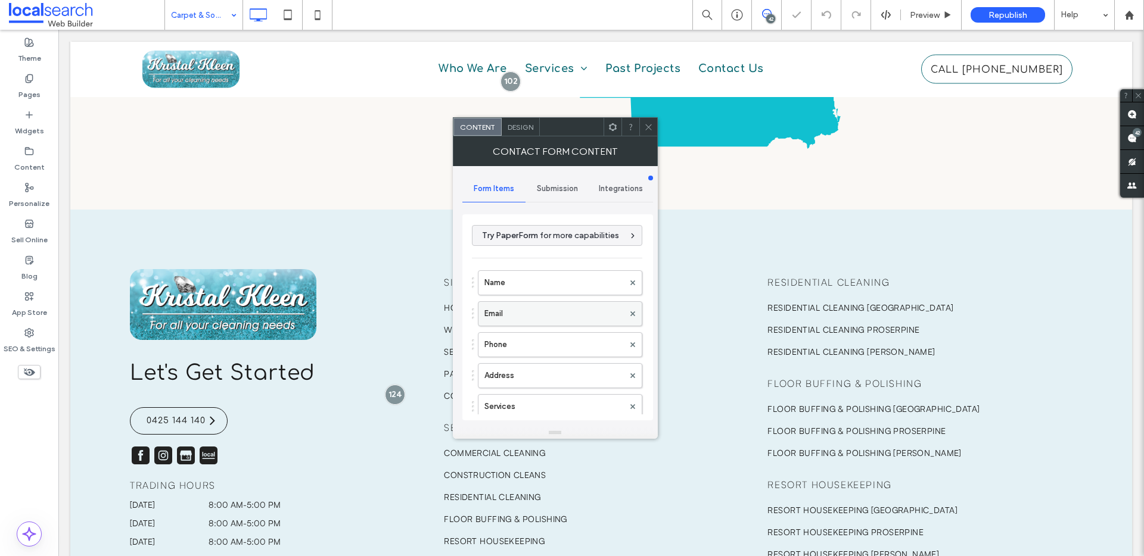
click at [534, 322] on label "Email" at bounding box center [553, 314] width 139 height 24
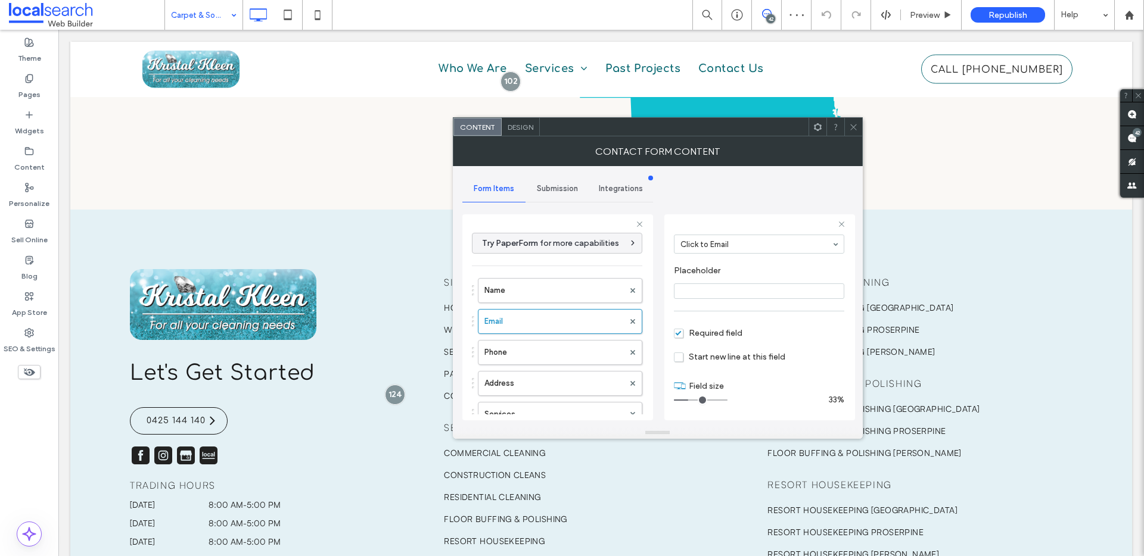
scroll to position [83, 0]
click at [848, 136] on div "Contact Form Content" at bounding box center [658, 151] width 410 height 30
click at [852, 134] on span at bounding box center [853, 127] width 9 height 18
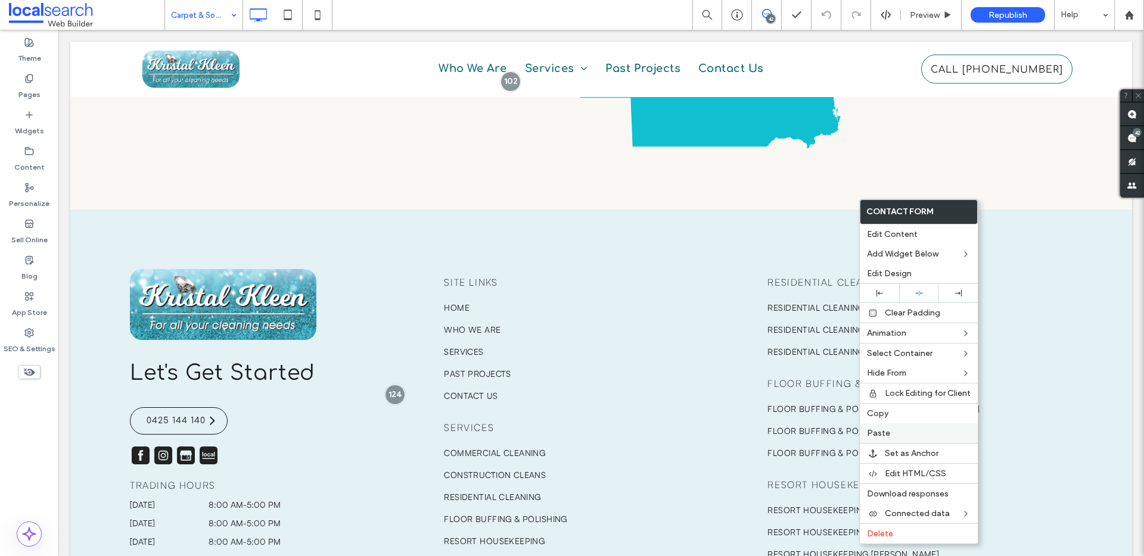
click at [873, 435] on span "Paste" at bounding box center [878, 433] width 23 height 10
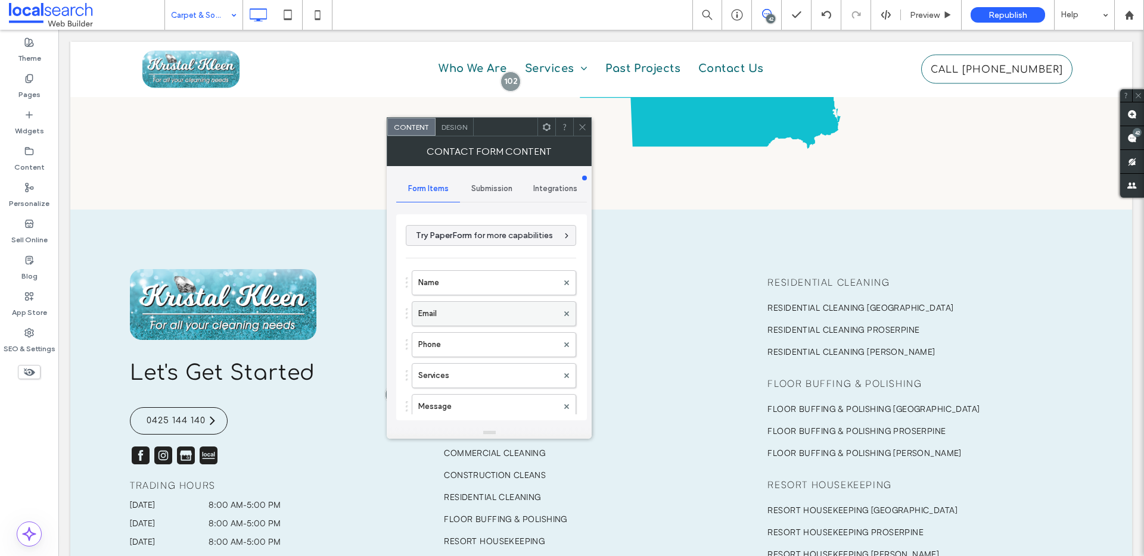
click at [443, 326] on div "Email" at bounding box center [494, 313] width 164 height 25
click at [480, 311] on label "Email" at bounding box center [487, 314] width 139 height 24
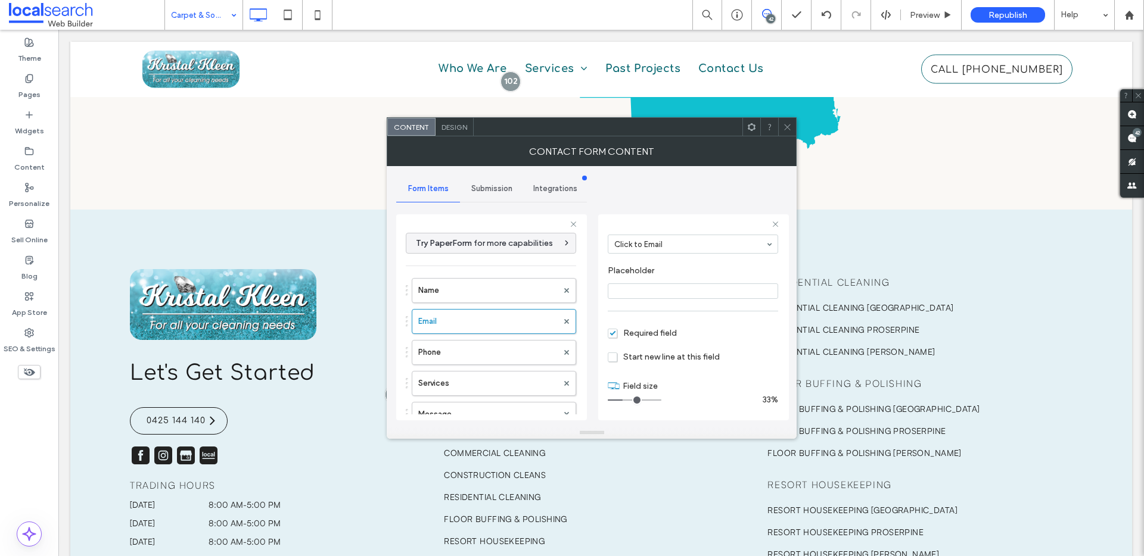
click at [788, 125] on icon at bounding box center [787, 127] width 9 height 9
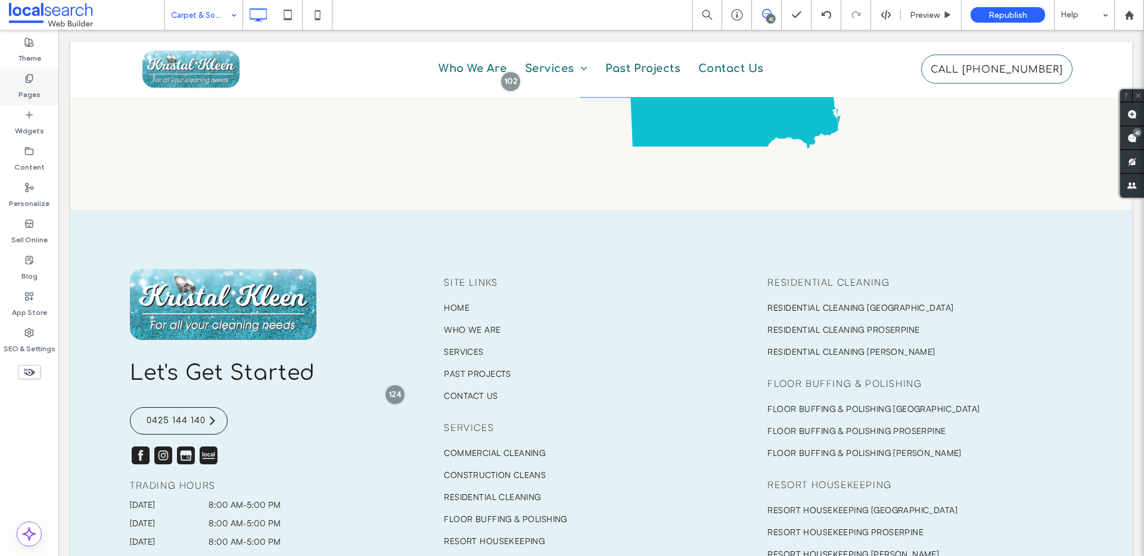
click at [42, 91] on div "Pages" at bounding box center [29, 87] width 58 height 36
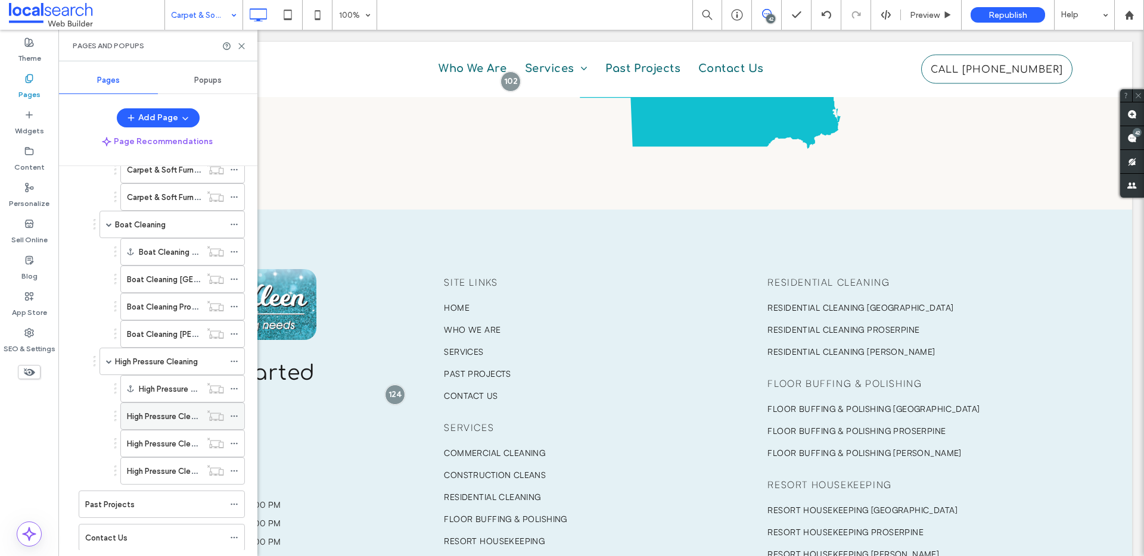
scroll to position [491, 0]
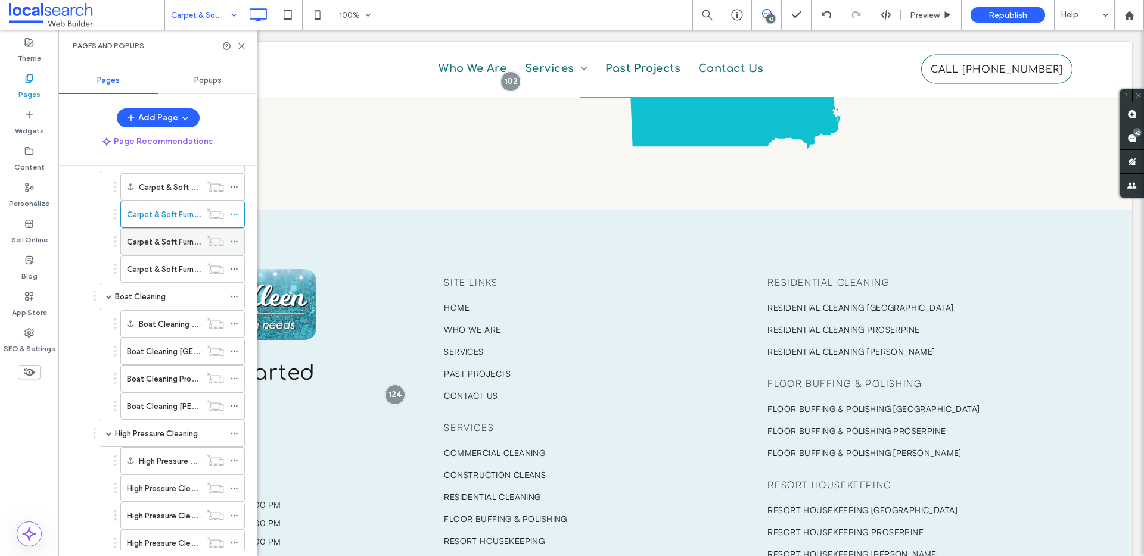
click at [168, 239] on label "Carpet & Soft Furnishing Cleaning Proserpine" at bounding box center [207, 242] width 161 height 21
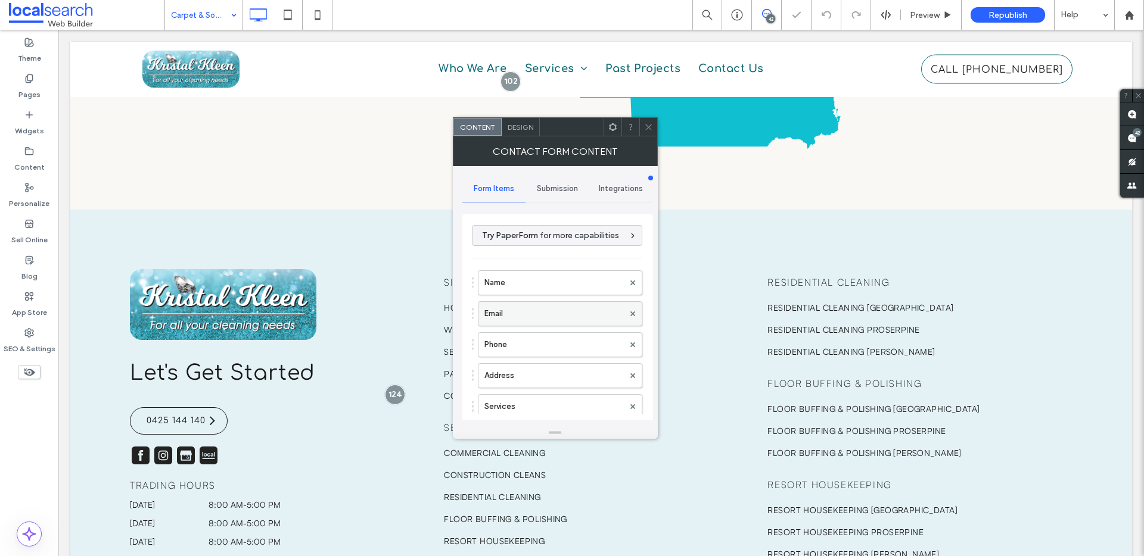
click at [502, 316] on label "Email" at bounding box center [553, 314] width 139 height 24
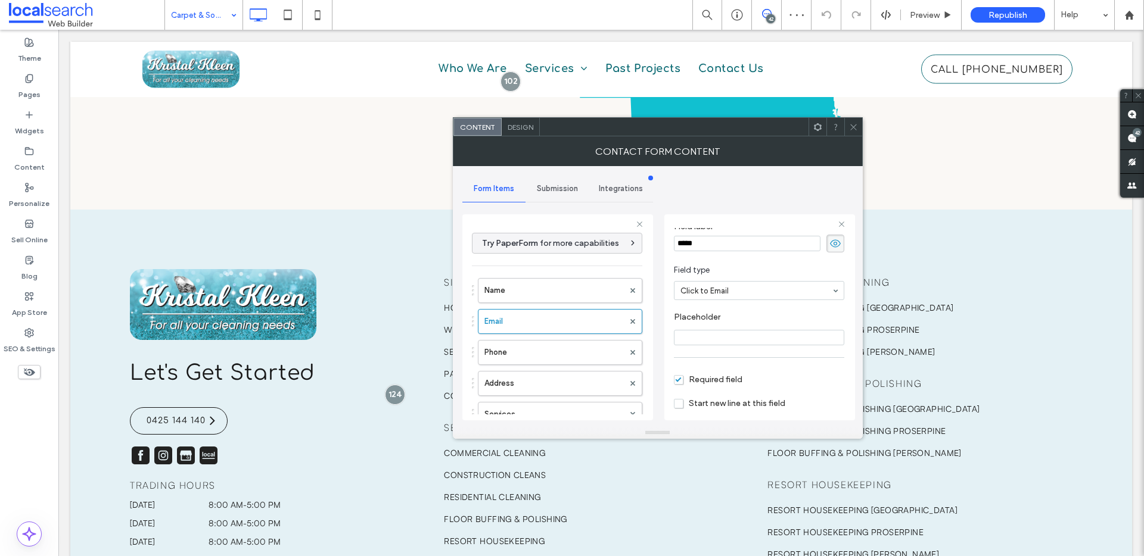
scroll to position [83, 0]
click at [847, 129] on div at bounding box center [853, 127] width 18 height 18
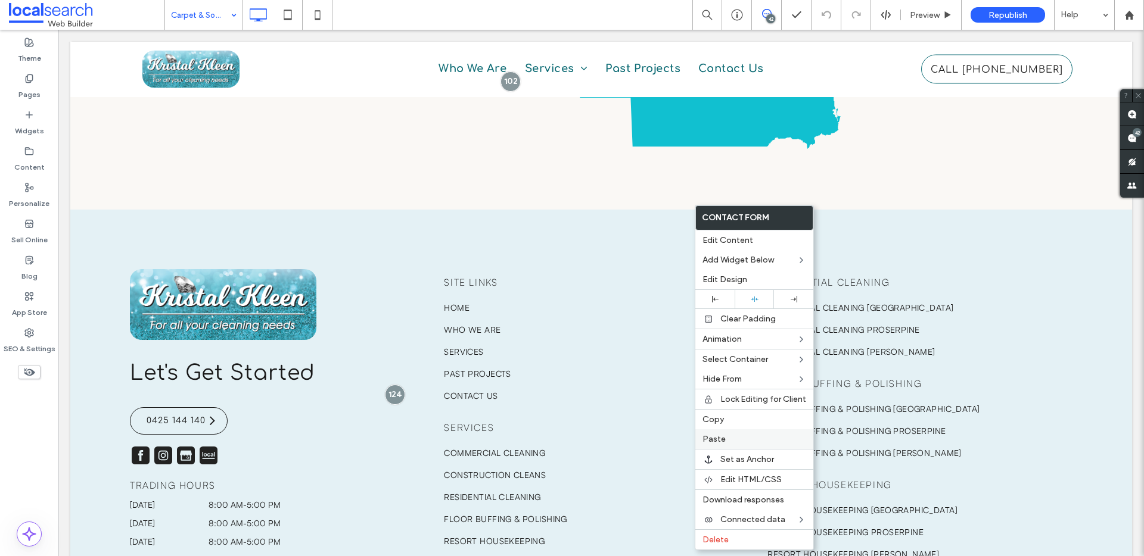
click at [726, 437] on label "Paste" at bounding box center [754, 439] width 104 height 10
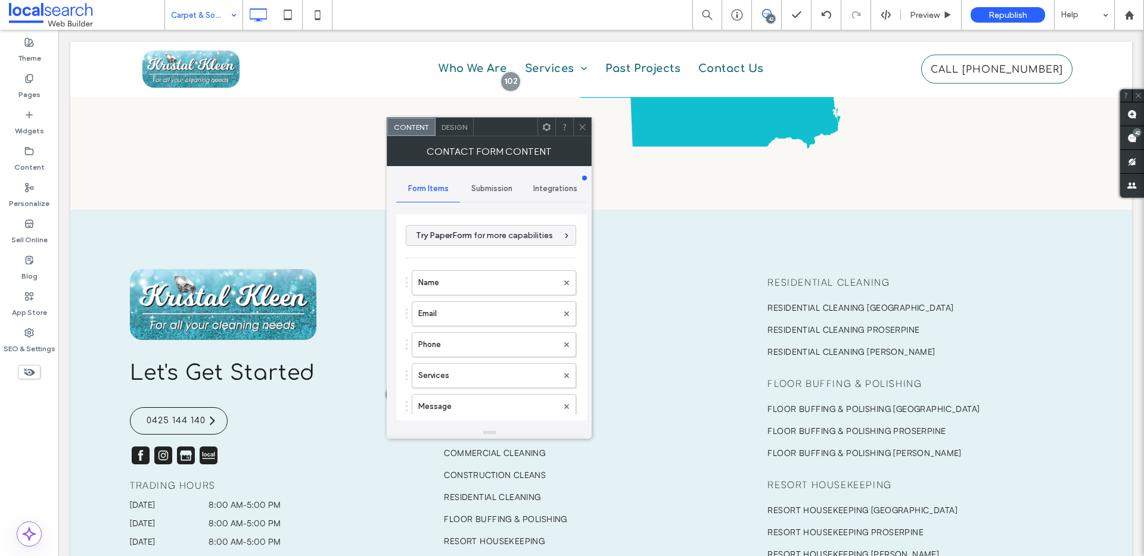
type input "**********"
click at [435, 324] on label "Email" at bounding box center [487, 314] width 139 height 24
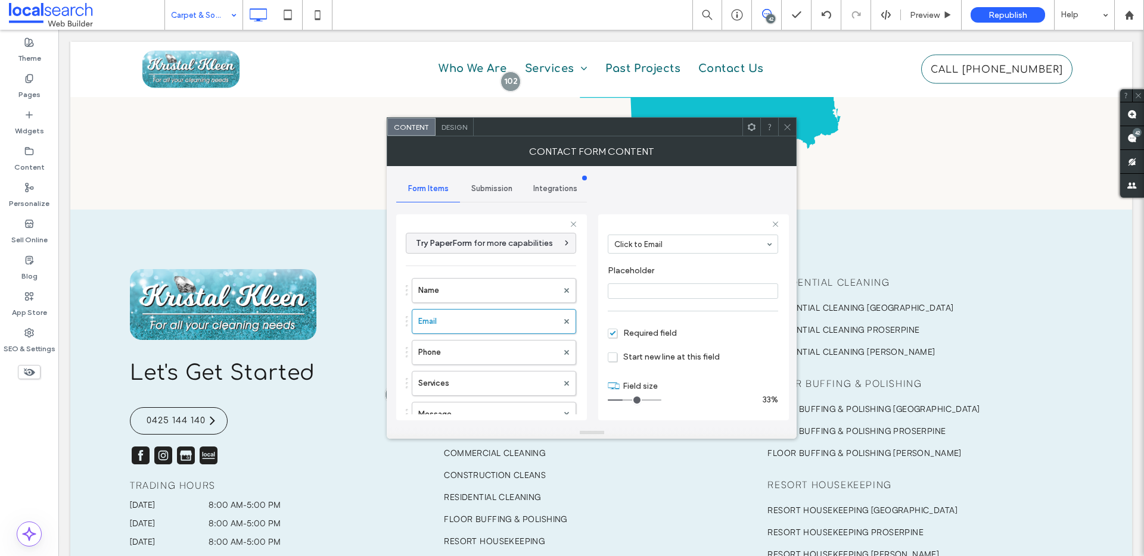
click at [786, 126] on use at bounding box center [787, 127] width 6 height 6
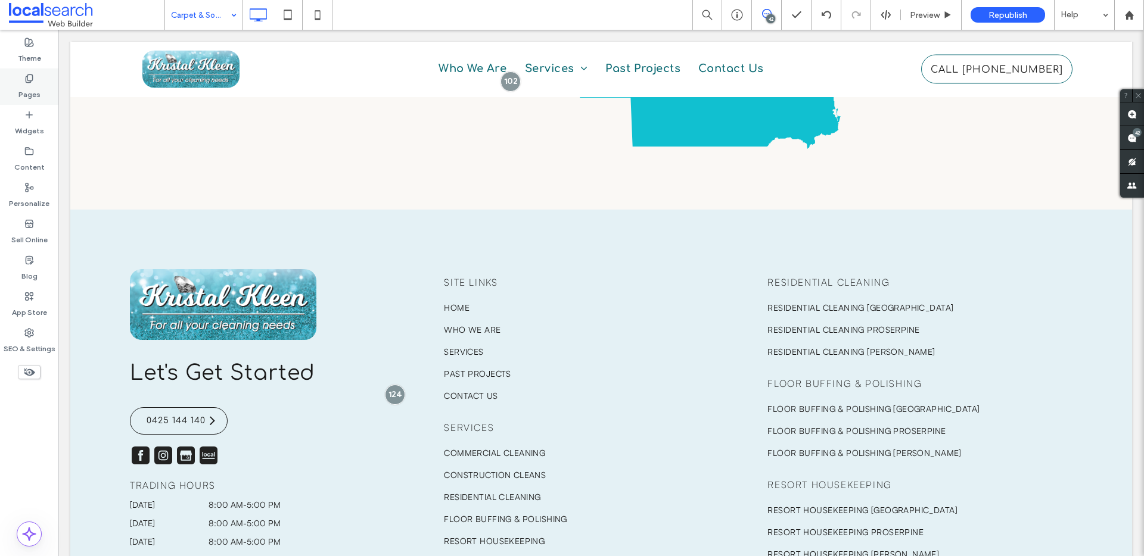
click at [34, 79] on div "Pages" at bounding box center [29, 87] width 58 height 36
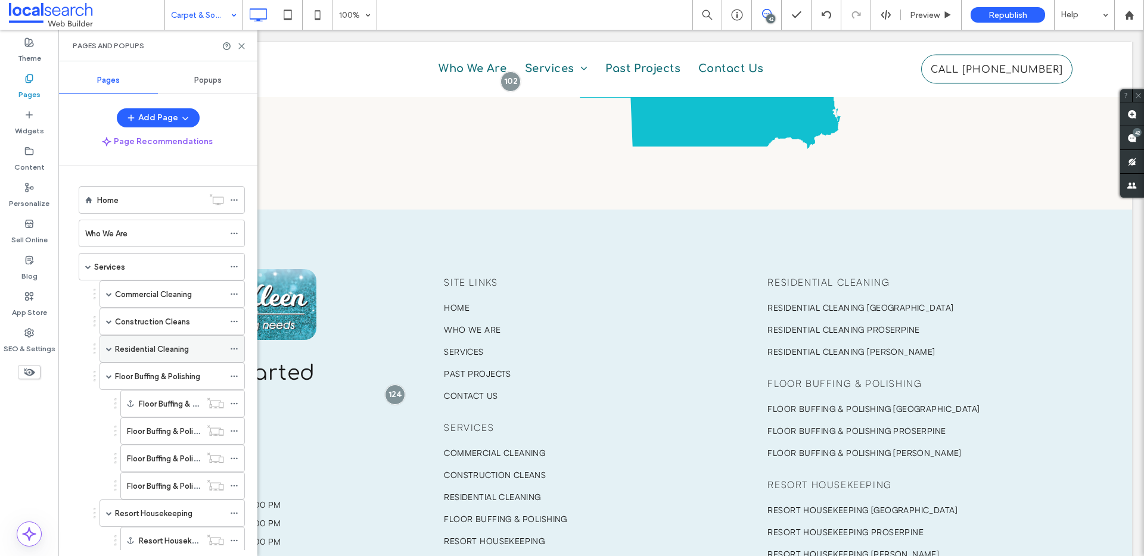
scroll to position [401, 0]
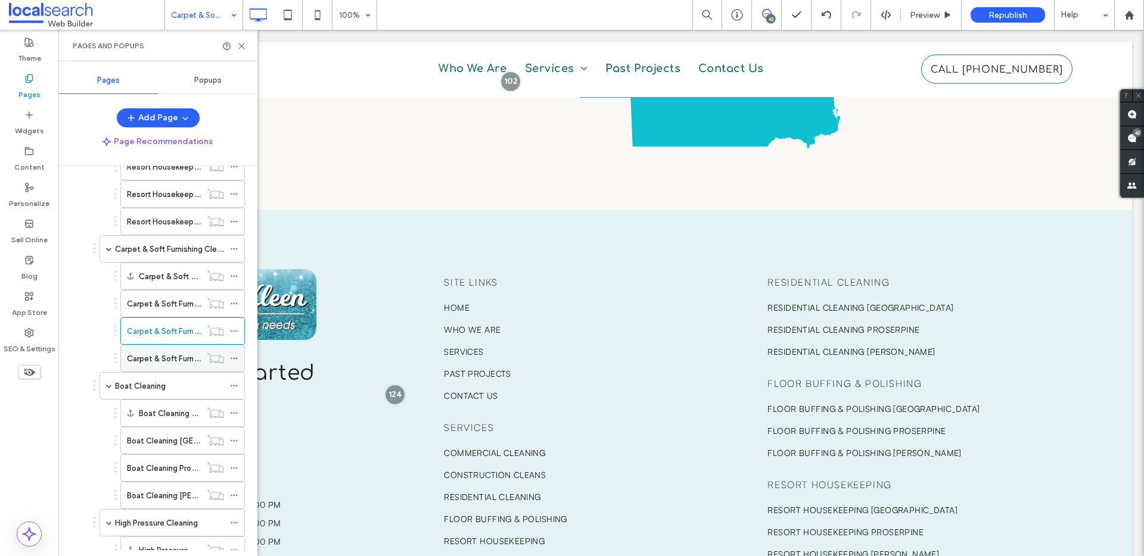
click at [163, 351] on div "Carpet & Soft Furnishing Cleaning Bowen" at bounding box center [164, 358] width 74 height 26
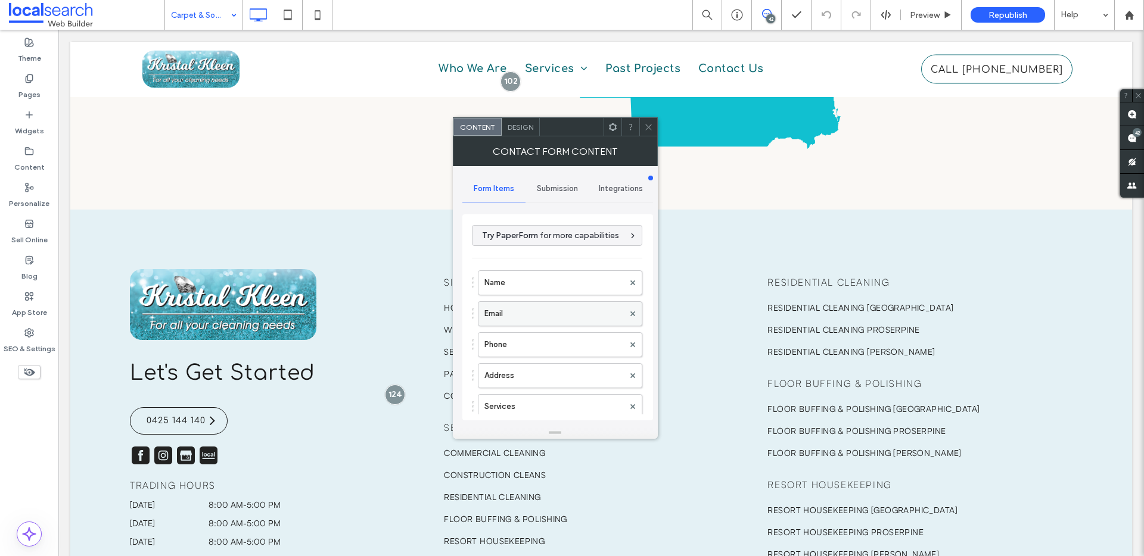
click at [540, 312] on label "Email" at bounding box center [553, 314] width 139 height 24
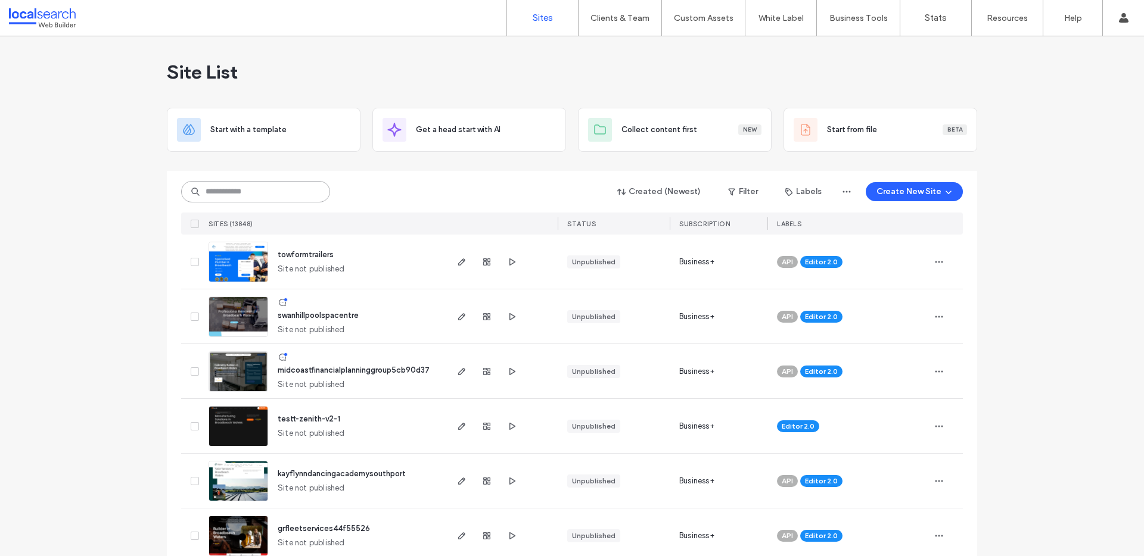
click at [252, 192] on input at bounding box center [255, 191] width 149 height 21
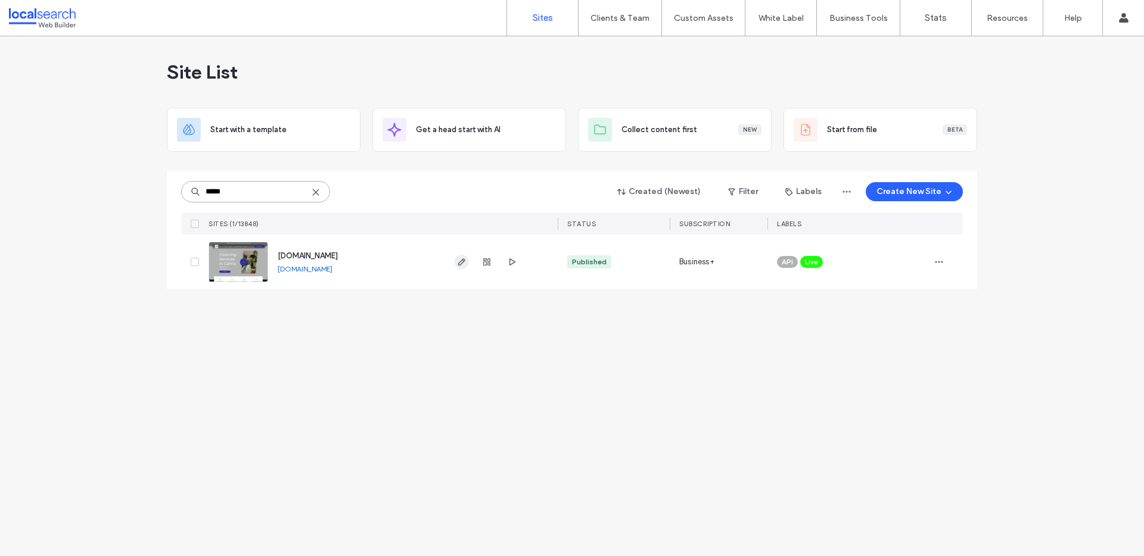
type input "*****"
click at [457, 261] on icon "button" at bounding box center [462, 262] width 10 height 10
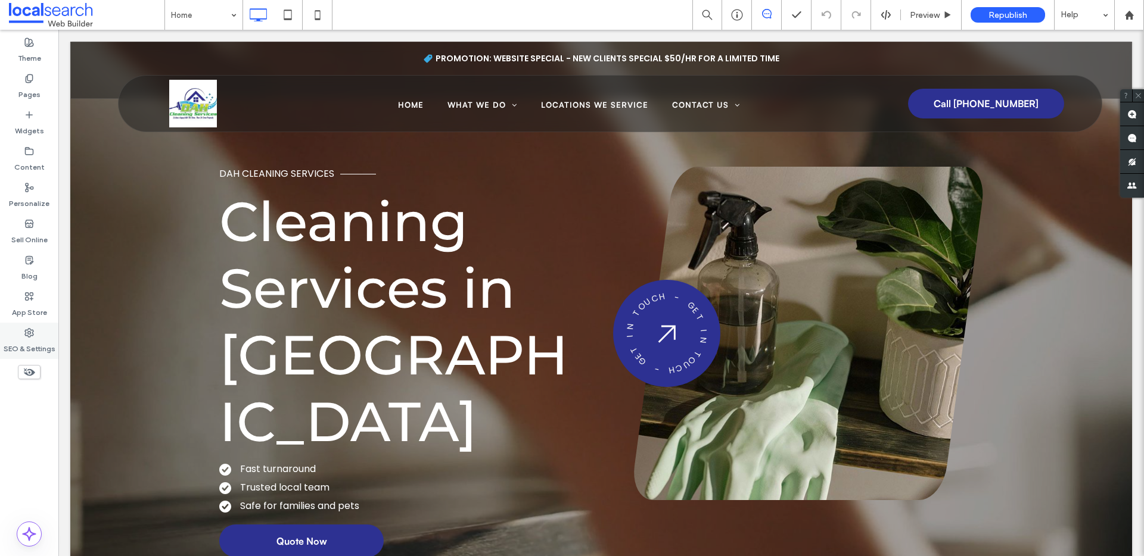
click at [29, 334] on use at bounding box center [29, 333] width 8 height 8
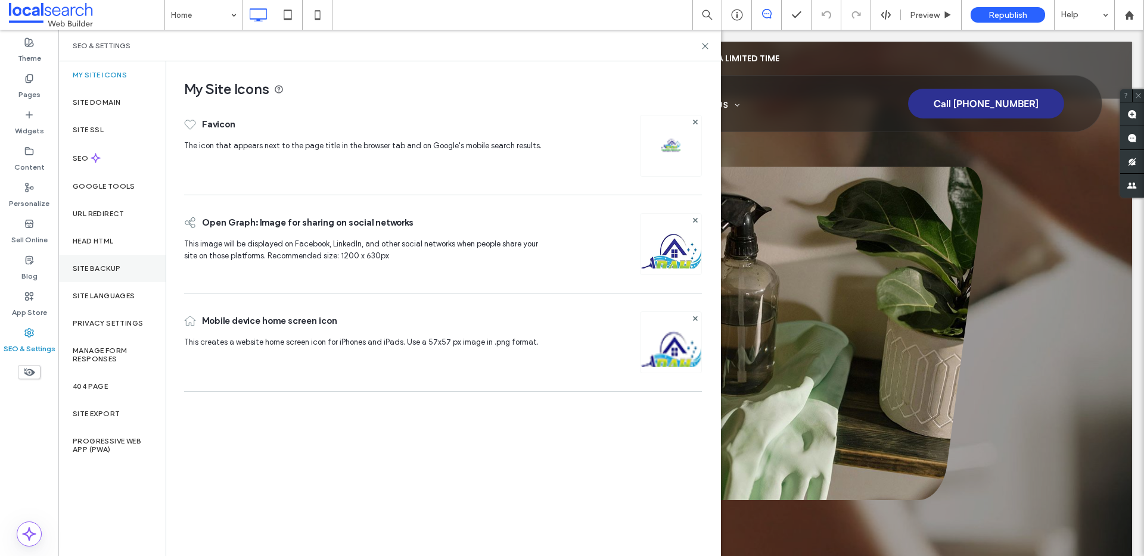
click at [108, 267] on label "Site Backup" at bounding box center [97, 268] width 48 height 8
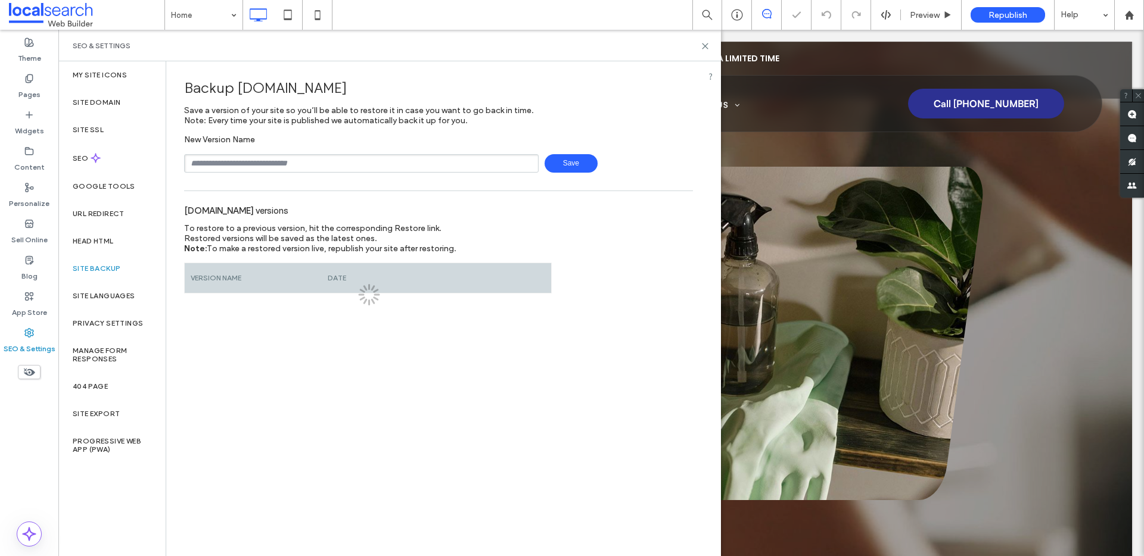
click at [285, 157] on input "text" at bounding box center [361, 163] width 354 height 18
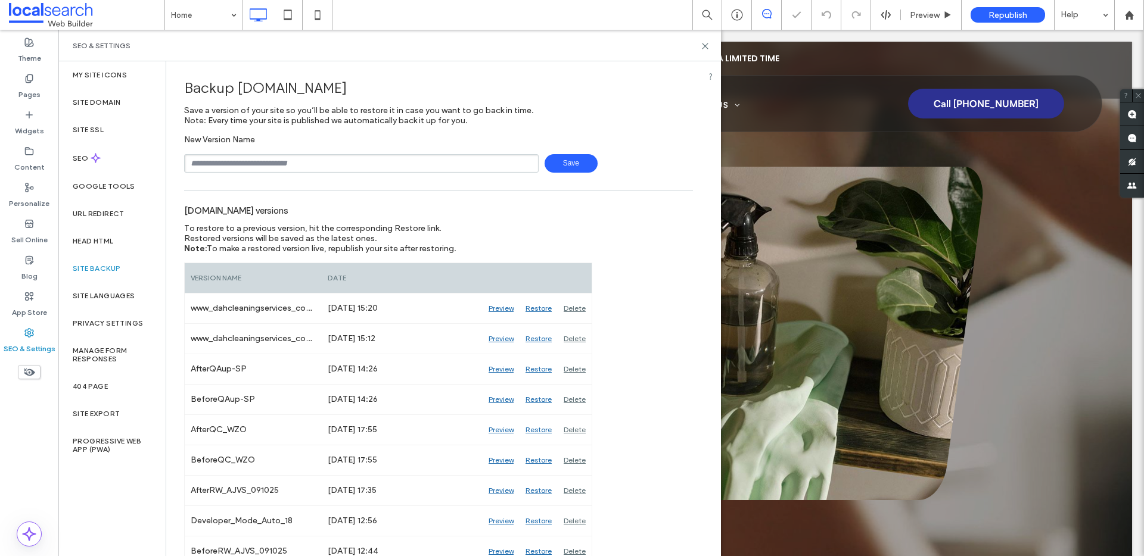
type input "**********"
click at [578, 167] on span "Save" at bounding box center [570, 163] width 53 height 18
click at [703, 46] on icon at bounding box center [705, 46] width 9 height 9
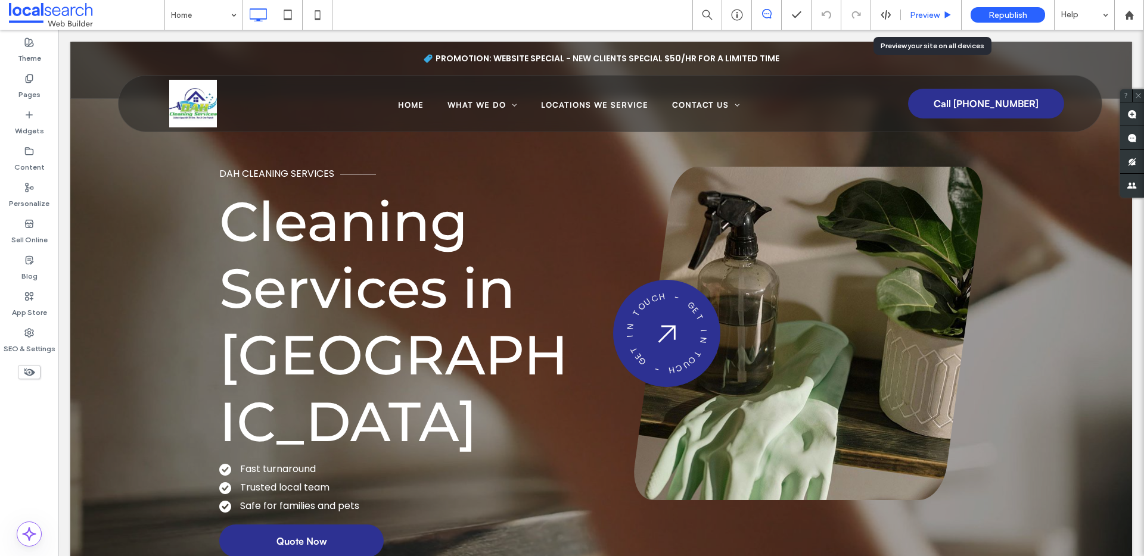
click at [926, 15] on span "Preview" at bounding box center [925, 15] width 30 height 10
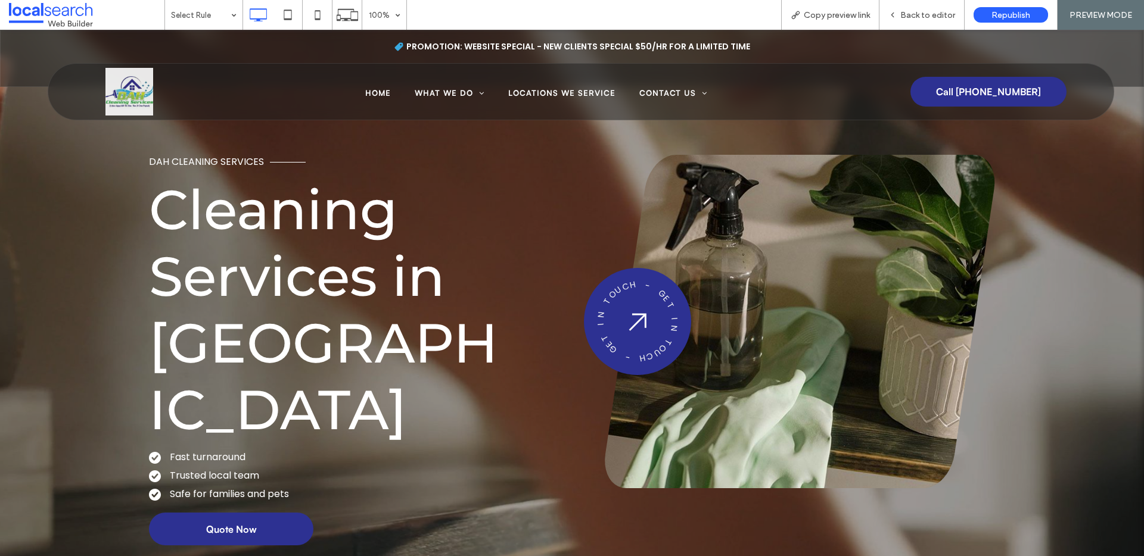
click at [116, 91] on img at bounding box center [129, 92] width 48 height 48
click at [928, 9] on div "Back to editor" at bounding box center [921, 15] width 85 height 30
click at [896, 11] on icon at bounding box center [892, 15] width 8 height 8
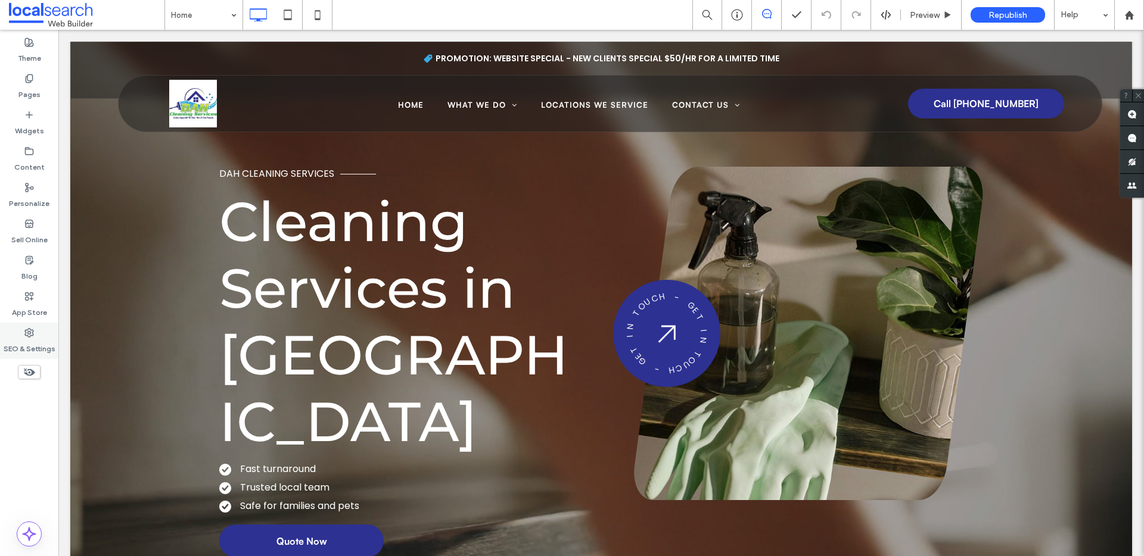
click at [15, 334] on div "SEO & Settings" at bounding box center [29, 341] width 58 height 36
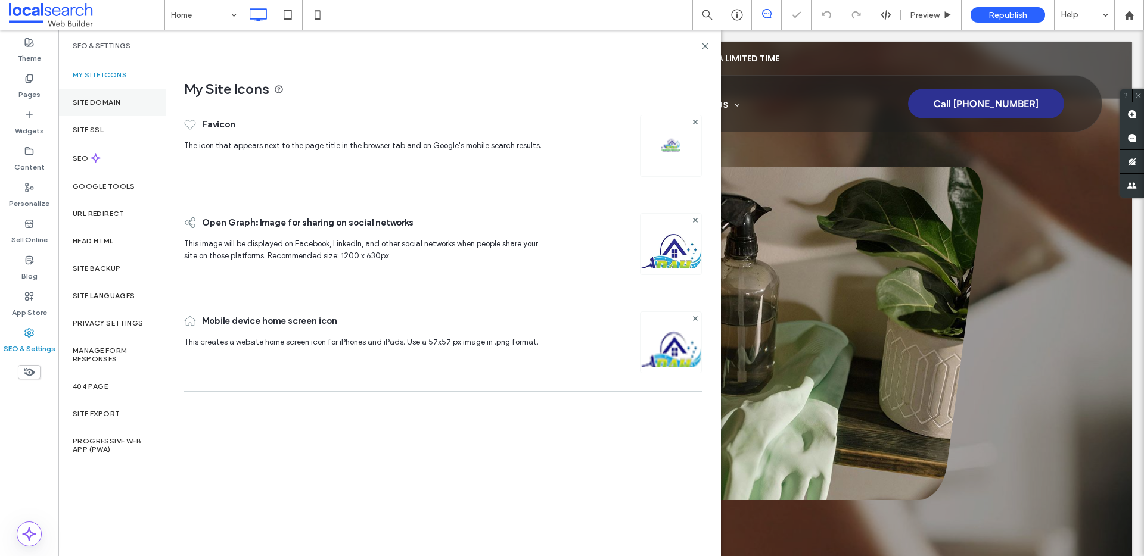
click at [118, 100] on label "Site Domain" at bounding box center [97, 102] width 48 height 8
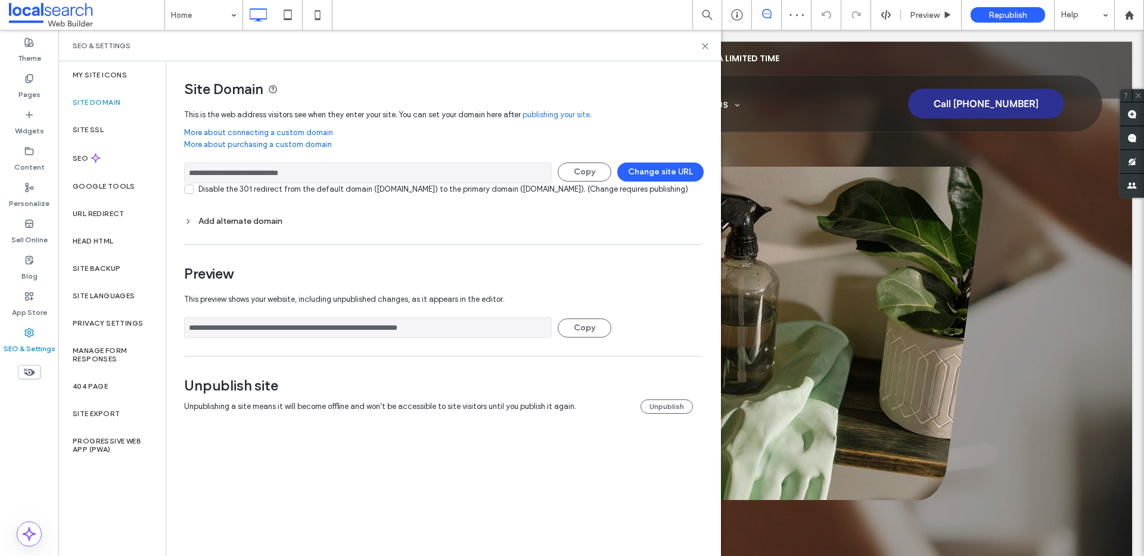
drag, startPoint x: 303, startPoint y: 174, endPoint x: 175, endPoint y: 174, distance: 128.7
click at [169, 176] on div "**********" at bounding box center [438, 249] width 544 height 376
click at [707, 42] on icon at bounding box center [705, 46] width 9 height 9
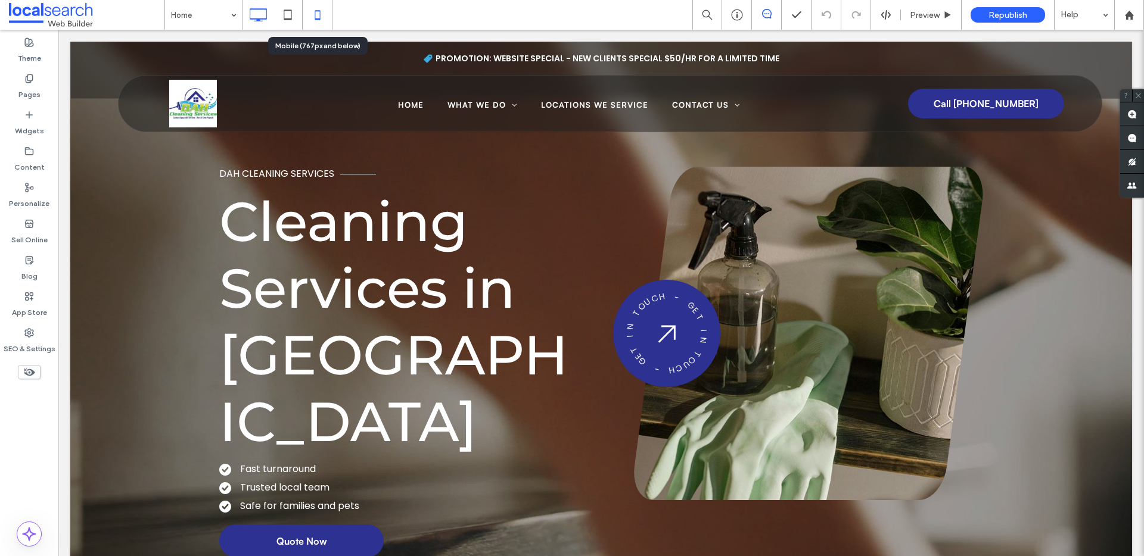
click at [307, 13] on icon at bounding box center [318, 15] width 24 height 24
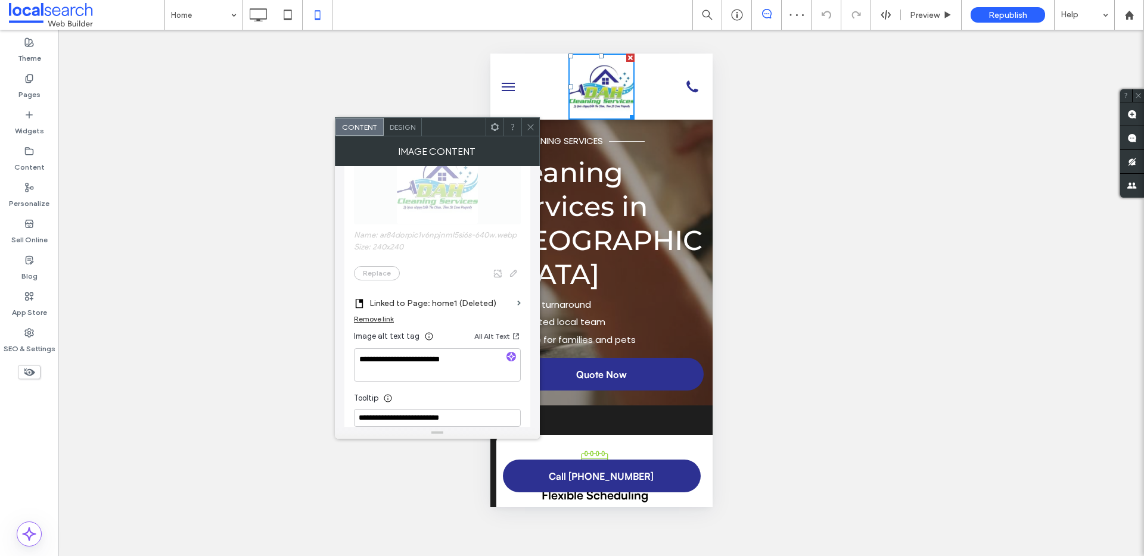
scroll to position [272, 0]
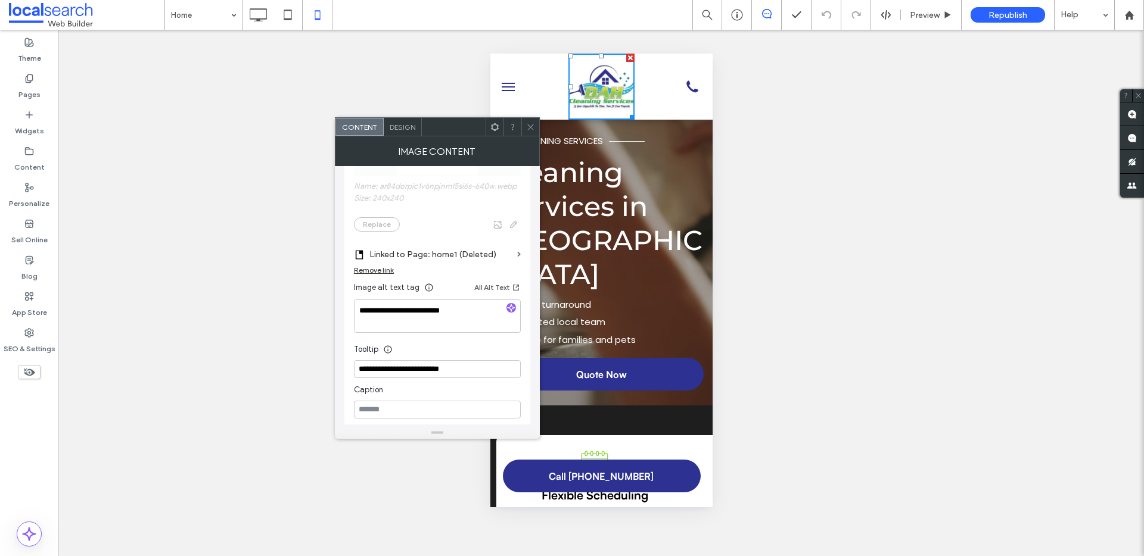
click at [384, 272] on div "Remove link" at bounding box center [374, 270] width 40 height 9
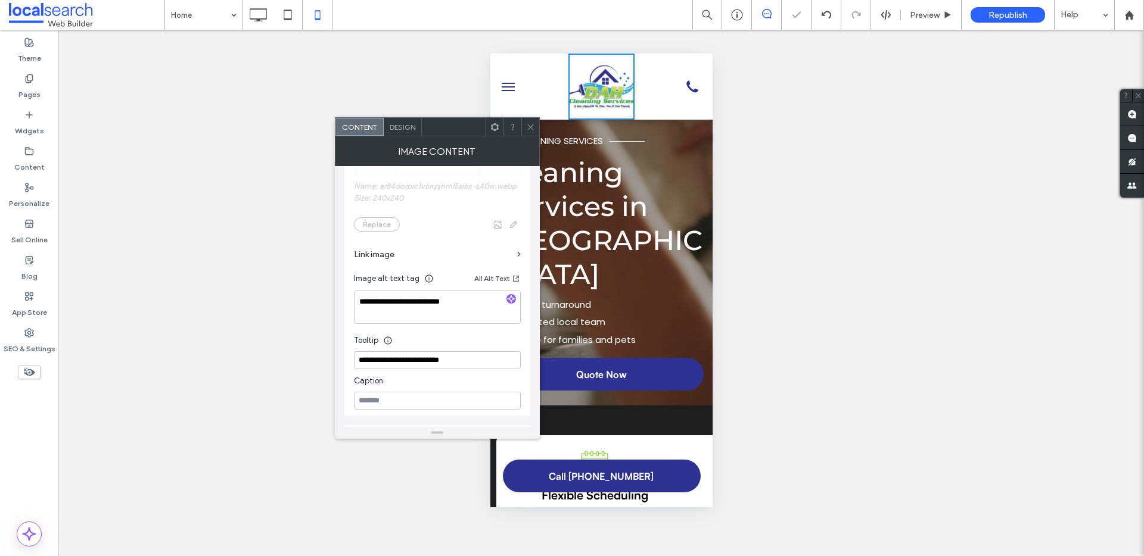
click at [458, 252] on label "Link image" at bounding box center [433, 255] width 158 height 22
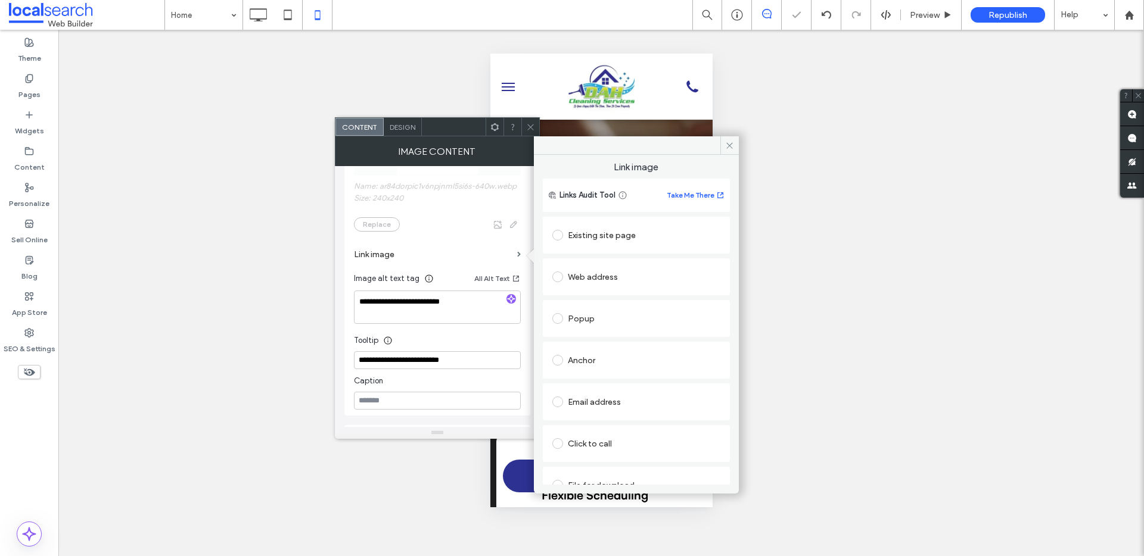
click at [633, 227] on div "Existing site page" at bounding box center [636, 235] width 168 height 19
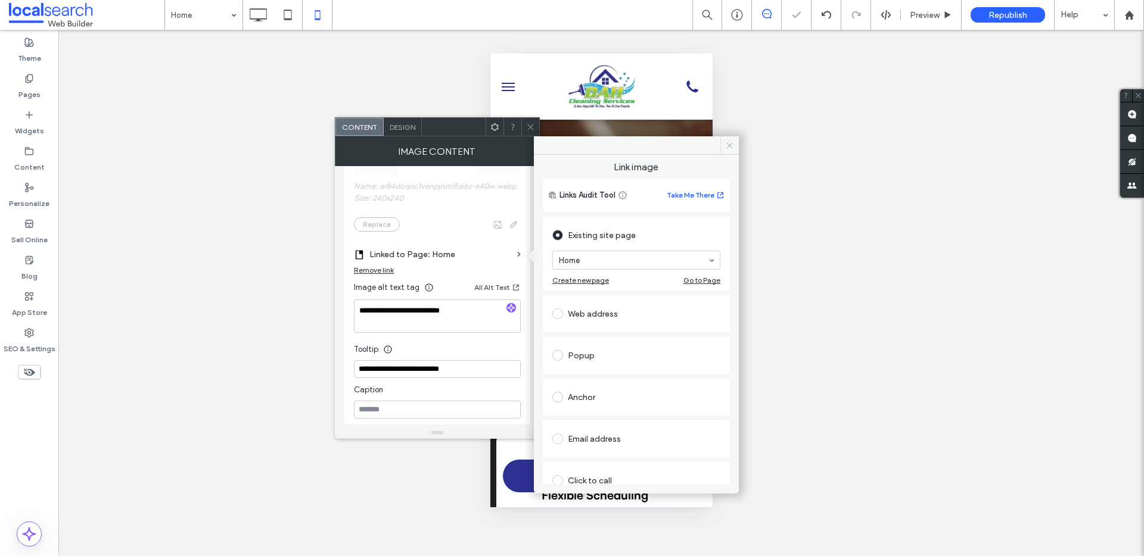
click at [726, 148] on icon at bounding box center [729, 145] width 9 height 9
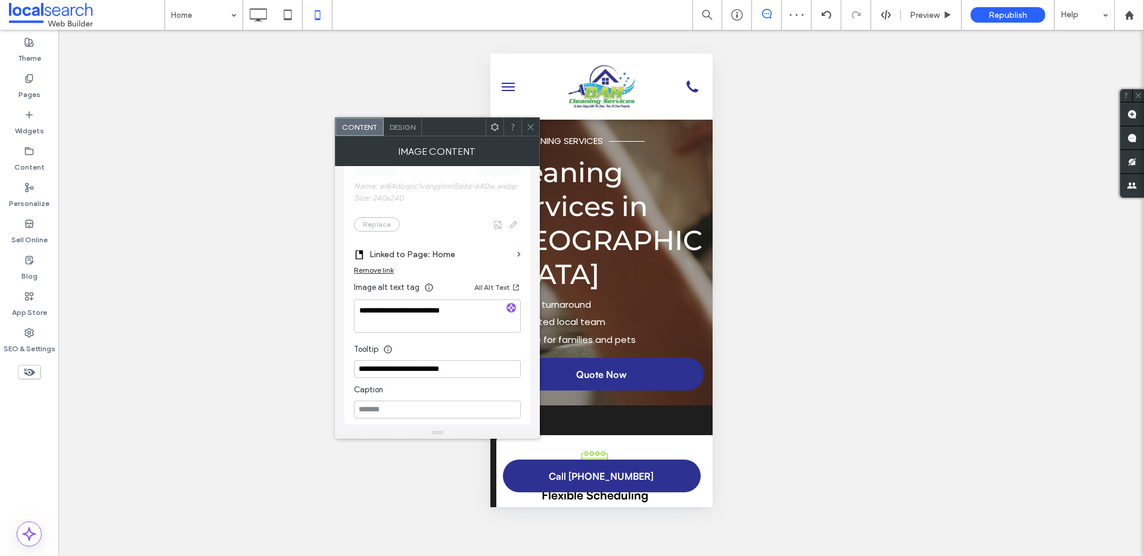
click at [530, 129] on icon at bounding box center [530, 127] width 9 height 9
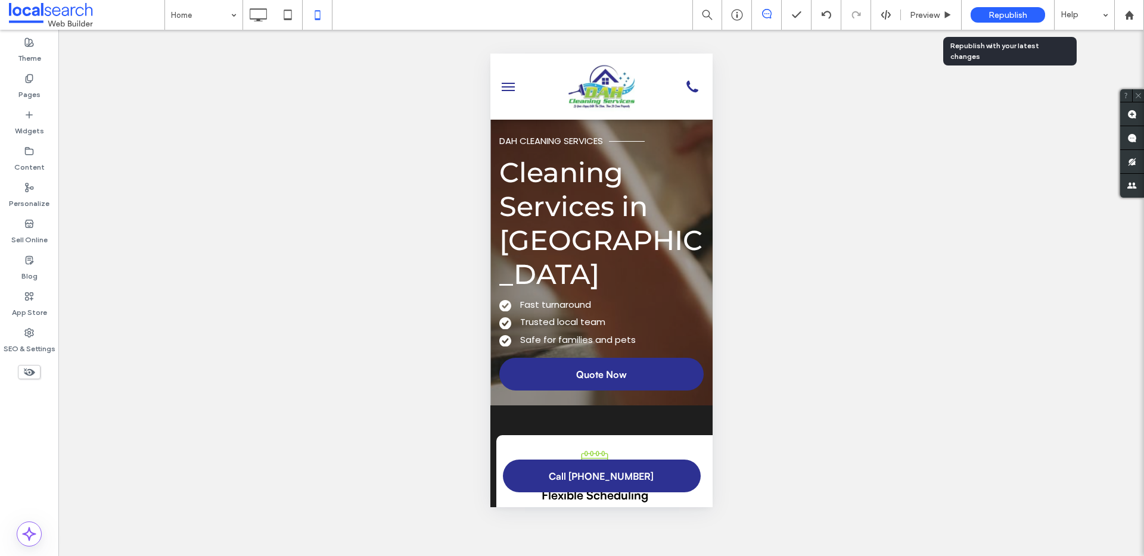
click at [1003, 17] on span "Republish" at bounding box center [1007, 15] width 39 height 10
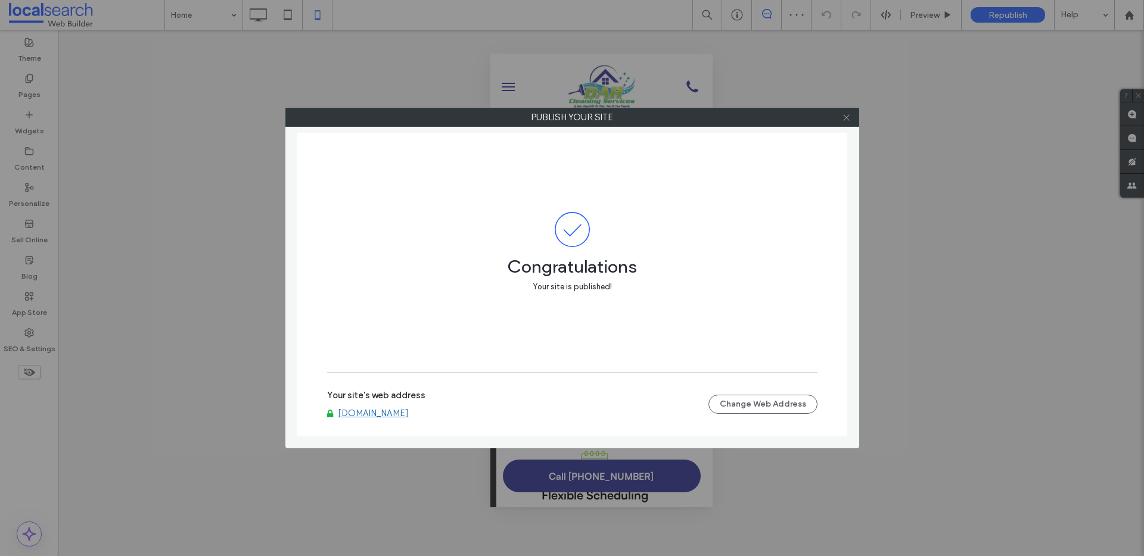
click at [848, 116] on icon at bounding box center [846, 117] width 9 height 9
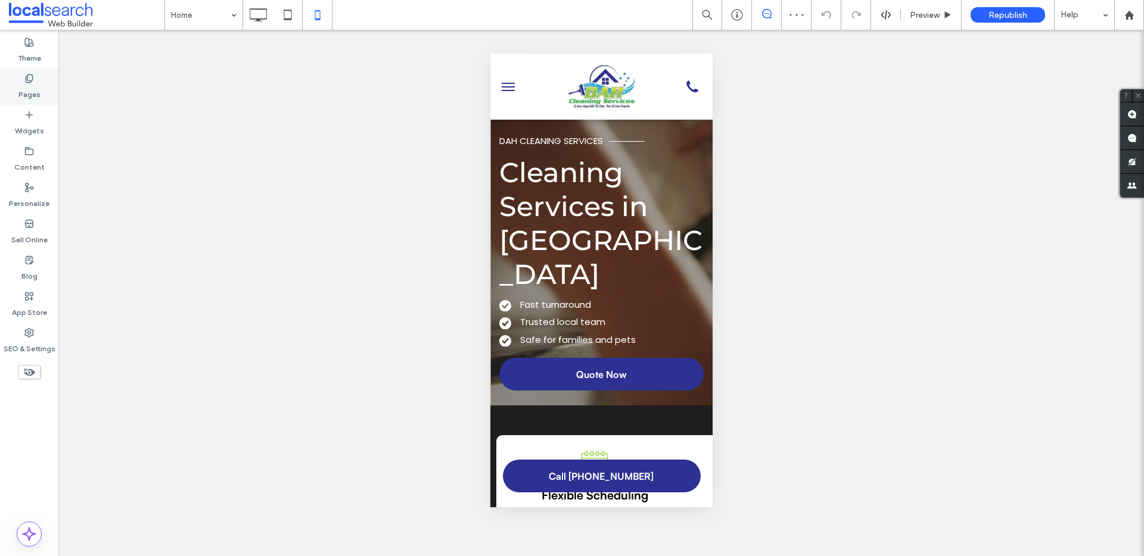
click at [41, 82] on div "Pages" at bounding box center [29, 87] width 58 height 36
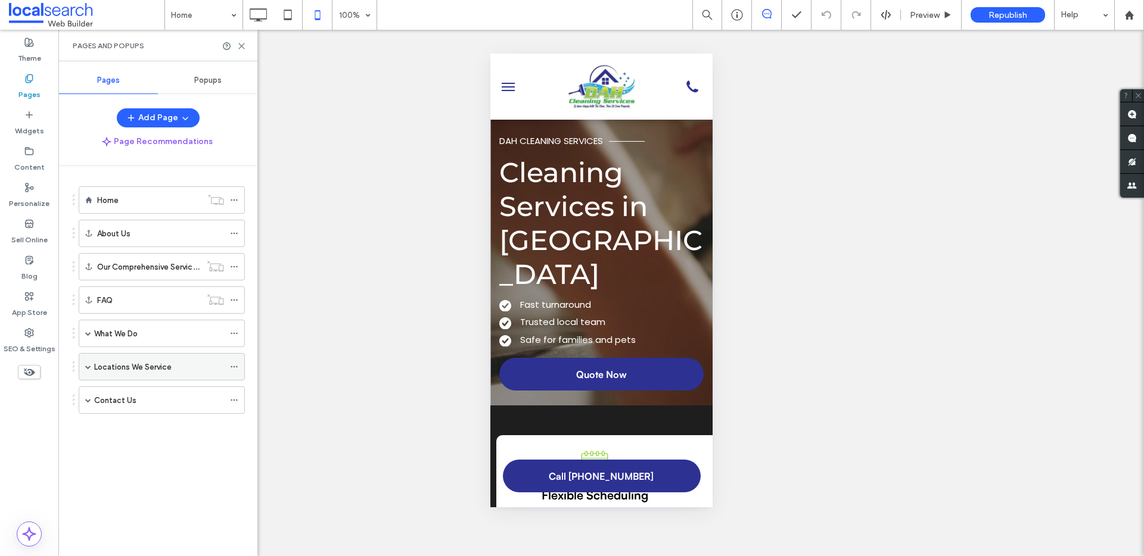
click at [88, 367] on span at bounding box center [88, 367] width 6 height 6
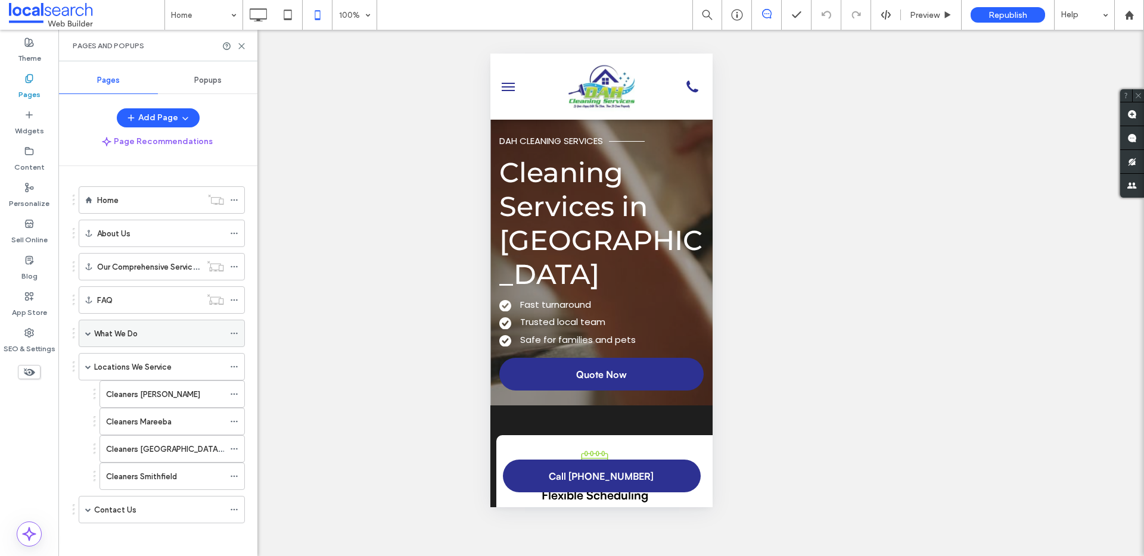
click at [85, 332] on span at bounding box center [88, 334] width 6 height 6
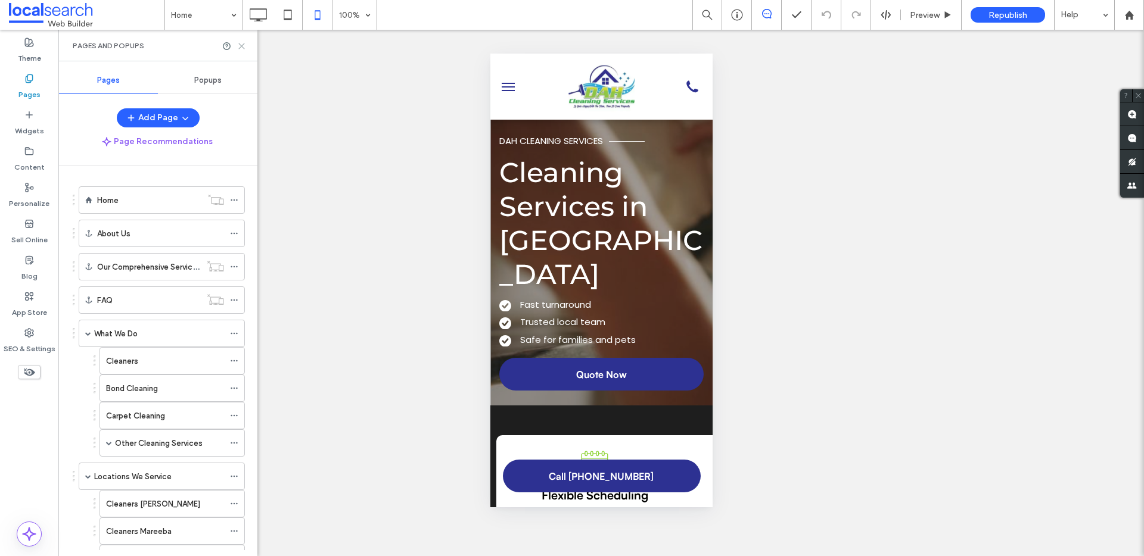
click at [245, 46] on icon at bounding box center [241, 46] width 9 height 9
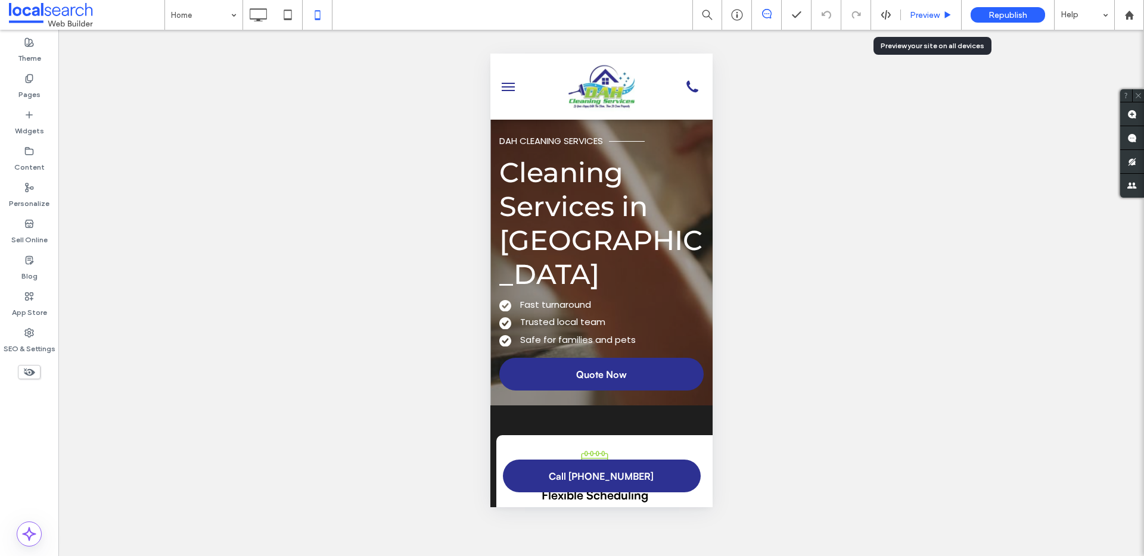
click at [933, 14] on span "Preview" at bounding box center [925, 15] width 30 height 10
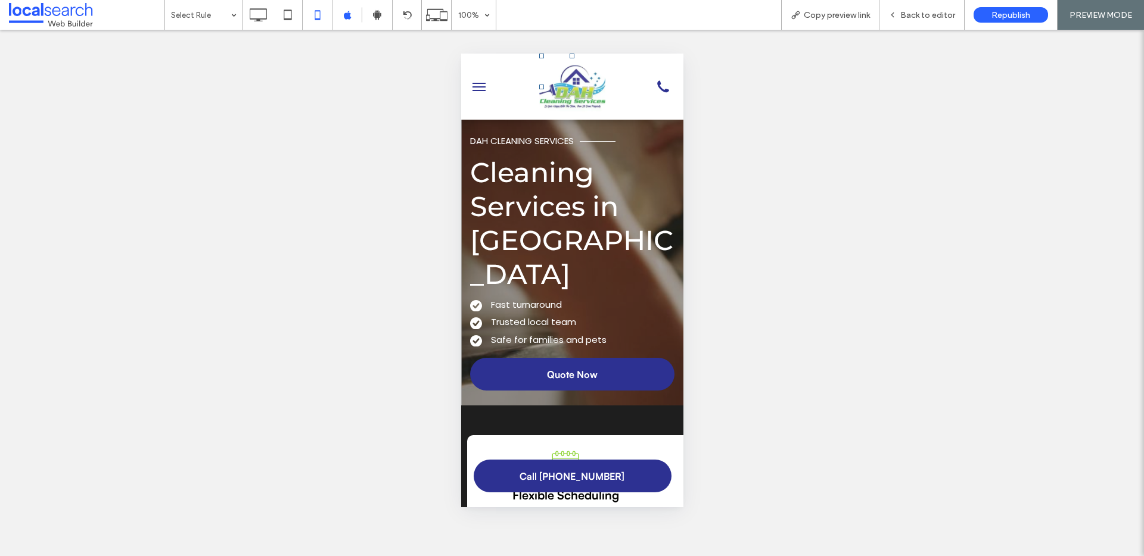
click at [547, 86] on img at bounding box center [571, 87] width 66 height 66
click at [918, 13] on span "Back to editor" at bounding box center [927, 15] width 55 height 10
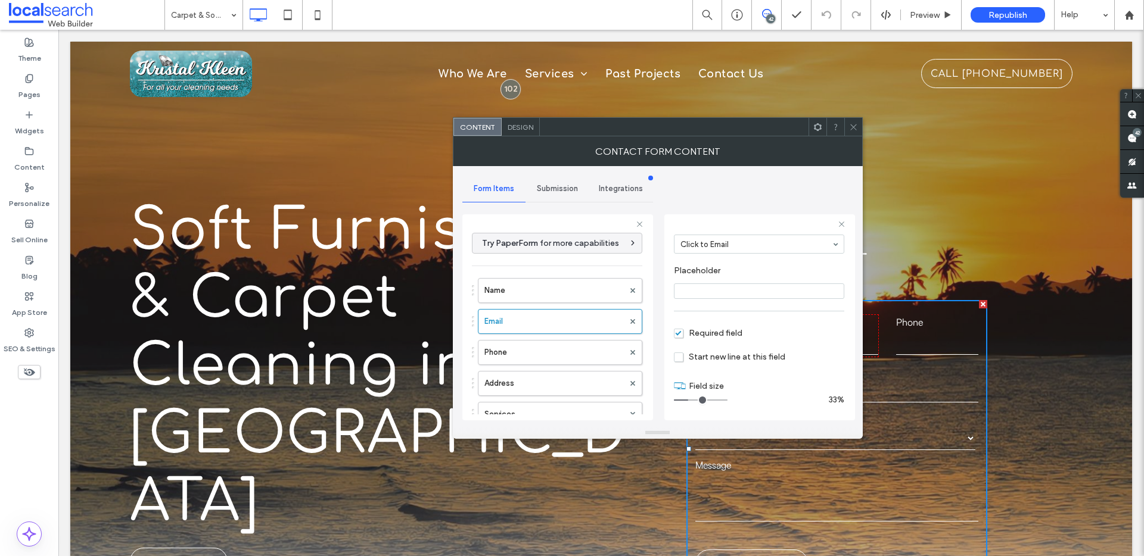
click at [851, 126] on icon at bounding box center [853, 127] width 9 height 9
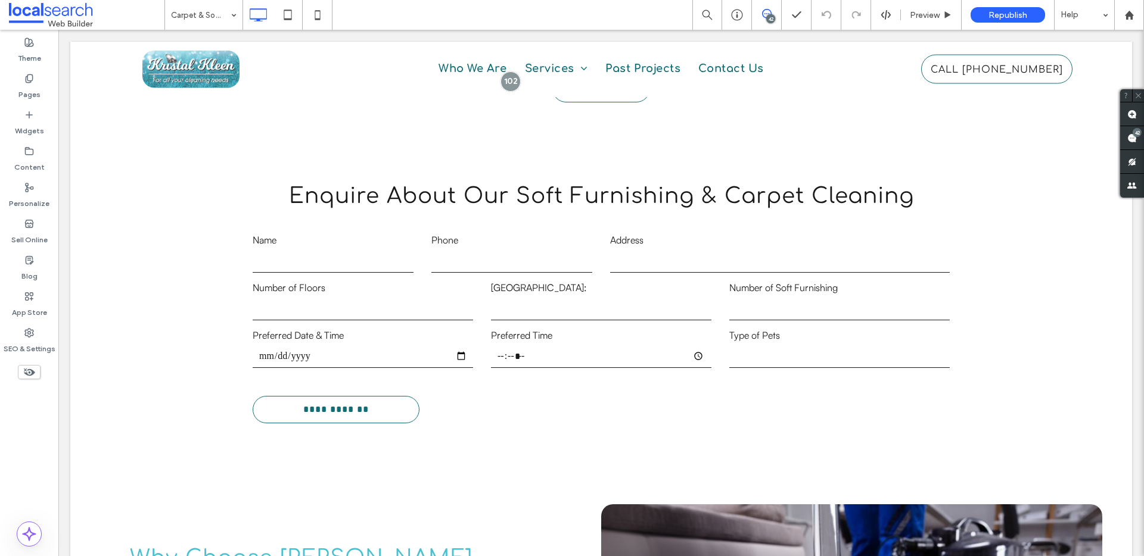
scroll to position [1347, 0]
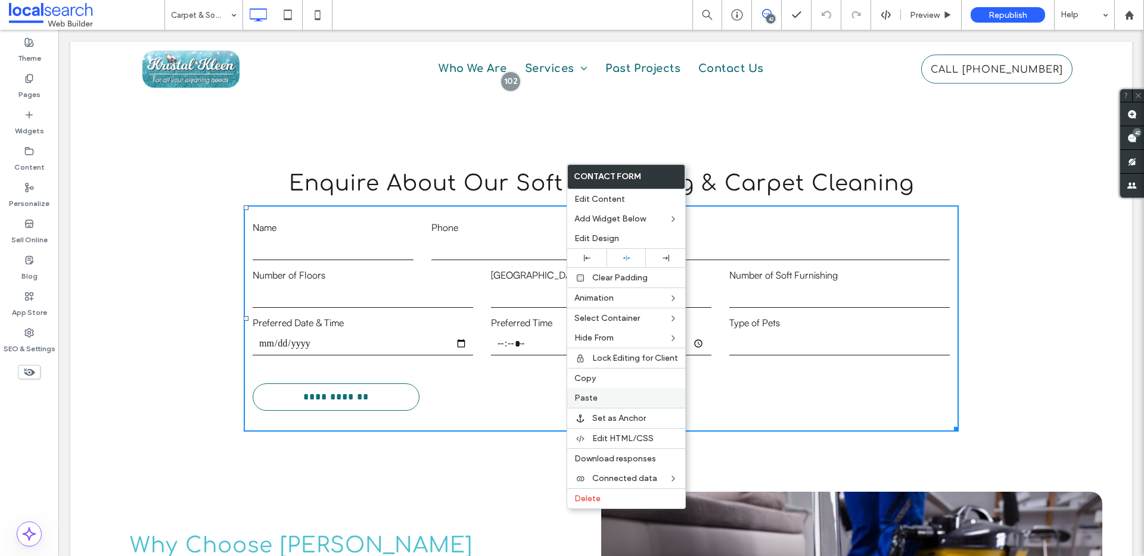
click at [617, 396] on label "Paste" at bounding box center [626, 398] width 104 height 10
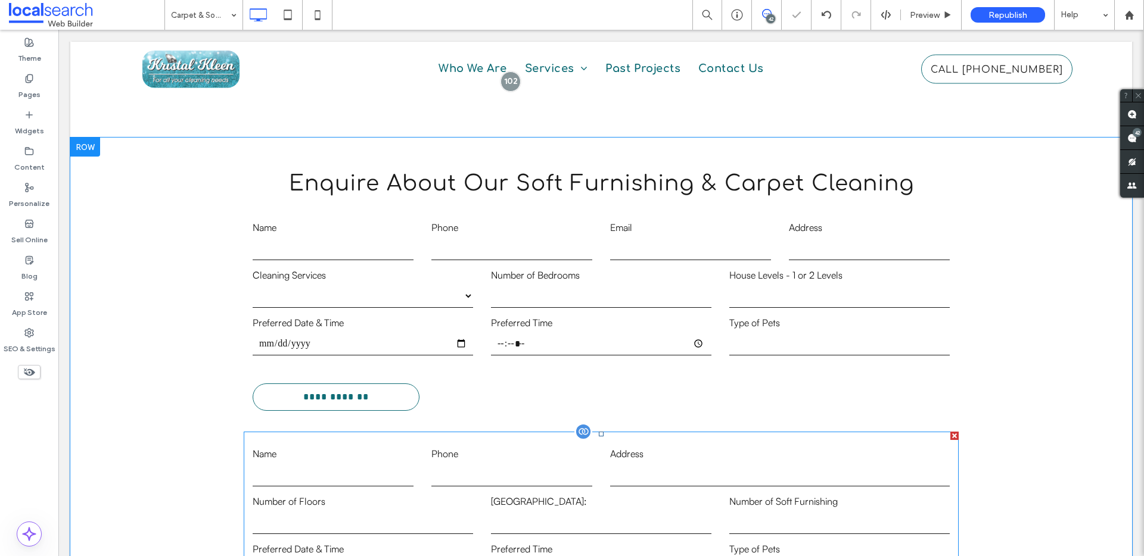
click at [952, 432] on div at bounding box center [954, 436] width 8 height 8
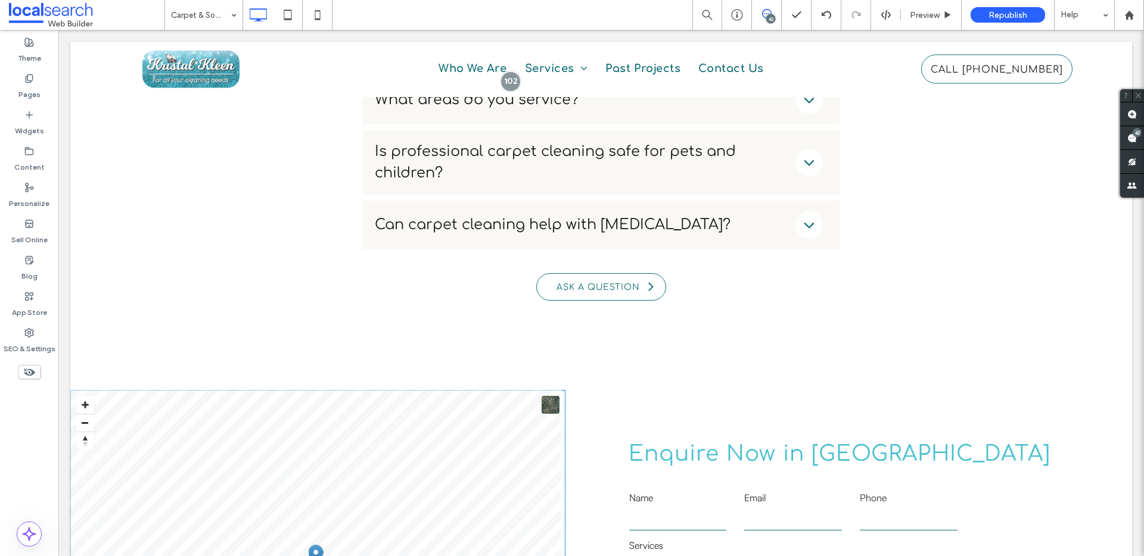
scroll to position [3287, 0]
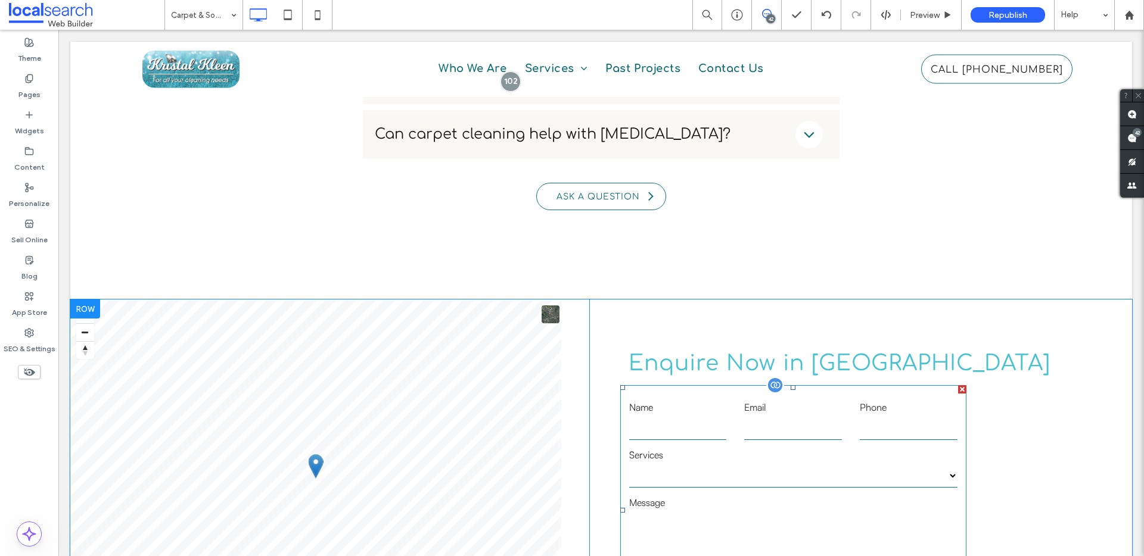
click at [778, 448] on label "Services" at bounding box center [793, 455] width 328 height 14
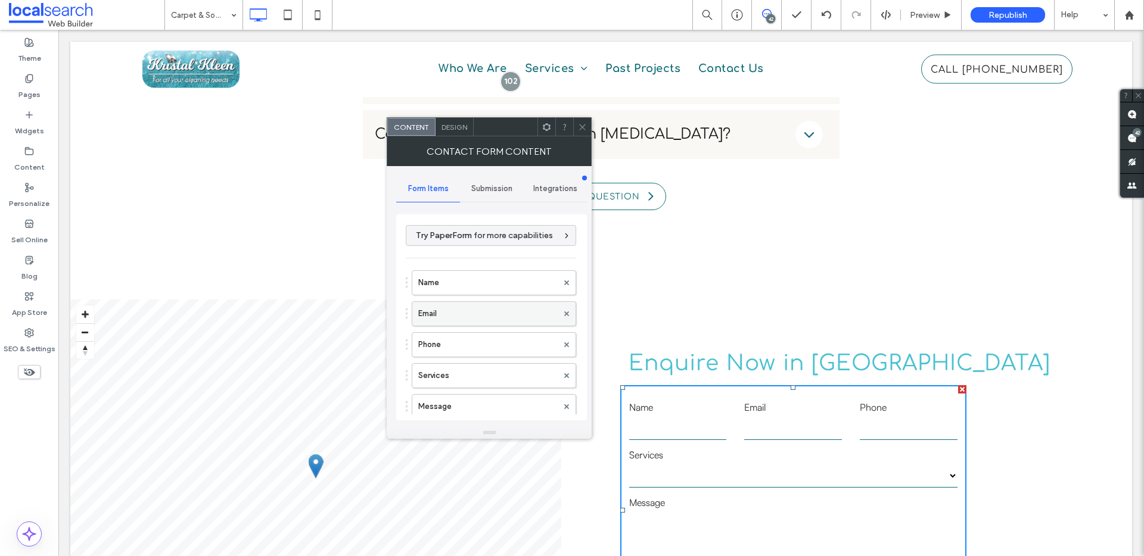
click at [454, 310] on label "Email" at bounding box center [487, 314] width 139 height 24
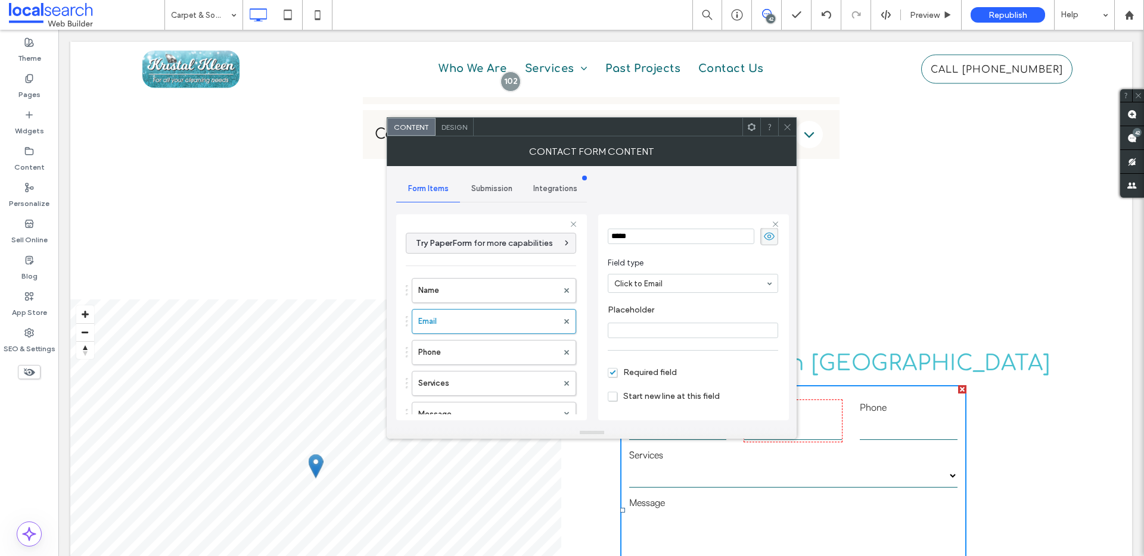
scroll to position [83, 0]
click at [786, 122] on span at bounding box center [787, 127] width 9 height 18
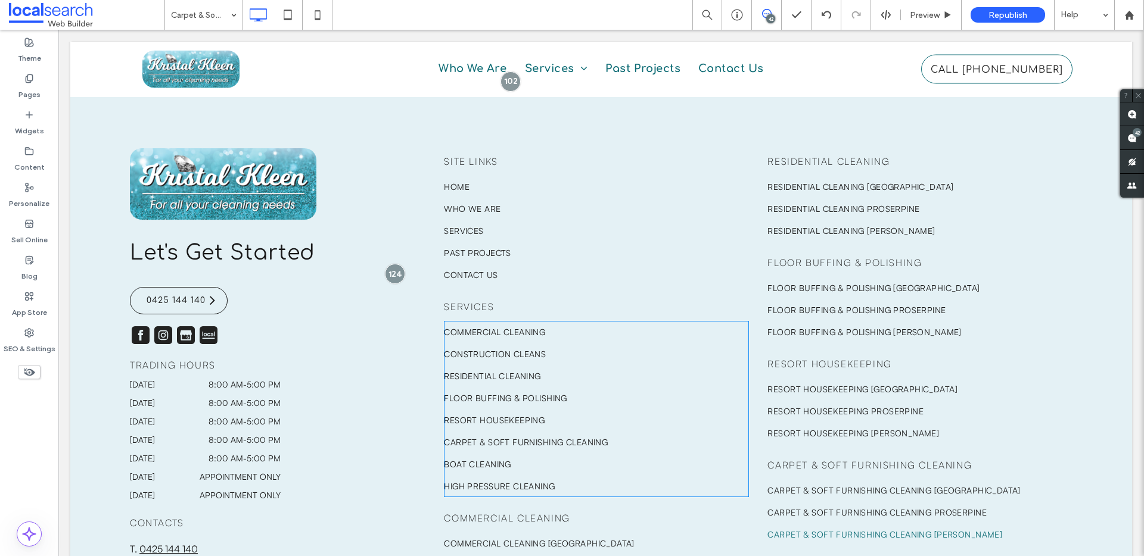
scroll to position [4414, 0]
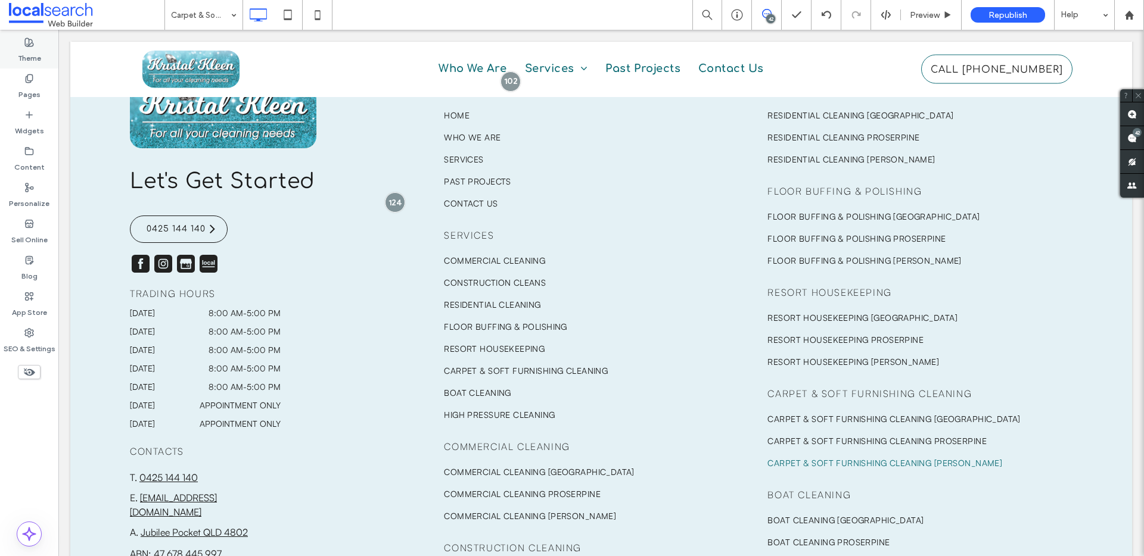
click at [27, 67] on div "Theme" at bounding box center [29, 50] width 58 height 36
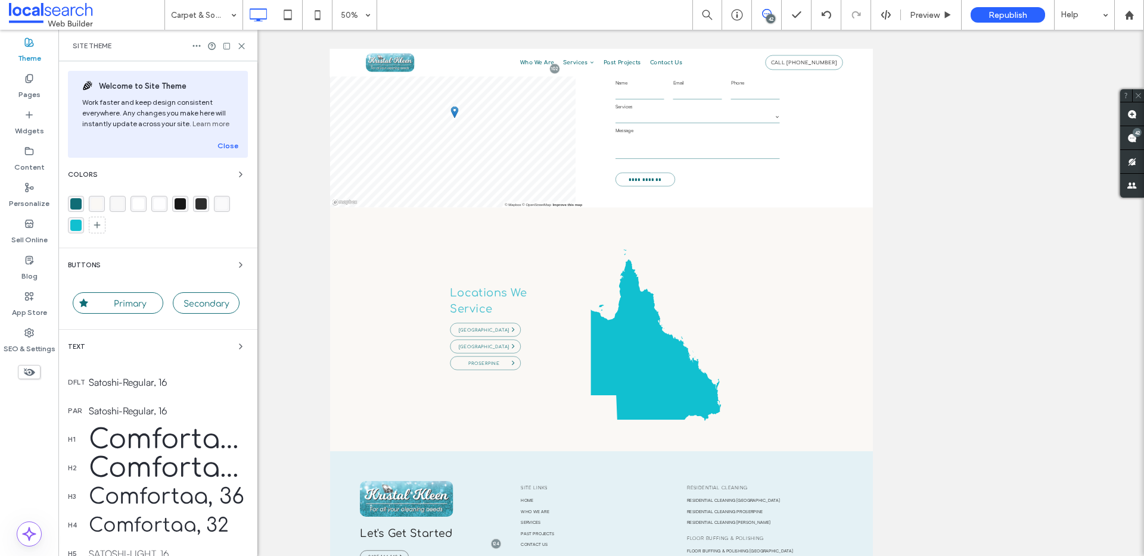
scroll to position [3523, 0]
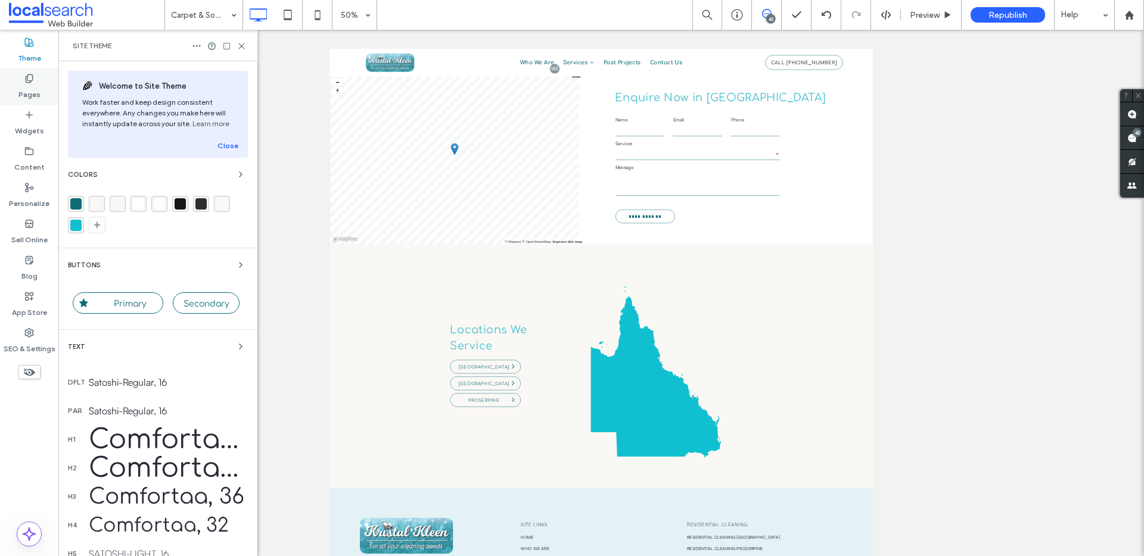
click at [24, 91] on label "Pages" at bounding box center [29, 91] width 22 height 17
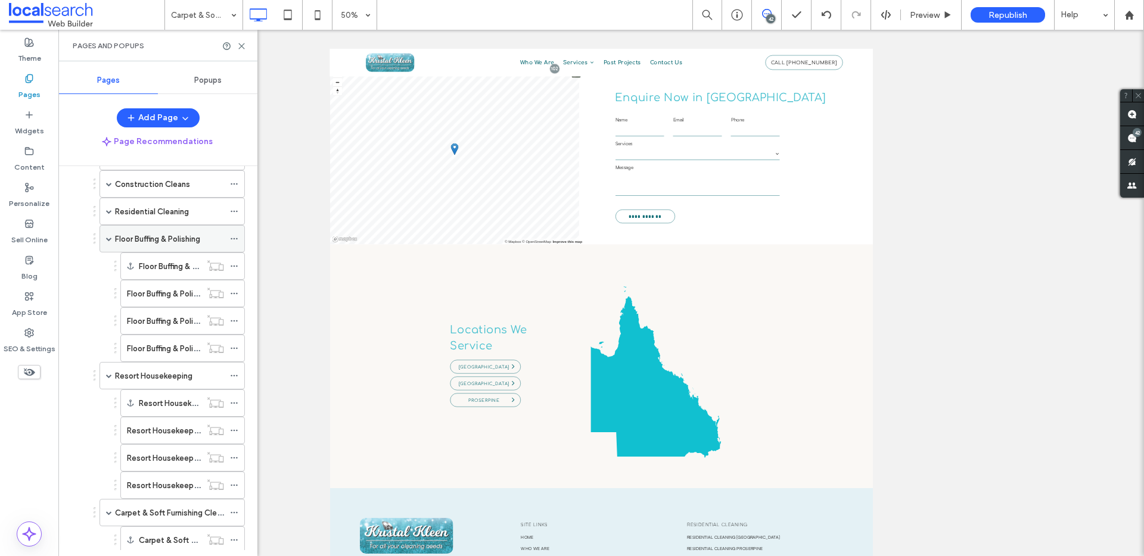
scroll to position [570, 0]
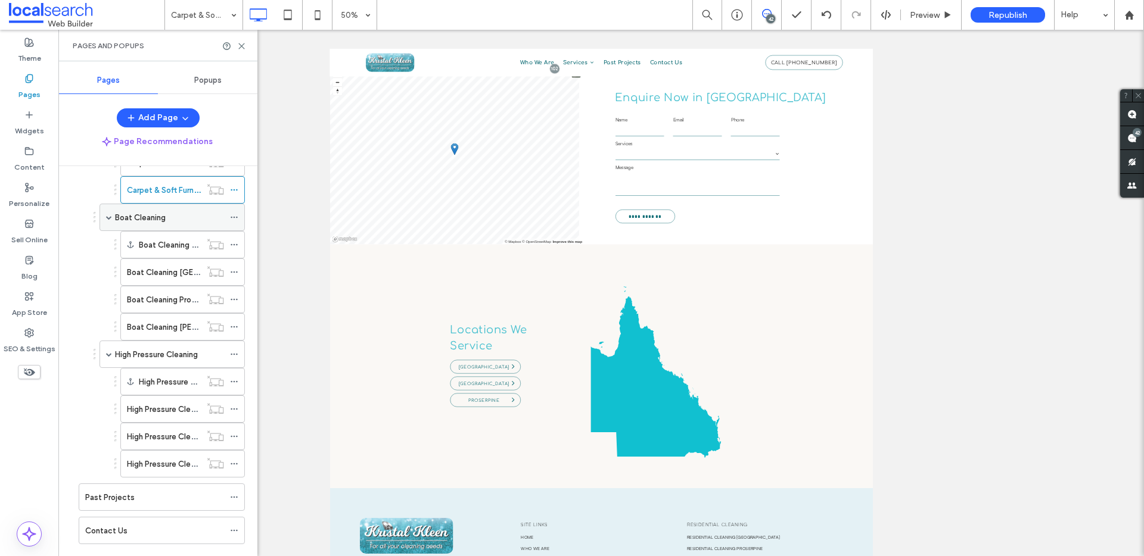
click at [151, 212] on label "Boat Cleaning" at bounding box center [140, 217] width 51 height 21
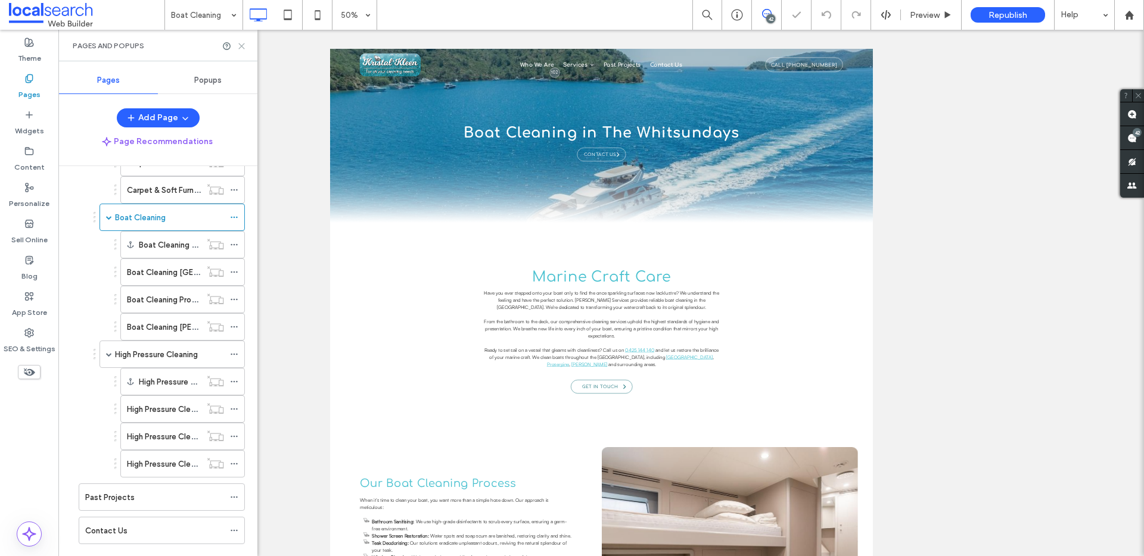
click at [242, 42] on icon at bounding box center [241, 46] width 9 height 9
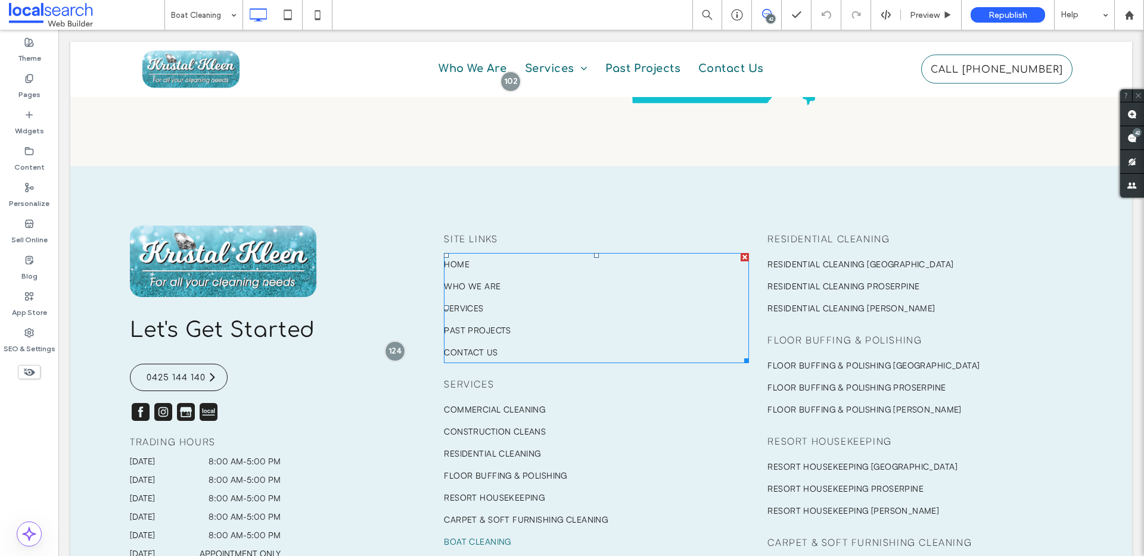
scroll to position [1682, 0]
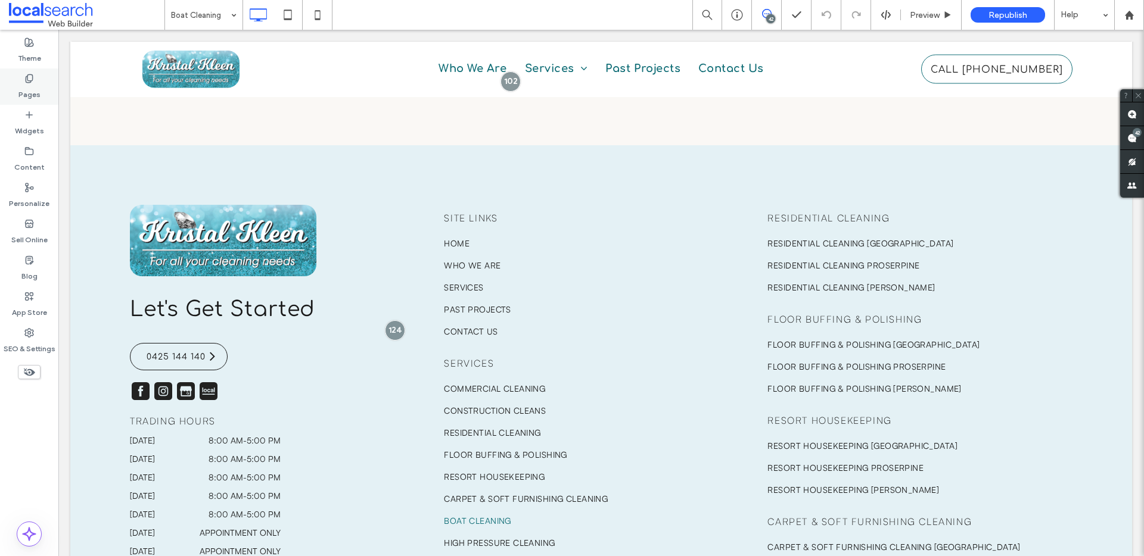
click at [29, 77] on icon at bounding box center [29, 79] width 10 height 10
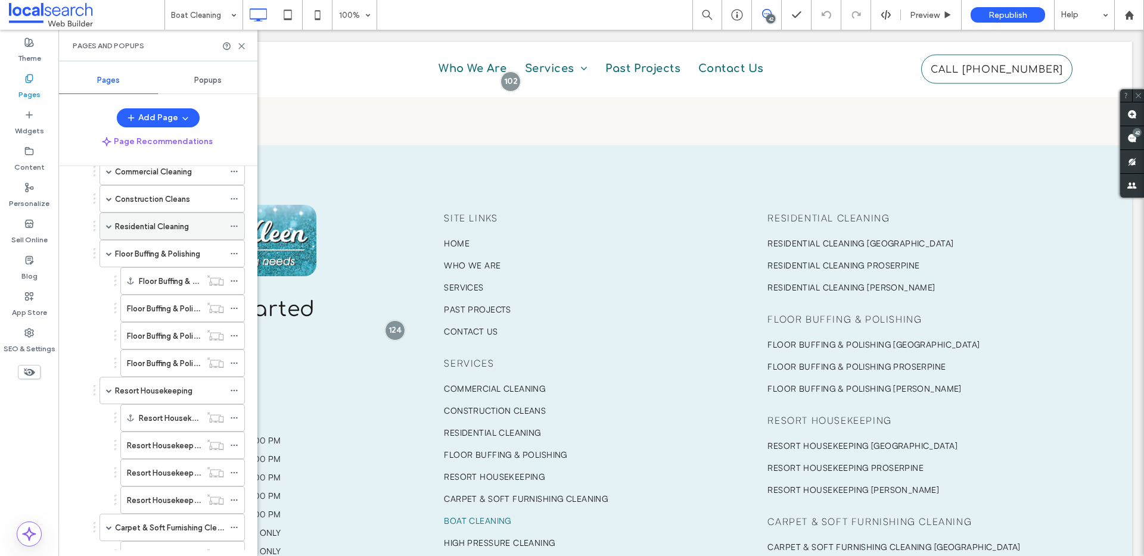
scroll to position [572, 0]
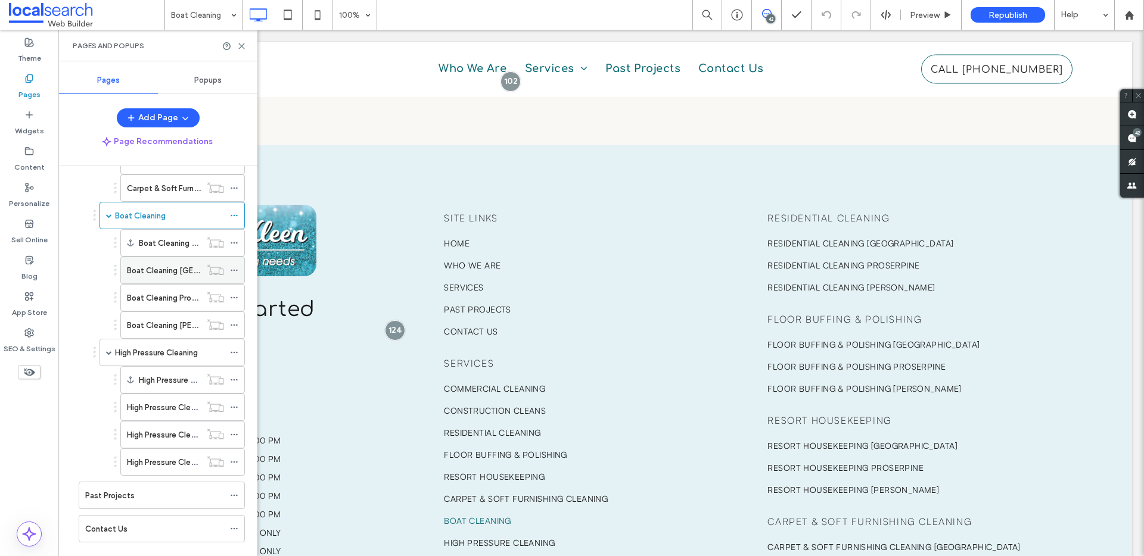
click at [151, 267] on label "Boat Cleaning Airlie Beach" at bounding box center [193, 270] width 132 height 21
click at [239, 43] on icon at bounding box center [241, 46] width 9 height 9
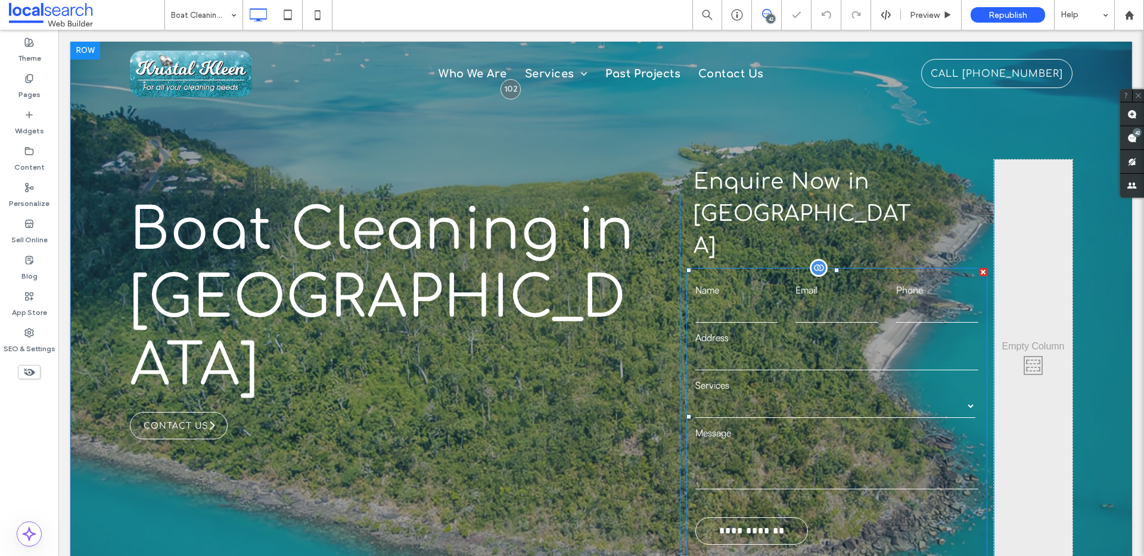
click at [736, 394] on select "**********" at bounding box center [834, 406] width 279 height 24
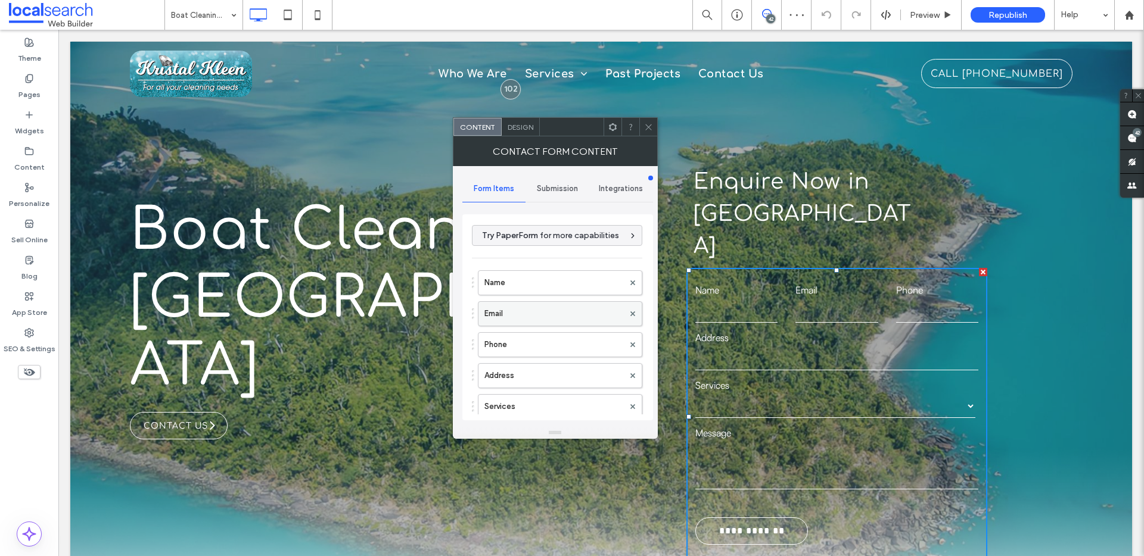
click at [539, 306] on label "Email" at bounding box center [553, 314] width 139 height 24
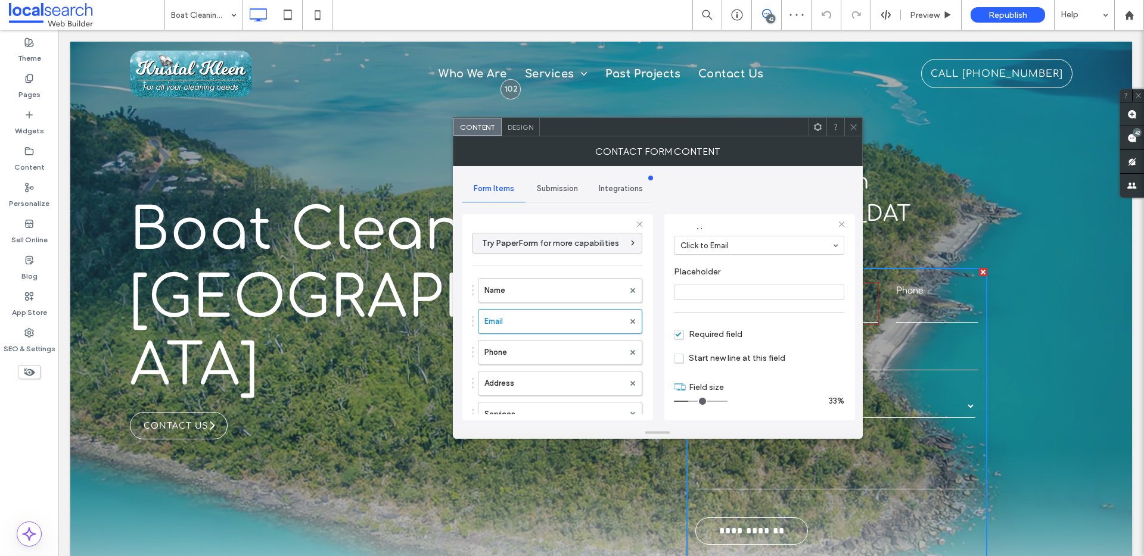
scroll to position [83, 0]
click at [846, 126] on div at bounding box center [853, 127] width 18 height 18
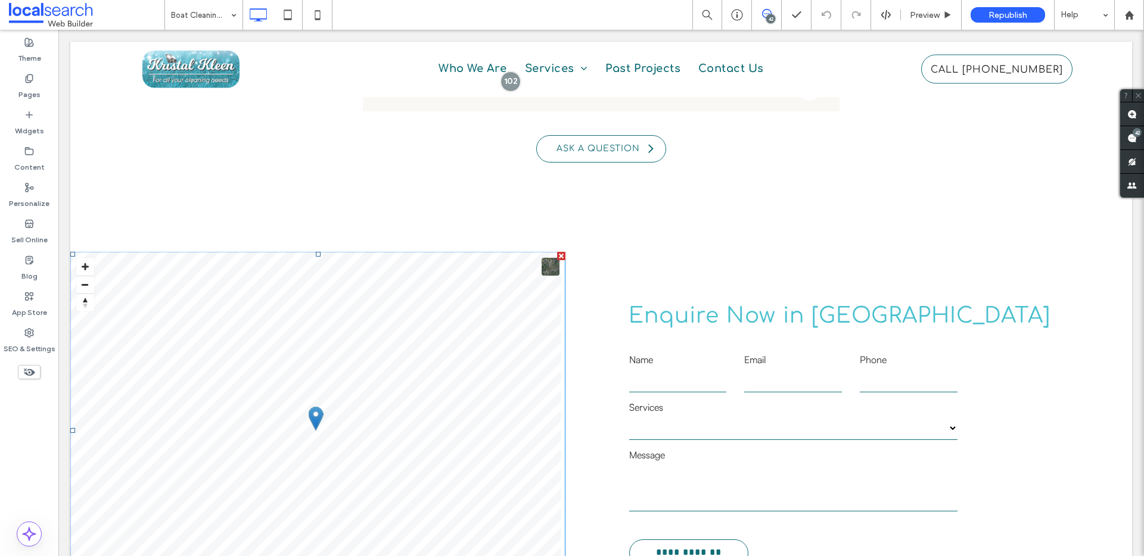
scroll to position [2327, 0]
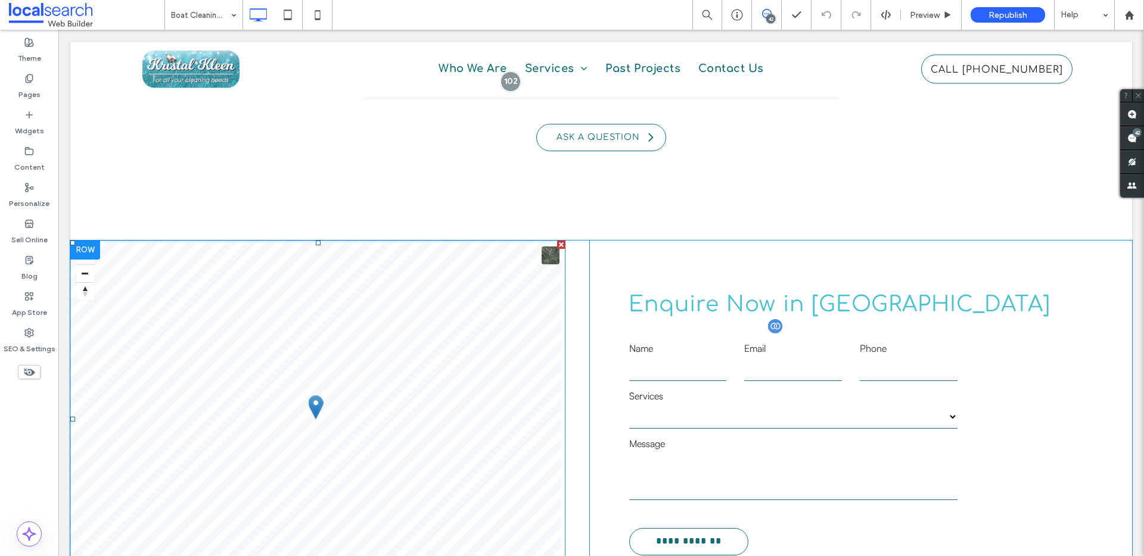
click at [806, 389] on label "Services" at bounding box center [793, 396] width 328 height 14
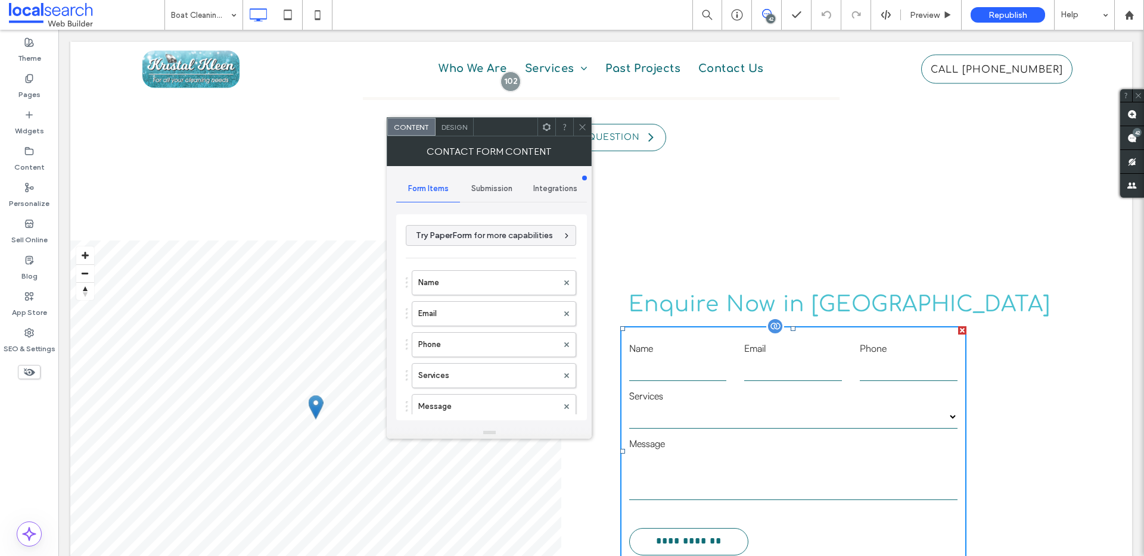
type input "**********"
click at [483, 314] on label "Email" at bounding box center [487, 314] width 139 height 24
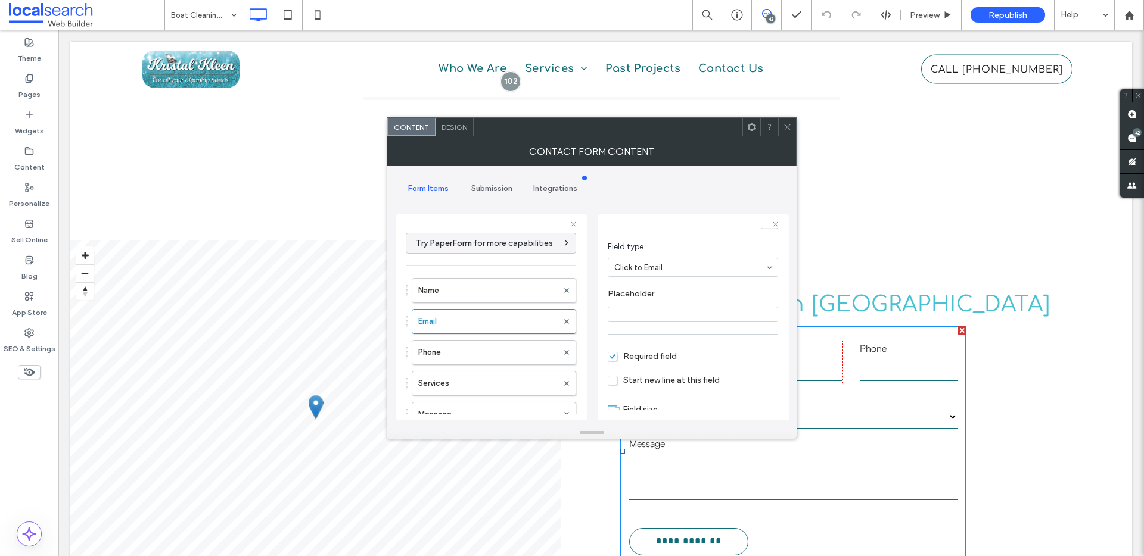
scroll to position [83, 0]
click at [789, 129] on icon at bounding box center [787, 127] width 9 height 9
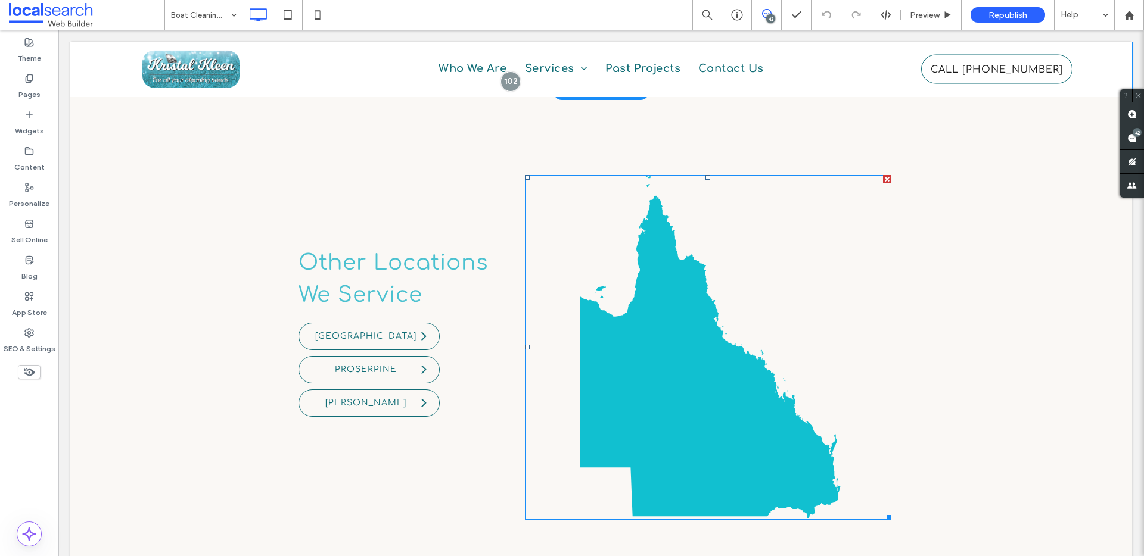
scroll to position [3234, 0]
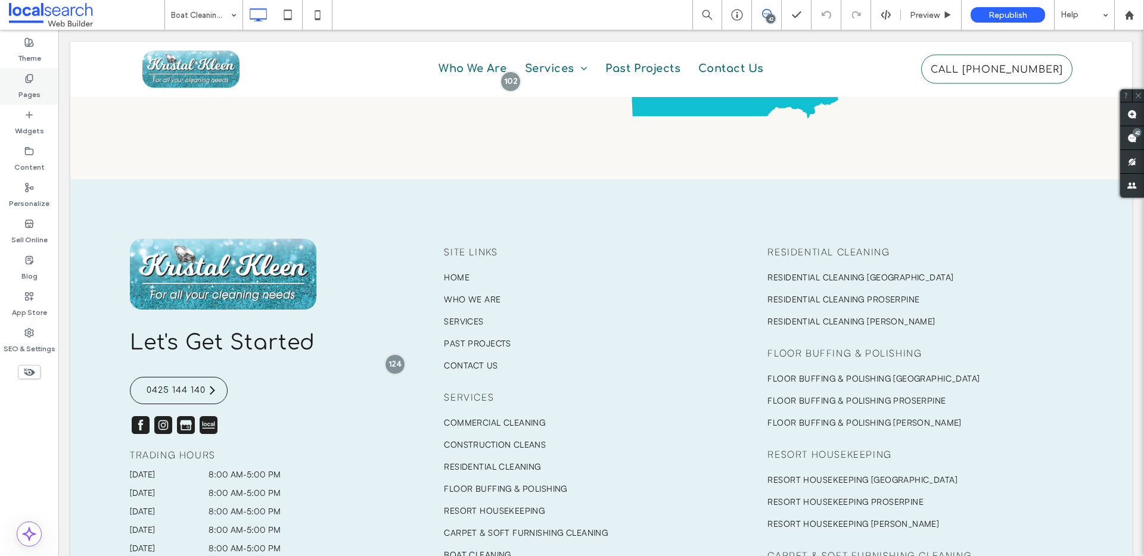
click at [27, 90] on label "Pages" at bounding box center [29, 91] width 22 height 17
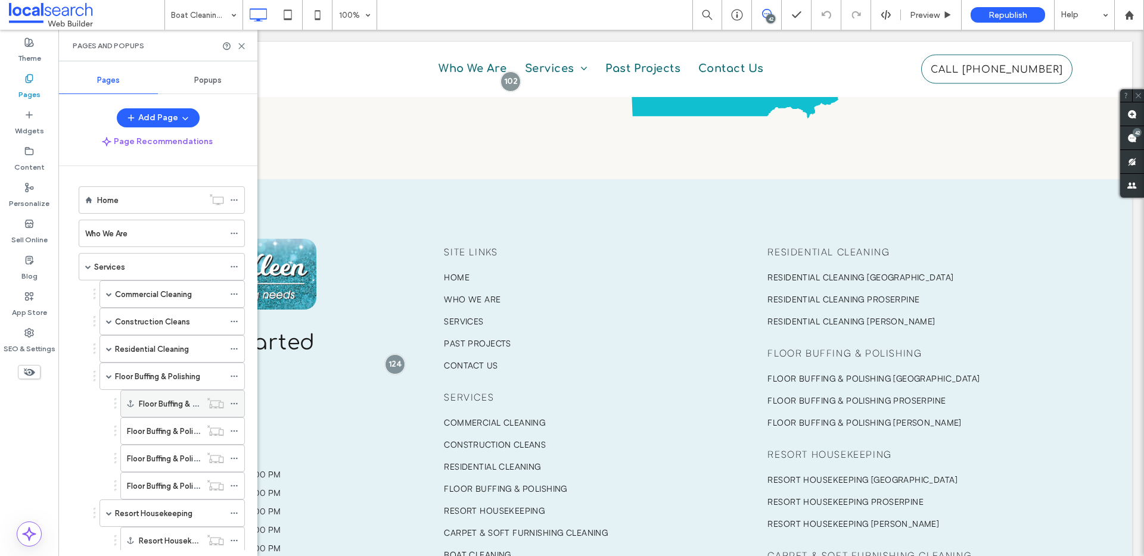
scroll to position [548, 0]
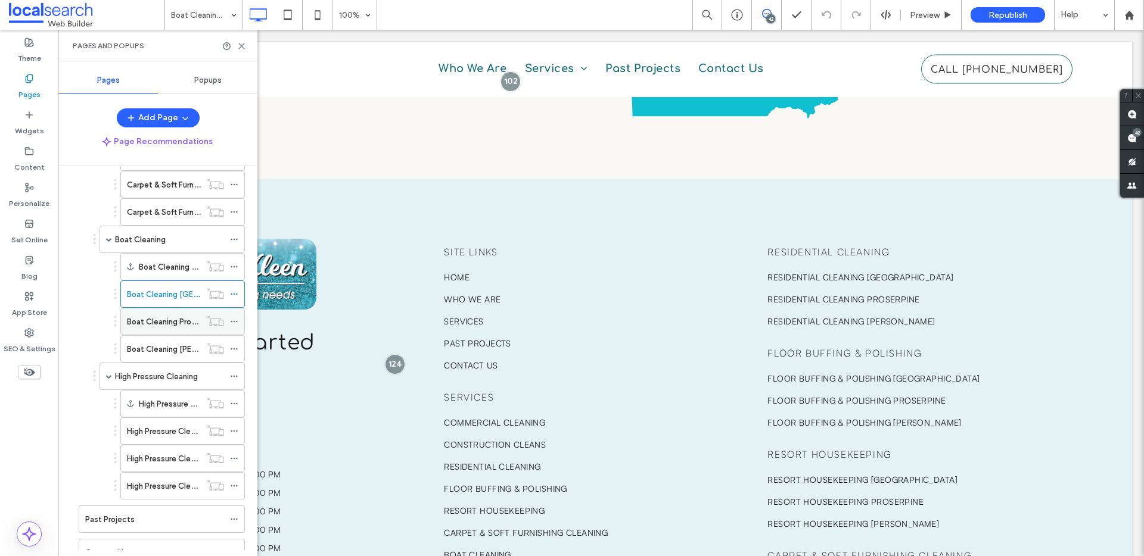
click at [150, 327] on label "Boat Cleaning Proserpine" at bounding box center [172, 322] width 91 height 21
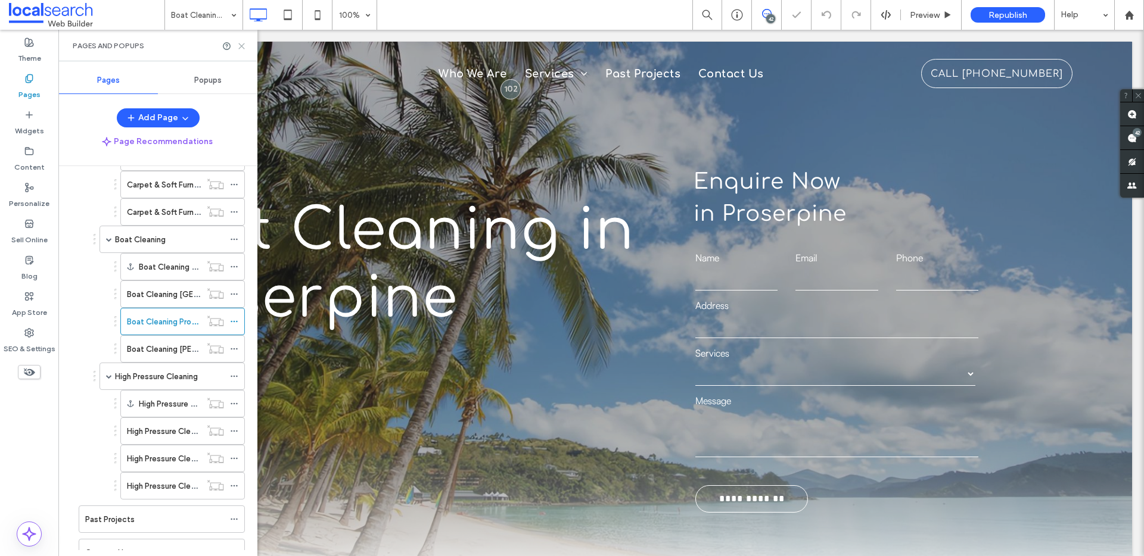
drag, startPoint x: 241, startPoint y: 46, endPoint x: 194, endPoint y: 31, distance: 49.5
click at [241, 46] on use at bounding box center [241, 45] width 5 height 5
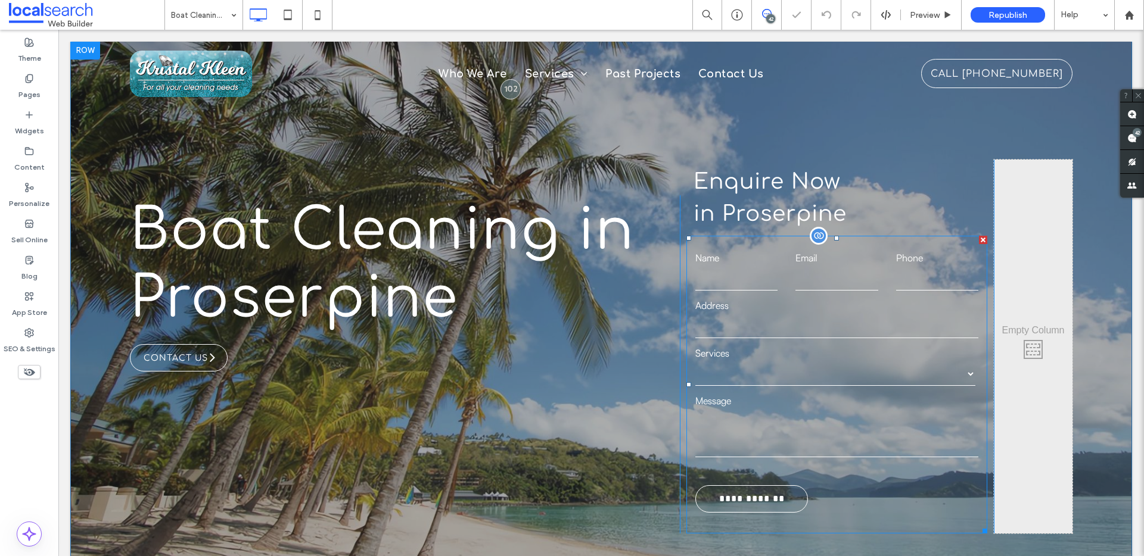
click at [733, 350] on label "Services" at bounding box center [836, 353] width 282 height 14
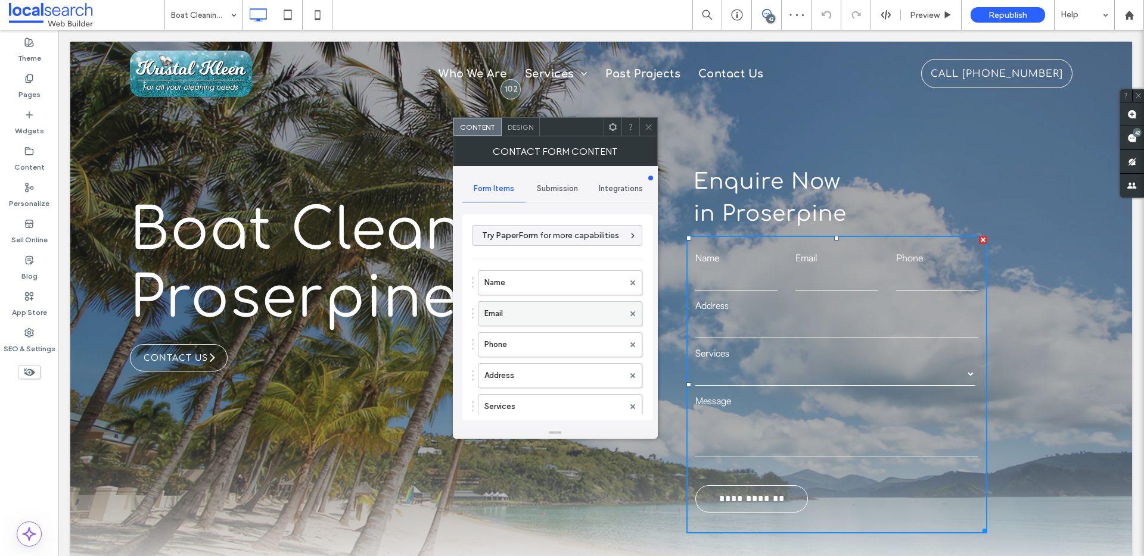
click at [530, 316] on label "Email" at bounding box center [553, 314] width 139 height 24
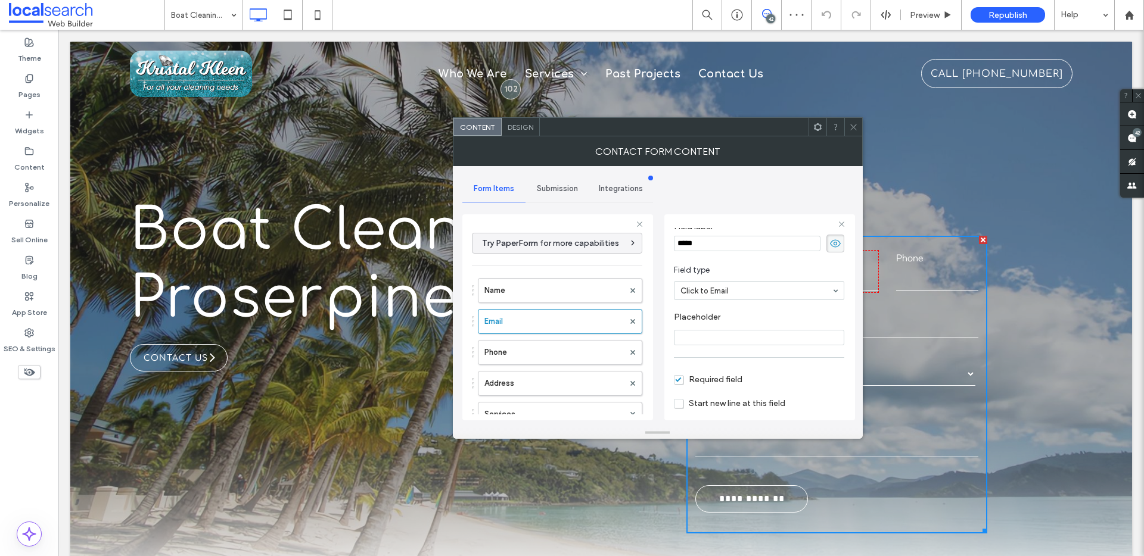
scroll to position [83, 0]
click at [852, 130] on icon at bounding box center [853, 127] width 9 height 9
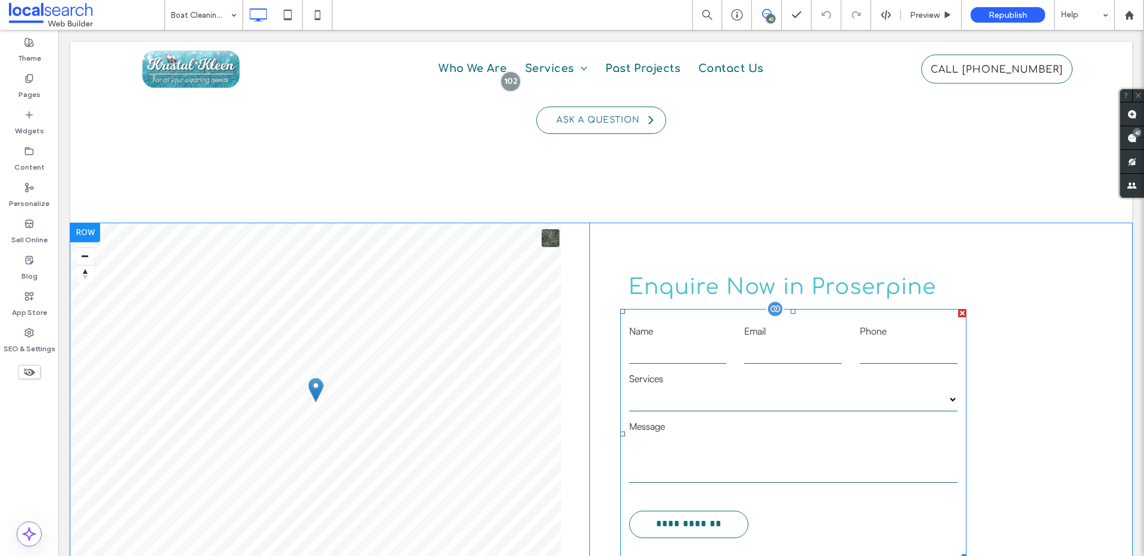
scroll to position [2408, 0]
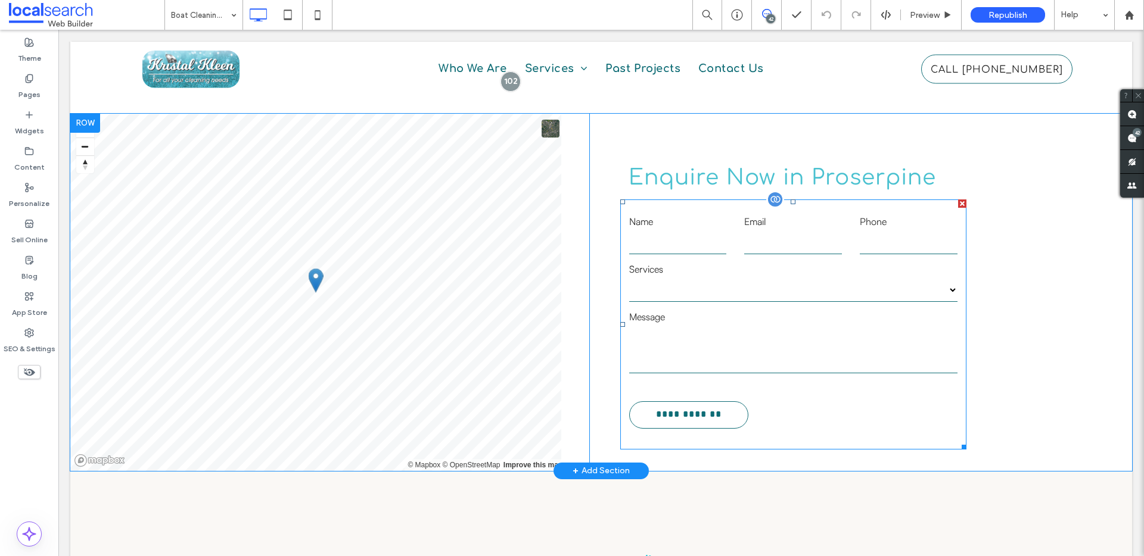
click at [763, 310] on label "Message" at bounding box center [793, 317] width 328 height 14
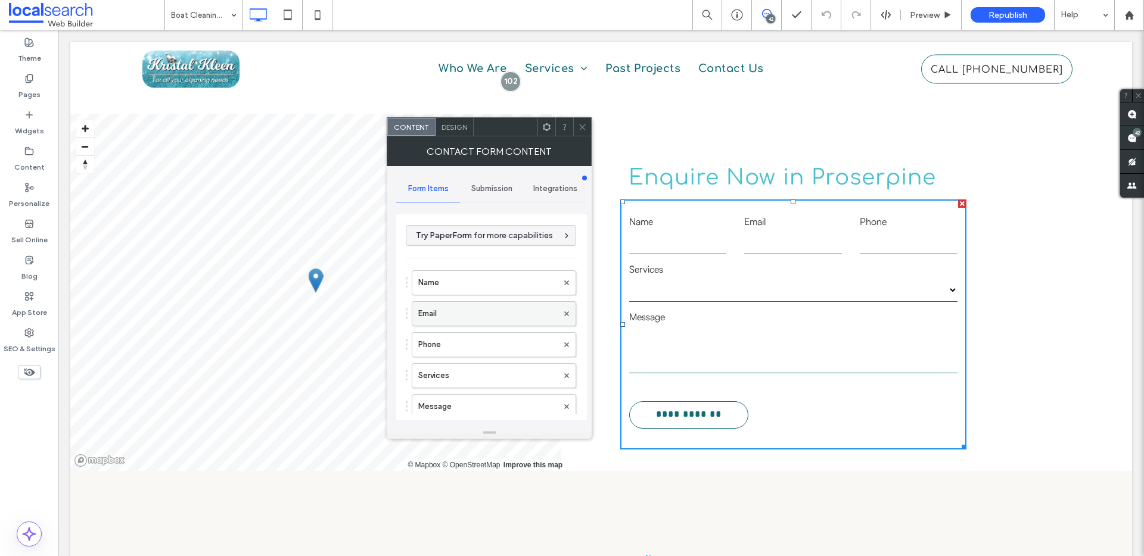
click at [439, 321] on label "Email" at bounding box center [487, 314] width 139 height 24
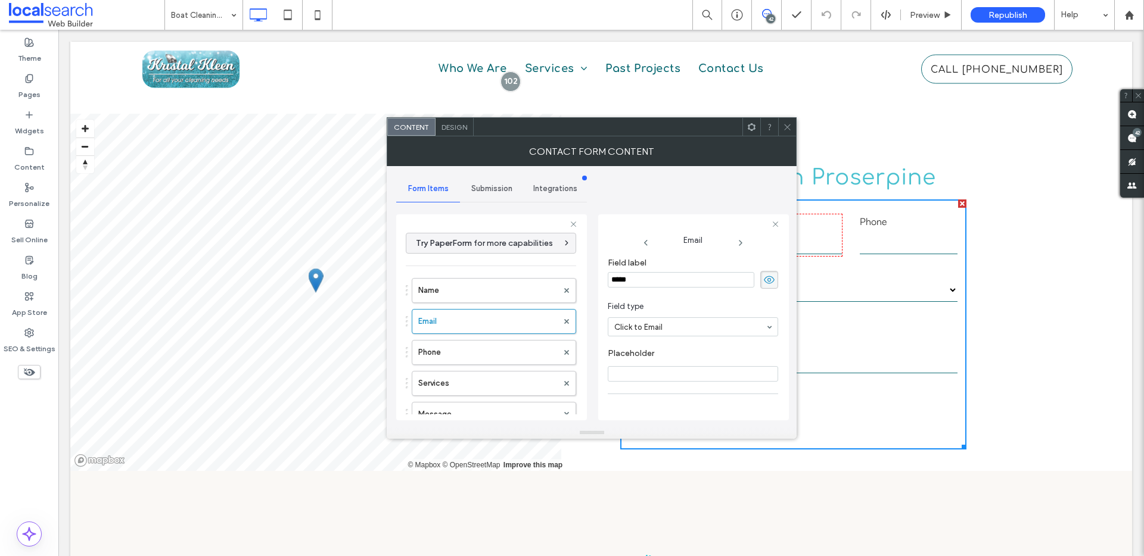
scroll to position [83, 0]
click at [782, 129] on div at bounding box center [787, 127] width 18 height 18
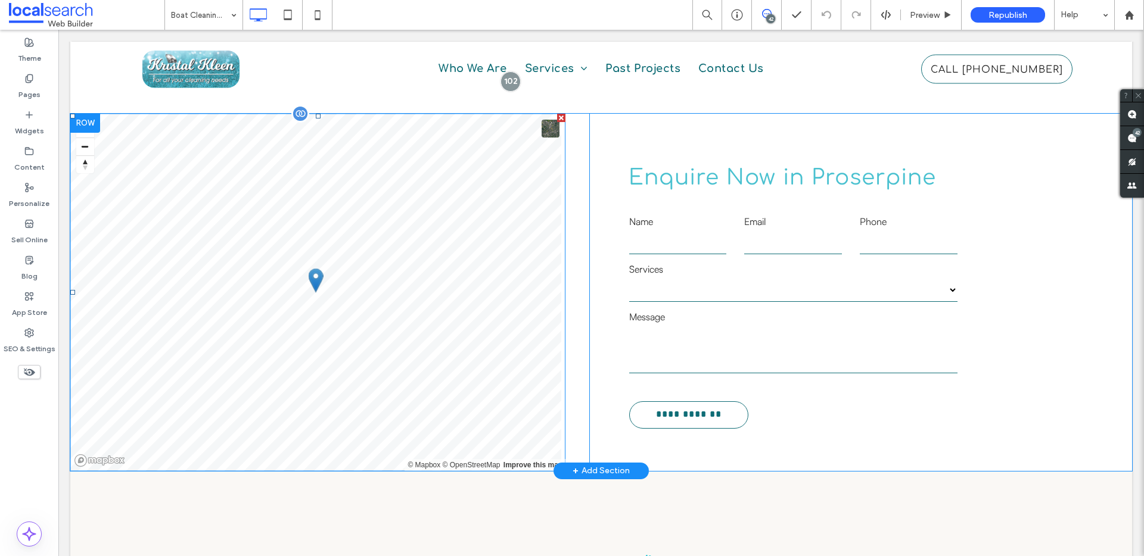
scroll to position [2794, 0]
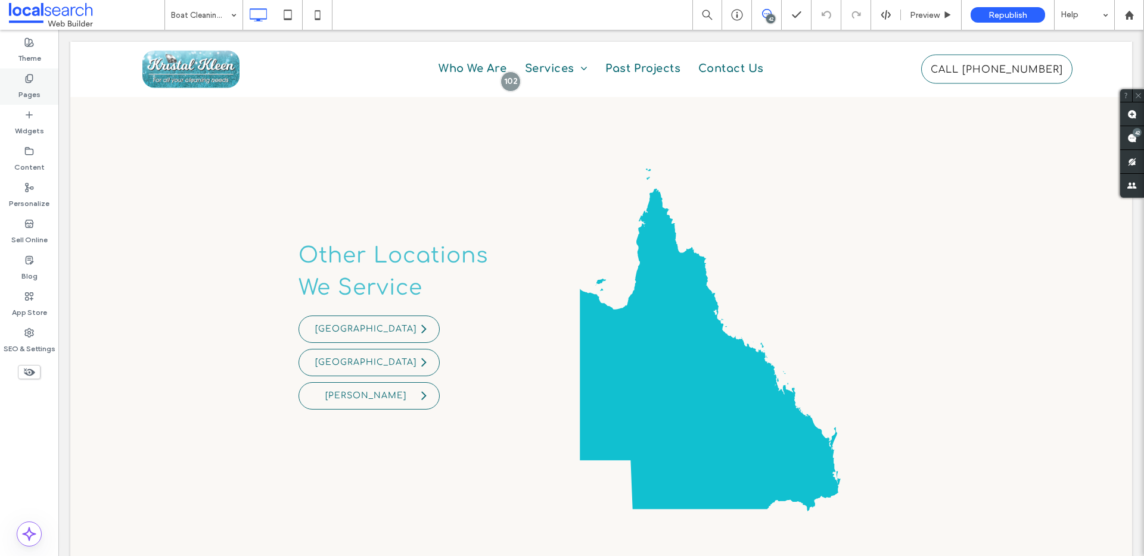
click at [32, 92] on label "Pages" at bounding box center [29, 91] width 22 height 17
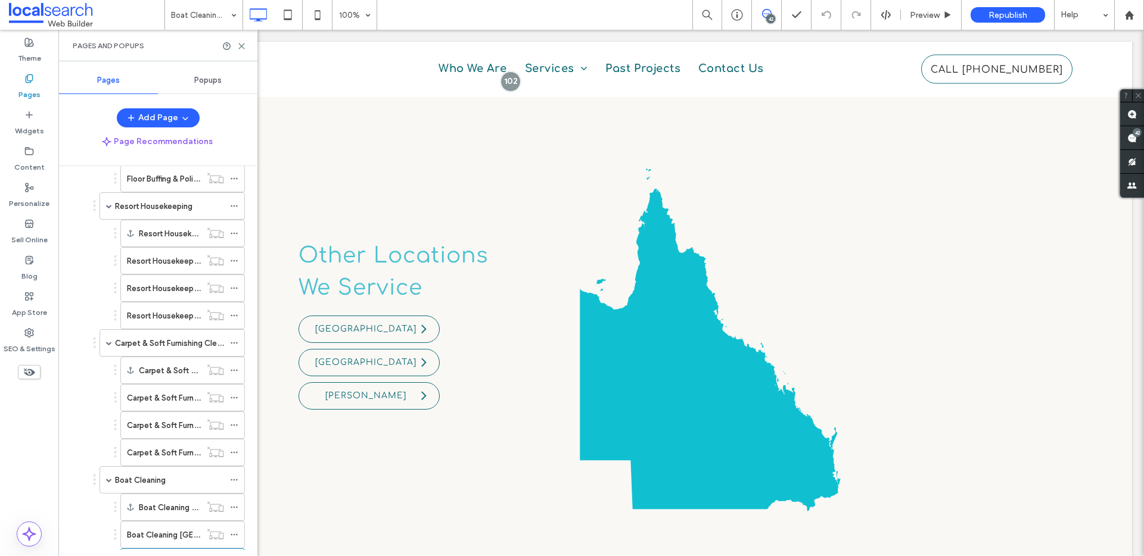
scroll to position [568, 0]
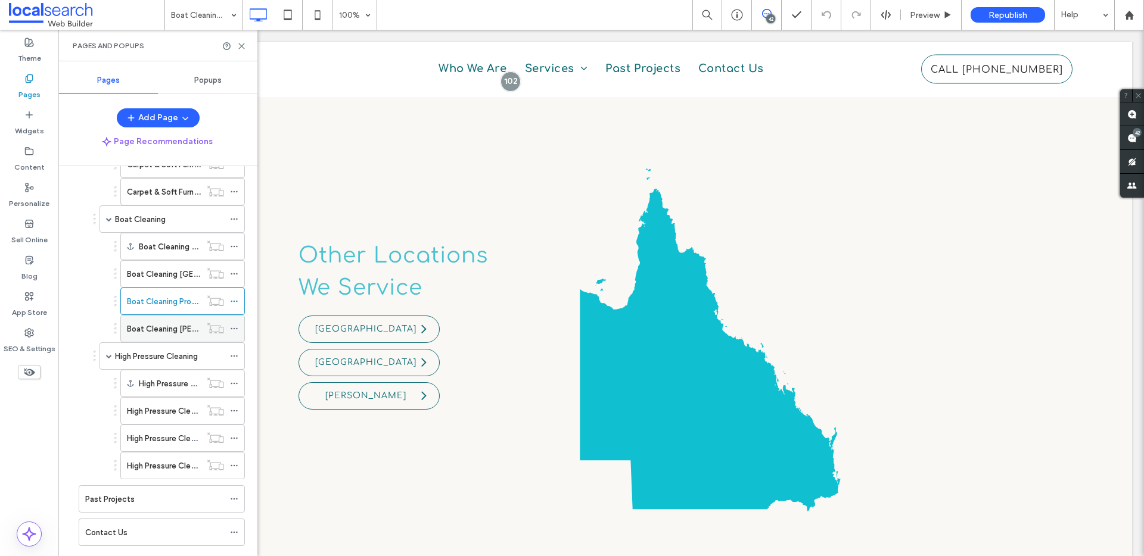
click at [148, 338] on div "Boat Cleaning Bowen" at bounding box center [164, 329] width 74 height 26
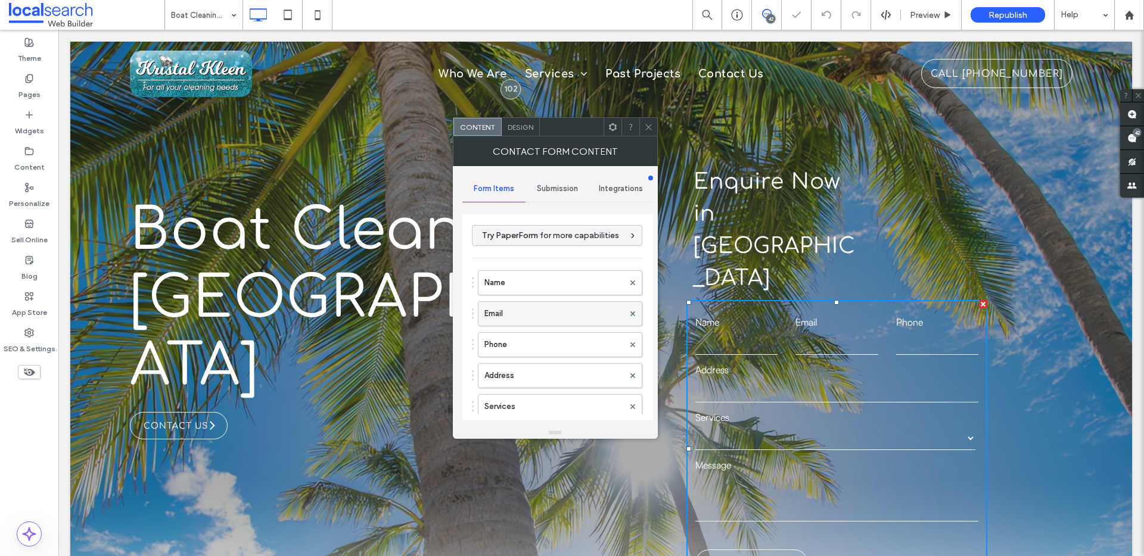
click at [517, 315] on label "Email" at bounding box center [553, 314] width 139 height 24
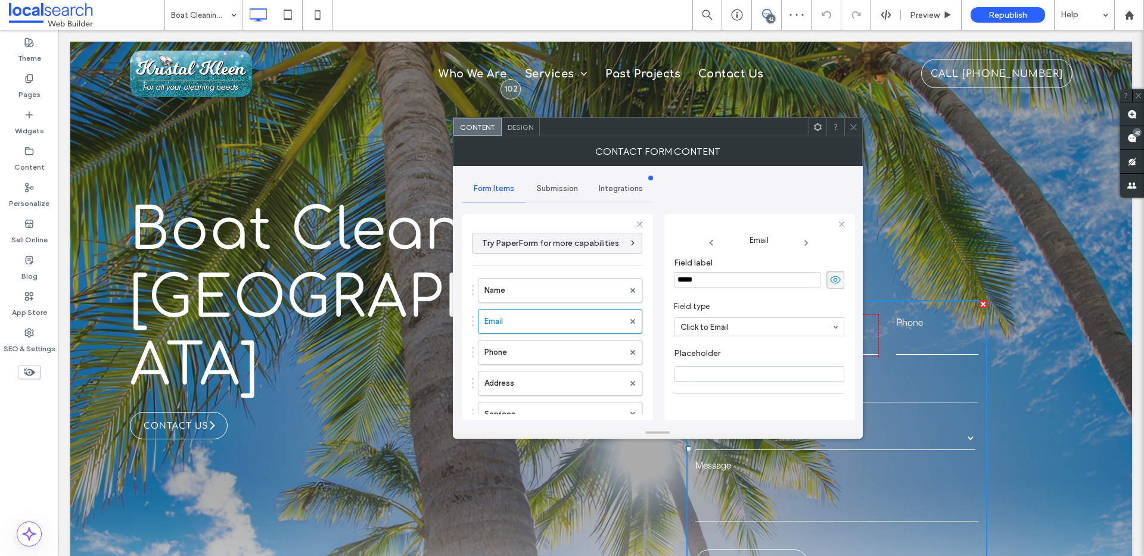
scroll to position [83, 0]
click at [852, 133] on span at bounding box center [853, 127] width 9 height 18
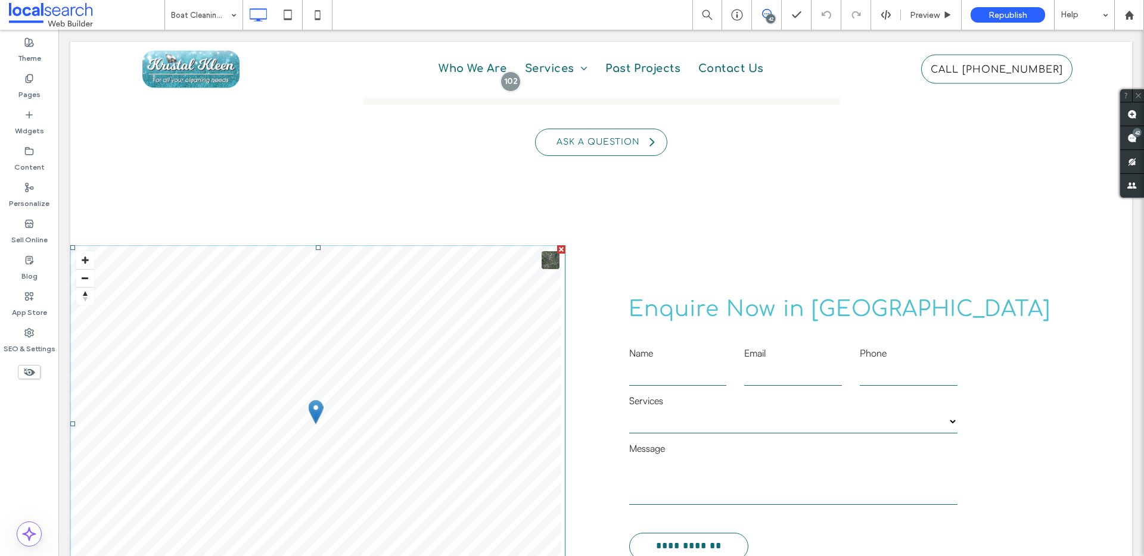
scroll to position [2415, 0]
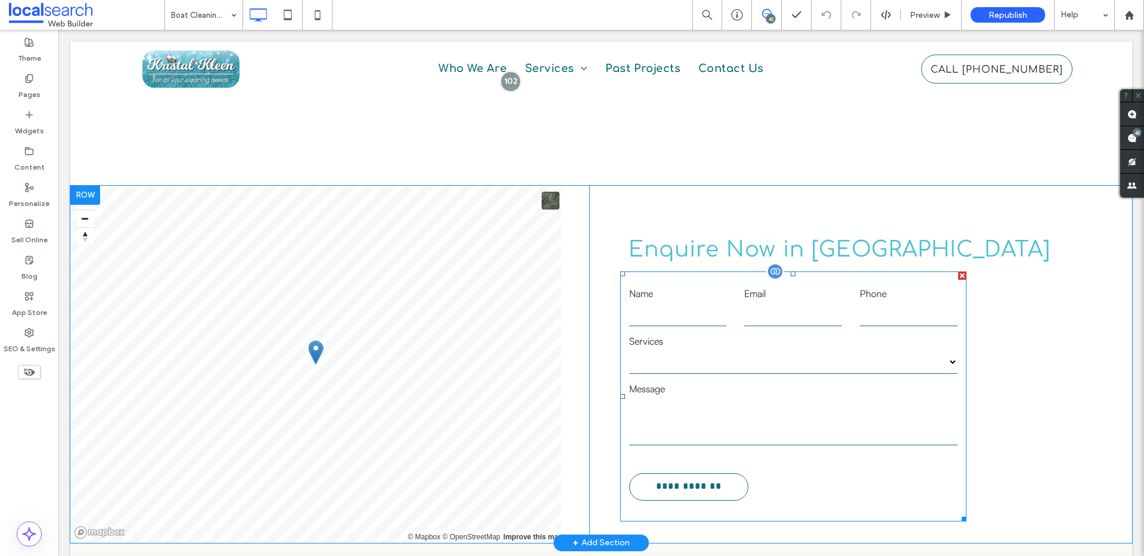
click at [731, 272] on form "**********" at bounding box center [793, 397] width 346 height 250
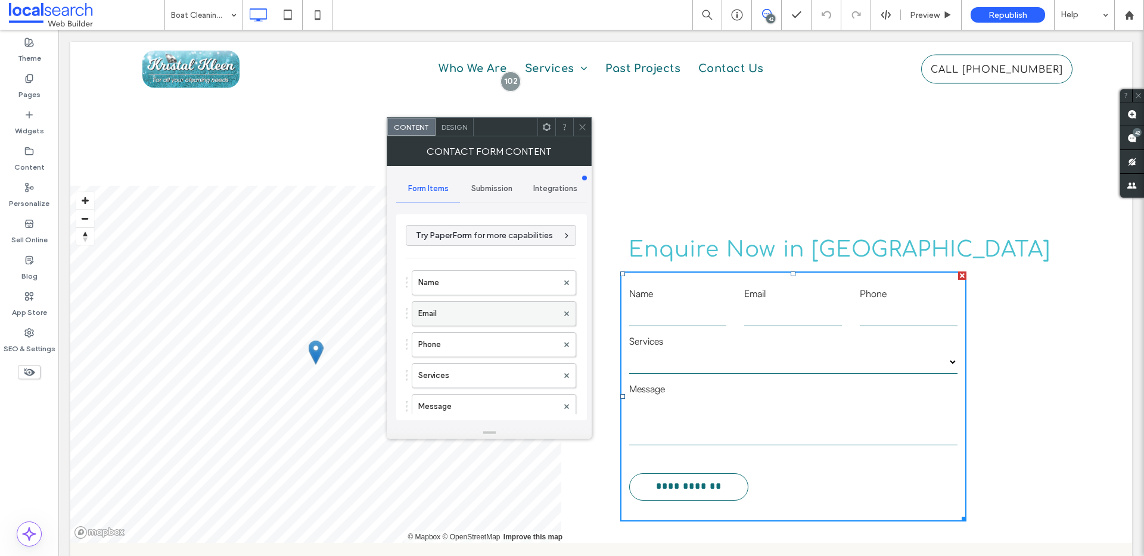
click at [429, 312] on label "Email" at bounding box center [487, 314] width 139 height 24
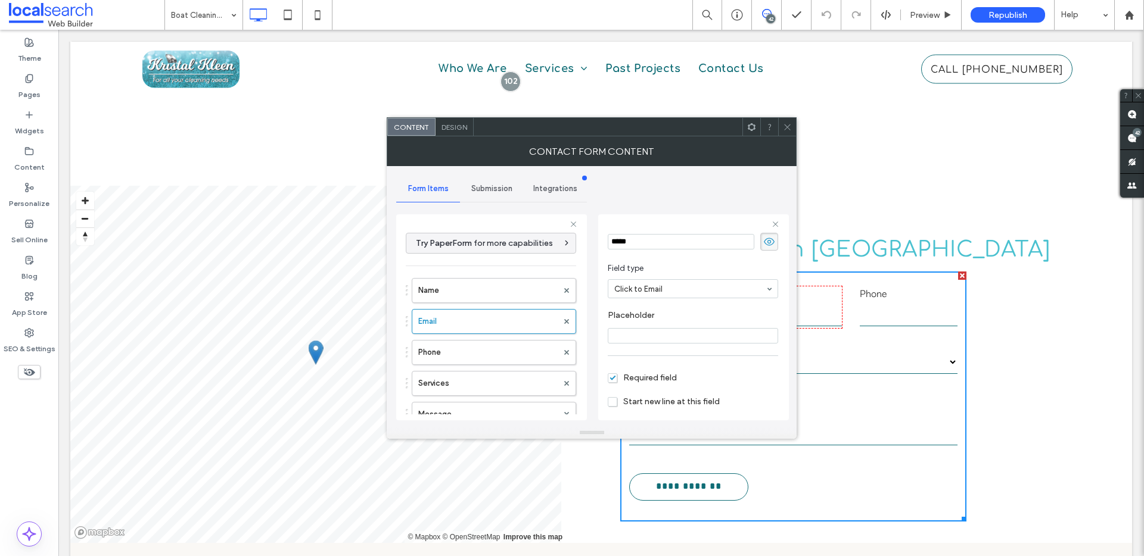
scroll to position [83, 0]
click at [783, 123] on icon at bounding box center [787, 127] width 9 height 9
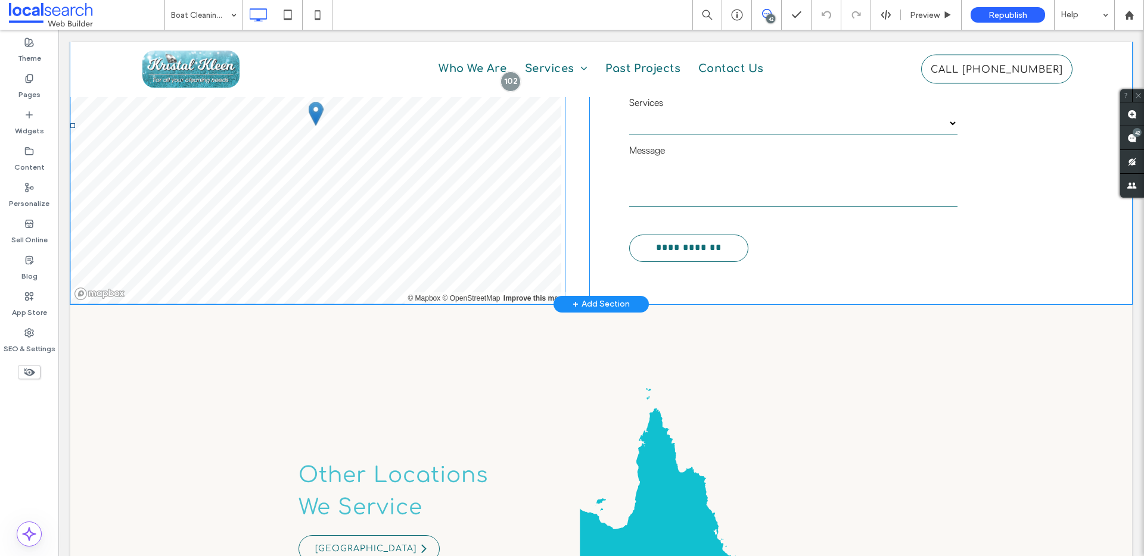
scroll to position [2807, 0]
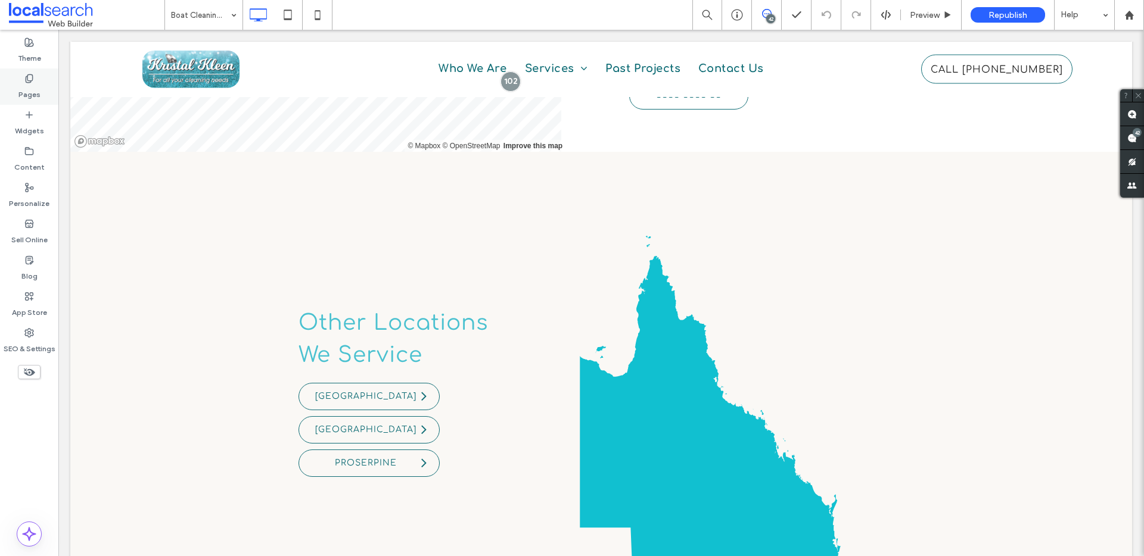
click at [39, 86] on div "Pages" at bounding box center [29, 87] width 58 height 36
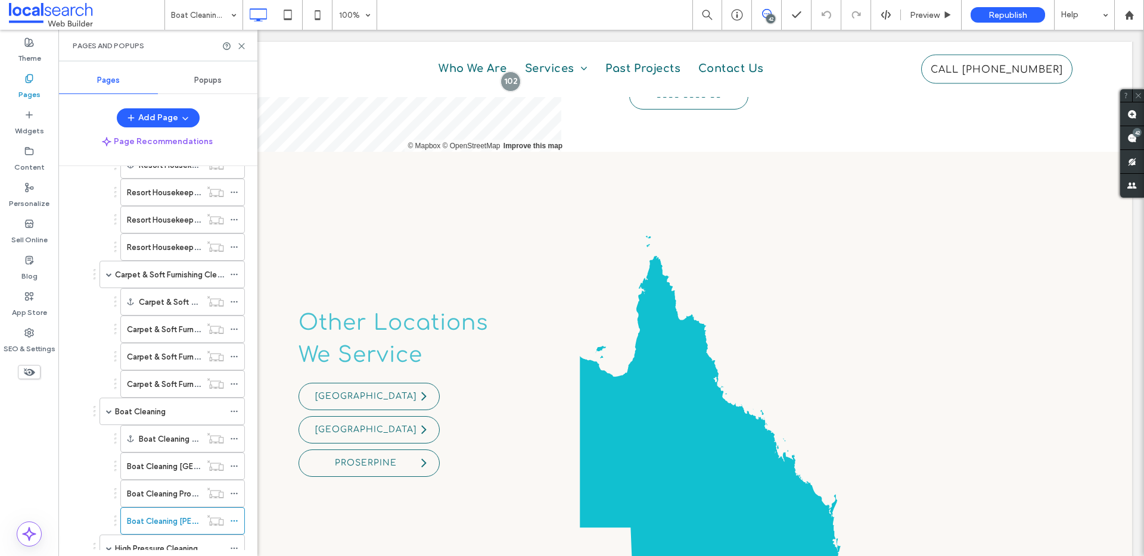
scroll to position [594, 0]
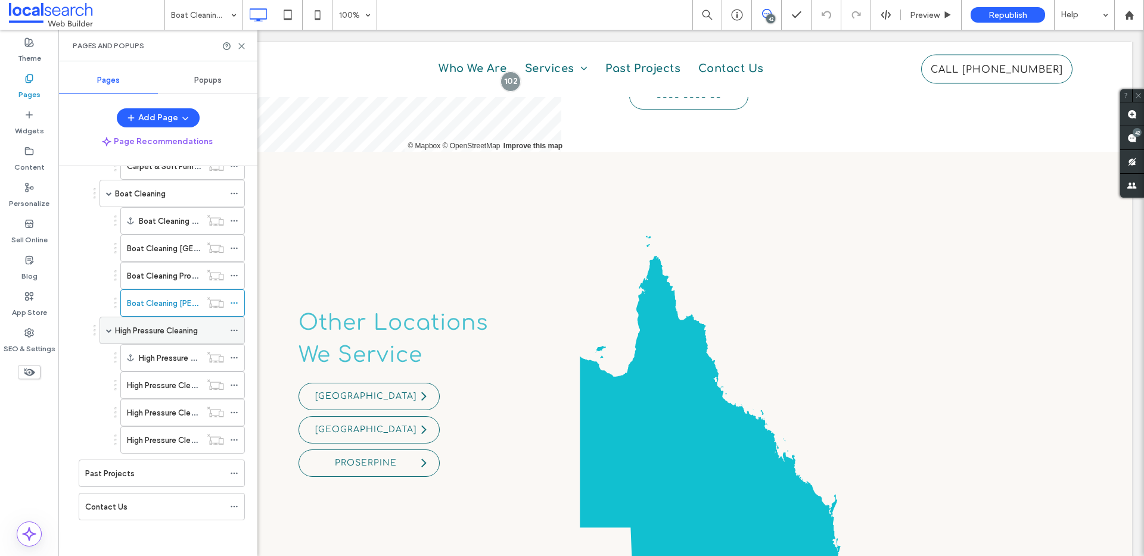
click at [169, 326] on label "High Pressure Cleaning" at bounding box center [156, 330] width 83 height 21
click at [240, 47] on icon at bounding box center [241, 46] width 9 height 9
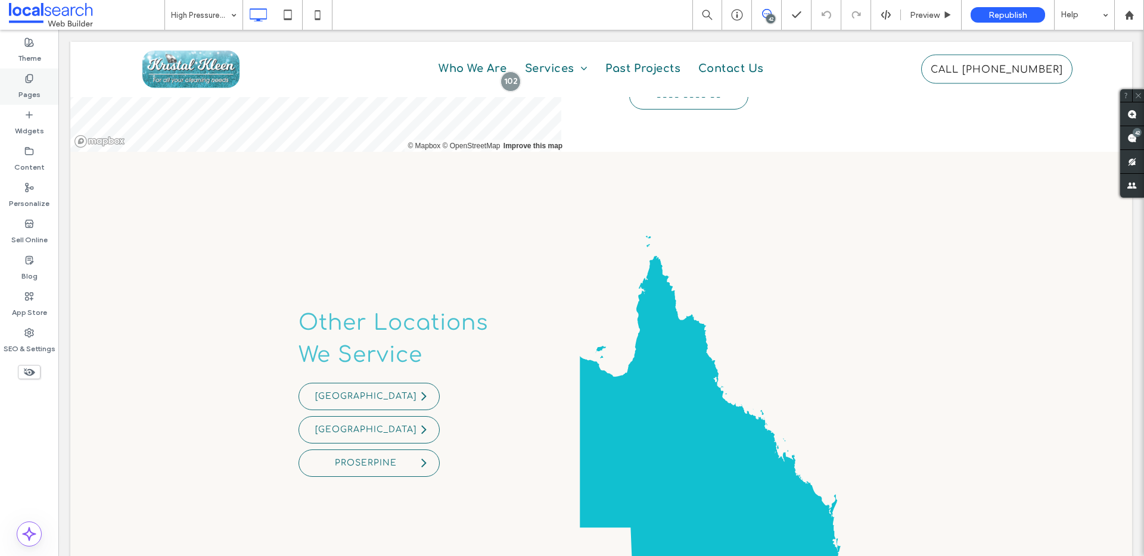
click at [29, 89] on label "Pages" at bounding box center [29, 91] width 22 height 17
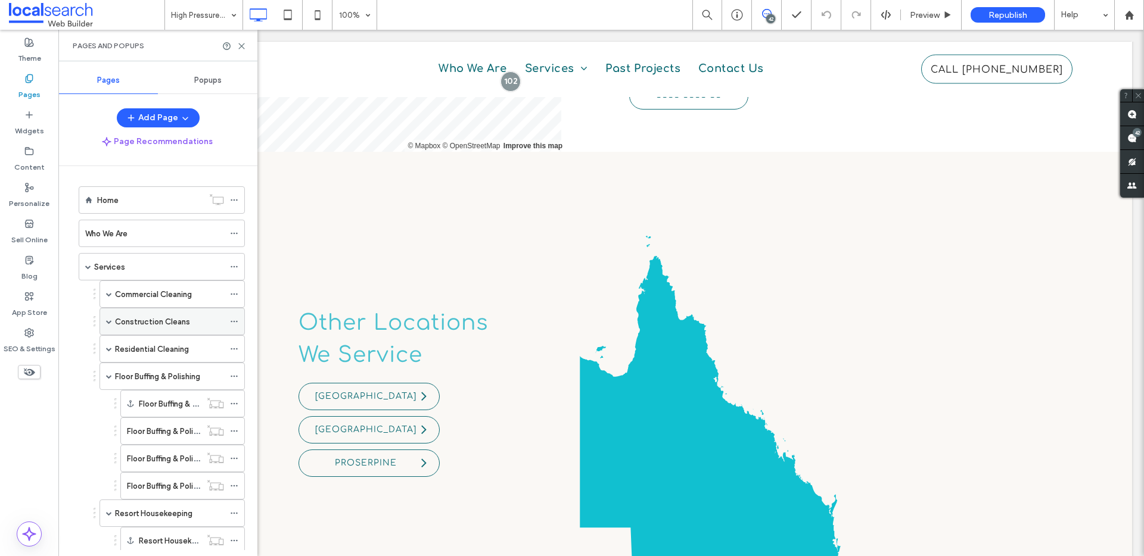
scroll to position [576, 0]
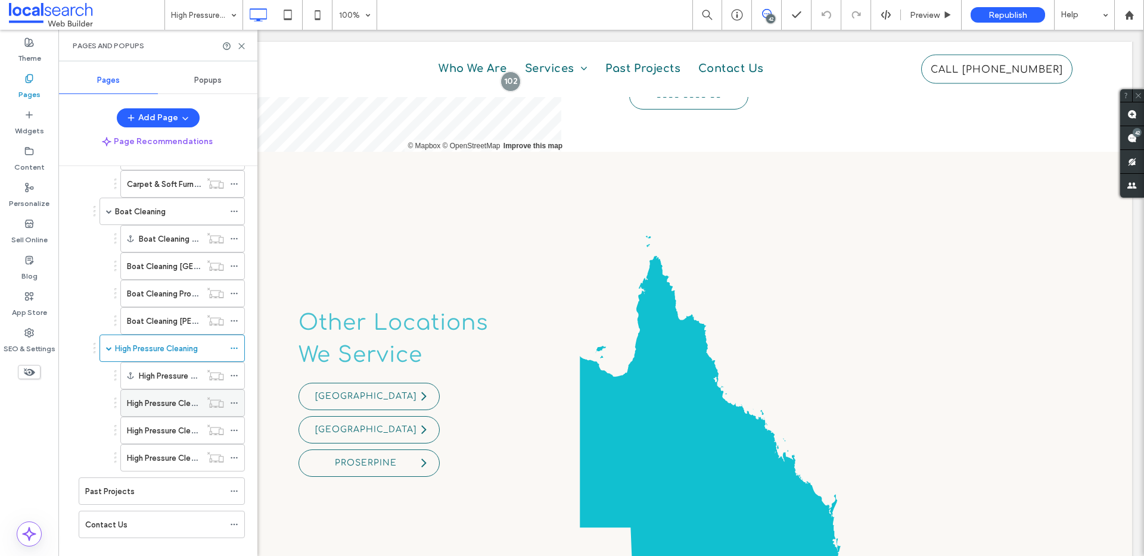
click at [183, 411] on div "High Pressure Cleaning Airlie Beach" at bounding box center [164, 403] width 74 height 26
click at [240, 42] on icon at bounding box center [241, 46] width 9 height 9
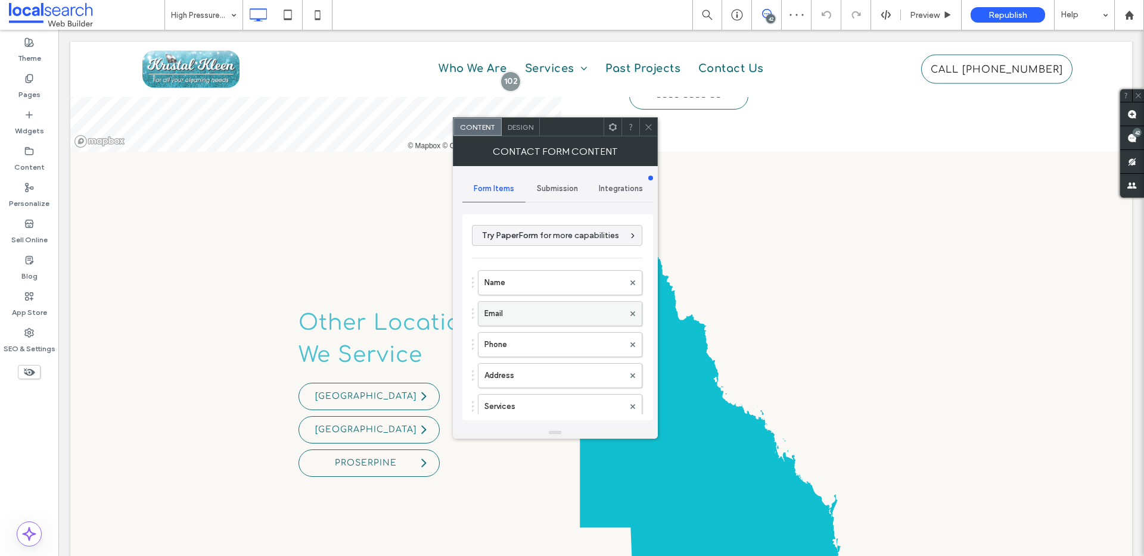
click at [494, 306] on label "Email" at bounding box center [553, 314] width 139 height 24
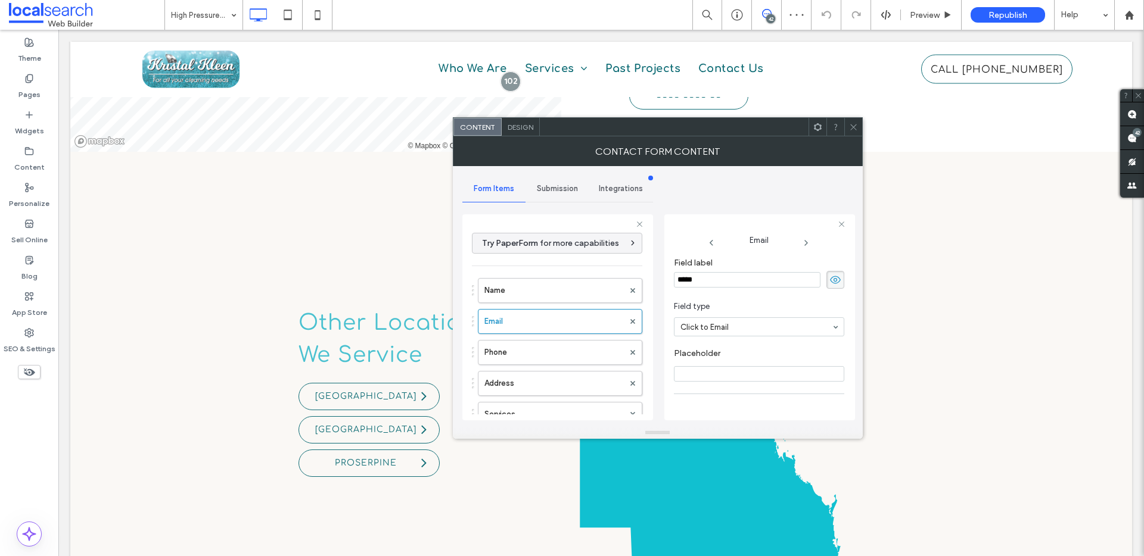
scroll to position [83, 0]
click at [855, 130] on icon at bounding box center [853, 127] width 9 height 9
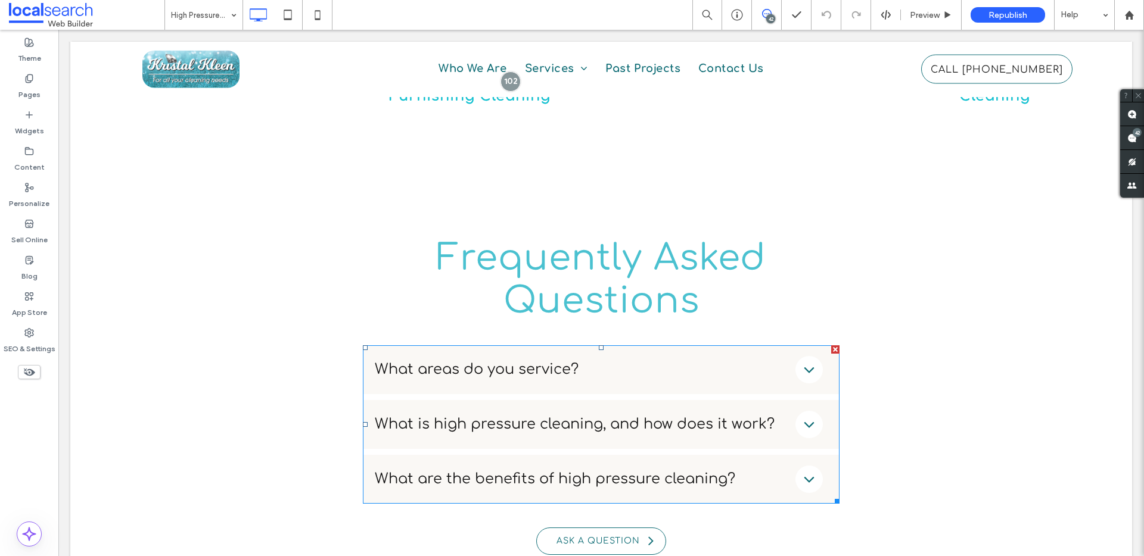
scroll to position [2567, 0]
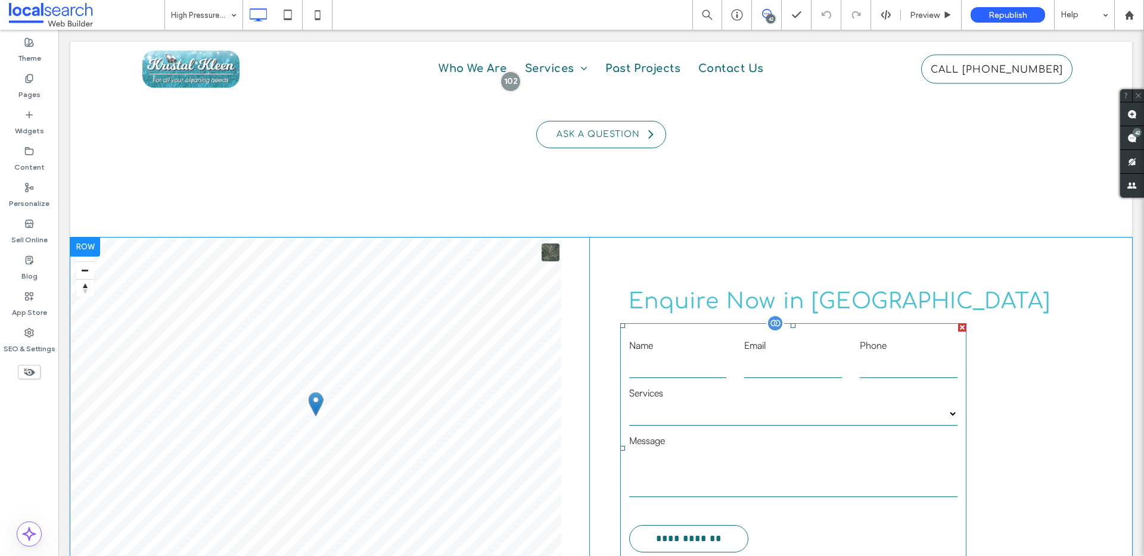
click at [827, 386] on label "Services" at bounding box center [793, 393] width 328 height 14
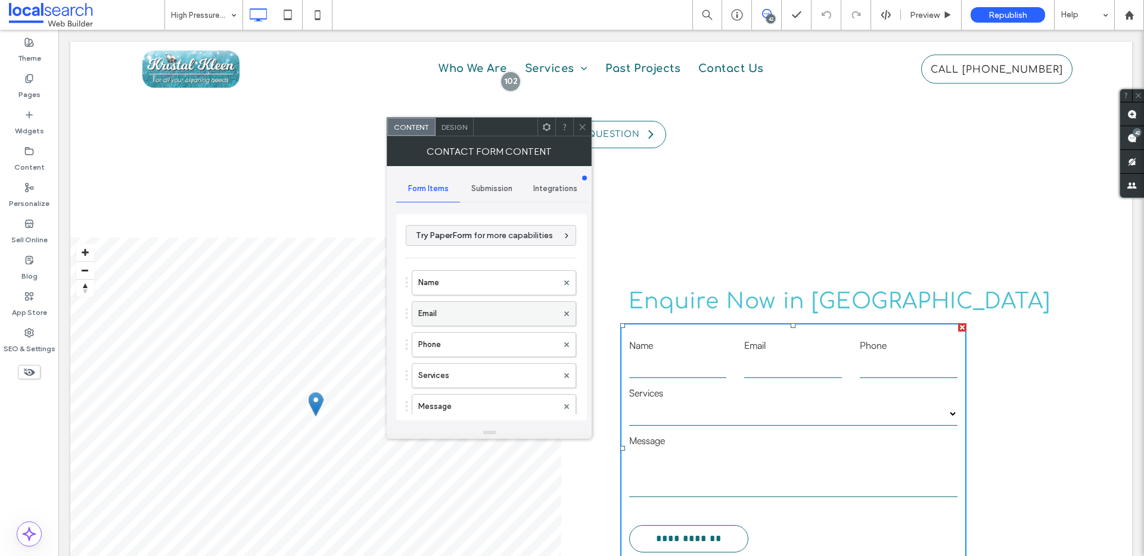
click at [433, 307] on label "Email" at bounding box center [487, 314] width 139 height 24
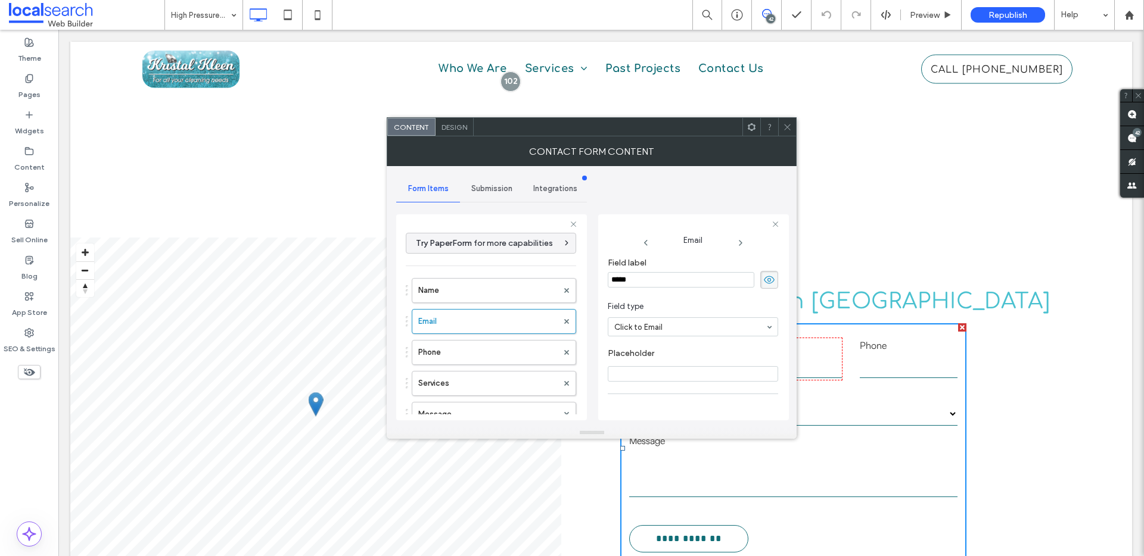
scroll to position [83, 0]
click at [795, 124] on div at bounding box center [787, 127] width 18 height 18
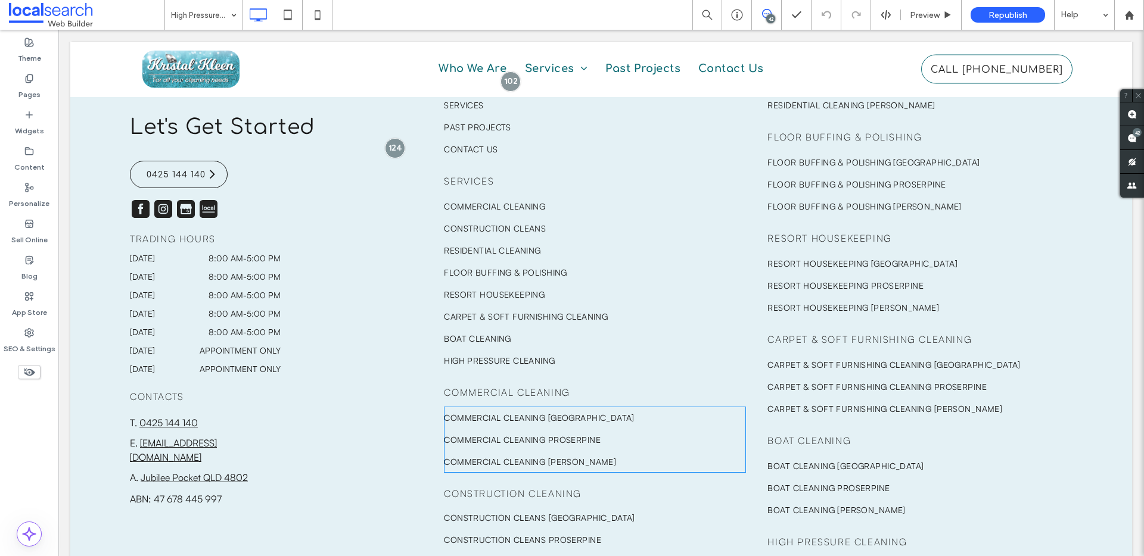
scroll to position [3809, 0]
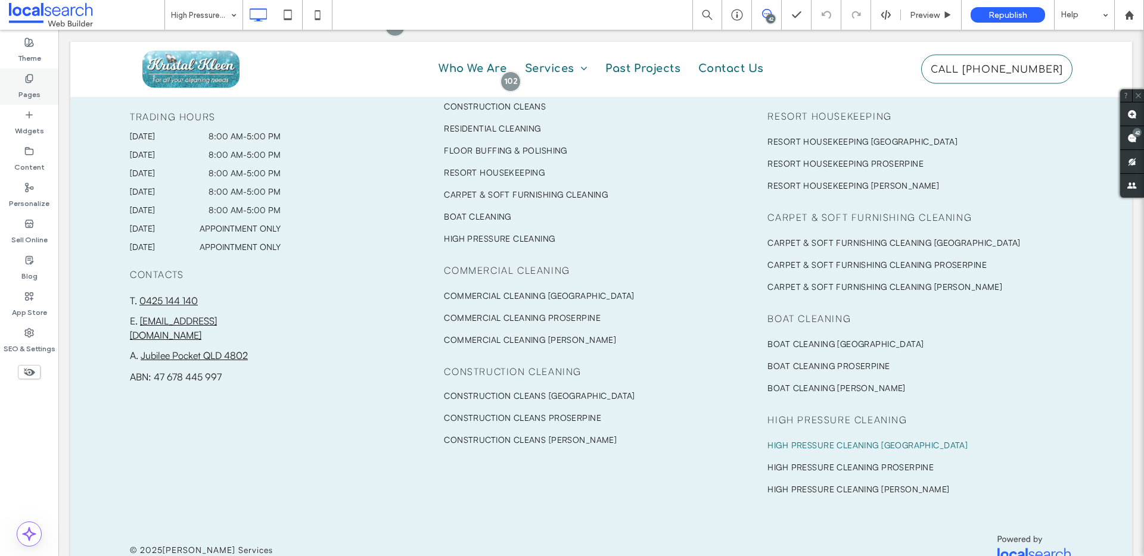
click at [35, 76] on div "Pages" at bounding box center [29, 87] width 58 height 36
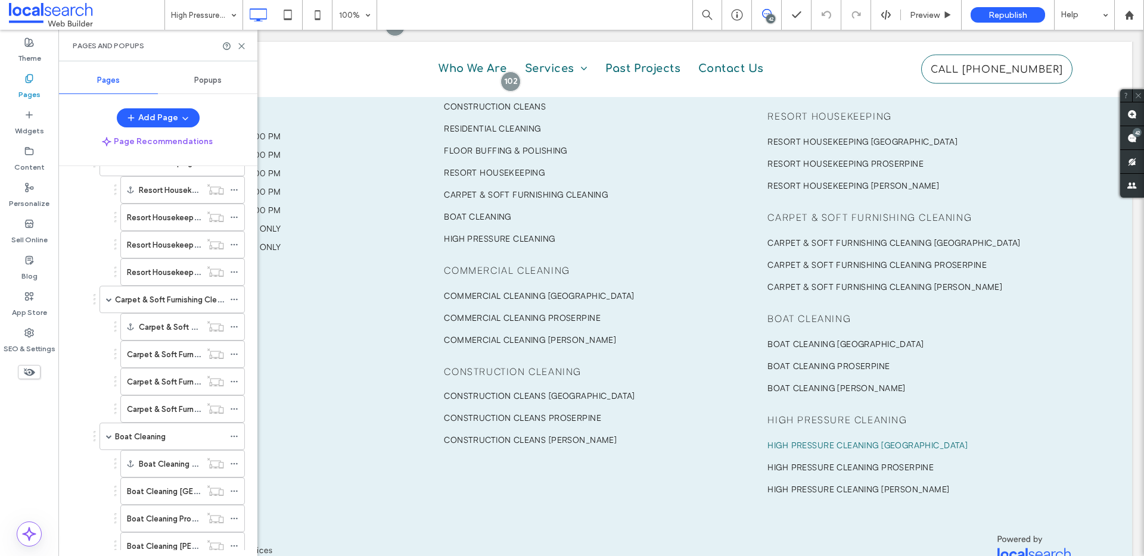
scroll to position [594, 0]
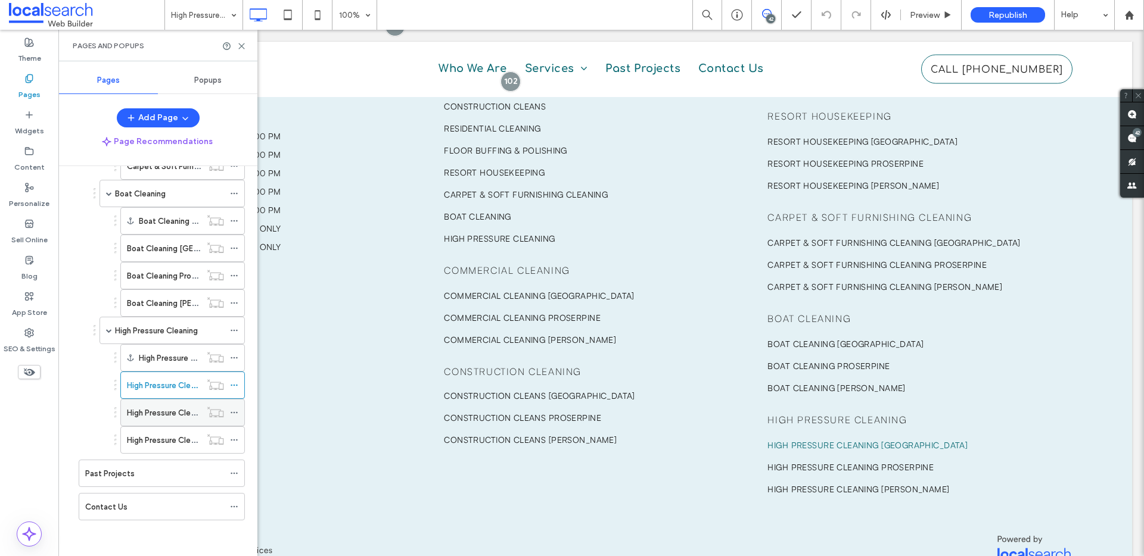
click at [167, 421] on div "High Pressure Cleaning Proserpine" at bounding box center [164, 413] width 74 height 26
click at [239, 40] on div "Pages and Popups" at bounding box center [157, 46] width 199 height 32
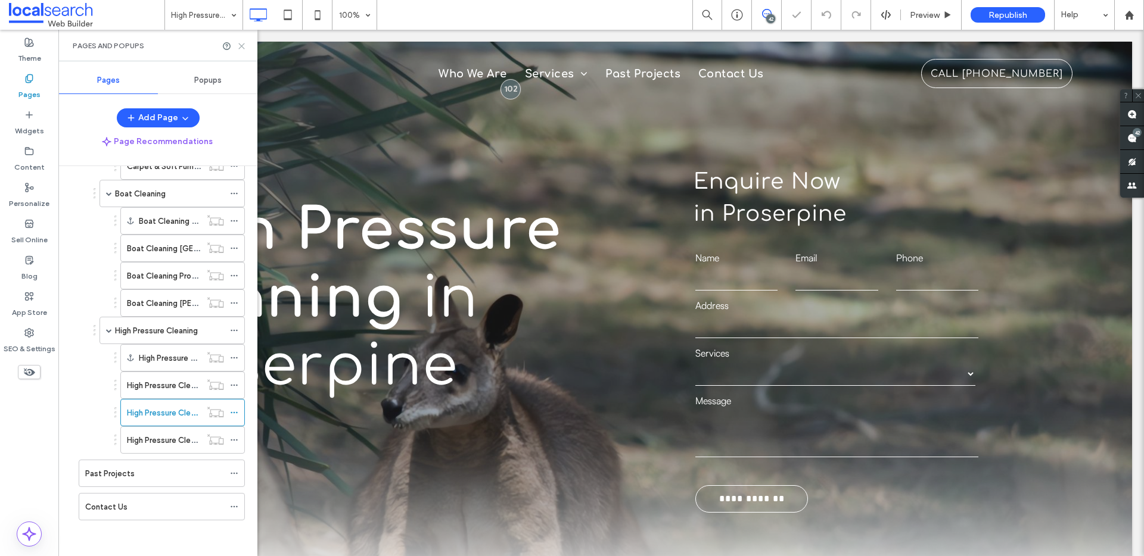
drag, startPoint x: 239, startPoint y: 45, endPoint x: 183, endPoint y: 23, distance: 59.6
click at [239, 45] on icon at bounding box center [241, 46] width 9 height 9
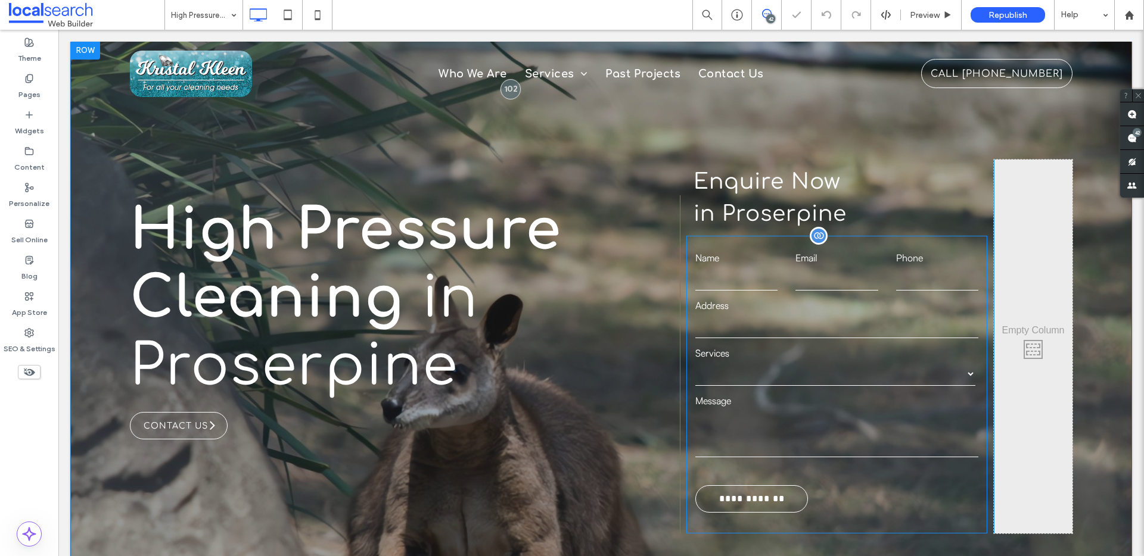
click at [821, 303] on label "Address" at bounding box center [836, 305] width 282 height 14
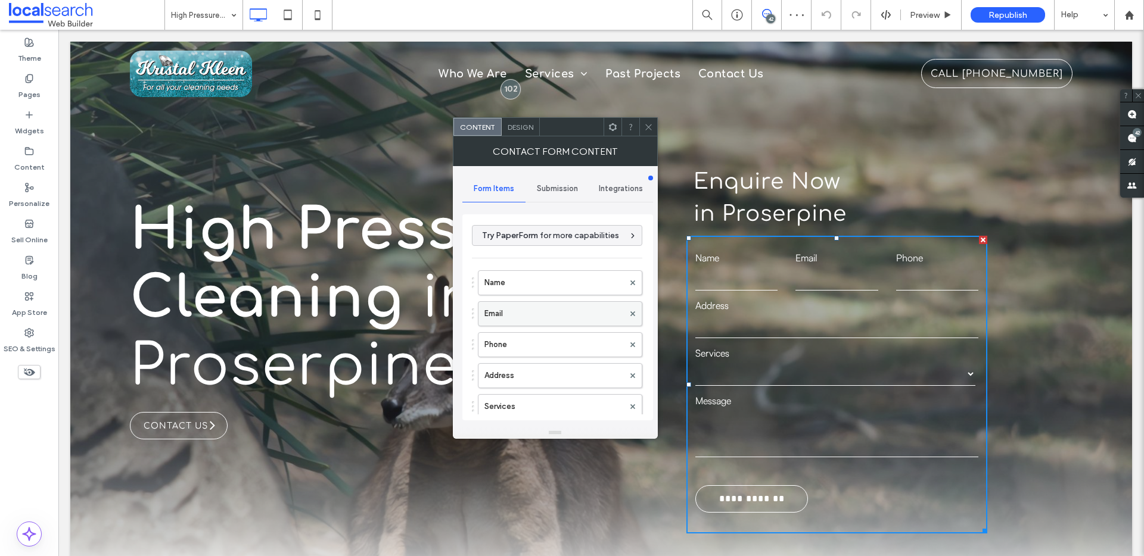
click at [522, 305] on label "Email" at bounding box center [553, 314] width 139 height 24
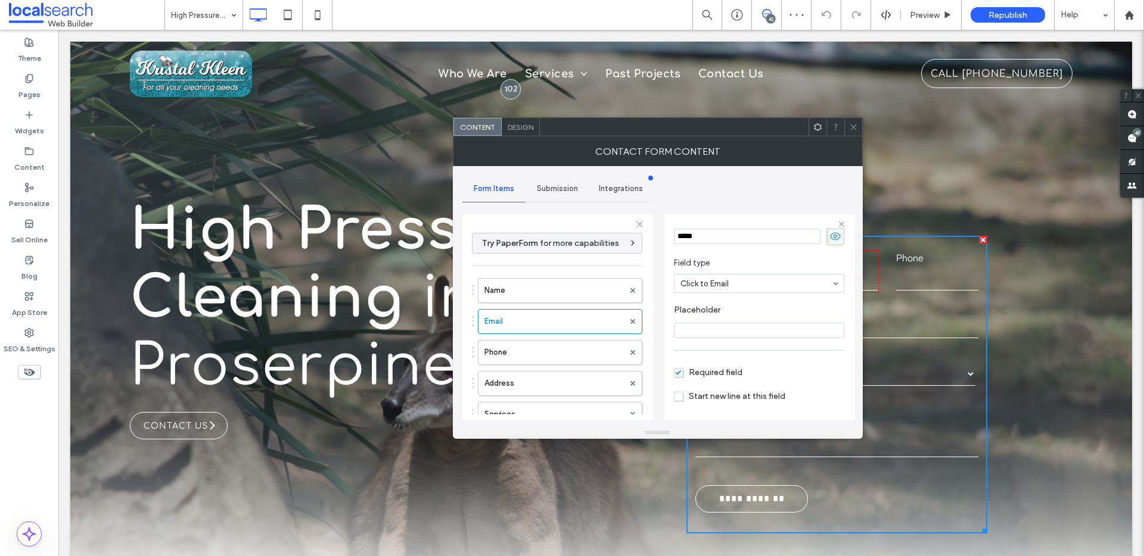
scroll to position [83, 0]
click at [852, 129] on icon at bounding box center [853, 127] width 9 height 9
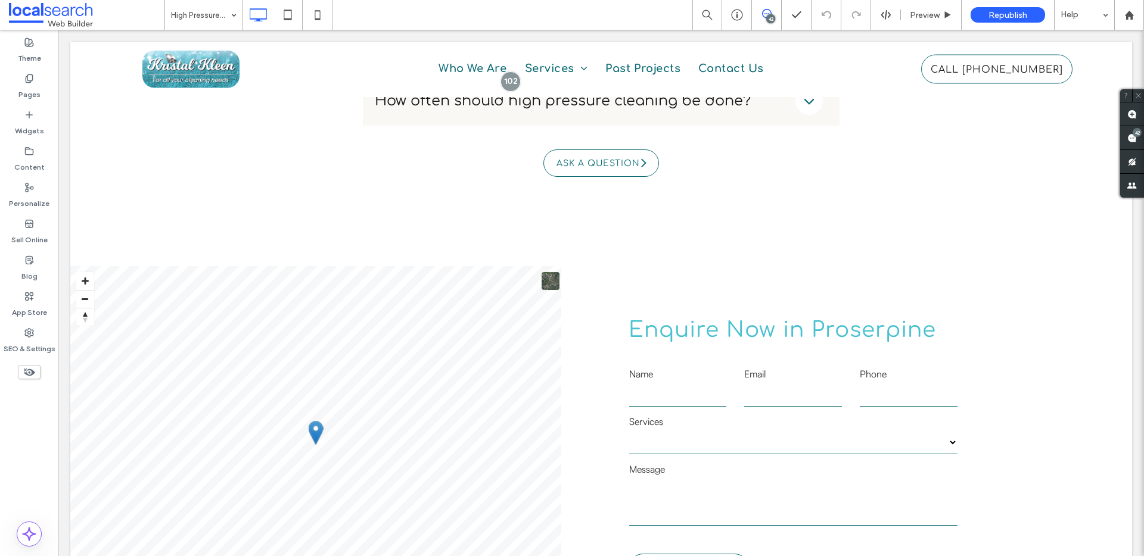
scroll to position [2607, 0]
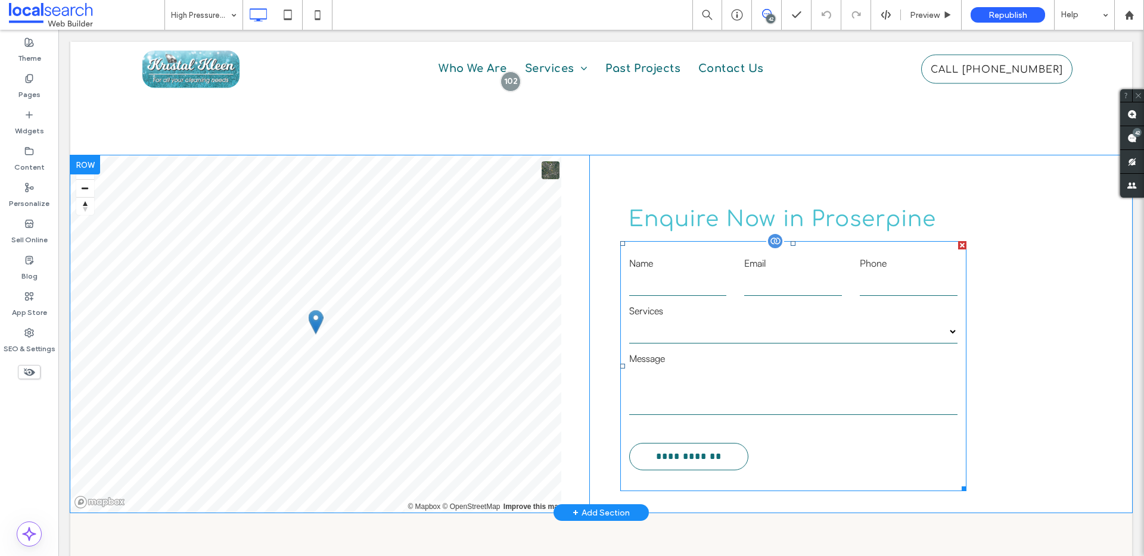
click at [752, 296] on input "email" at bounding box center [793, 284] width 98 height 24
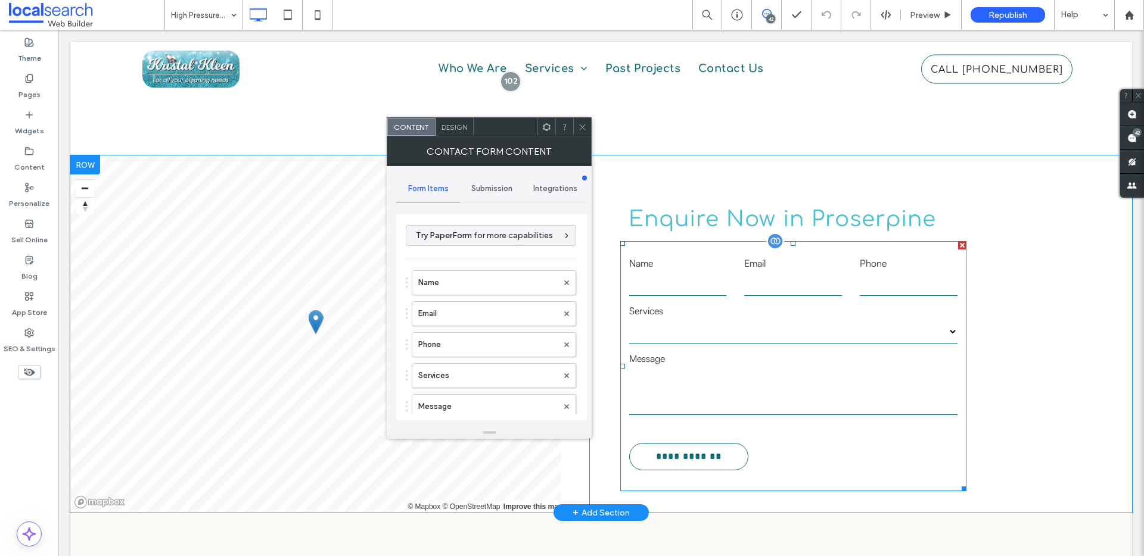
type input "**********"
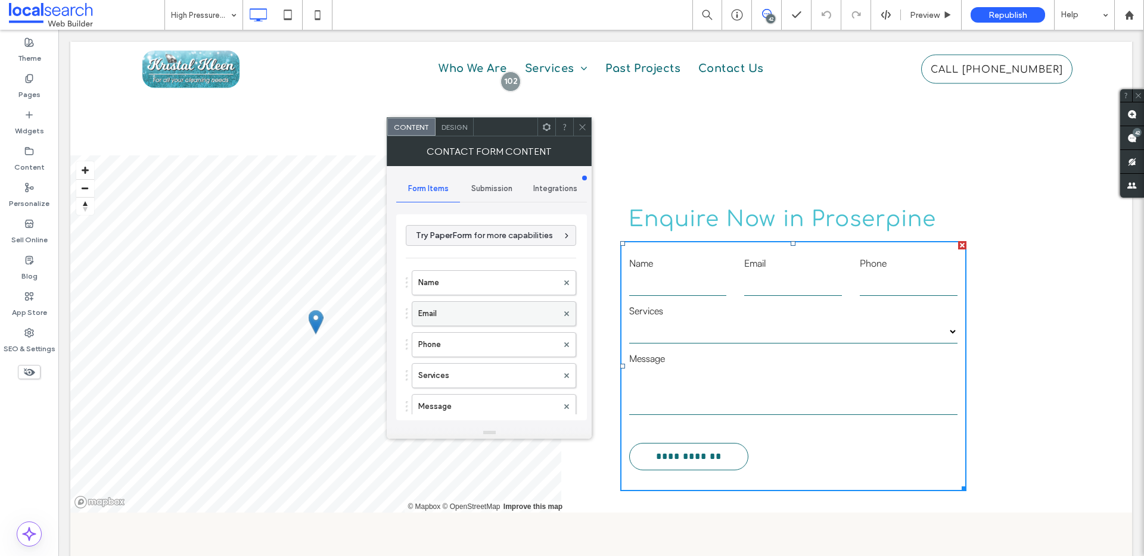
click at [463, 322] on label "Email" at bounding box center [487, 314] width 139 height 24
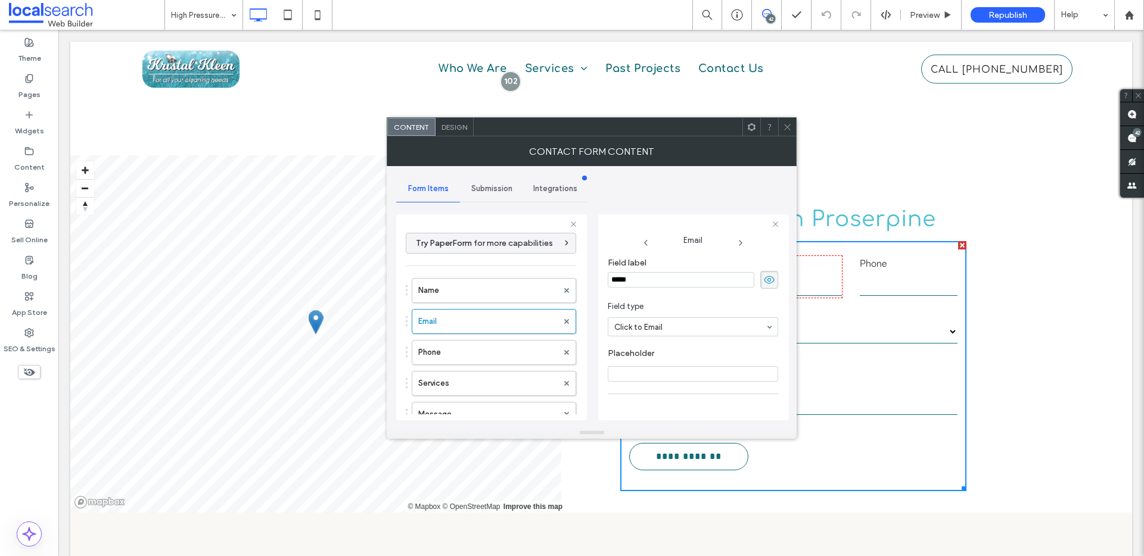
scroll to position [83, 0]
click at [794, 126] on div at bounding box center [787, 127] width 18 height 18
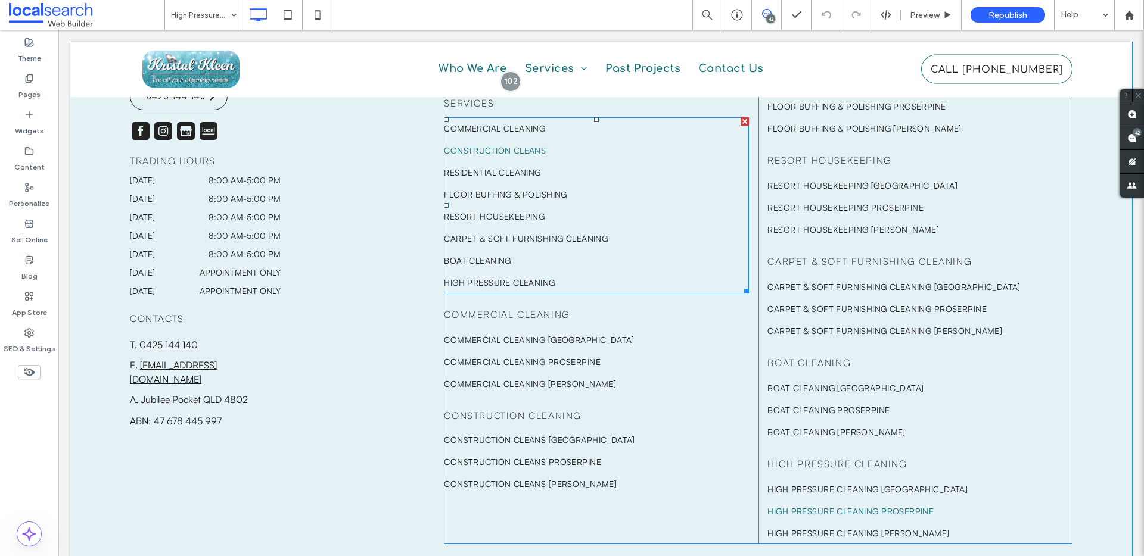
scroll to position [3813, 0]
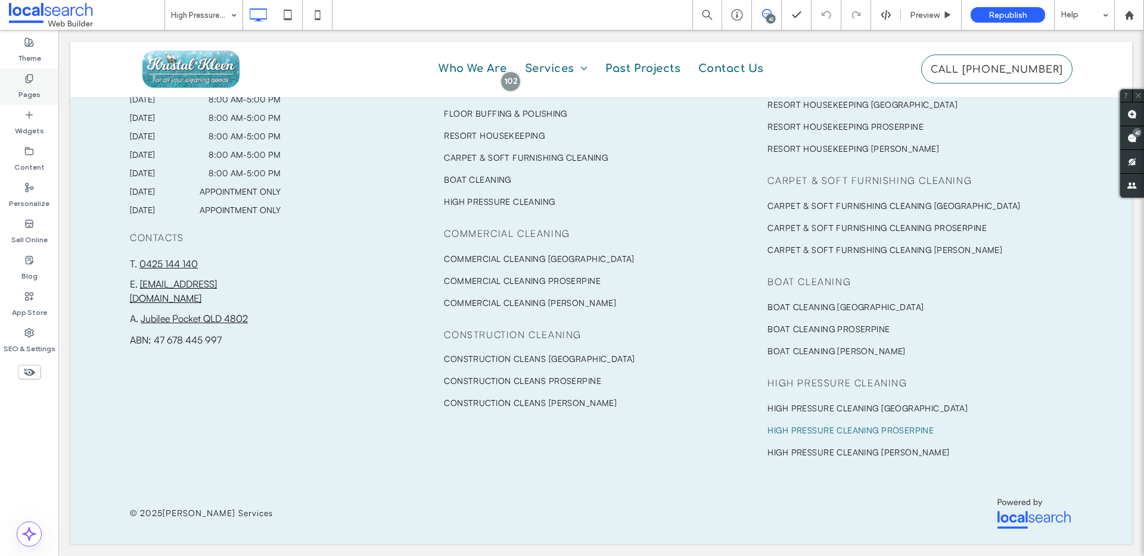
click at [30, 94] on label "Pages" at bounding box center [29, 91] width 22 height 17
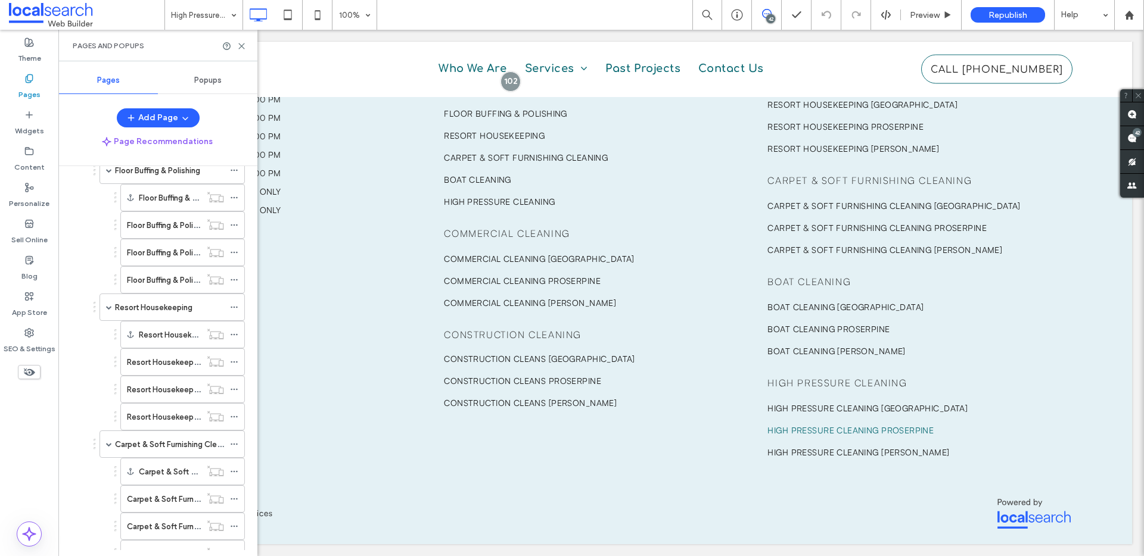
scroll to position [594, 0]
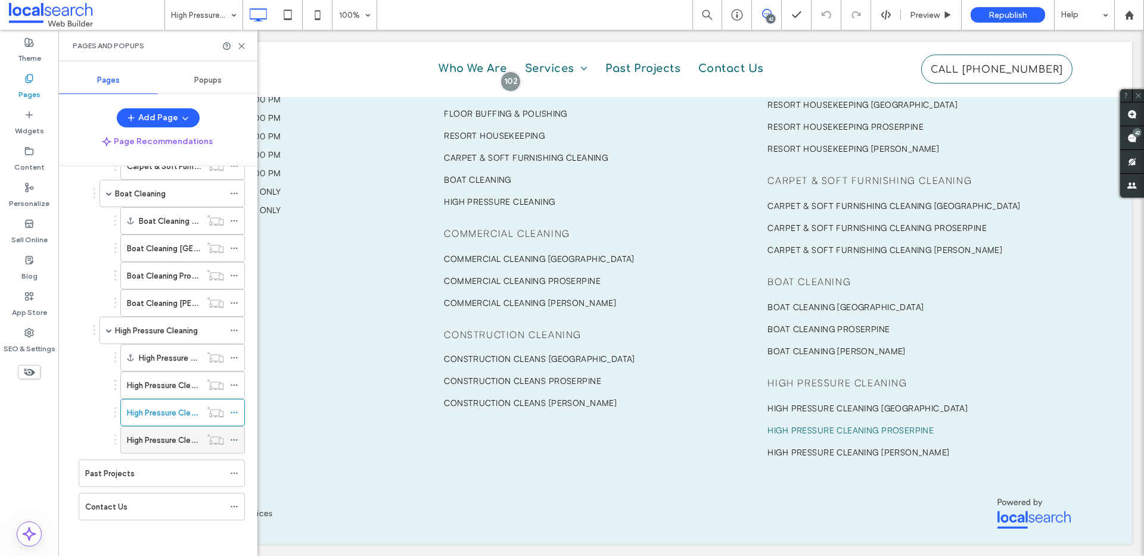
click at [172, 428] on div "High Pressure Cleaning Bowen" at bounding box center [164, 440] width 74 height 26
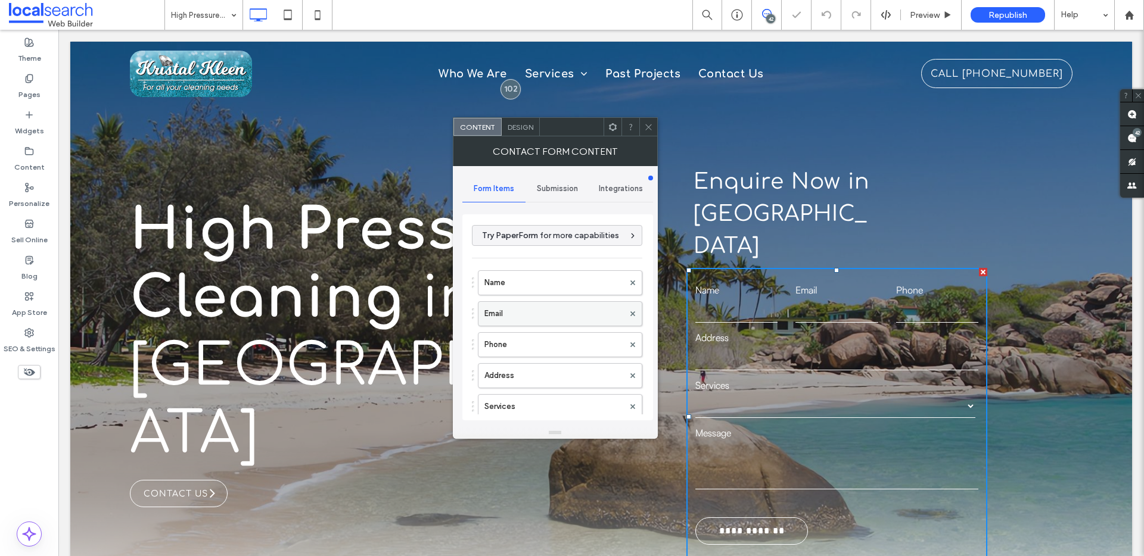
click at [509, 317] on label "Email" at bounding box center [553, 314] width 139 height 24
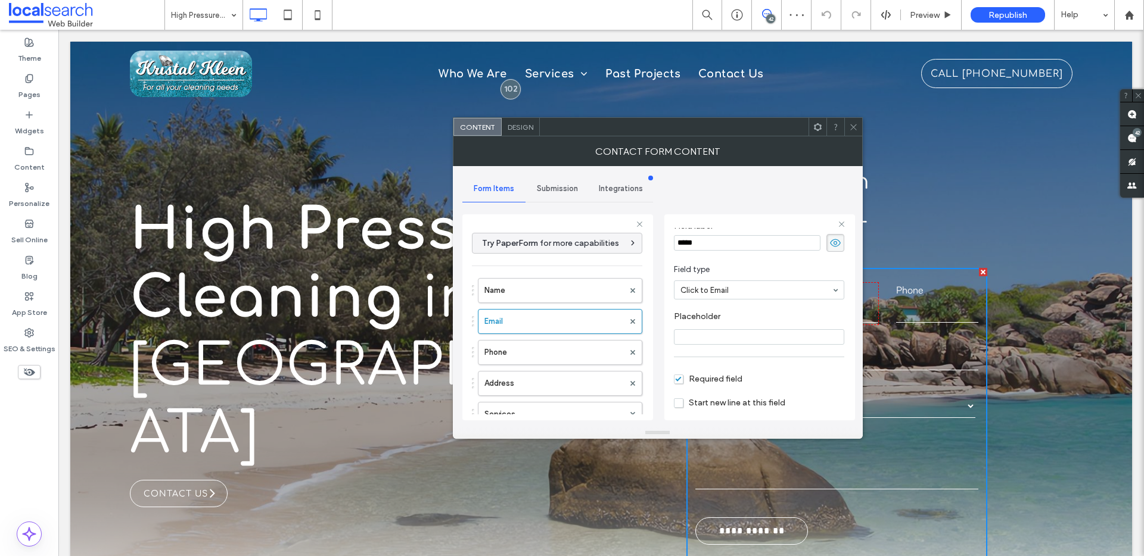
scroll to position [83, 0]
click at [858, 124] on div at bounding box center [853, 127] width 18 height 18
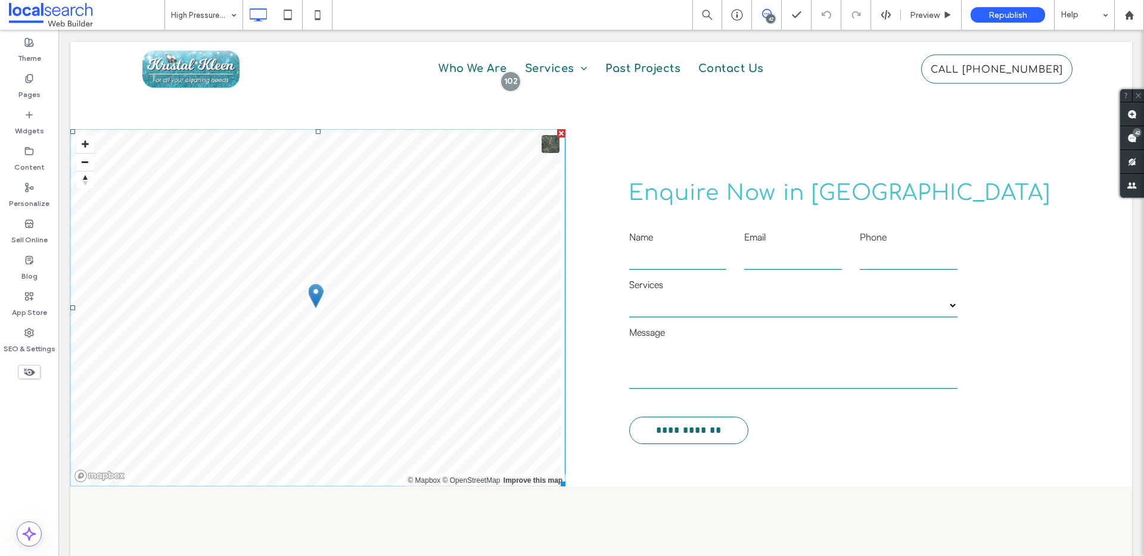
scroll to position [2749, 0]
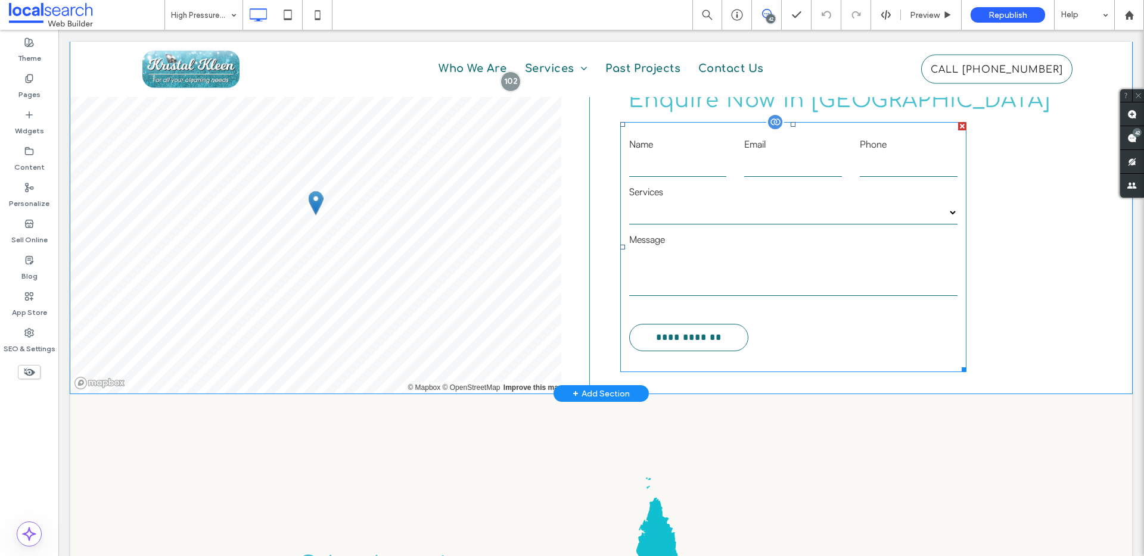
click at [701, 248] on textarea at bounding box center [793, 272] width 328 height 48
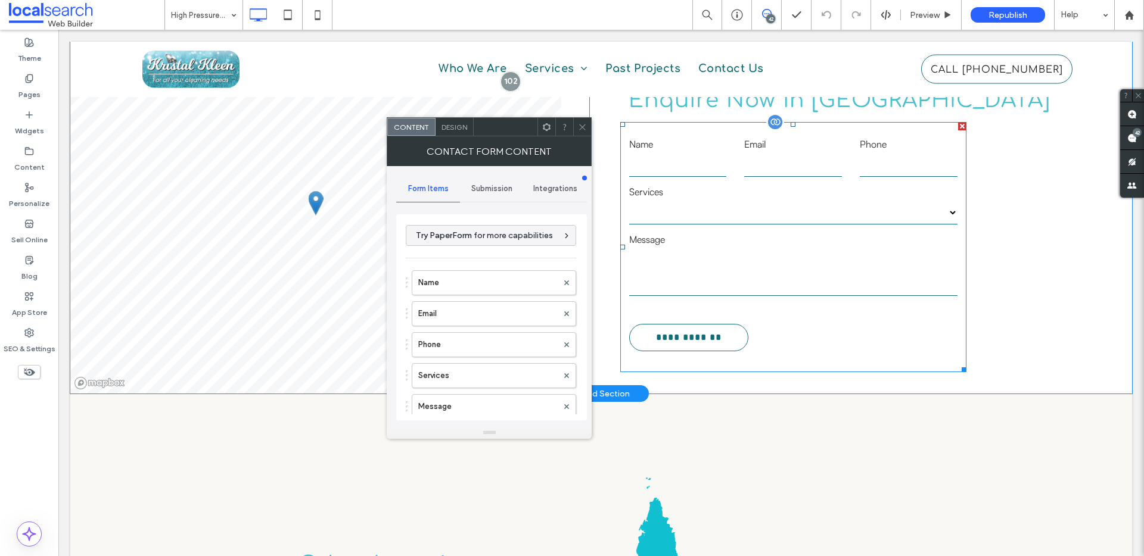
type input "**********"
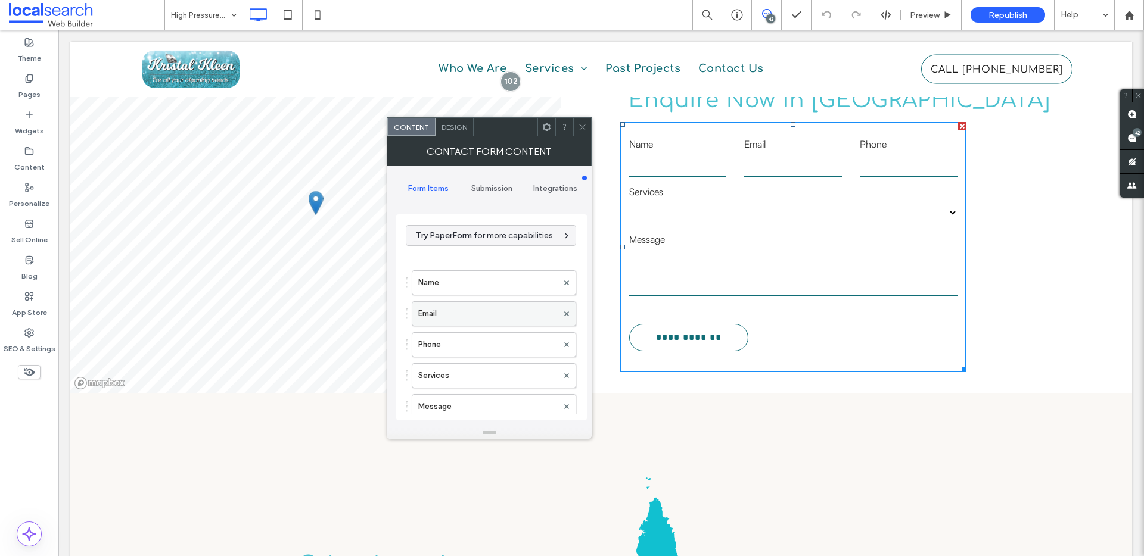
click at [459, 312] on label "Email" at bounding box center [487, 314] width 139 height 24
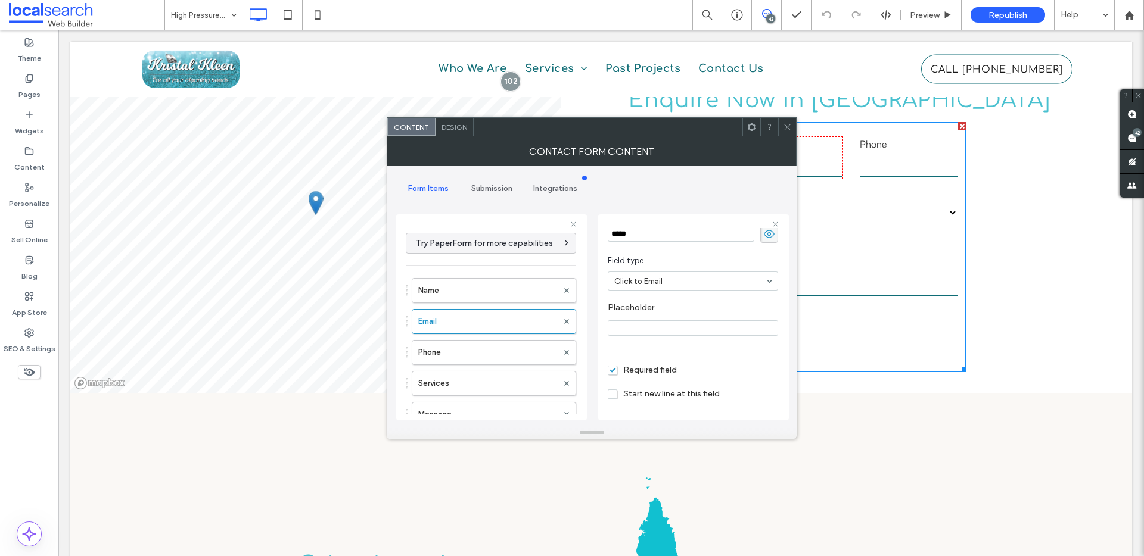
scroll to position [83, 0]
click at [789, 132] on span at bounding box center [787, 127] width 9 height 18
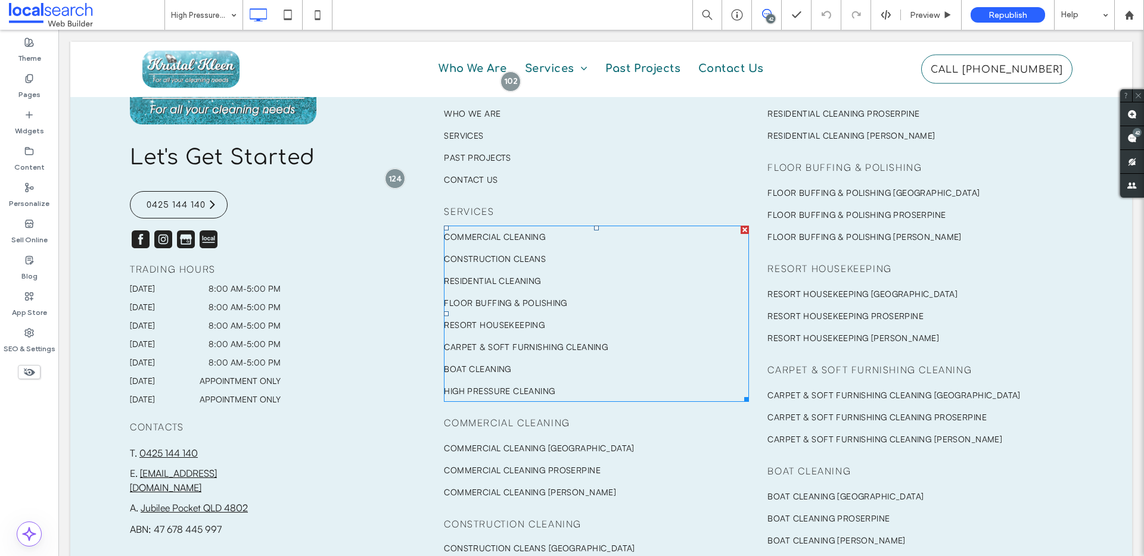
scroll to position [3775, 0]
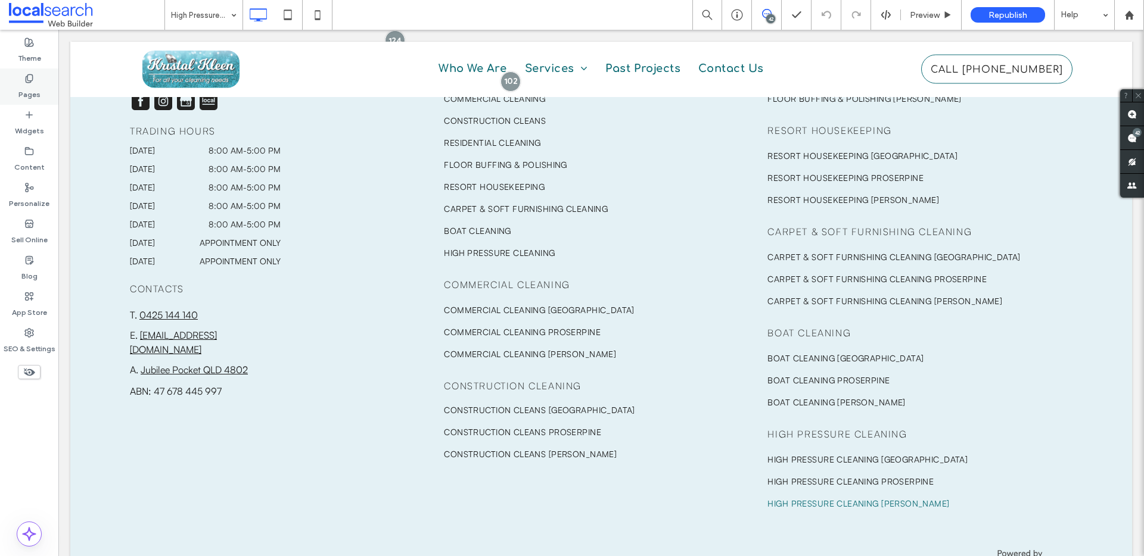
click at [30, 80] on icon at bounding box center [29, 79] width 10 height 10
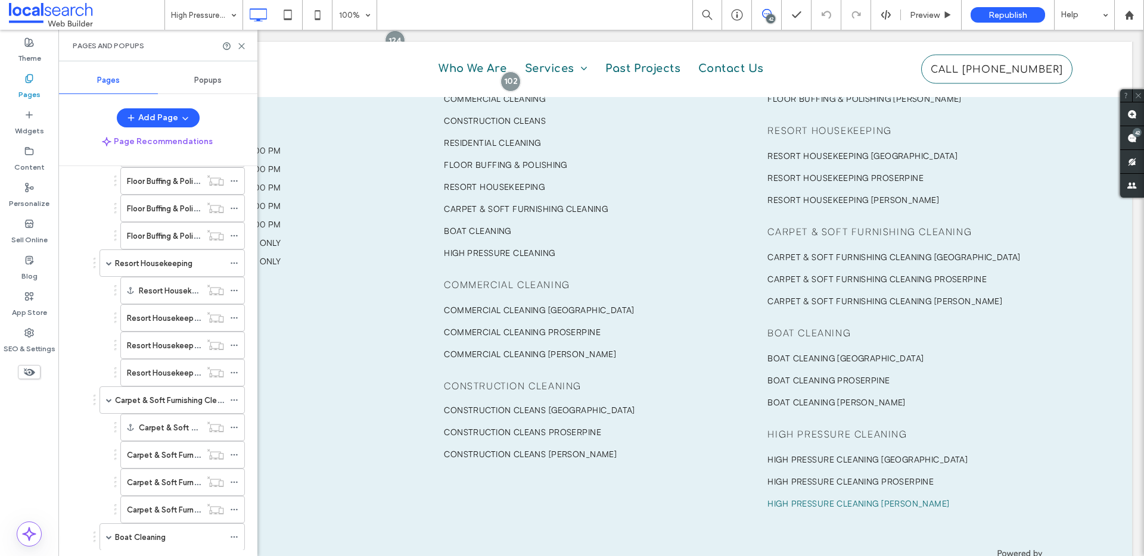
scroll to position [576, 0]
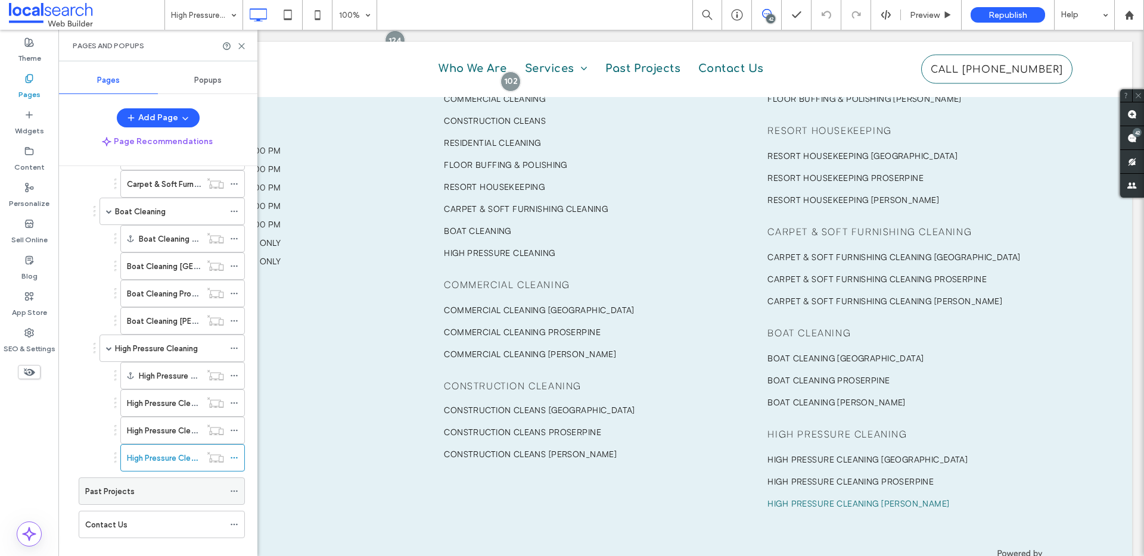
click at [164, 499] on div "Past Projects" at bounding box center [154, 491] width 139 height 26
click at [157, 521] on div "Contact Us" at bounding box center [154, 525] width 139 height 13
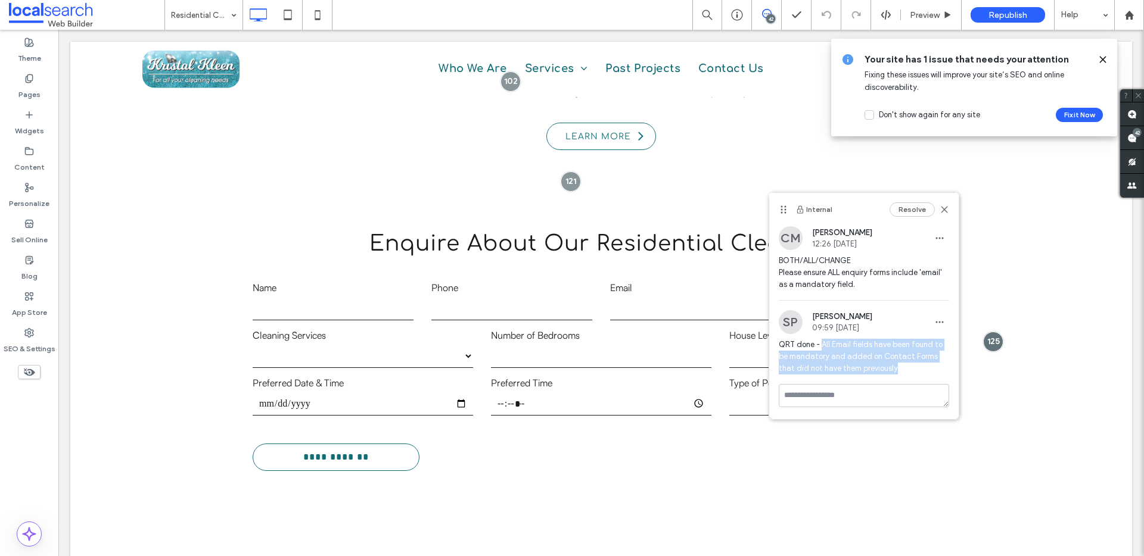
drag, startPoint x: 891, startPoint y: 373, endPoint x: 823, endPoint y: 347, distance: 72.6
click at [823, 347] on span "QRT done - All Email fields have been found to be mandatory and added on Contac…" at bounding box center [864, 357] width 170 height 36
copy span "All Email fields have been found to be mandatory and added on Contact Forms tha…"
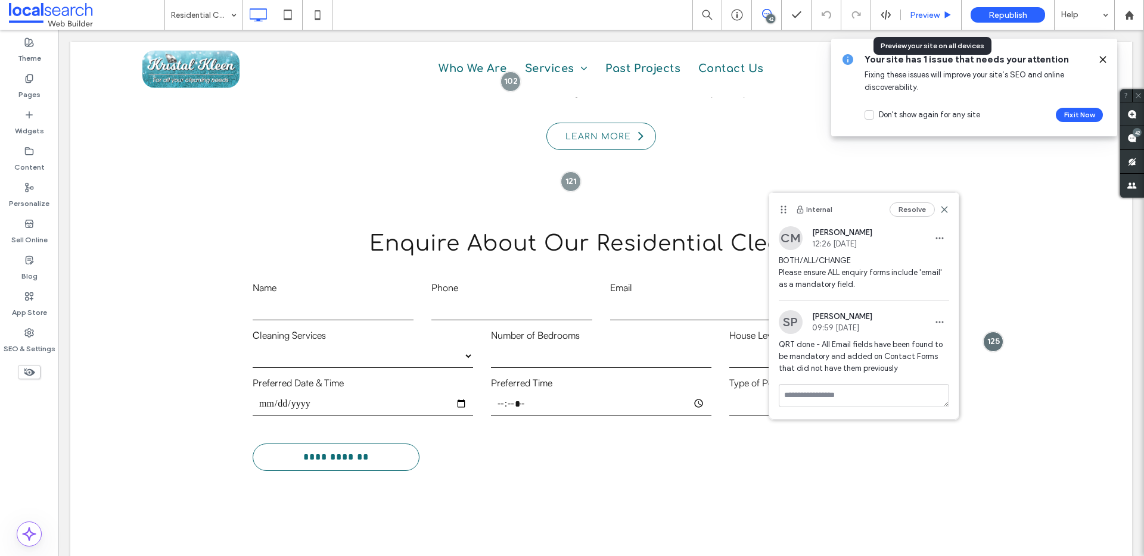
click at [920, 13] on span "Preview" at bounding box center [925, 15] width 30 height 10
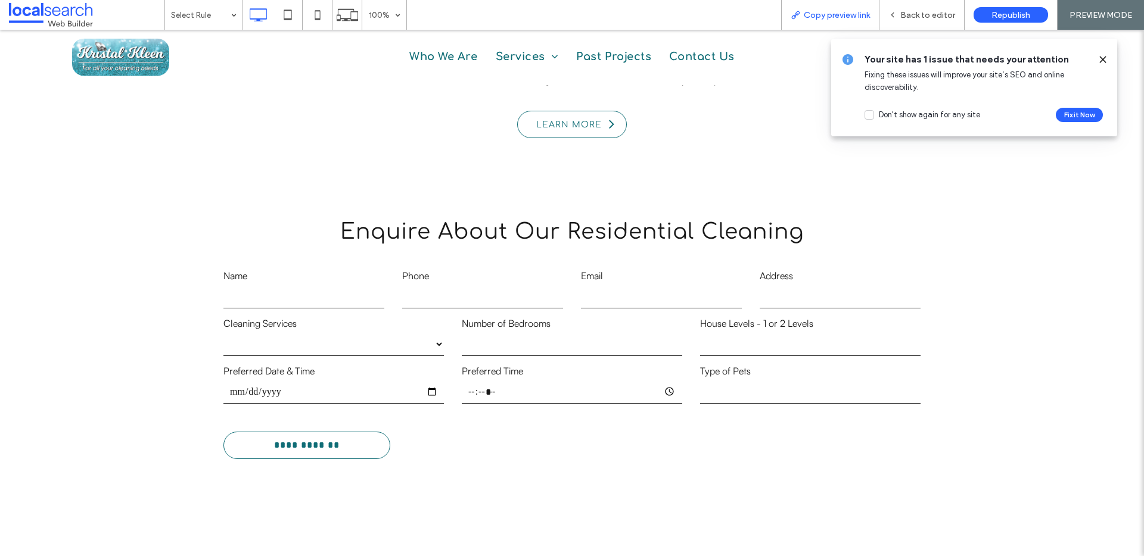
click at [824, 17] on span "Copy preview link" at bounding box center [837, 15] width 66 height 10
click at [929, 17] on span "Back to editor" at bounding box center [927, 15] width 55 height 10
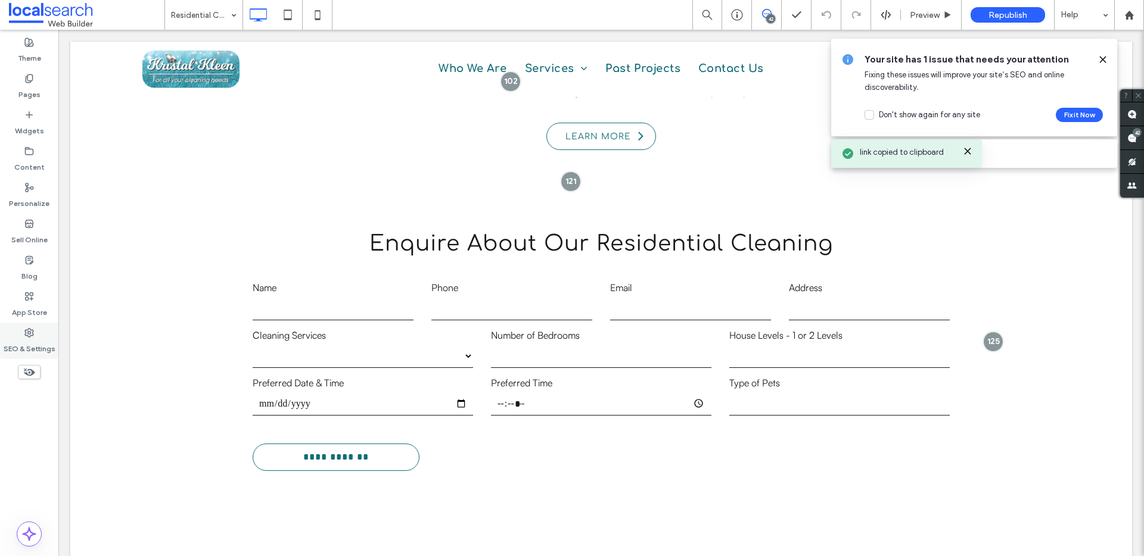
click at [21, 331] on div "SEO & Settings" at bounding box center [29, 341] width 58 height 36
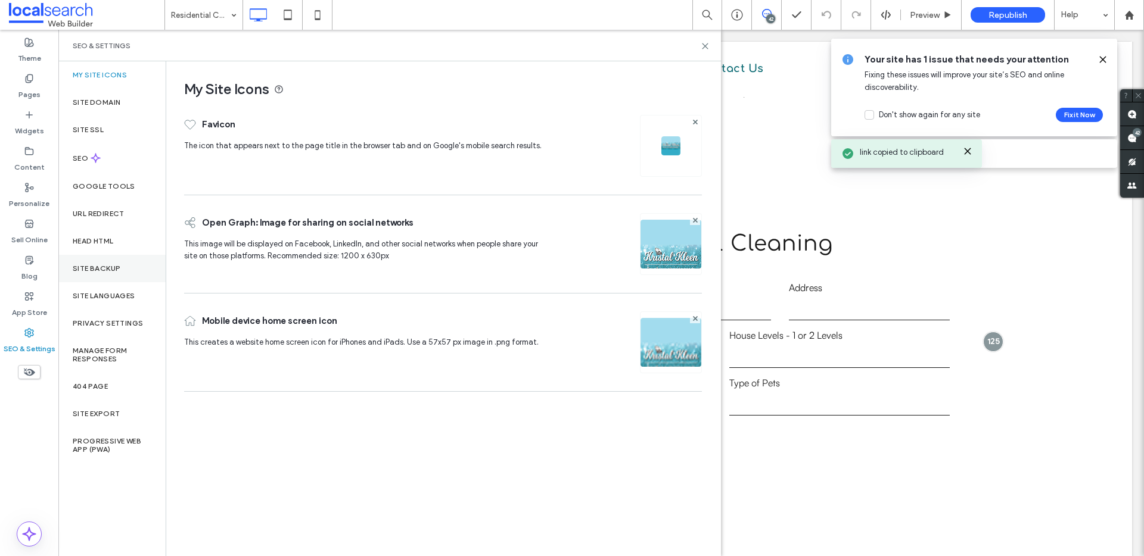
click at [102, 272] on label "Site Backup" at bounding box center [97, 268] width 48 height 8
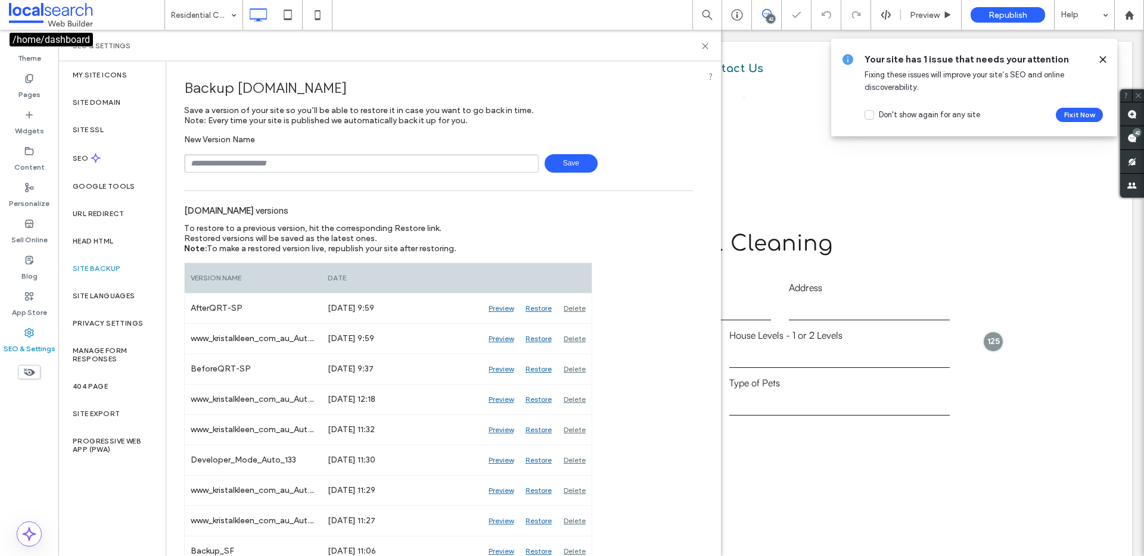
click at [76, 21] on span at bounding box center [86, 15] width 155 height 24
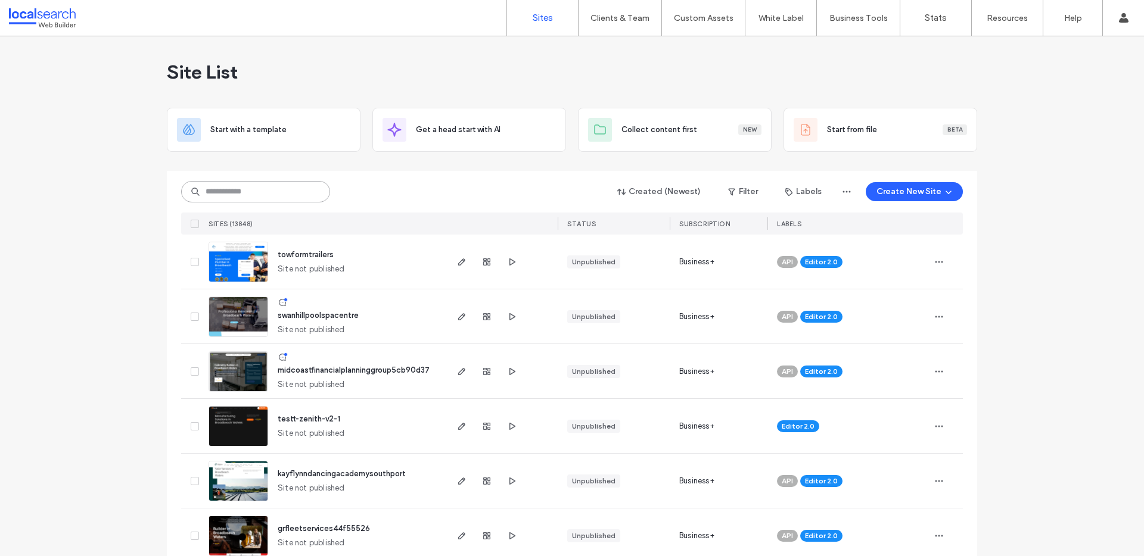
click at [295, 189] on input at bounding box center [255, 191] width 149 height 21
paste input "********"
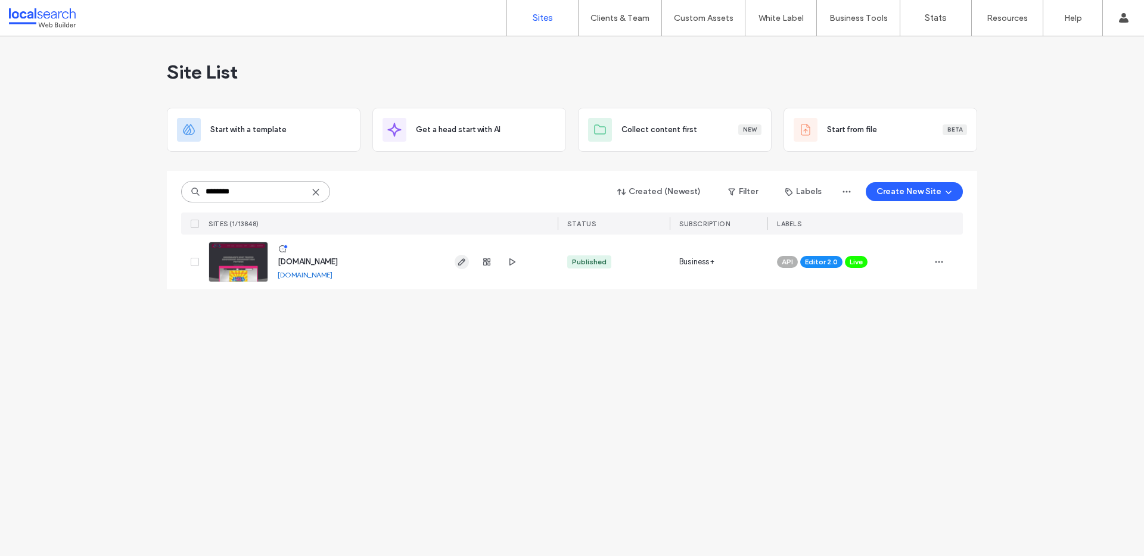
type input "********"
click at [463, 262] on icon "button" at bounding box center [462, 262] width 10 height 10
